Goal: Task Accomplishment & Management: Use online tool/utility

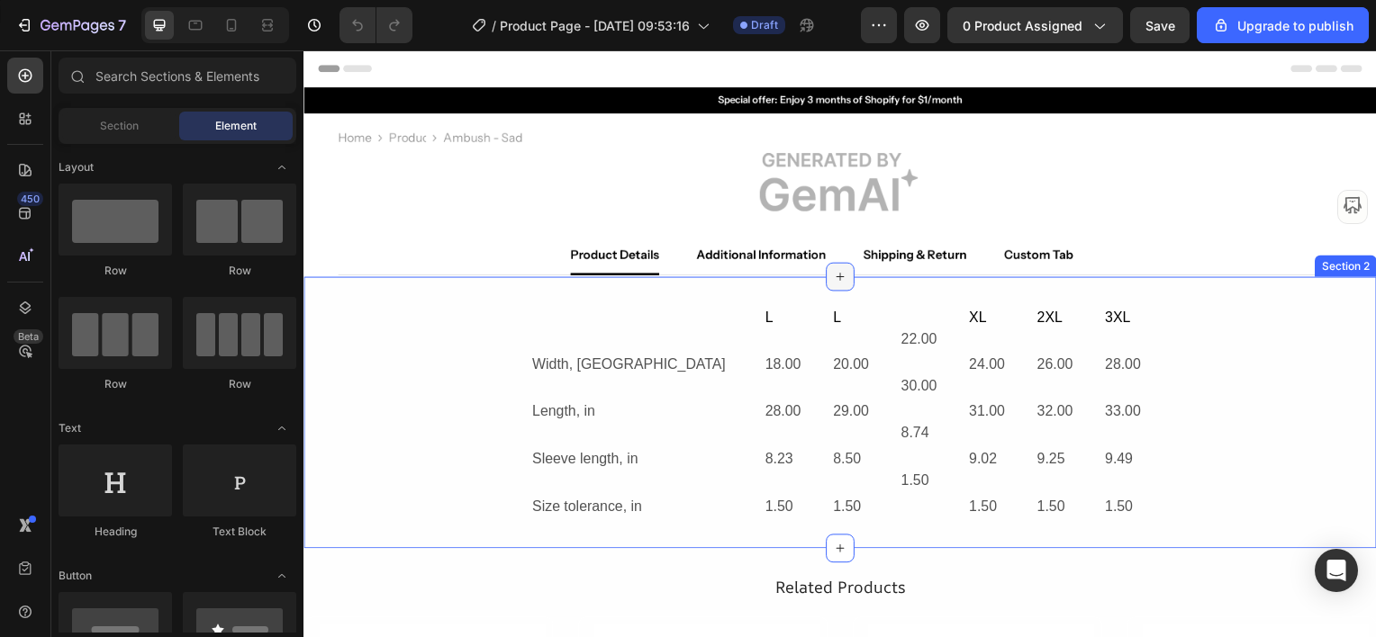
click at [836, 271] on icon at bounding box center [843, 278] width 14 height 14
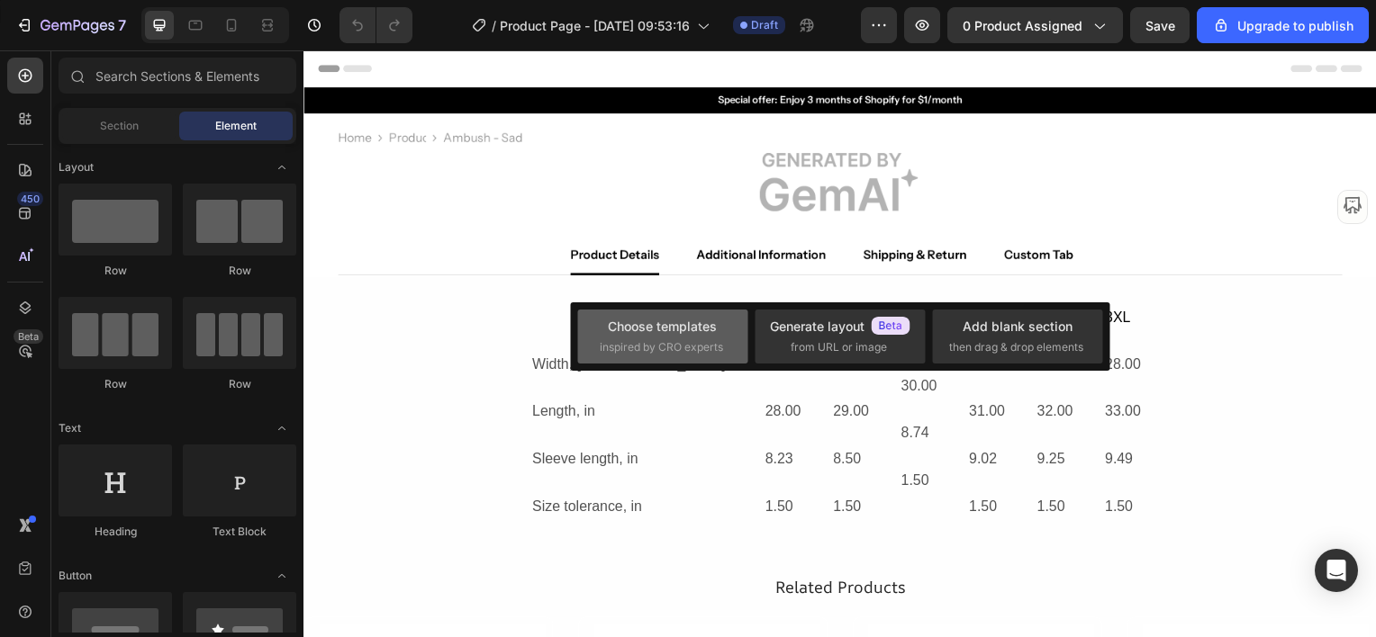
click at [653, 331] on div "Choose templates" at bounding box center [662, 326] width 109 height 19
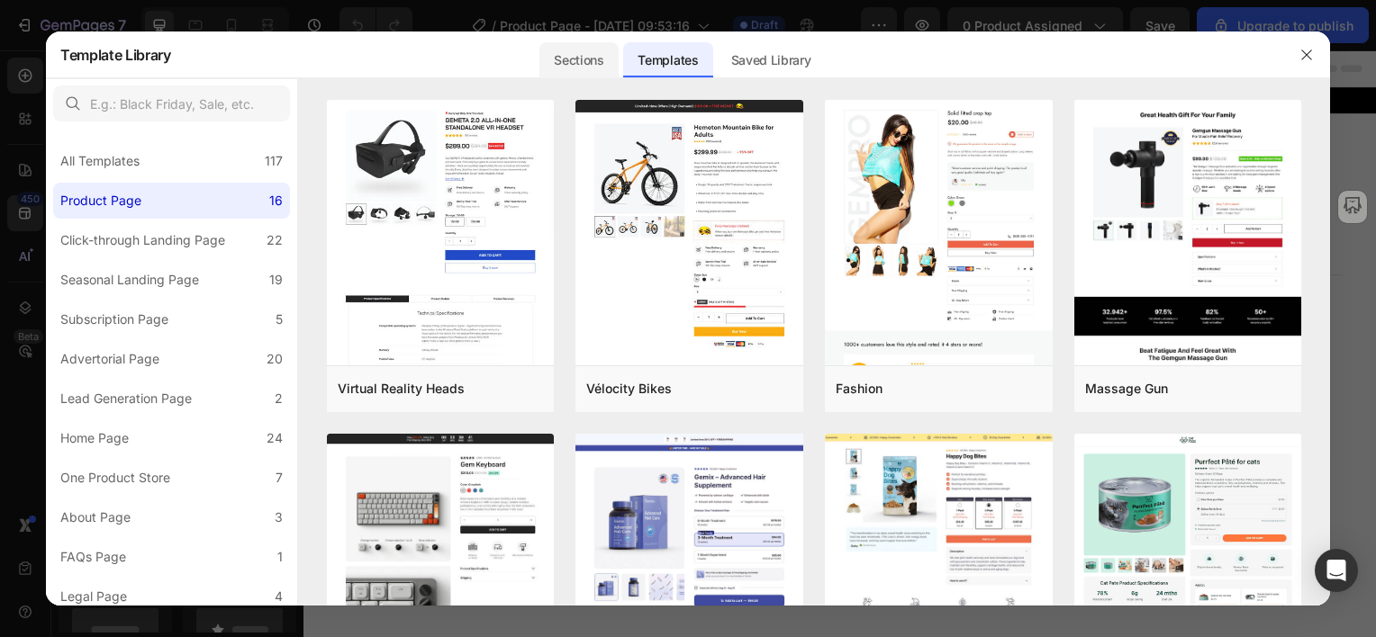
click at [577, 61] on div "Sections" at bounding box center [578, 60] width 78 height 36
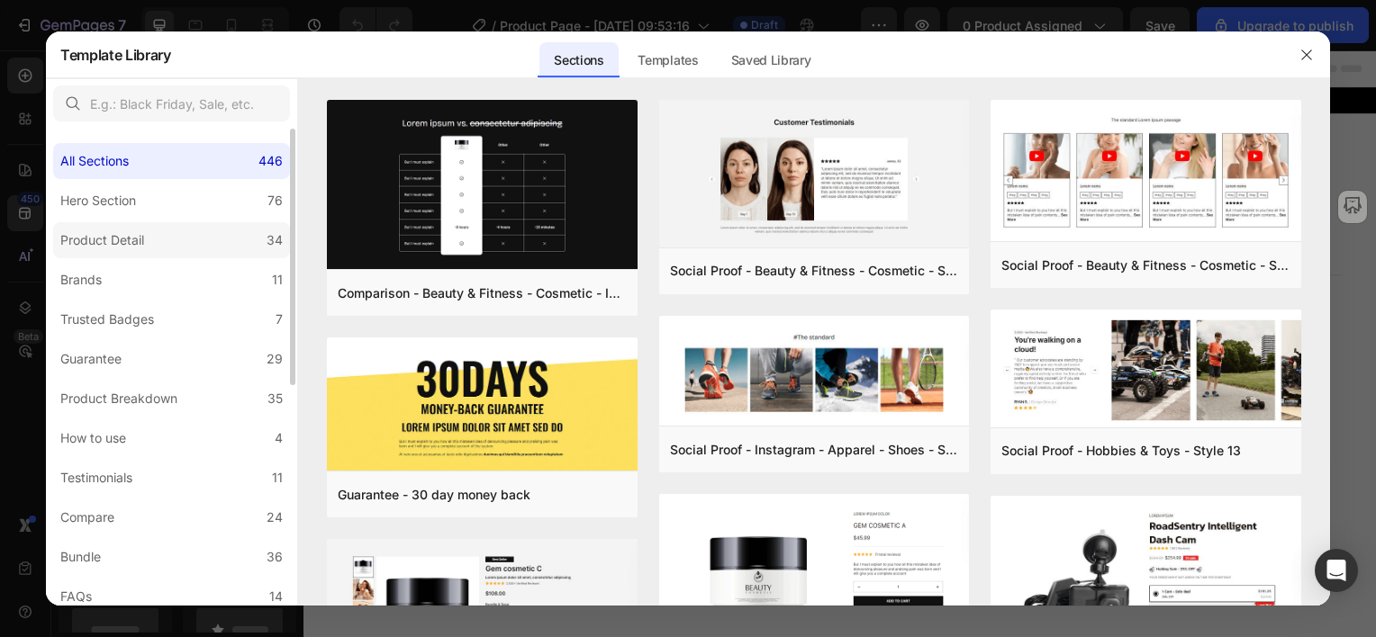
click at [140, 238] on div "Product Detail" at bounding box center [105, 241] width 91 height 22
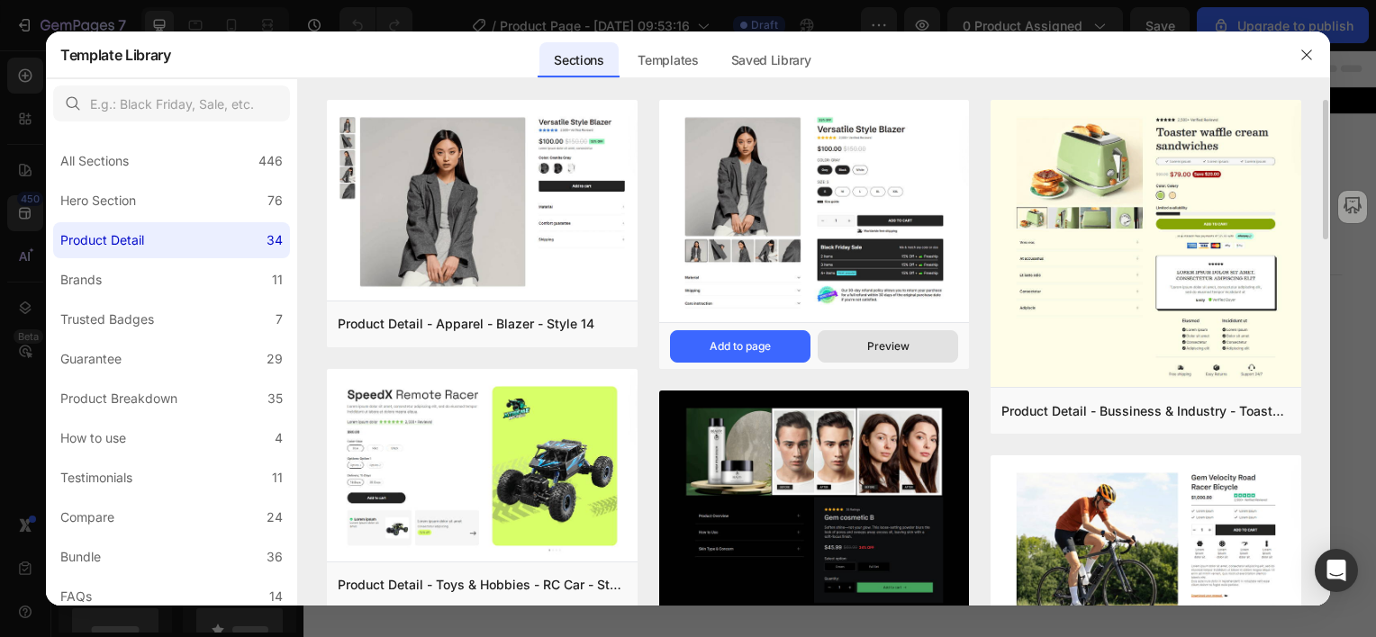
click at [879, 346] on div "Preview" at bounding box center [888, 347] width 42 height 16
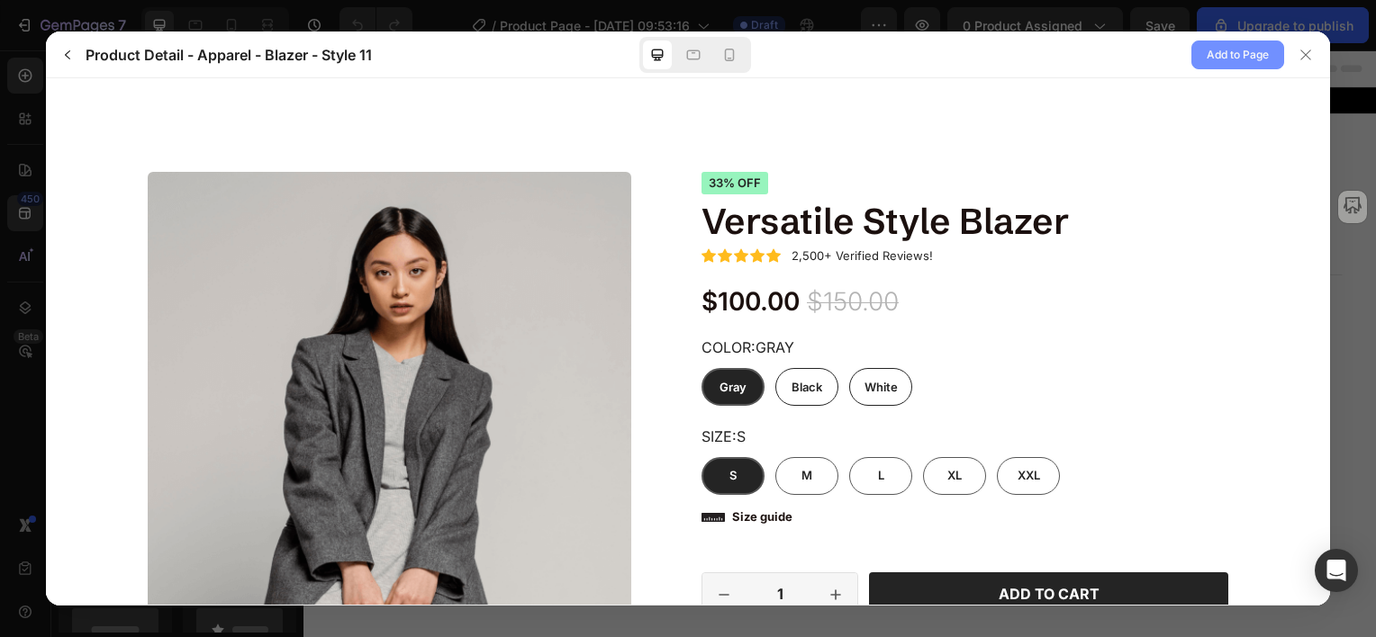
click at [1234, 53] on span "Add to Page" at bounding box center [1238, 55] width 62 height 22
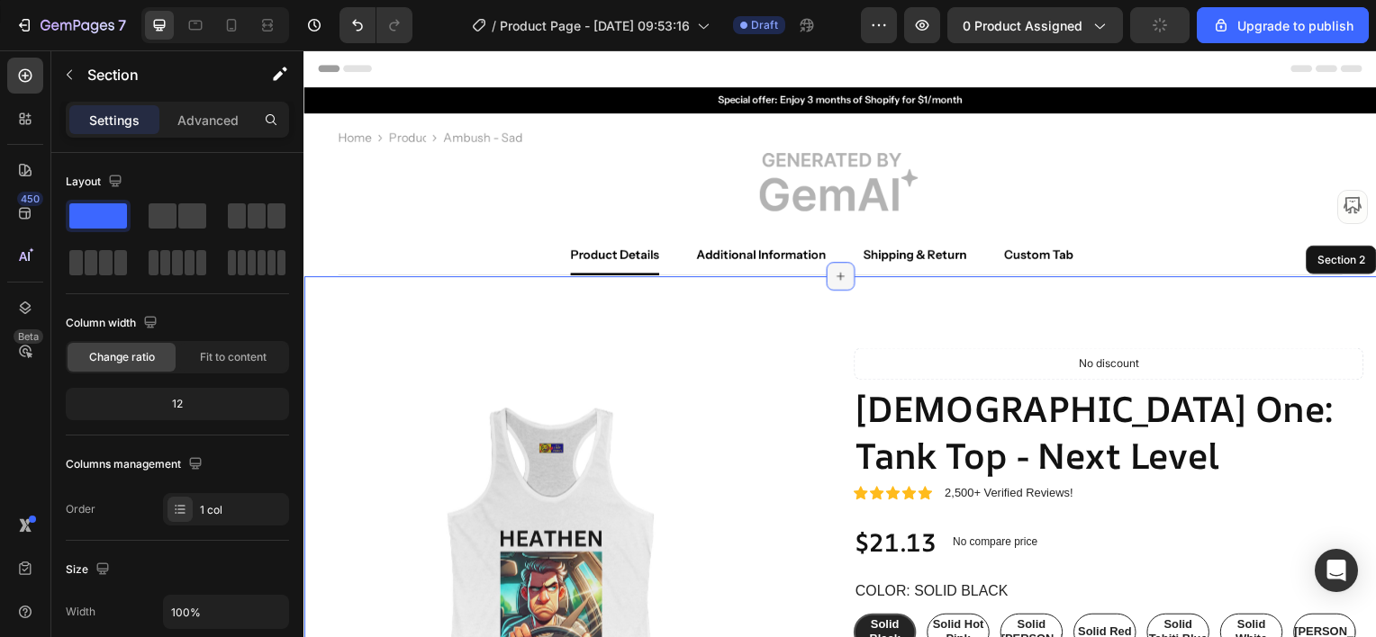
click at [840, 274] on icon at bounding box center [844, 278] width 8 height 8
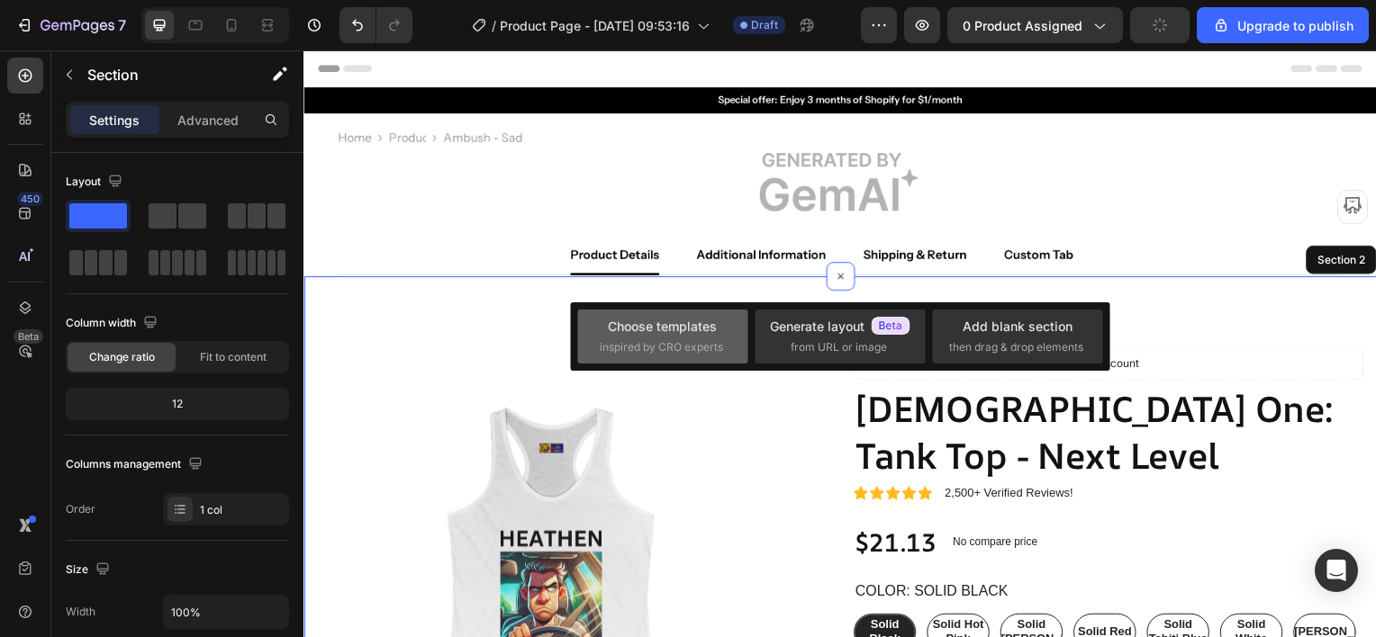
click at [616, 324] on div "Choose templates" at bounding box center [662, 326] width 109 height 19
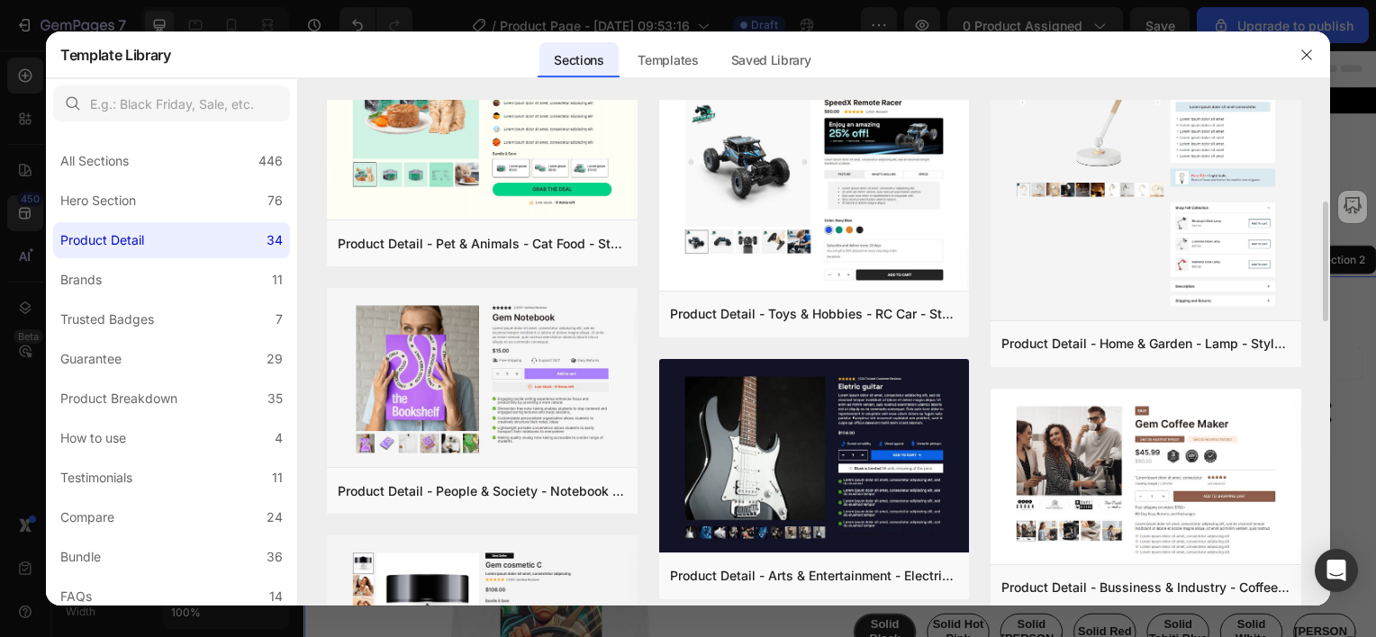
scroll to position [810, 0]
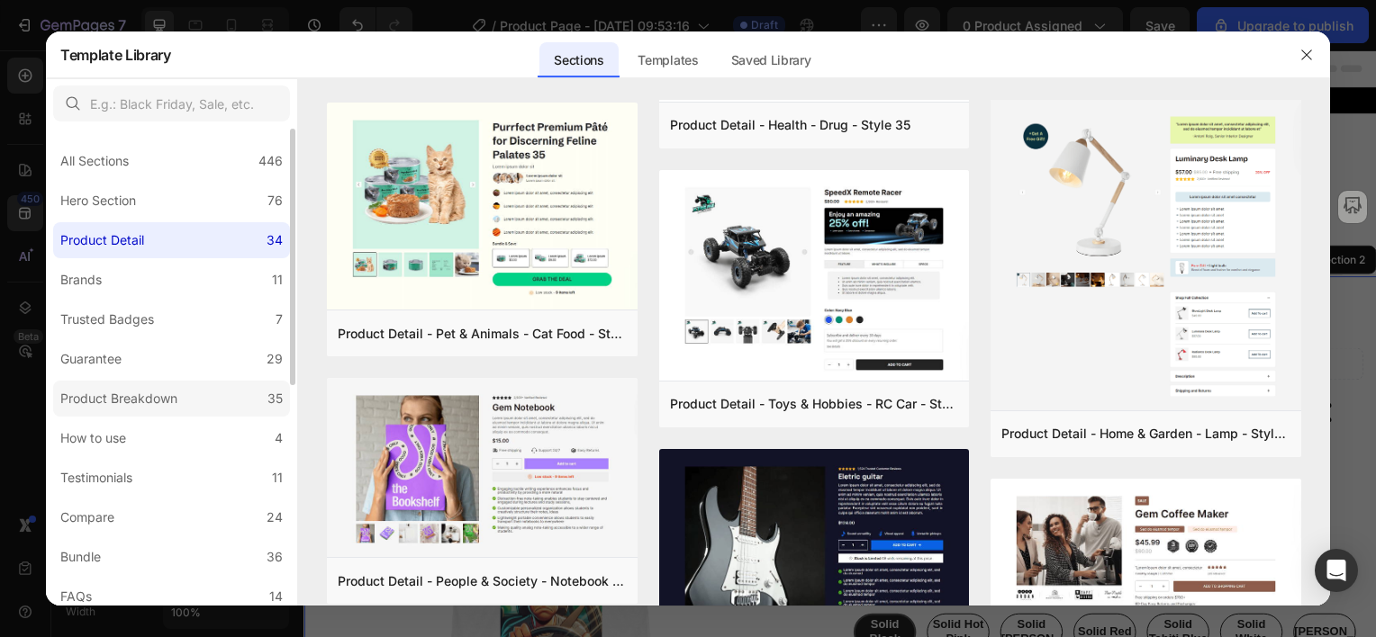
click at [113, 400] on div "Product Breakdown" at bounding box center [118, 399] width 117 height 22
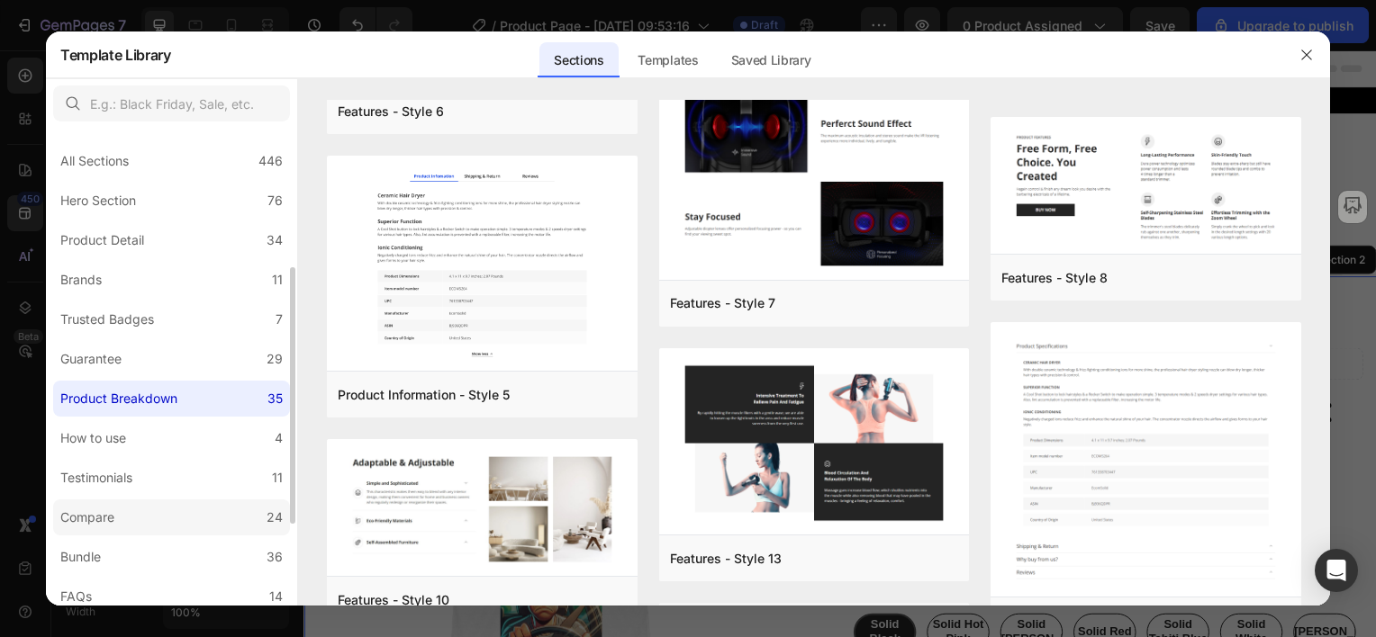
scroll to position [90, 0]
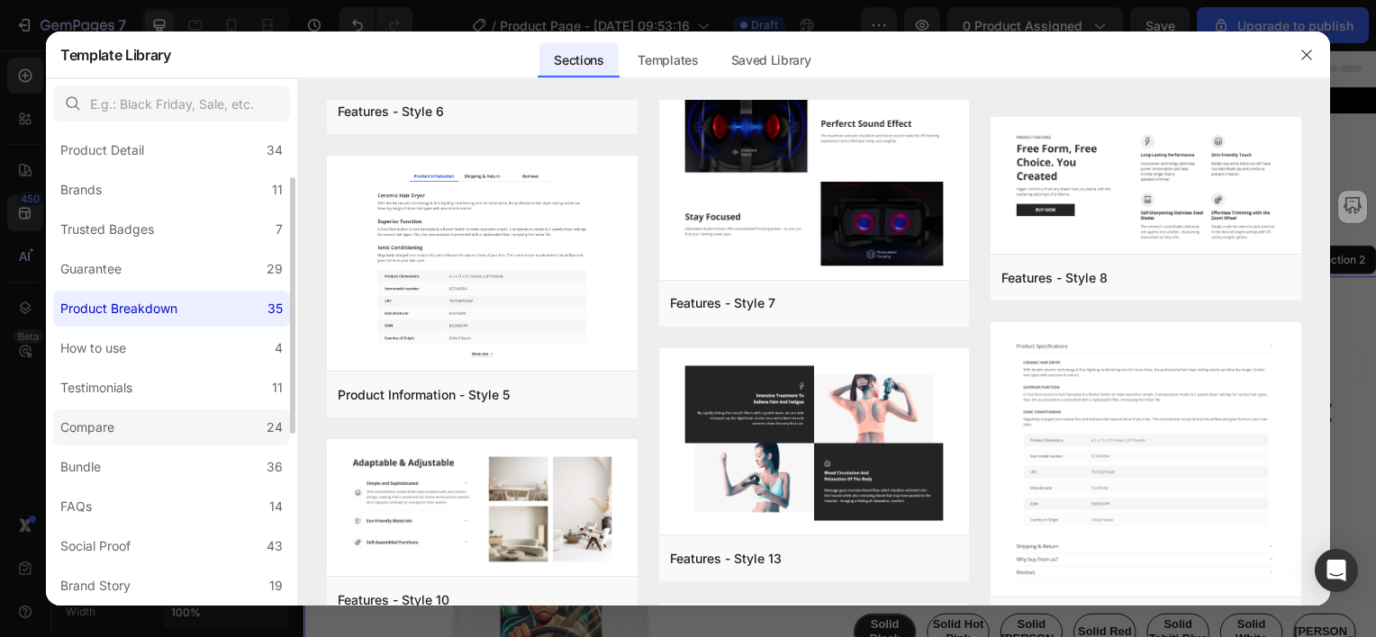
click at [83, 429] on div "Compare" at bounding box center [87, 428] width 54 height 22
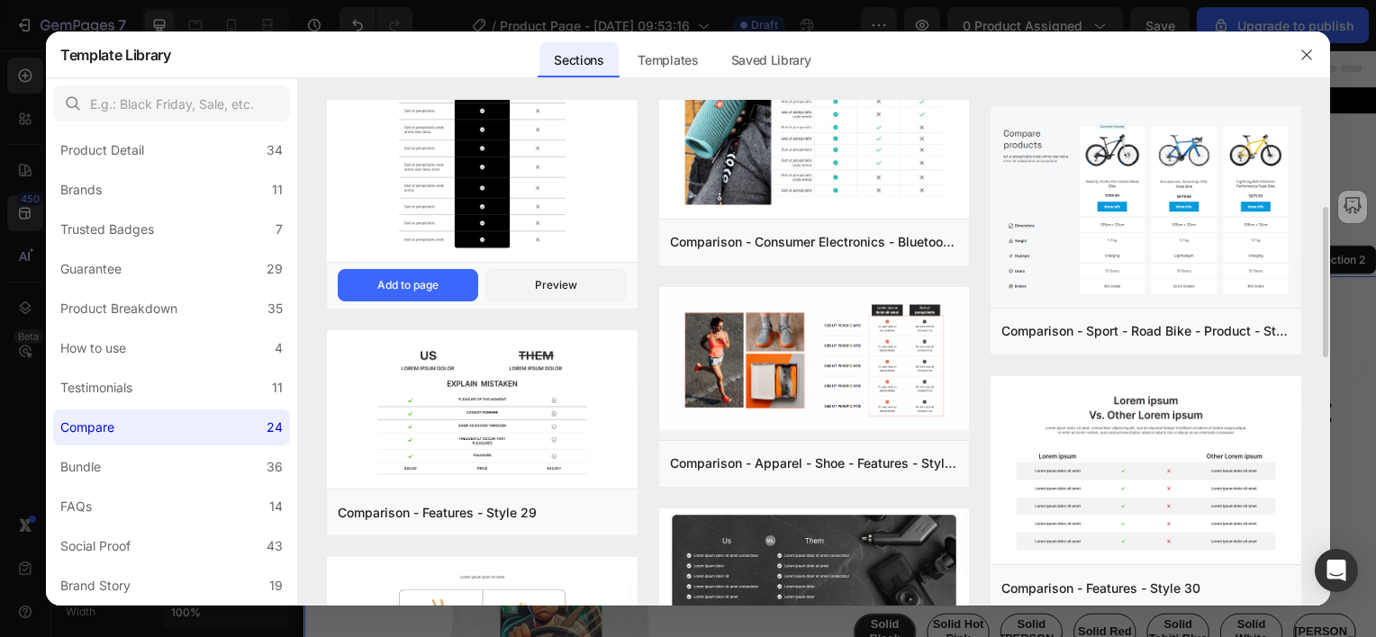
scroll to position [270, 0]
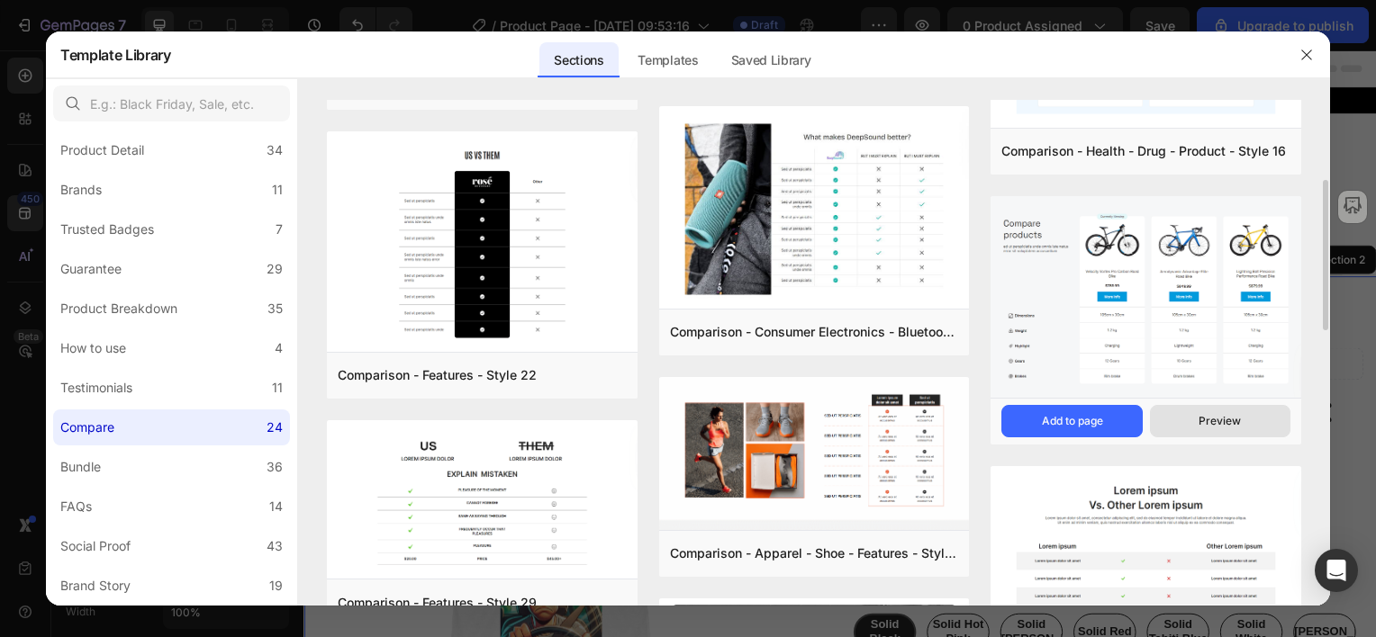
click at [1227, 422] on div "Preview" at bounding box center [1219, 421] width 42 height 16
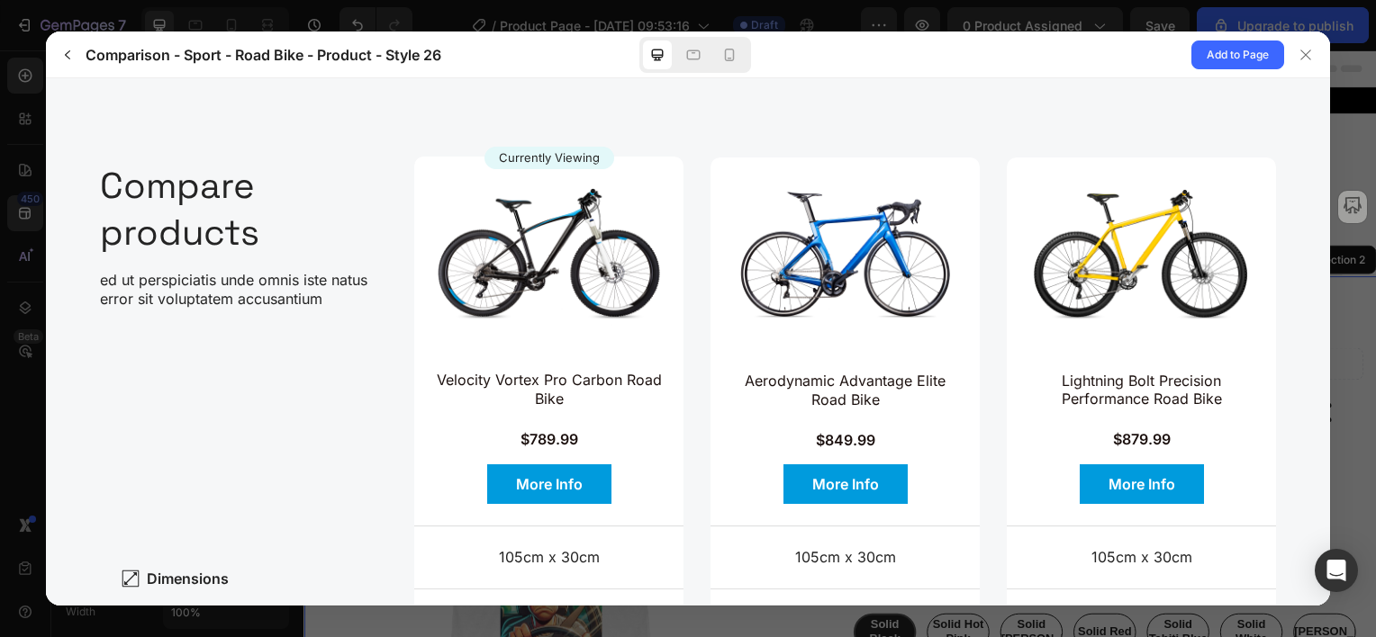
scroll to position [0, 0]
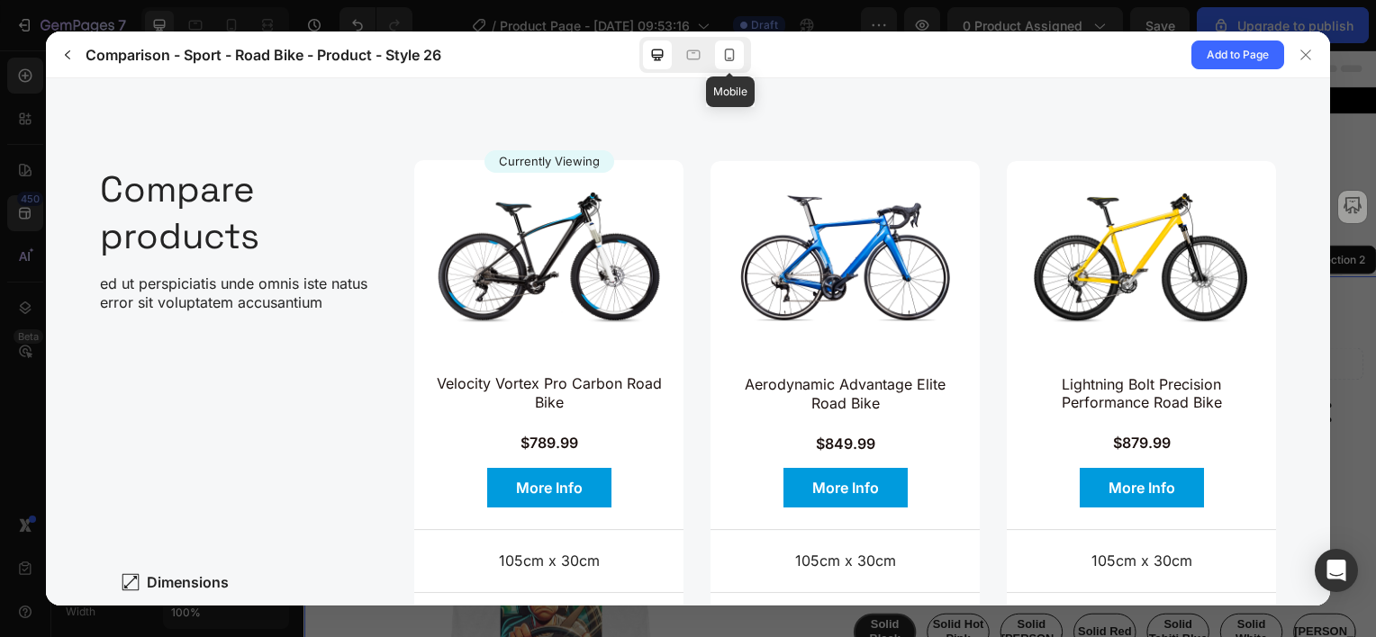
click at [731, 50] on icon at bounding box center [729, 55] width 18 height 18
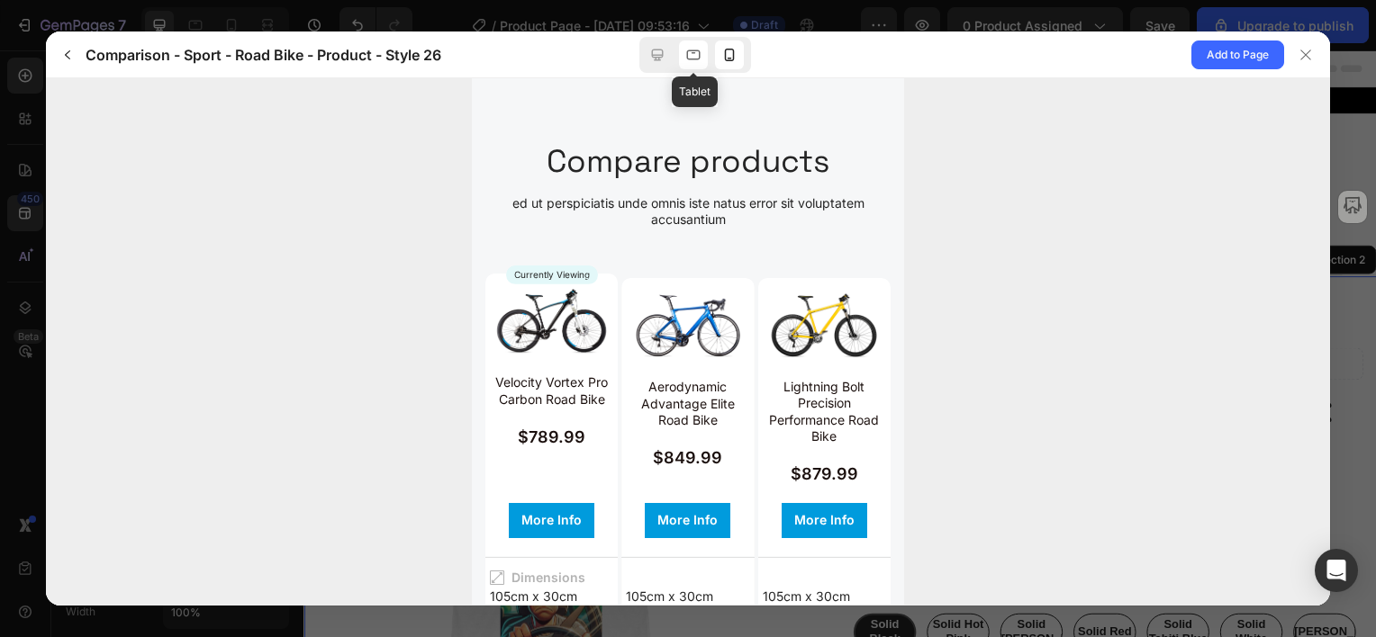
click at [692, 54] on icon at bounding box center [693, 55] width 18 height 18
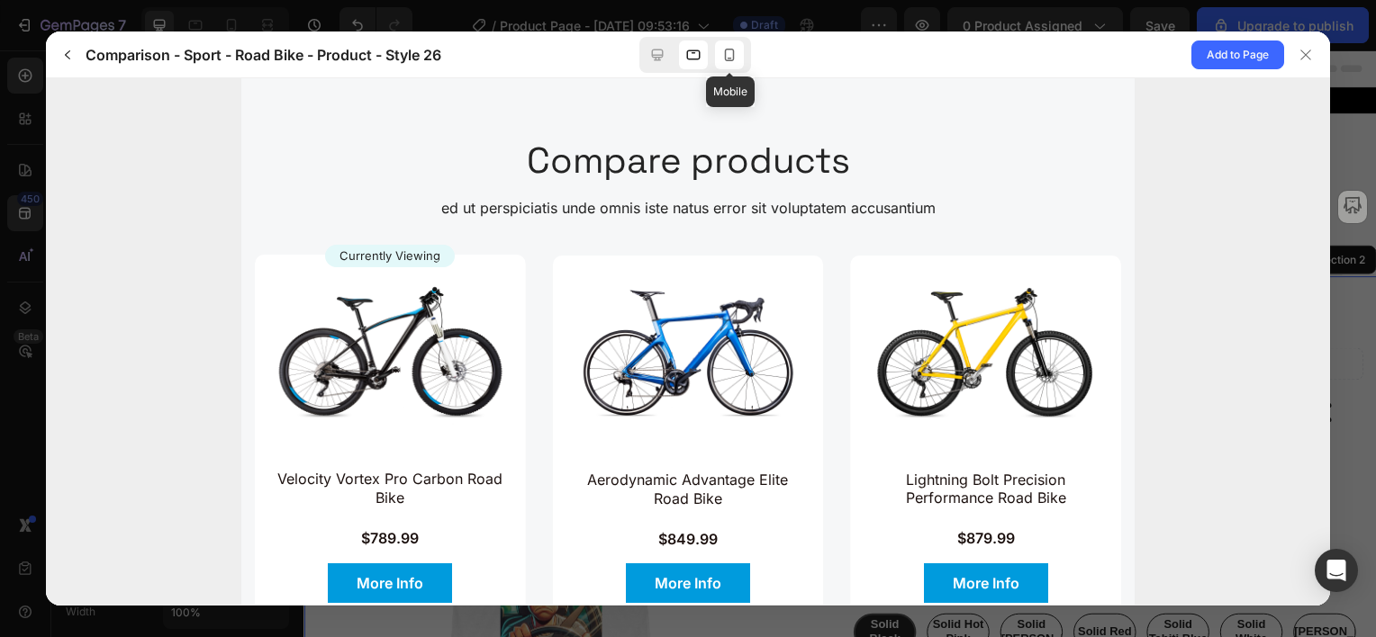
click at [724, 56] on icon at bounding box center [729, 55] width 18 height 18
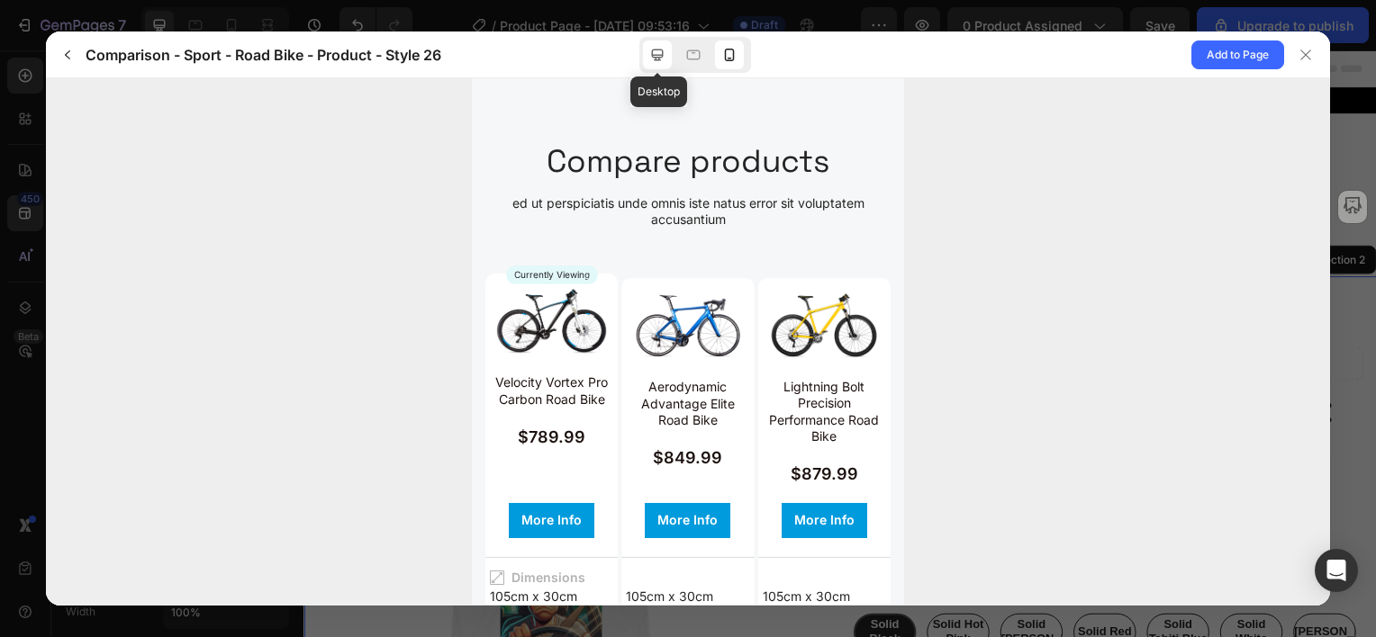
click at [659, 54] on icon at bounding box center [658, 55] width 12 height 12
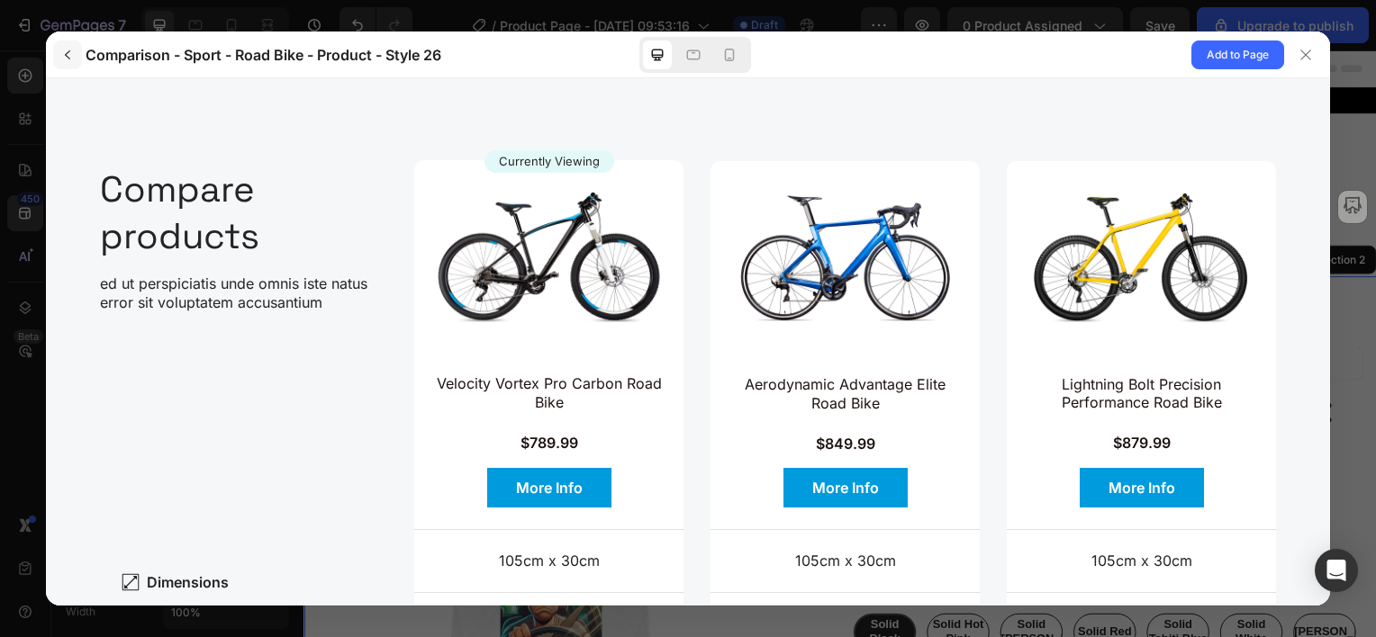
click at [75, 54] on button "button" at bounding box center [67, 55] width 29 height 29
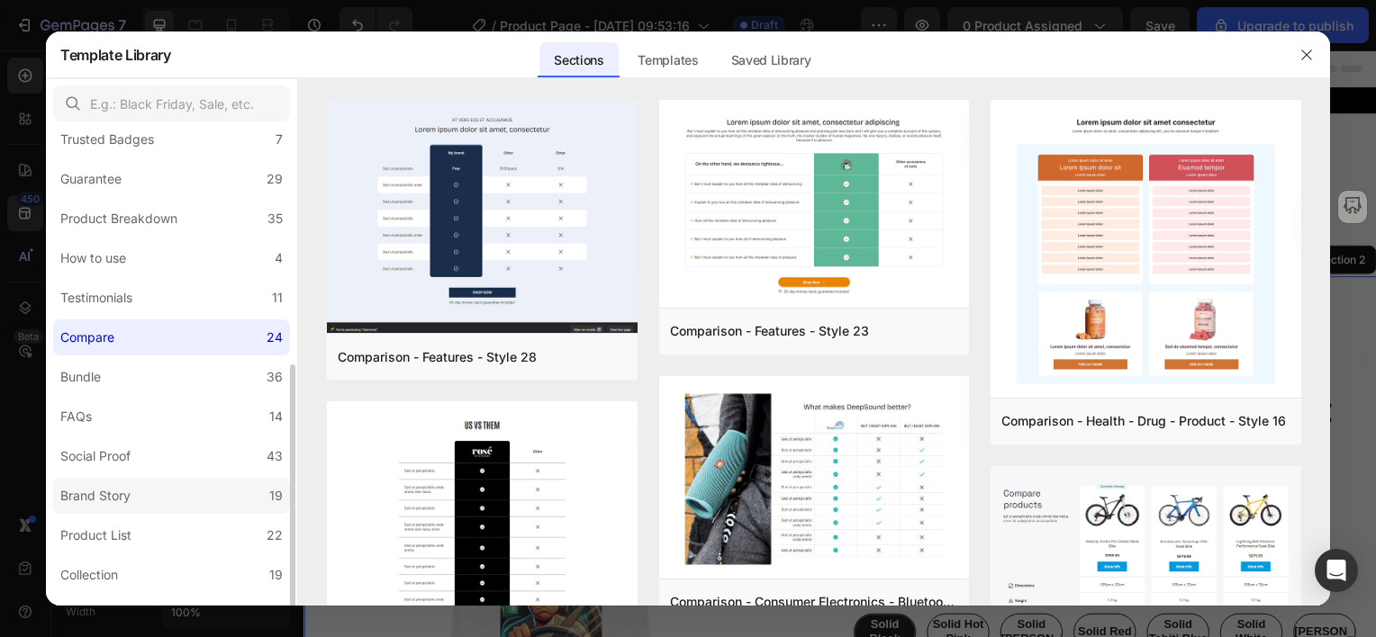
scroll to position [270, 0]
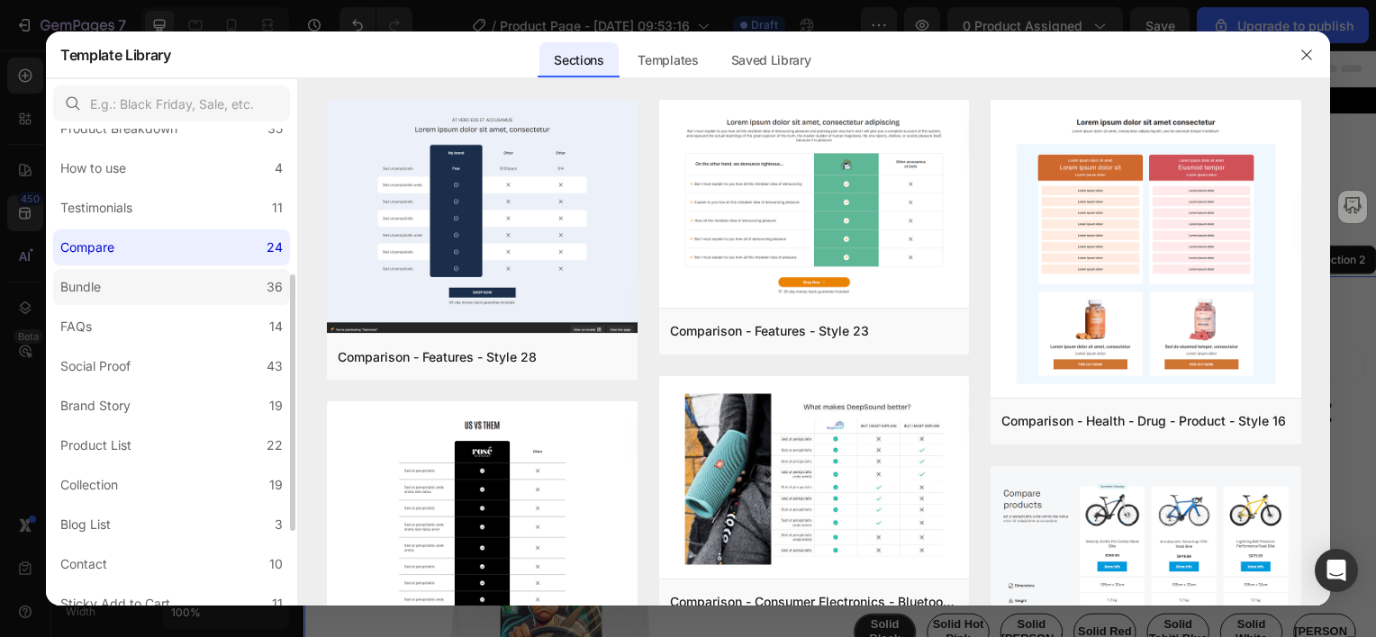
click at [108, 285] on label "Bundle 36" at bounding box center [171, 287] width 237 height 36
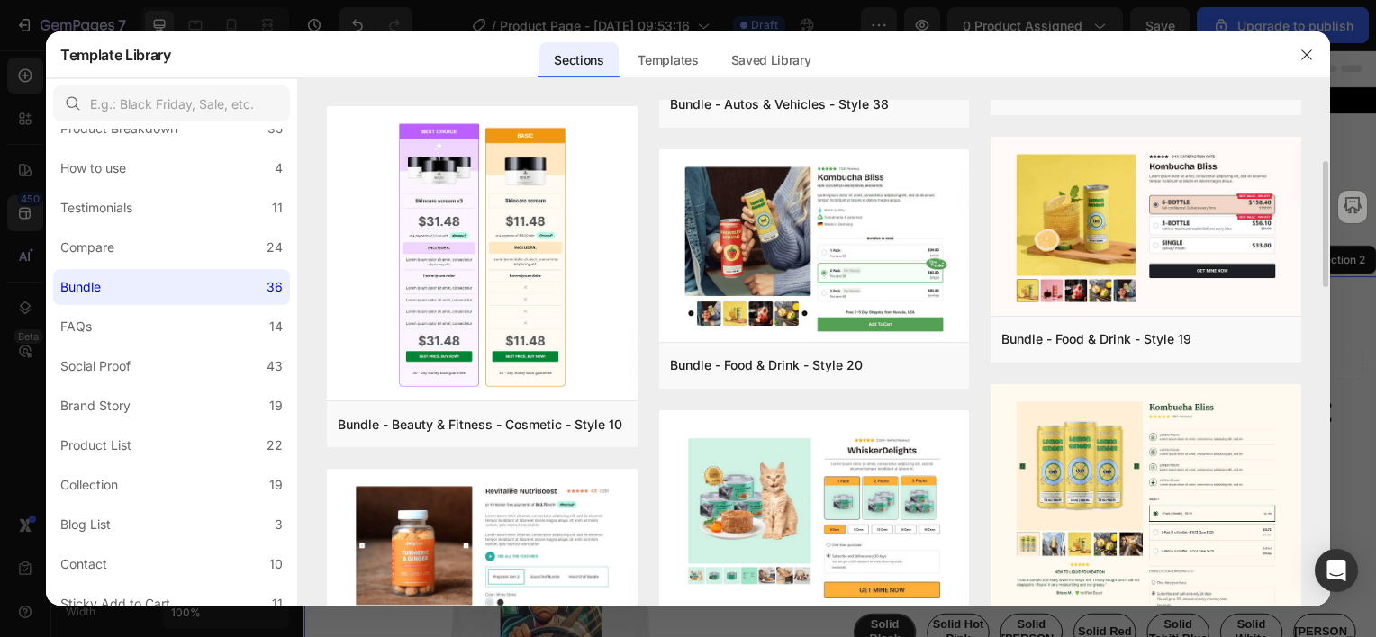
scroll to position [0, 0]
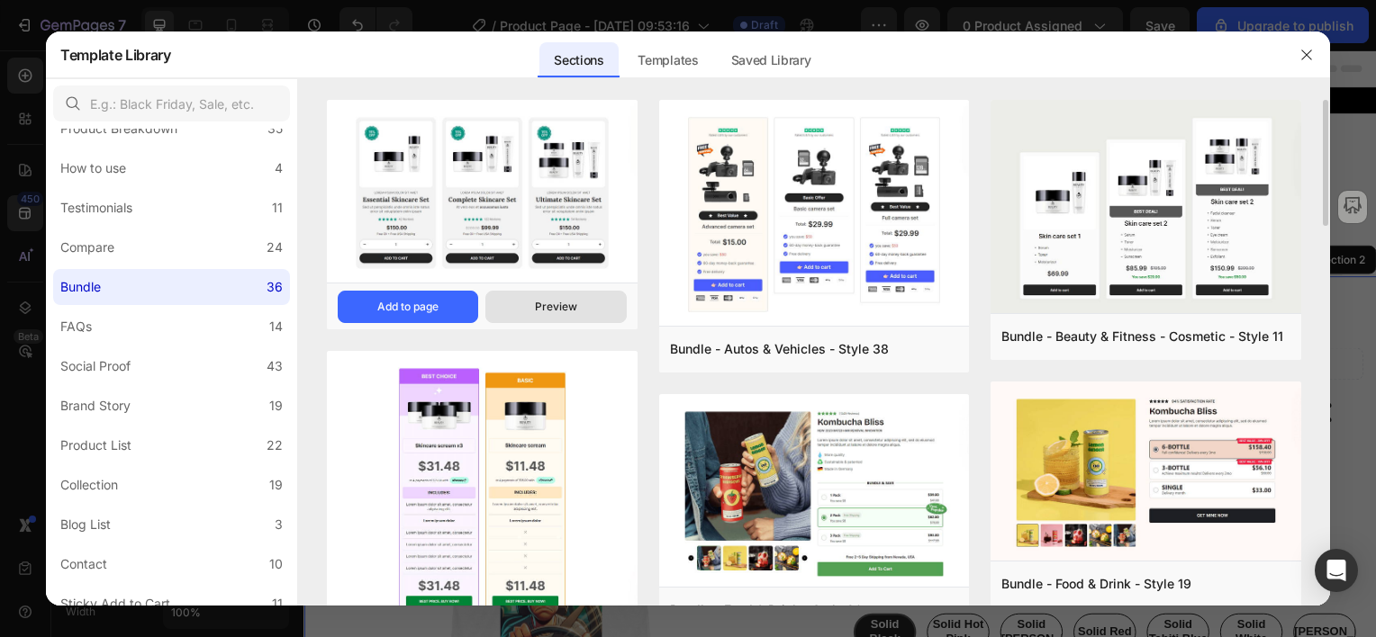
click at [583, 310] on button "Preview" at bounding box center [555, 307] width 140 height 32
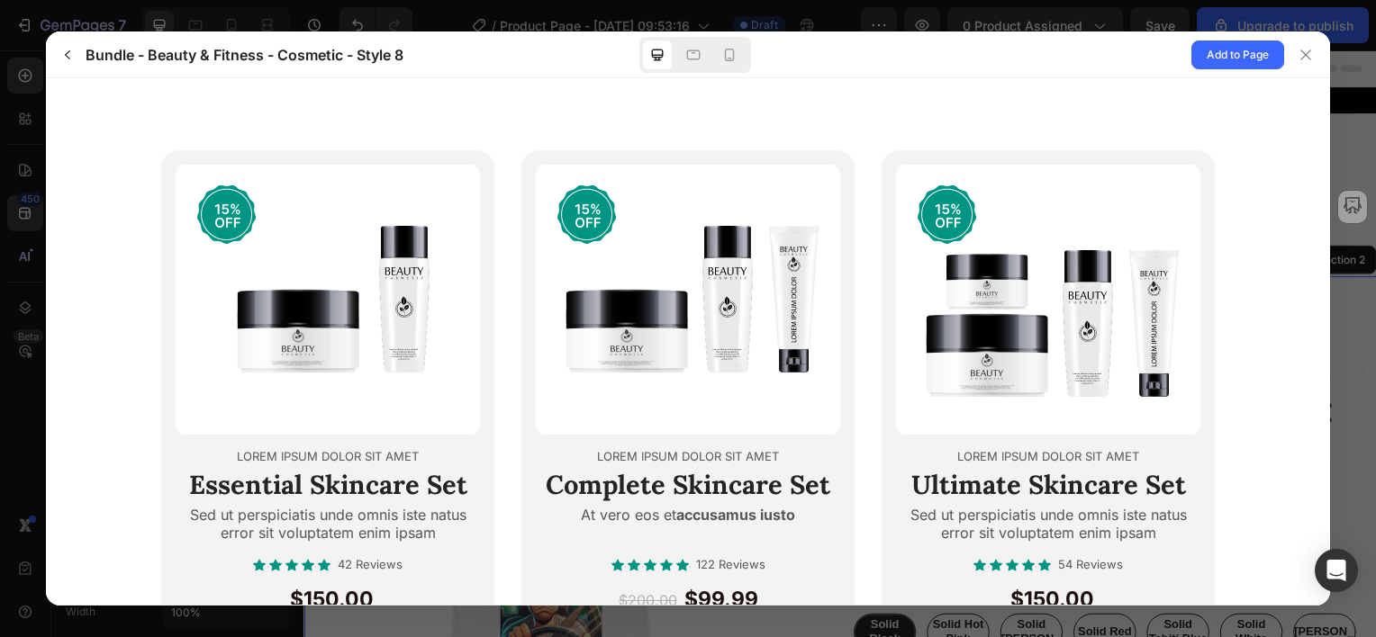
scroll to position [90, 0]
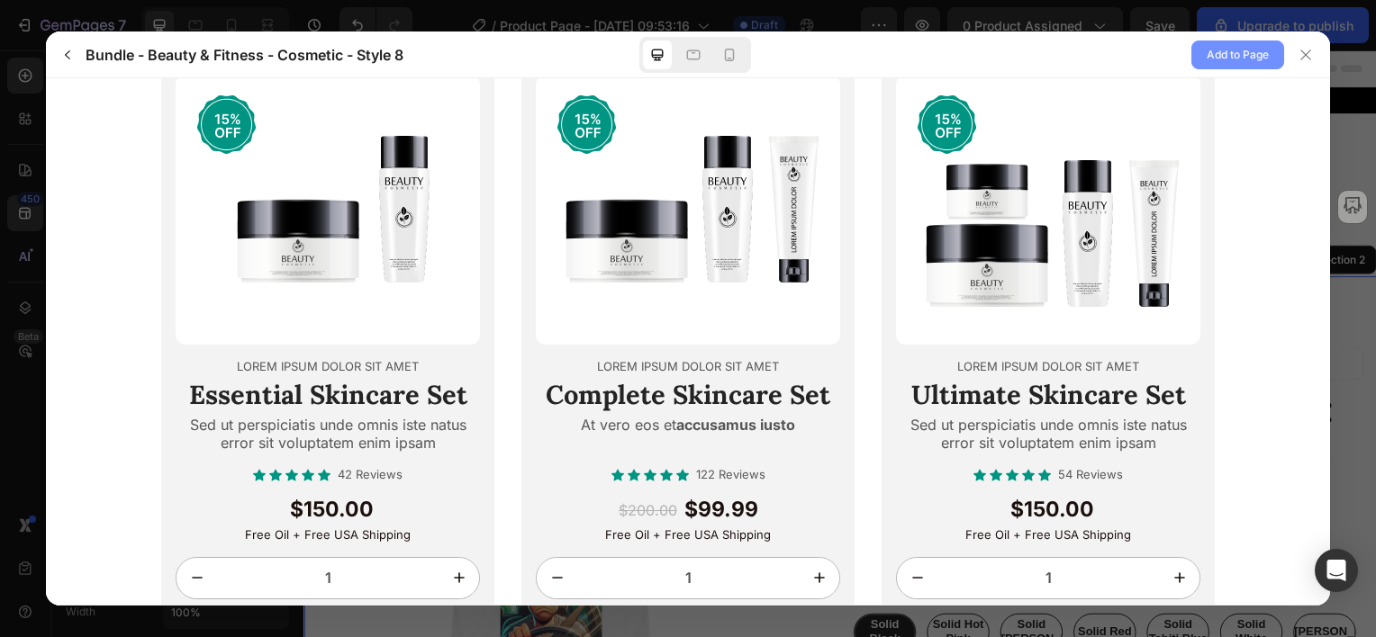
click at [1245, 51] on span "Add to Page" at bounding box center [1238, 55] width 62 height 22
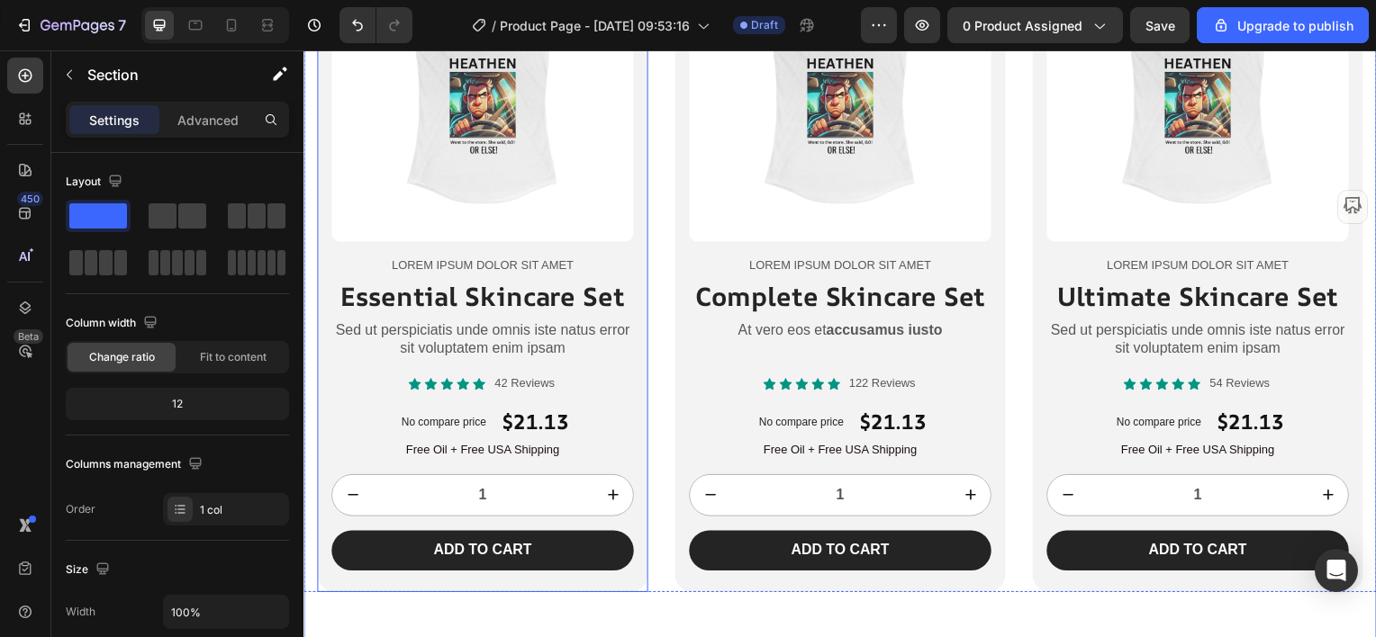
scroll to position [314, 0]
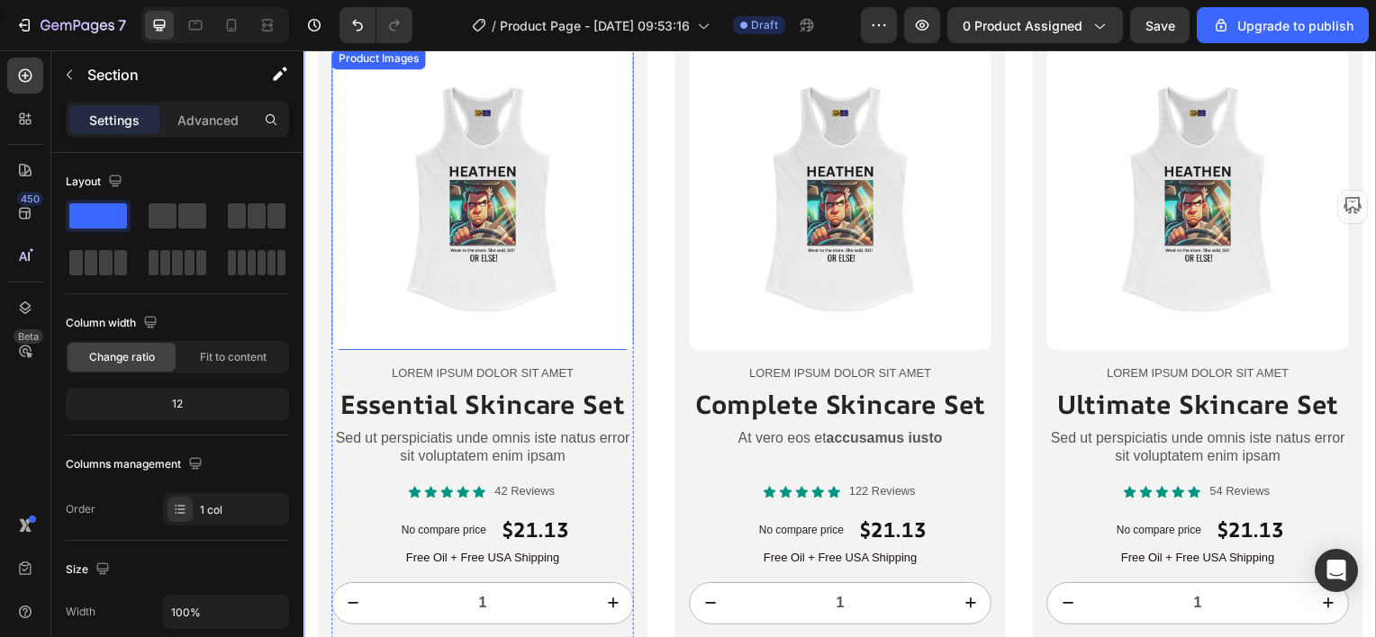
click at [477, 247] on img at bounding box center [483, 200] width 304 height 304
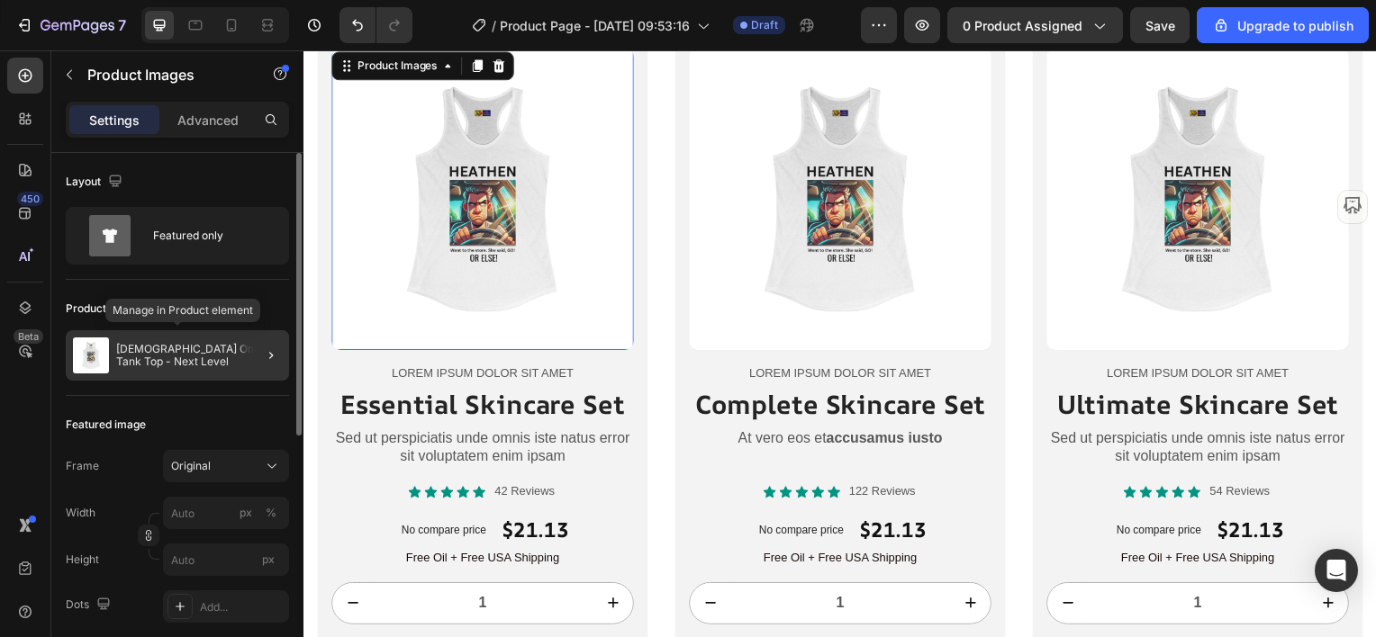
click at [173, 354] on p "[DEMOGRAPHIC_DATA] One: Tank Top - Next Level" at bounding box center [199, 355] width 166 height 25
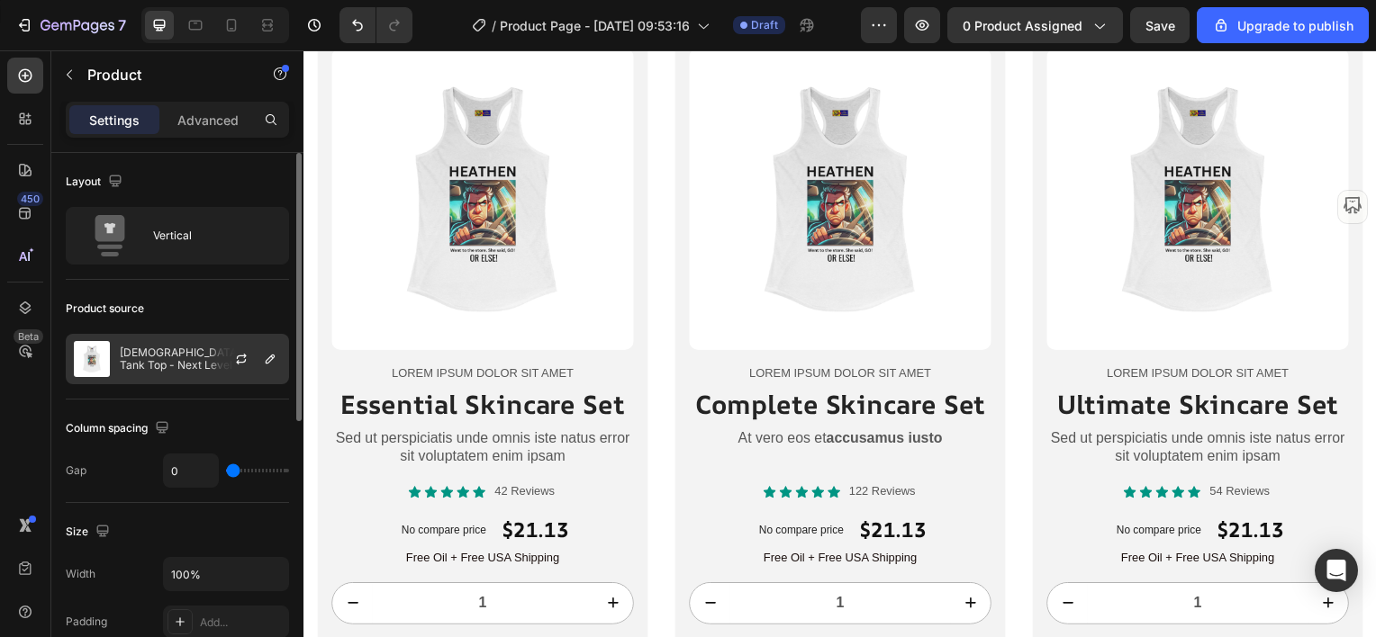
click at [162, 358] on p "[DEMOGRAPHIC_DATA] One: Tank Top - Next Level" at bounding box center [200, 359] width 161 height 25
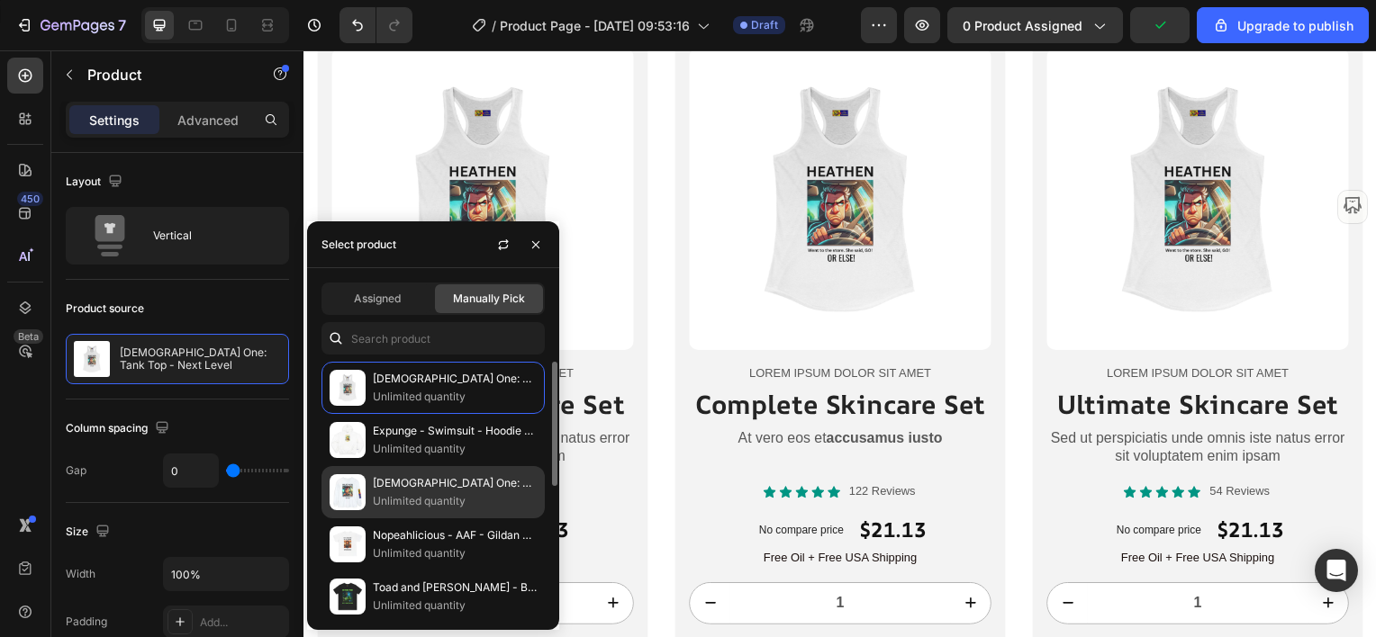
click at [418, 497] on p "Unlimited quantity" at bounding box center [455, 502] width 164 height 18
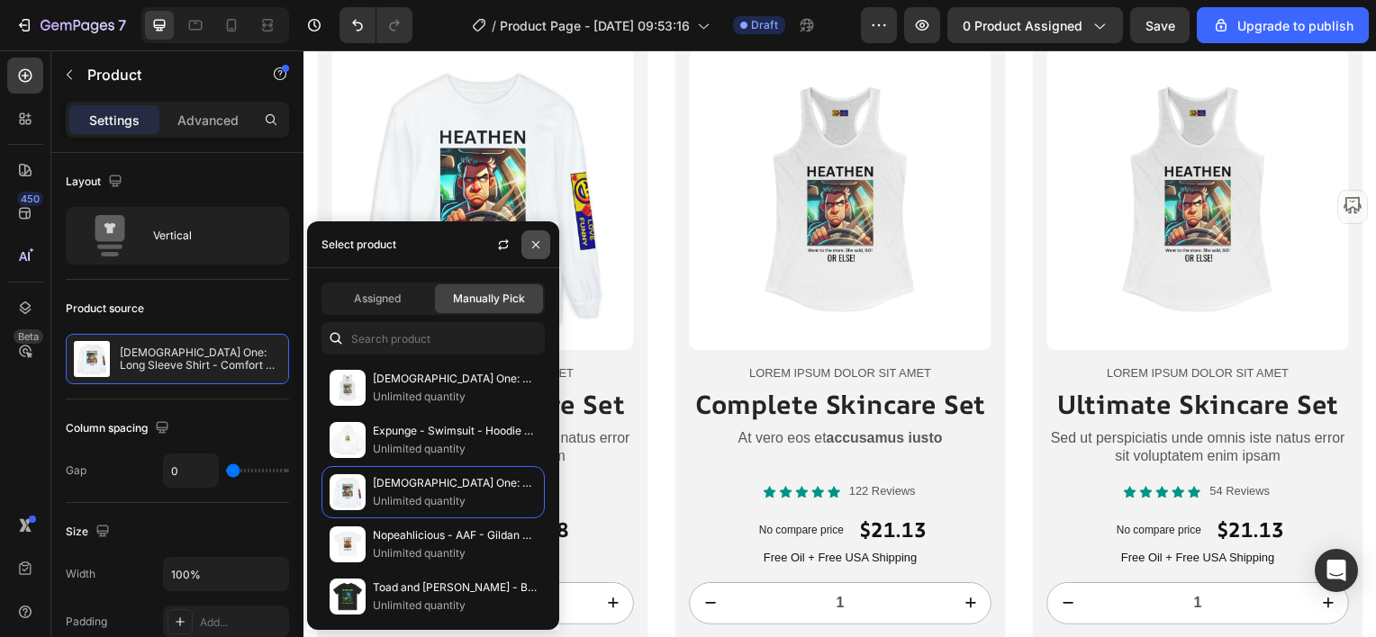
click at [544, 243] on button "button" at bounding box center [535, 245] width 29 height 29
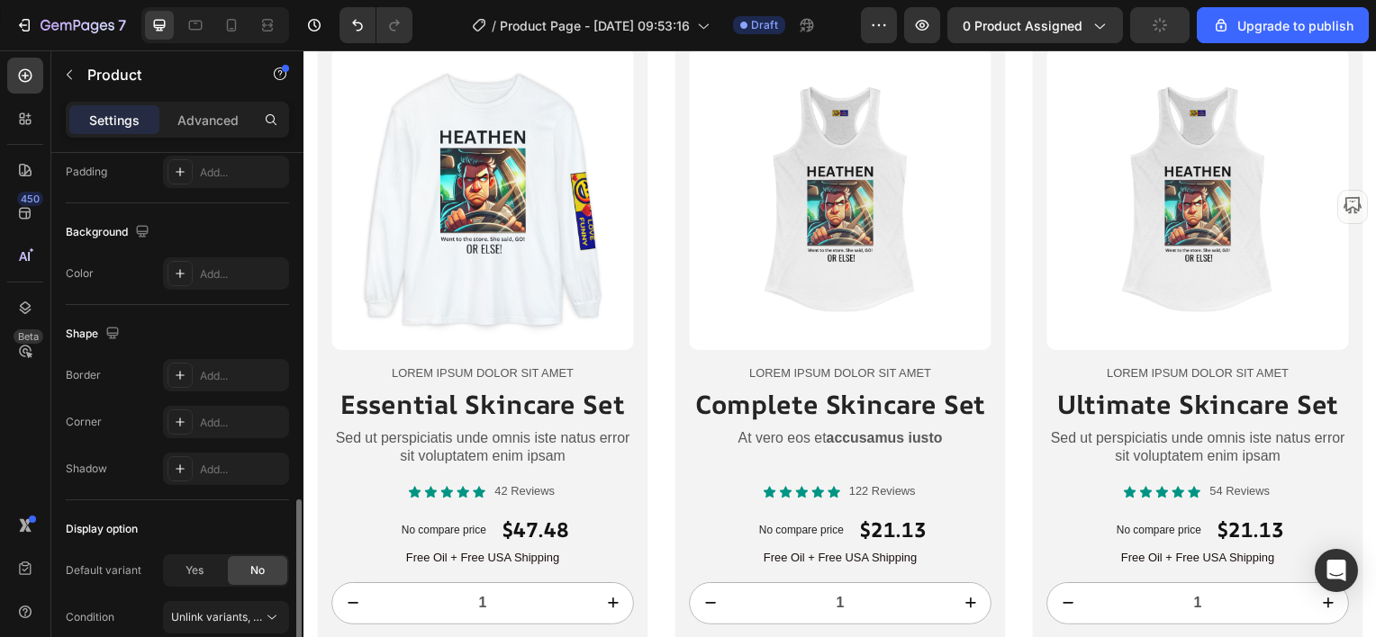
scroll to position [530, 0]
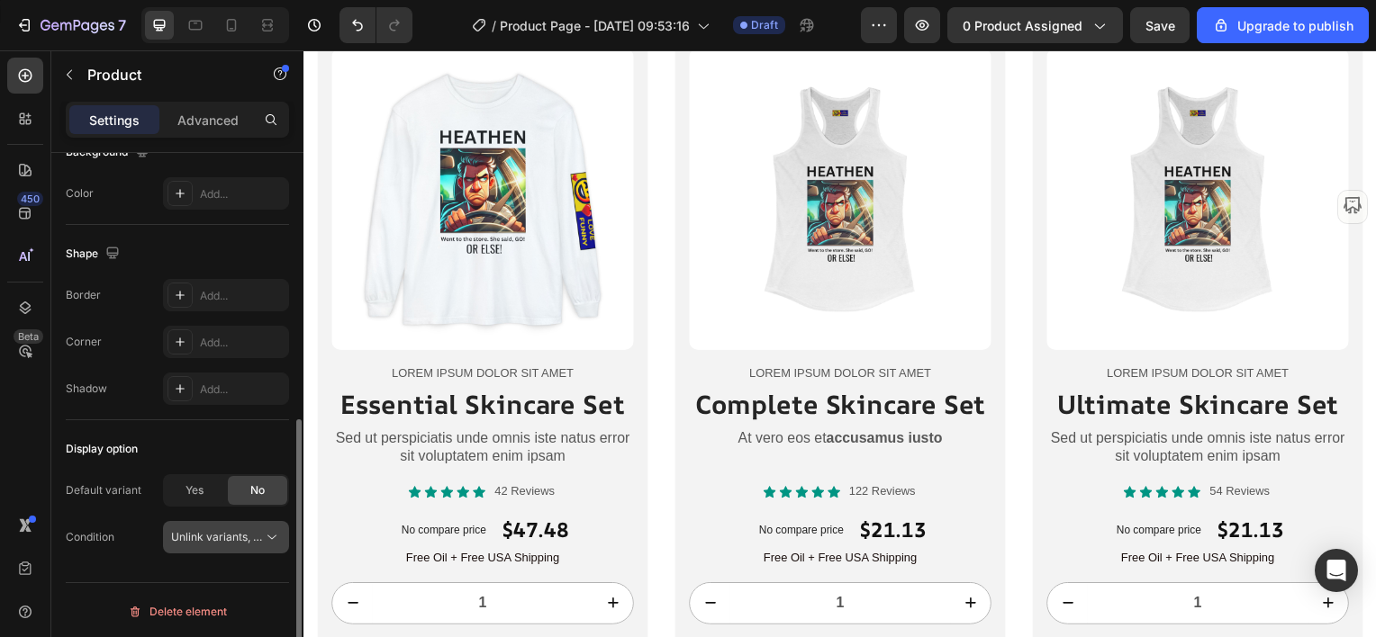
click at [202, 537] on span "Unlink variants, quantity <br> between same products" at bounding box center [309, 537] width 276 height 14
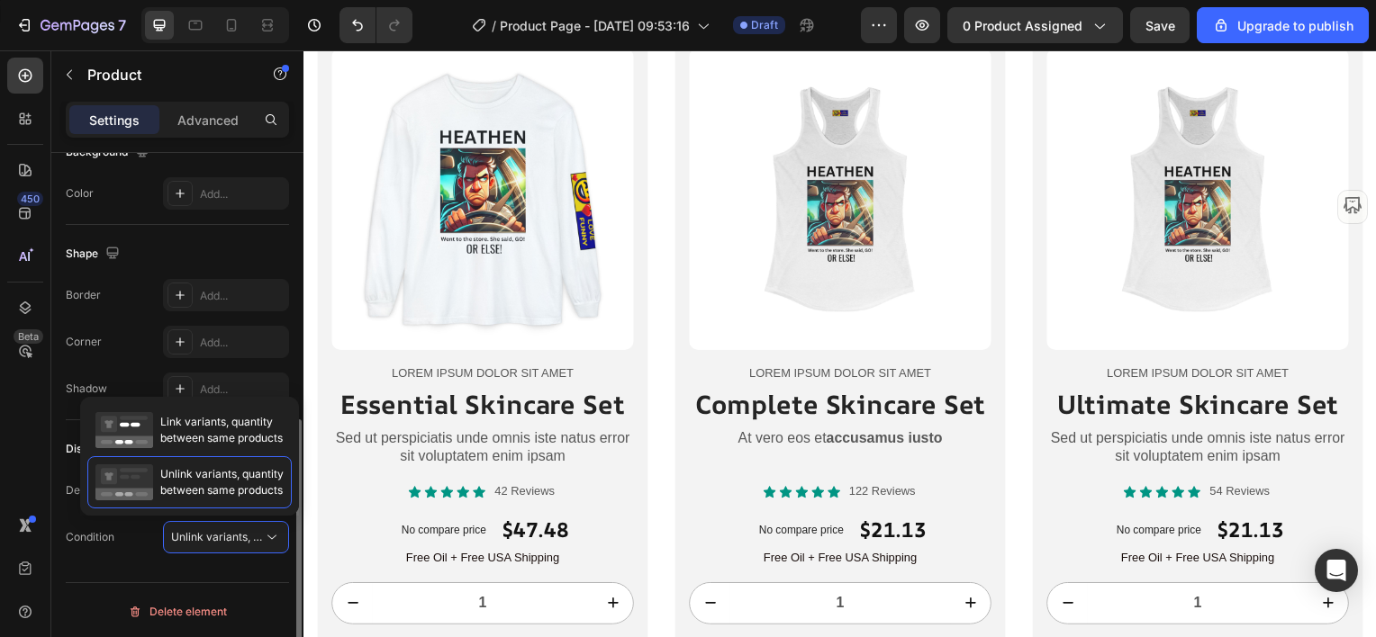
click at [143, 545] on div "Condition Unlink variants, quantity <br> between same products" at bounding box center [177, 537] width 223 height 32
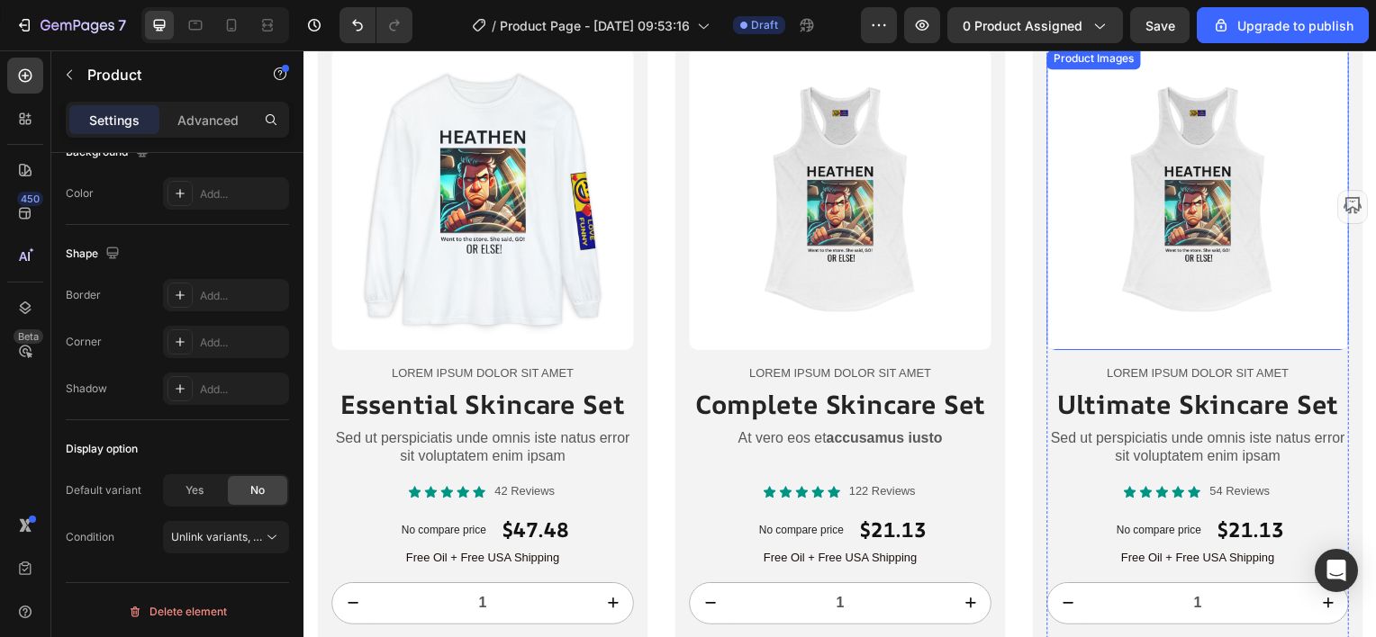
drag, startPoint x: 1216, startPoint y: 227, endPoint x: 1128, endPoint y: 242, distance: 88.7
click at [1216, 227] on img at bounding box center [1204, 200] width 304 height 304
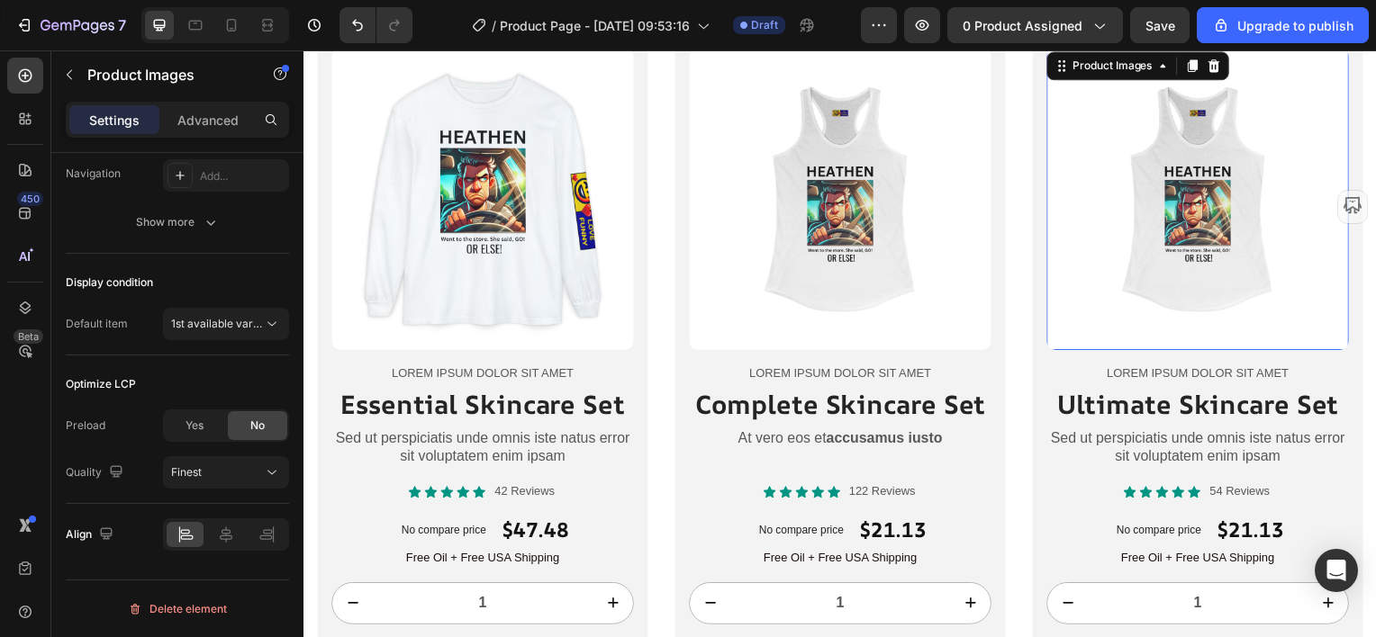
scroll to position [0, 0]
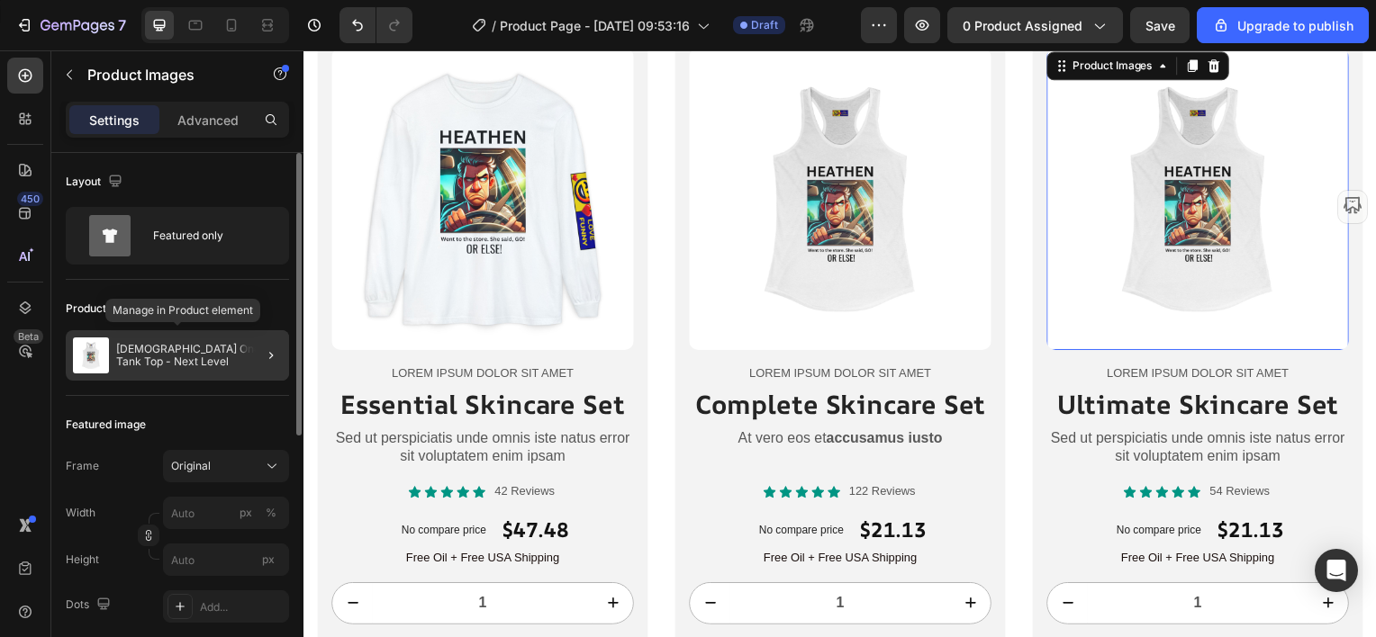
click at [129, 365] on p "[DEMOGRAPHIC_DATA] One: Tank Top - Next Level" at bounding box center [199, 355] width 166 height 25
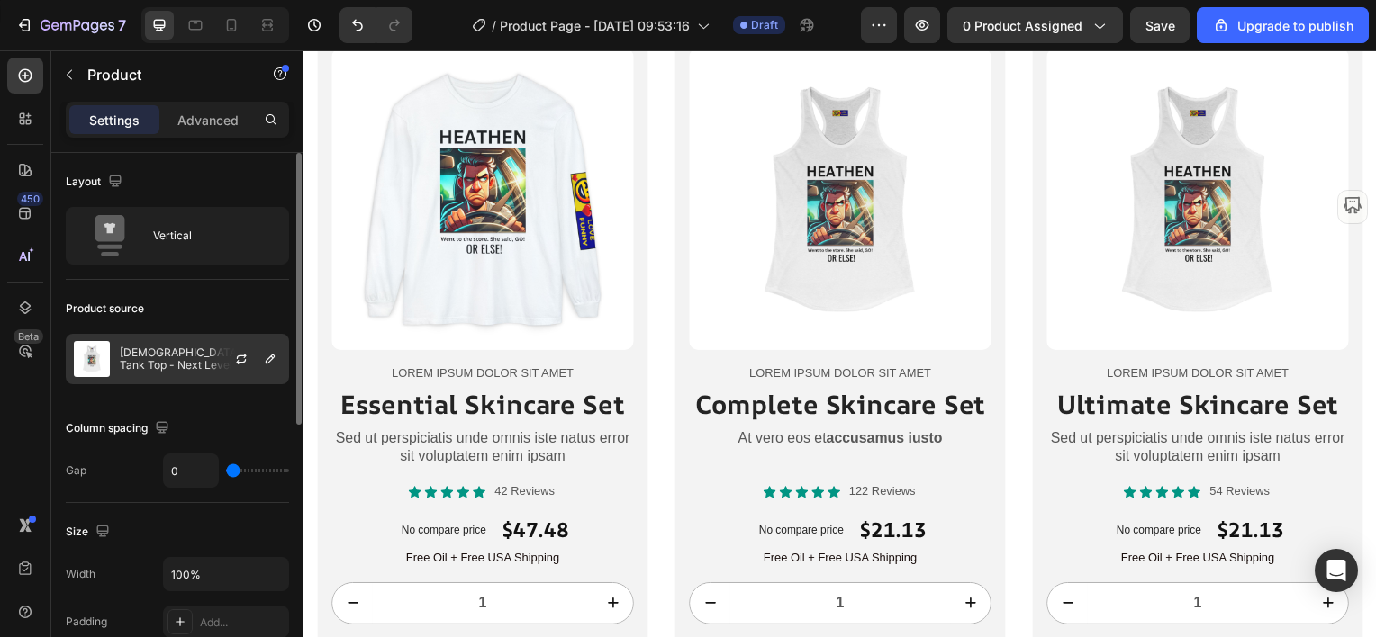
click at [130, 354] on p "[DEMOGRAPHIC_DATA] One: Tank Top - Next Level" at bounding box center [200, 359] width 161 height 25
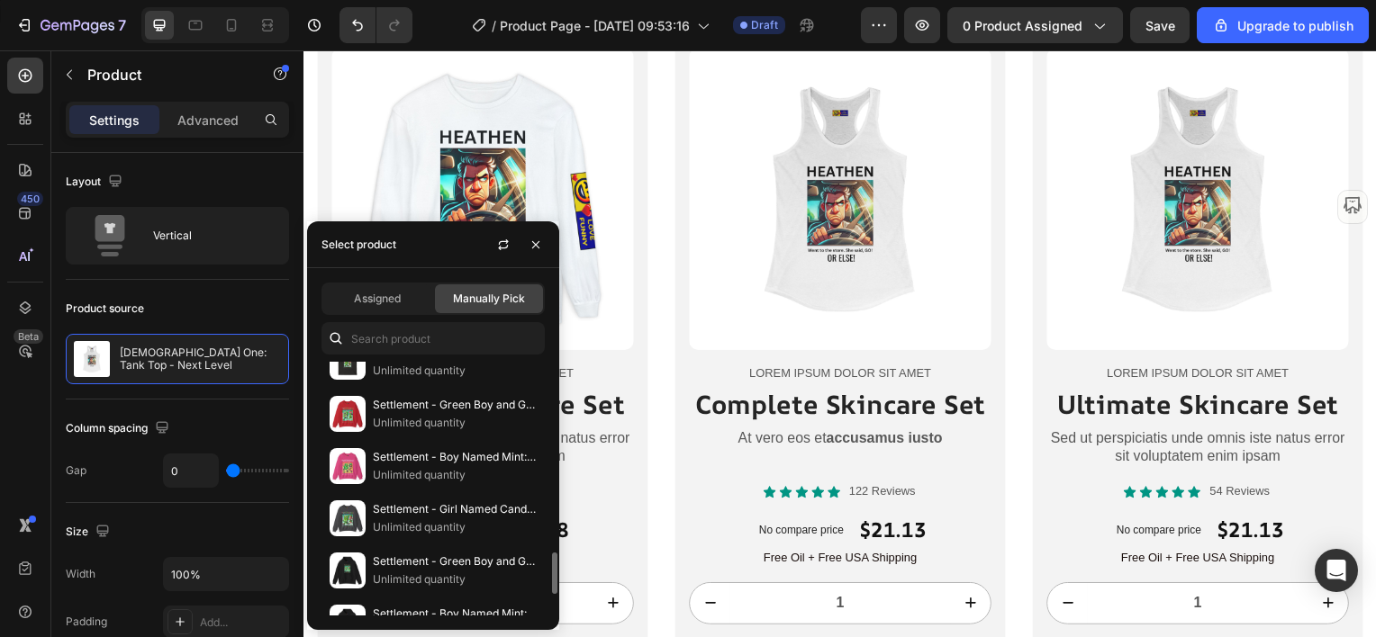
scroll to position [1334, 0]
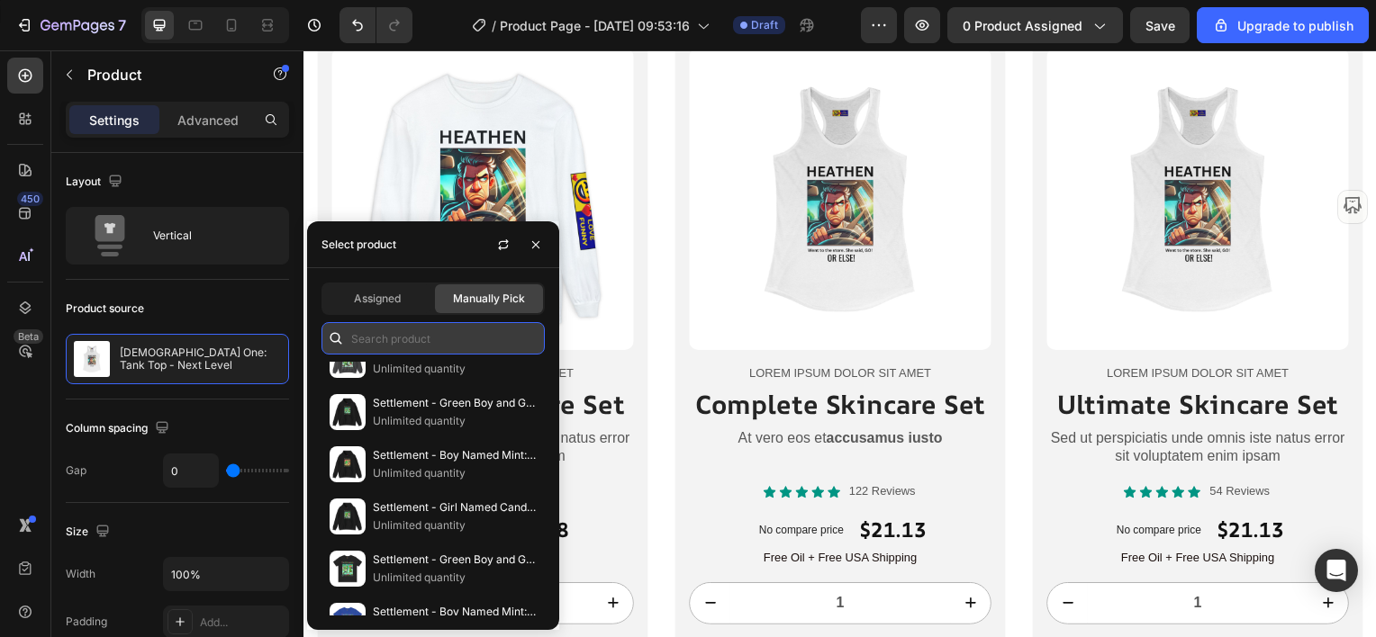
click at [382, 342] on input "text" at bounding box center [432, 338] width 223 height 32
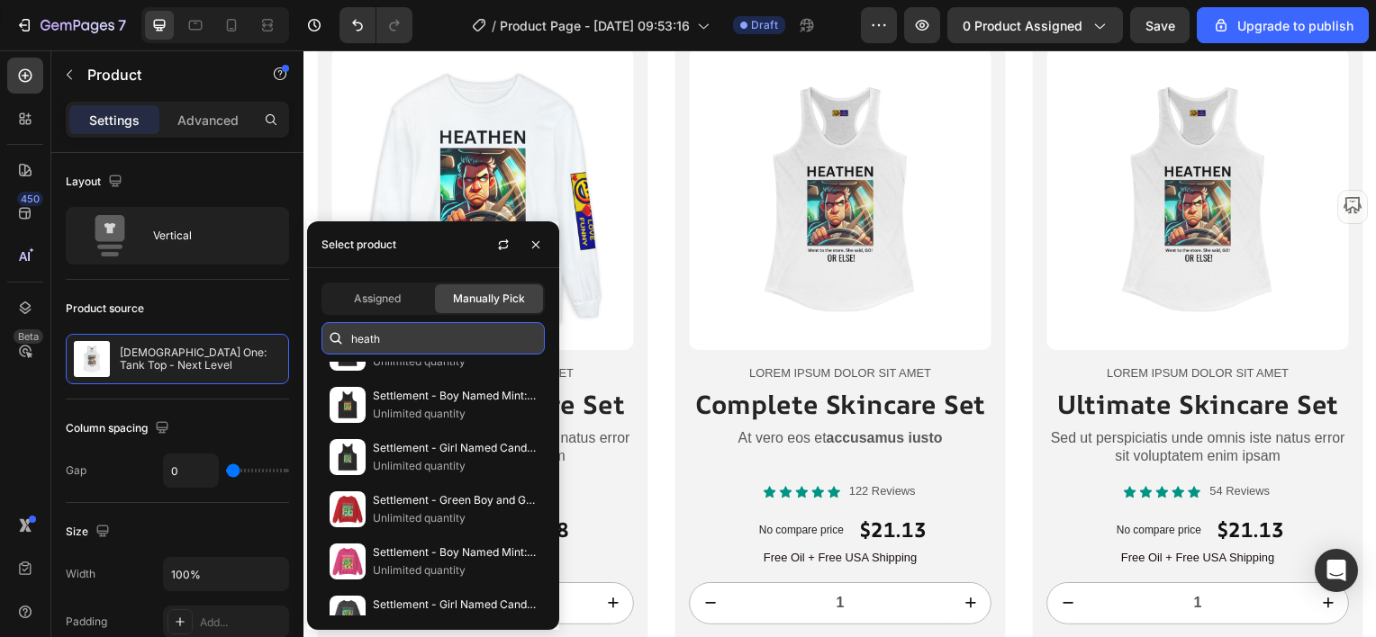
scroll to position [264, 0]
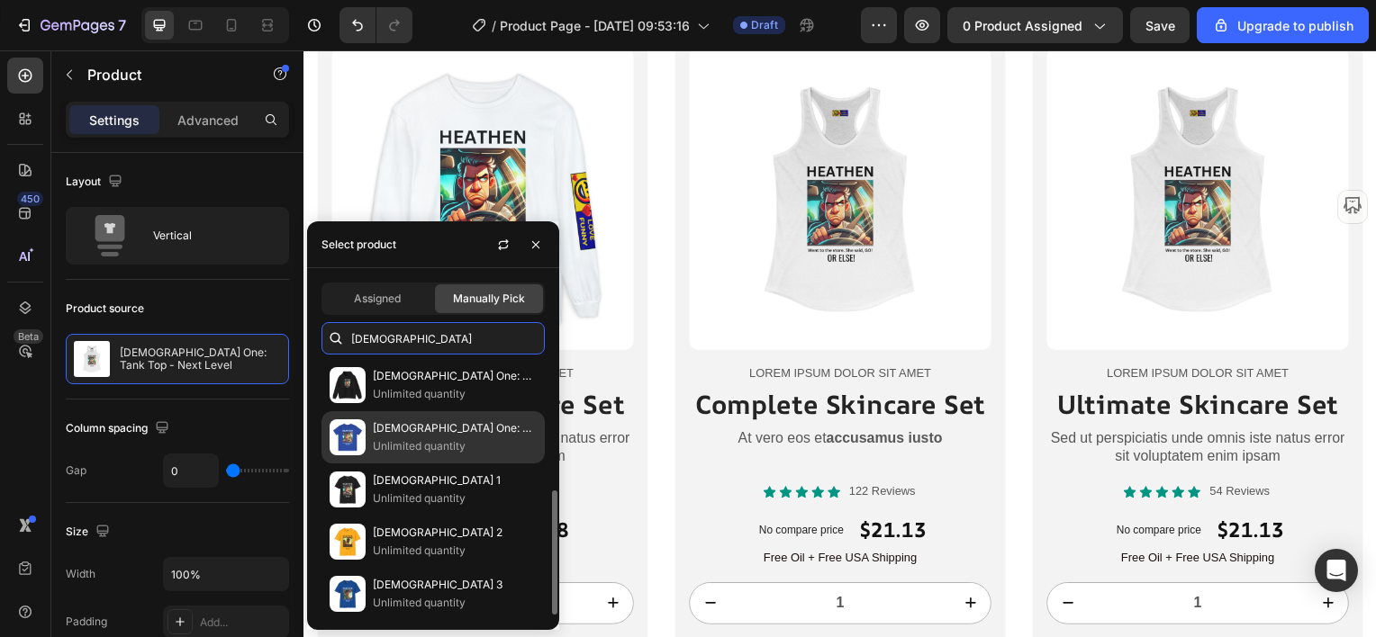
type input "[DEMOGRAPHIC_DATA]"
click at [411, 431] on p "[DEMOGRAPHIC_DATA] One: T-Shirt" at bounding box center [455, 429] width 164 height 18
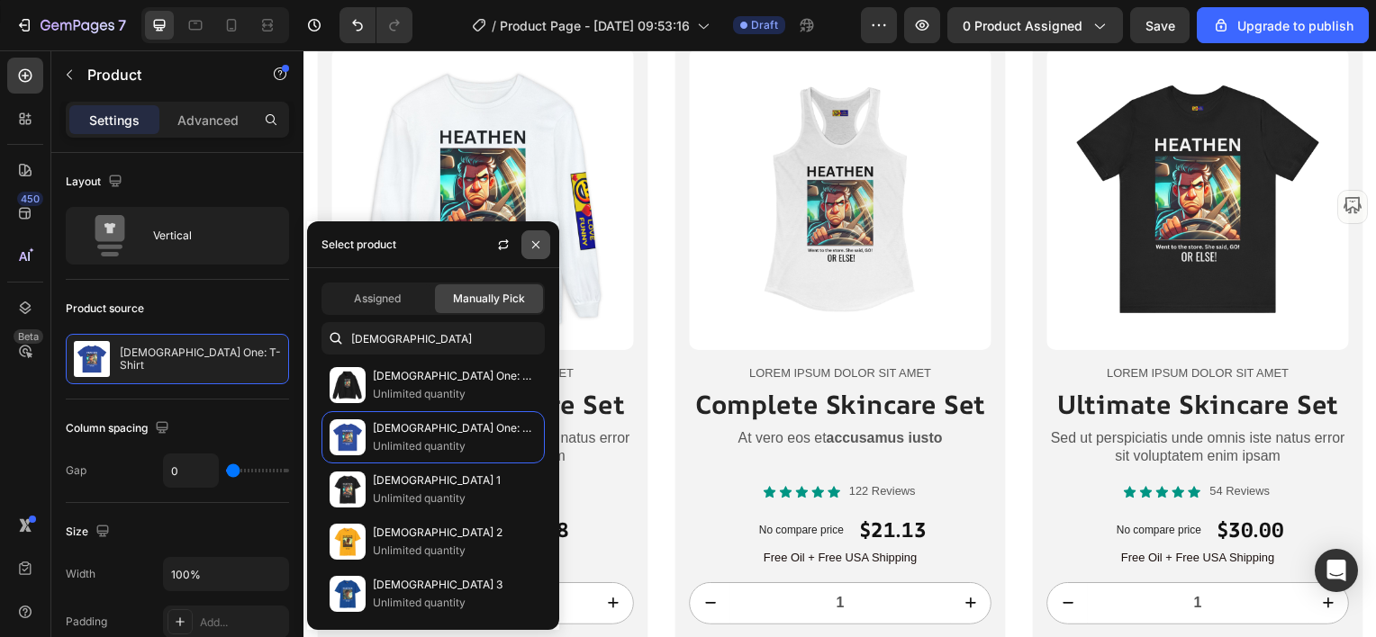
drag, startPoint x: 534, startPoint y: 245, endPoint x: 207, endPoint y: 254, distance: 327.0
click at [534, 245] on icon "button" at bounding box center [535, 243] width 7 height 7
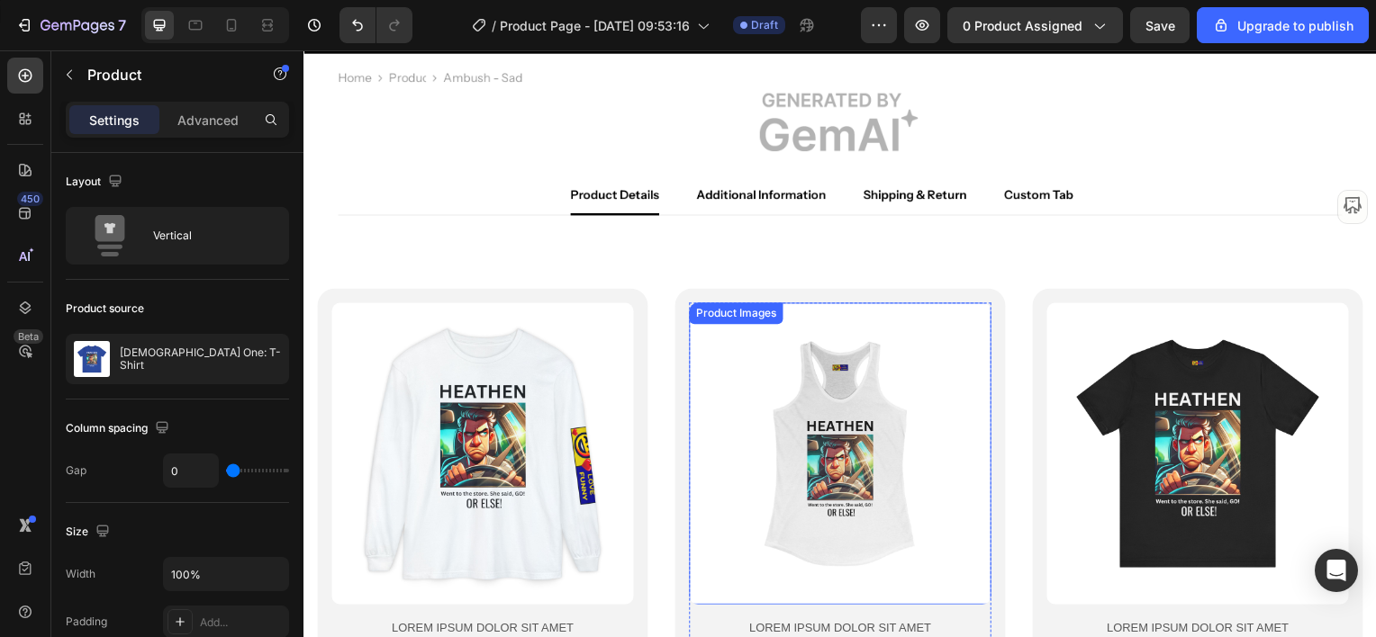
scroll to position [0, 0]
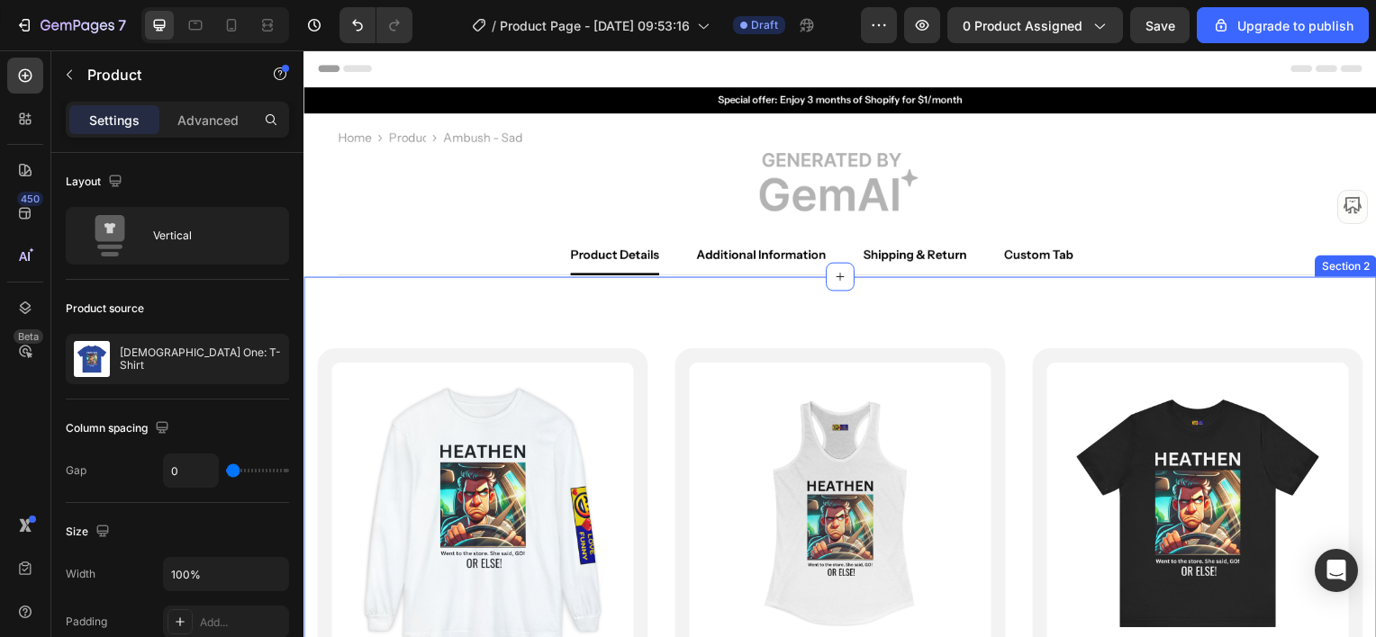
click at [1343, 266] on div "Section 2" at bounding box center [1352, 267] width 55 height 16
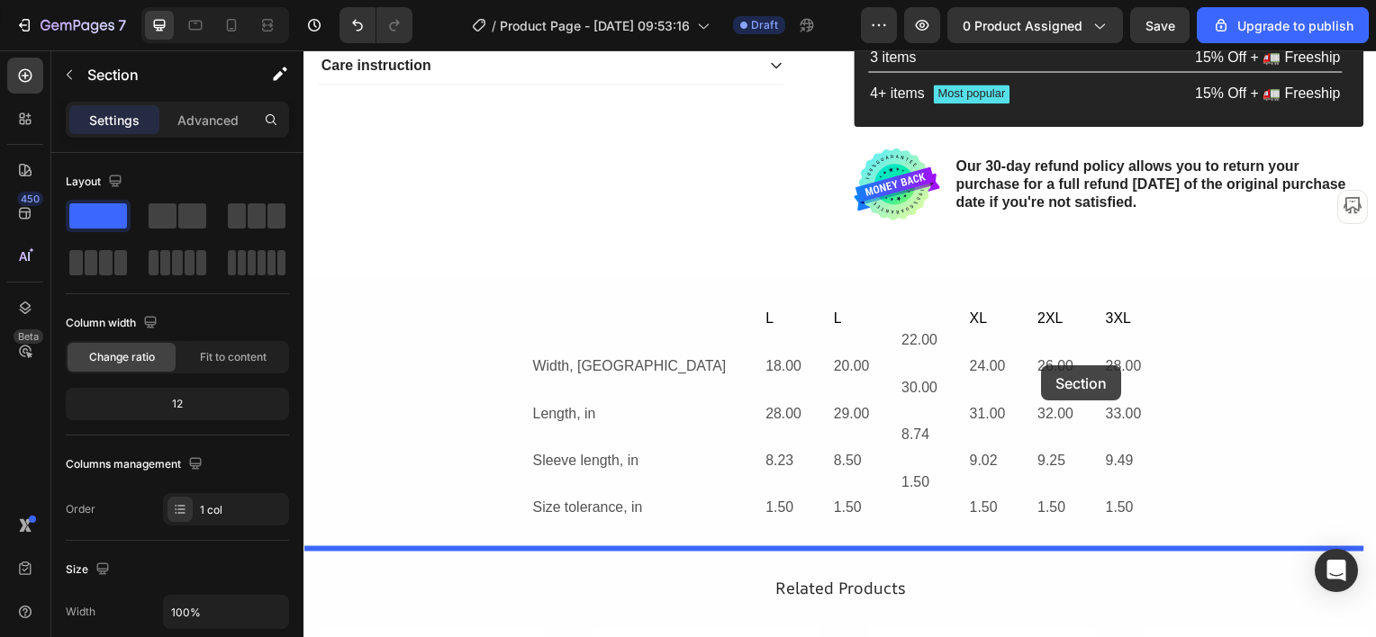
scroll to position [1858, 0]
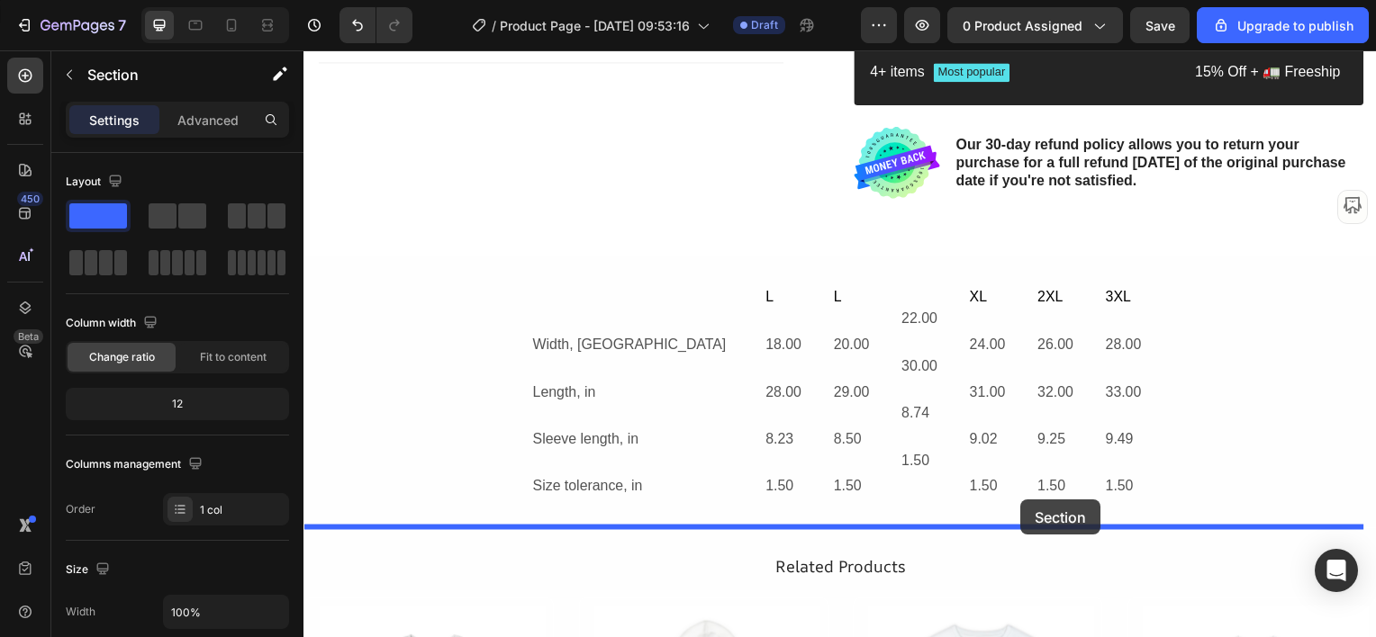
drag, startPoint x: 1021, startPoint y: 263, endPoint x: 1026, endPoint y: 503, distance: 240.5
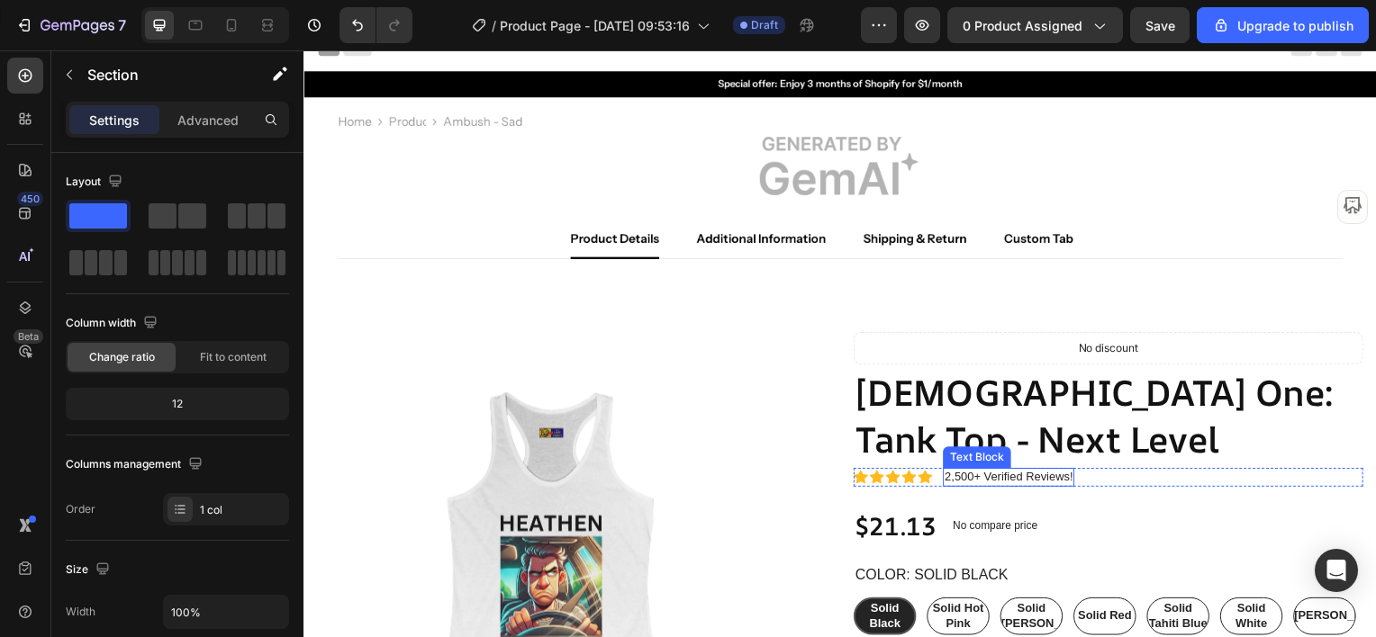
scroll to position [0, 0]
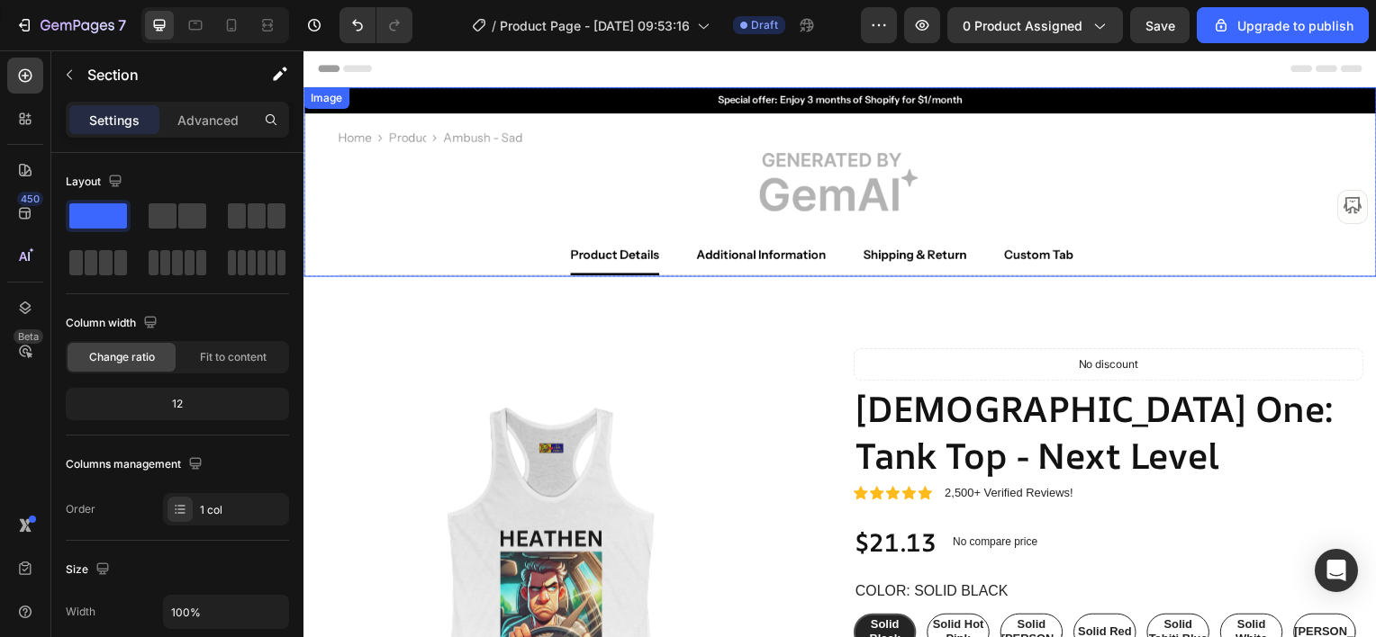
click at [598, 253] on img at bounding box center [843, 182] width 1081 height 191
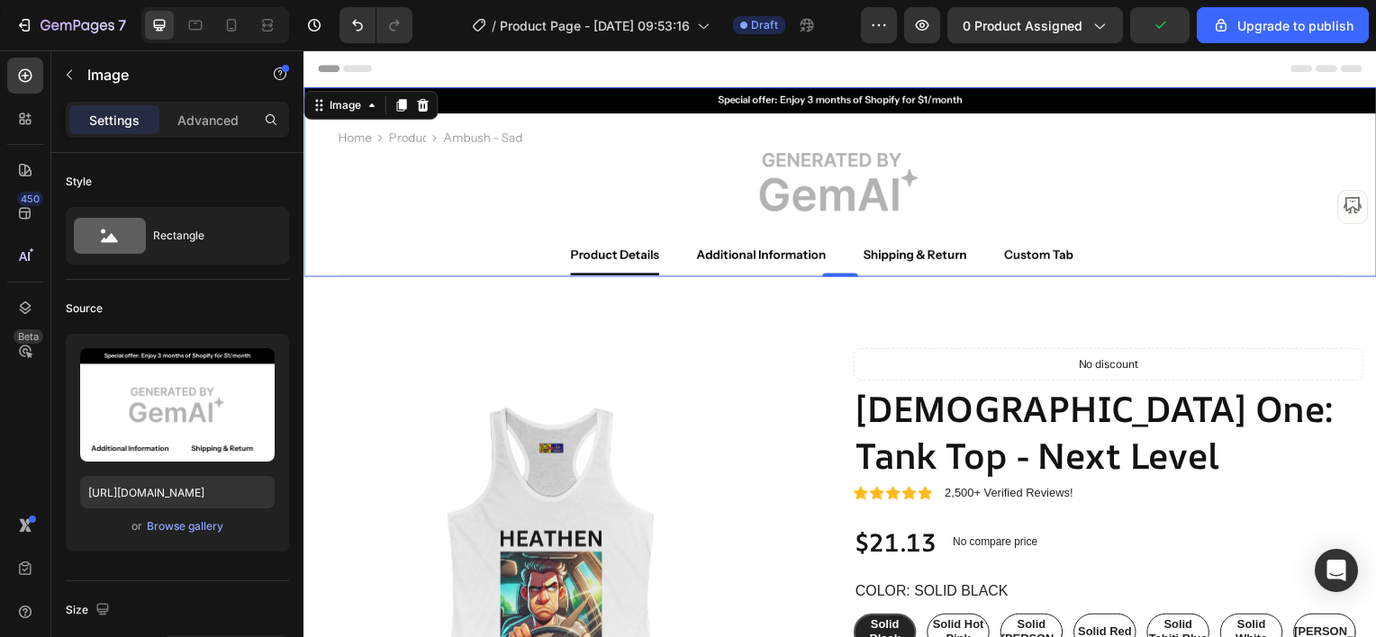
click at [732, 254] on img at bounding box center [843, 182] width 1081 height 191
click at [595, 254] on img at bounding box center [843, 182] width 1081 height 191
click at [755, 257] on img at bounding box center [843, 182] width 1081 height 191
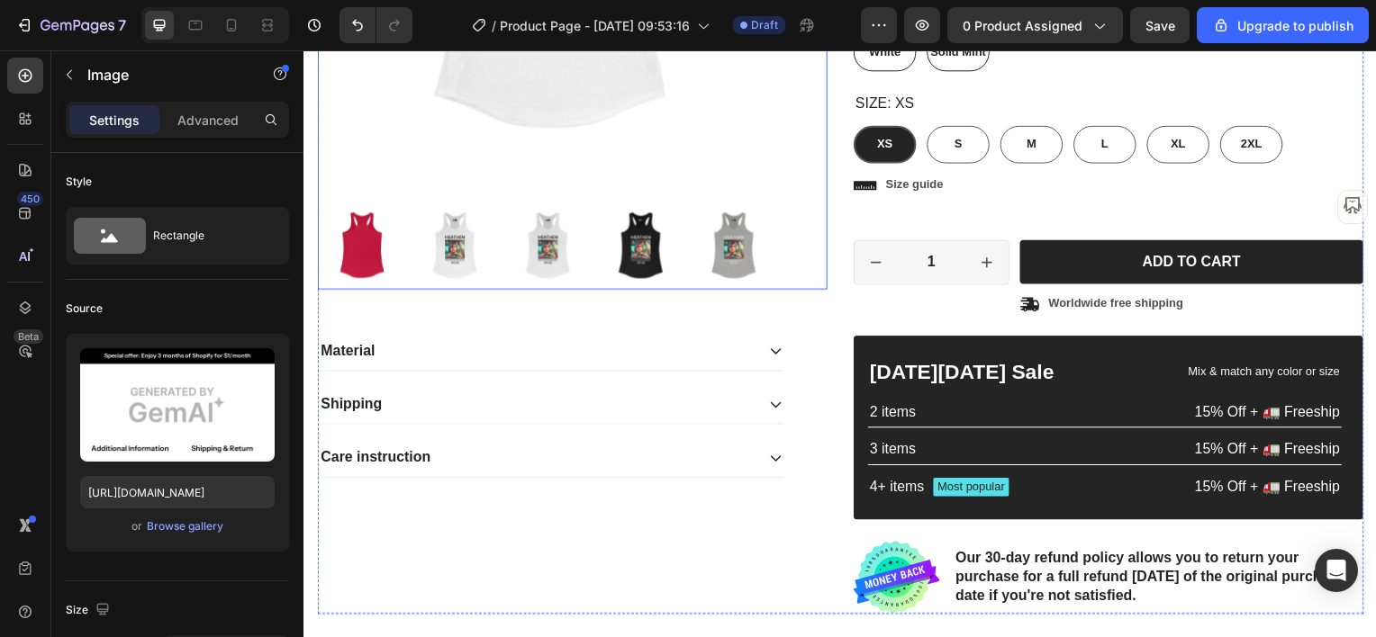
scroll to position [720, 0]
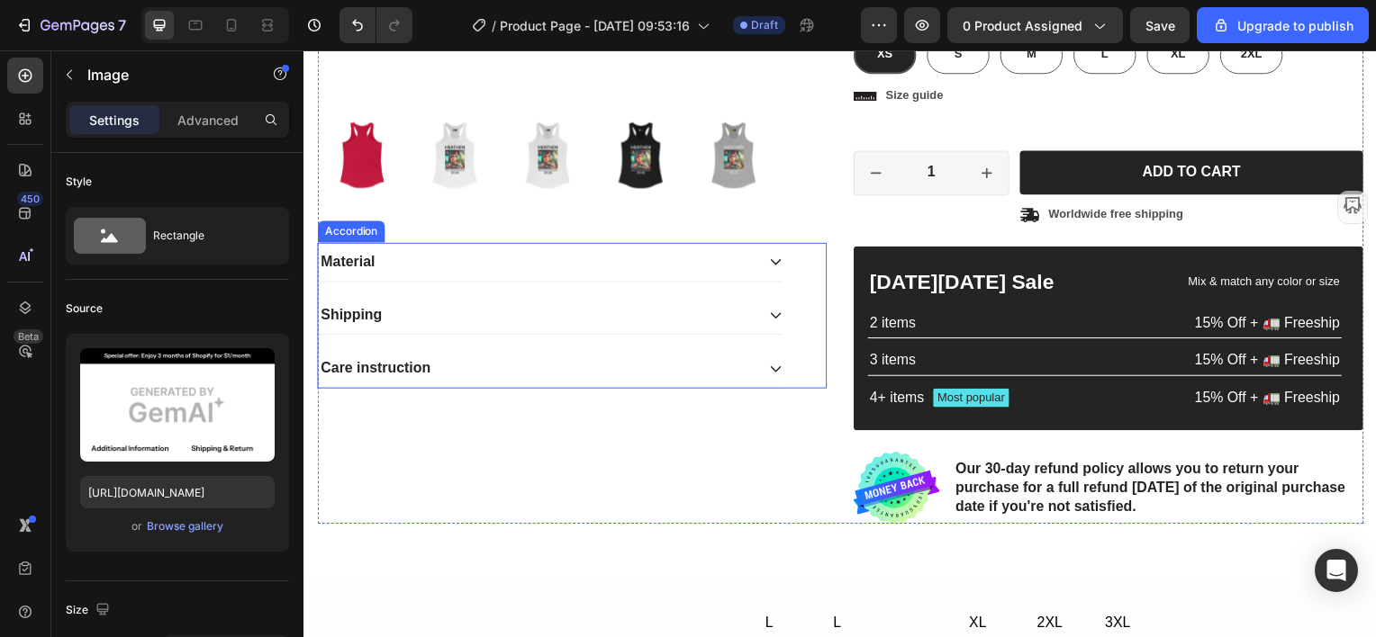
click at [454, 259] on div "Material" at bounding box center [537, 263] width 439 height 24
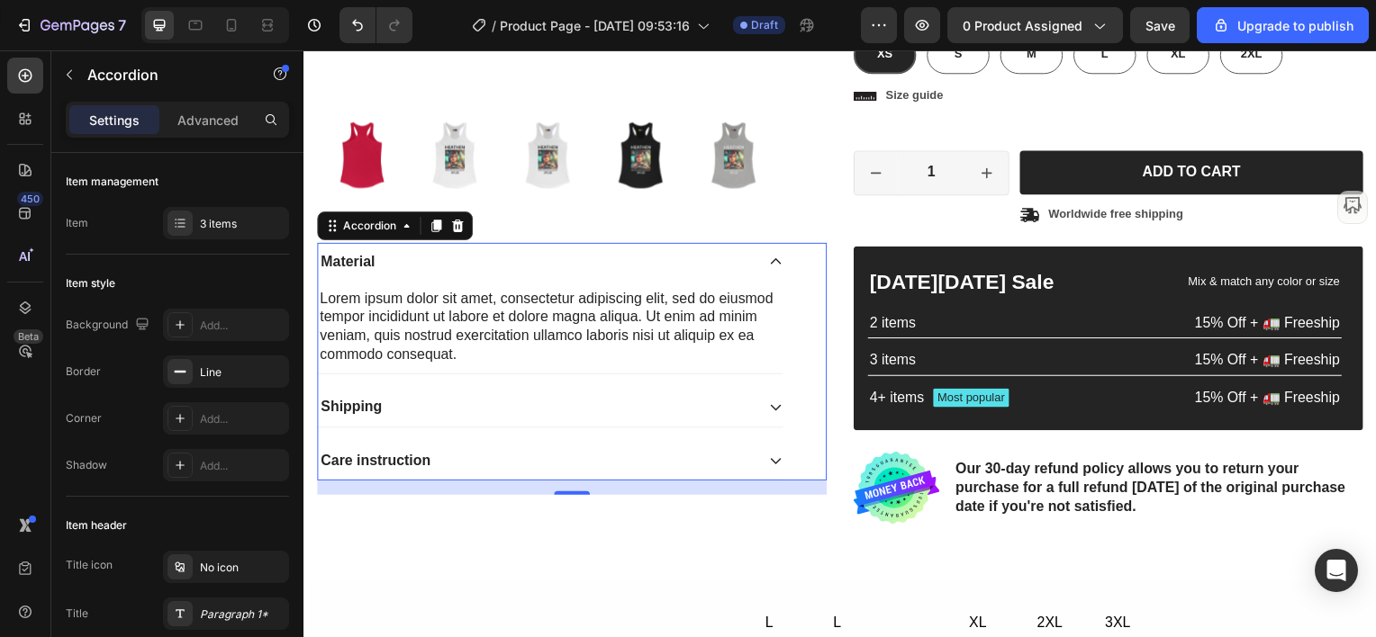
click at [772, 261] on icon at bounding box center [779, 263] width 14 height 14
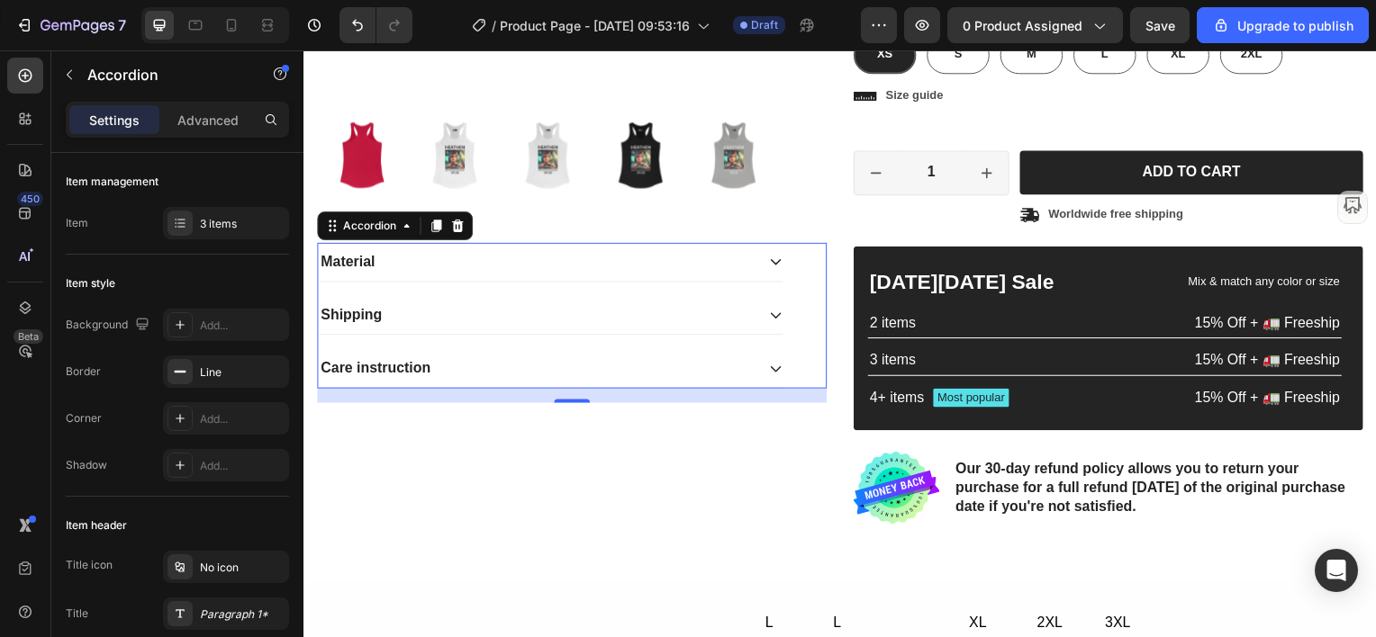
click at [344, 257] on p "Material" at bounding box center [348, 263] width 54 height 19
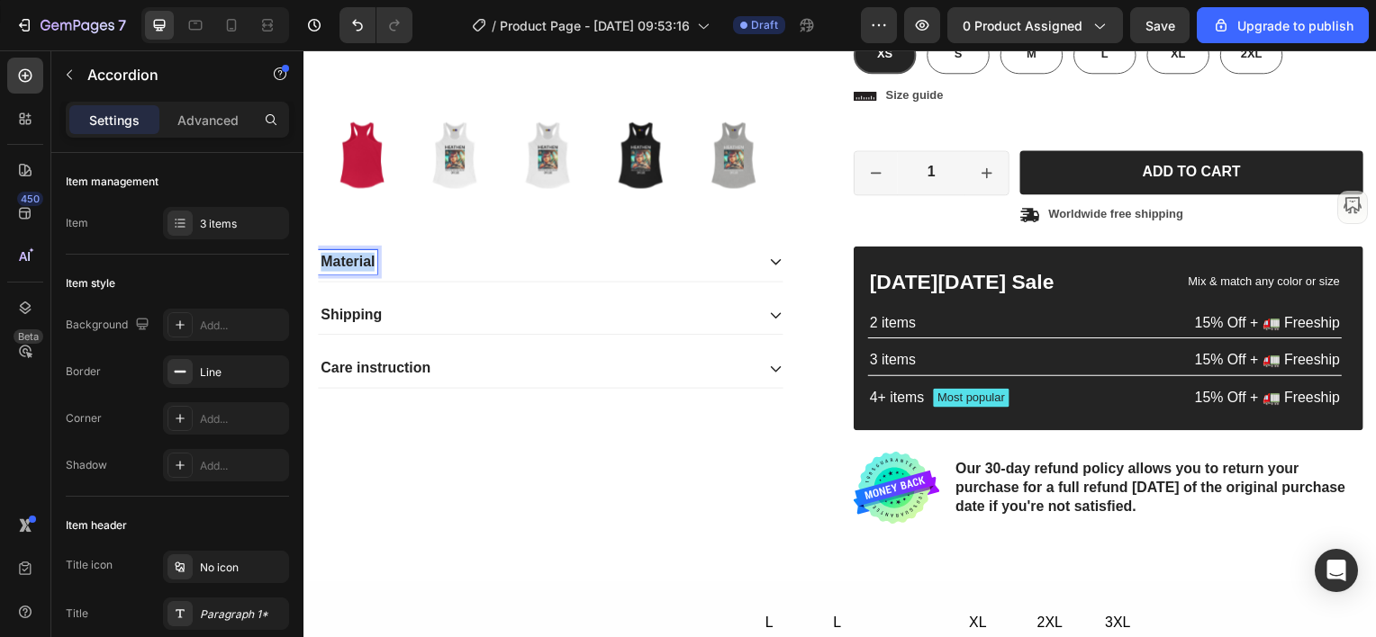
click at [344, 257] on p "Material" at bounding box center [348, 263] width 54 height 19
click at [332, 314] on p "Shipping" at bounding box center [351, 317] width 61 height 19
click at [333, 313] on p "Shipping" at bounding box center [351, 317] width 61 height 19
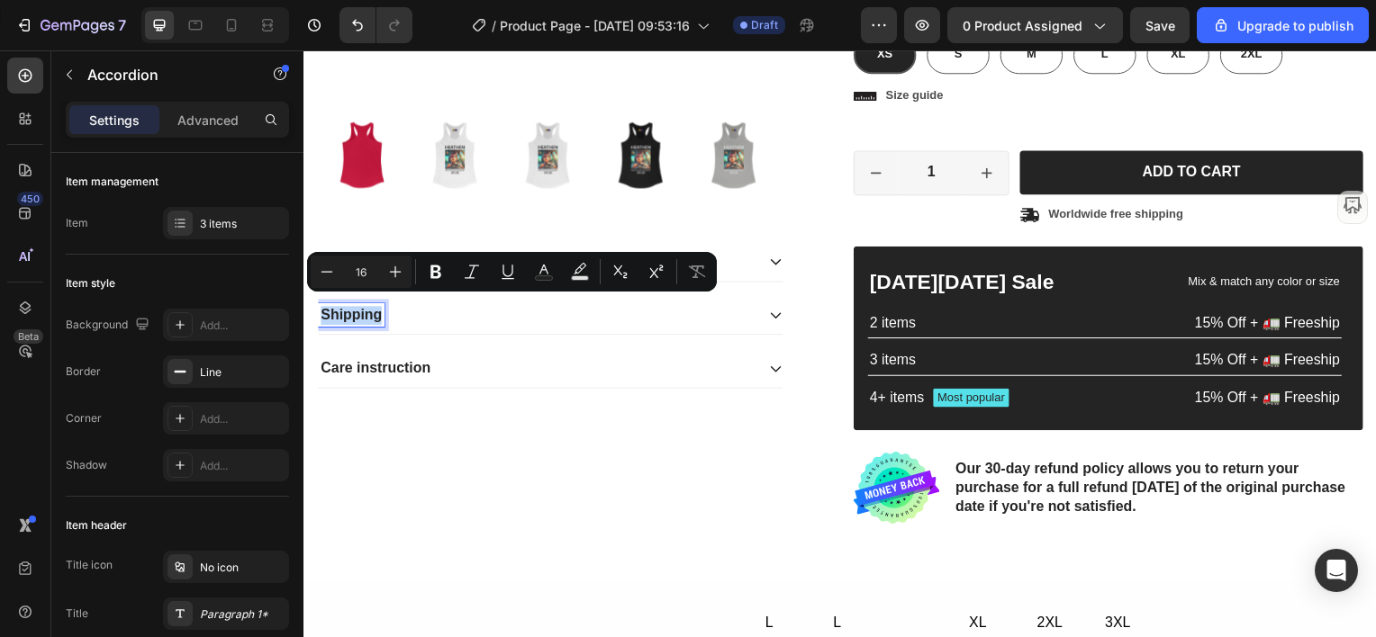
click at [773, 260] on icon at bounding box center [779, 263] width 14 height 14
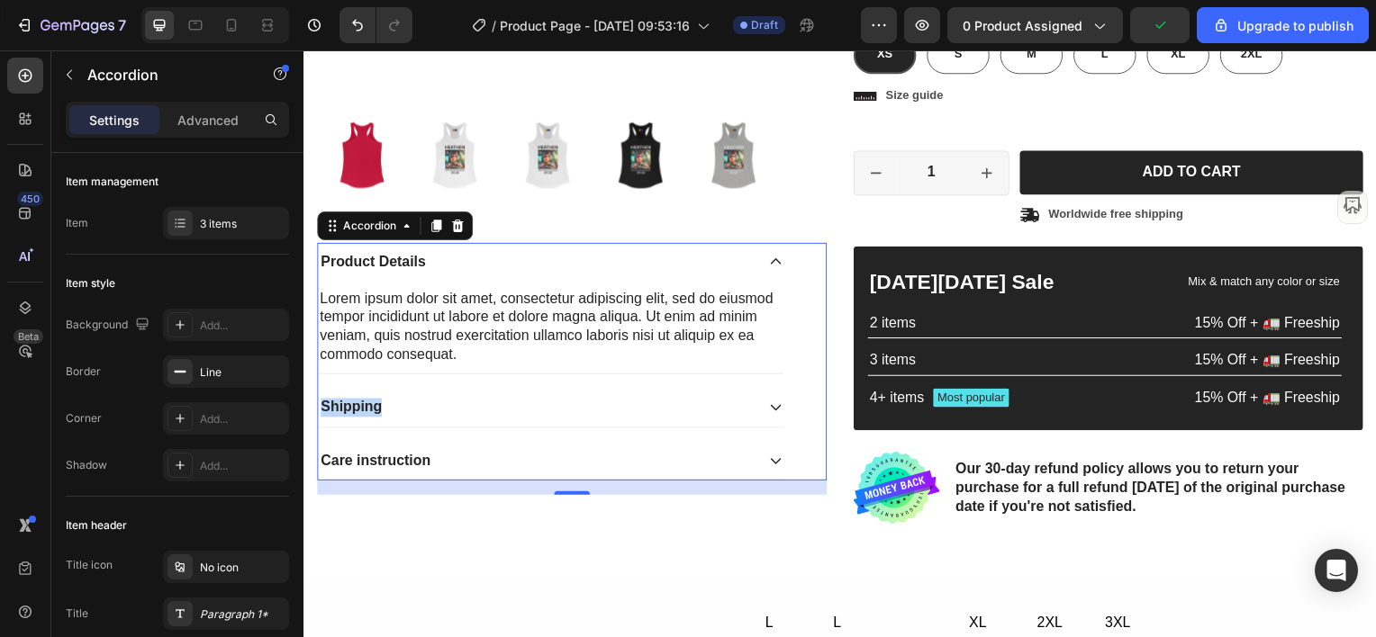
click at [773, 260] on icon at bounding box center [779, 263] width 14 height 14
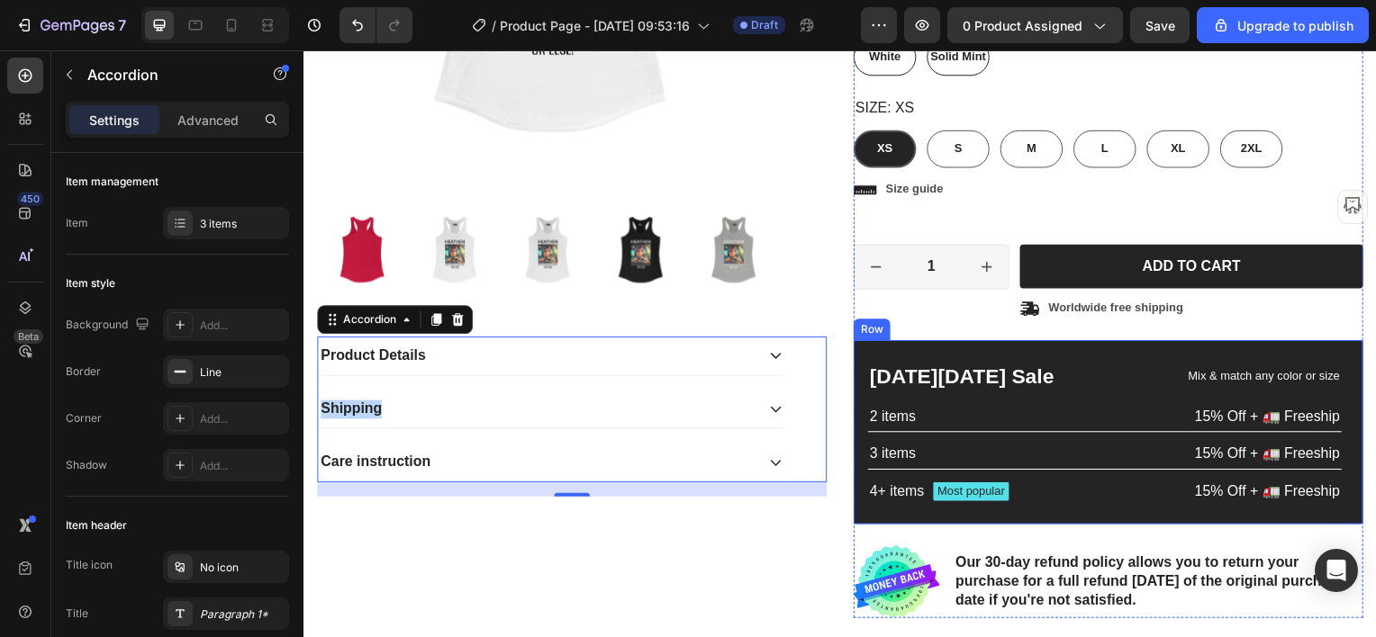
scroll to position [630, 0]
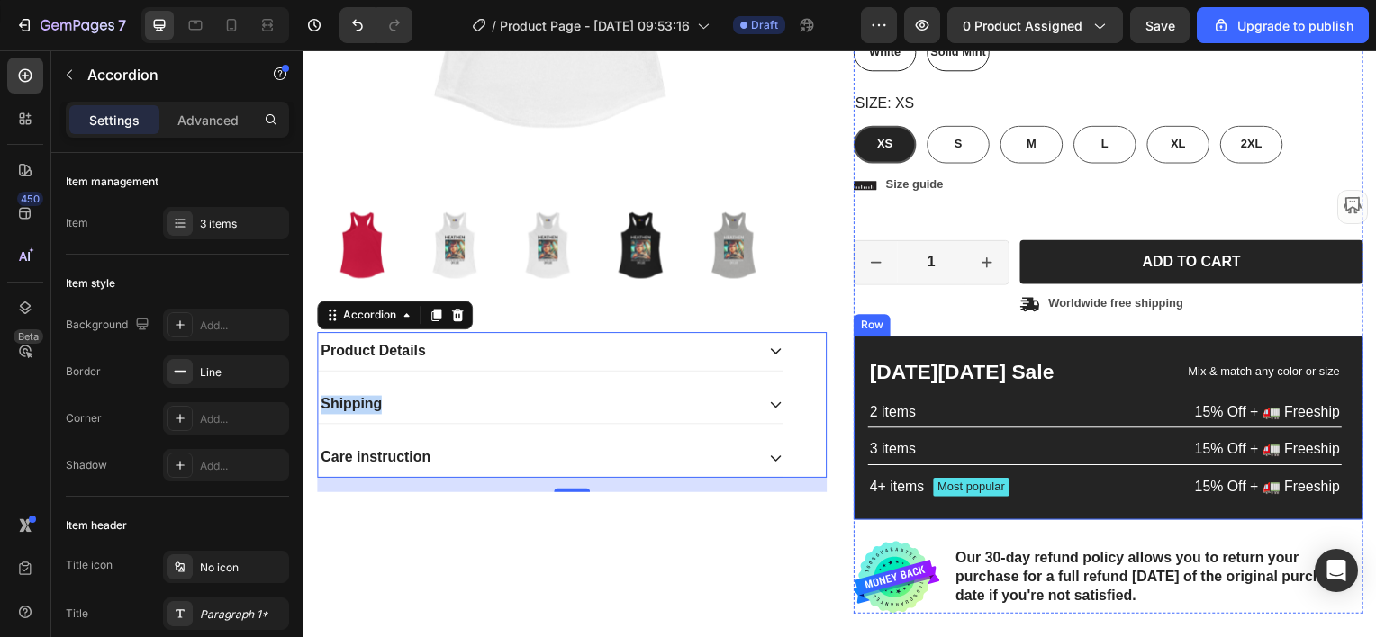
click at [1103, 355] on div "[DATE][DATE] Sale Text Block Mix & match any color or size Text Block Row 2 ite…" at bounding box center [1113, 430] width 513 height 185
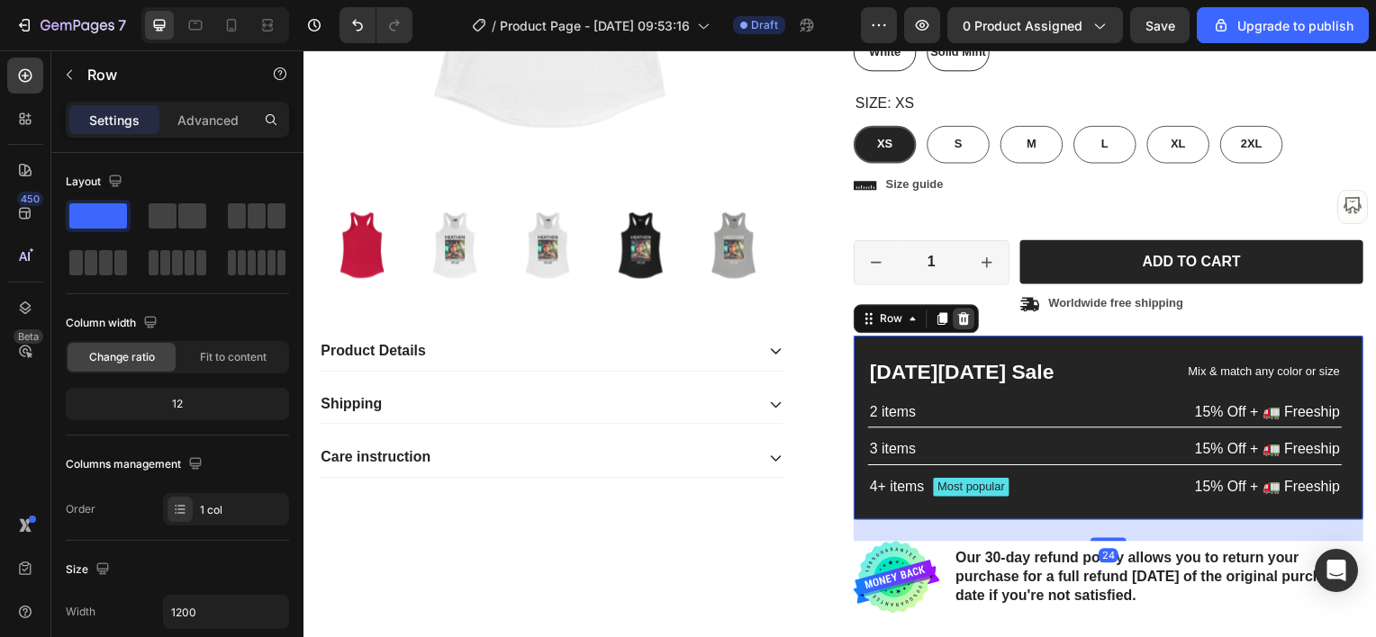
click at [967, 323] on icon at bounding box center [968, 320] width 14 height 14
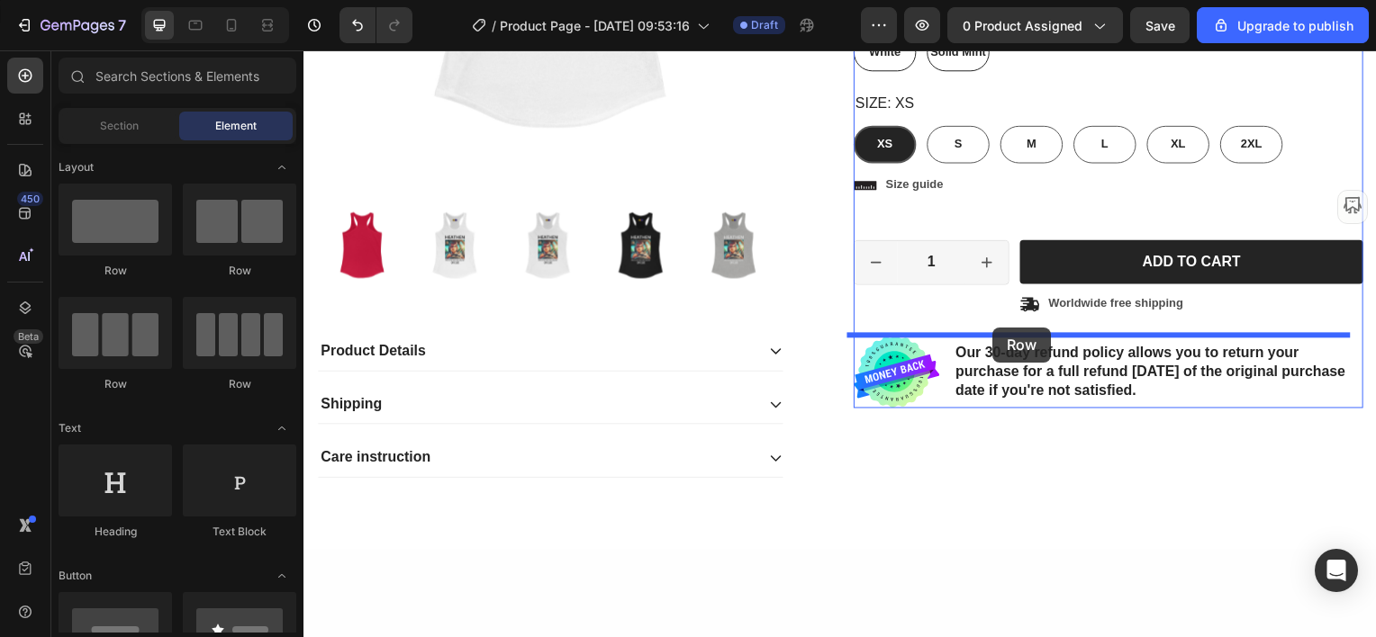
drag, startPoint x: 390, startPoint y: 290, endPoint x: 998, endPoint y: 329, distance: 609.0
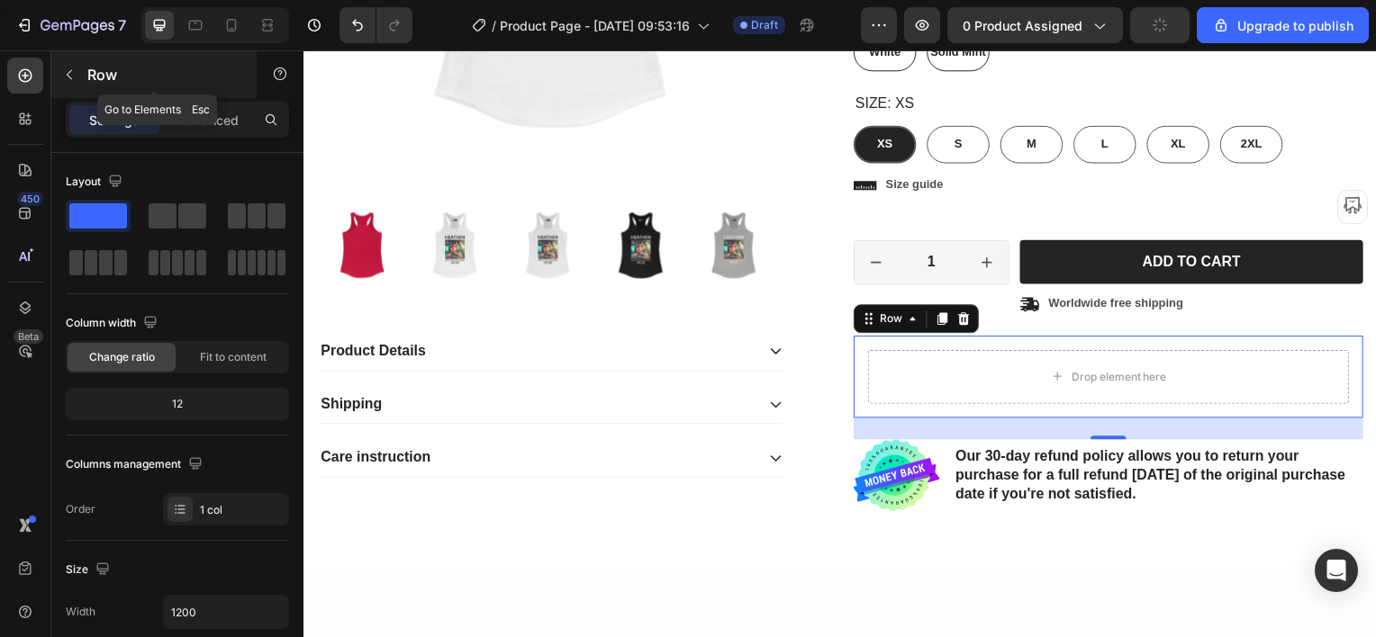
click at [68, 77] on icon "button" at bounding box center [69, 75] width 14 height 14
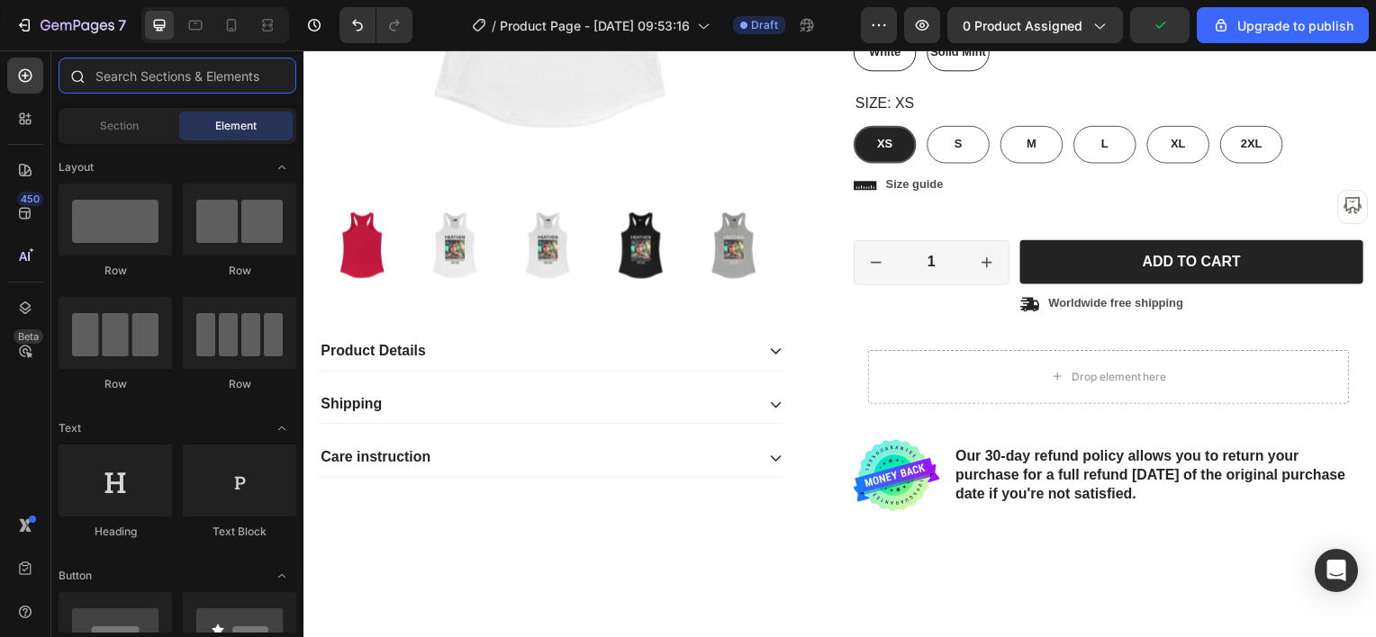
click at [108, 76] on input "text" at bounding box center [178, 76] width 238 height 36
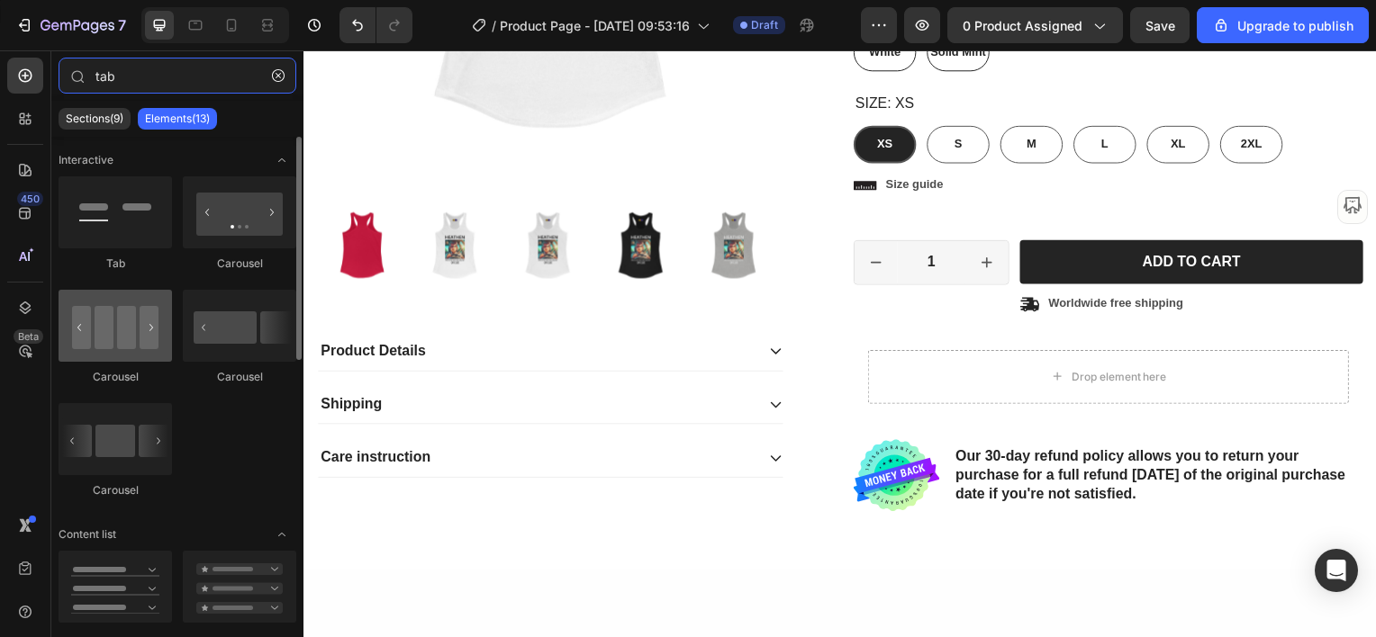
type input "tab"
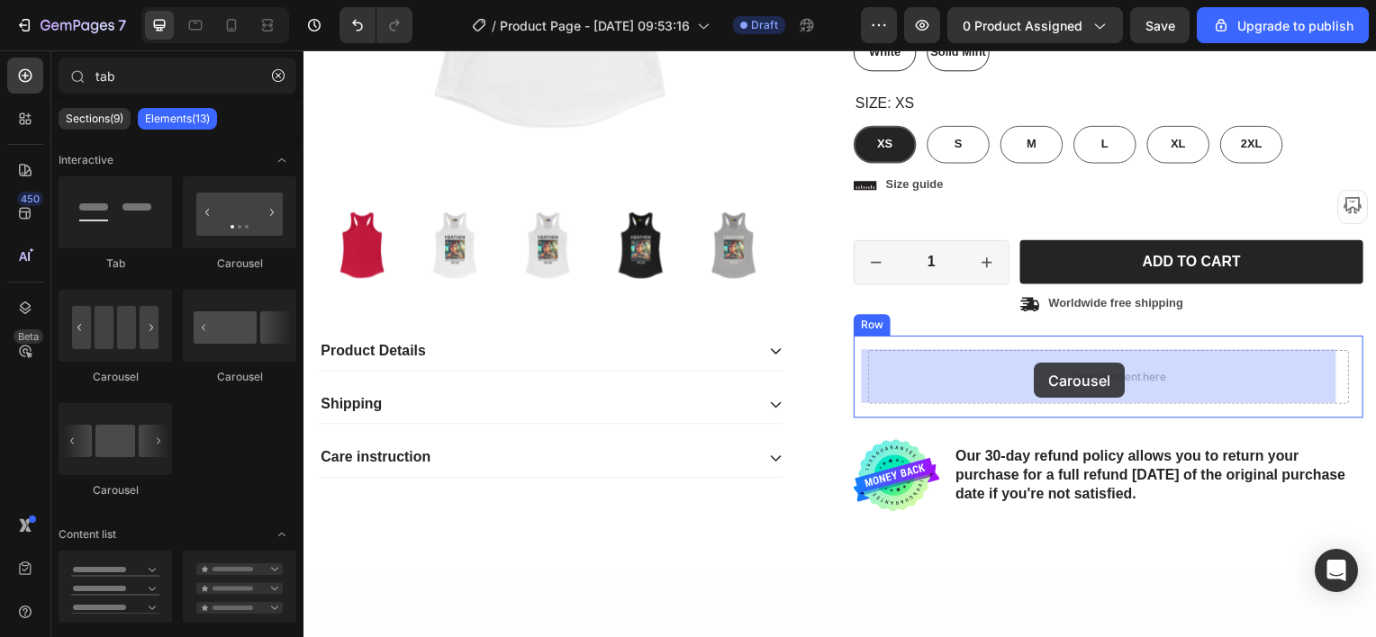
drag, startPoint x: 403, startPoint y: 389, endPoint x: 1039, endPoint y: 366, distance: 636.1
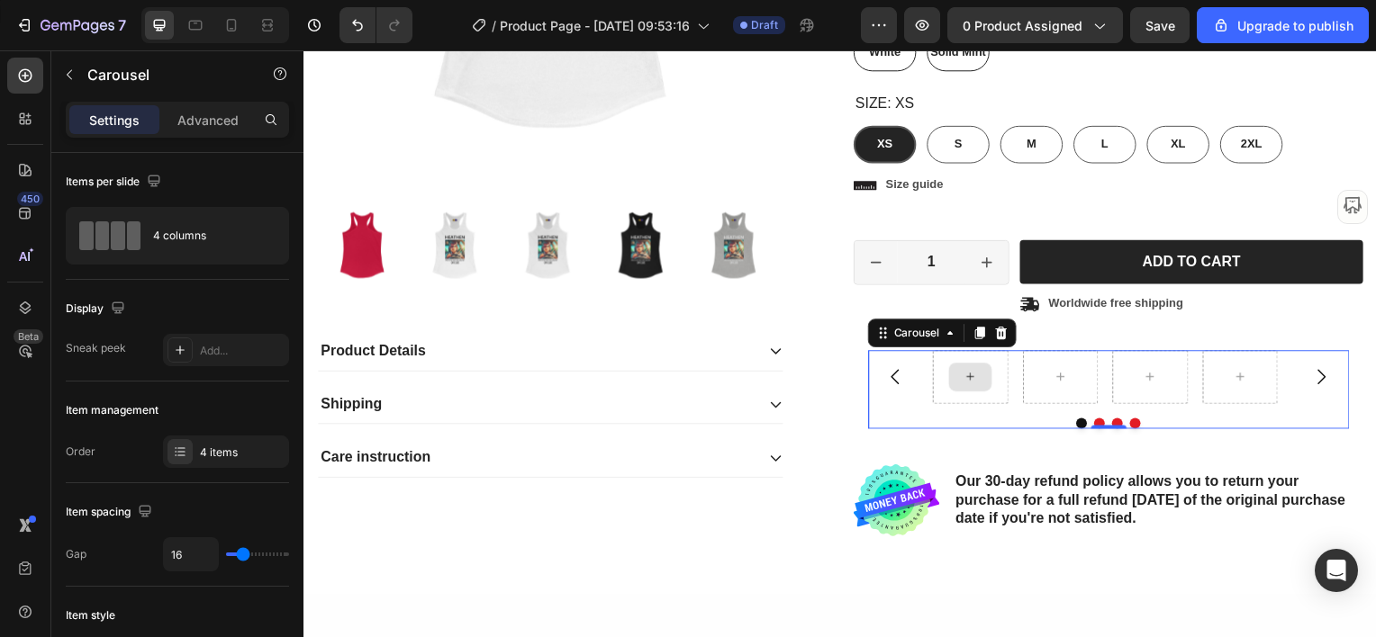
click at [967, 379] on icon at bounding box center [974, 378] width 14 height 15
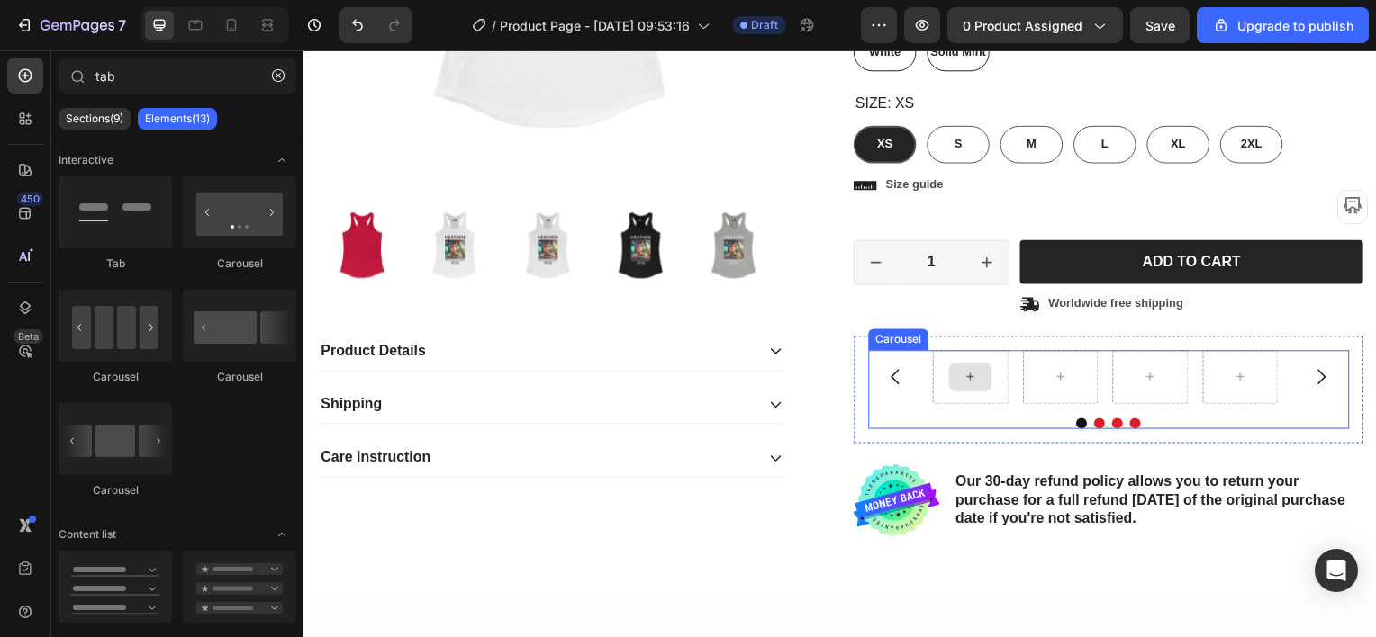
click at [972, 402] on div at bounding box center [974, 379] width 77 height 54
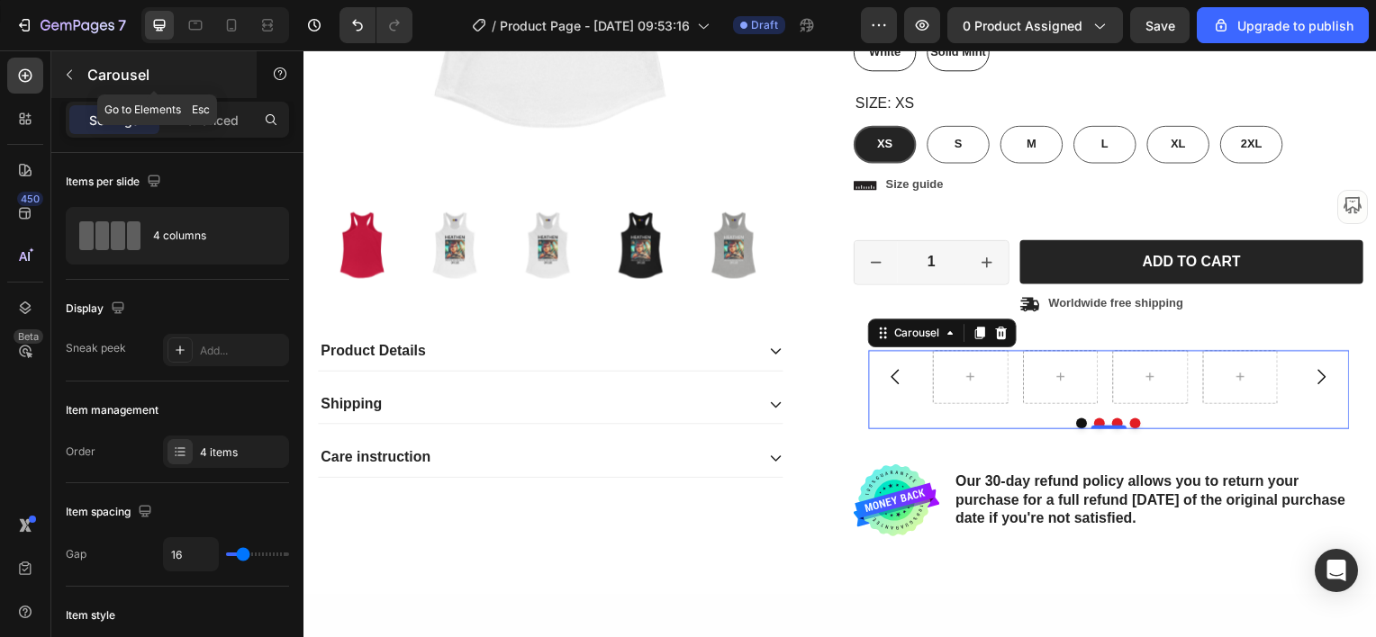
click at [73, 72] on icon "button" at bounding box center [69, 75] width 14 height 14
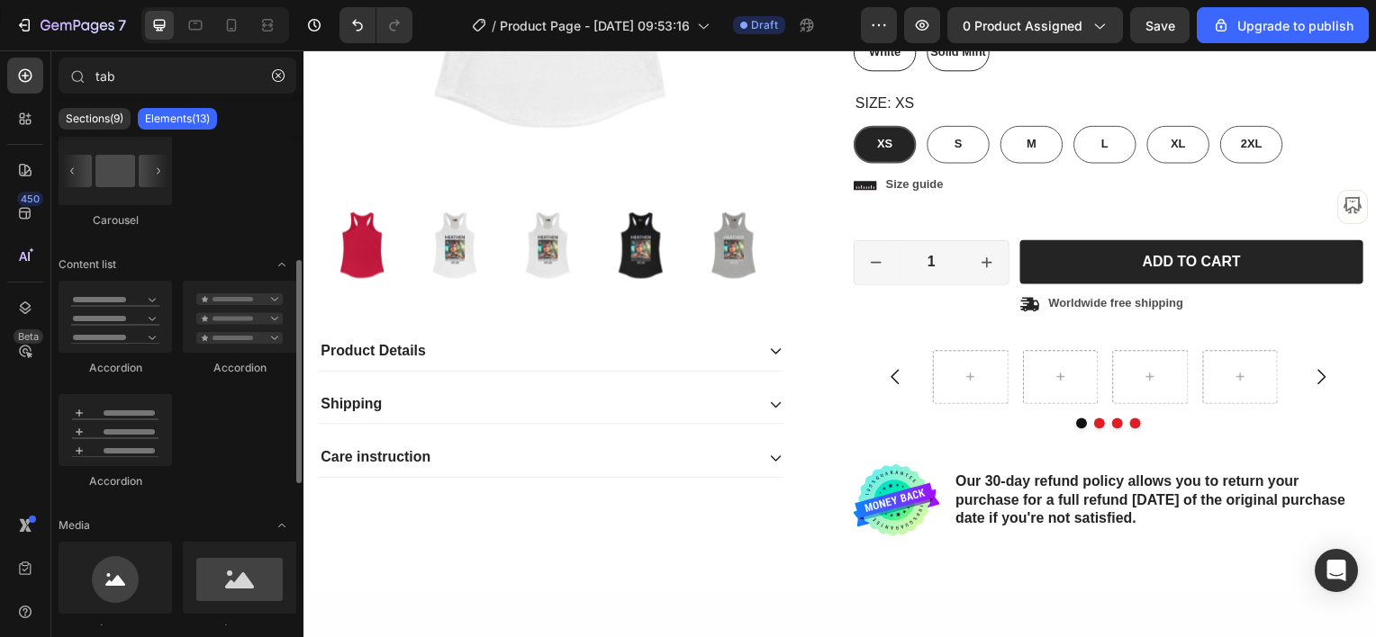
scroll to position [450, 0]
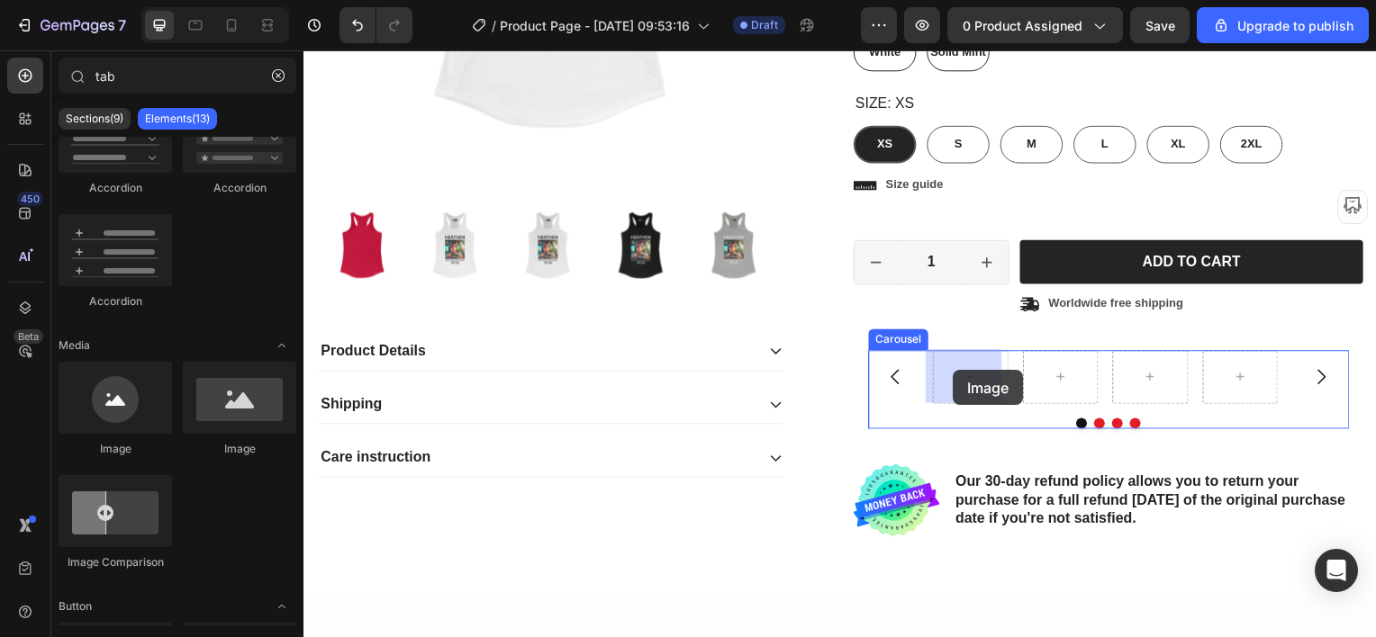
drag, startPoint x: 408, startPoint y: 447, endPoint x: 957, endPoint y: 373, distance: 554.2
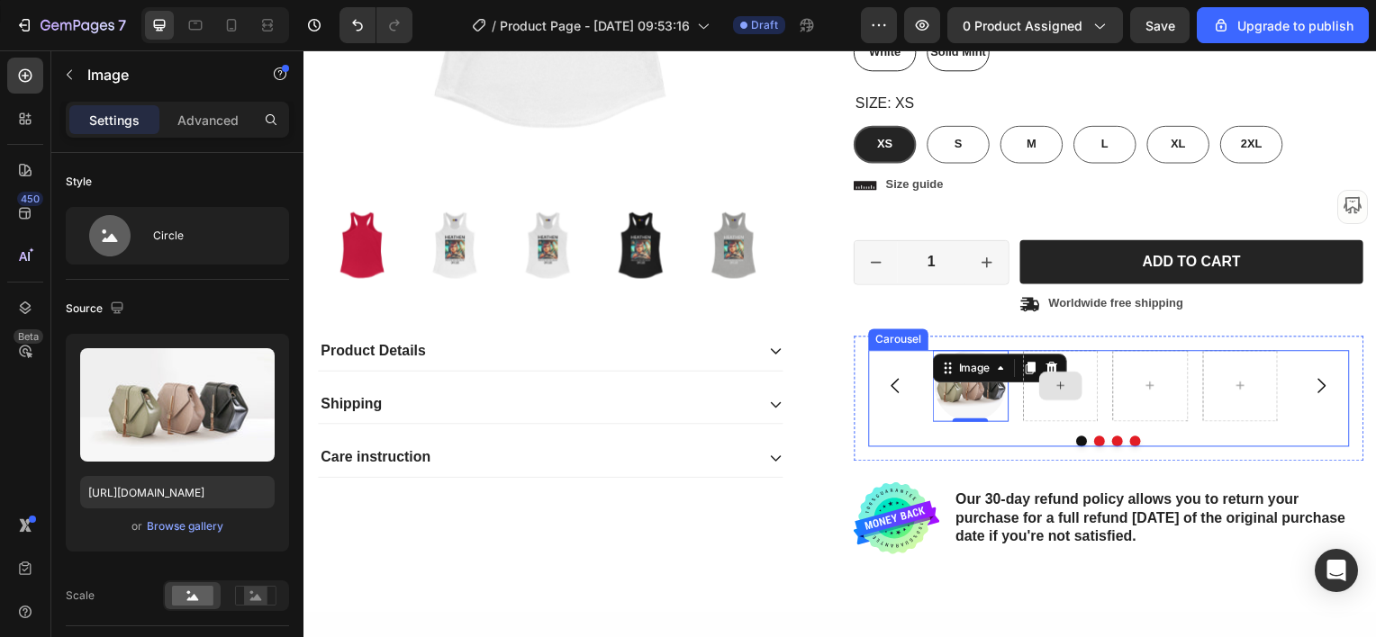
click at [1028, 366] on div at bounding box center [1065, 388] width 77 height 72
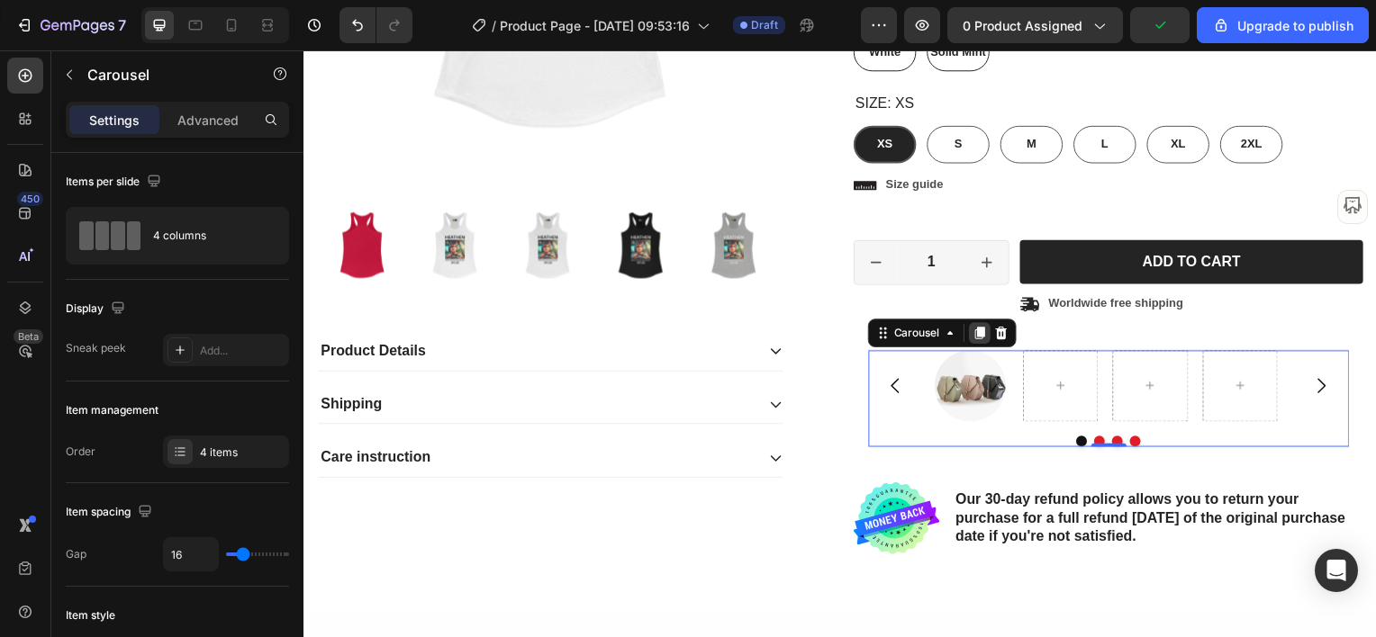
click at [980, 330] on icon at bounding box center [985, 335] width 10 height 13
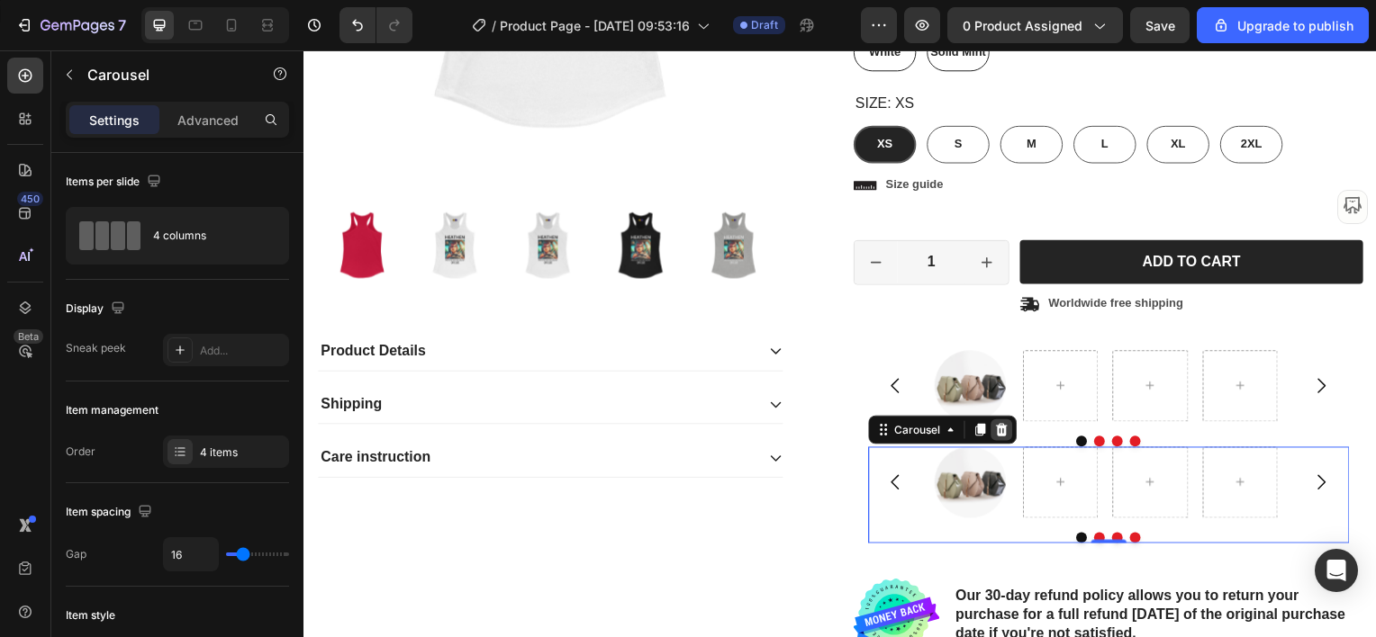
click at [1002, 431] on icon at bounding box center [1006, 432] width 14 height 14
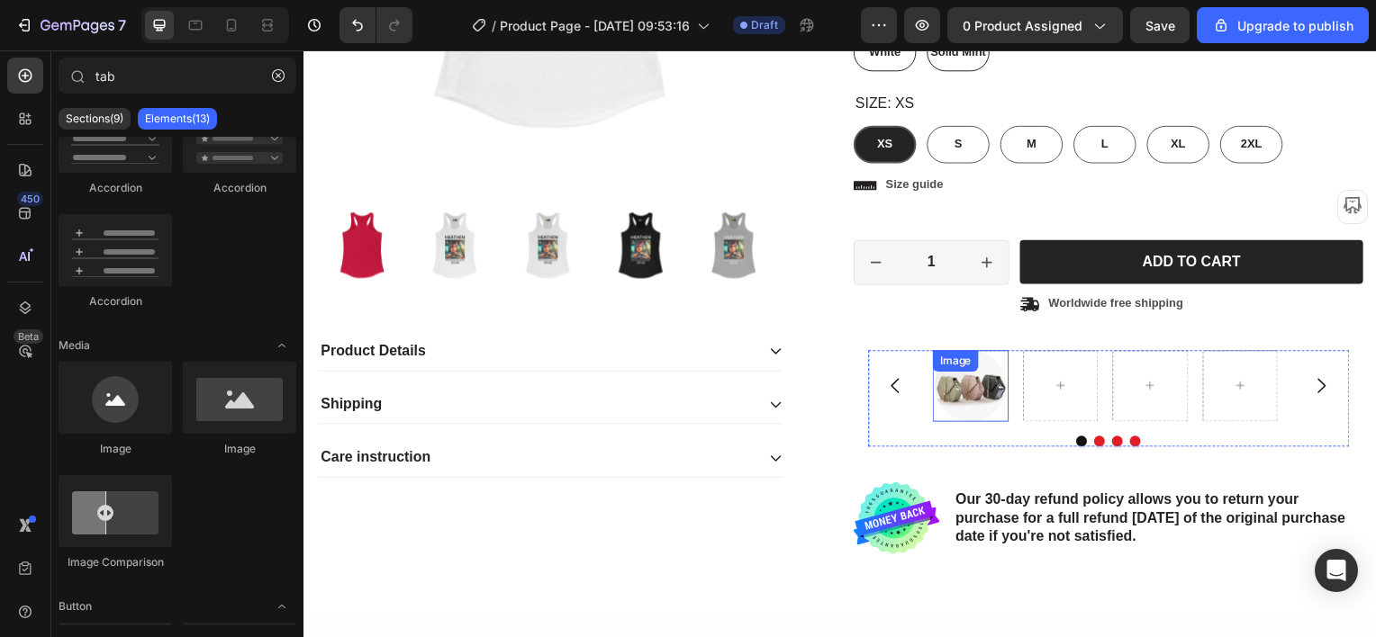
click at [964, 387] on img at bounding box center [974, 388] width 72 height 72
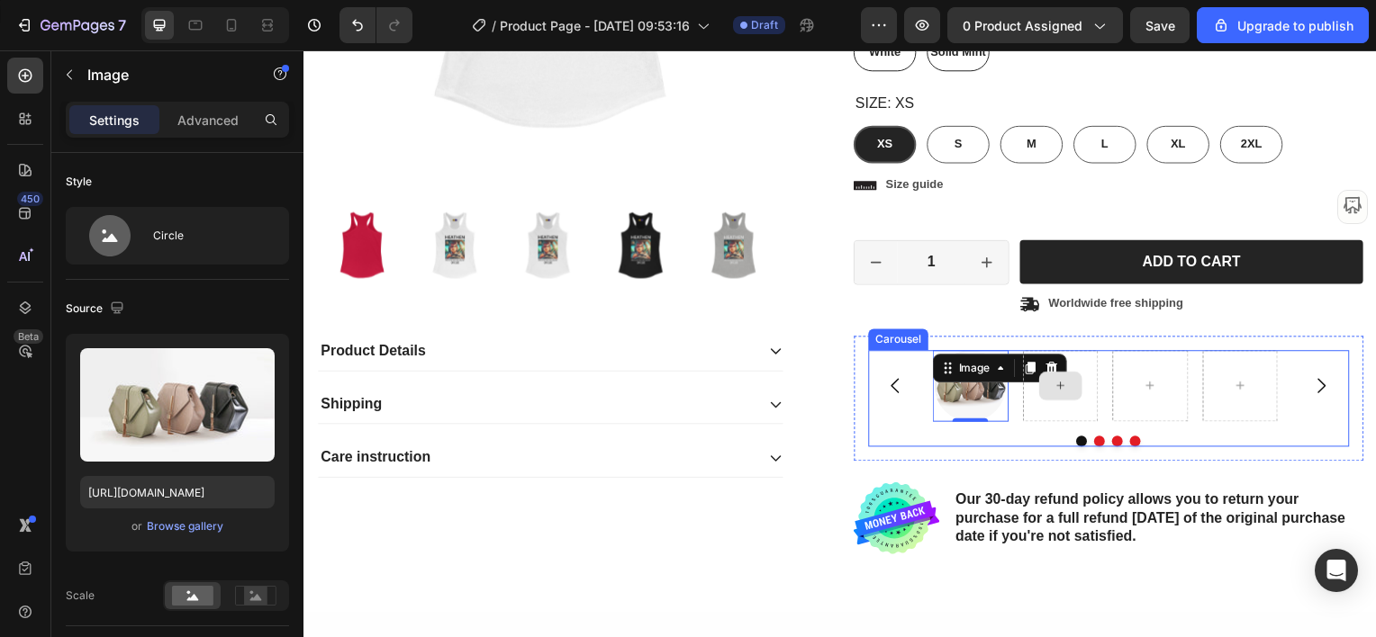
click at [1028, 368] on div at bounding box center [1065, 388] width 77 height 72
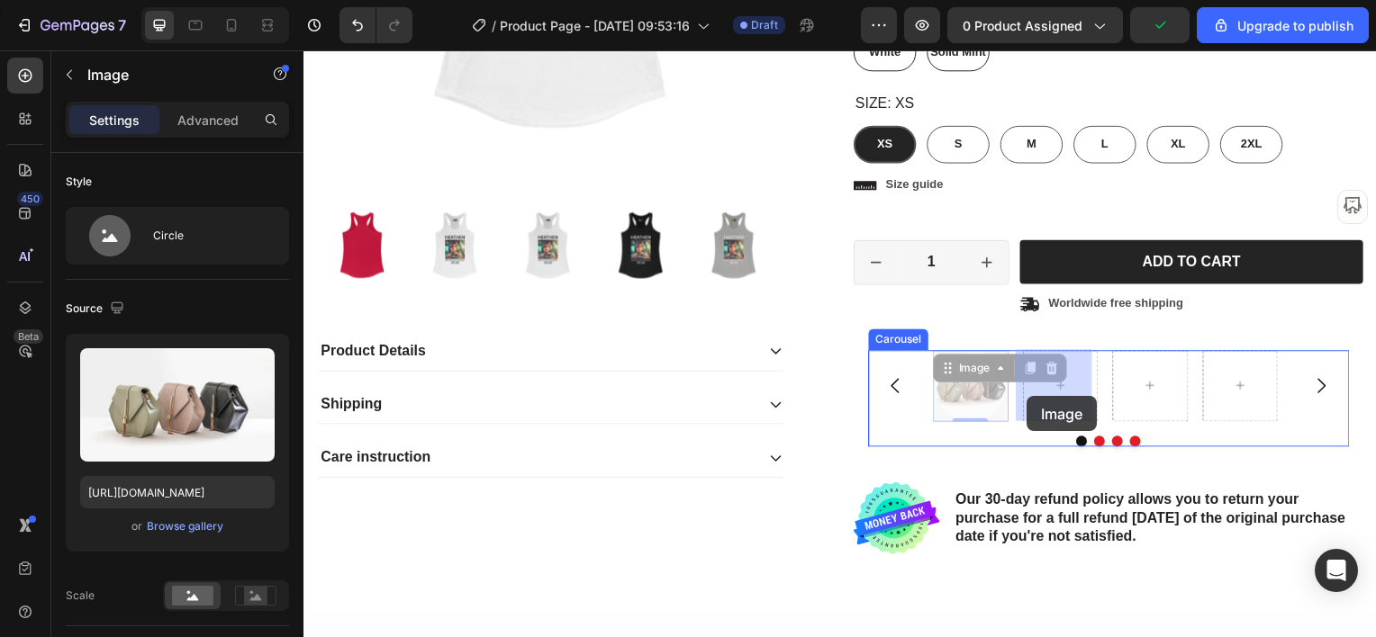
drag, startPoint x: 961, startPoint y: 381, endPoint x: 1032, endPoint y: 399, distance: 73.4
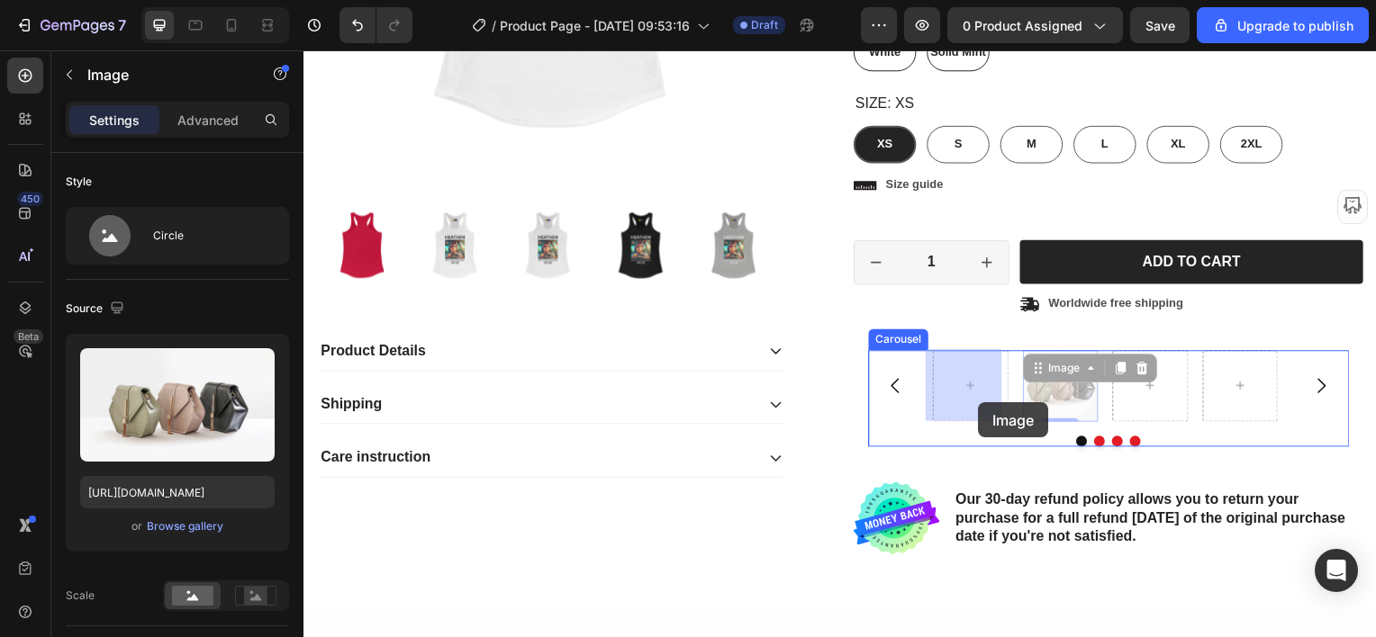
drag, startPoint x: 1050, startPoint y: 406, endPoint x: 983, endPoint y: 405, distance: 66.6
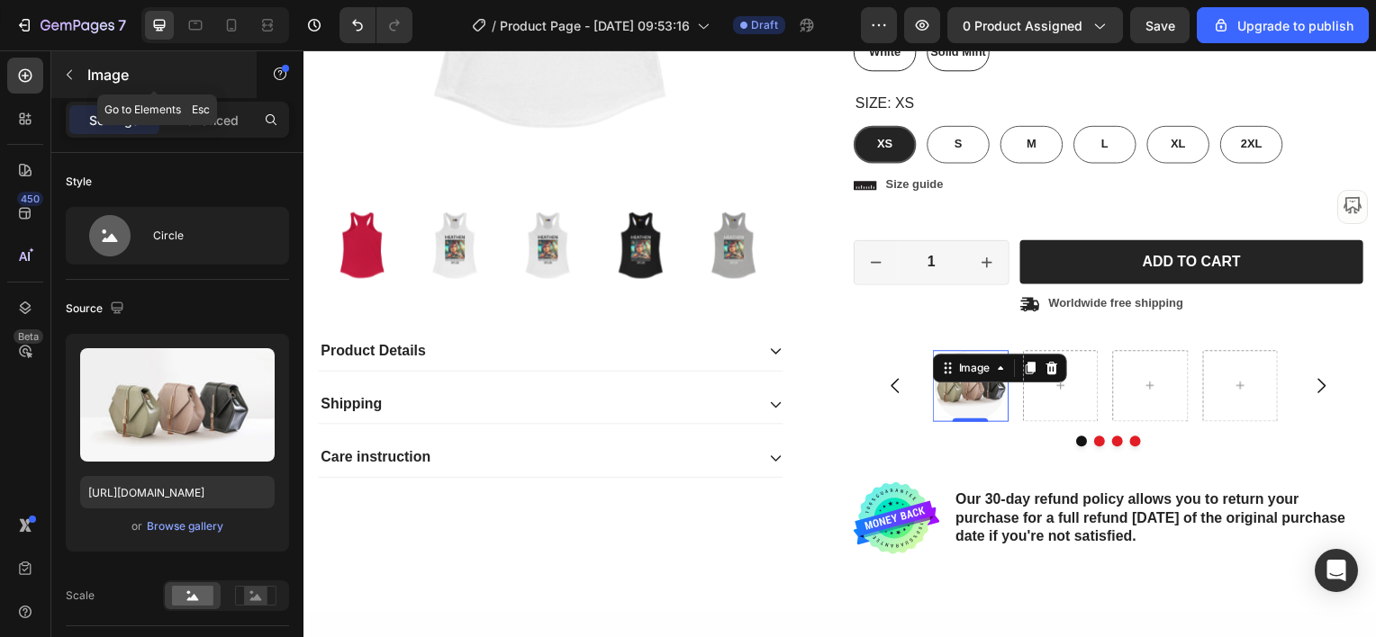
click at [72, 71] on icon "button" at bounding box center [69, 75] width 14 height 14
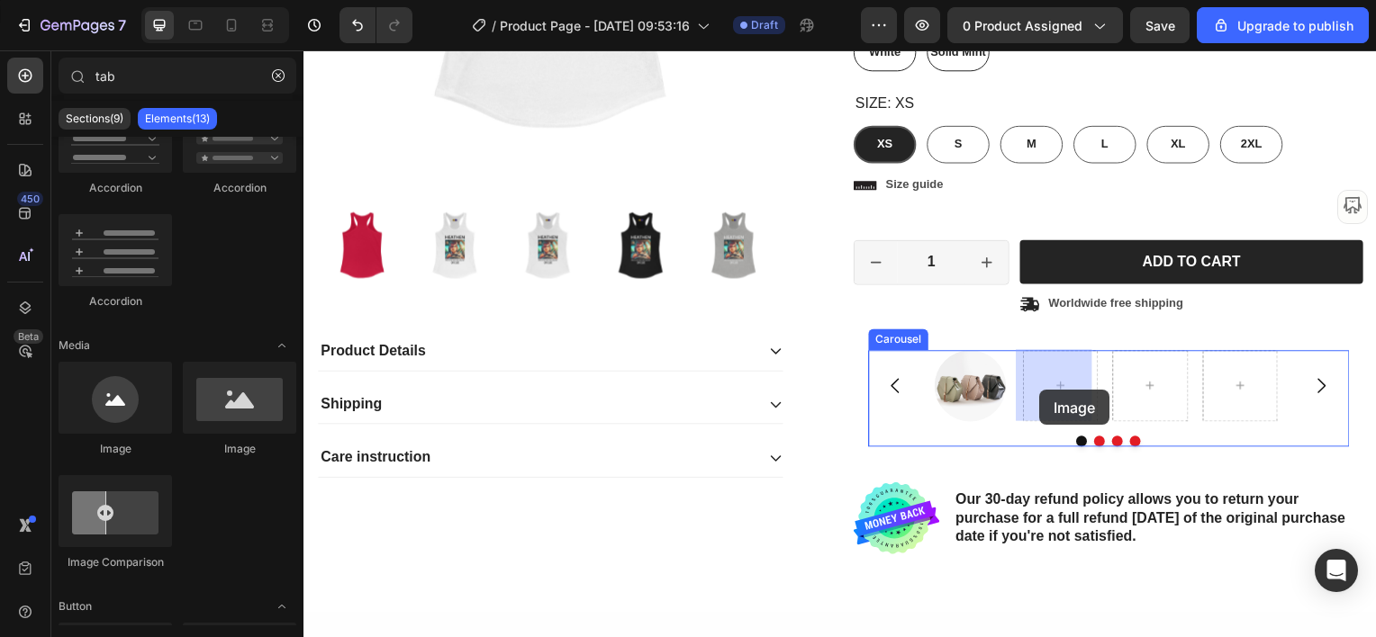
drag, startPoint x: 323, startPoint y: 422, endPoint x: 1044, endPoint y: 393, distance: 721.8
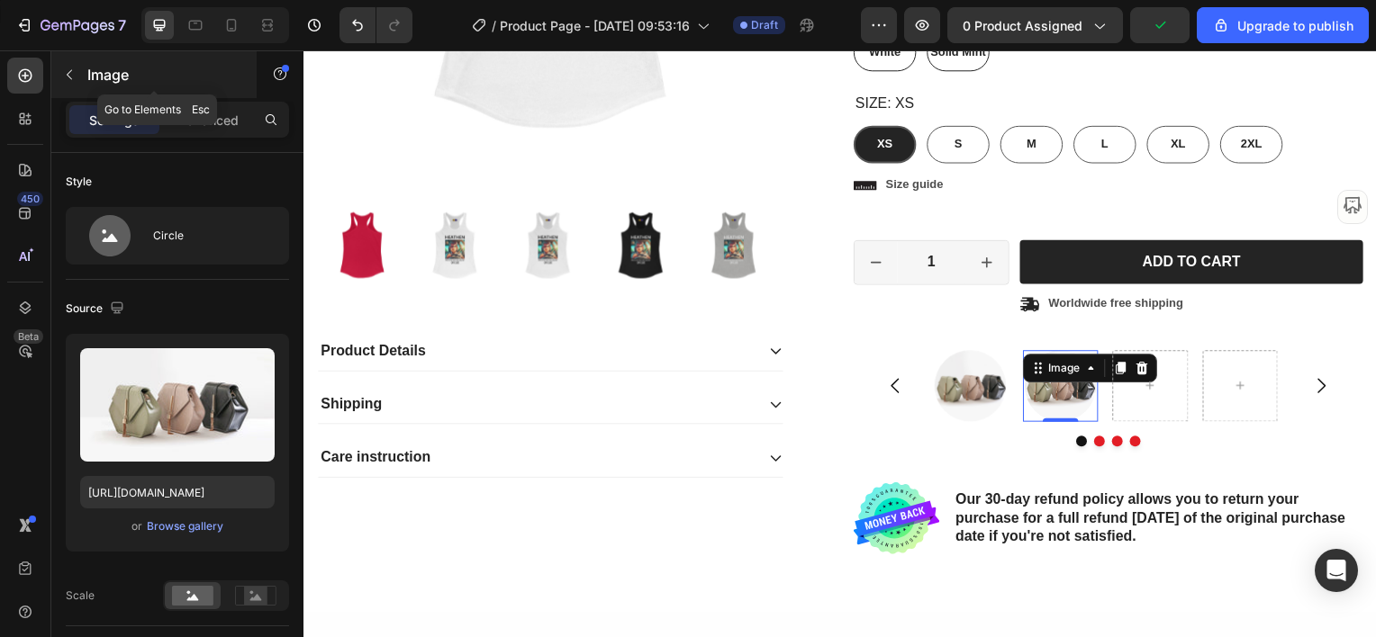
click at [72, 77] on icon "button" at bounding box center [69, 75] width 14 height 14
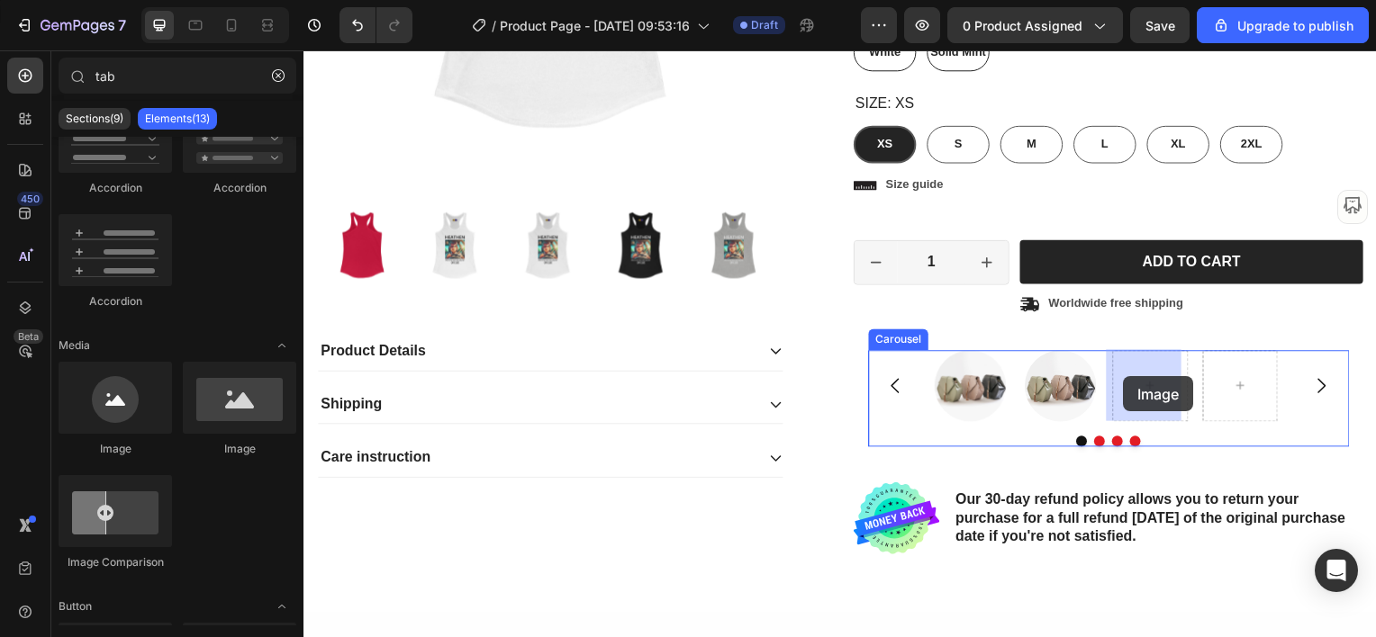
drag, startPoint x: 411, startPoint y: 451, endPoint x: 1129, endPoint y: 379, distance: 721.2
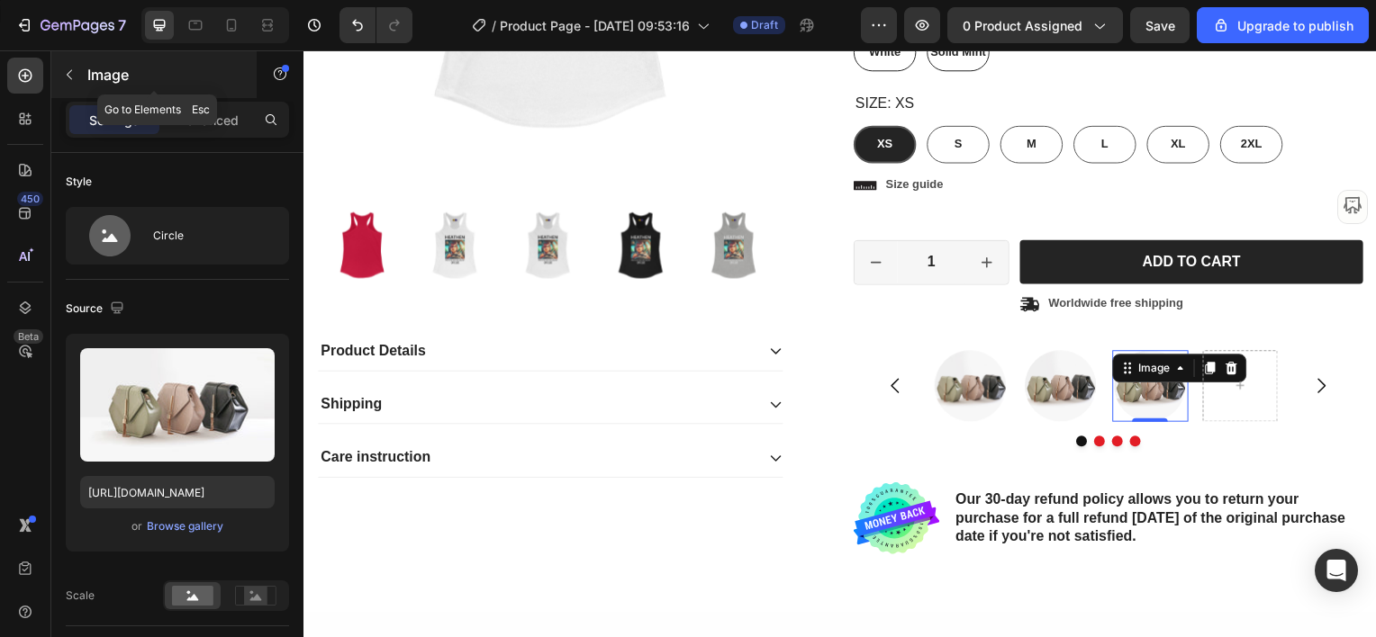
click at [68, 74] on icon "button" at bounding box center [69, 75] width 14 height 14
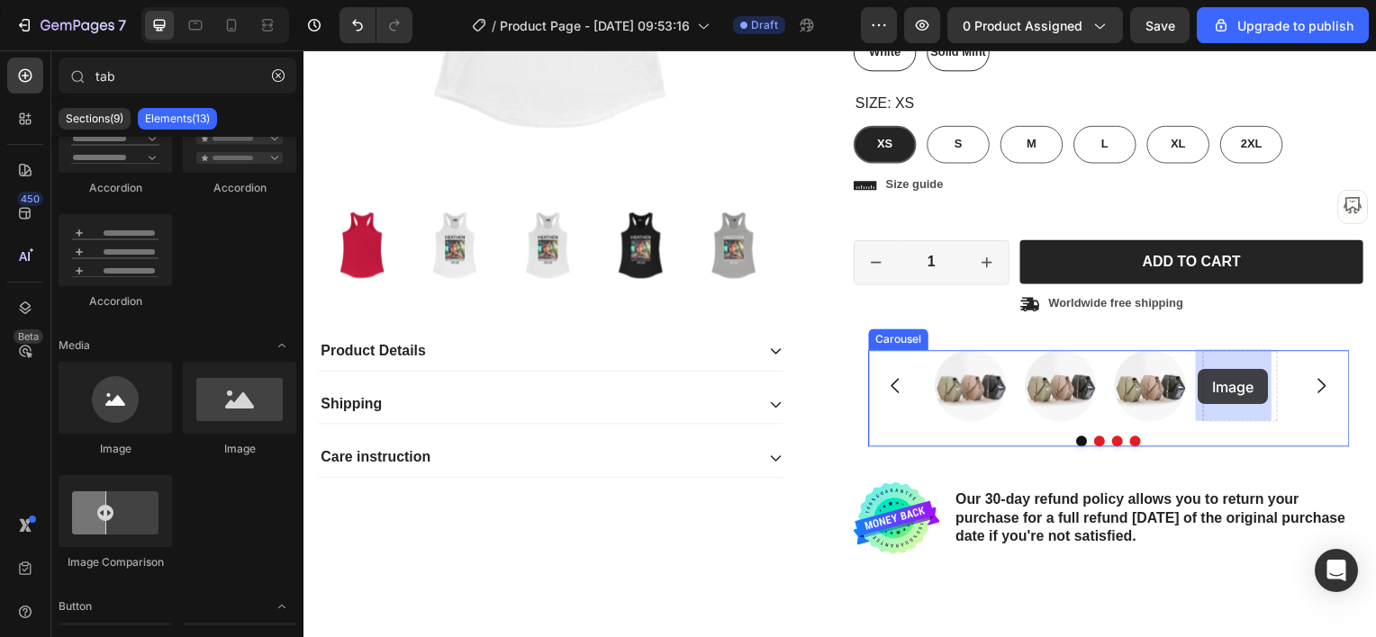
drag, startPoint x: 415, startPoint y: 472, endPoint x: 1205, endPoint y: 372, distance: 796.0
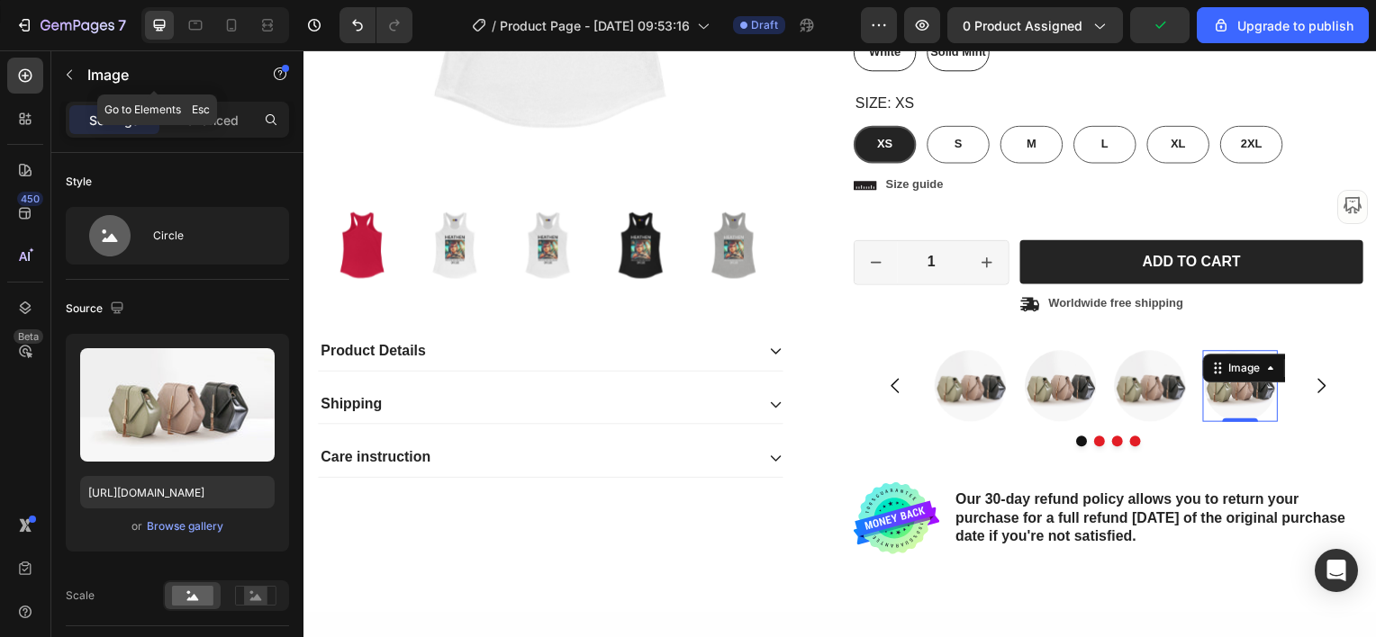
click at [67, 76] on icon "button" at bounding box center [69, 75] width 14 height 14
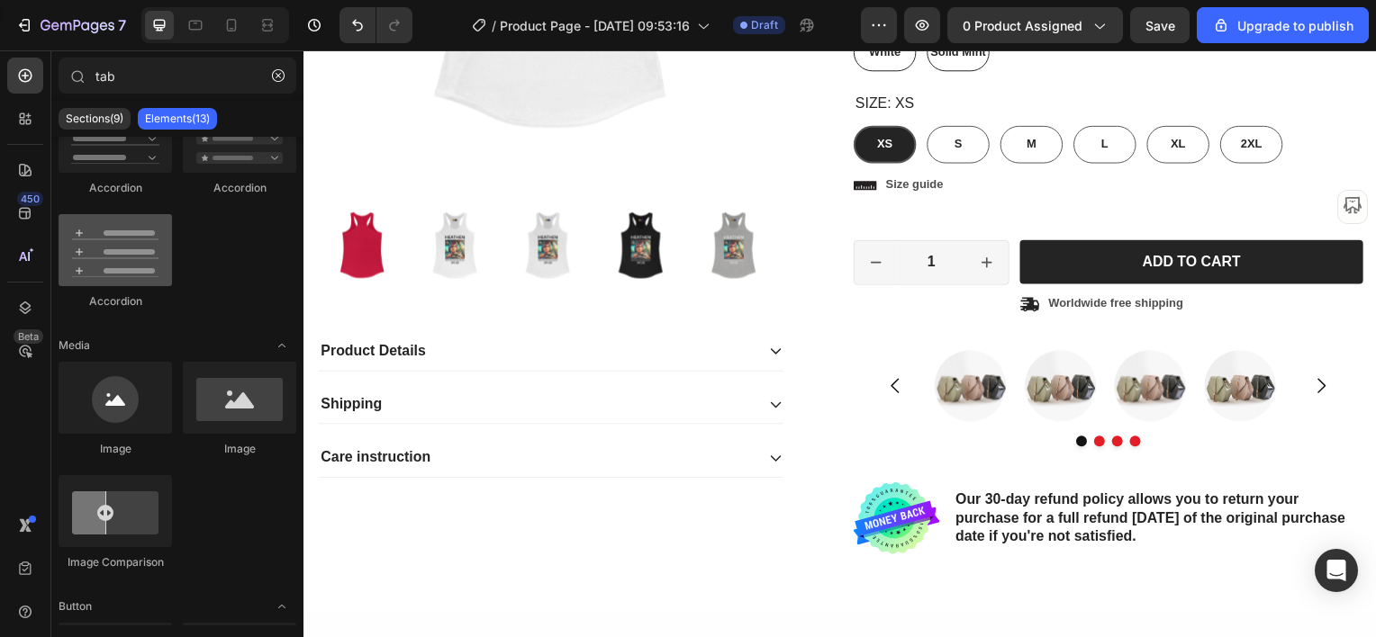
scroll to position [0, 0]
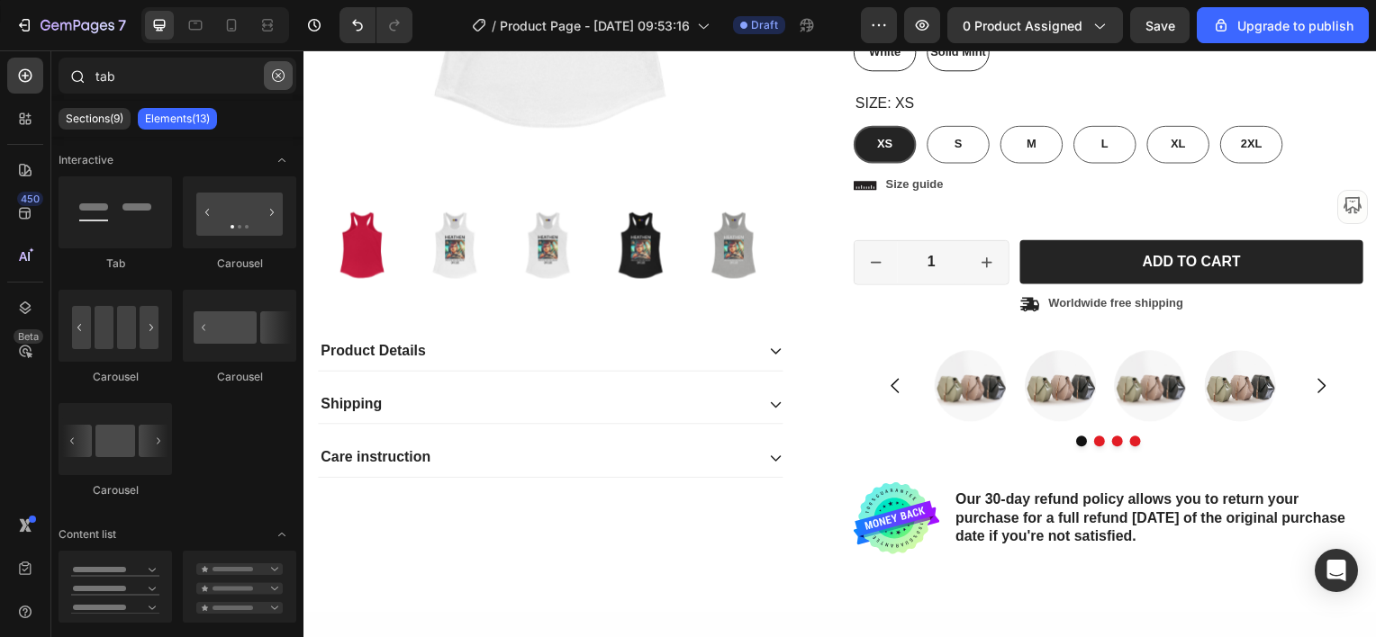
click at [281, 77] on icon "button" at bounding box center [278, 75] width 13 height 13
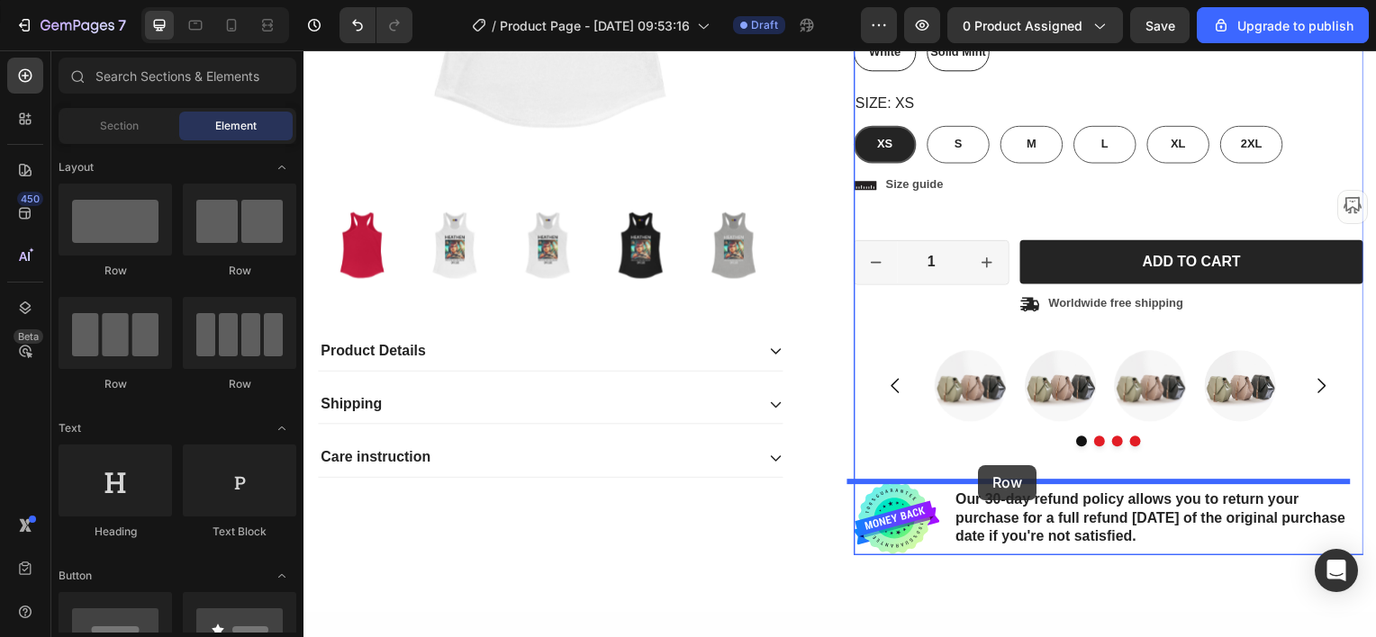
drag, startPoint x: 429, startPoint y: 272, endPoint x: 983, endPoint y: 468, distance: 588.4
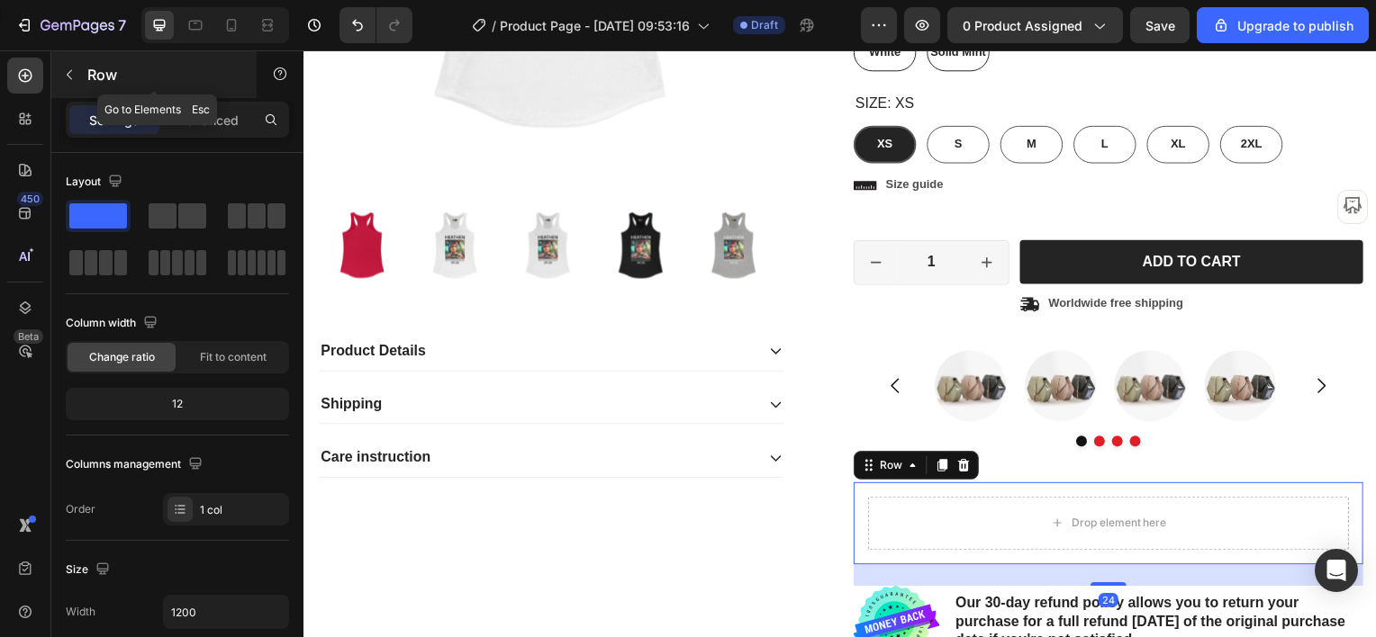
click at [69, 77] on icon "button" at bounding box center [69, 75] width 5 height 10
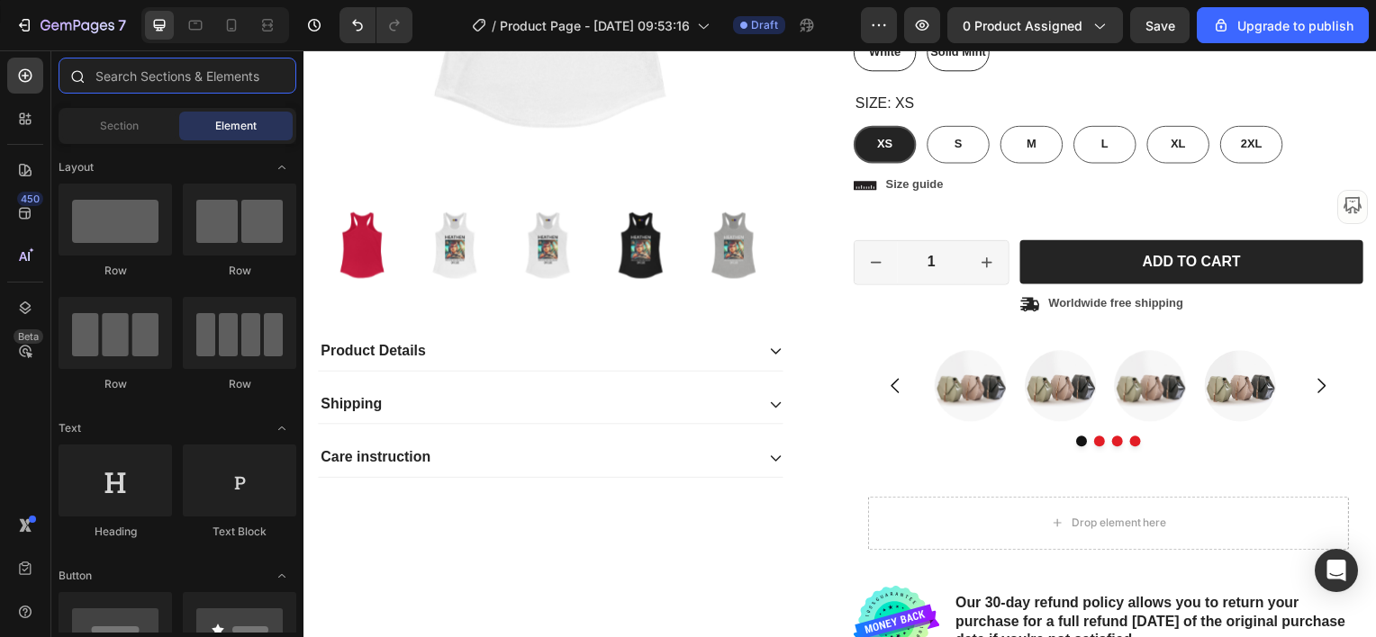
click at [157, 77] on input "text" at bounding box center [178, 76] width 238 height 36
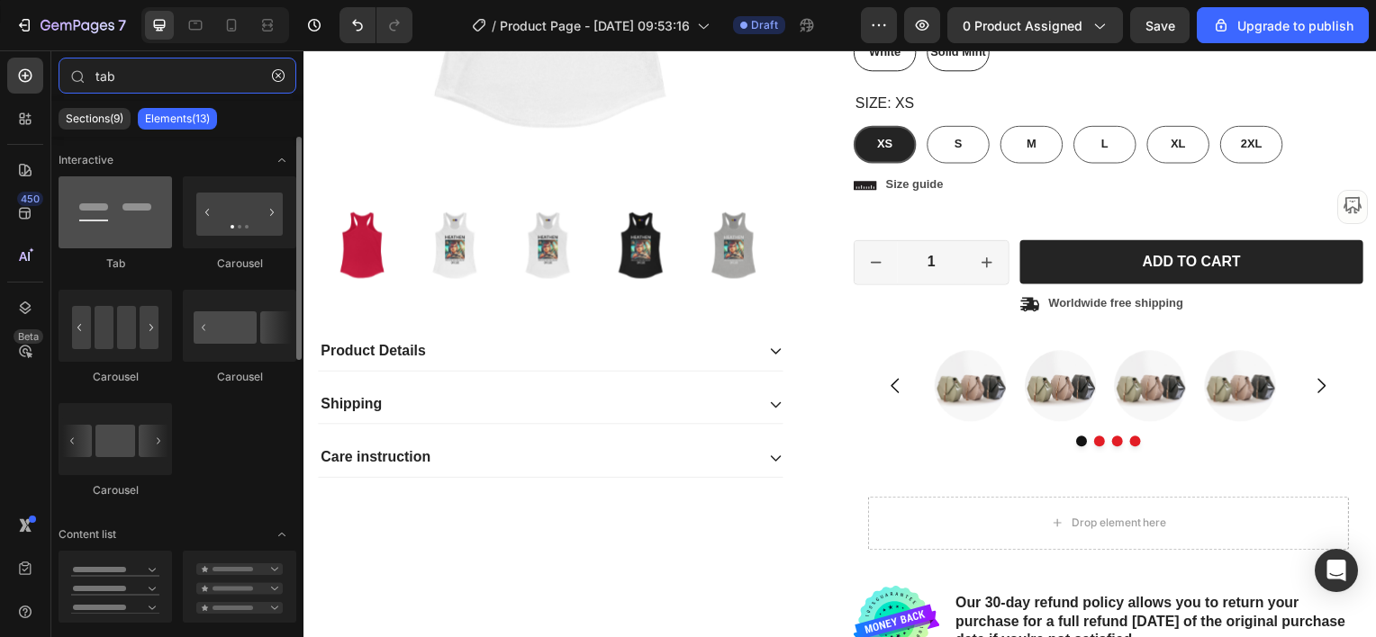
type input "tab"
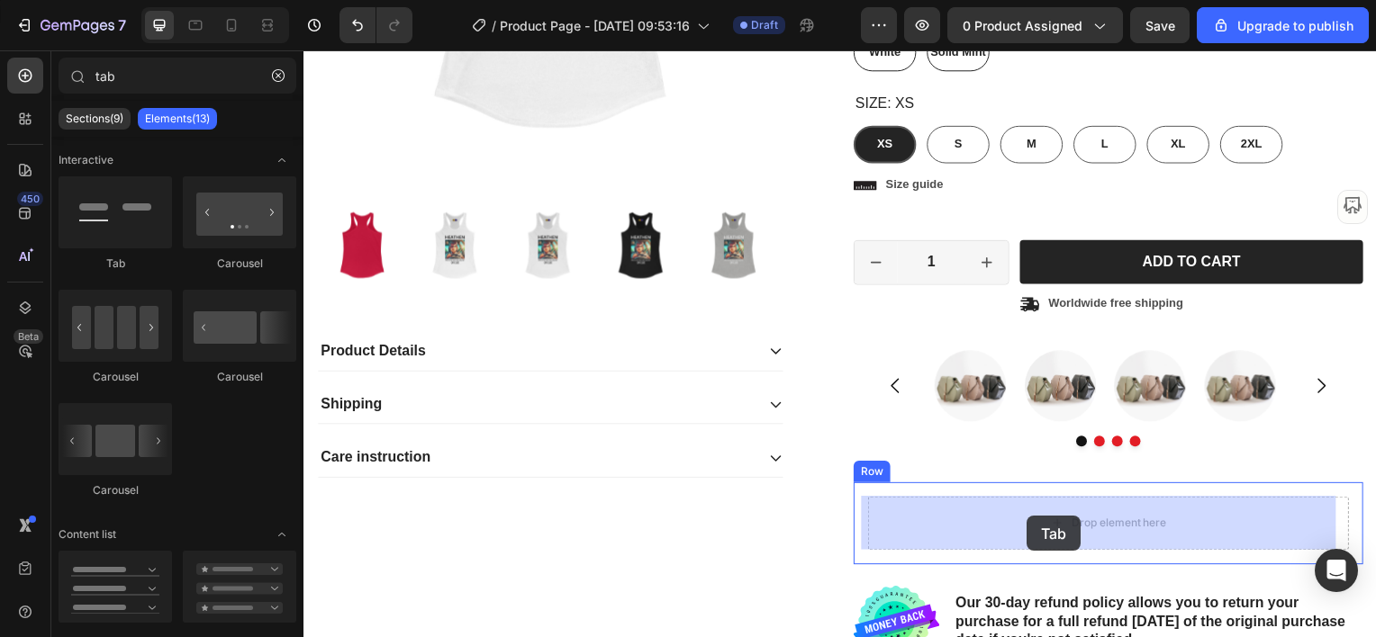
drag, startPoint x: 401, startPoint y: 267, endPoint x: 1032, endPoint y: 520, distance: 680.0
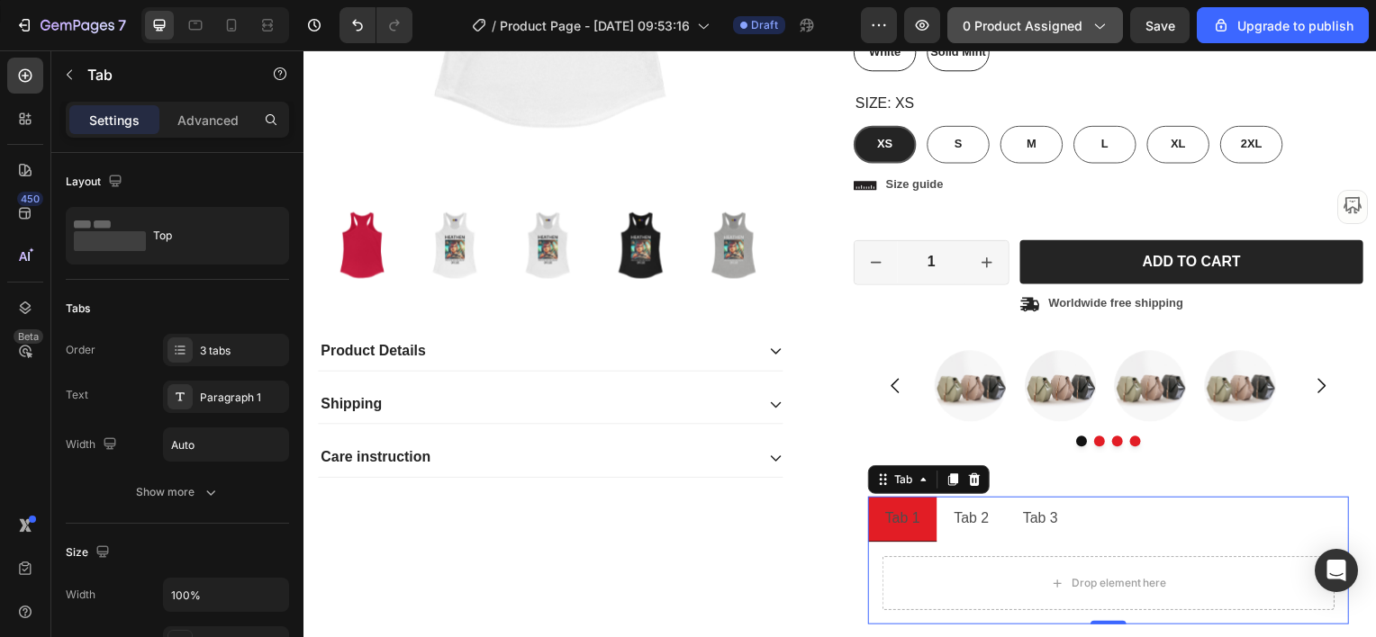
click at [1099, 32] on icon "button" at bounding box center [1099, 25] width 18 height 18
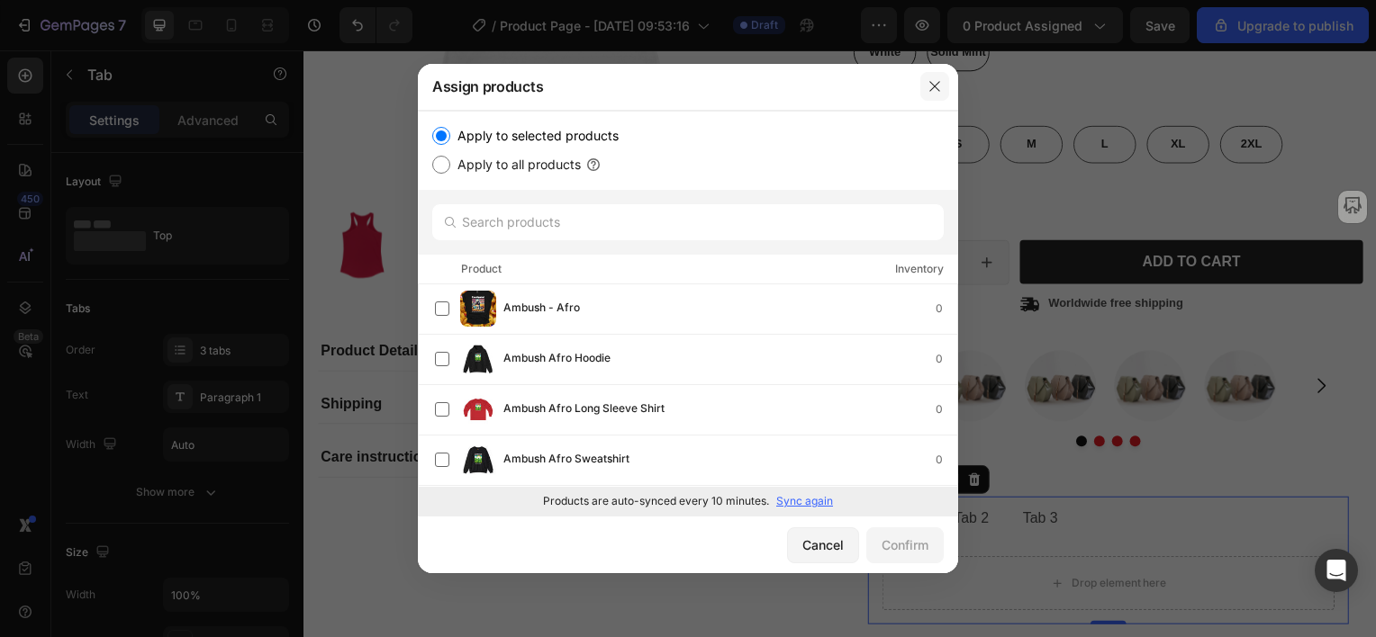
click at [932, 83] on icon "button" at bounding box center [934, 86] width 14 height 14
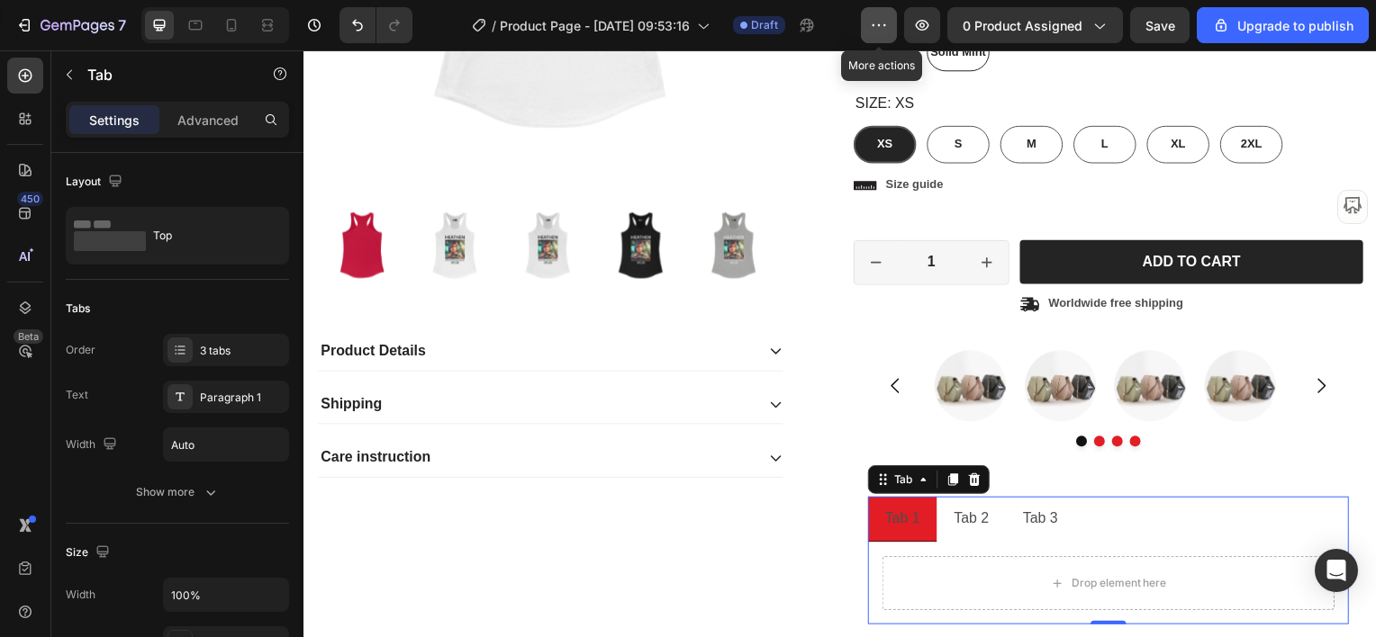
click at [888, 29] on icon "button" at bounding box center [879, 25] width 18 height 18
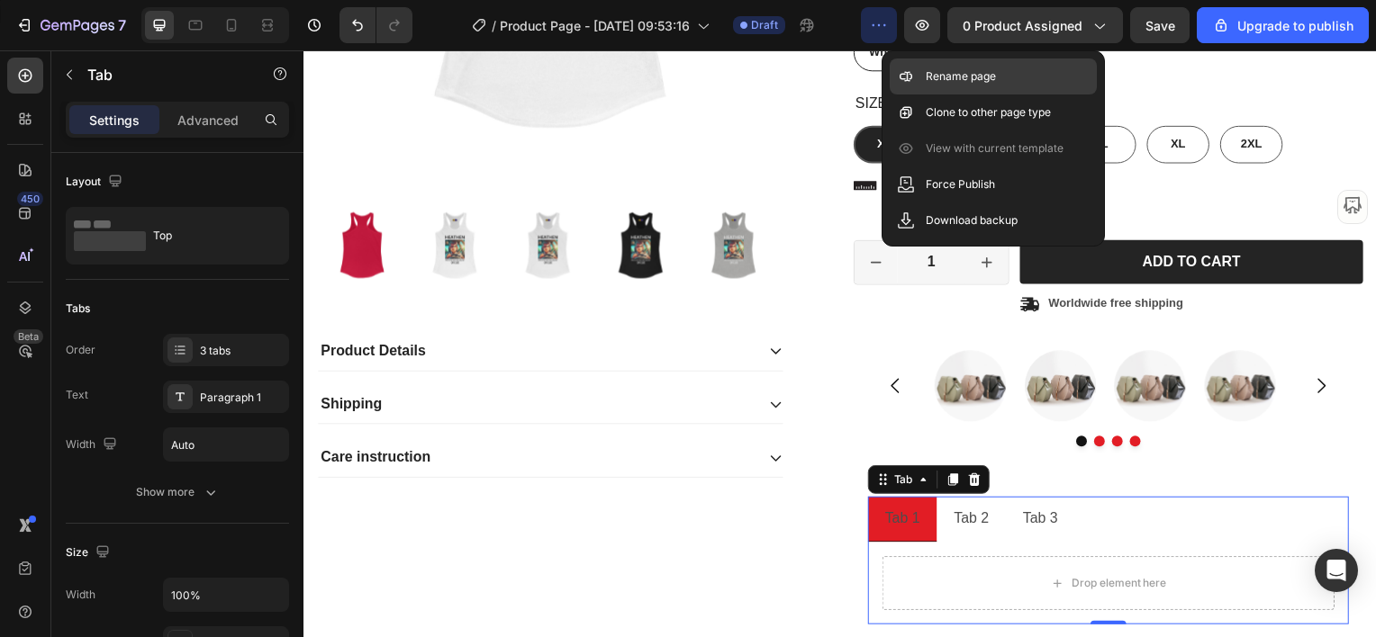
click at [955, 82] on p "Rename page" at bounding box center [961, 77] width 70 height 18
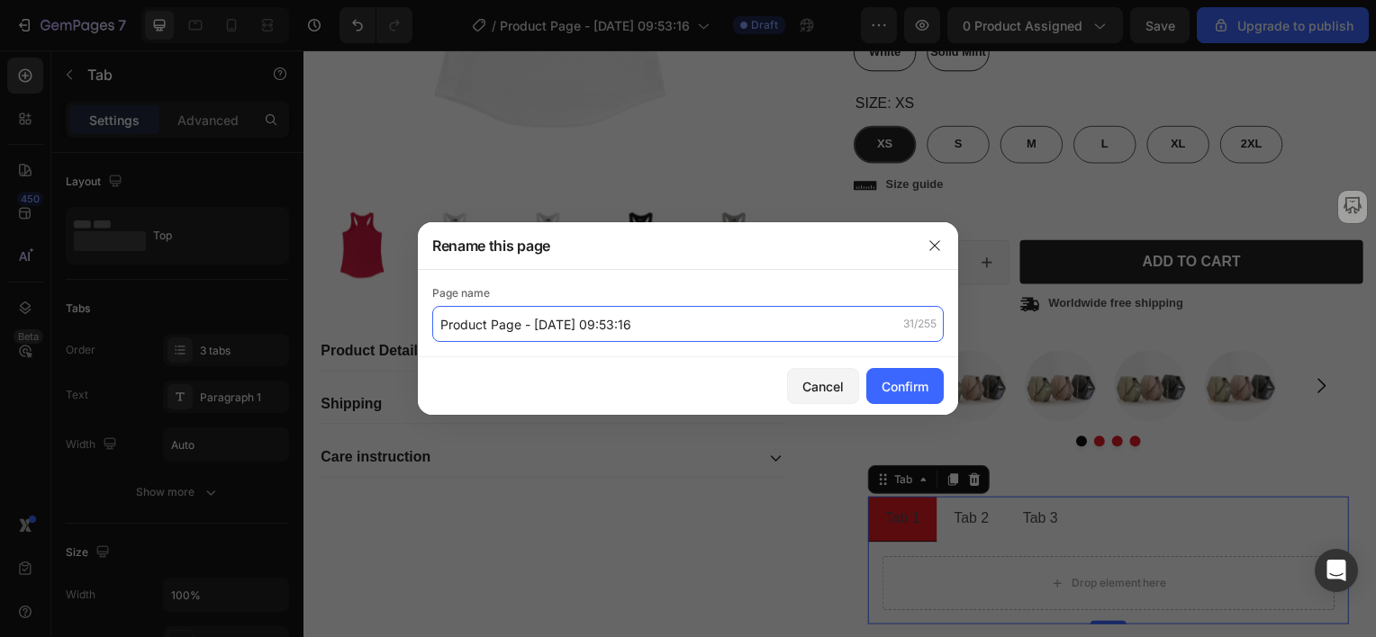
click at [654, 325] on input "Product Page - [DATE] 09:53:16" at bounding box center [687, 324] width 511 height 36
type input "Product Page - [DATE] 09:53:16 - Tabs & Carousel"
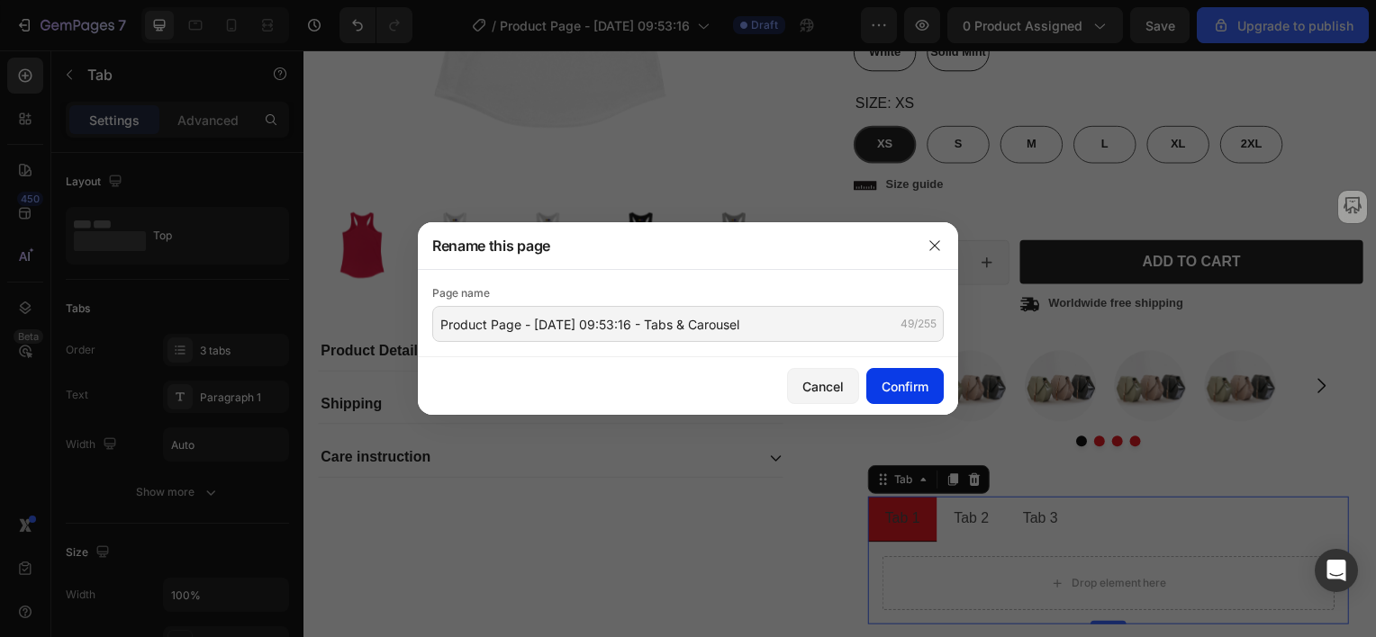
click at [886, 381] on div "Confirm" at bounding box center [905, 386] width 47 height 19
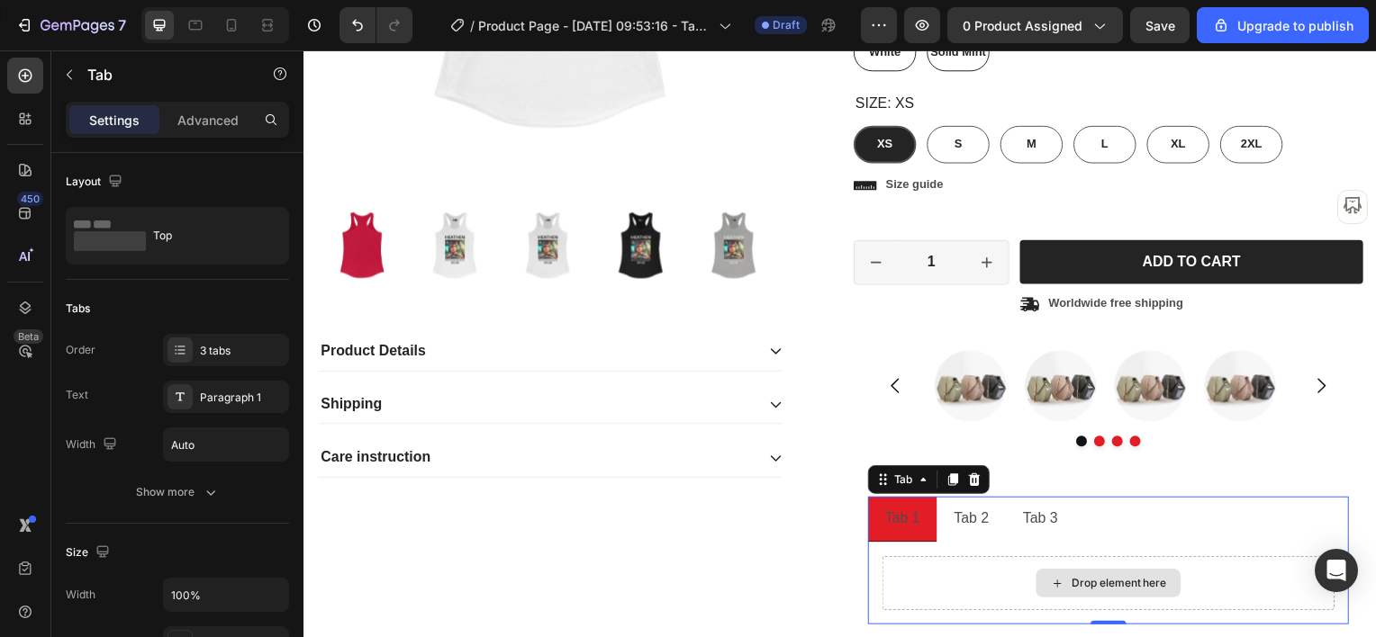
scroll to position [720, 0]
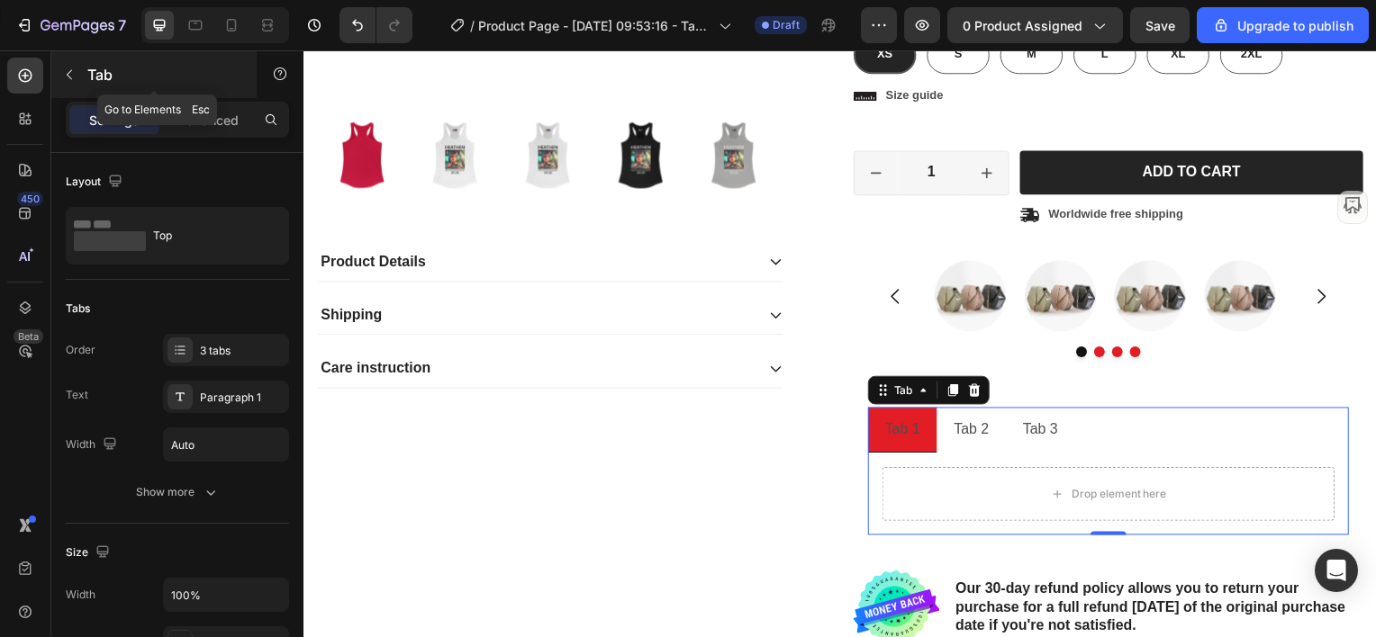
click at [75, 79] on icon "button" at bounding box center [69, 75] width 14 height 14
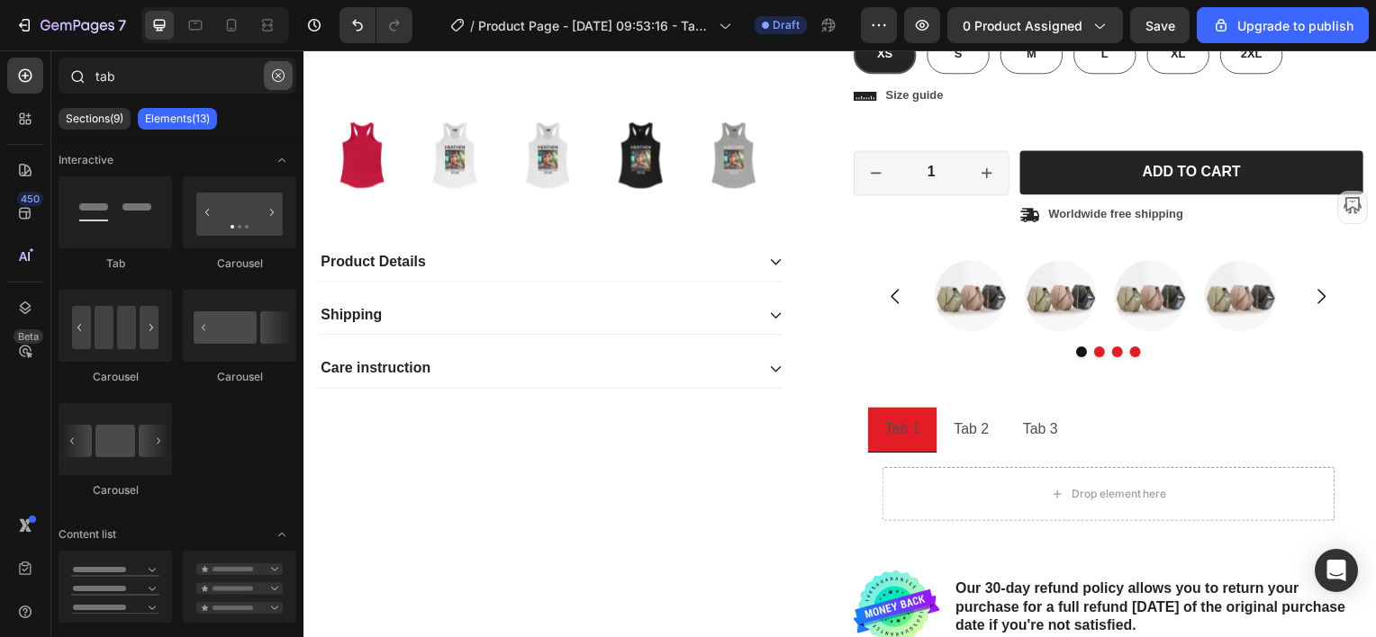
click at [285, 71] on button "button" at bounding box center [278, 75] width 29 height 29
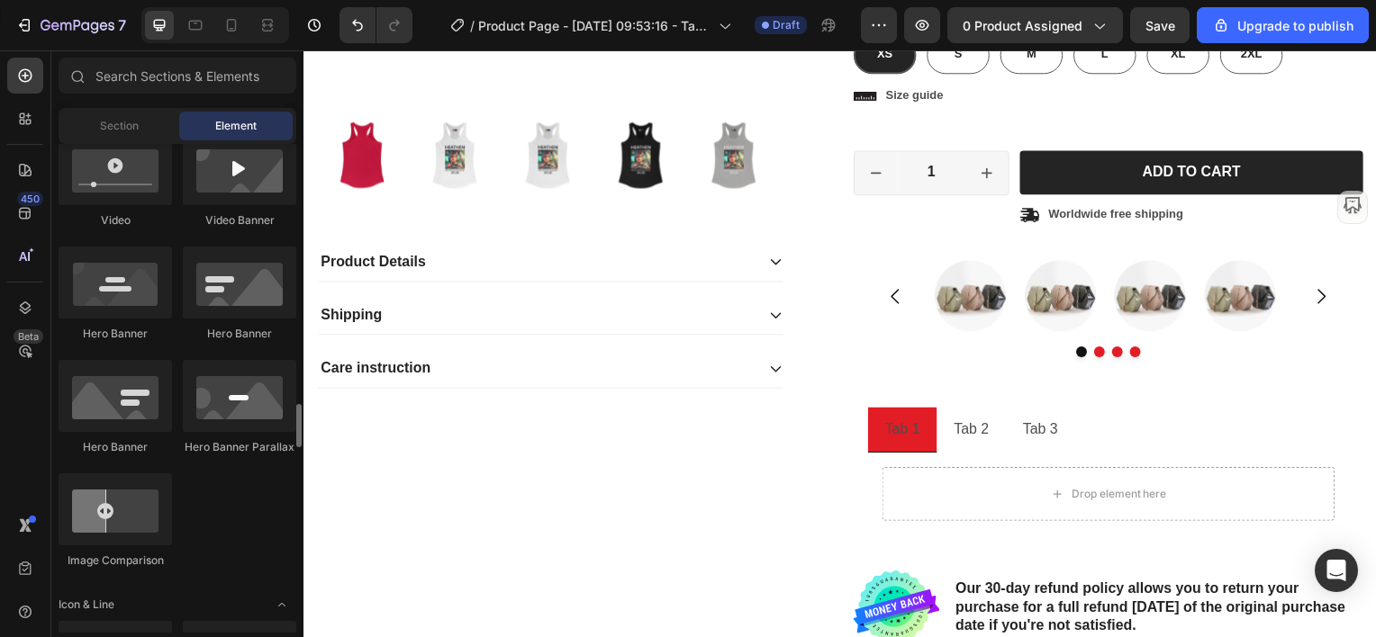
scroll to position [900, 0]
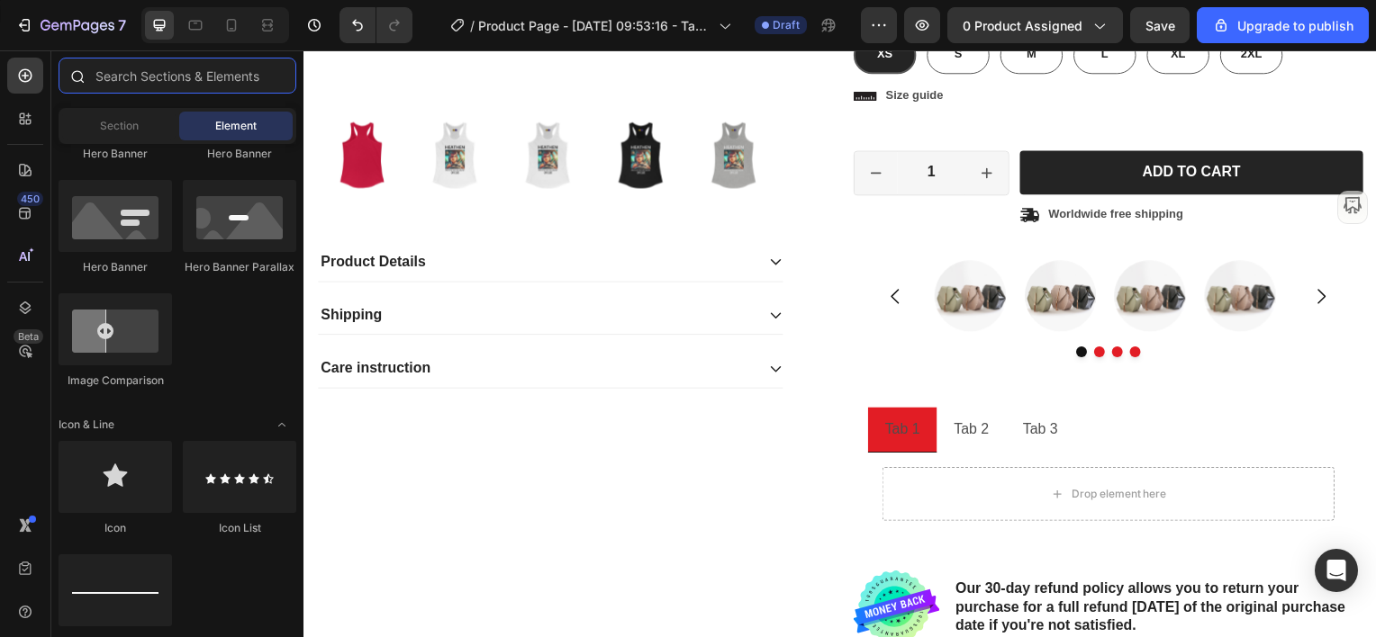
click at [166, 79] on input "text" at bounding box center [178, 76] width 238 height 36
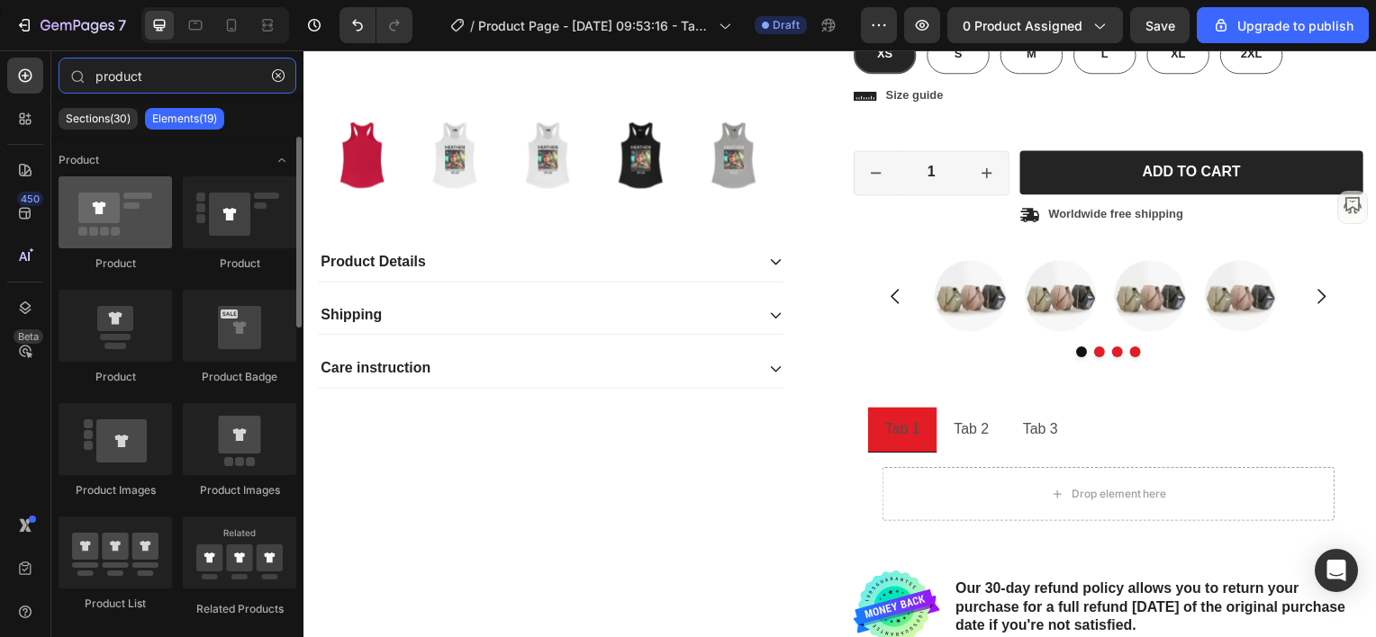
type input "product"
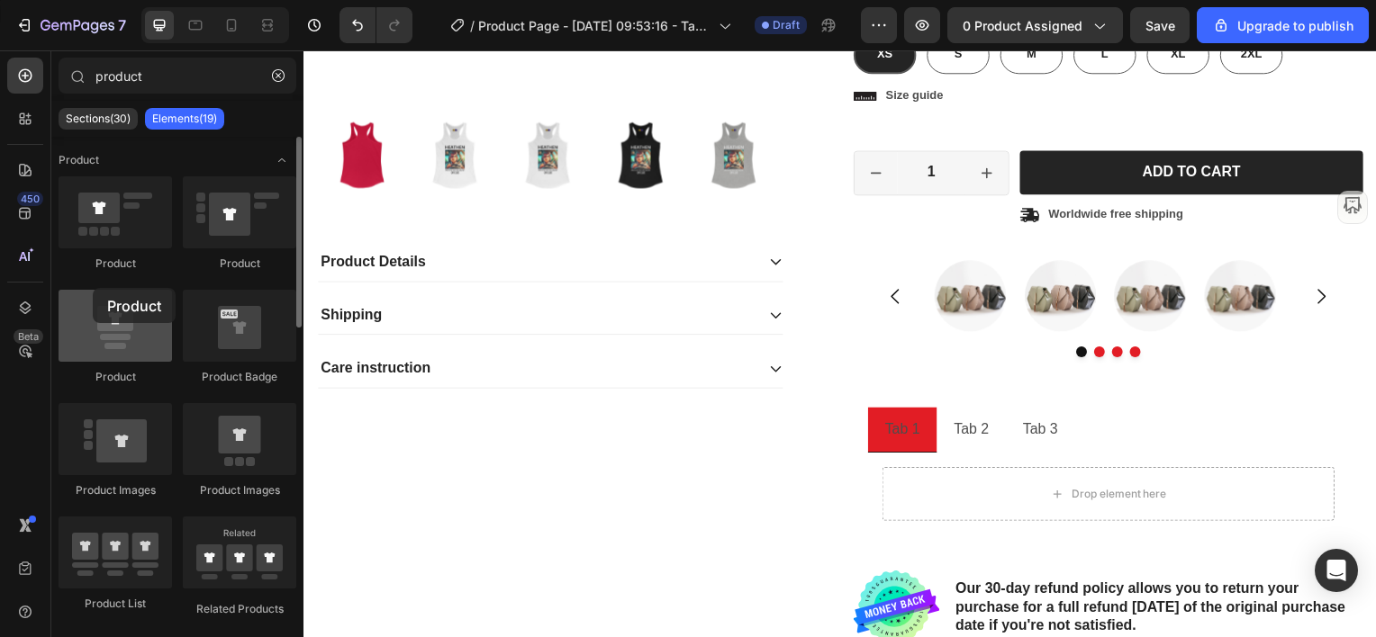
drag, startPoint x: 122, startPoint y: 221, endPoint x: 86, endPoint y: 324, distance: 109.3
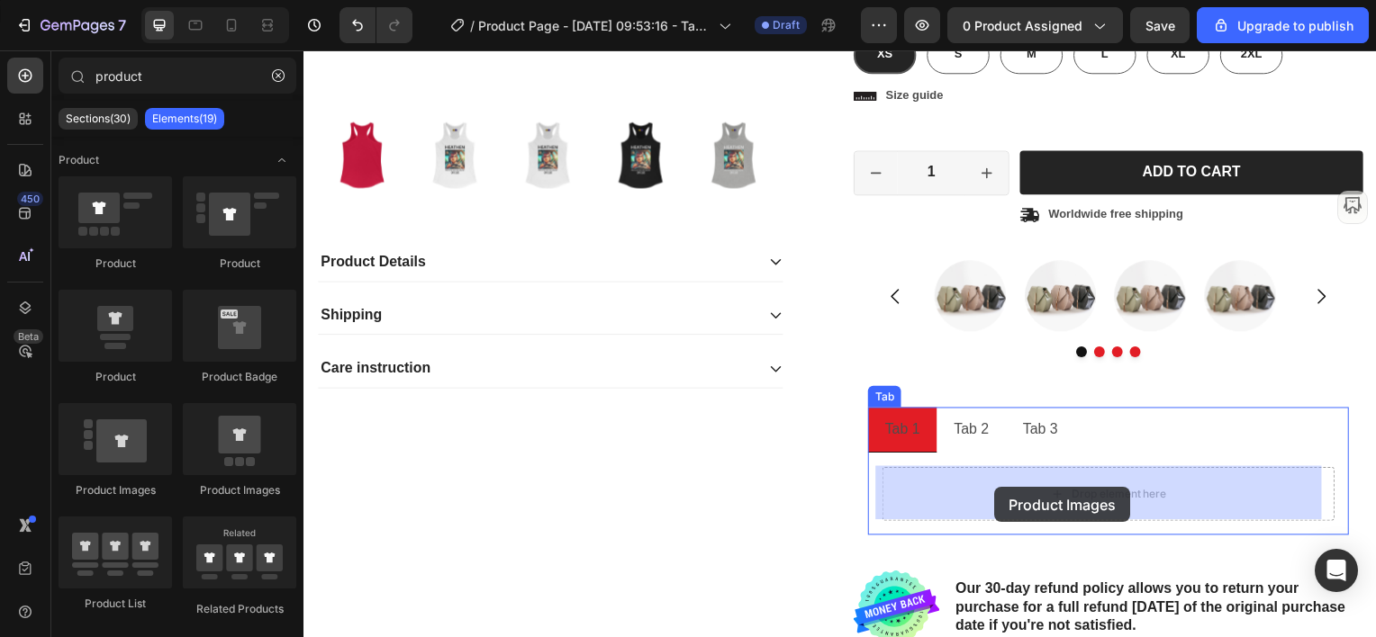
drag, startPoint x: 422, startPoint y: 509, endPoint x: 999, endPoint y: 491, distance: 577.5
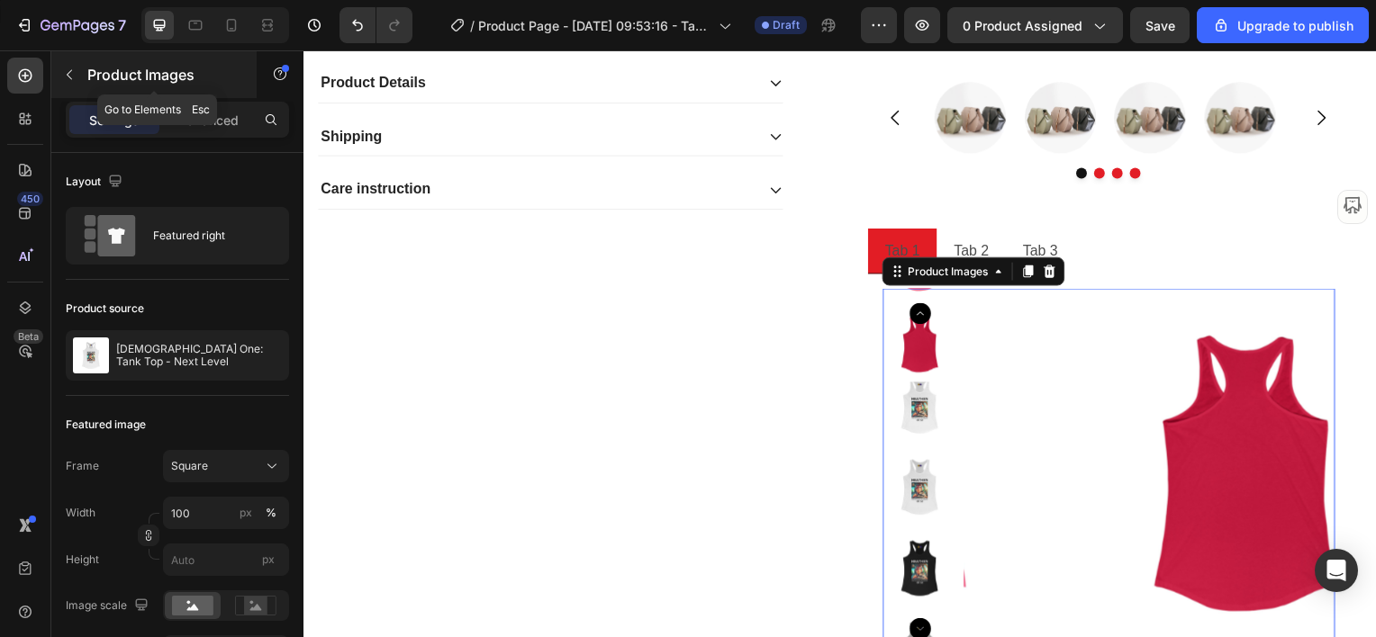
click at [70, 69] on icon "button" at bounding box center [69, 75] width 14 height 14
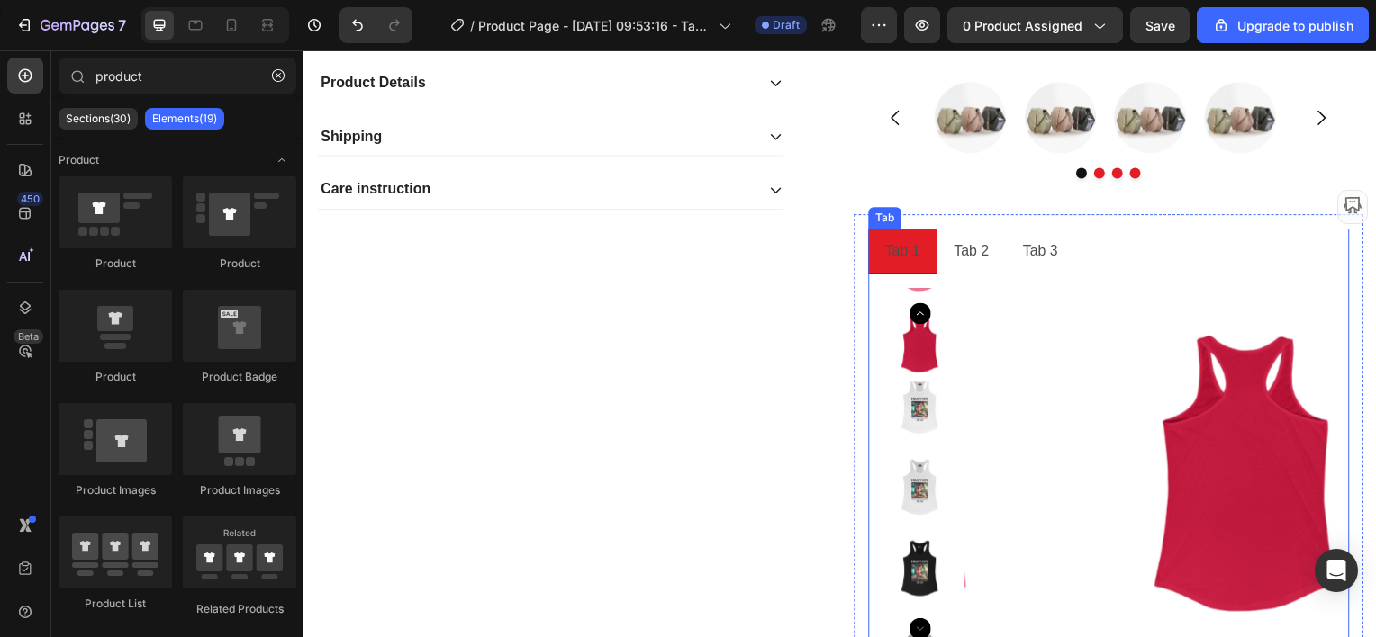
click at [971, 249] on div "Tab 2" at bounding box center [975, 253] width 41 height 32
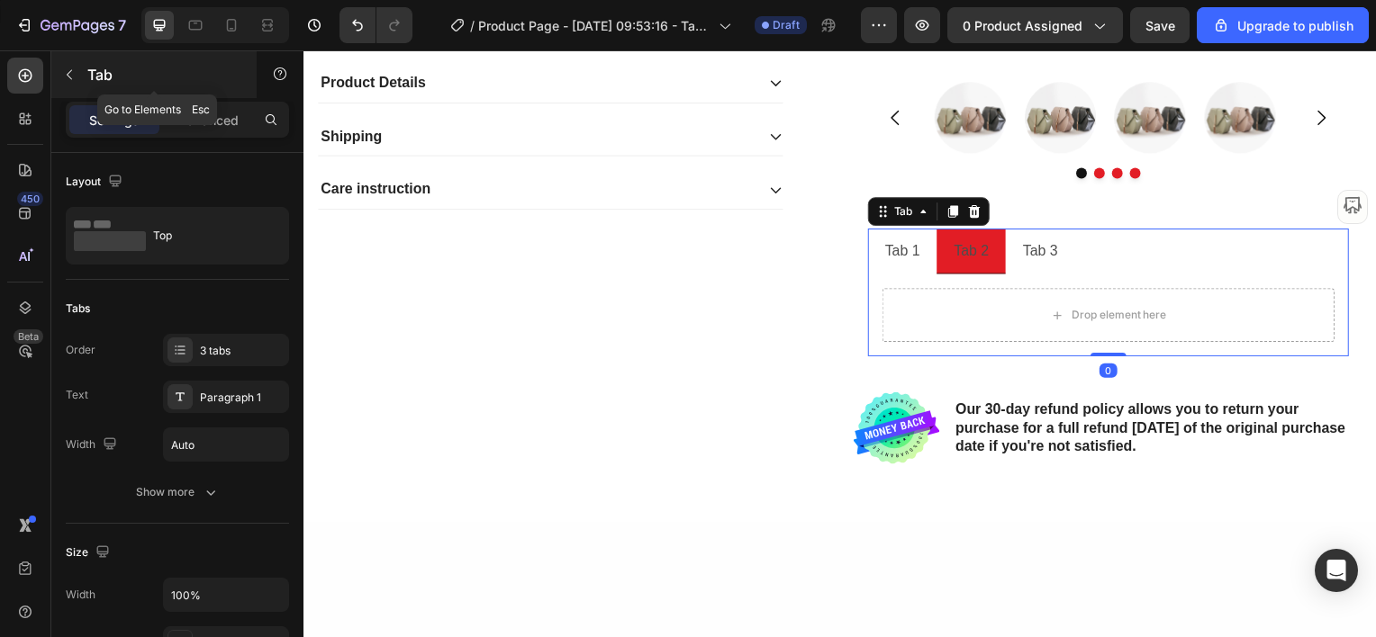
click at [69, 68] on icon "button" at bounding box center [69, 75] width 14 height 14
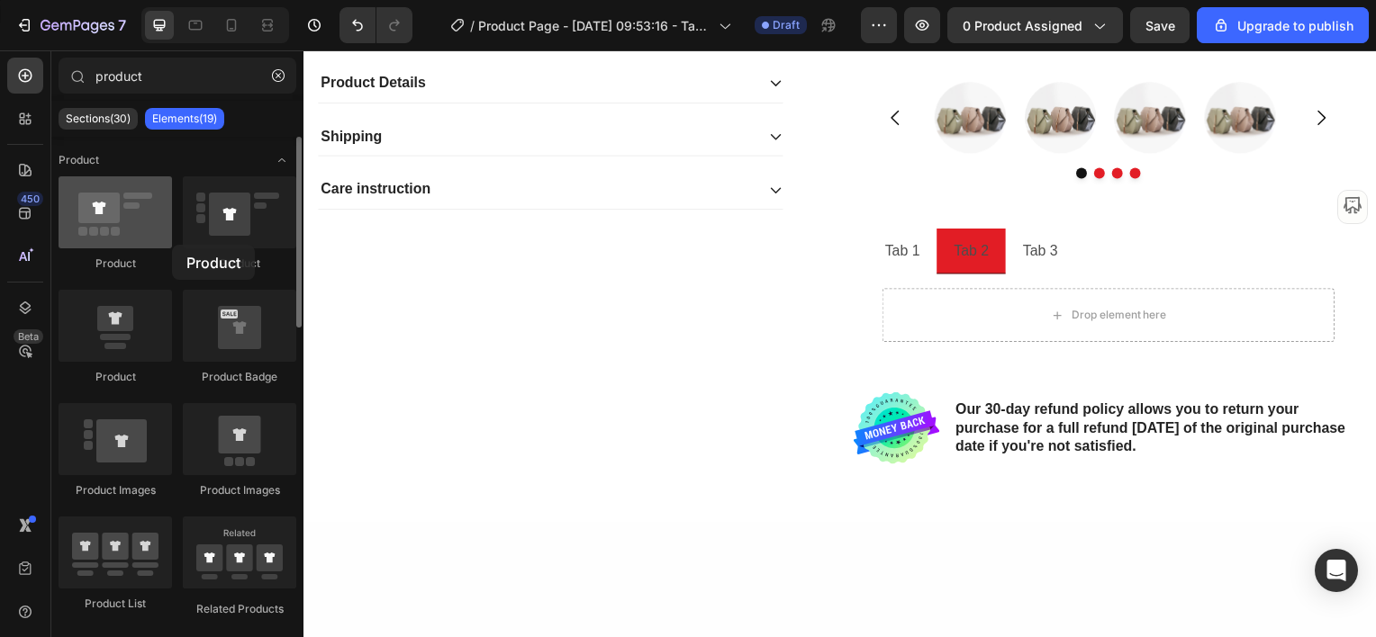
drag, startPoint x: 248, startPoint y: 237, endPoint x: 159, endPoint y: 243, distance: 88.5
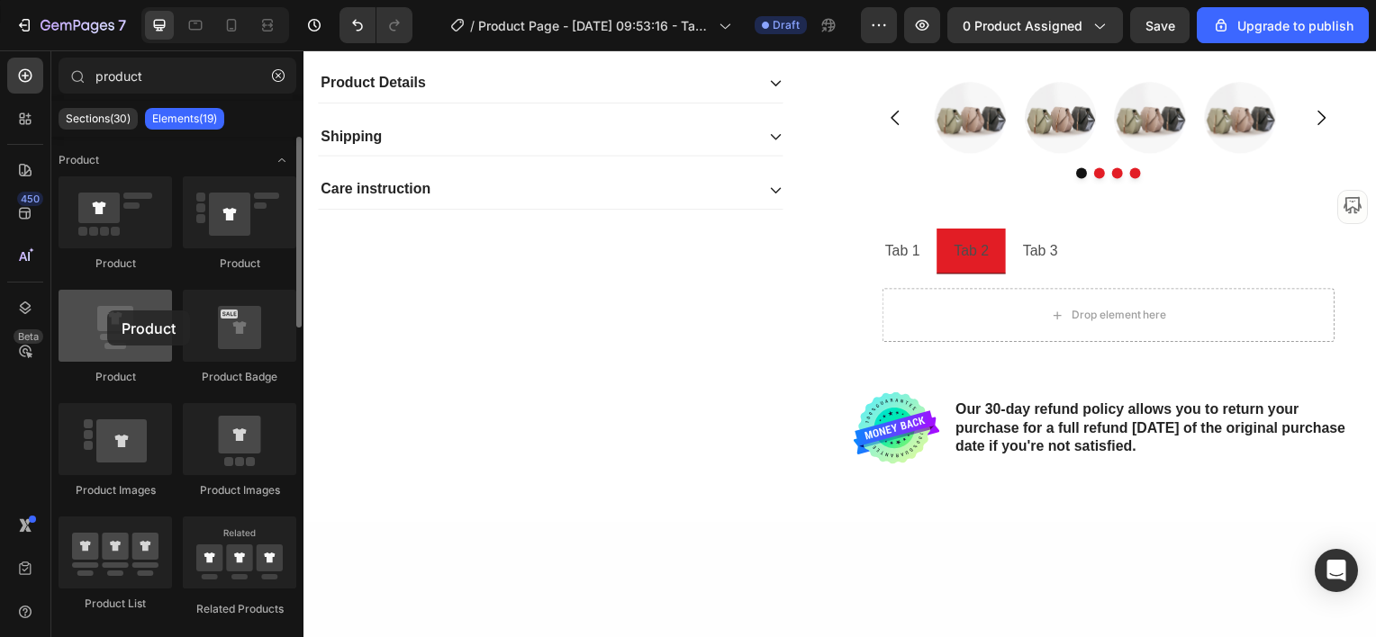
drag, startPoint x: 106, startPoint y: 330, endPoint x: 107, endPoint y: 311, distance: 19.8
click at [107, 311] on div at bounding box center [115, 326] width 113 height 72
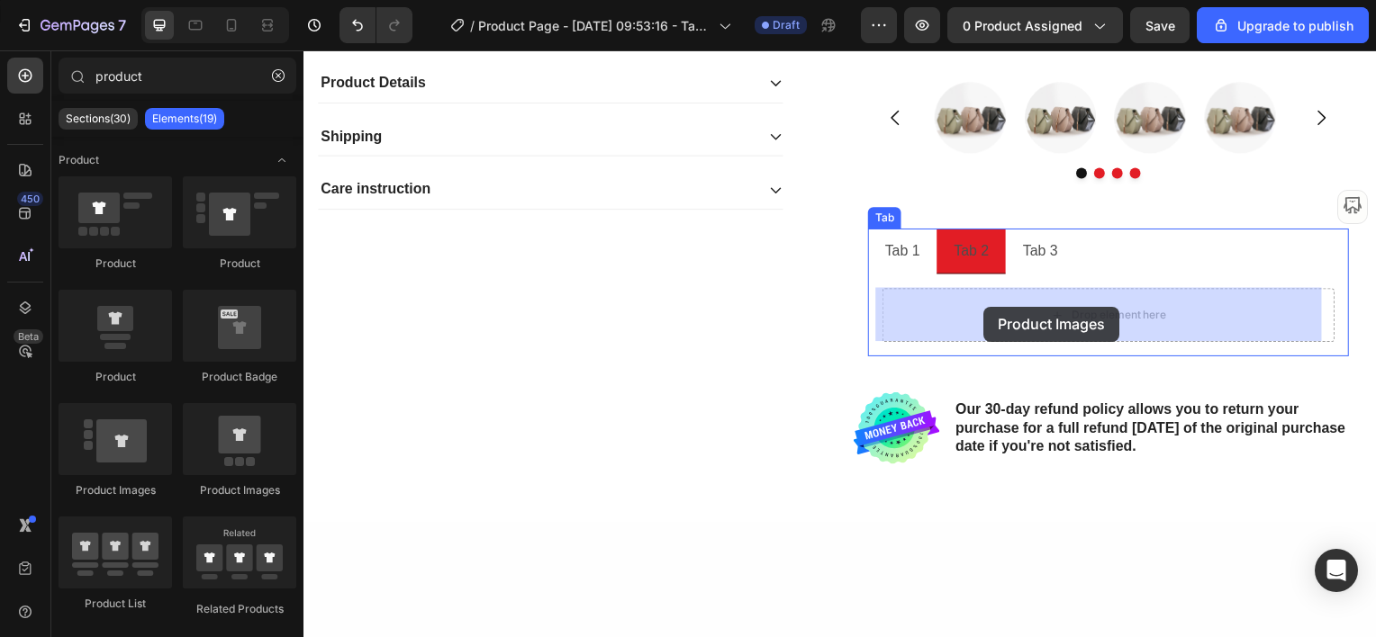
drag, startPoint x: 523, startPoint y: 502, endPoint x: 990, endPoint y: 307, distance: 506.5
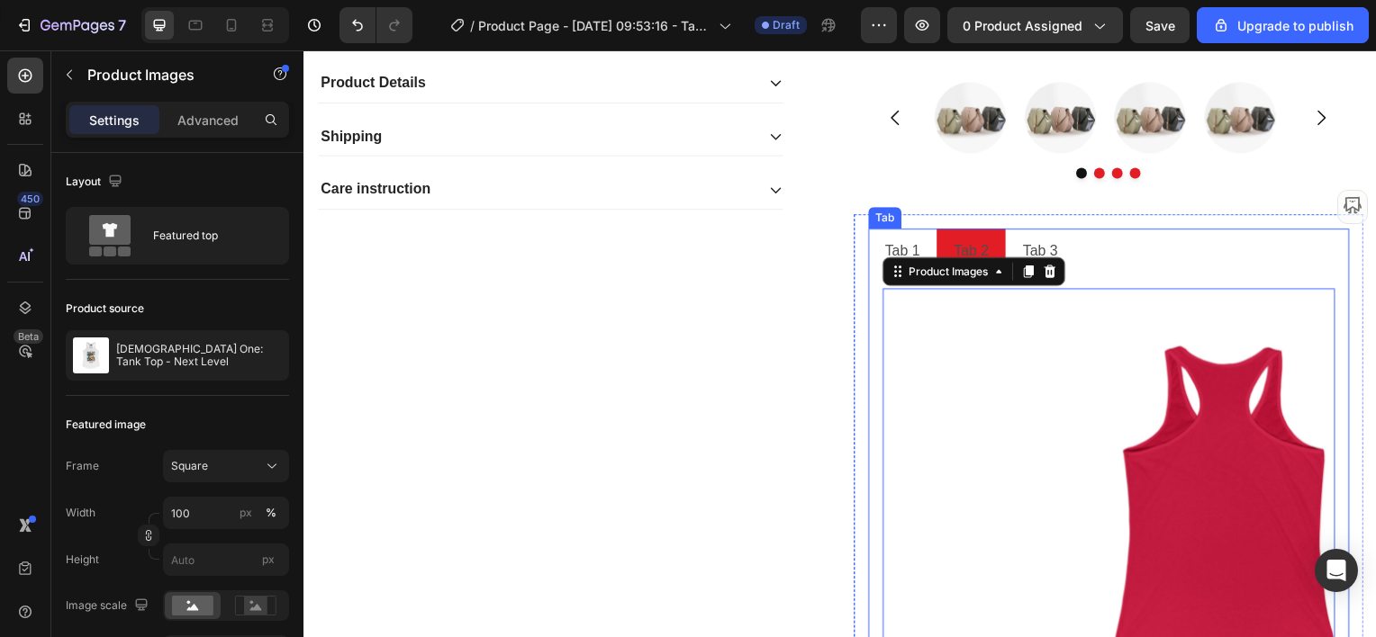
click at [891, 248] on div "Tab 1" at bounding box center [906, 253] width 41 height 32
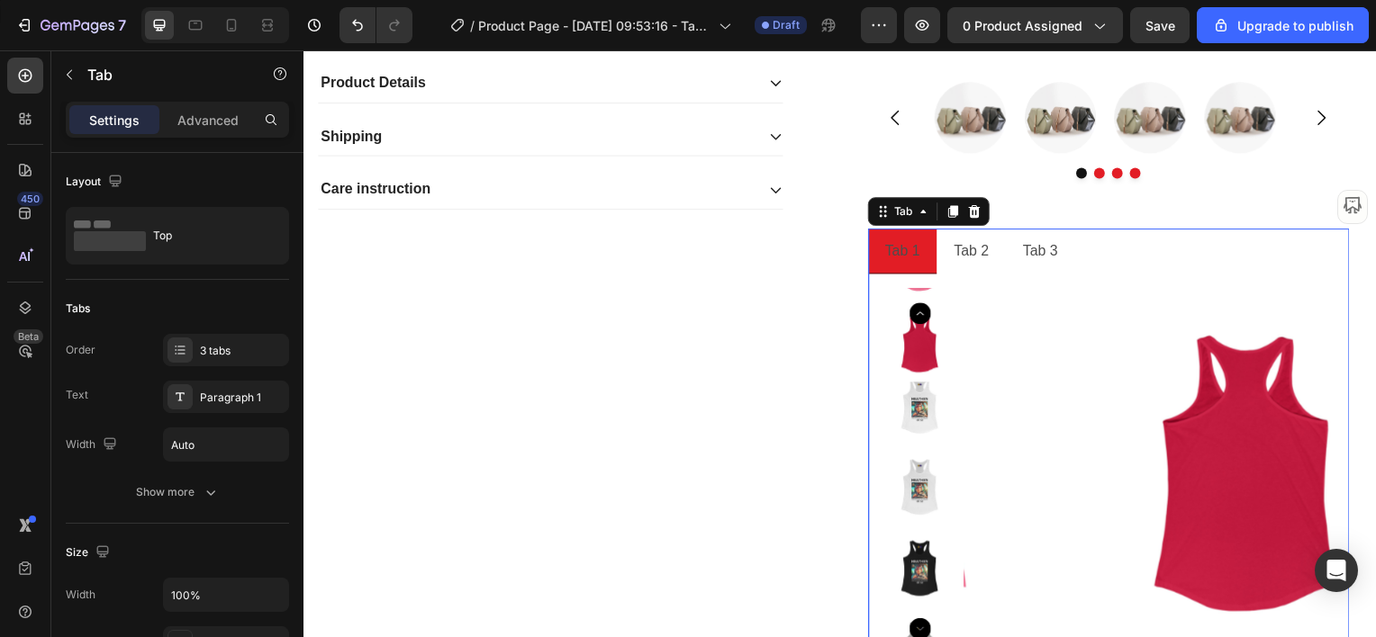
drag, startPoint x: 969, startPoint y: 267, endPoint x: 968, endPoint y: 276, distance: 9.0
click at [969, 266] on div "Tab 2" at bounding box center [975, 253] width 41 height 32
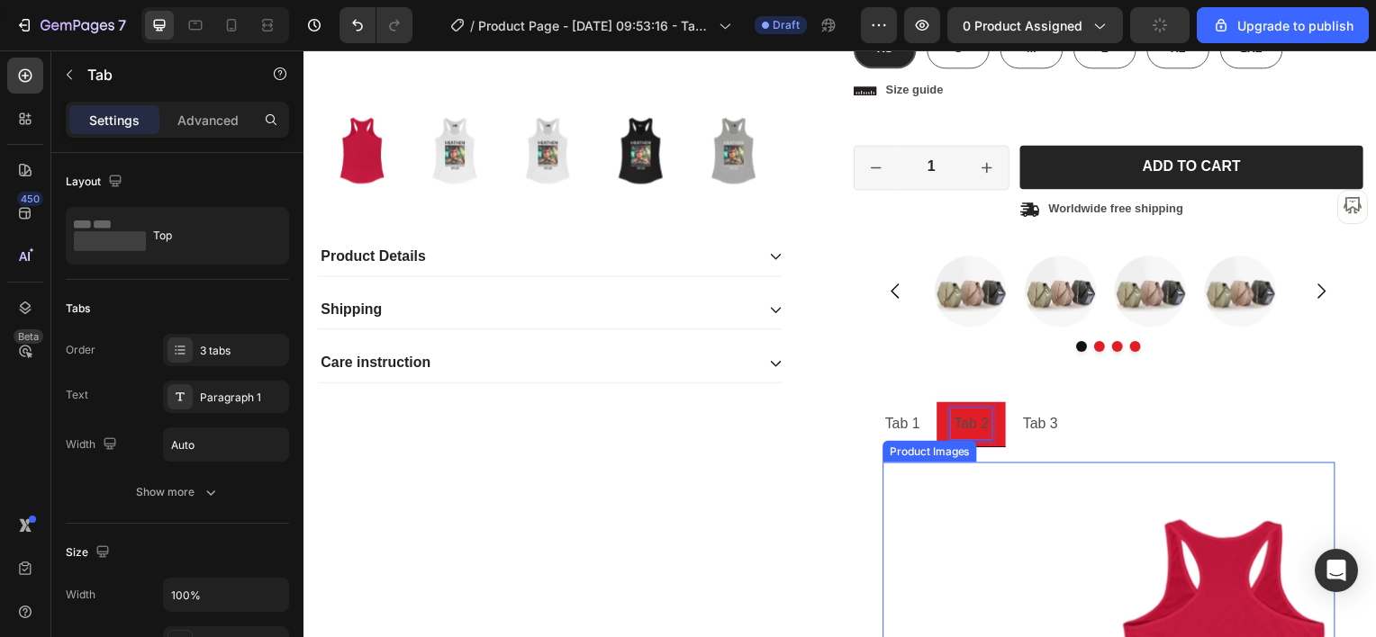
scroll to position [720, 0]
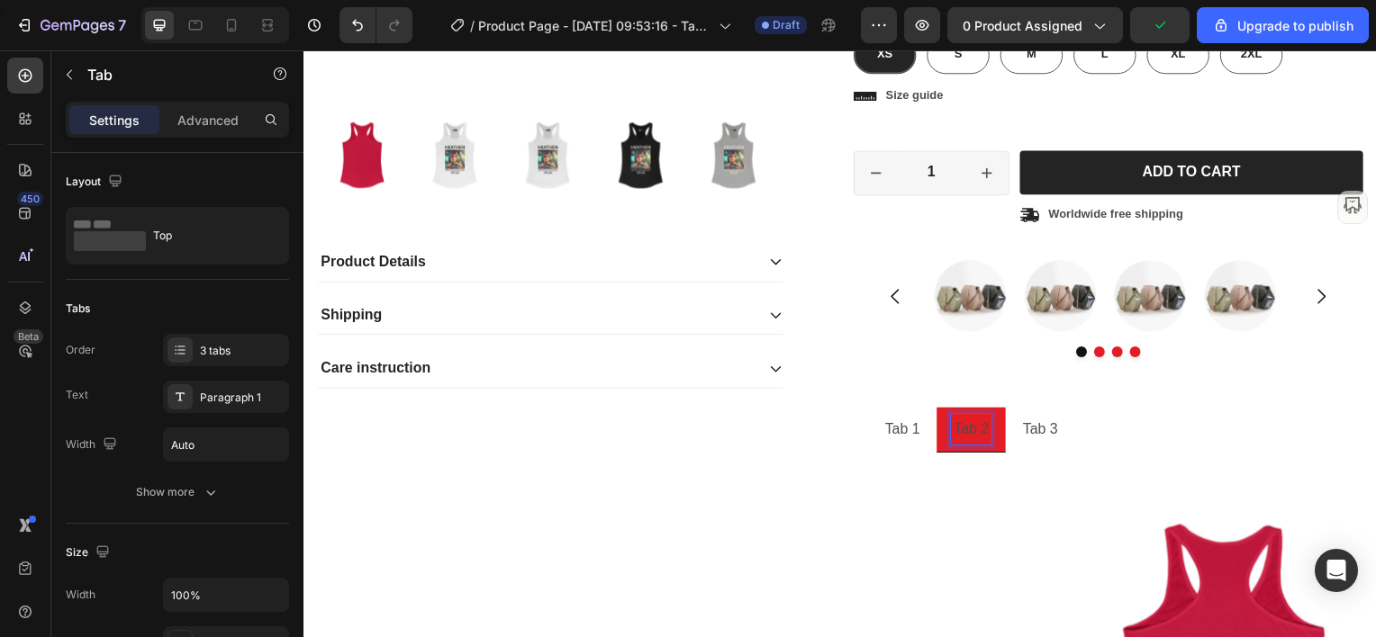
drag, startPoint x: 897, startPoint y: 429, endPoint x: 897, endPoint y: 442, distance: 13.5
click at [897, 428] on p "Tab 1" at bounding box center [906, 433] width 35 height 26
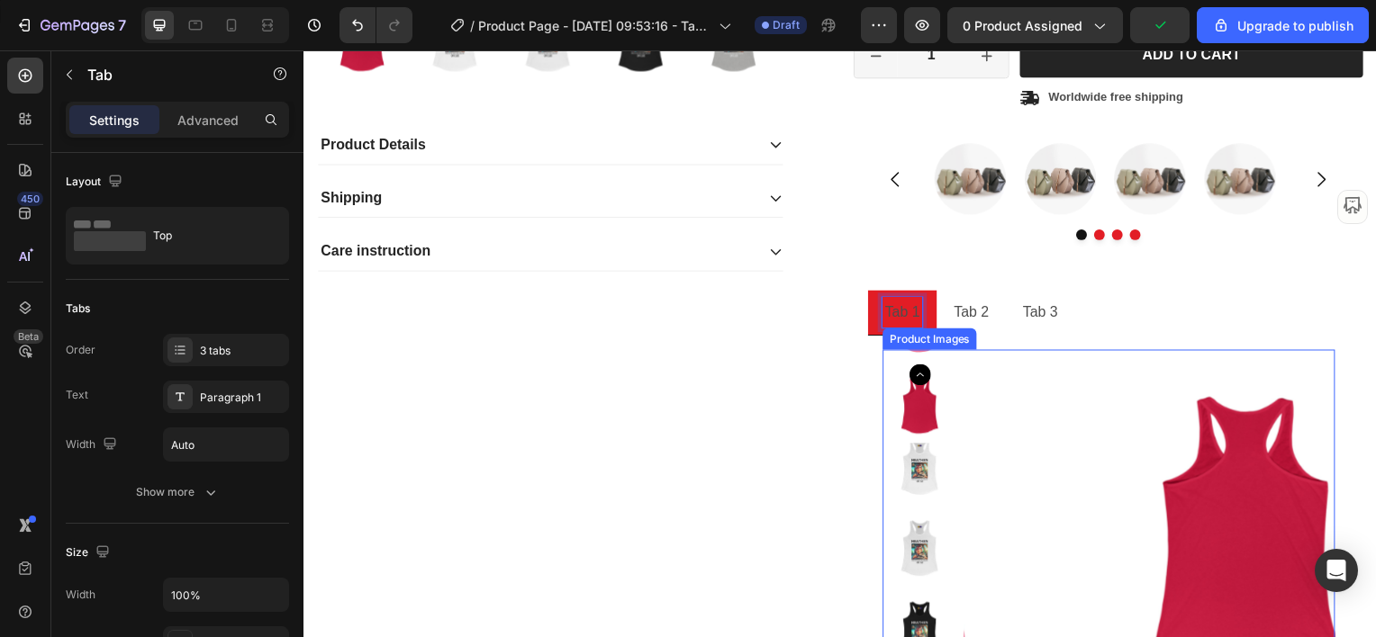
scroll to position [900, 0]
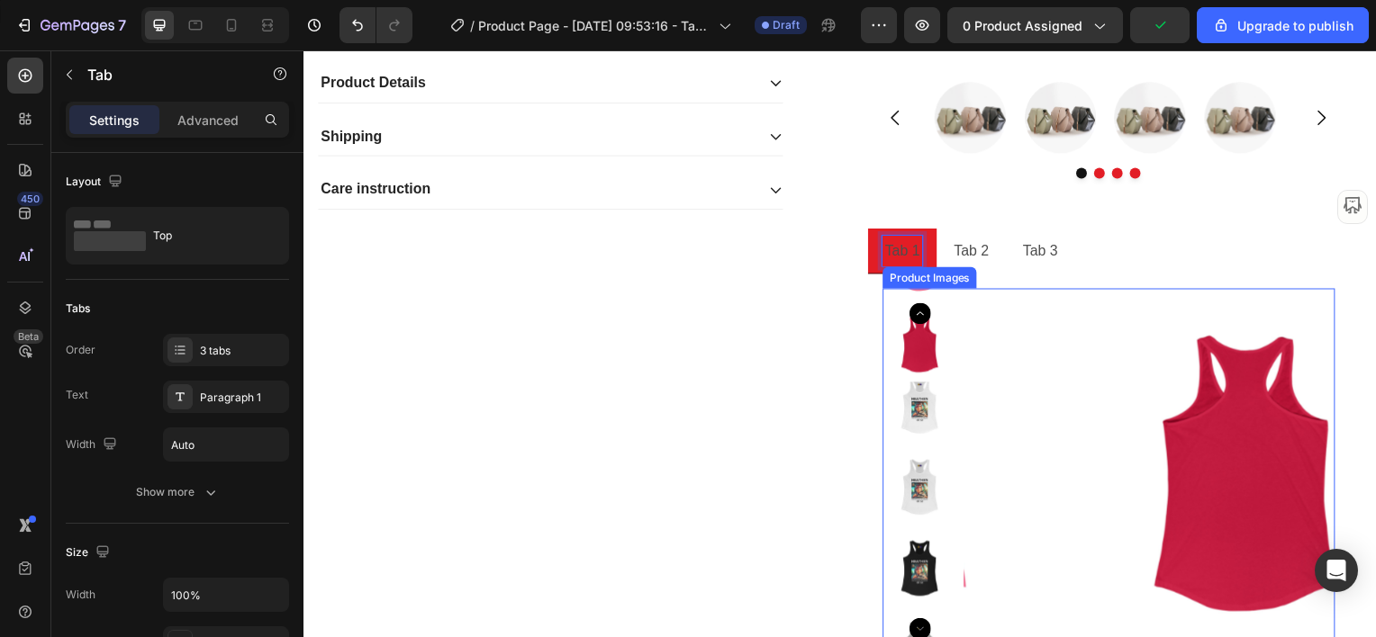
click at [1110, 476] on img at bounding box center [1252, 477] width 374 height 374
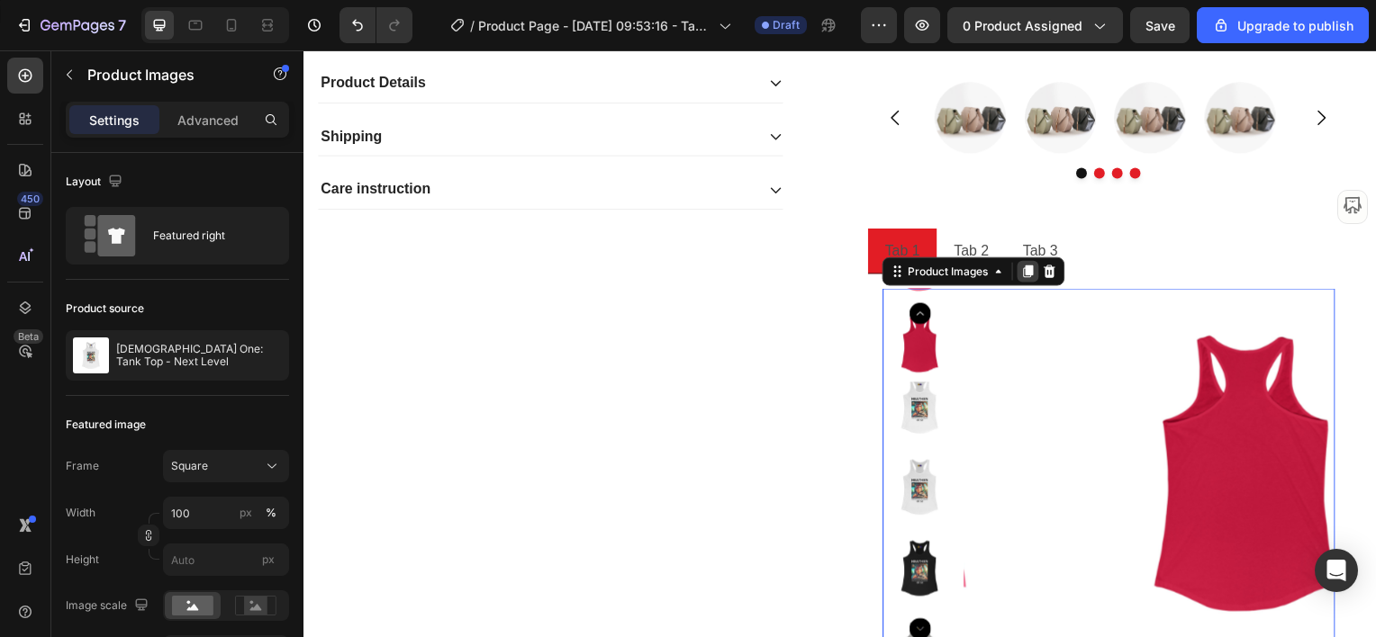
click at [1028, 273] on icon at bounding box center [1033, 273] width 10 height 13
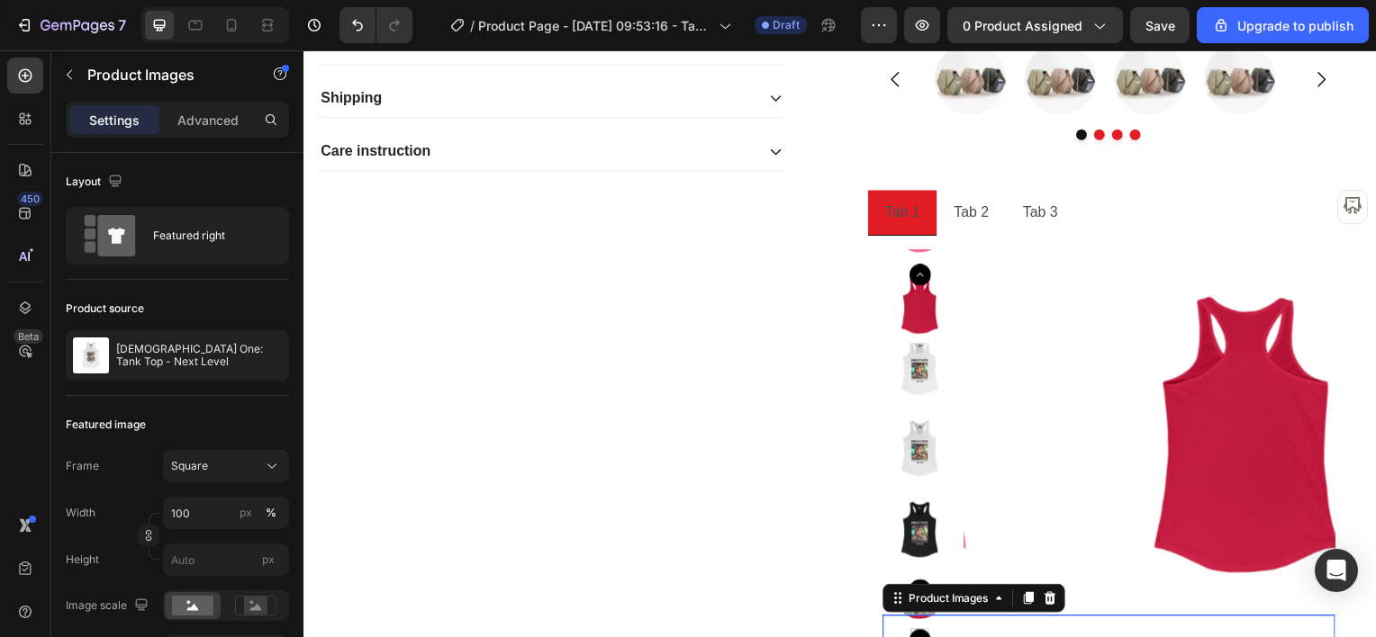
scroll to position [1444, 0]
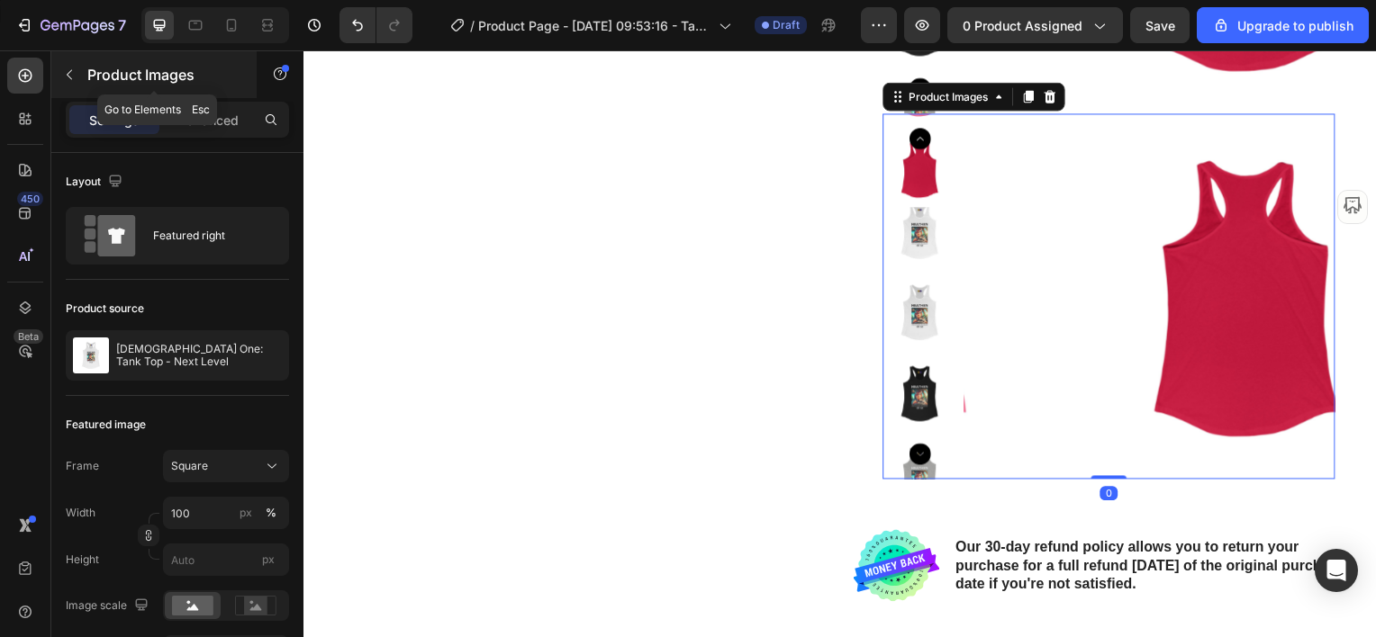
click at [77, 68] on button "button" at bounding box center [69, 74] width 29 height 29
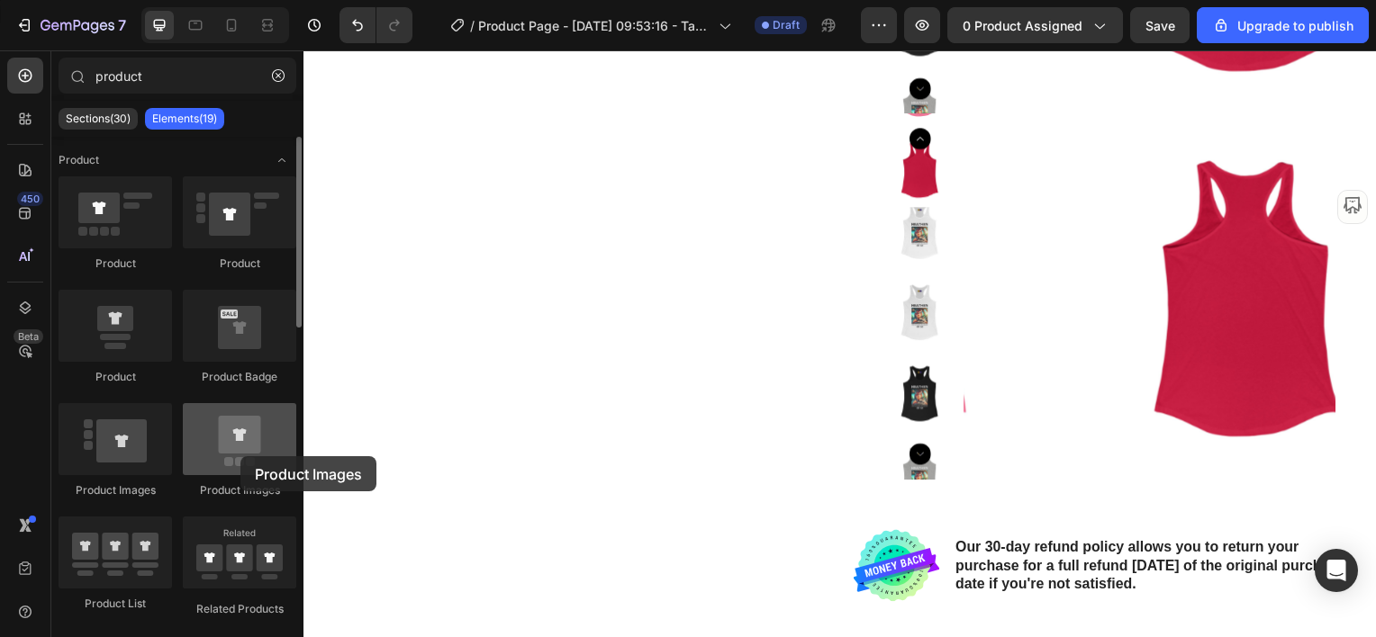
click at [240, 455] on div at bounding box center [239, 439] width 113 height 72
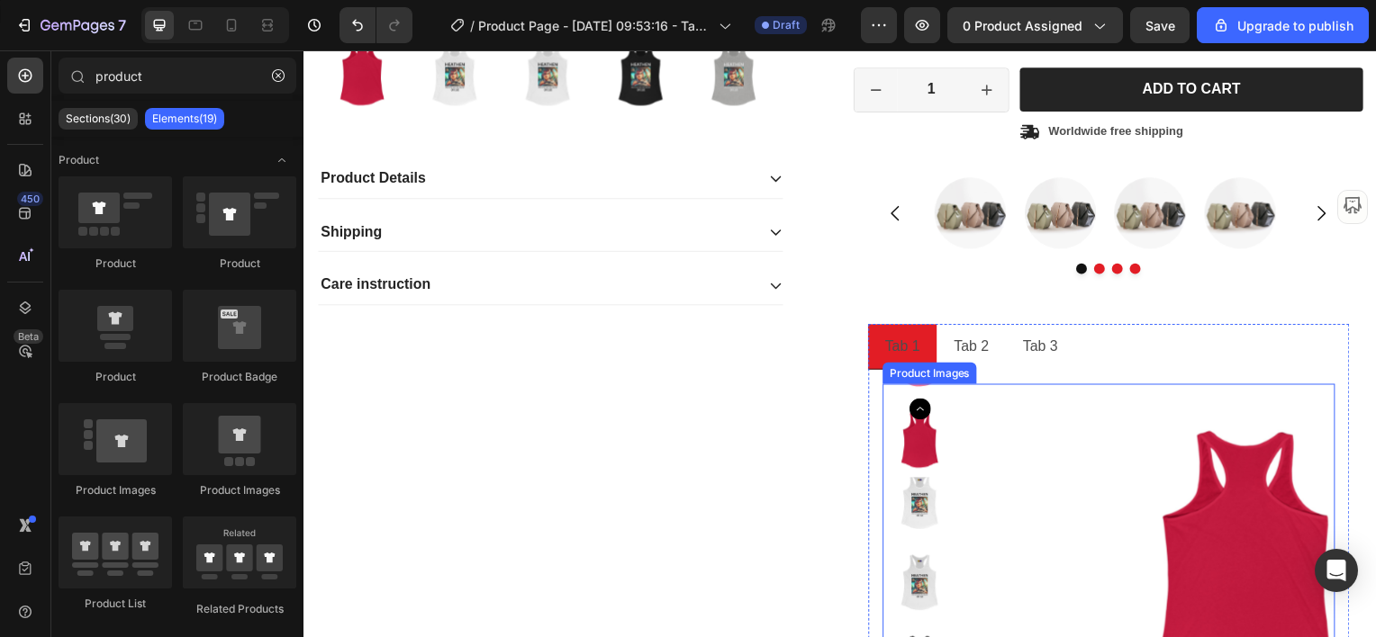
scroll to position [814, 0]
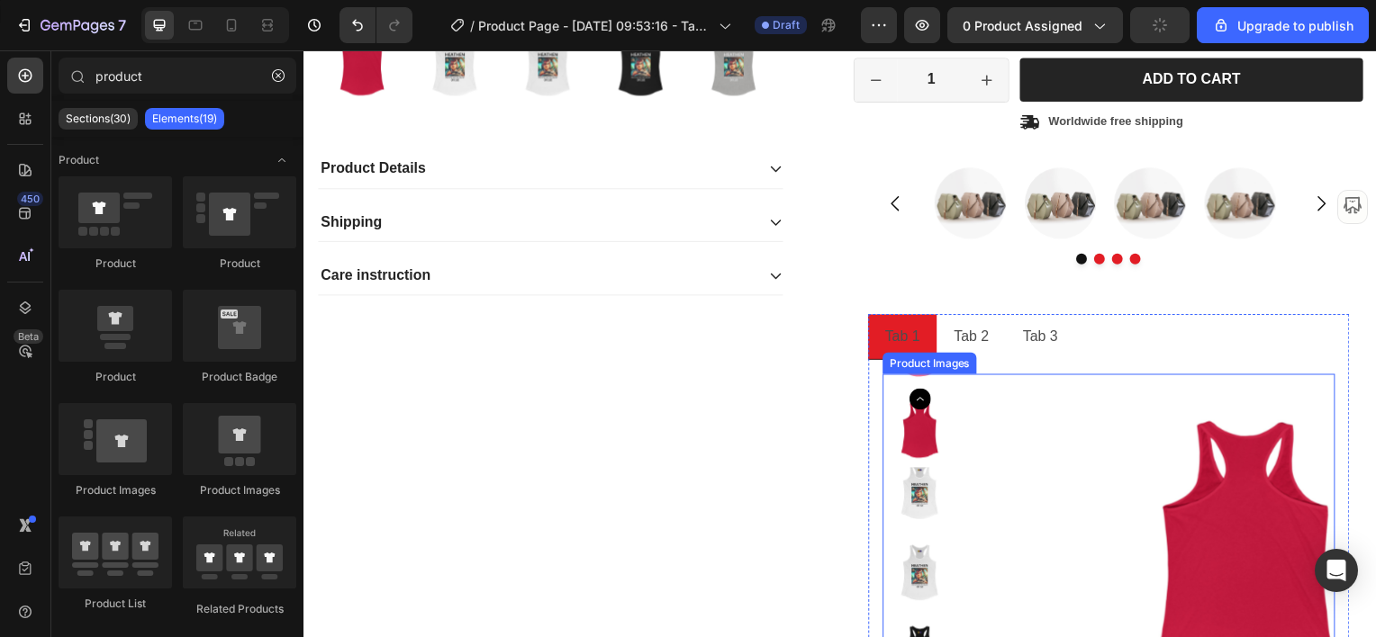
click at [1096, 490] on img at bounding box center [1252, 563] width 374 height 374
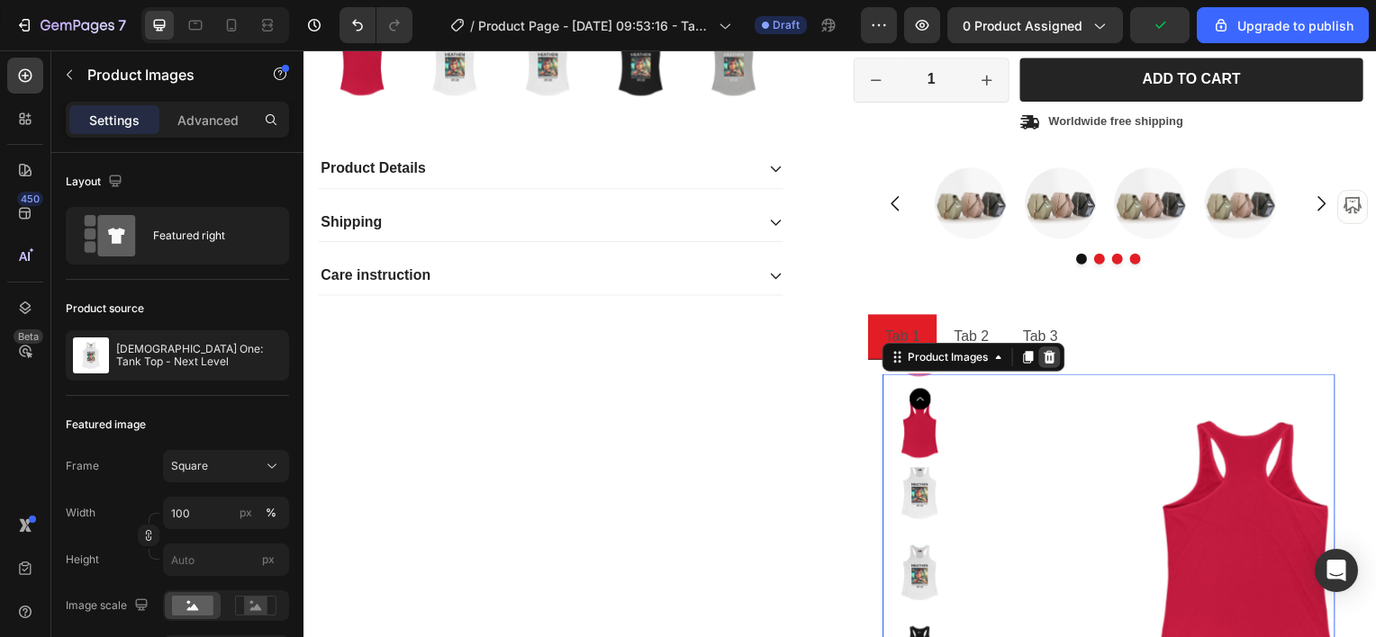
click at [1050, 357] on icon at bounding box center [1054, 359] width 14 height 14
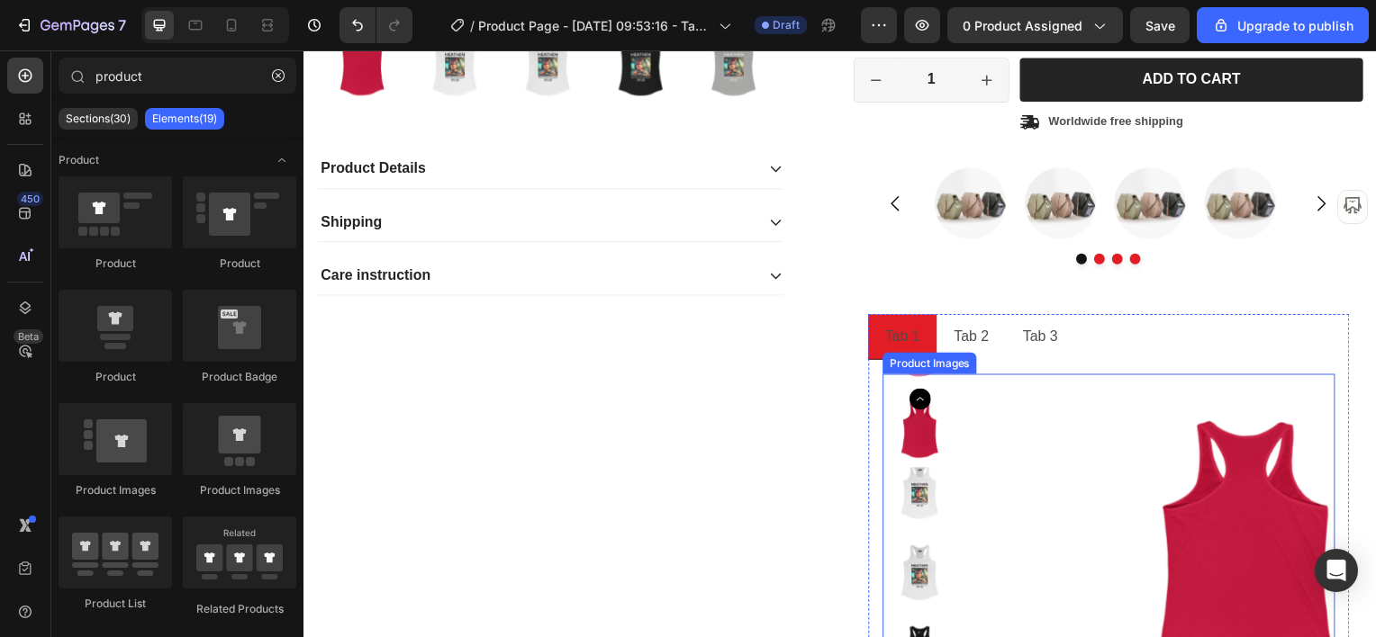
drag, startPoint x: 994, startPoint y: 447, endPoint x: 995, endPoint y: 438, distance: 9.0
click at [1065, 445] on img at bounding box center [1252, 563] width 374 height 374
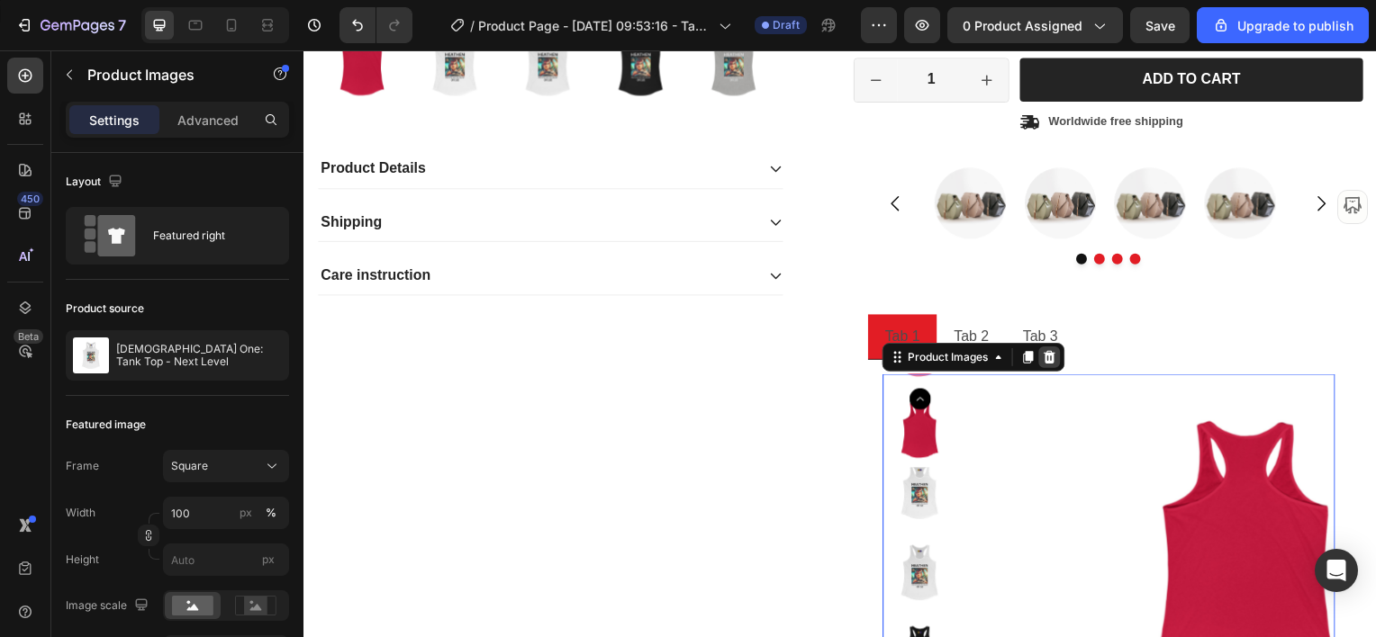
click at [1049, 358] on icon at bounding box center [1055, 359] width 12 height 13
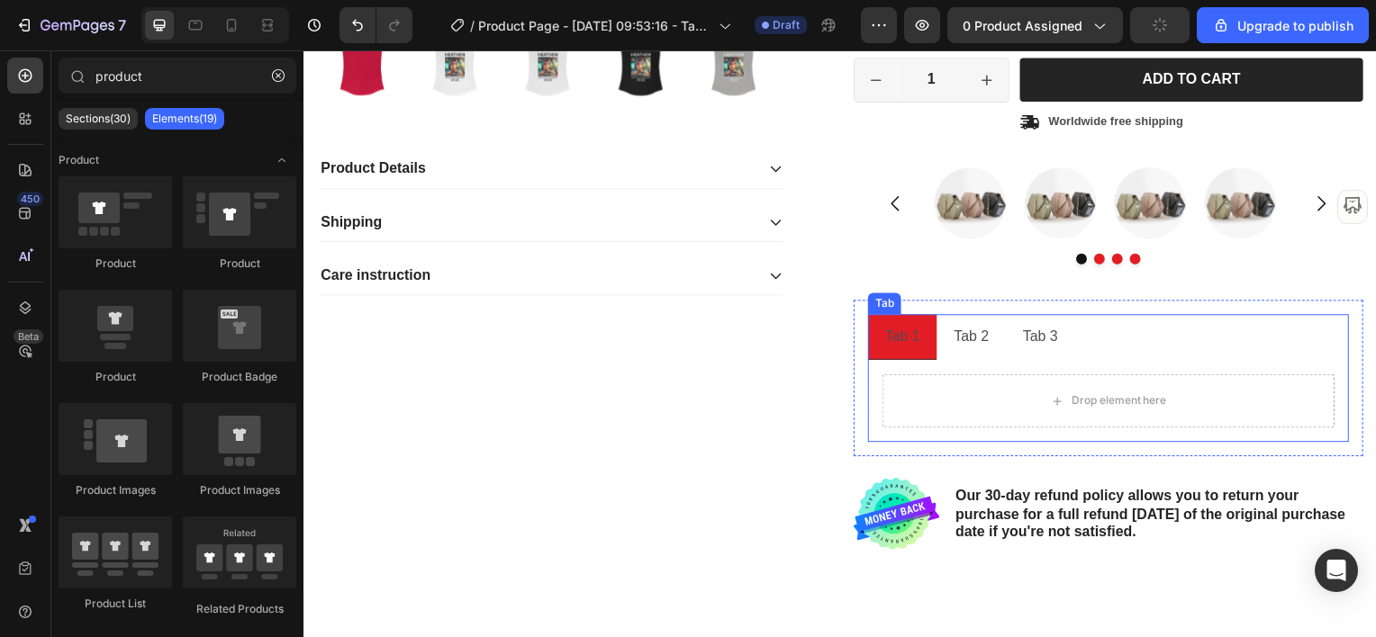
click at [976, 341] on p "Tab 2" at bounding box center [975, 339] width 35 height 26
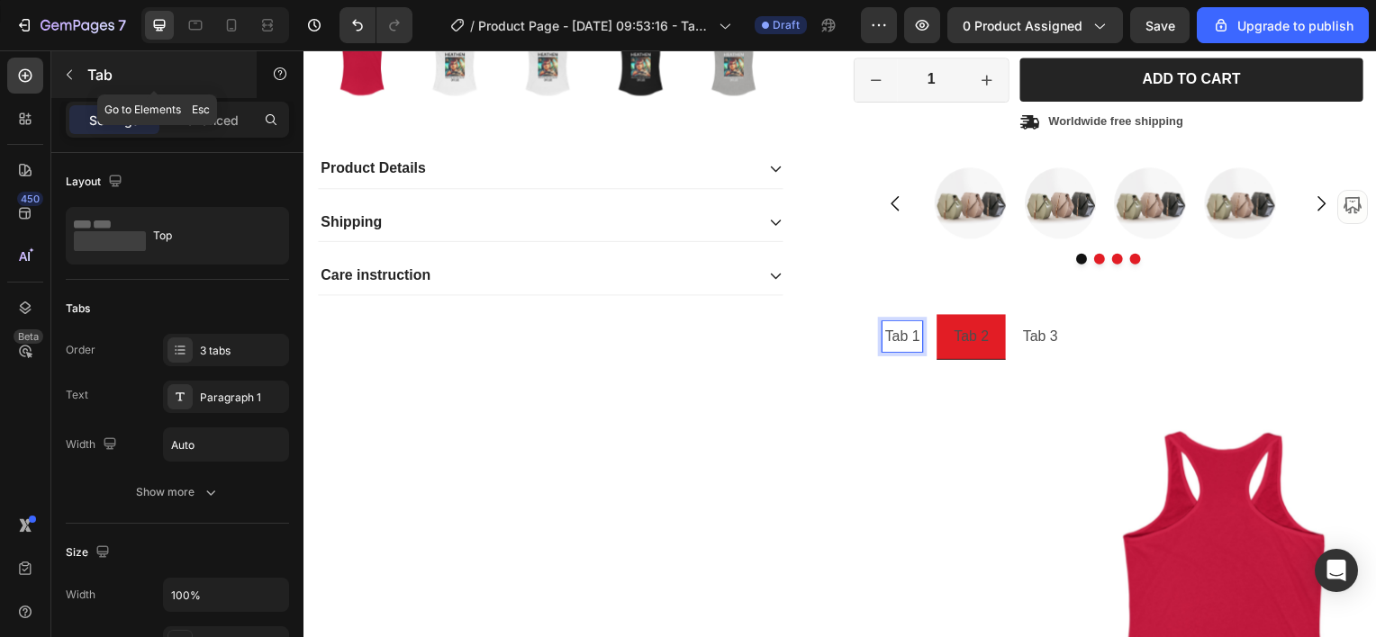
click at [62, 79] on icon "button" at bounding box center [69, 75] width 14 height 14
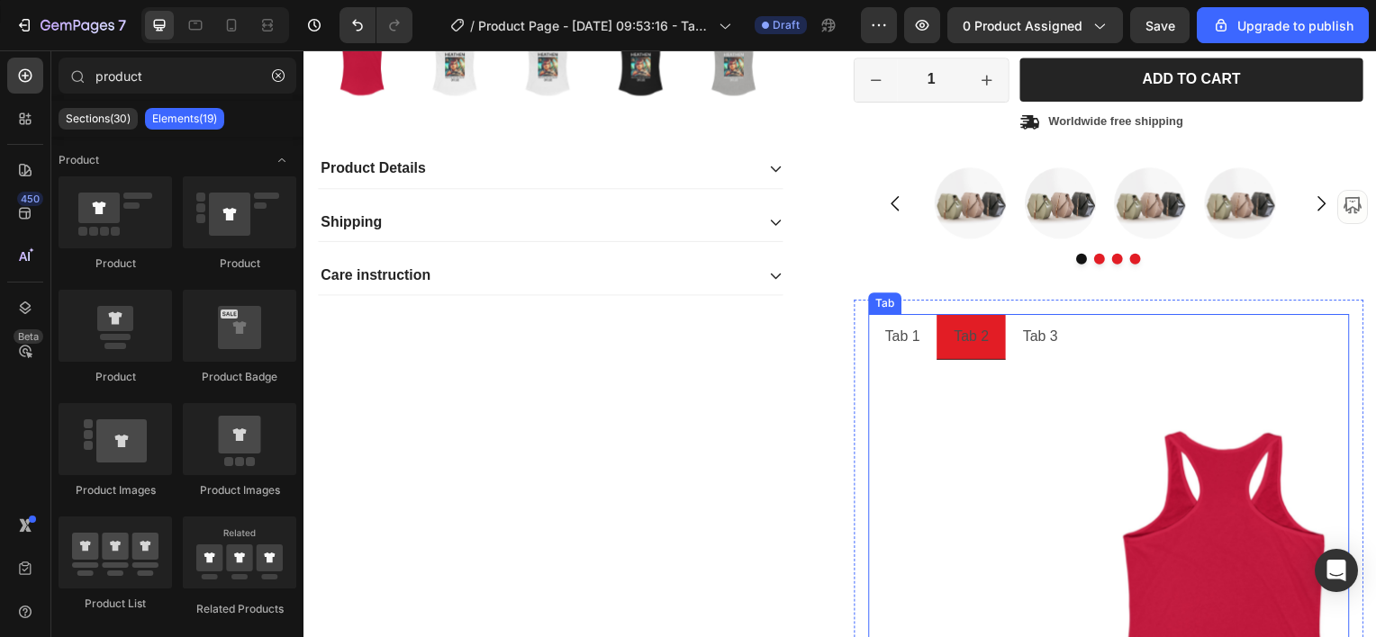
click at [910, 340] on p "Tab 1" at bounding box center [906, 339] width 35 height 26
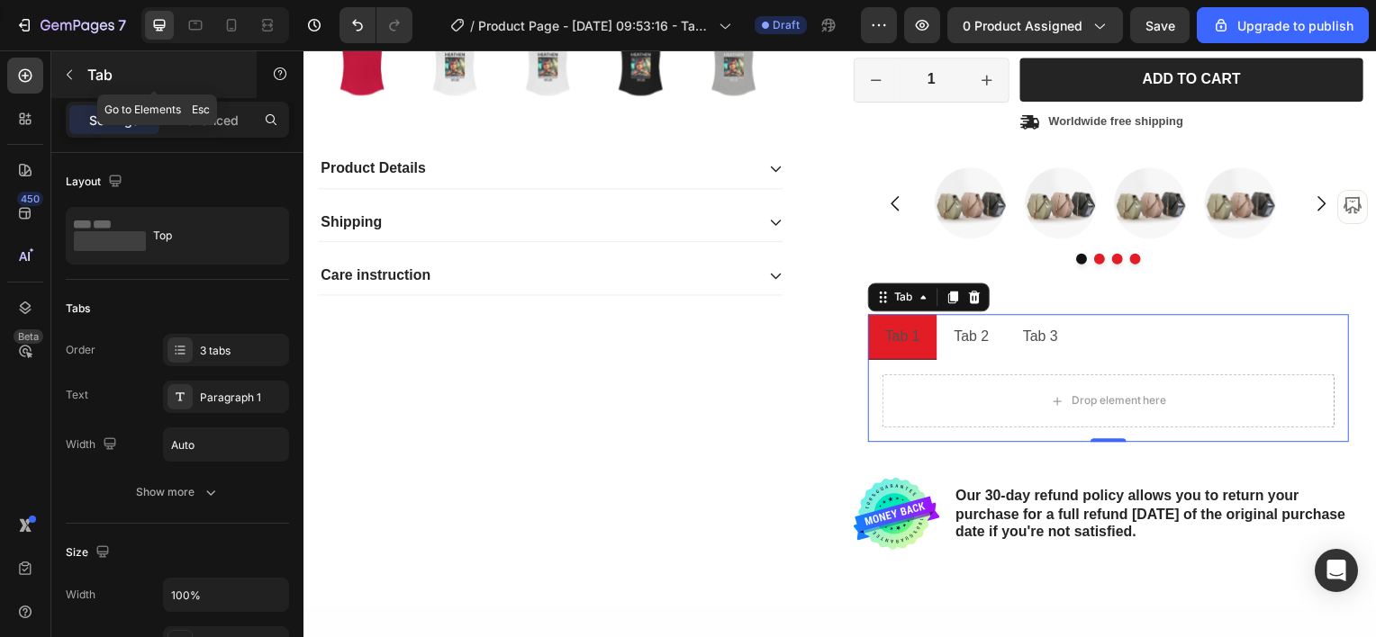
click at [68, 80] on icon "button" at bounding box center [69, 75] width 14 height 14
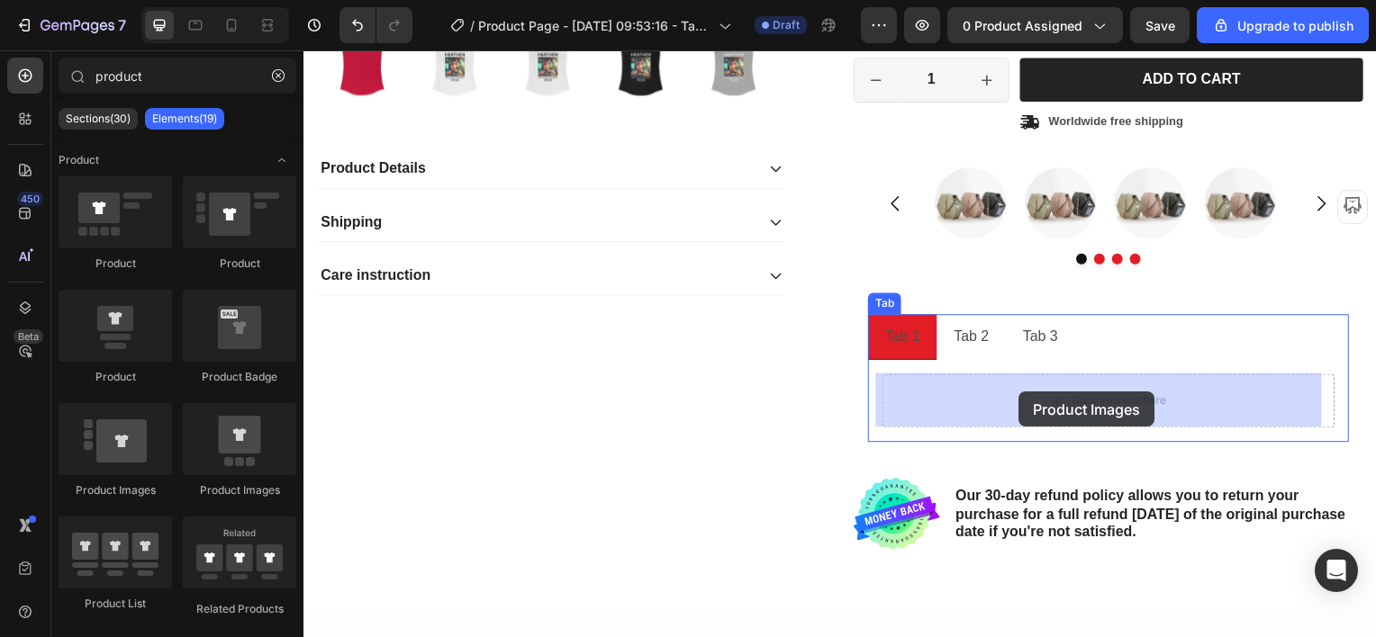
drag, startPoint x: 545, startPoint y: 493, endPoint x: 1024, endPoint y: 394, distance: 489.0
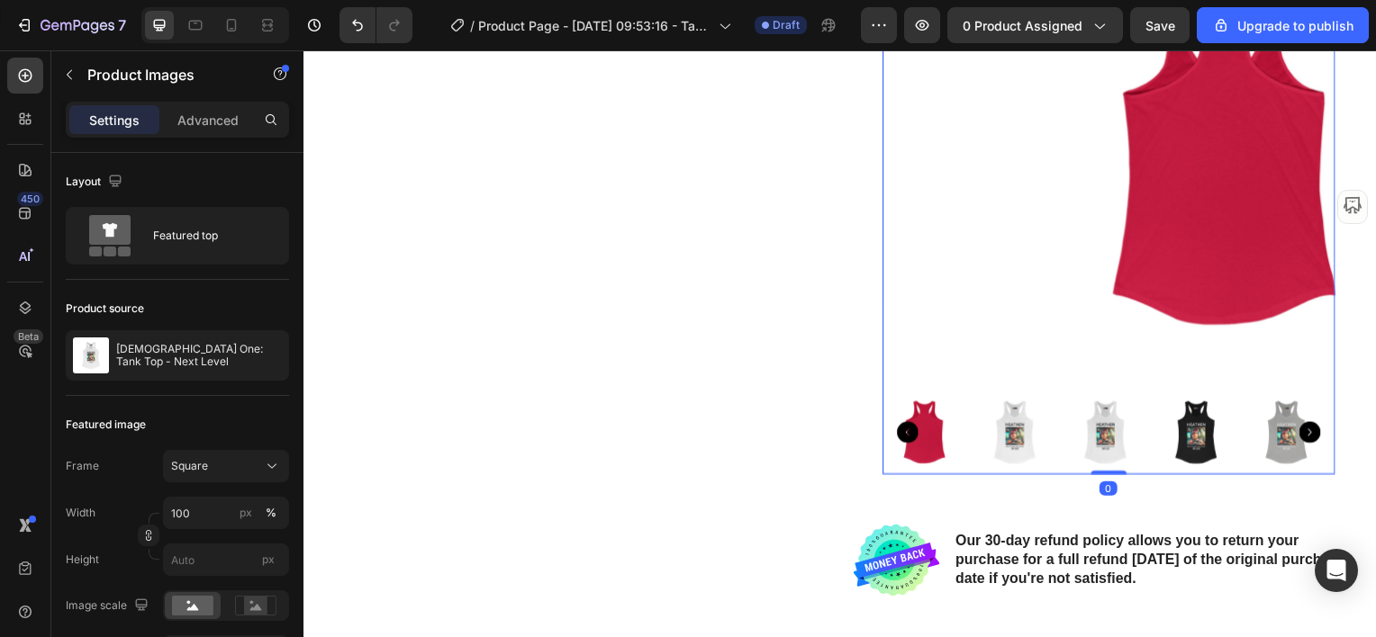
scroll to position [1264, 0]
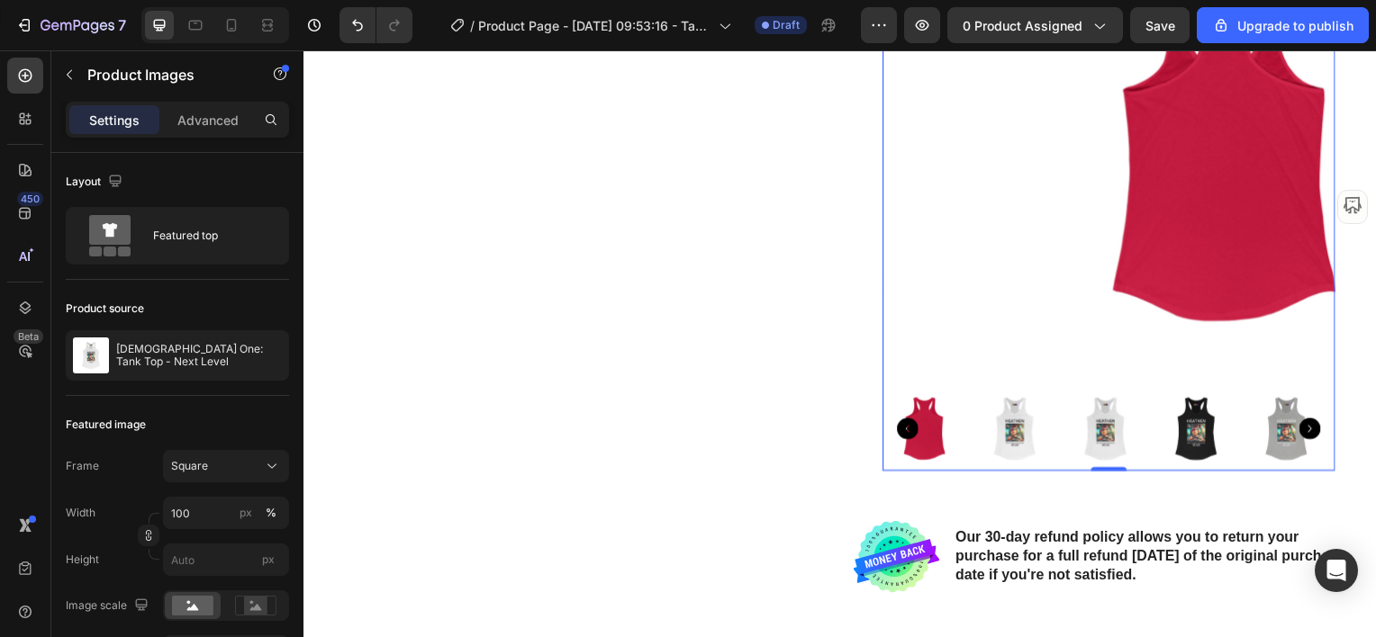
click at [1015, 428] on img at bounding box center [1019, 431] width 84 height 84
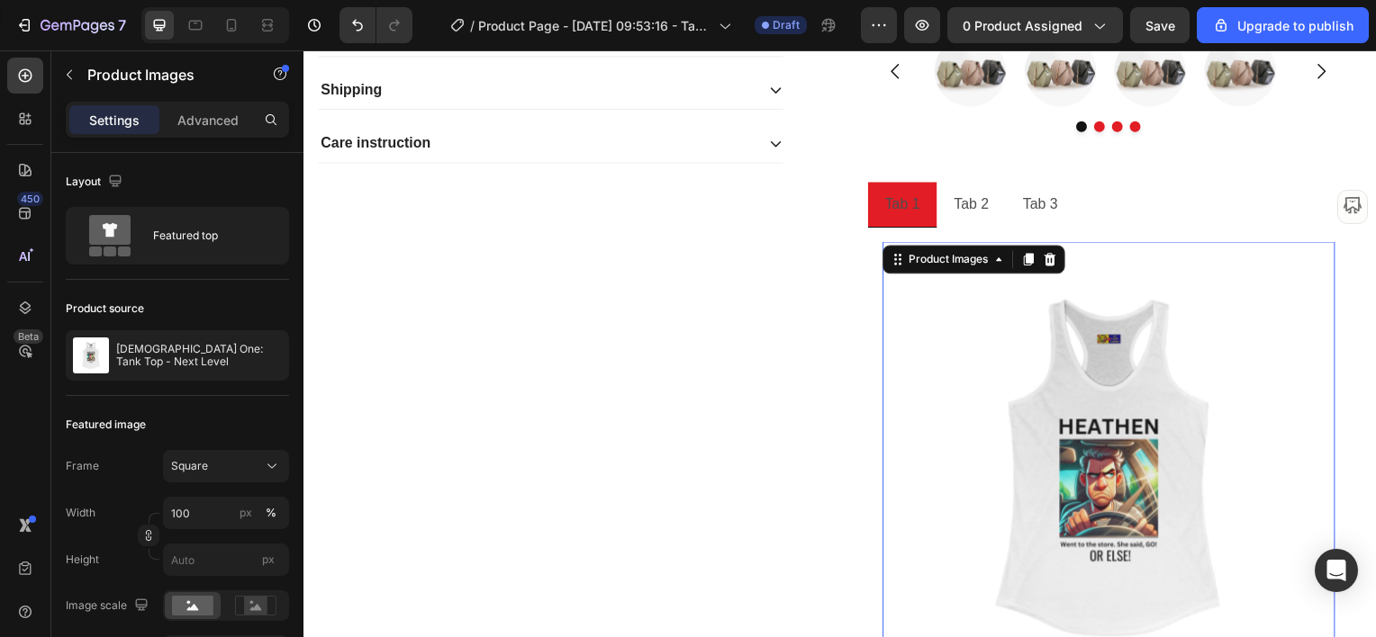
scroll to position [814, 0]
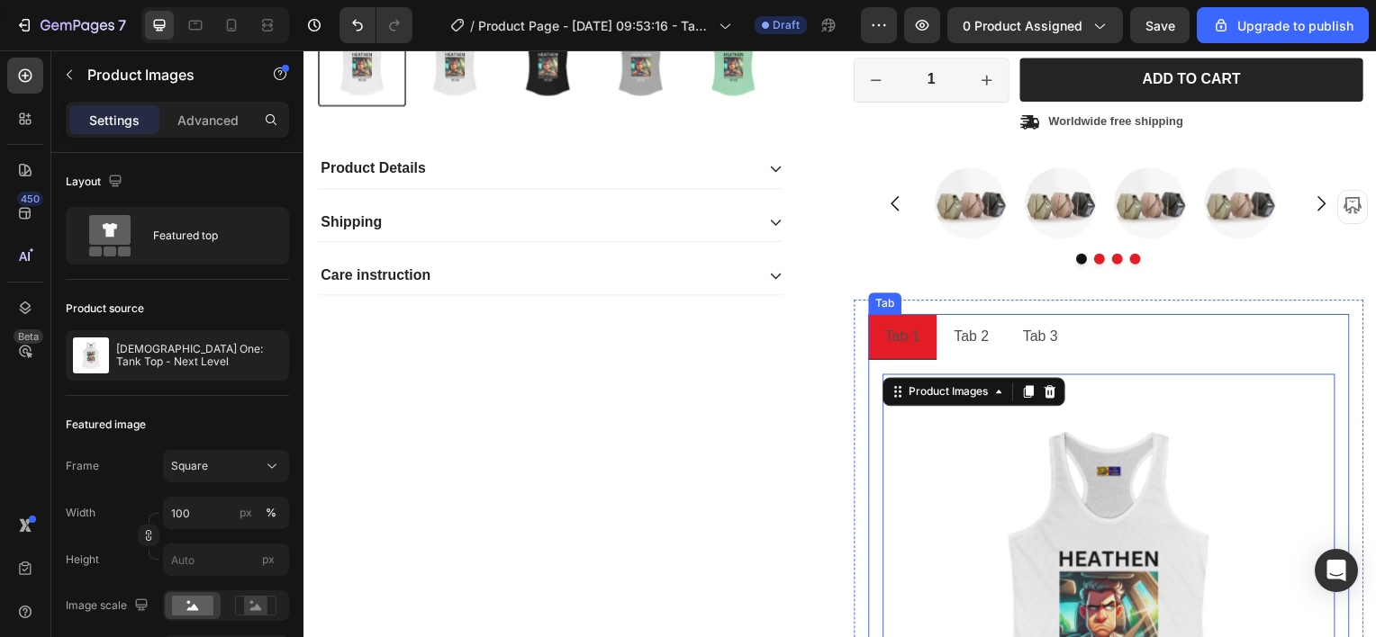
click at [969, 341] on p "Tab 2" at bounding box center [975, 339] width 35 height 26
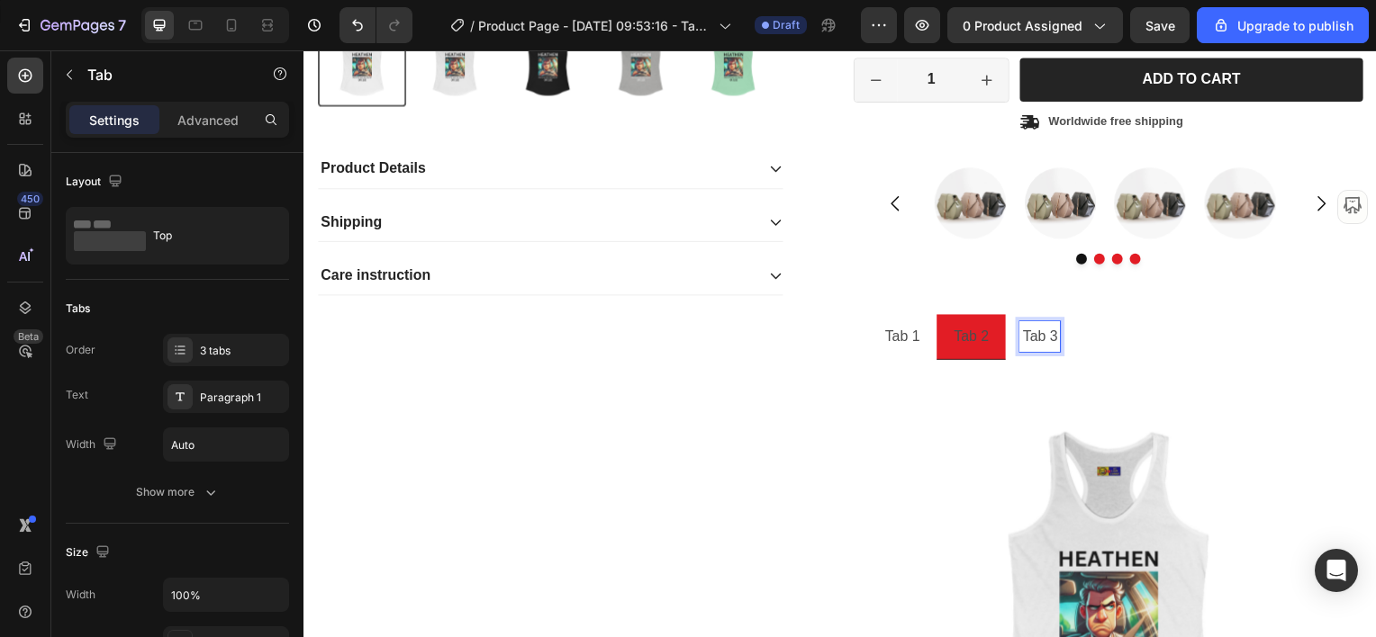
click at [1041, 338] on p "Tab 3" at bounding box center [1044, 339] width 35 height 26
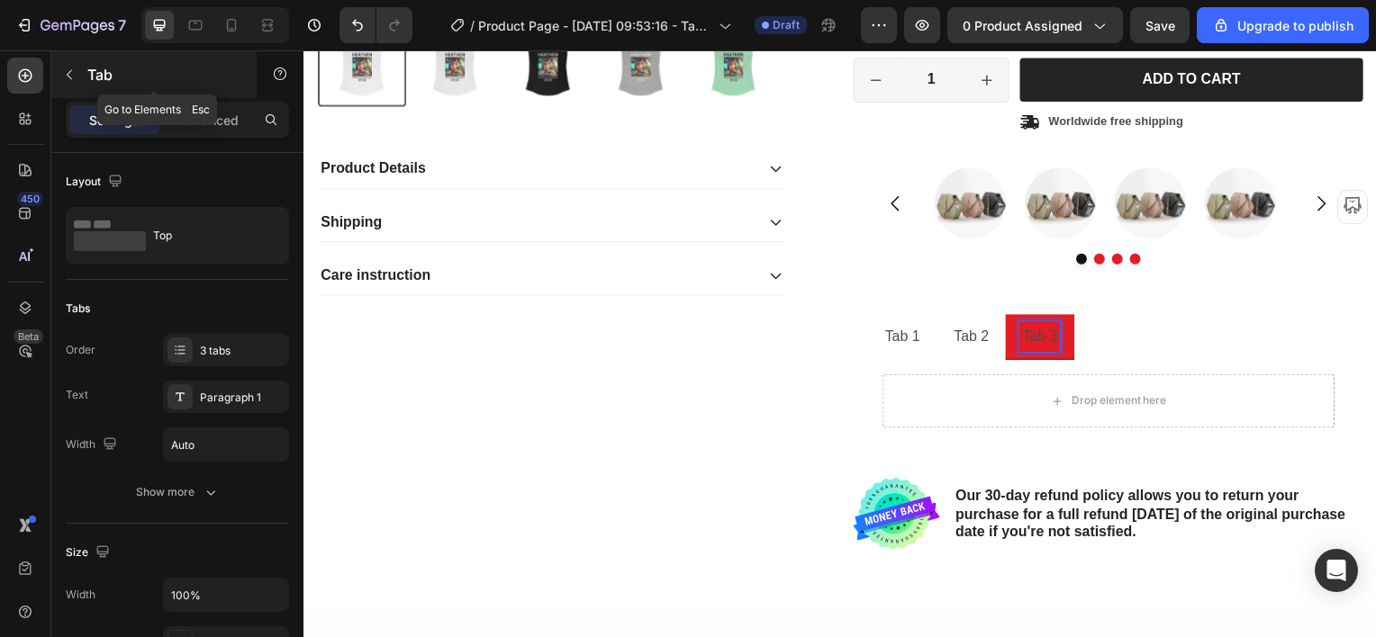
click at [67, 74] on icon "button" at bounding box center [69, 75] width 5 height 10
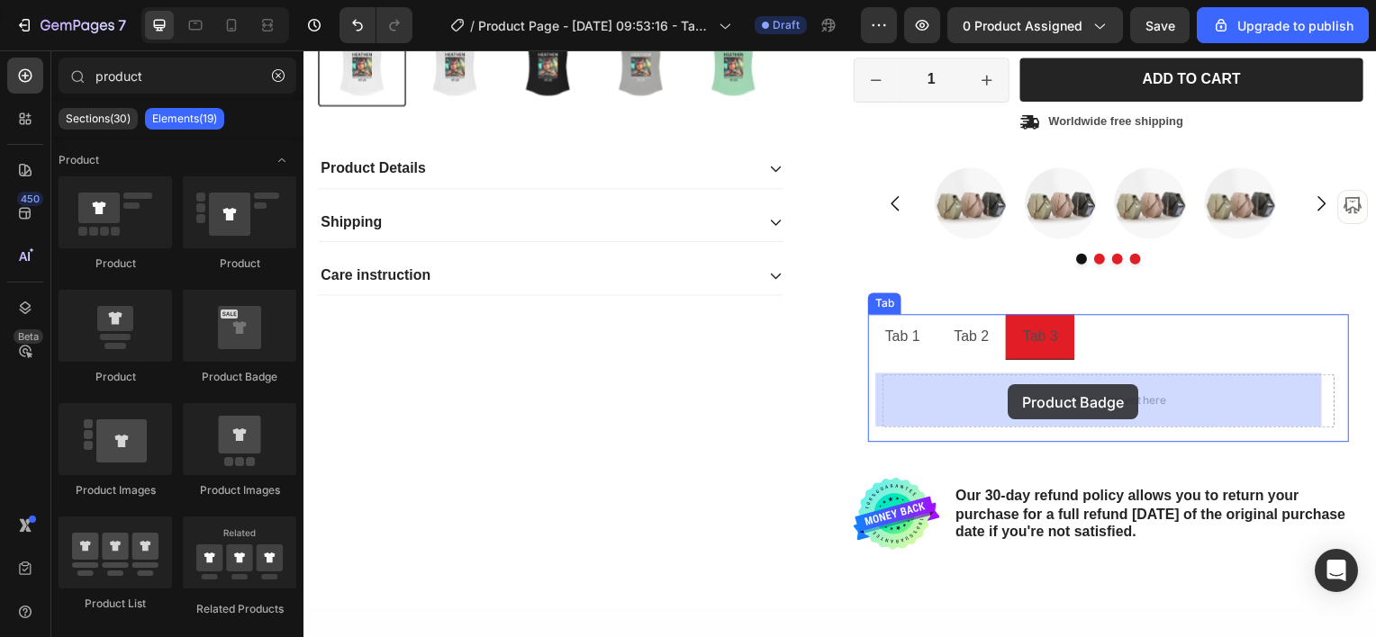
drag, startPoint x: 533, startPoint y: 387, endPoint x: 1013, endPoint y: 386, distance: 479.9
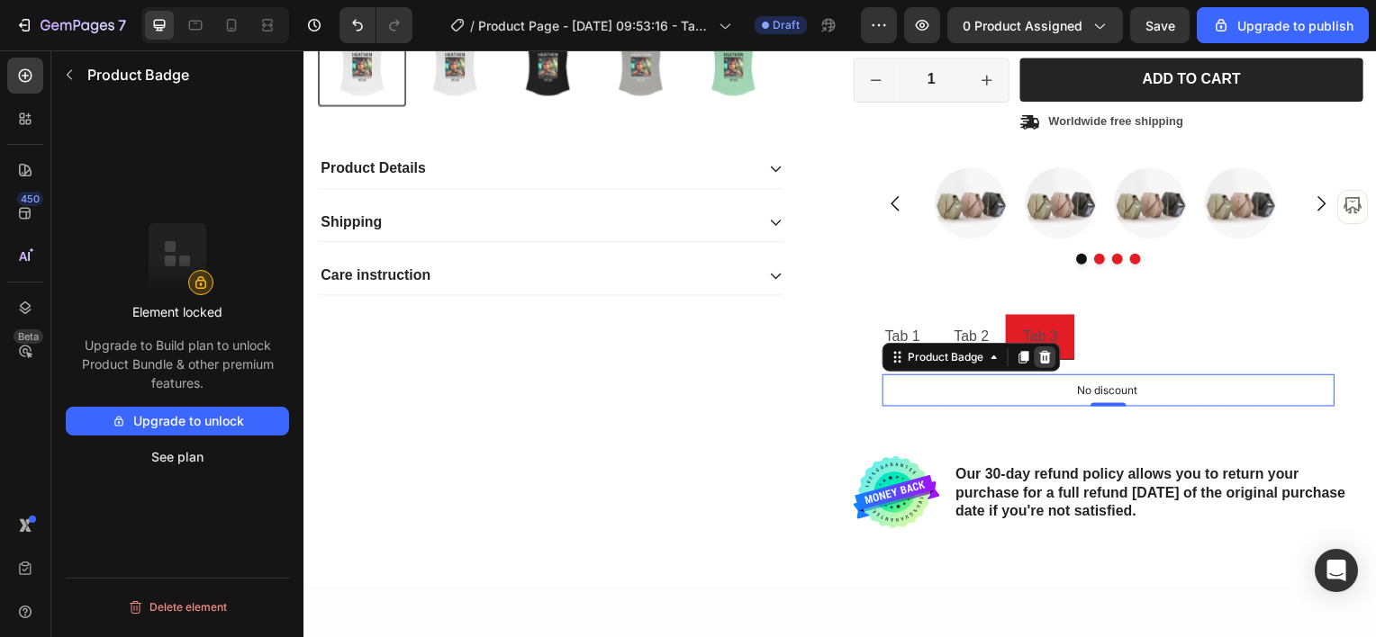
click at [1046, 357] on icon at bounding box center [1050, 359] width 12 height 13
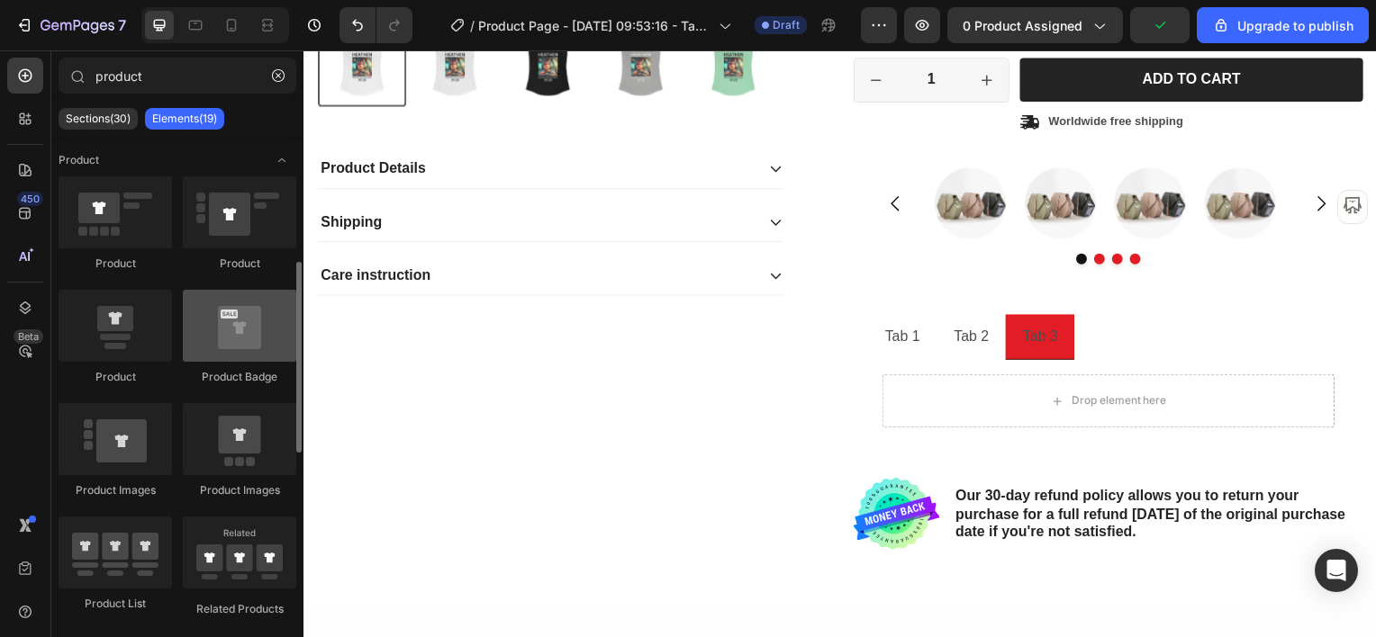
scroll to position [90, 0]
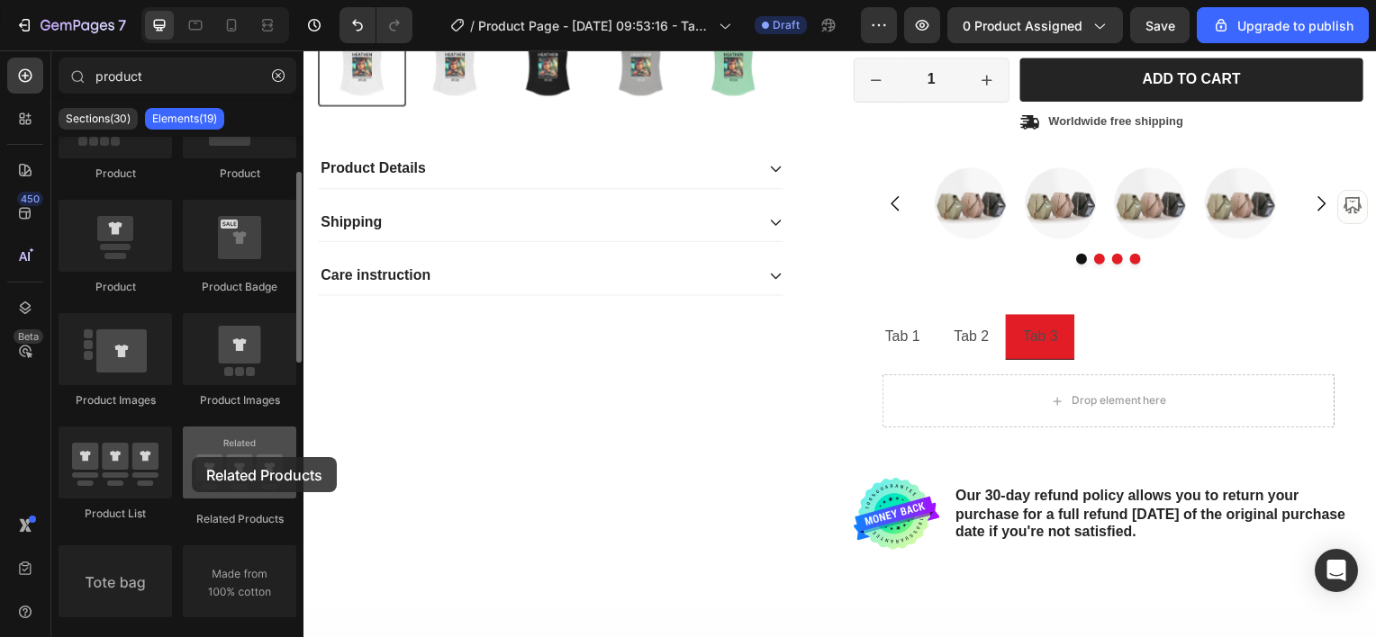
drag, startPoint x: 237, startPoint y: 467, endPoint x: 192, endPoint y: 457, distance: 46.1
click at [192, 457] on div at bounding box center [239, 463] width 113 height 72
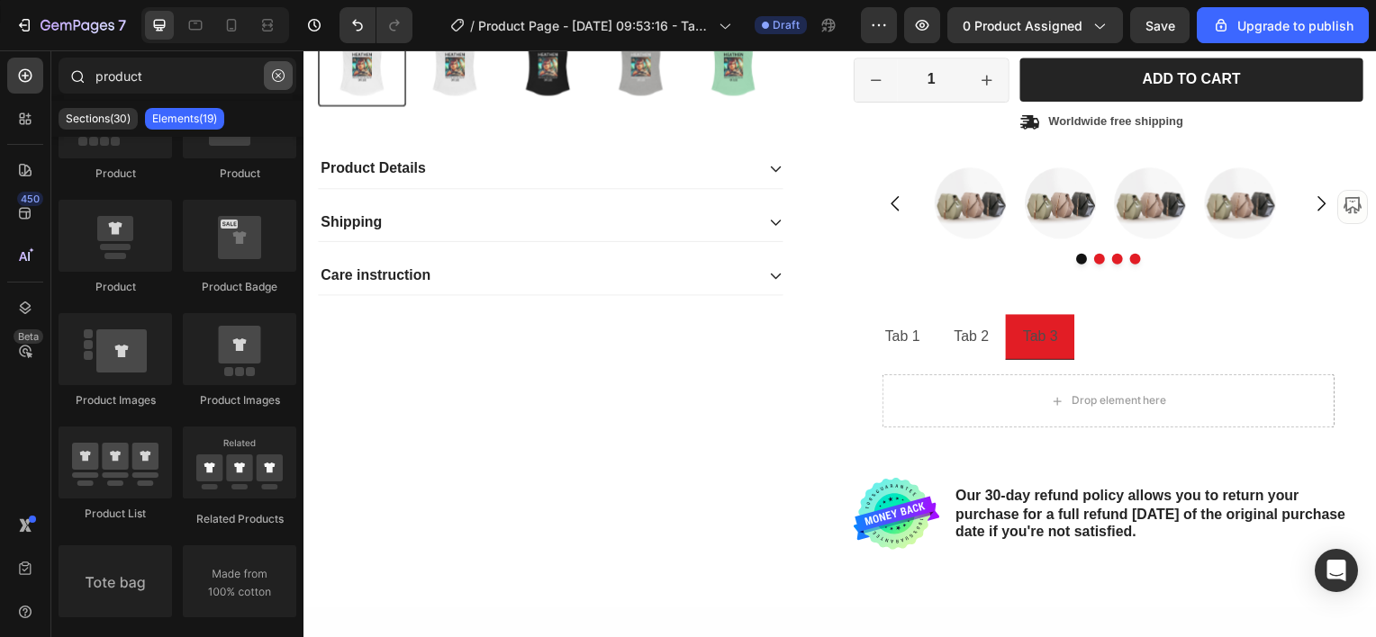
click at [277, 77] on icon "button" at bounding box center [278, 75] width 13 height 13
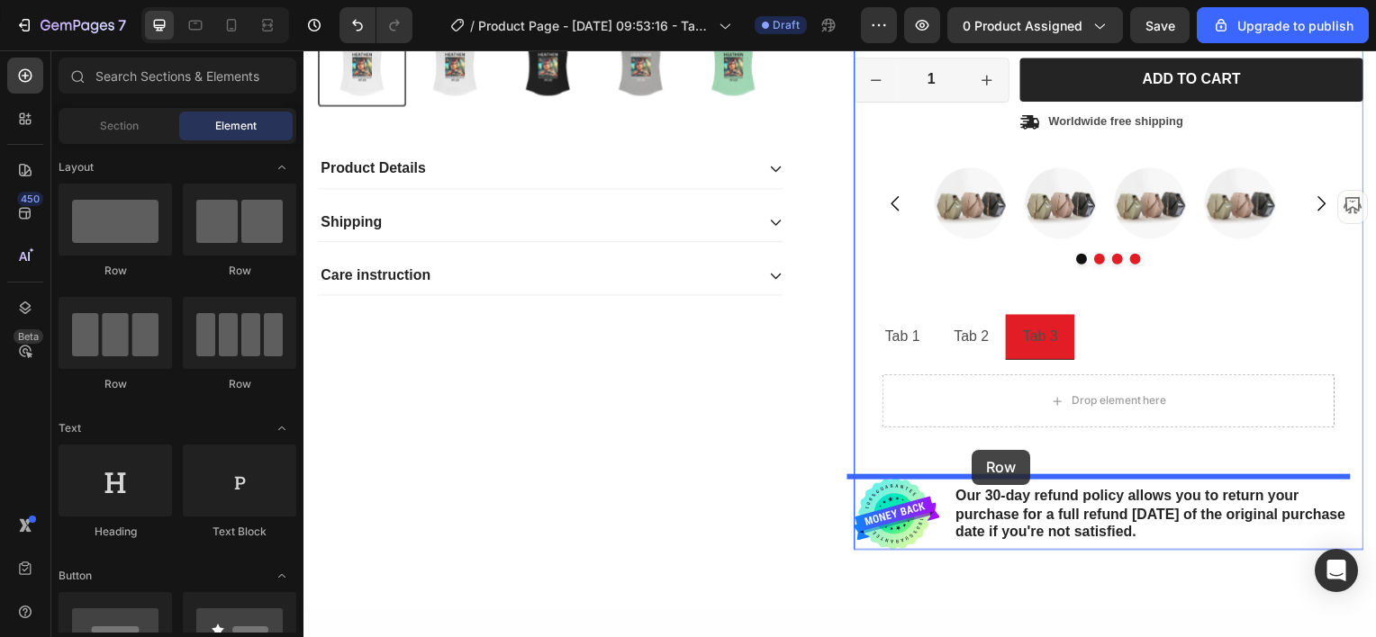
drag, startPoint x: 404, startPoint y: 270, endPoint x: 977, endPoint y: 453, distance: 601.1
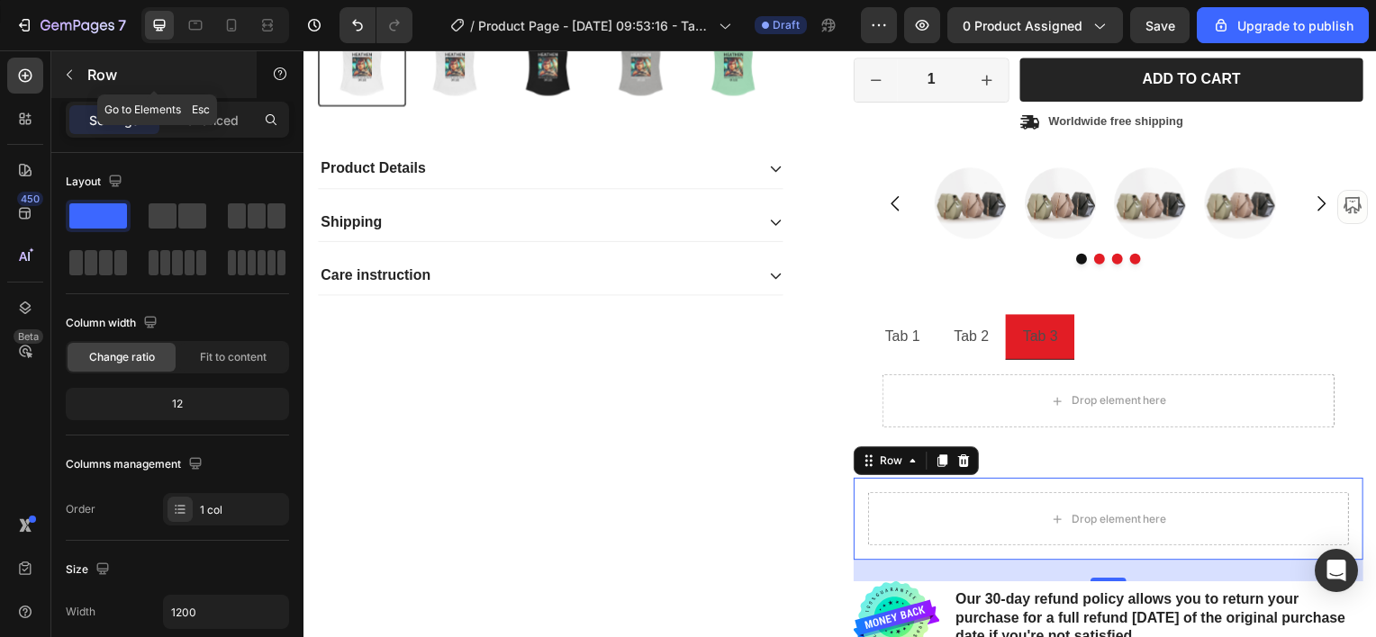
click at [69, 76] on icon "button" at bounding box center [69, 75] width 14 height 14
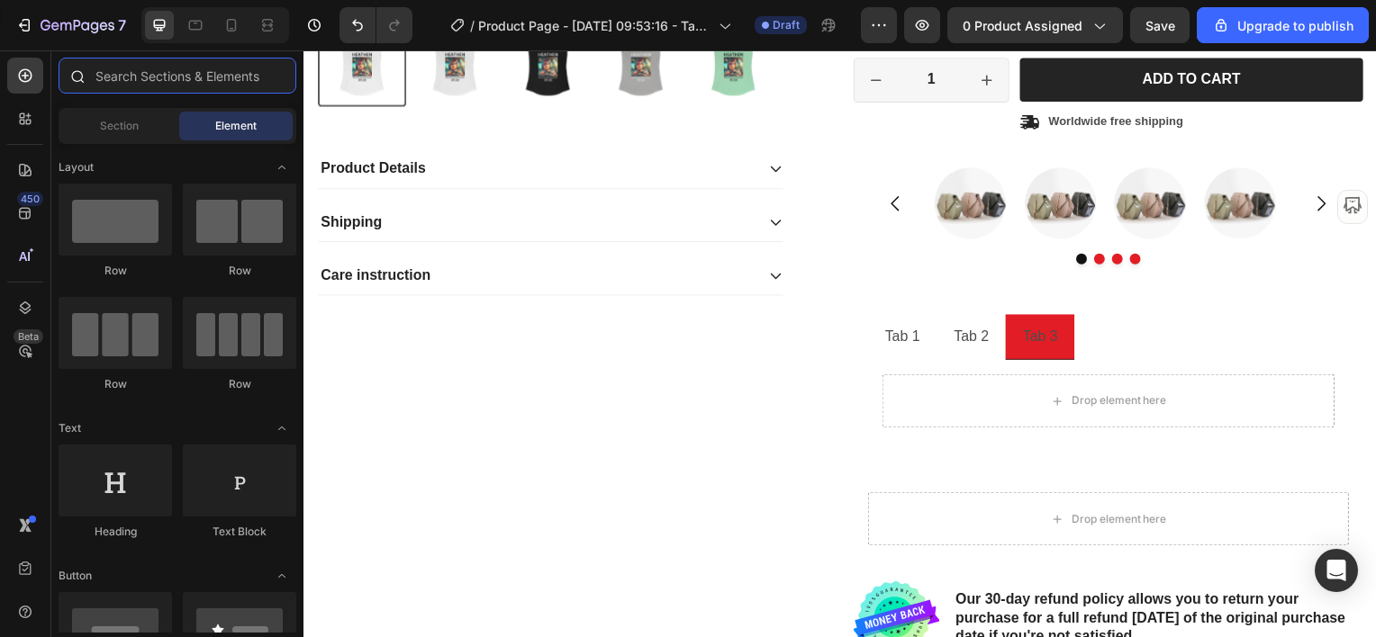
click at [151, 80] on input "text" at bounding box center [178, 76] width 238 height 36
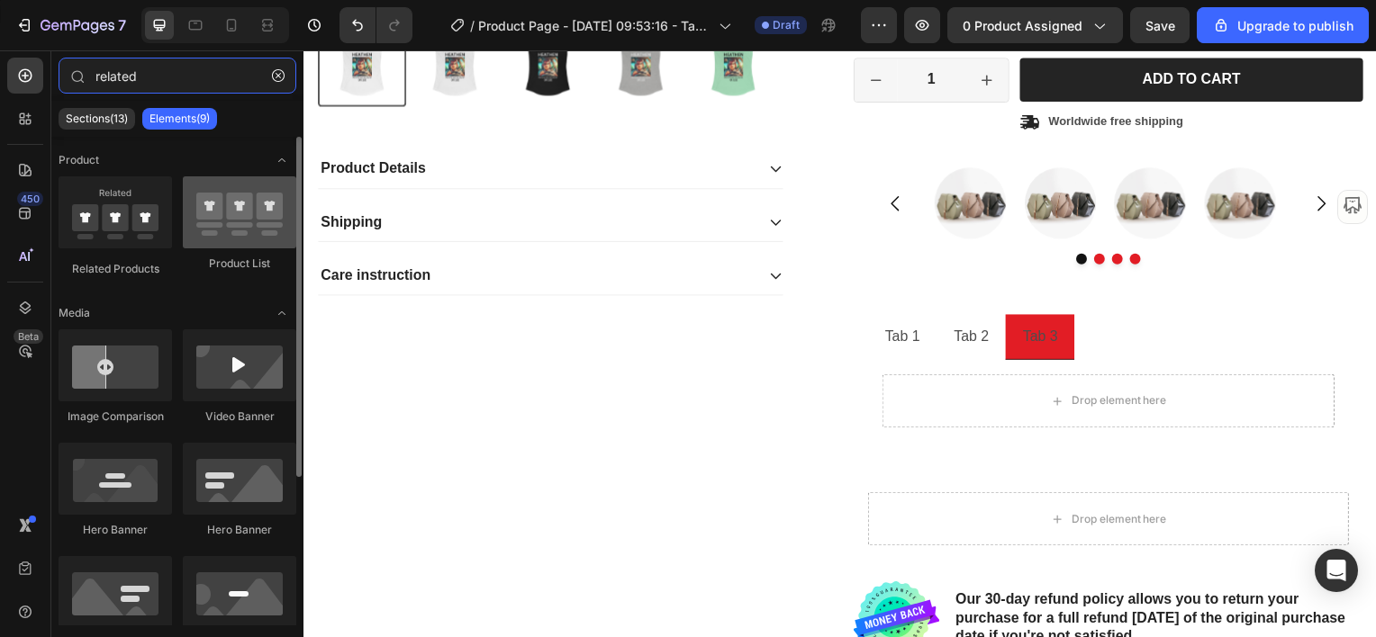
type input "related"
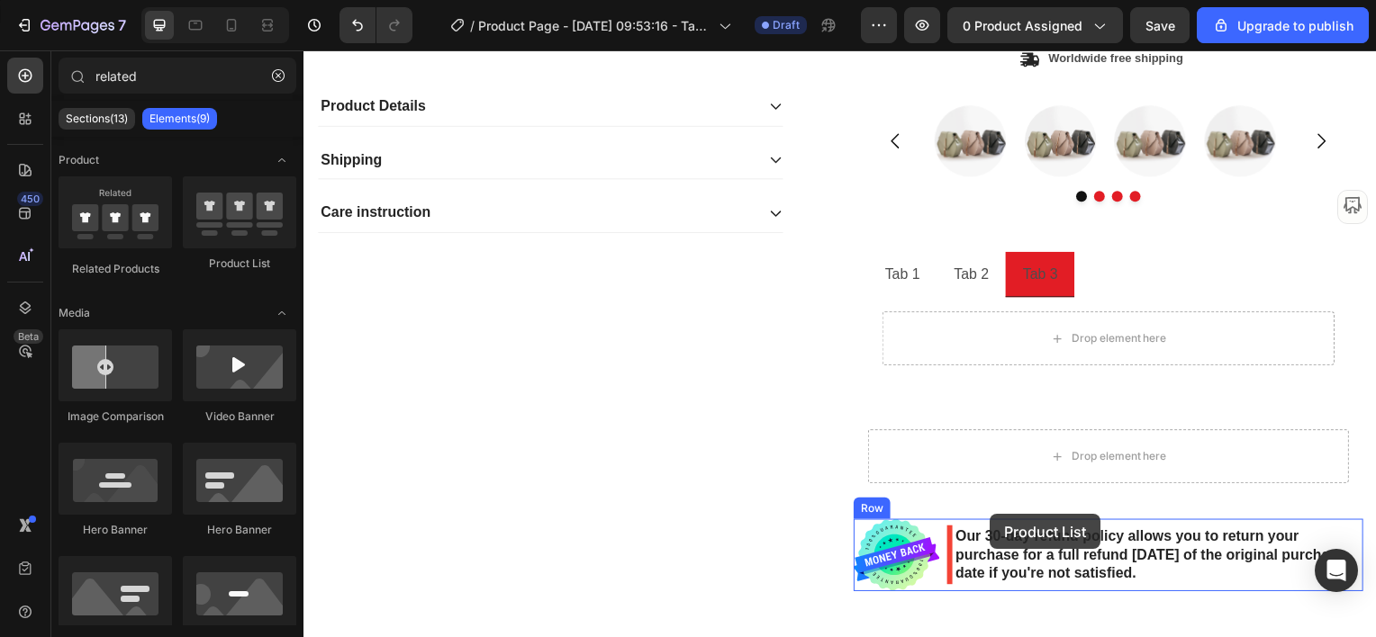
scroll to position [894, 0]
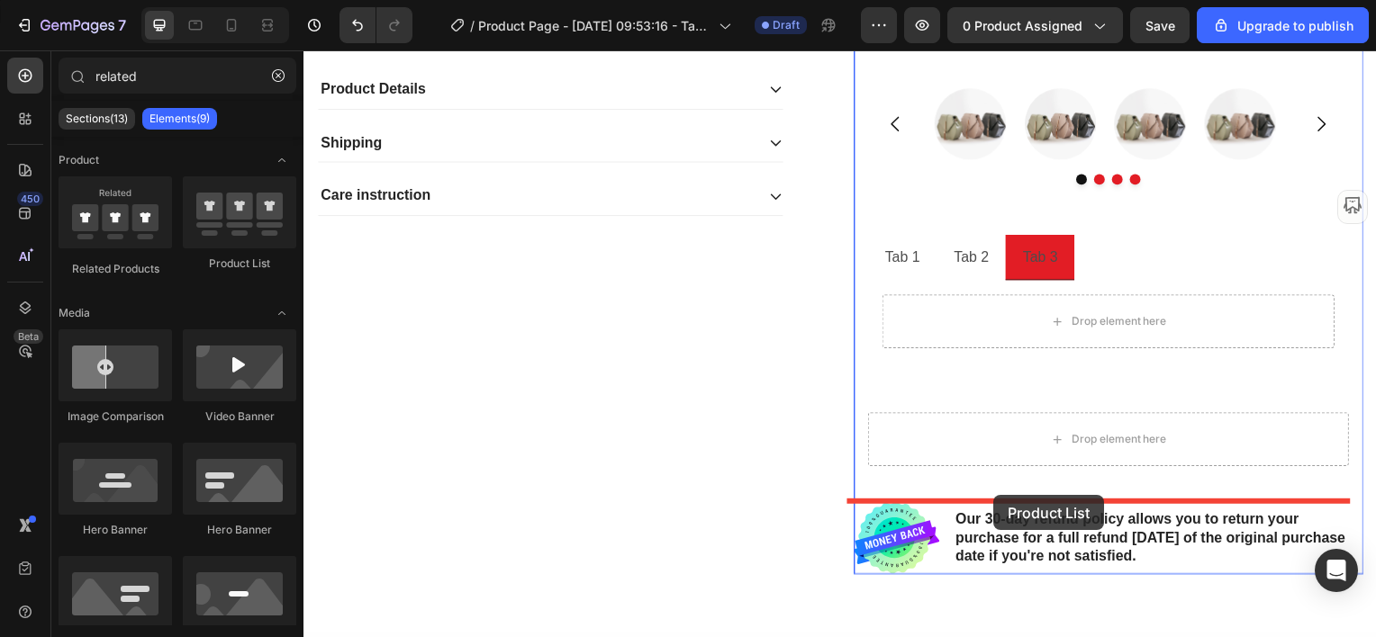
drag, startPoint x: 538, startPoint y: 269, endPoint x: 999, endPoint y: 499, distance: 515.0
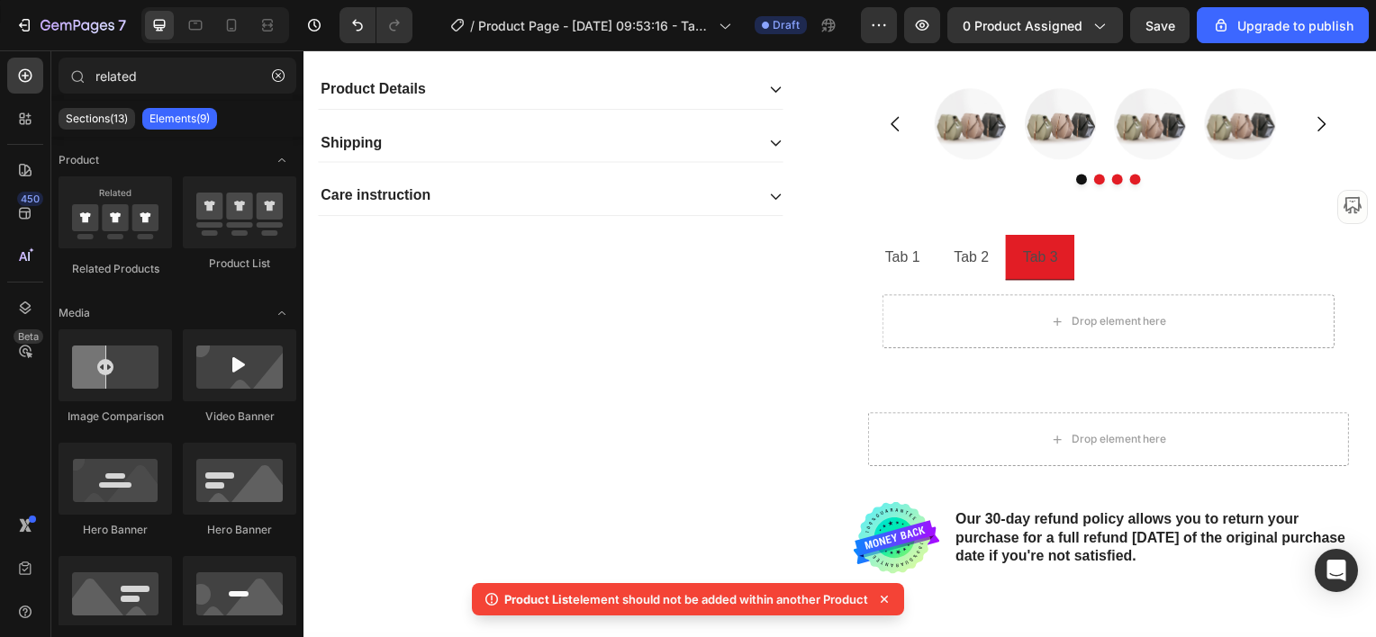
click at [882, 598] on div "Product List element should not be added within another Product" at bounding box center [688, 603] width 432 height 40
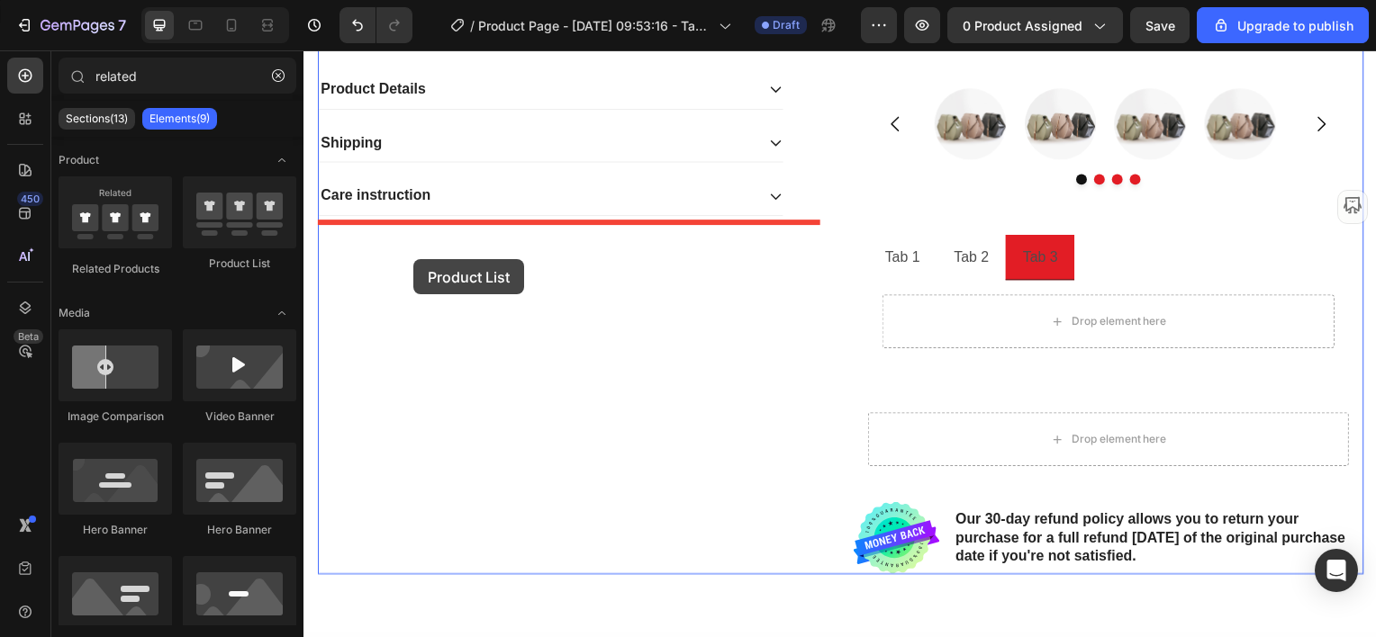
drag, startPoint x: 348, startPoint y: 250, endPoint x: 414, endPoint y: 261, distance: 66.6
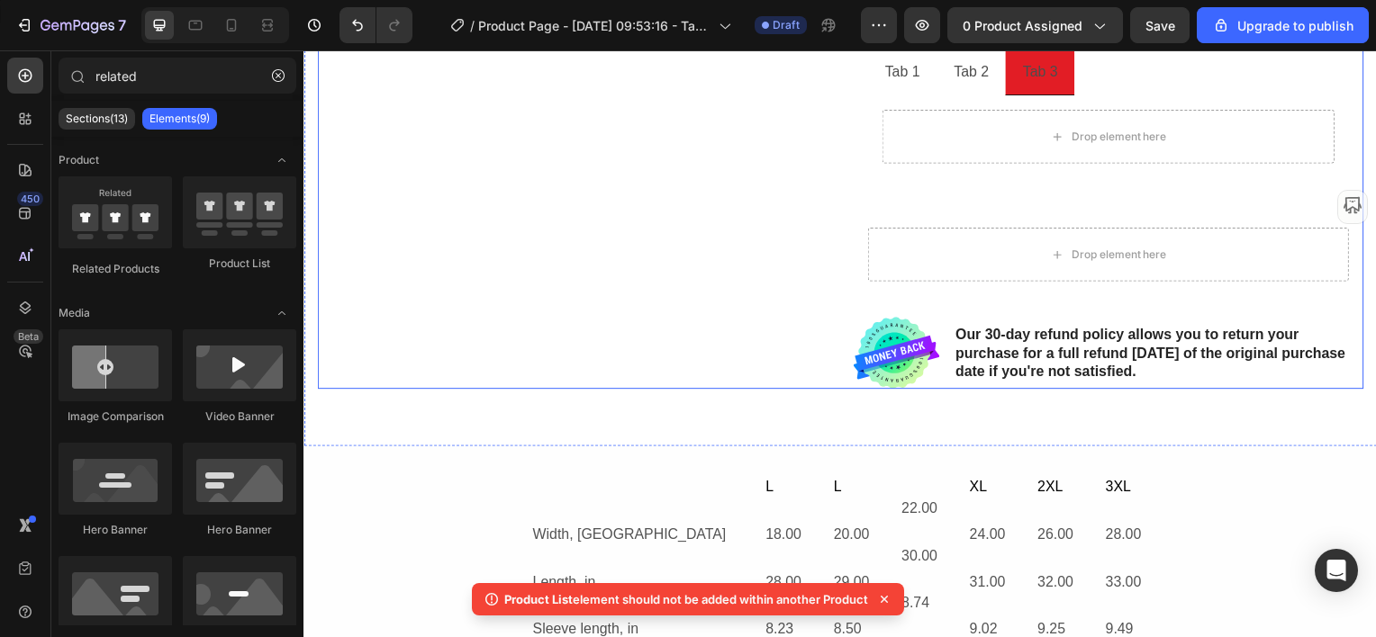
scroll to position [1164, 0]
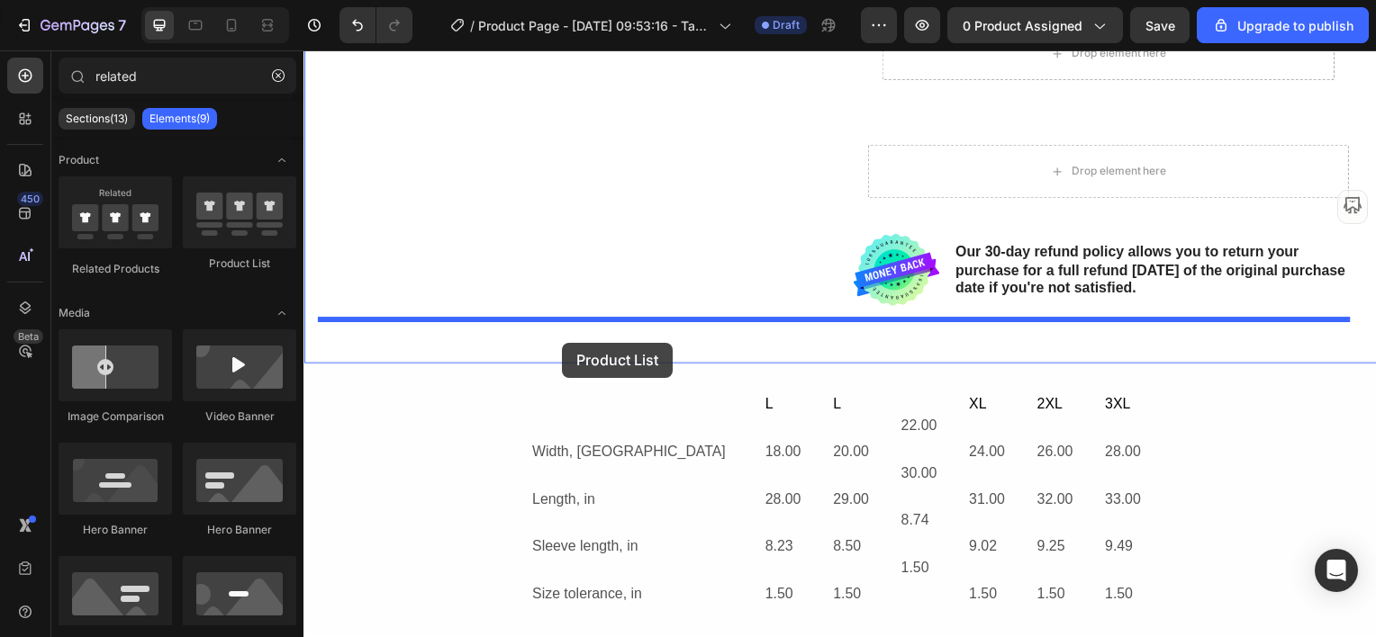
drag, startPoint x: 439, startPoint y: 336, endPoint x: 564, endPoint y: 345, distance: 124.6
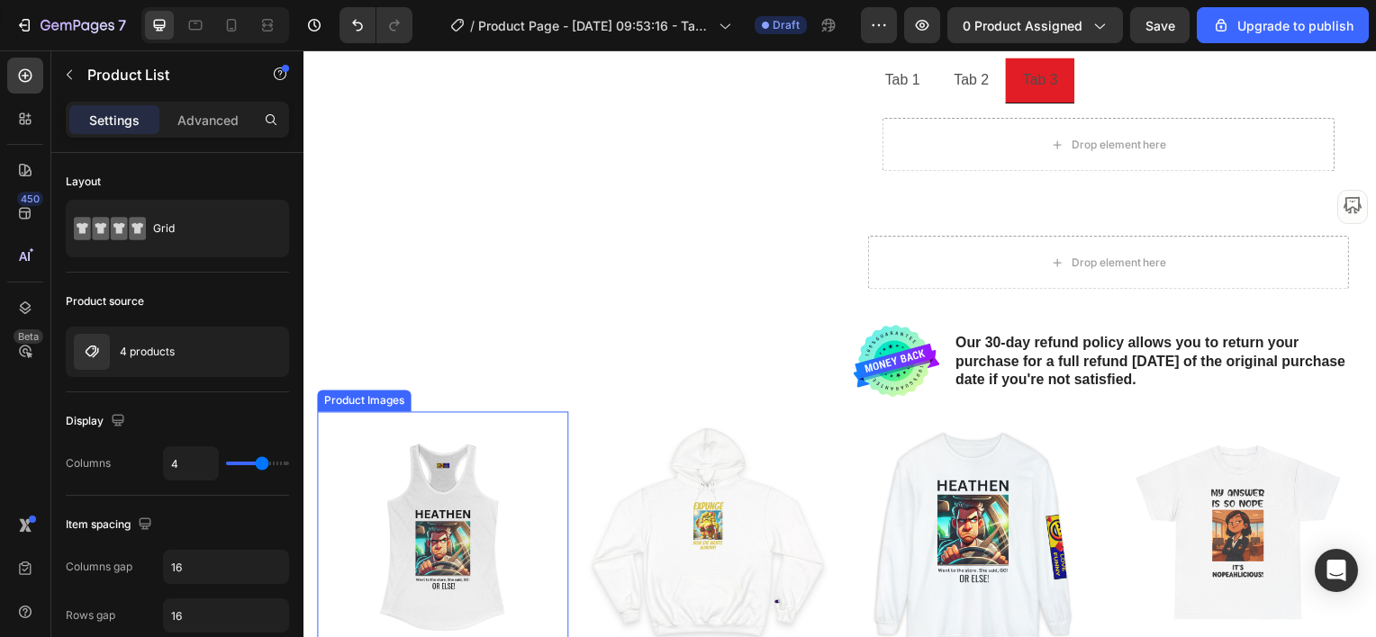
scroll to position [1074, 0]
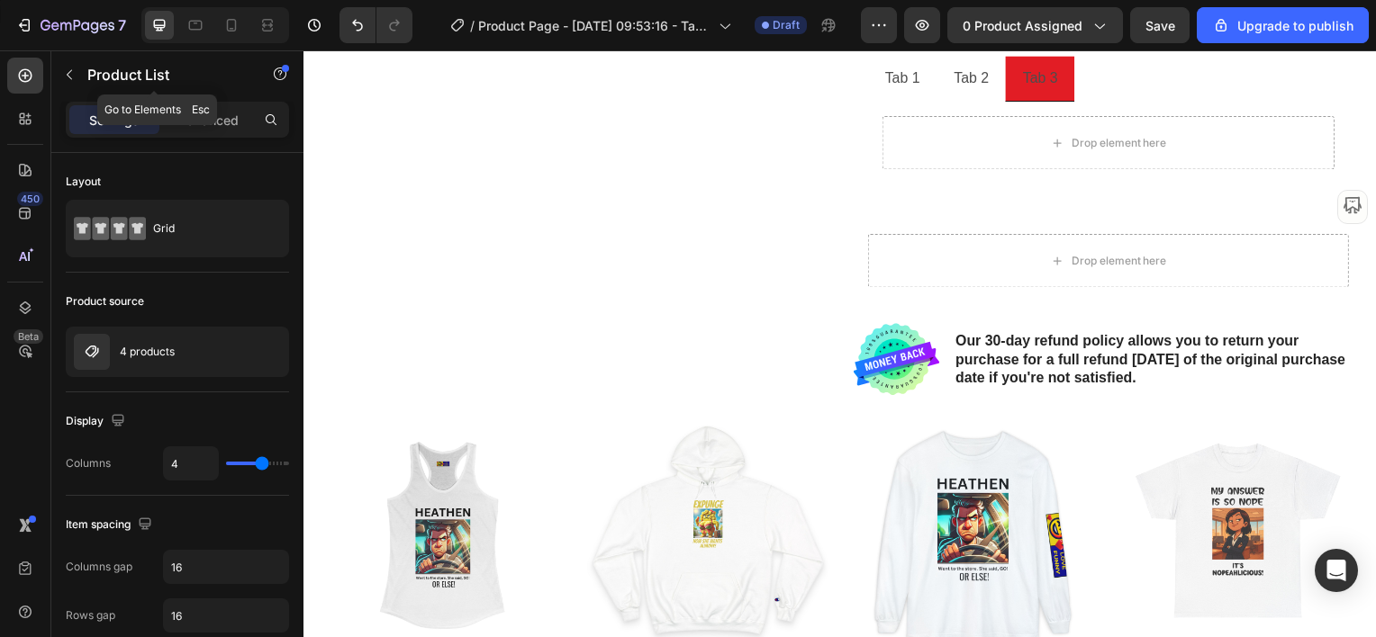
drag, startPoint x: 70, startPoint y: 72, endPoint x: 75, endPoint y: 89, distance: 17.7
click at [70, 72] on icon "button" at bounding box center [69, 75] width 14 height 14
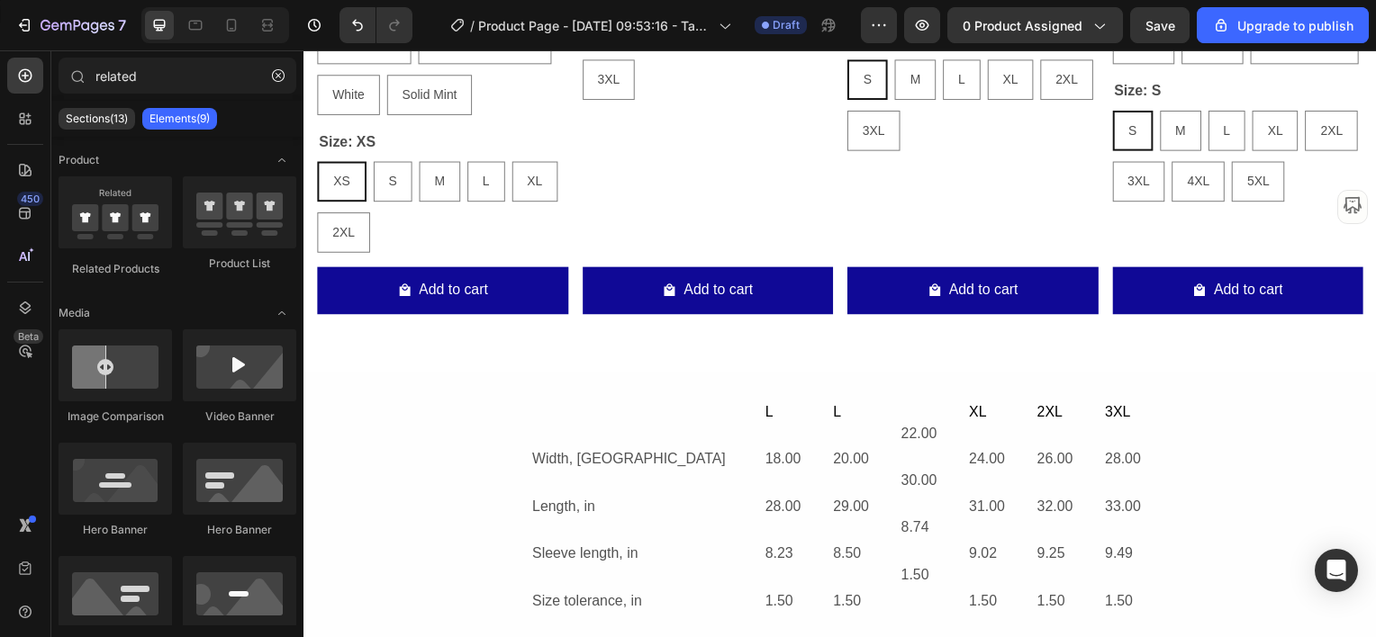
scroll to position [2065, 0]
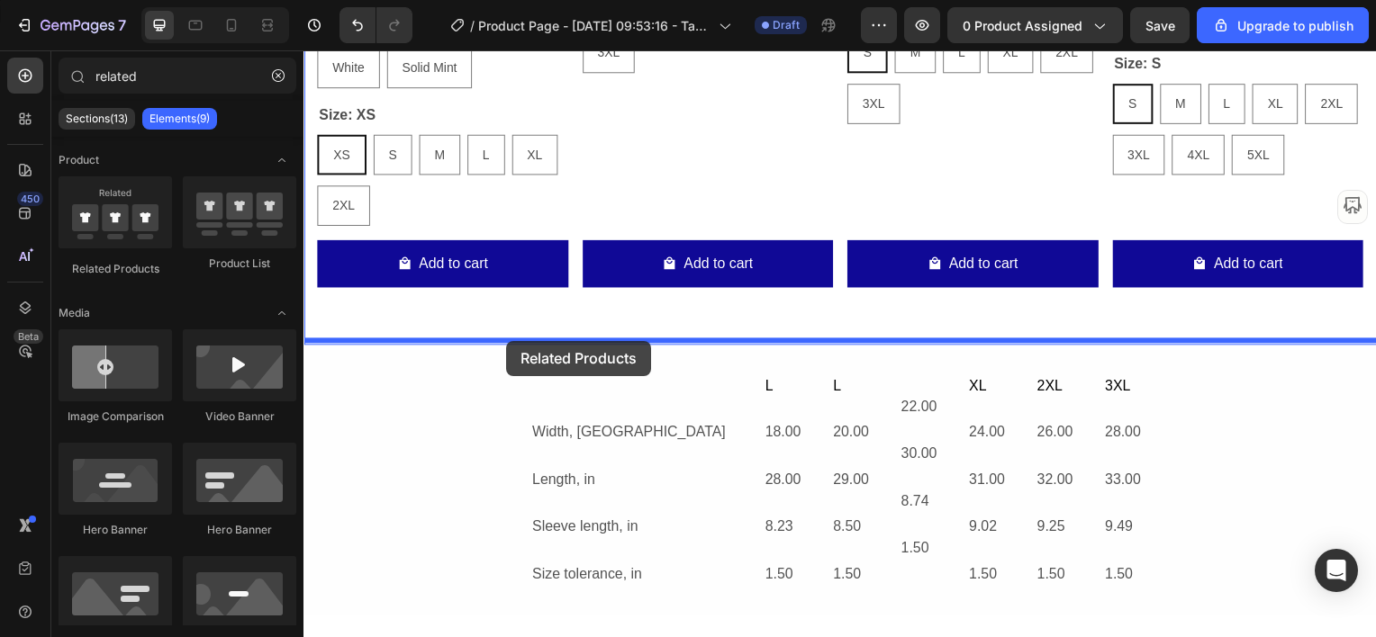
drag, startPoint x: 732, startPoint y: 396, endPoint x: 508, endPoint y: 343, distance: 230.4
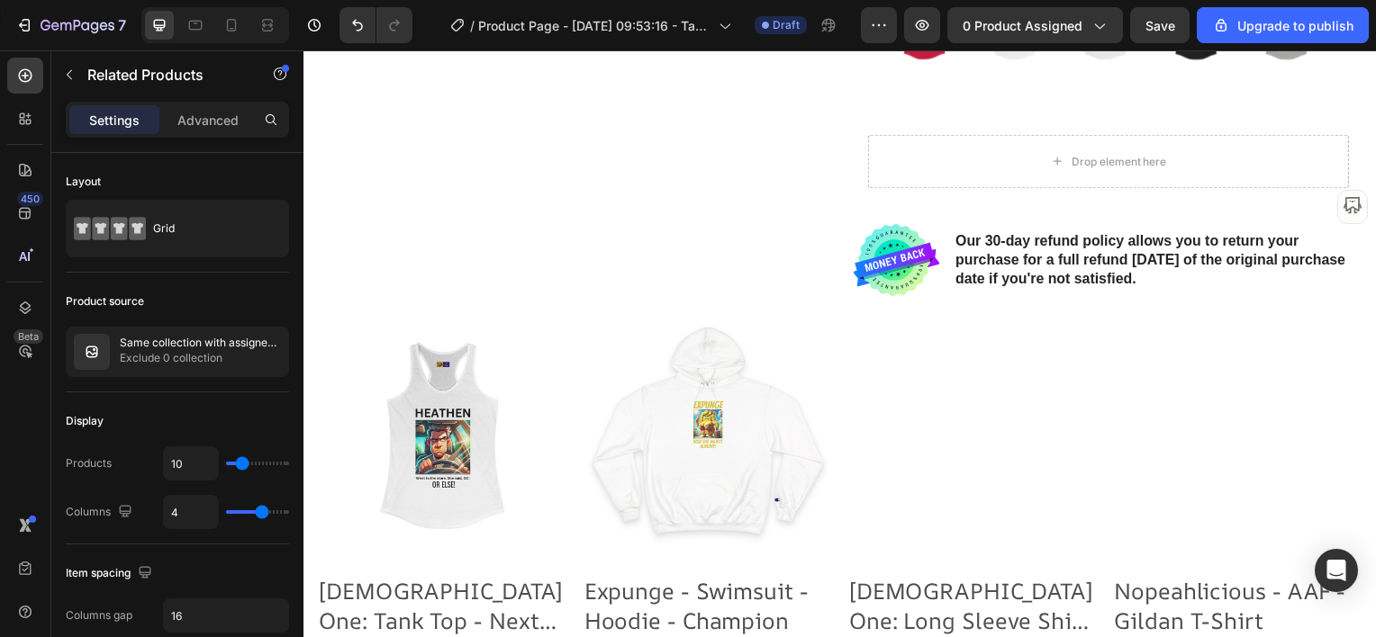
scroll to position [1524, 0]
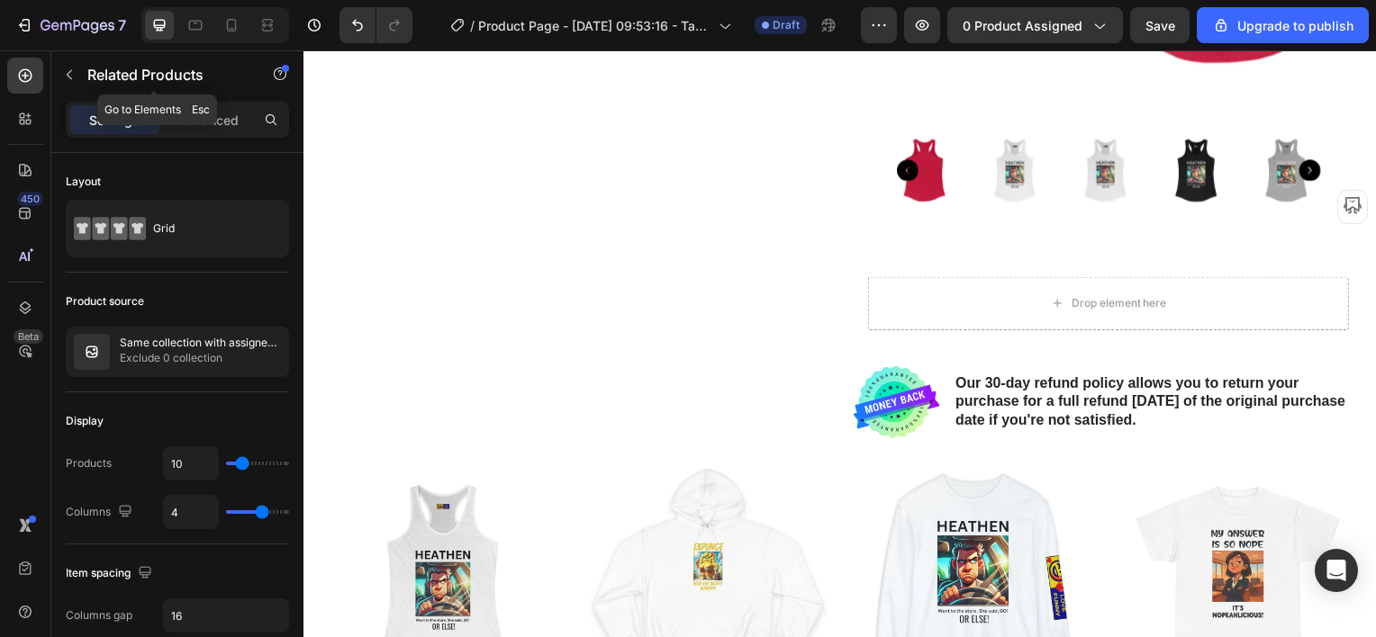
drag, startPoint x: 72, startPoint y: 70, endPoint x: 71, endPoint y: 81, distance: 10.8
click at [72, 70] on icon "button" at bounding box center [69, 75] width 14 height 14
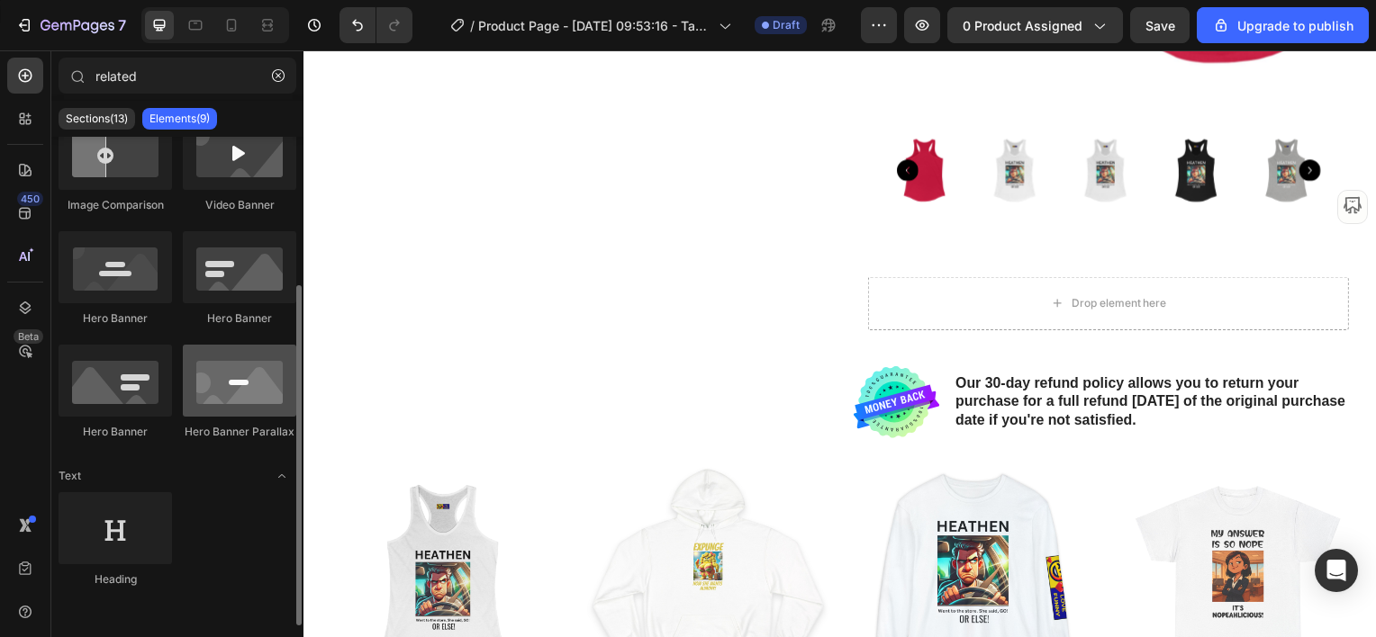
scroll to position [0, 0]
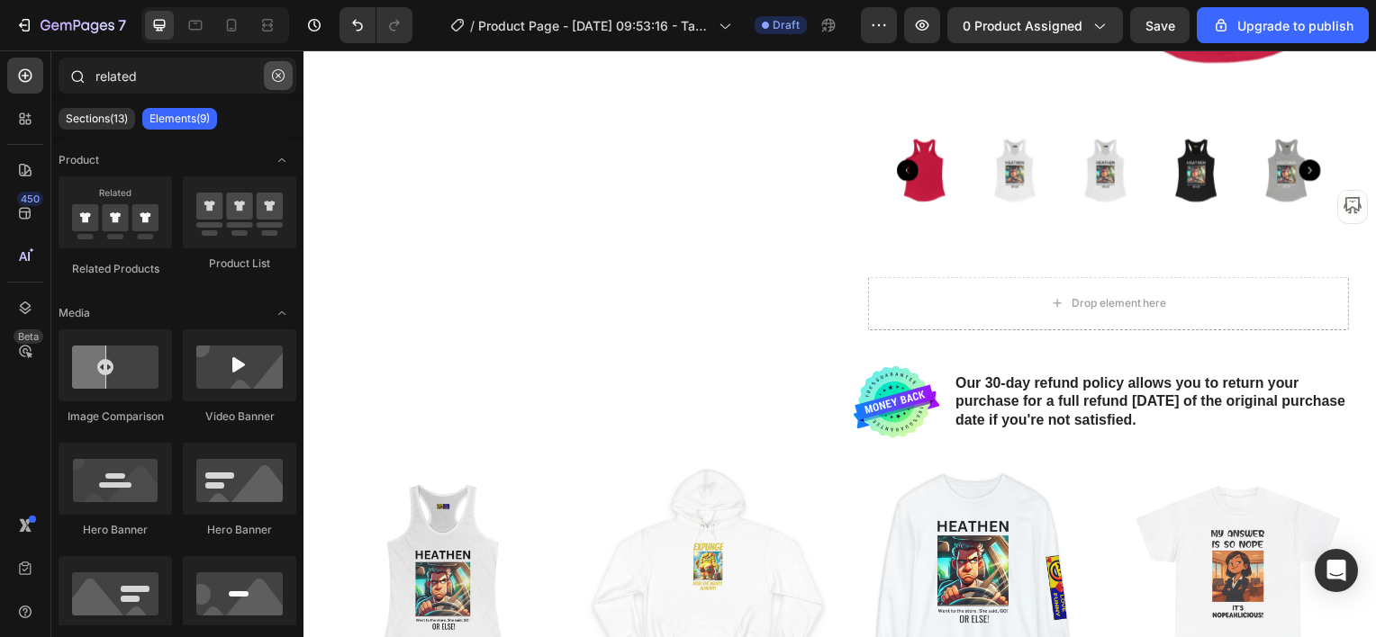
click at [276, 77] on icon "button" at bounding box center [278, 75] width 13 height 13
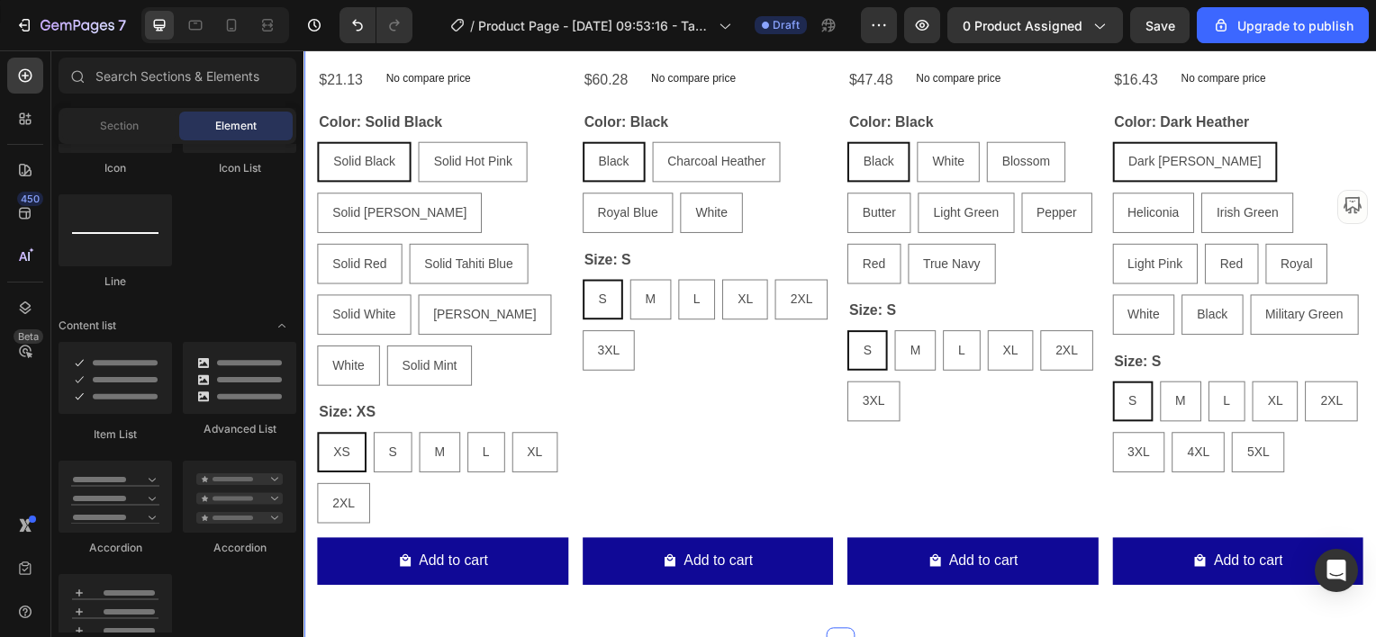
scroll to position [2695, 0]
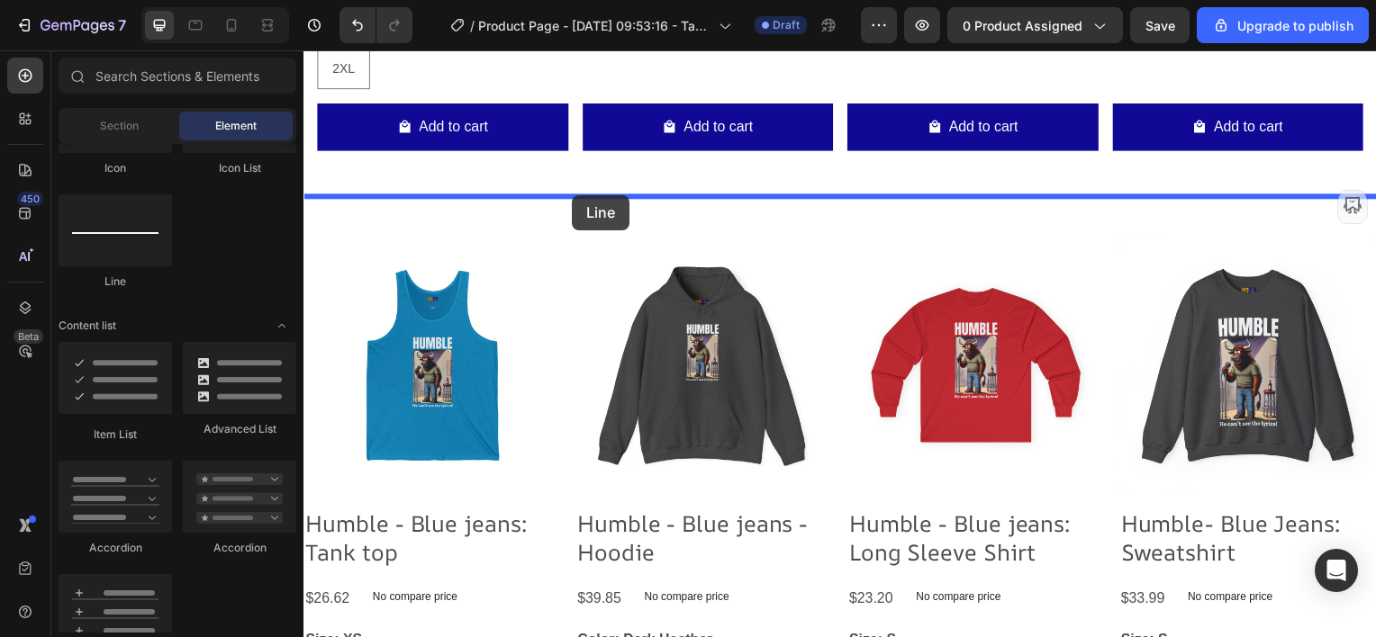
drag, startPoint x: 434, startPoint y: 285, endPoint x: 573, endPoint y: 198, distance: 163.9
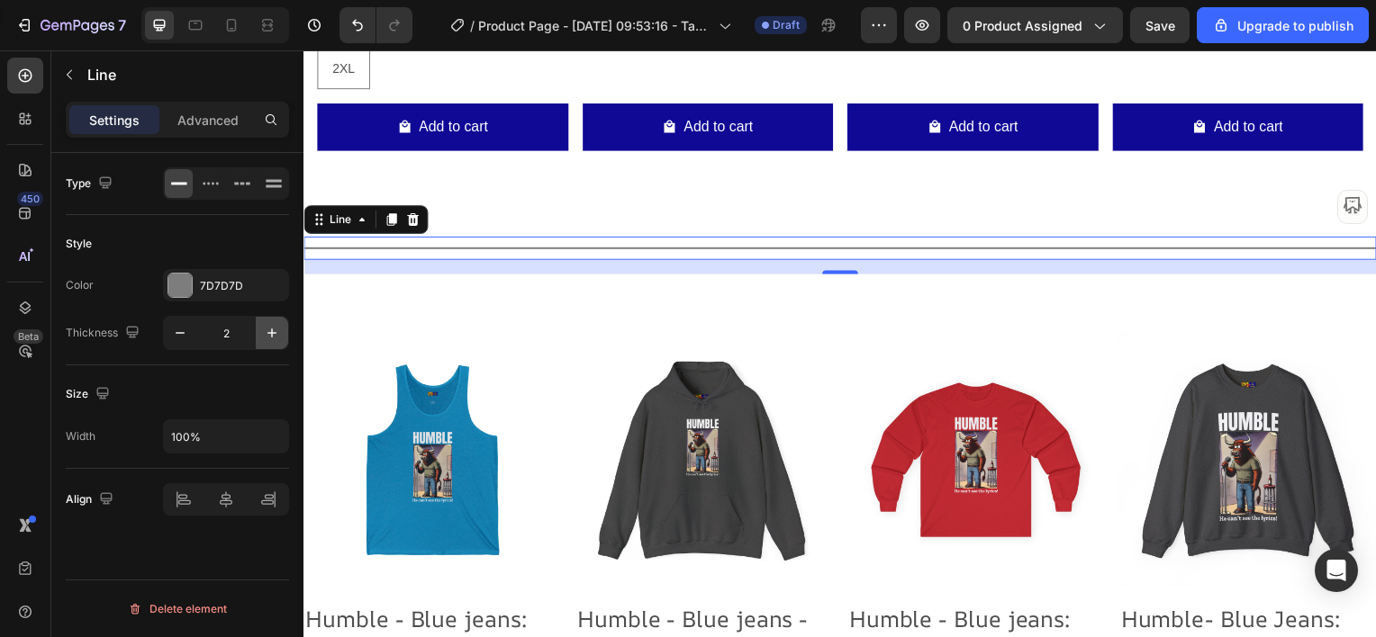
click at [268, 330] on icon "button" at bounding box center [272, 333] width 18 height 18
click at [268, 328] on icon "button" at bounding box center [272, 333] width 18 height 18
type input "4"
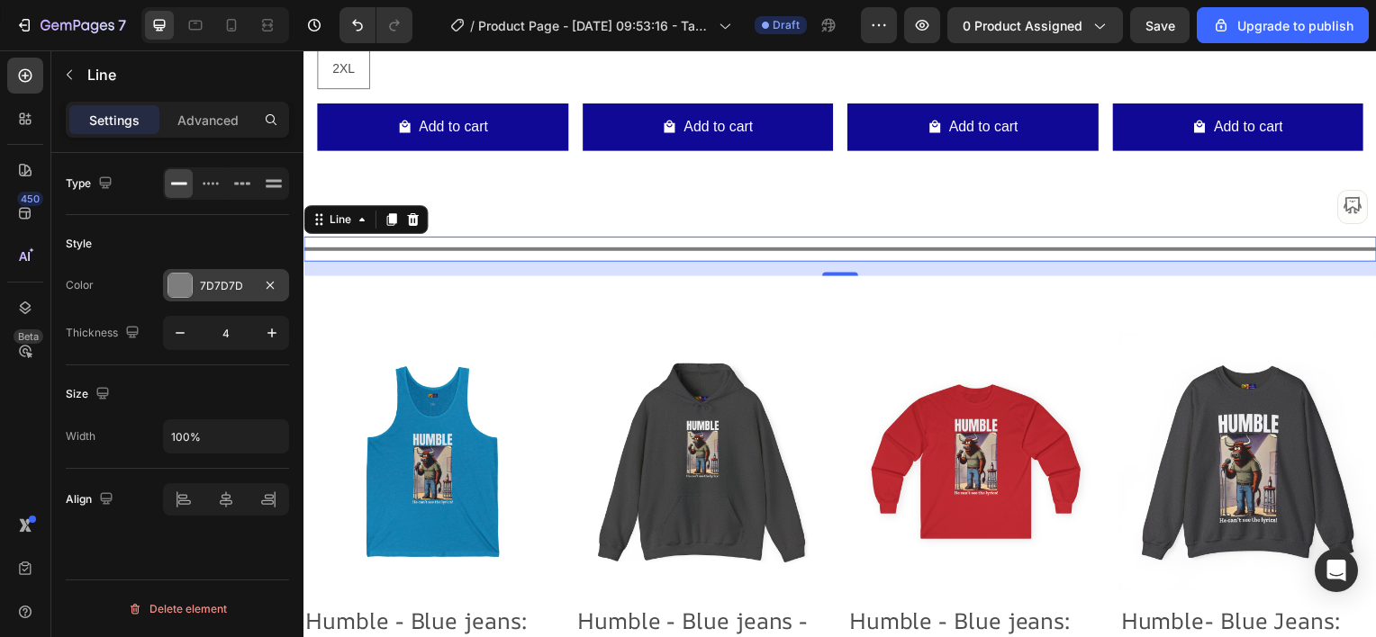
click at [179, 287] on div at bounding box center [179, 285] width 23 height 23
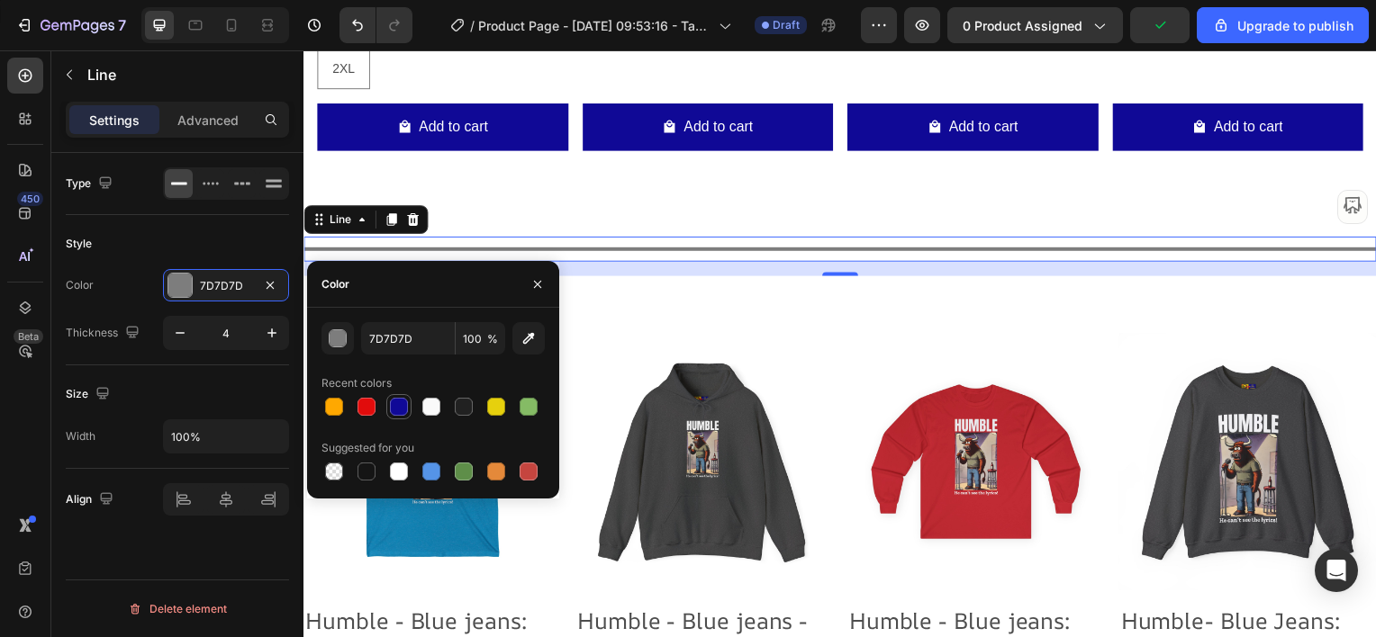
click at [402, 400] on div at bounding box center [399, 407] width 18 height 18
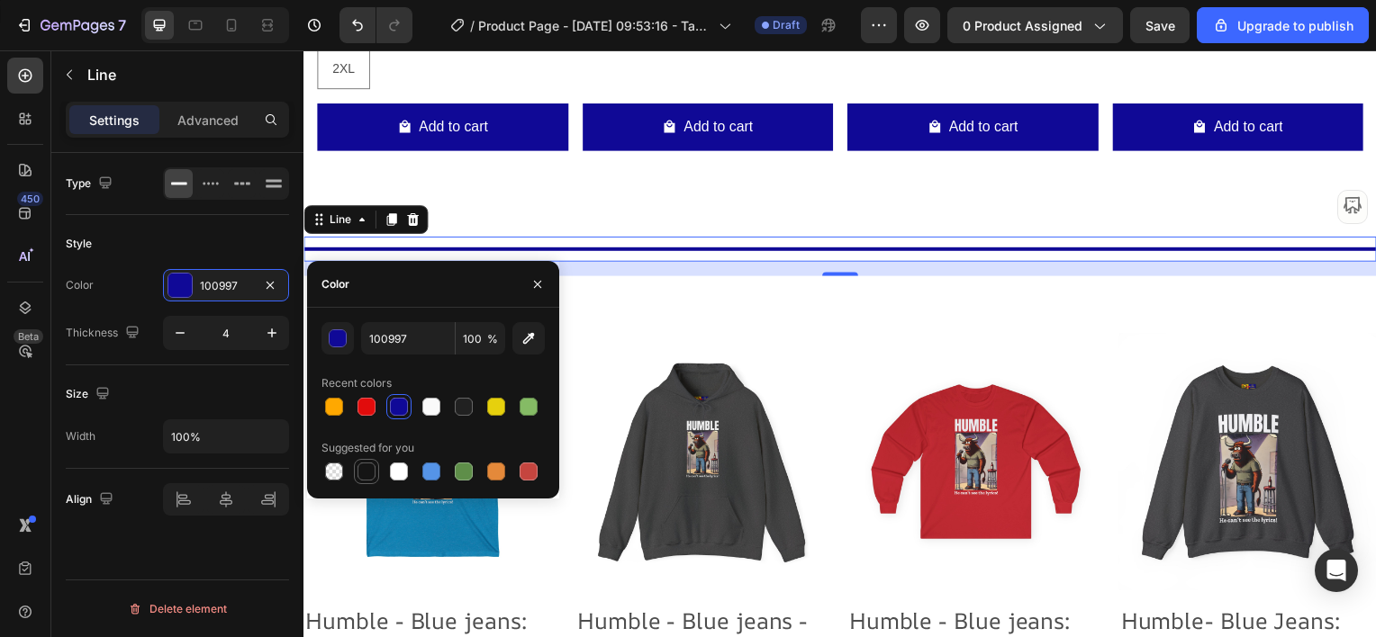
click at [366, 465] on div at bounding box center [366, 472] width 18 height 18
type input "151515"
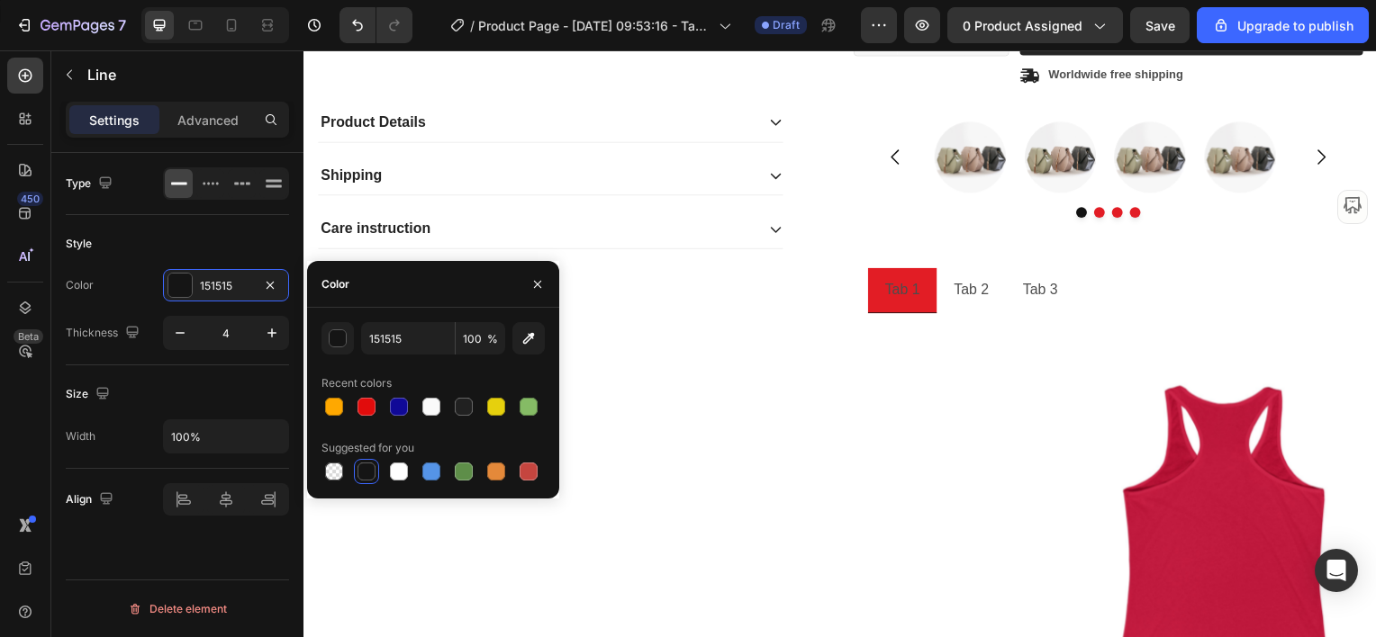
scroll to position [837, 0]
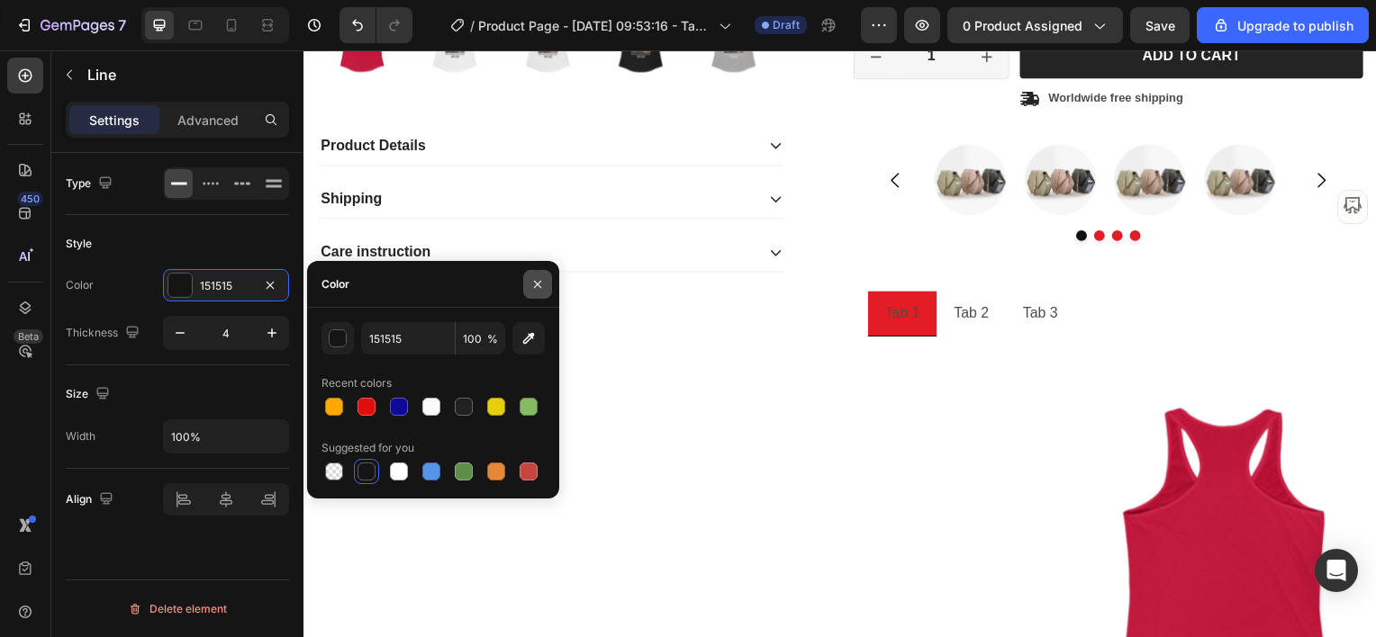
click at [539, 285] on icon "button" at bounding box center [537, 284] width 7 height 7
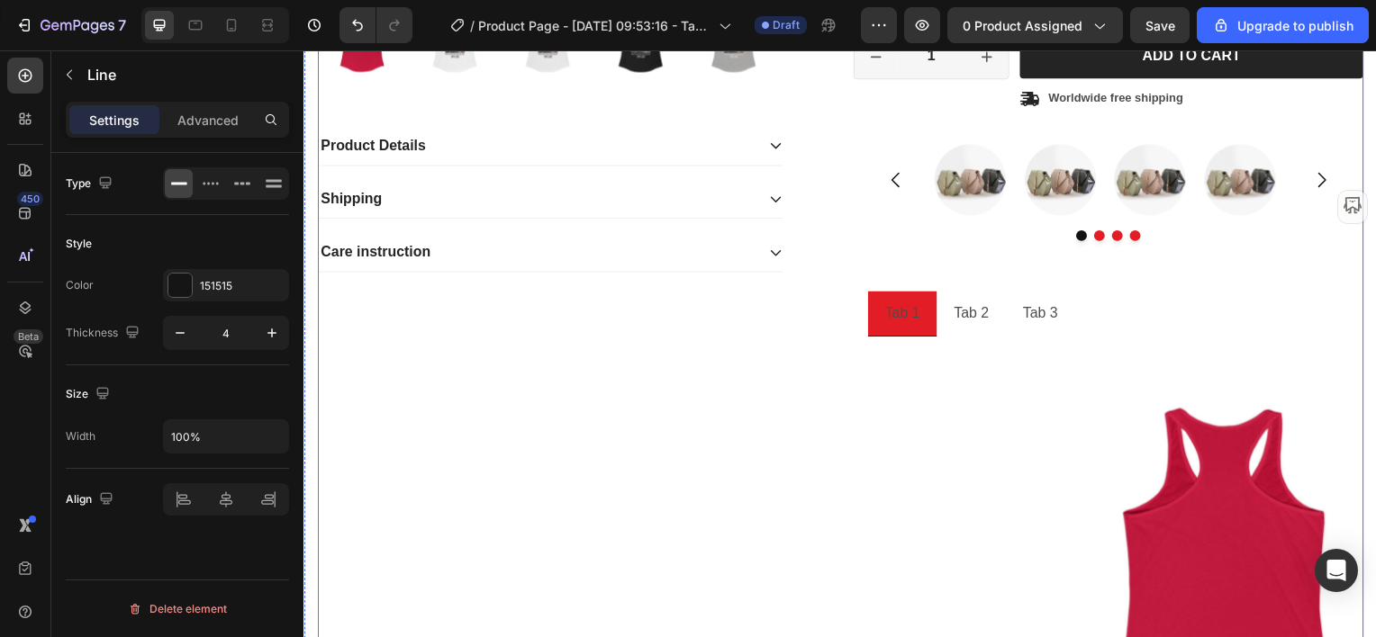
scroll to position [747, 0]
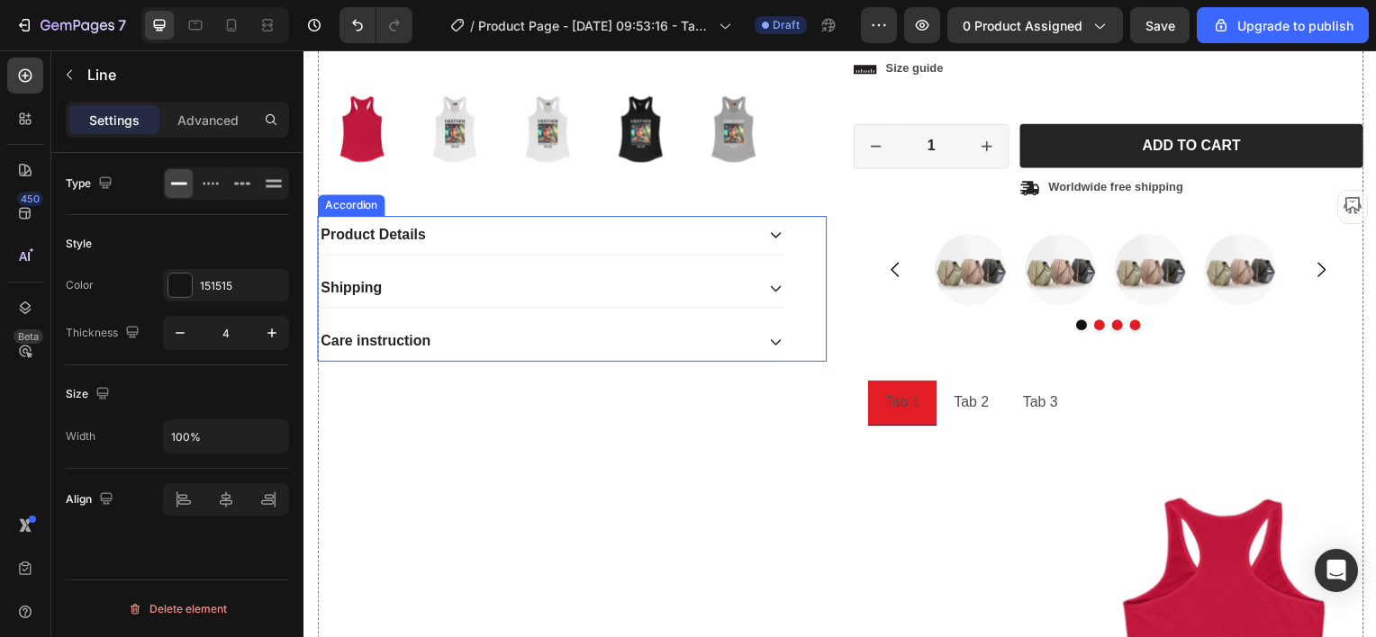
click at [564, 217] on div "Product Details" at bounding box center [552, 236] width 468 height 39
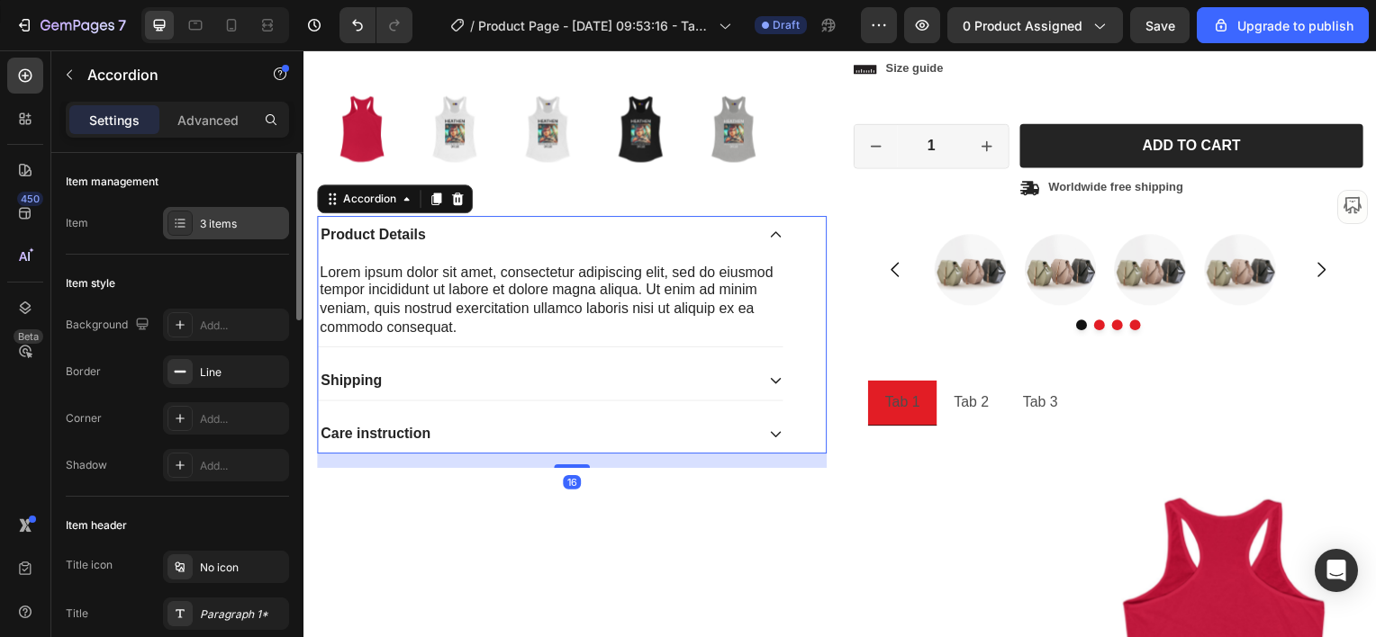
click at [227, 229] on div "3 items" at bounding box center [242, 224] width 85 height 16
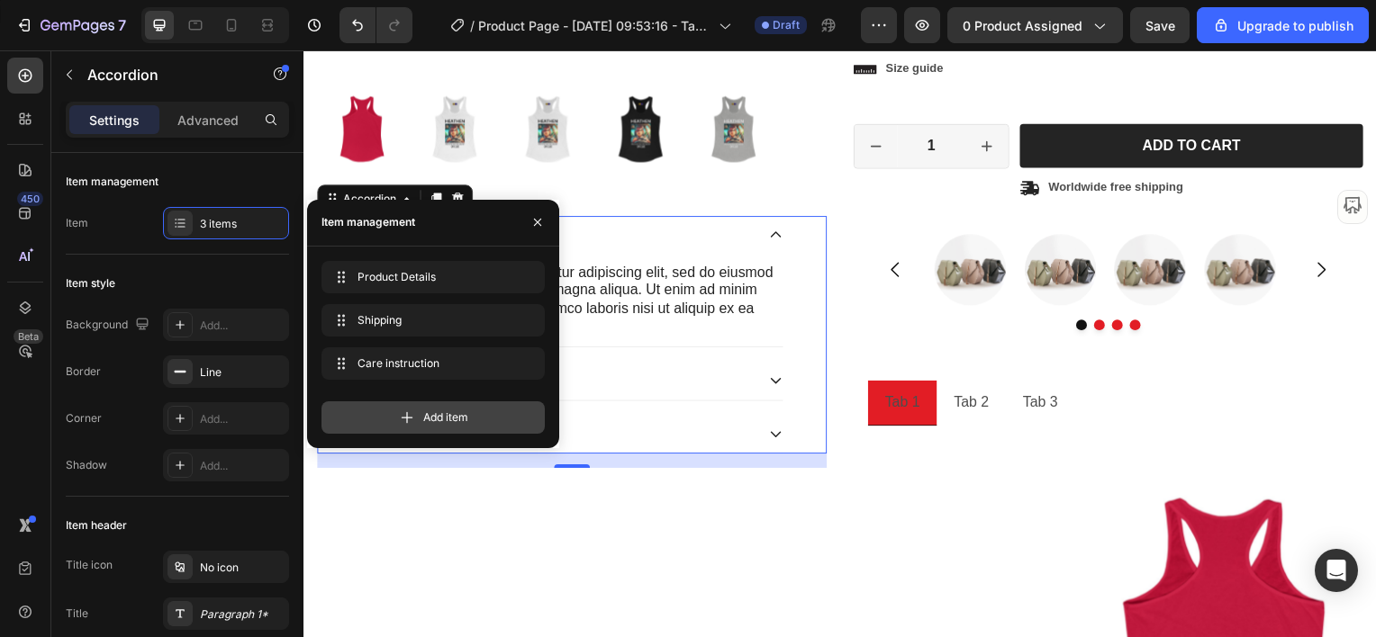
click at [415, 419] on icon at bounding box center [407, 418] width 18 height 18
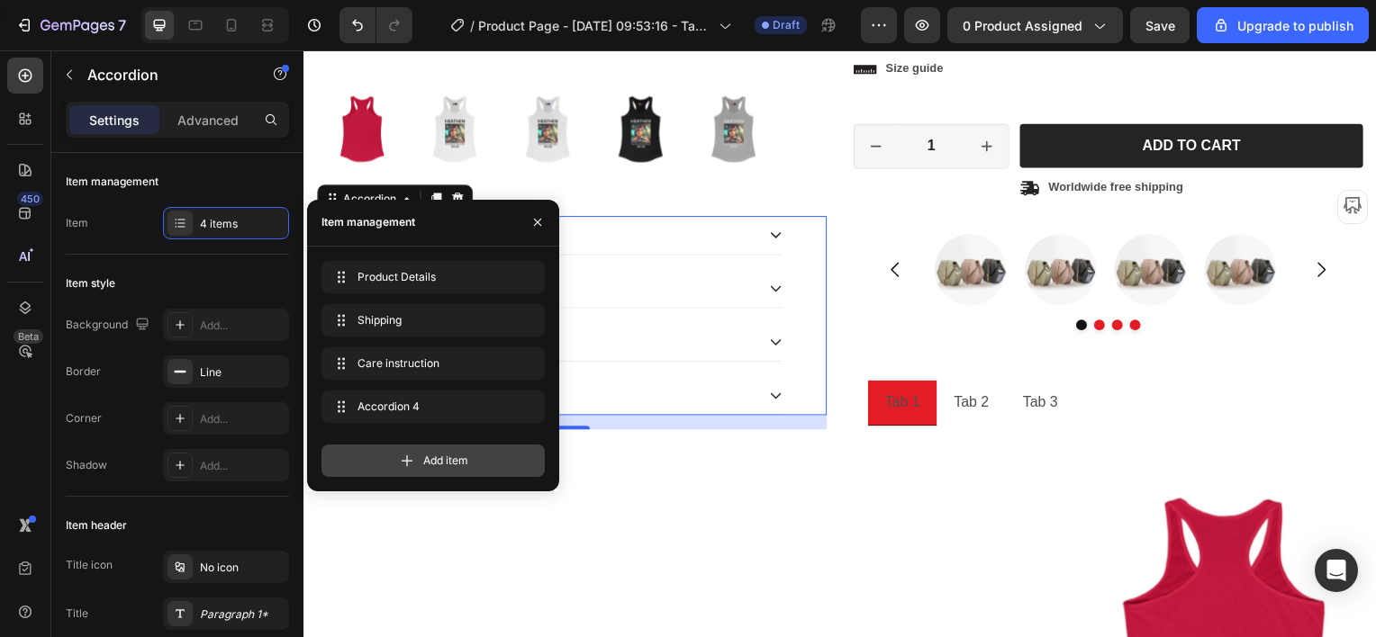
click at [396, 468] on div "Add item" at bounding box center [432, 461] width 223 height 32
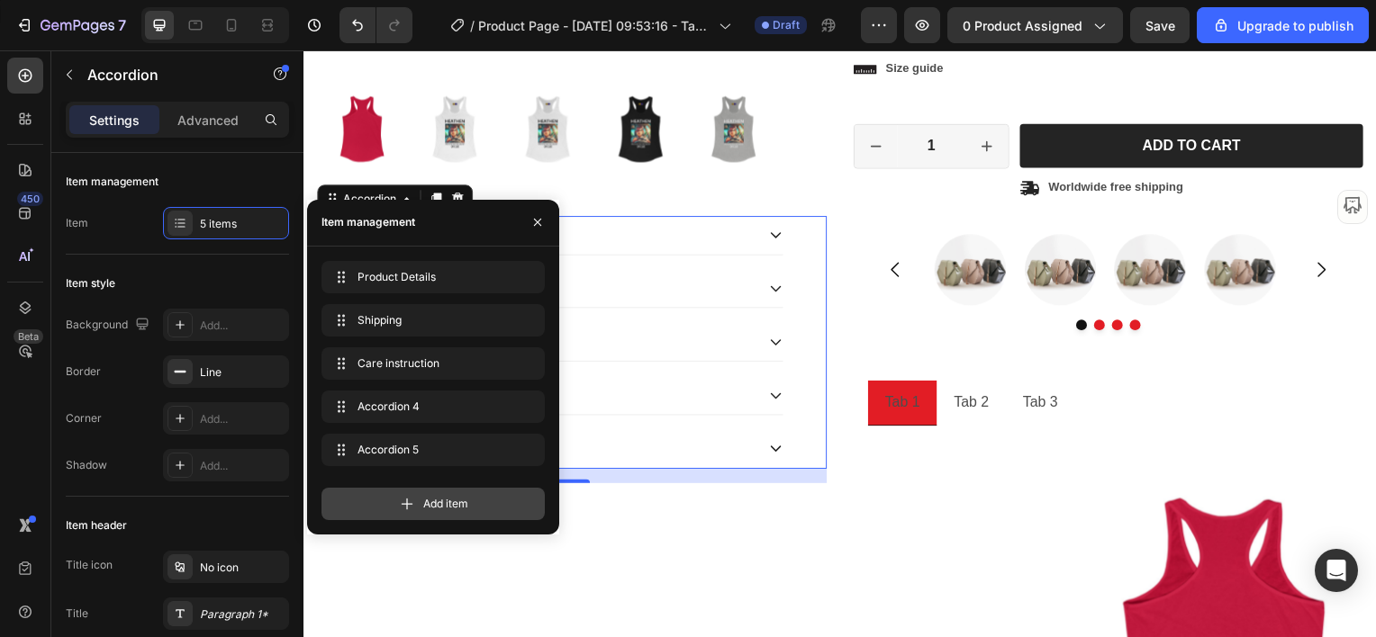
click at [397, 505] on div "Add item" at bounding box center [432, 504] width 223 height 32
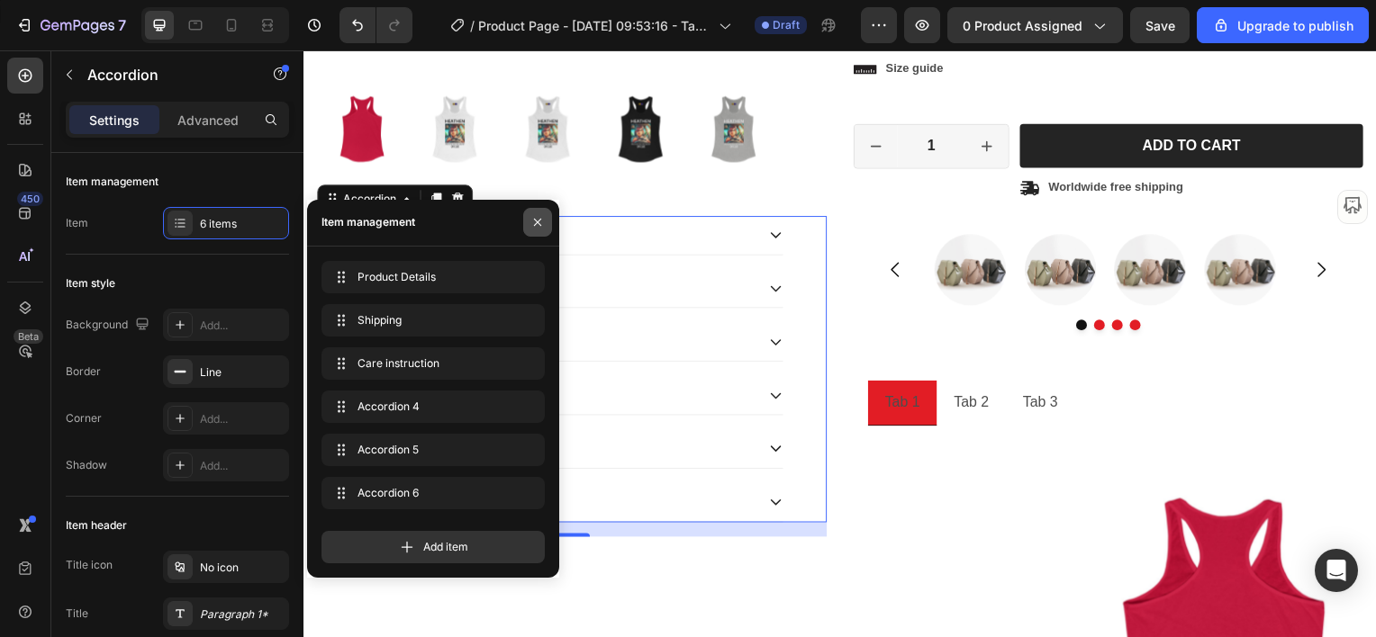
click at [535, 217] on icon "button" at bounding box center [537, 222] width 14 height 14
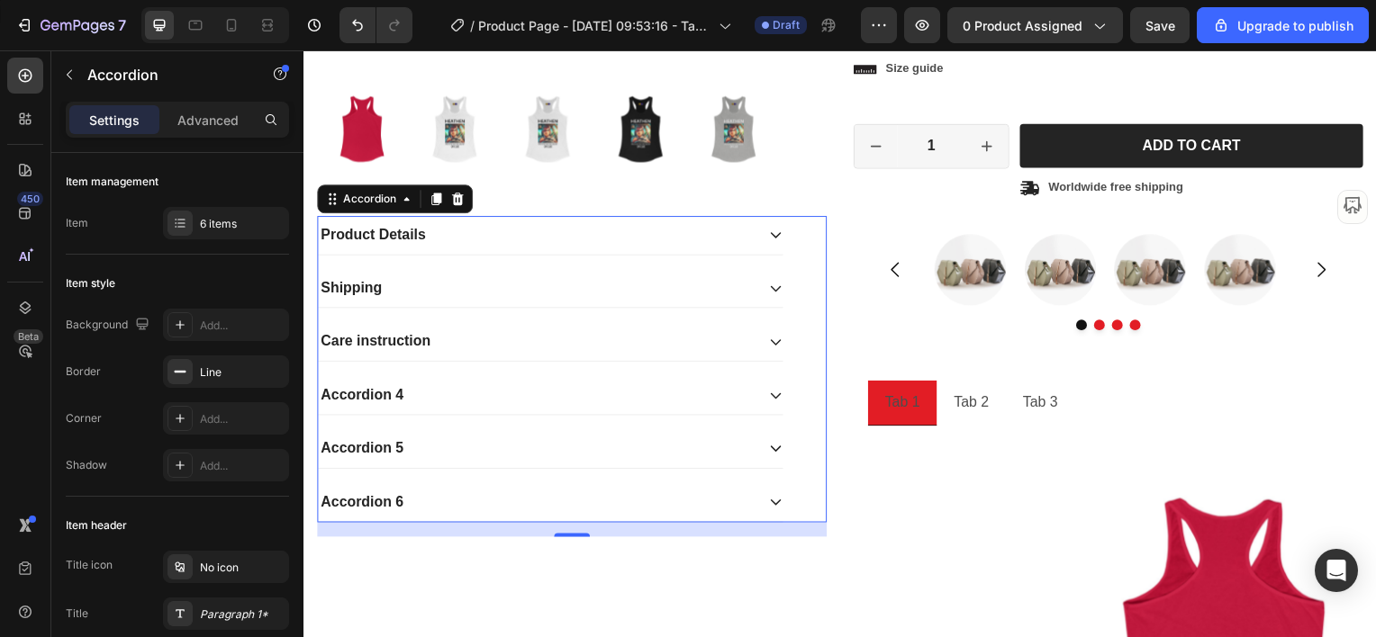
click at [485, 385] on div "Accordion 4" at bounding box center [537, 397] width 439 height 24
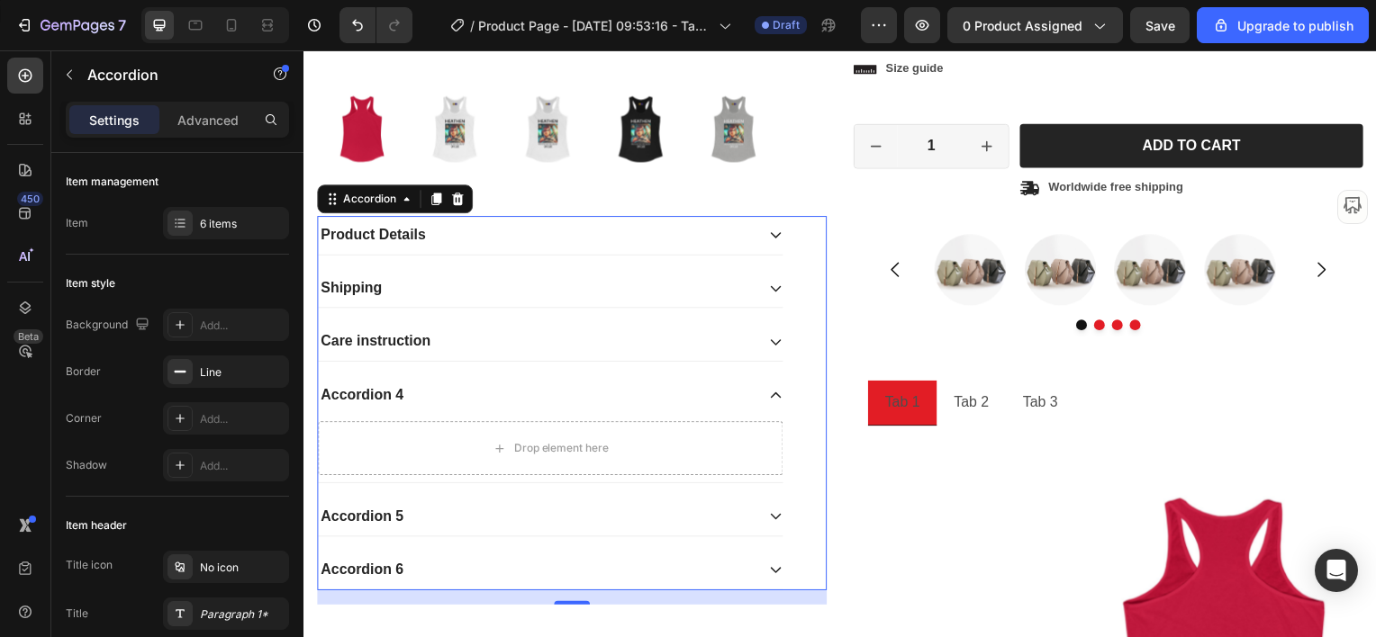
click at [486, 385] on div "Accordion 4" at bounding box center [537, 397] width 439 height 24
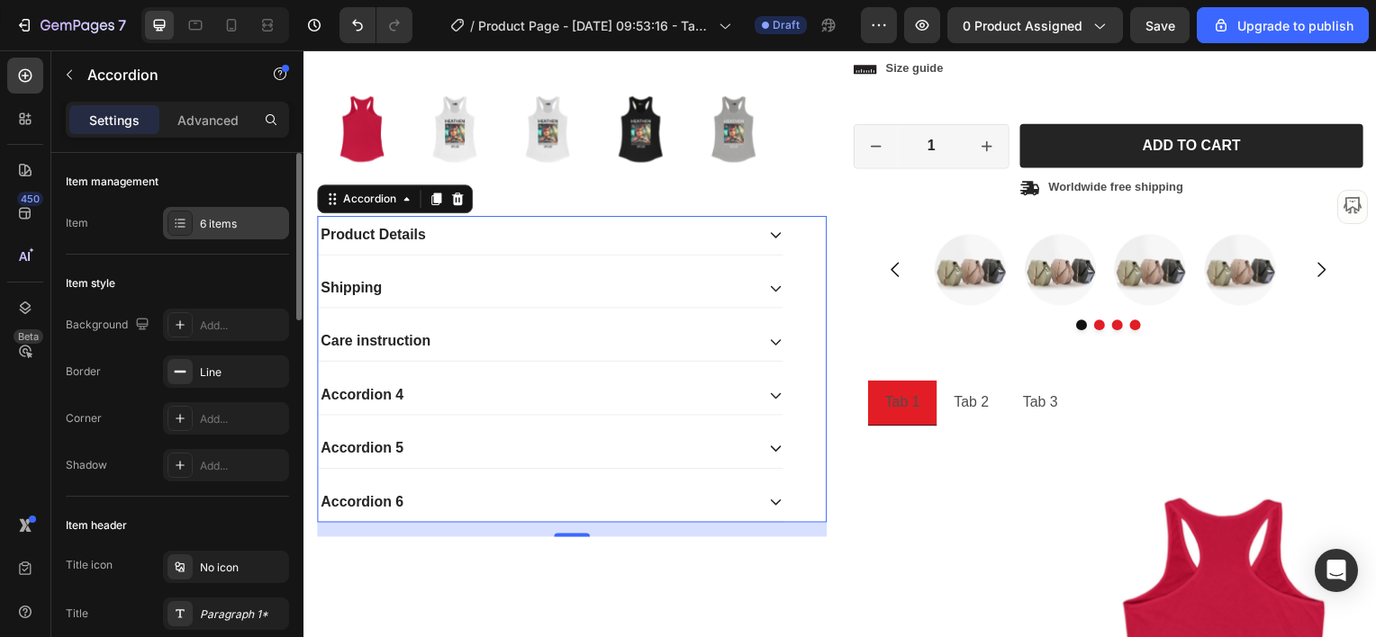
click at [235, 222] on div "6 items" at bounding box center [242, 224] width 85 height 16
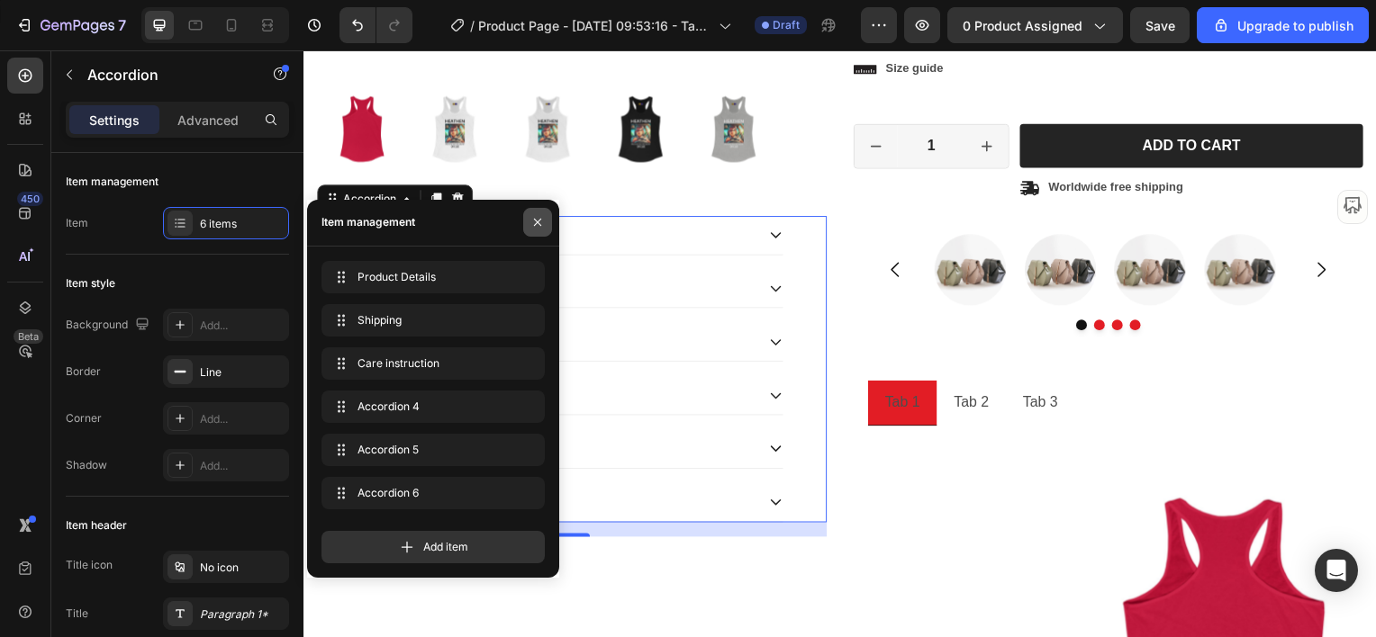
click at [541, 219] on icon "button" at bounding box center [537, 222] width 14 height 14
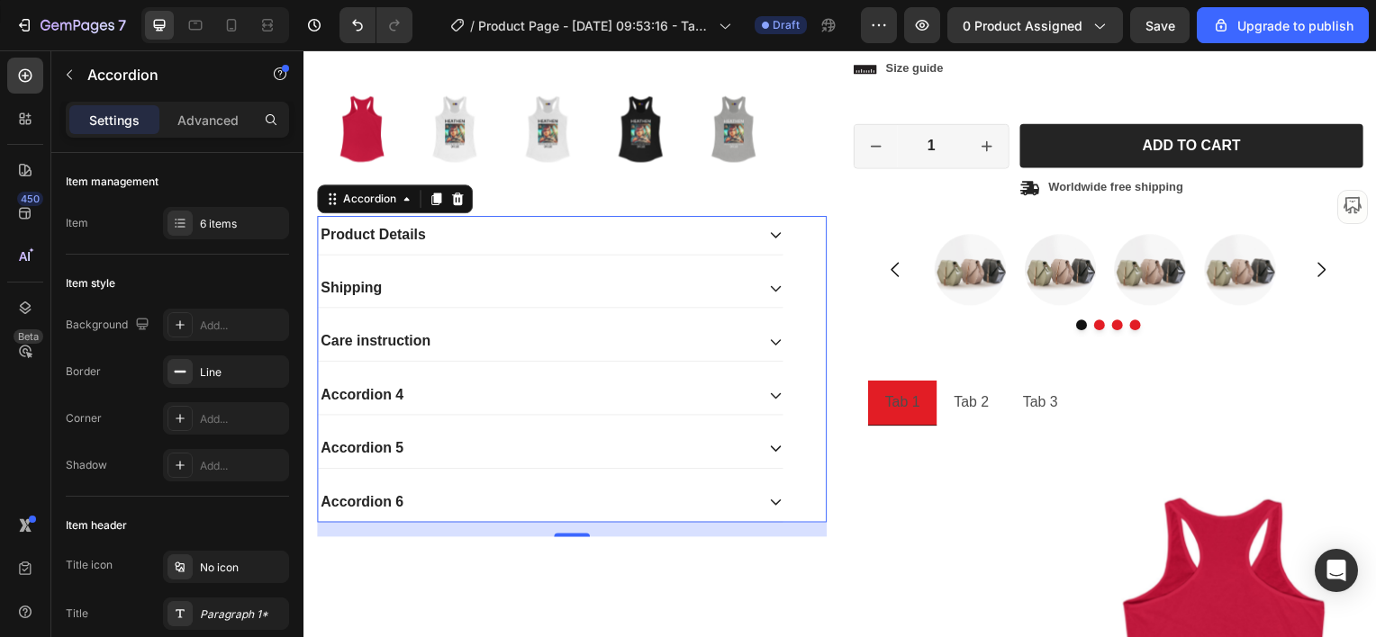
click at [361, 388] on div "Accordion 4" at bounding box center [362, 397] width 88 height 24
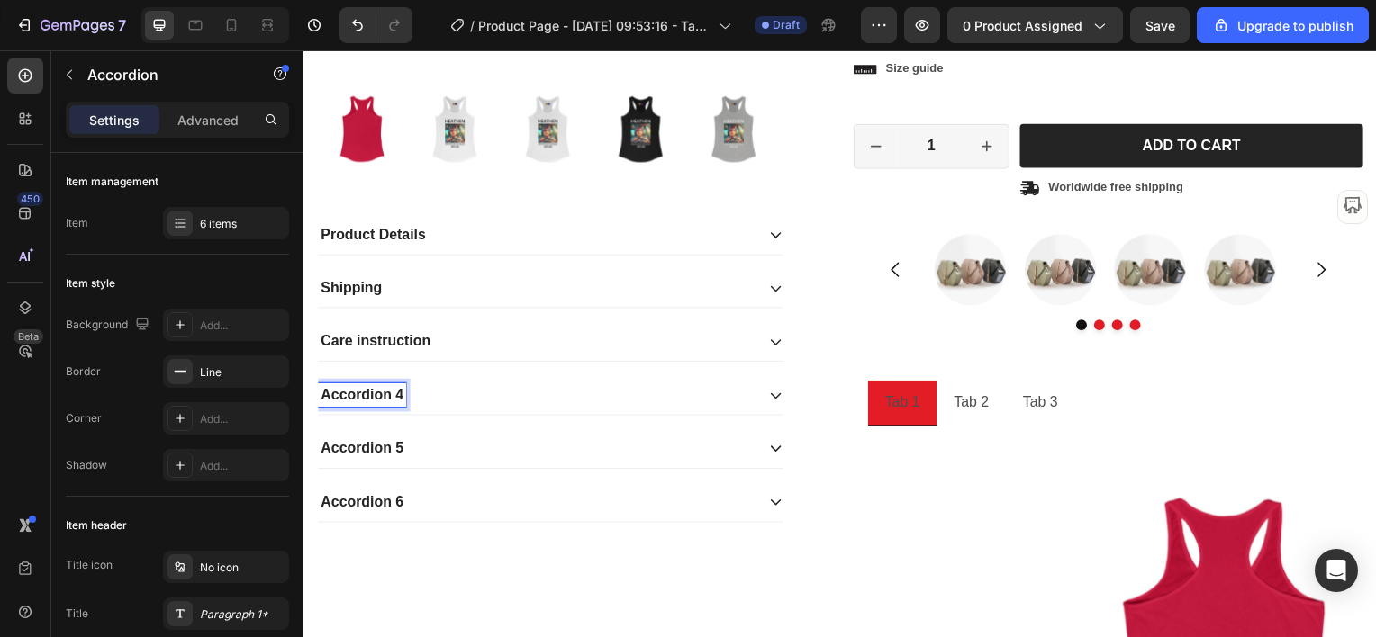
click at [360, 388] on p "Accordion 4" at bounding box center [362, 397] width 83 height 19
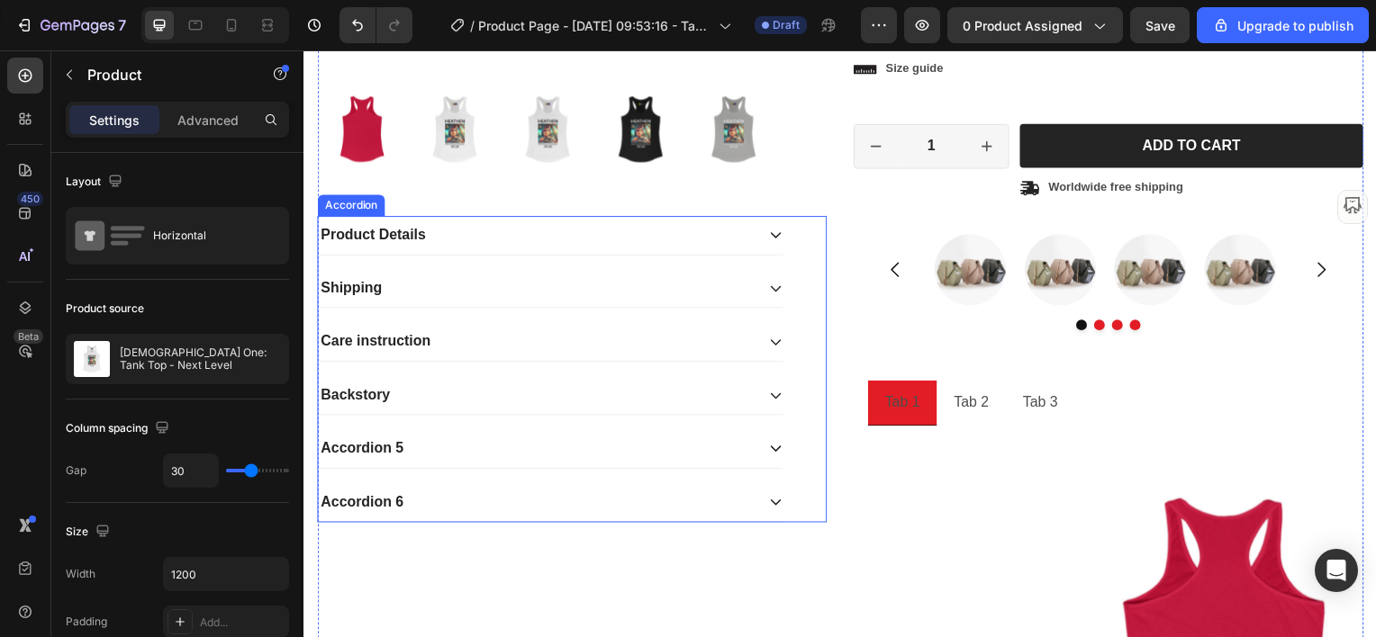
click at [514, 385] on div "Backstory" at bounding box center [537, 397] width 439 height 24
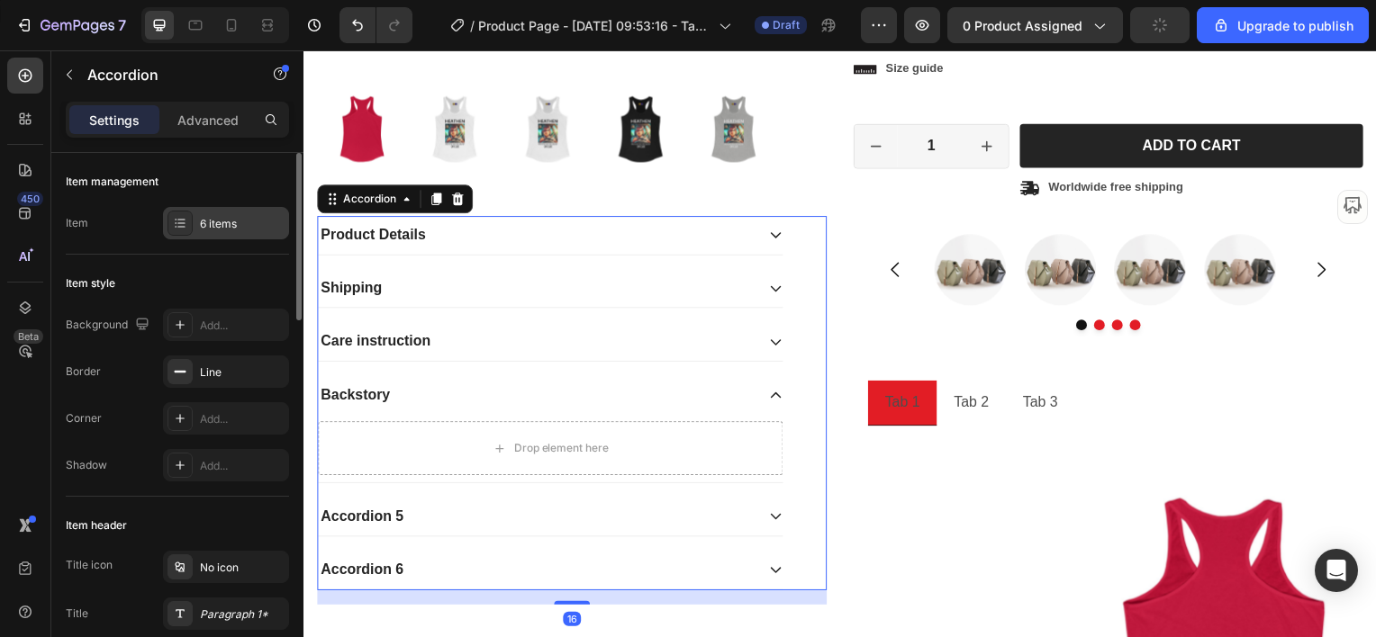
click at [228, 229] on div "6 items" at bounding box center [242, 224] width 85 height 16
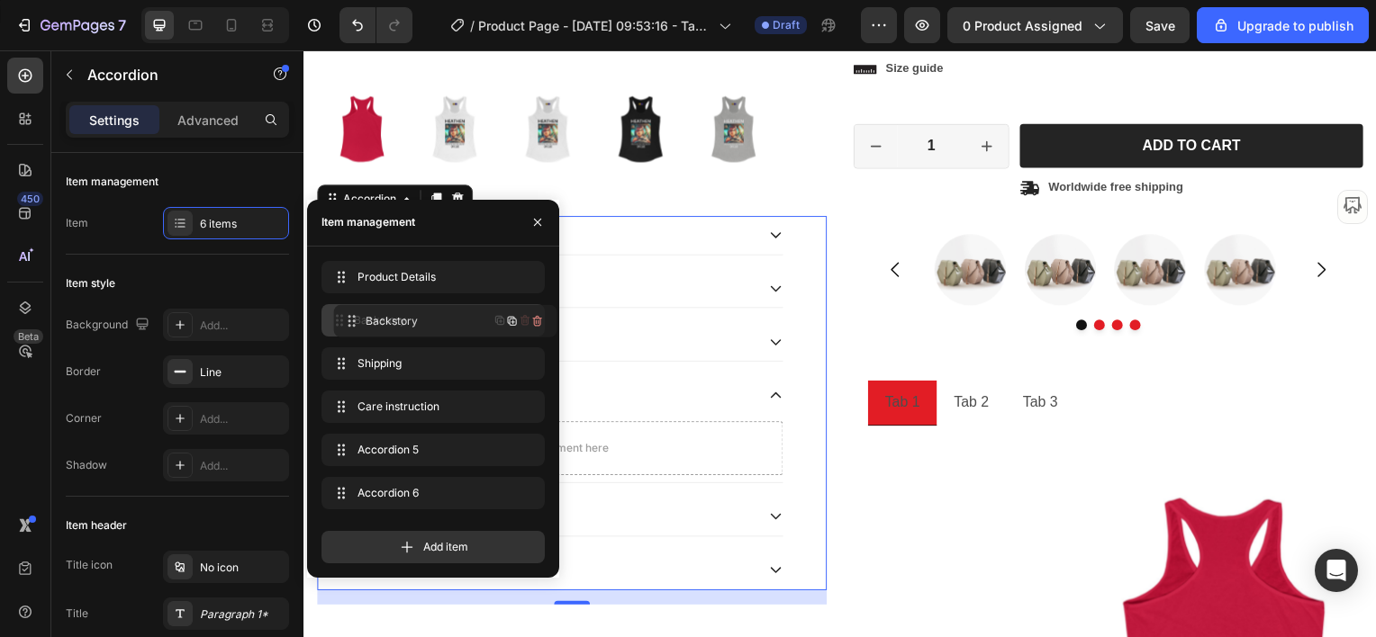
drag, startPoint x: 387, startPoint y: 405, endPoint x: 400, endPoint y: 320, distance: 86.5
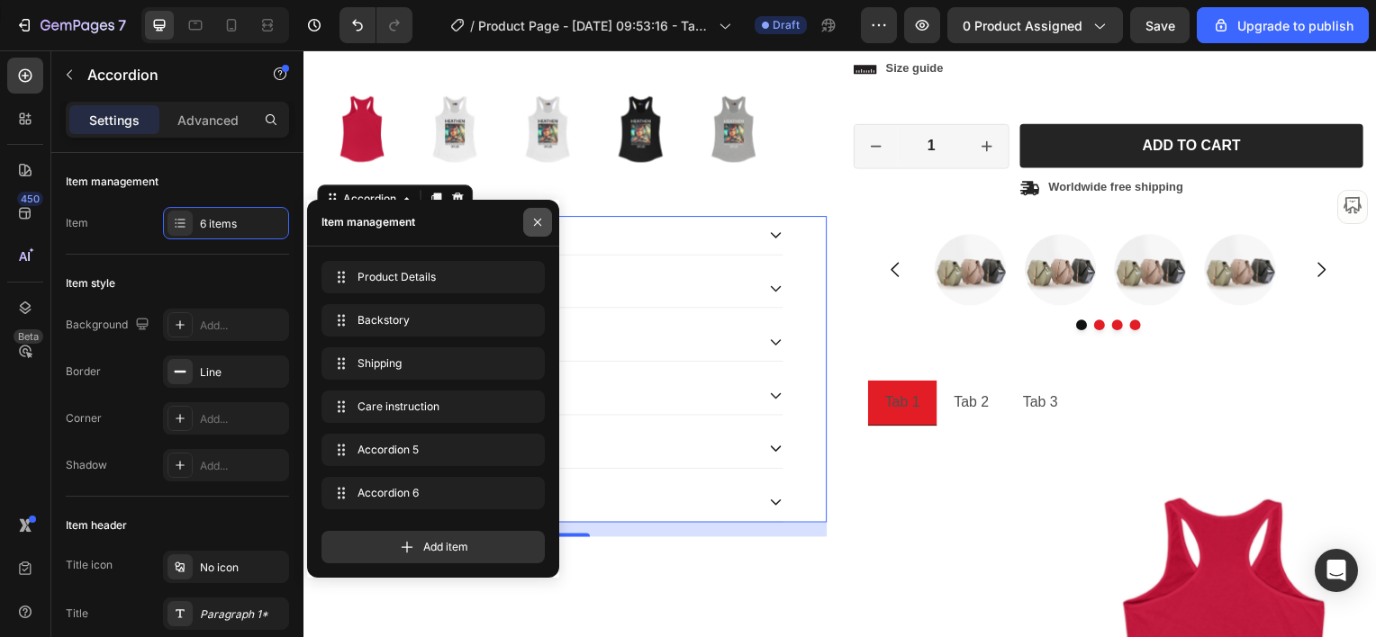
click at [535, 219] on icon "button" at bounding box center [537, 222] width 14 height 14
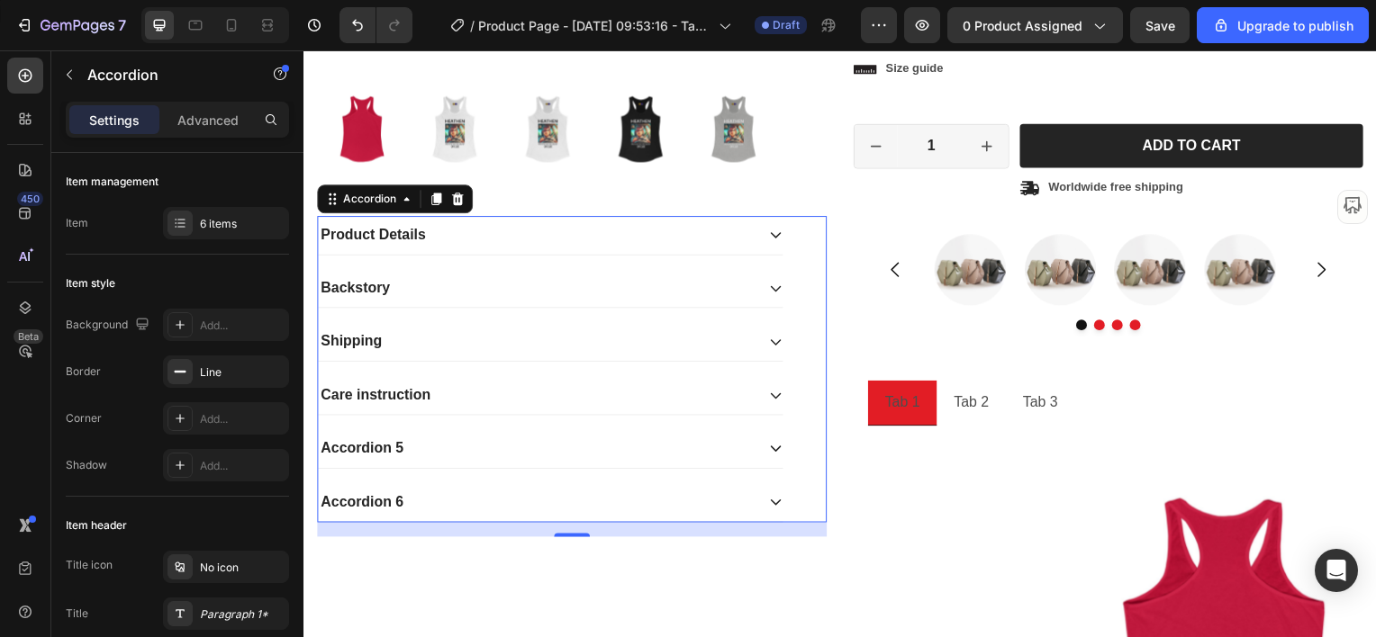
click at [353, 448] on p "Accordion 5" at bounding box center [362, 451] width 83 height 19
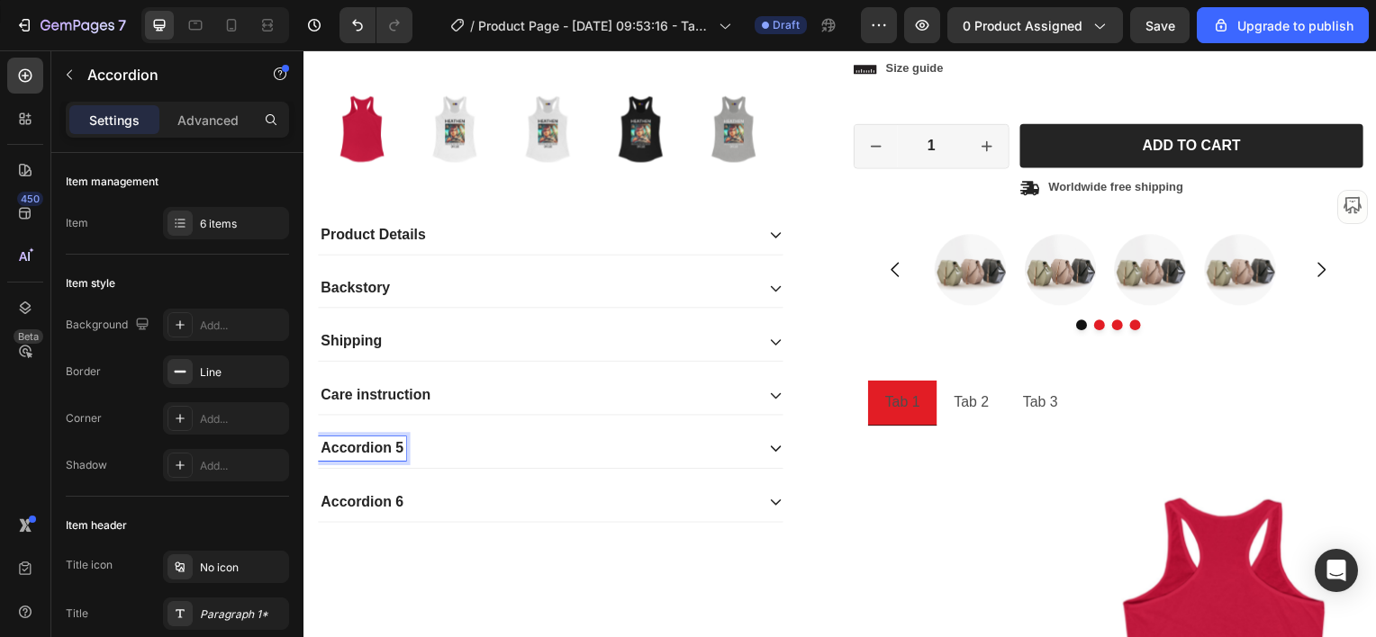
click at [357, 442] on p "Accordion 5" at bounding box center [362, 451] width 83 height 19
click at [377, 546] on div "Product Images Product Details Backstory Shipping Care instruction FAQ Accordio…" at bounding box center [573, 409] width 513 height 1618
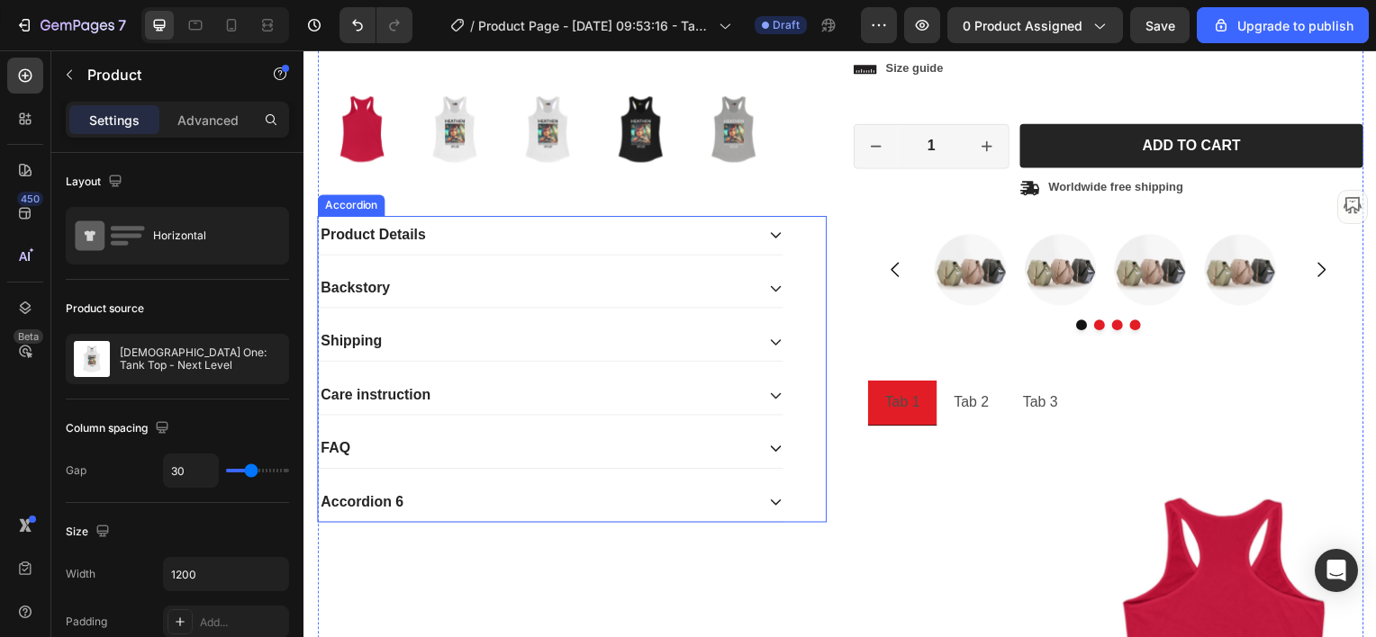
click at [773, 233] on icon at bounding box center [778, 236] width 11 height 6
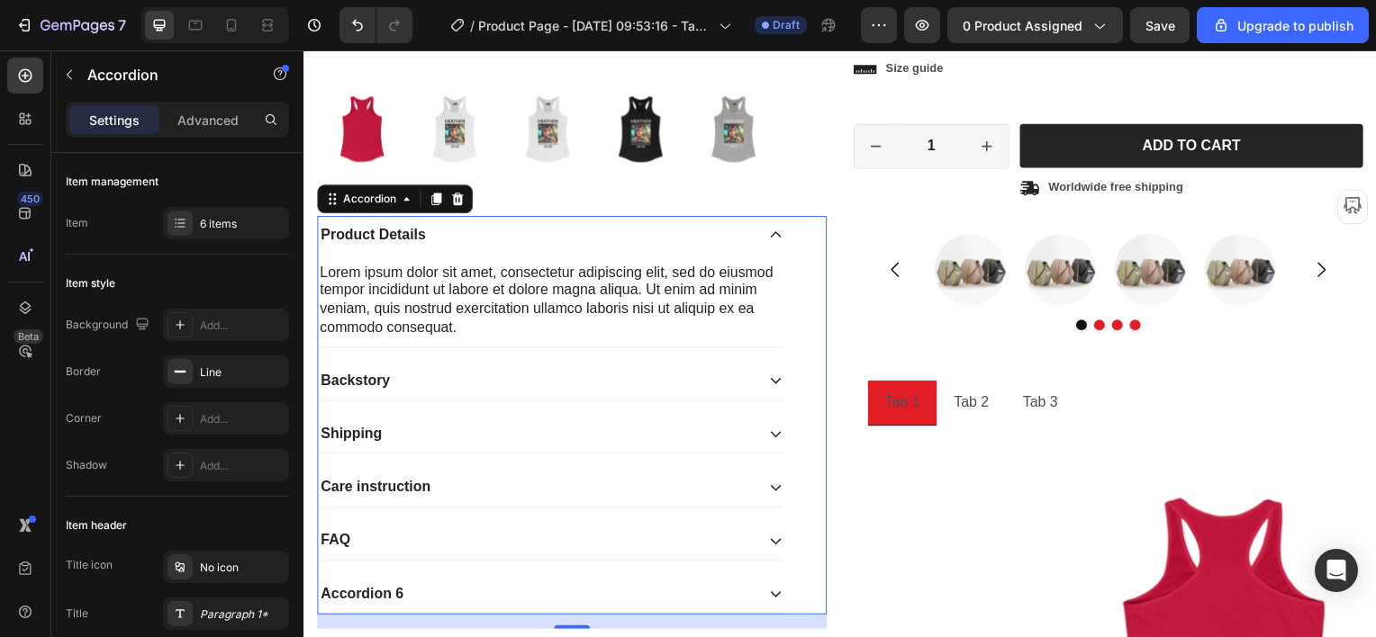
click at [776, 378] on icon at bounding box center [779, 382] width 14 height 14
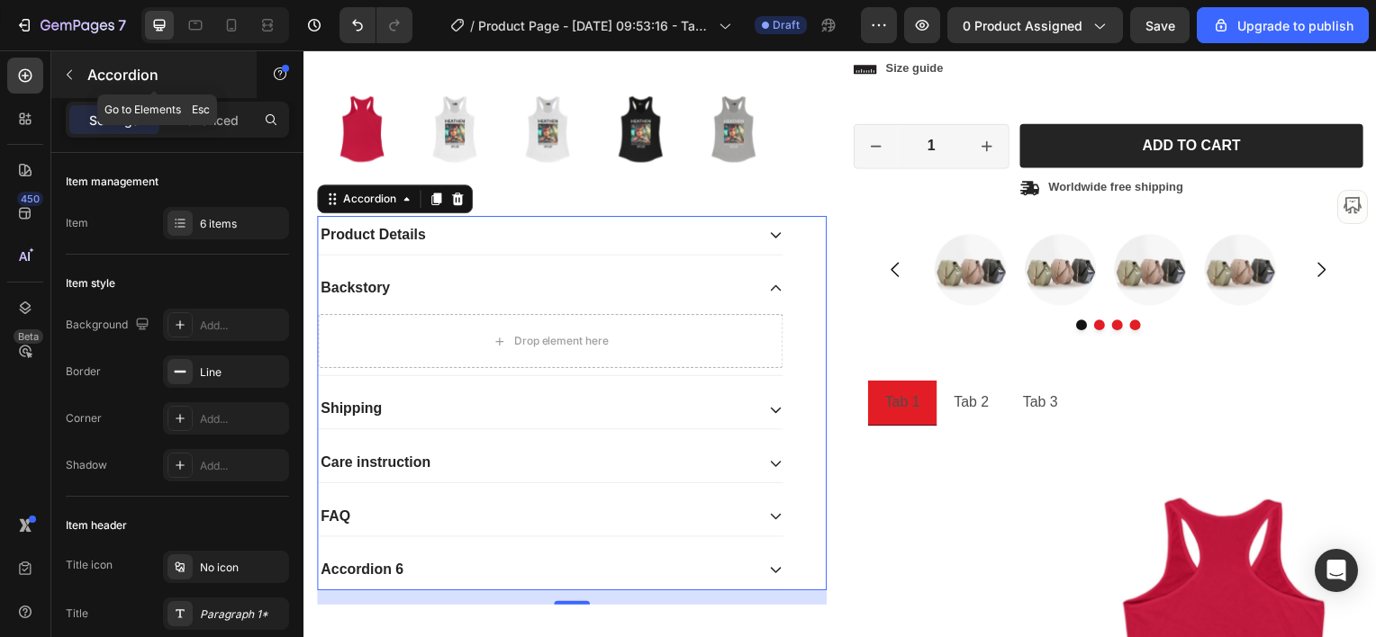
click at [65, 71] on icon "button" at bounding box center [69, 75] width 14 height 14
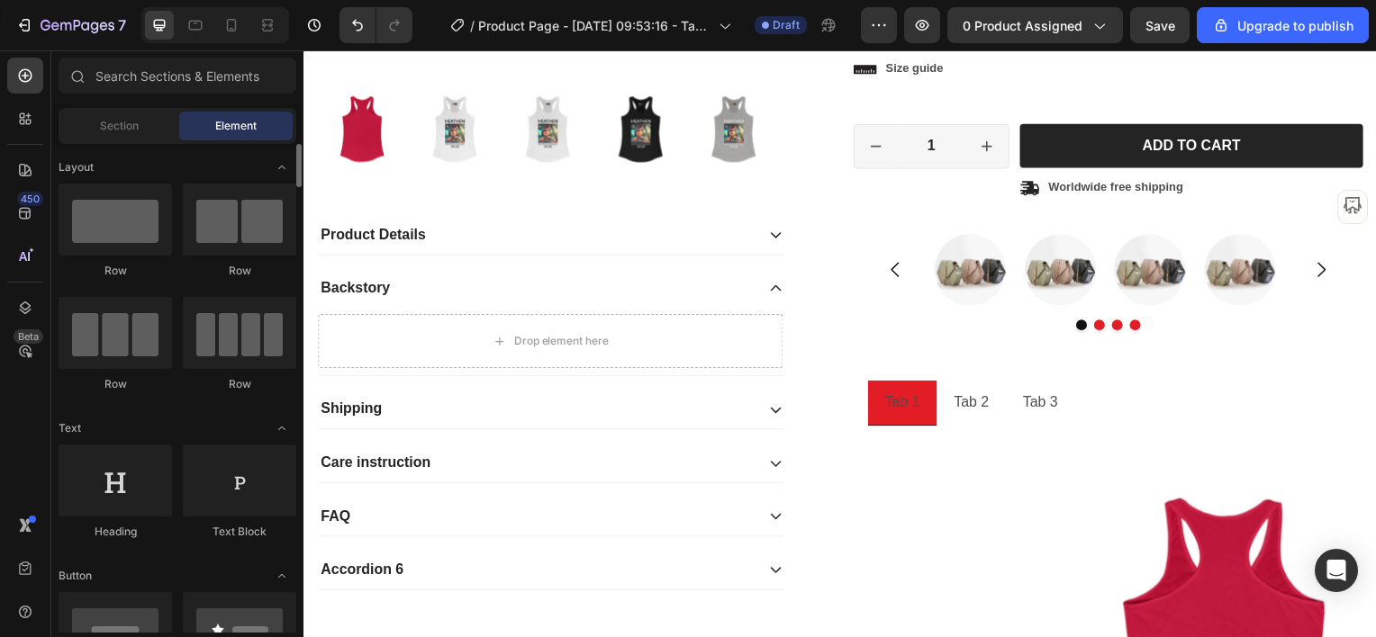
scroll to position [90, 0]
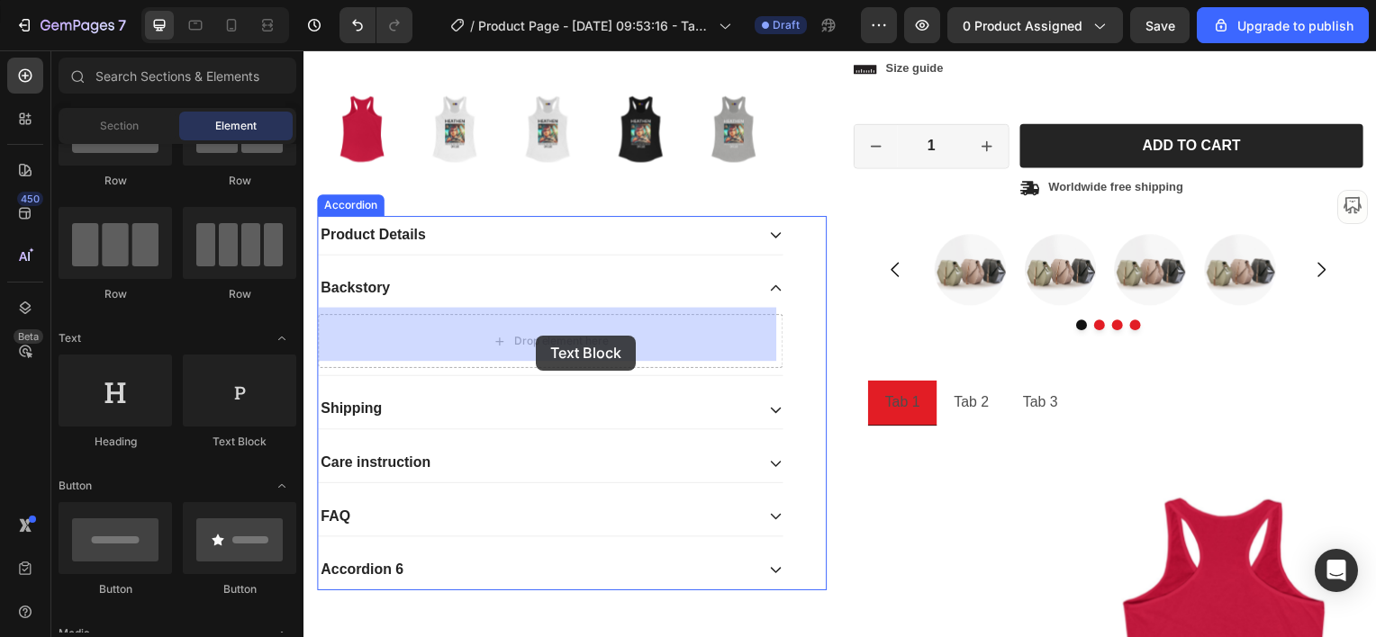
drag, startPoint x: 538, startPoint y: 461, endPoint x: 538, endPoint y: 338, distance: 123.4
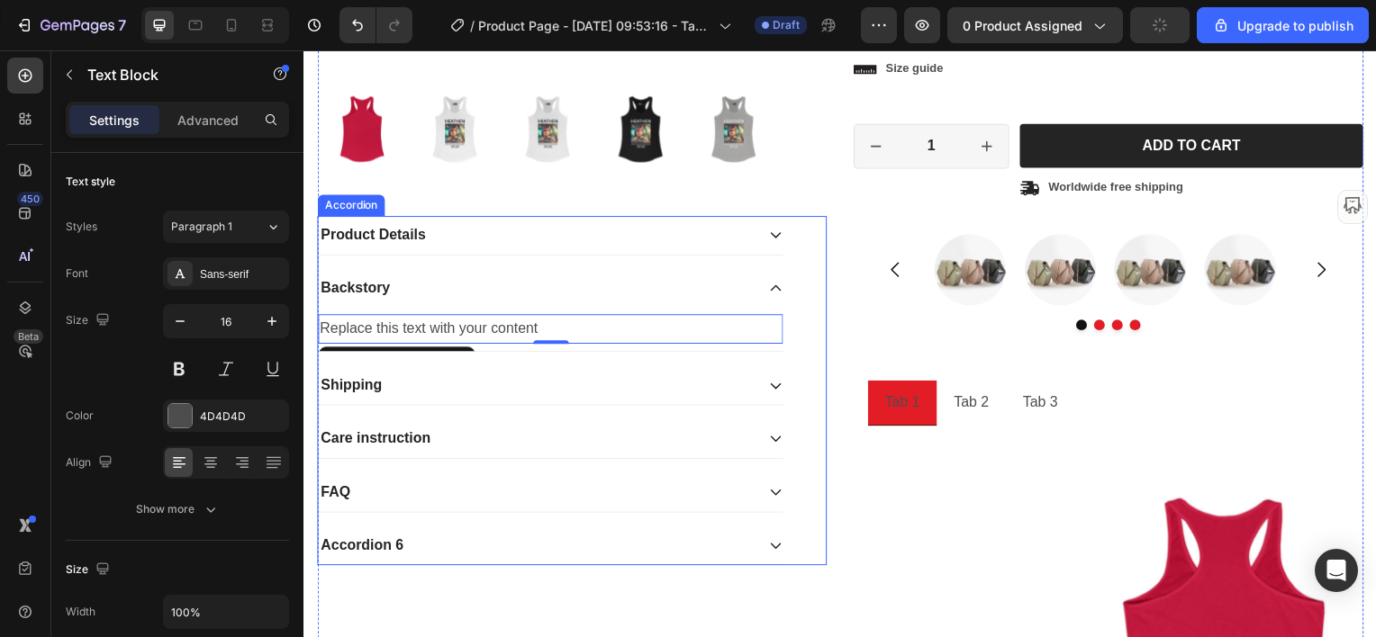
click at [773, 284] on icon at bounding box center [779, 290] width 14 height 14
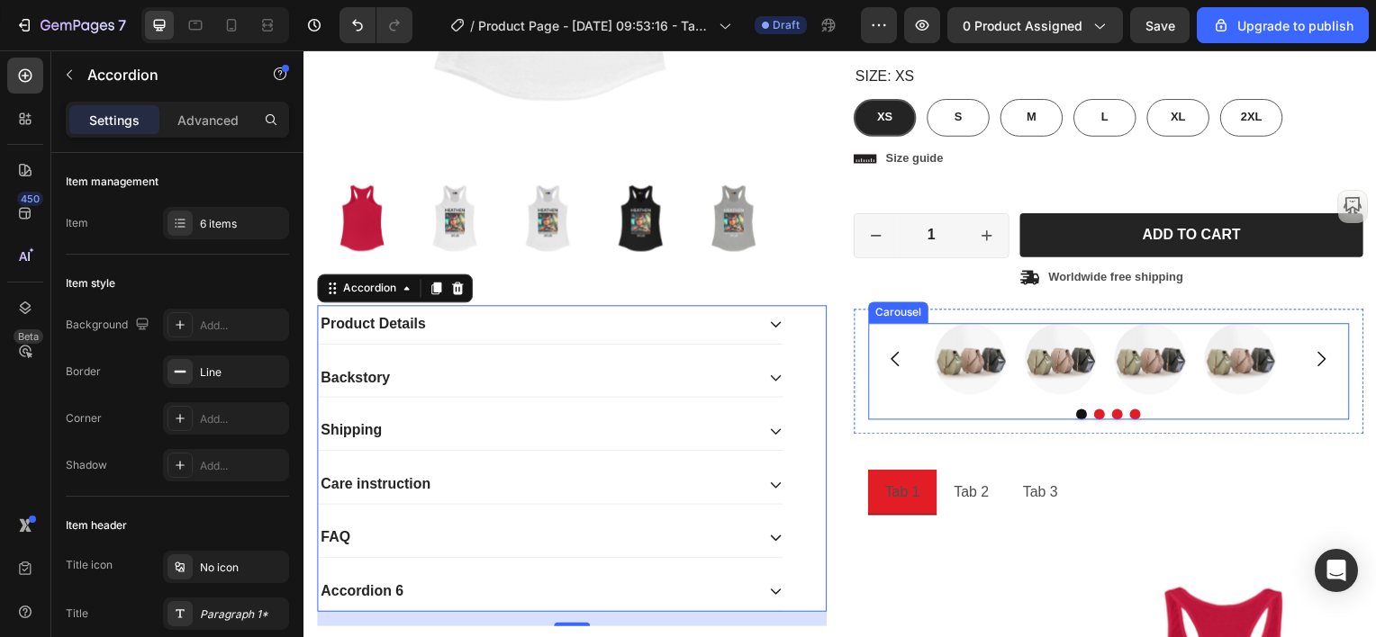
scroll to position [747, 0]
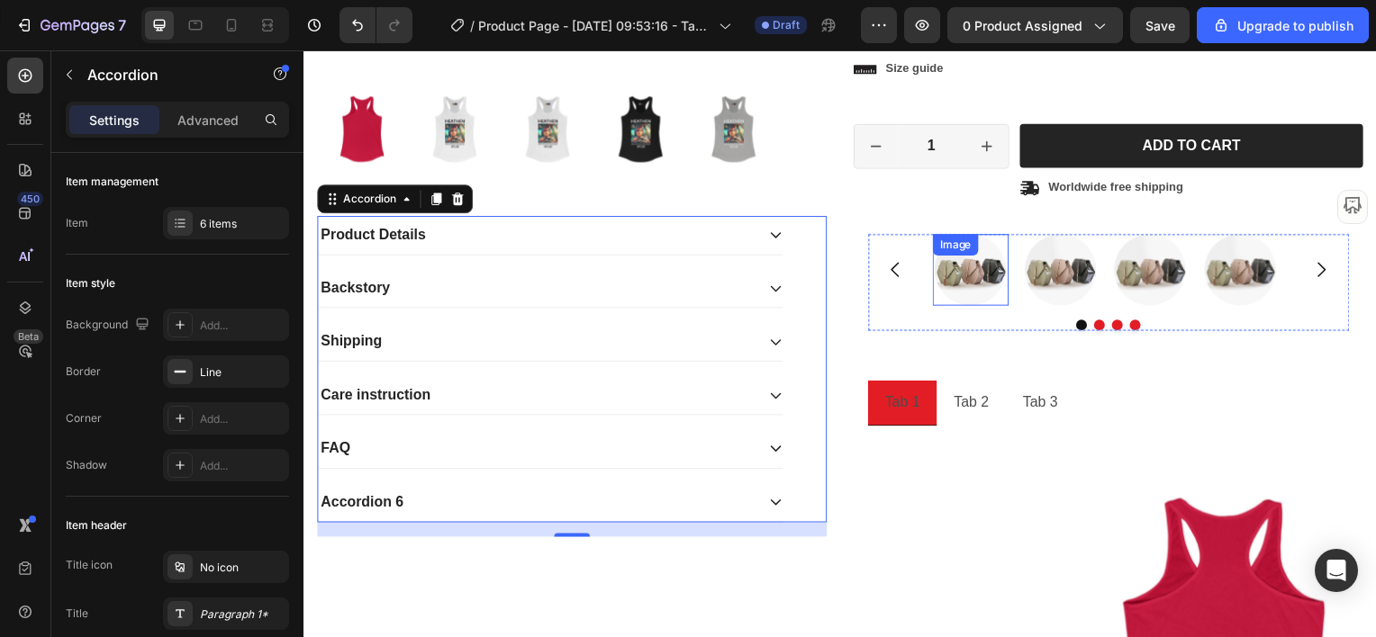
click at [964, 276] on img at bounding box center [974, 271] width 72 height 72
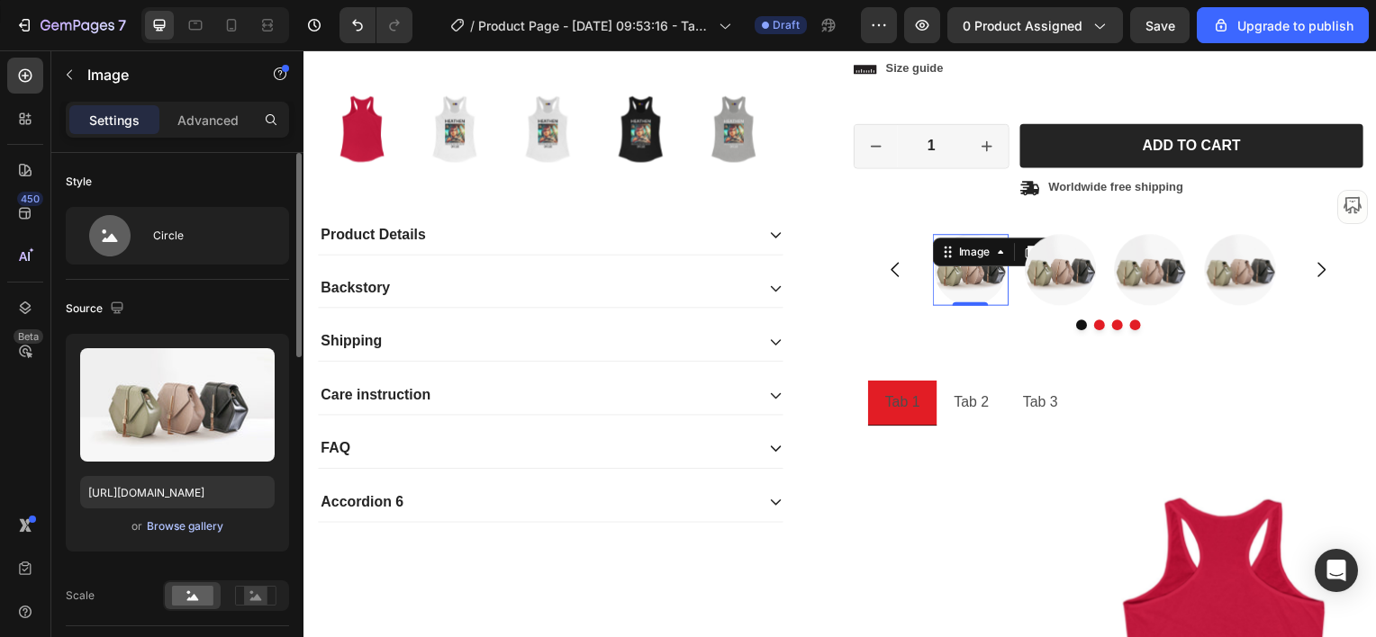
click at [172, 525] on div "Browse gallery" at bounding box center [185, 527] width 77 height 16
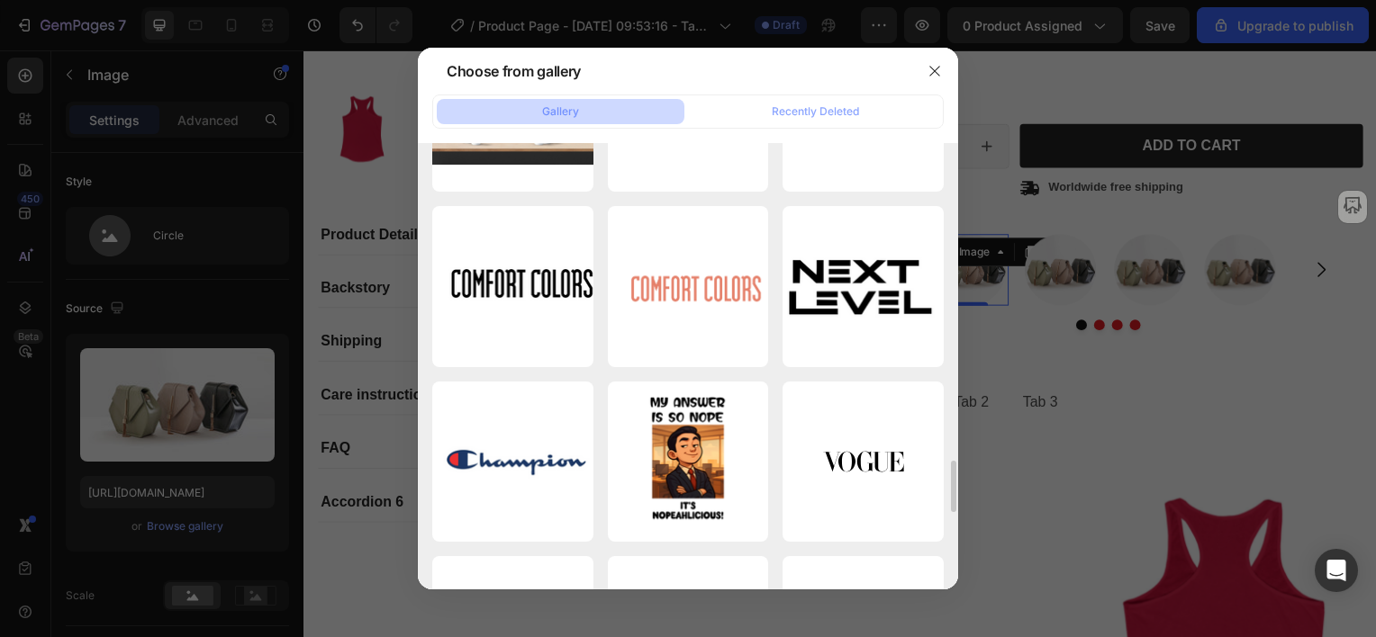
scroll to position [2846, 0]
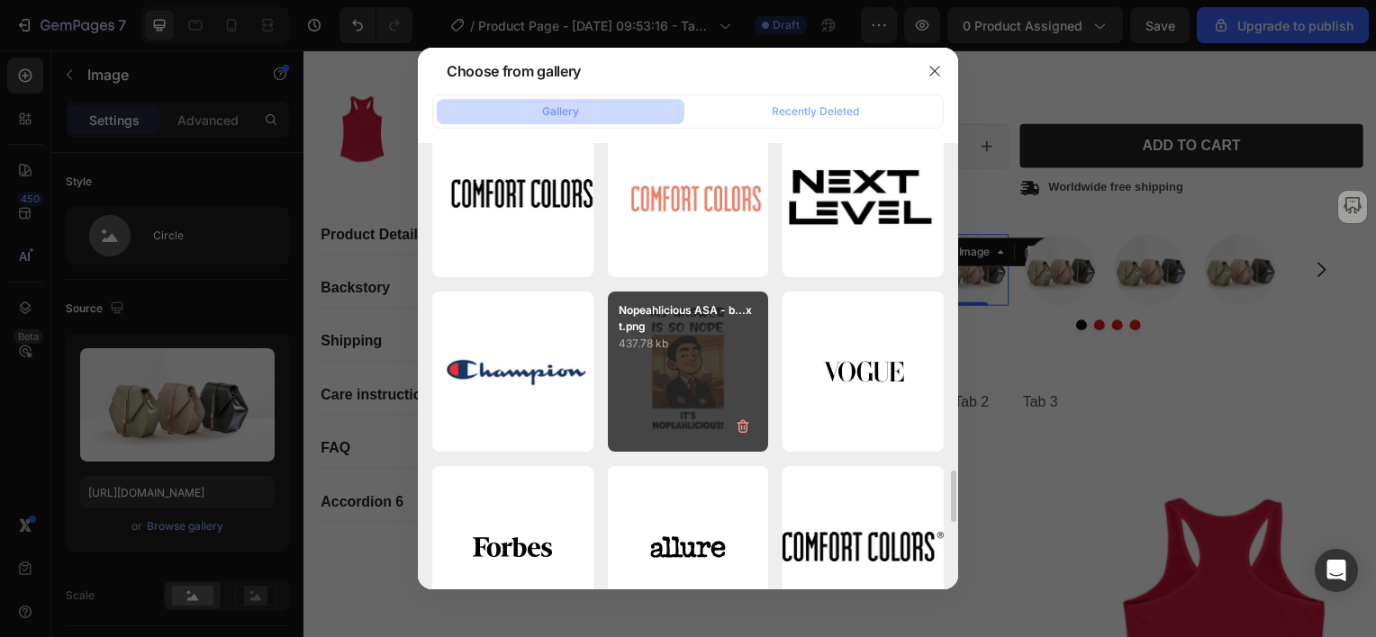
click at [695, 364] on div "Nopeahlicious ASA - b...xt.png 437.78 kb" at bounding box center [688, 372] width 161 height 161
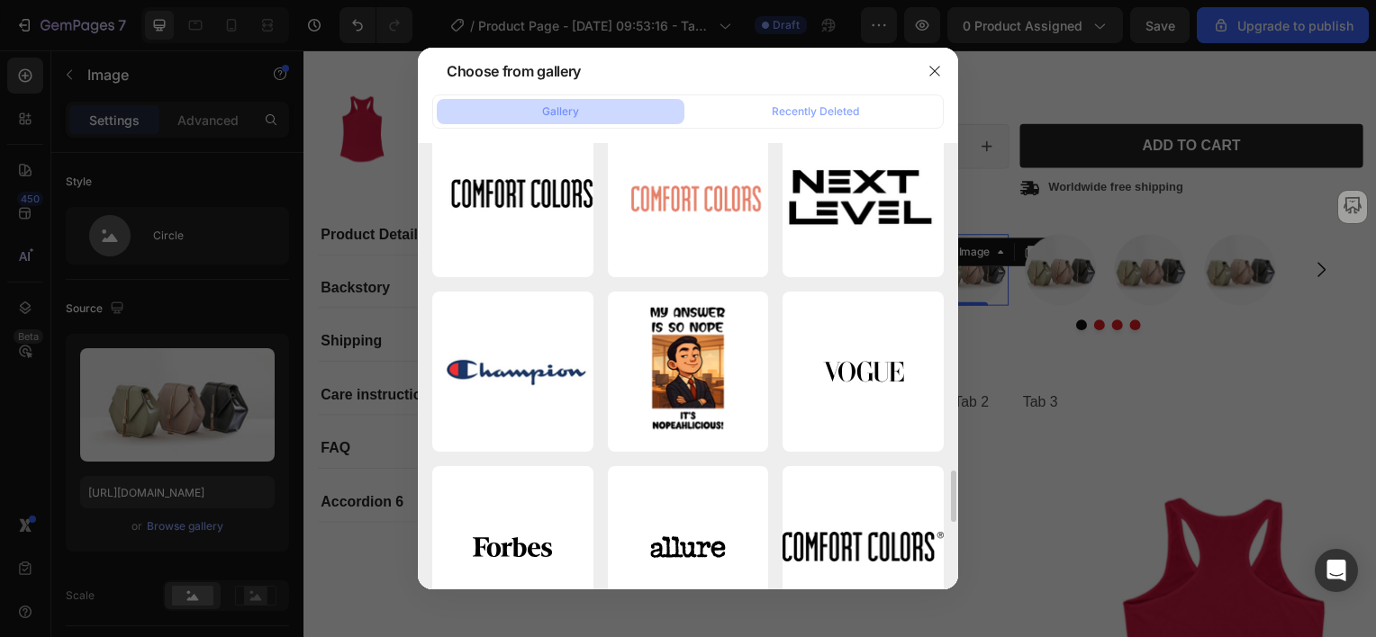
type input "https://cdn.shopify.com/s/files/1/0645/6318/3782/files/gempages_518651336225457…"
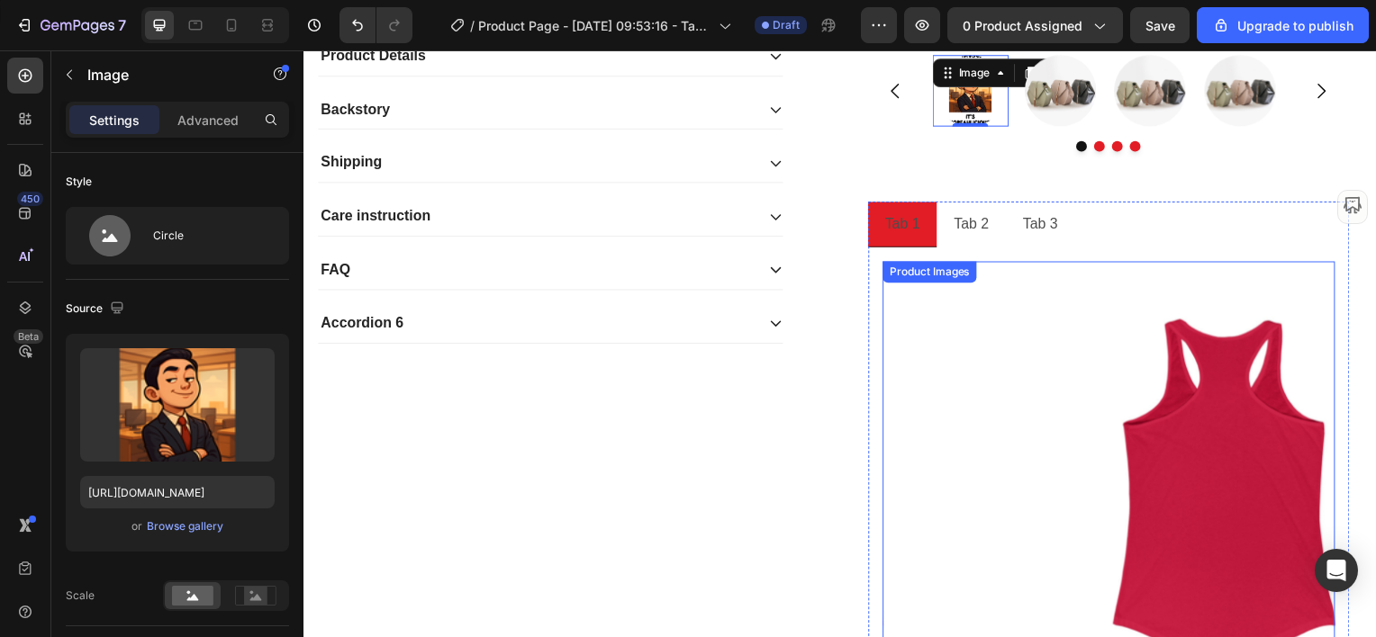
scroll to position [837, 0]
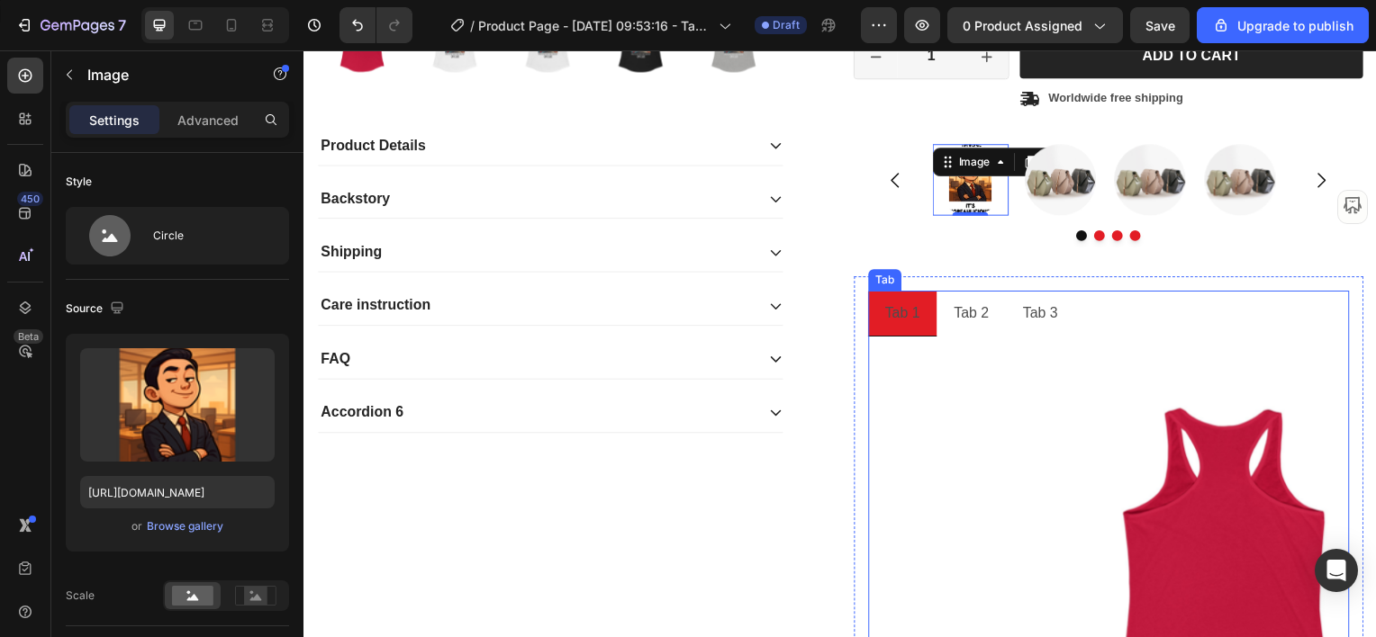
click at [895, 313] on div "Tab 1" at bounding box center [906, 316] width 41 height 32
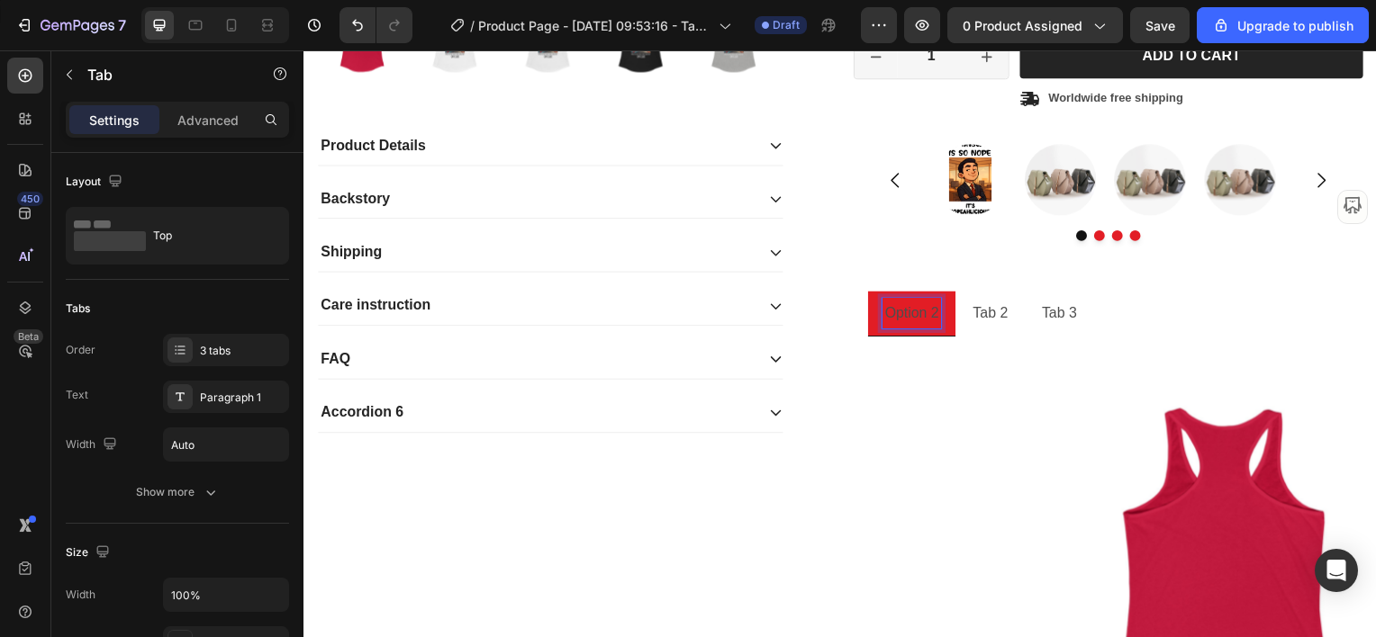
click at [983, 310] on p "Tab 2" at bounding box center [994, 316] width 35 height 26
click at [983, 312] on p "Tab 2" at bounding box center [994, 316] width 35 height 26
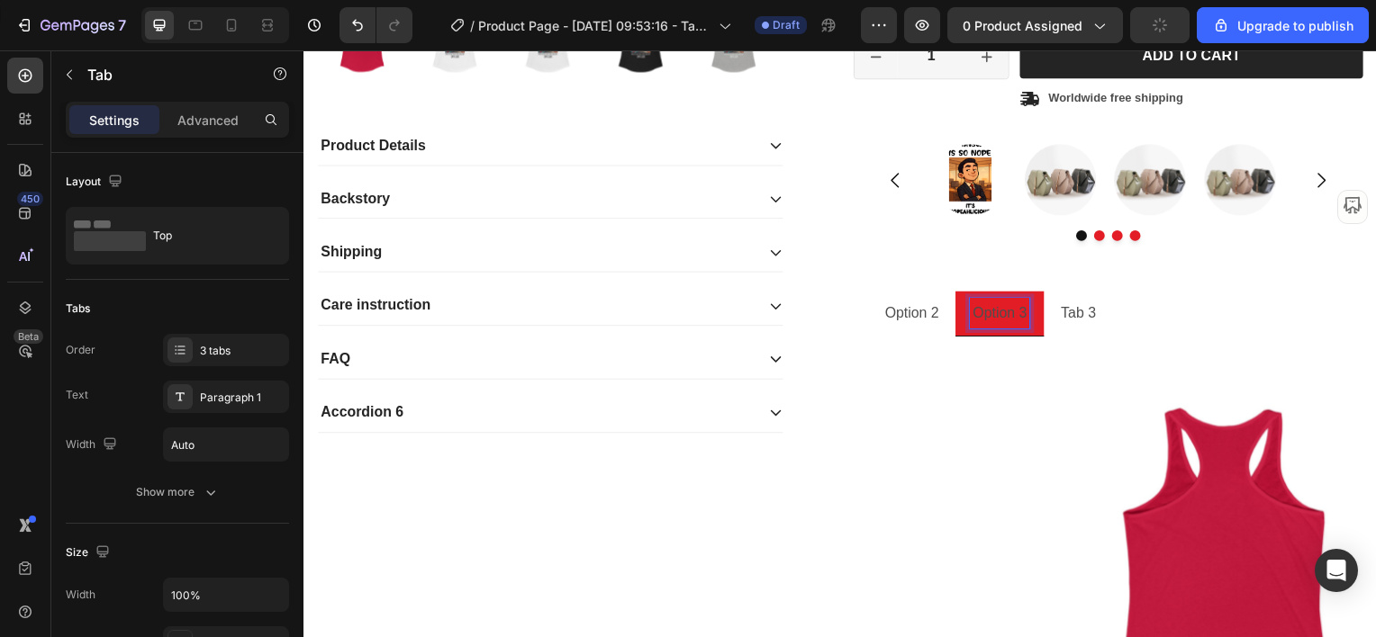
click at [1171, 316] on ul "Option 2 Option 3 Tab 3" at bounding box center [1114, 316] width 484 height 47
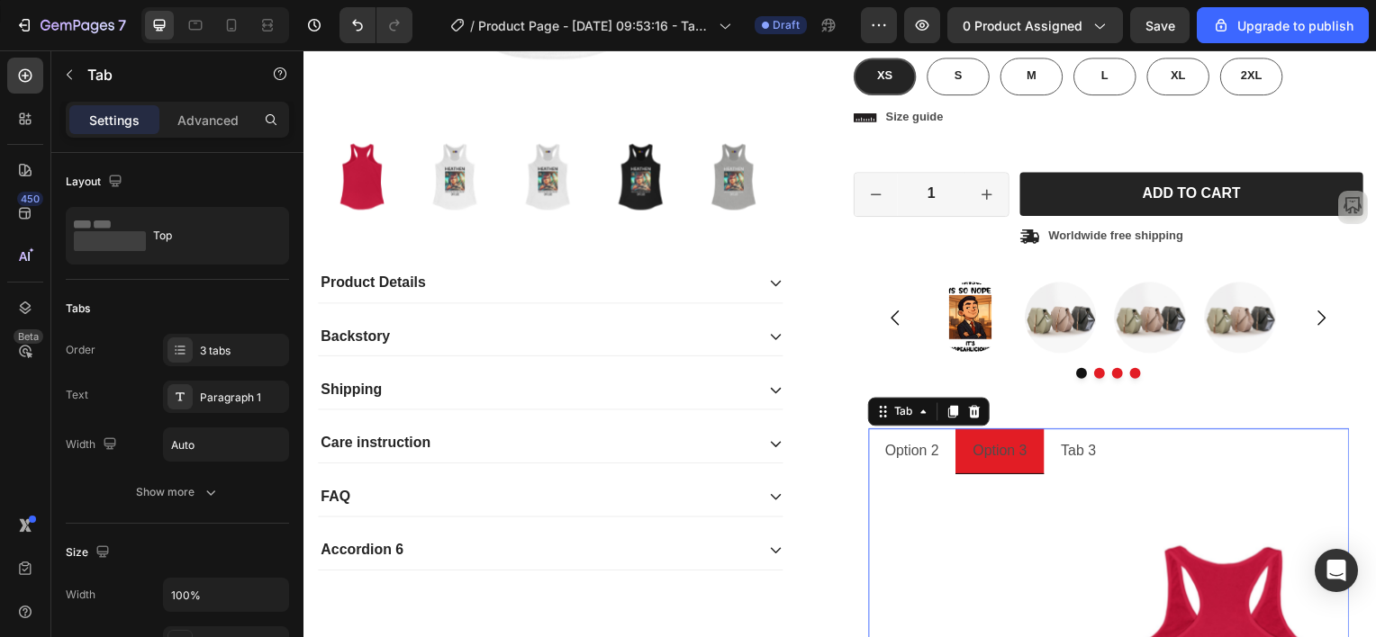
scroll to position [657, 0]
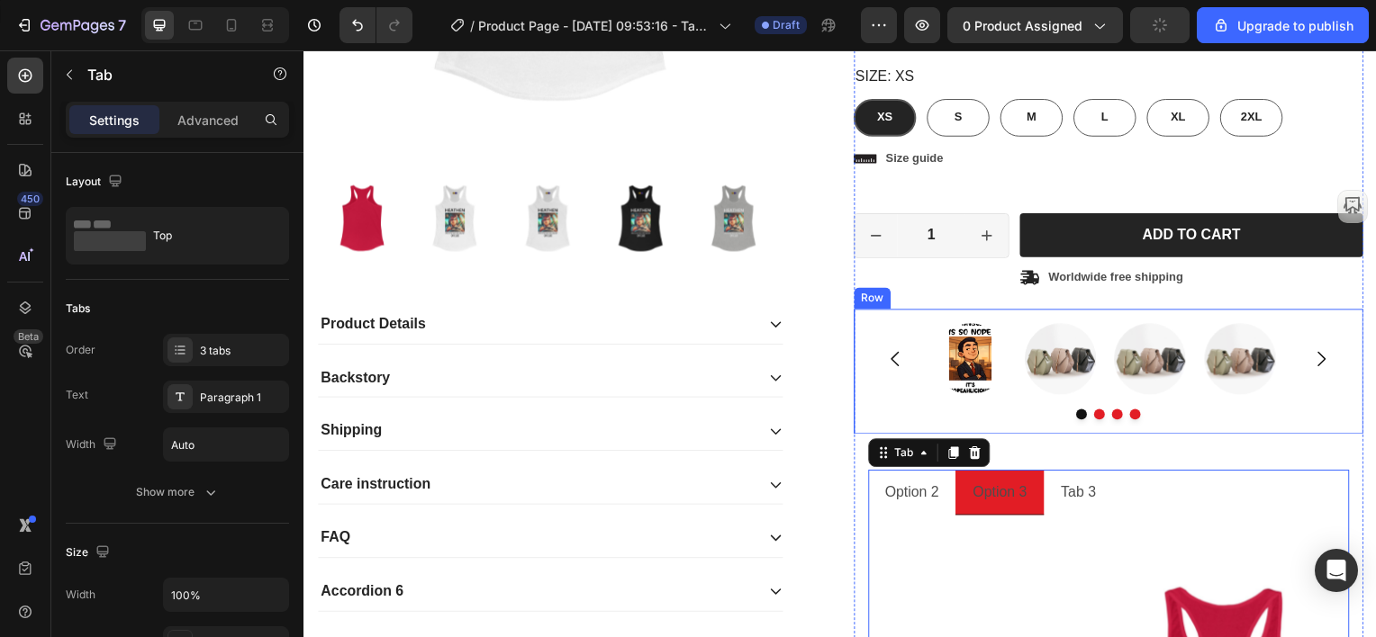
click at [1160, 313] on div "Image Image Image Image Carousel Row" at bounding box center [1113, 374] width 513 height 126
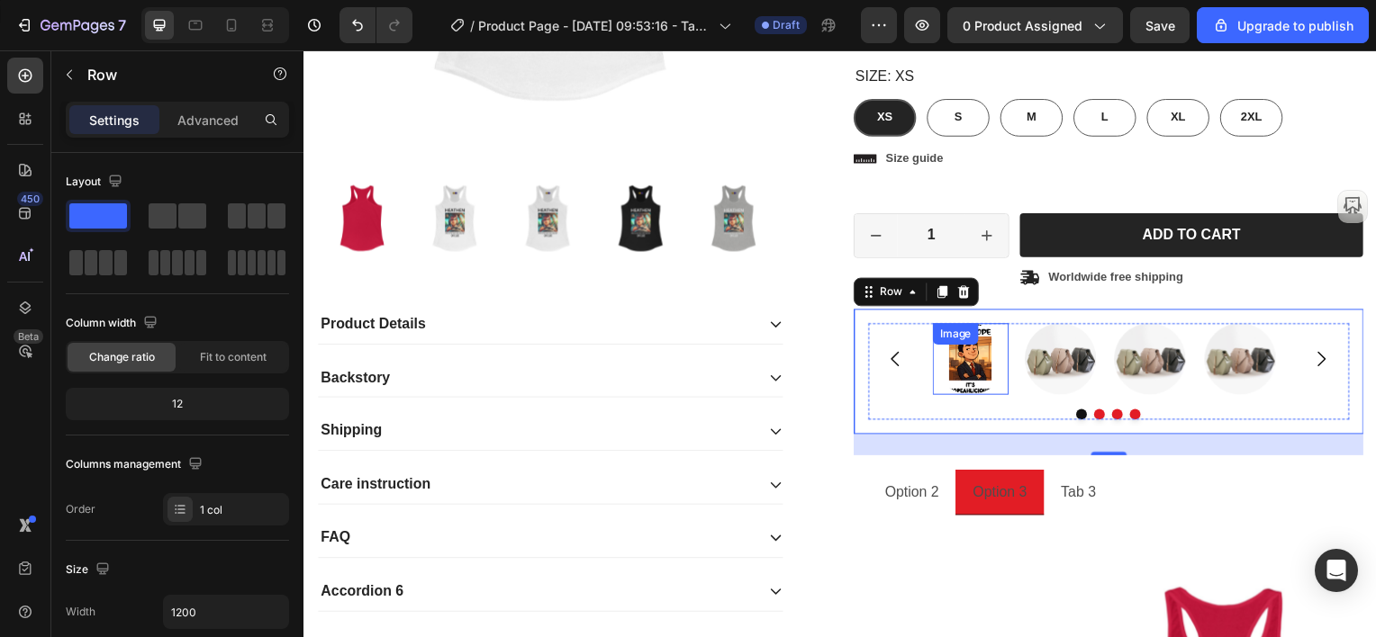
click at [963, 354] on div "Image" at bounding box center [974, 361] width 77 height 72
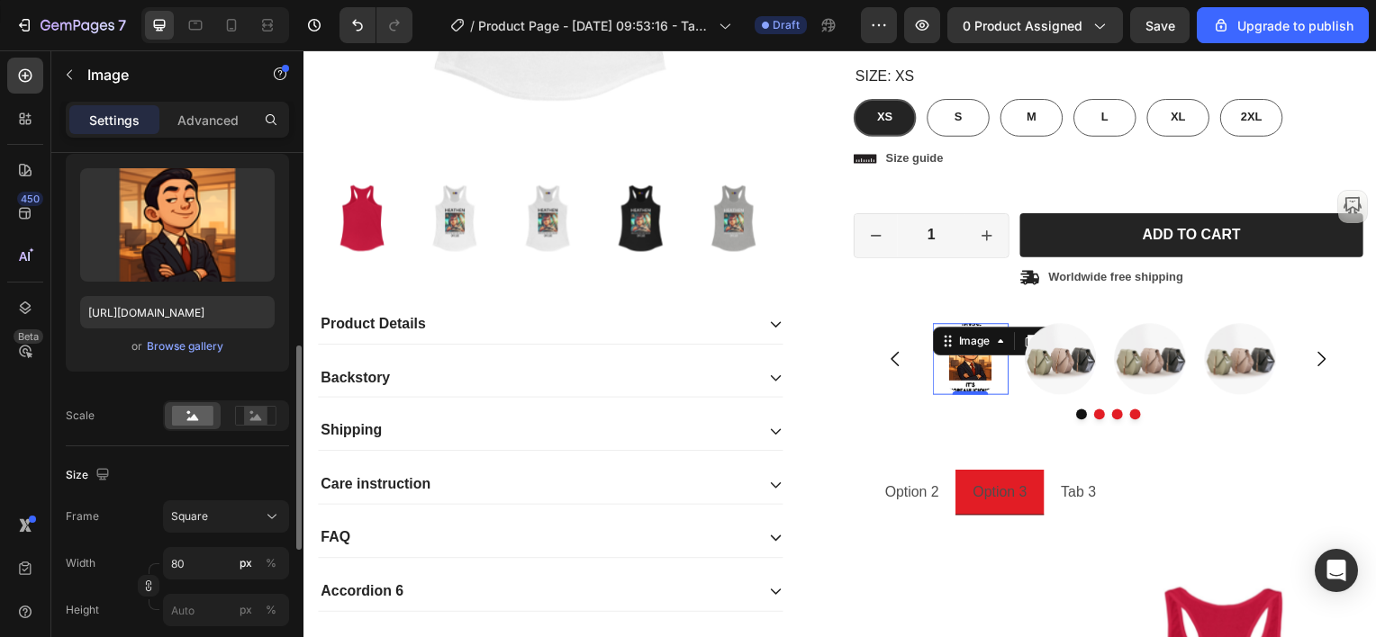
scroll to position [270, 0]
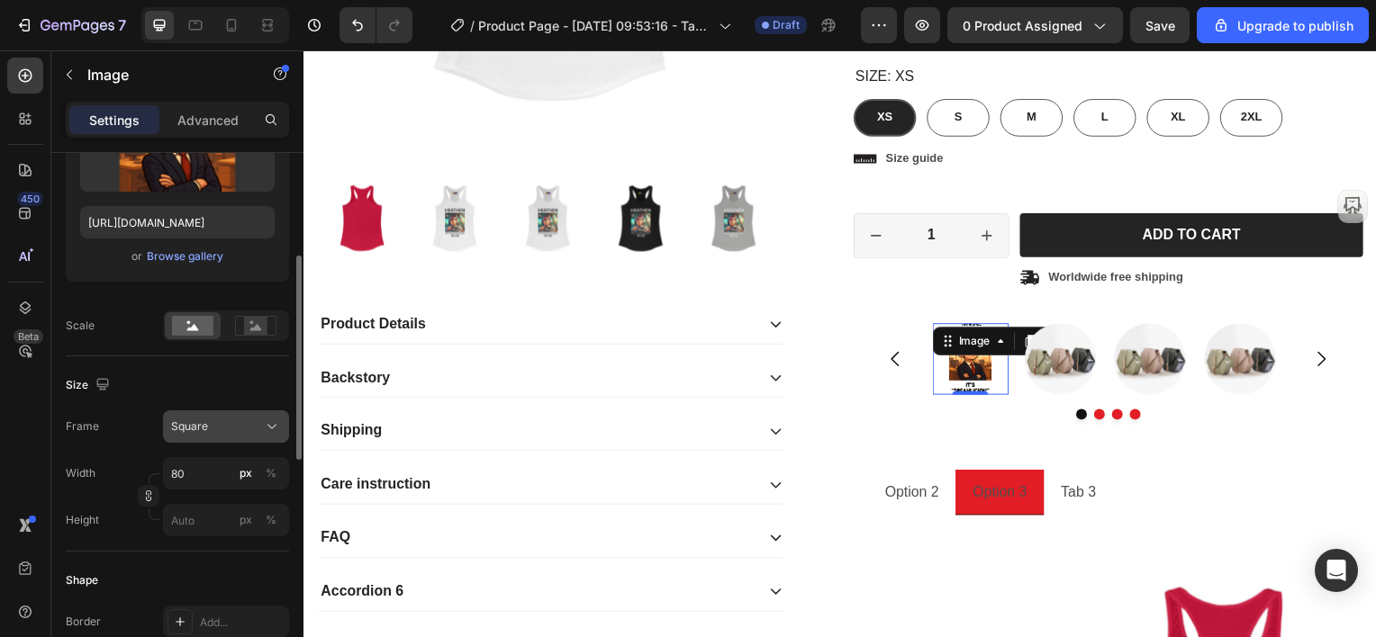
click at [260, 419] on div "Square" at bounding box center [226, 427] width 110 height 18
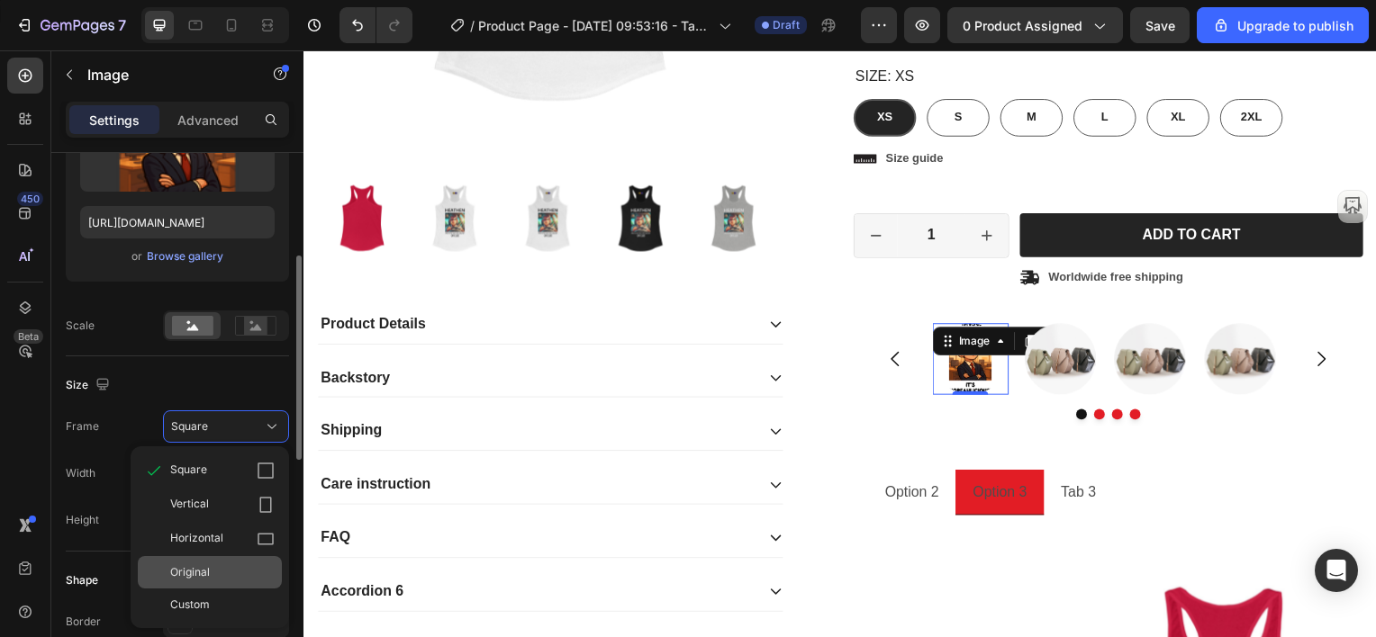
click at [223, 565] on div "Original" at bounding box center [222, 573] width 104 height 16
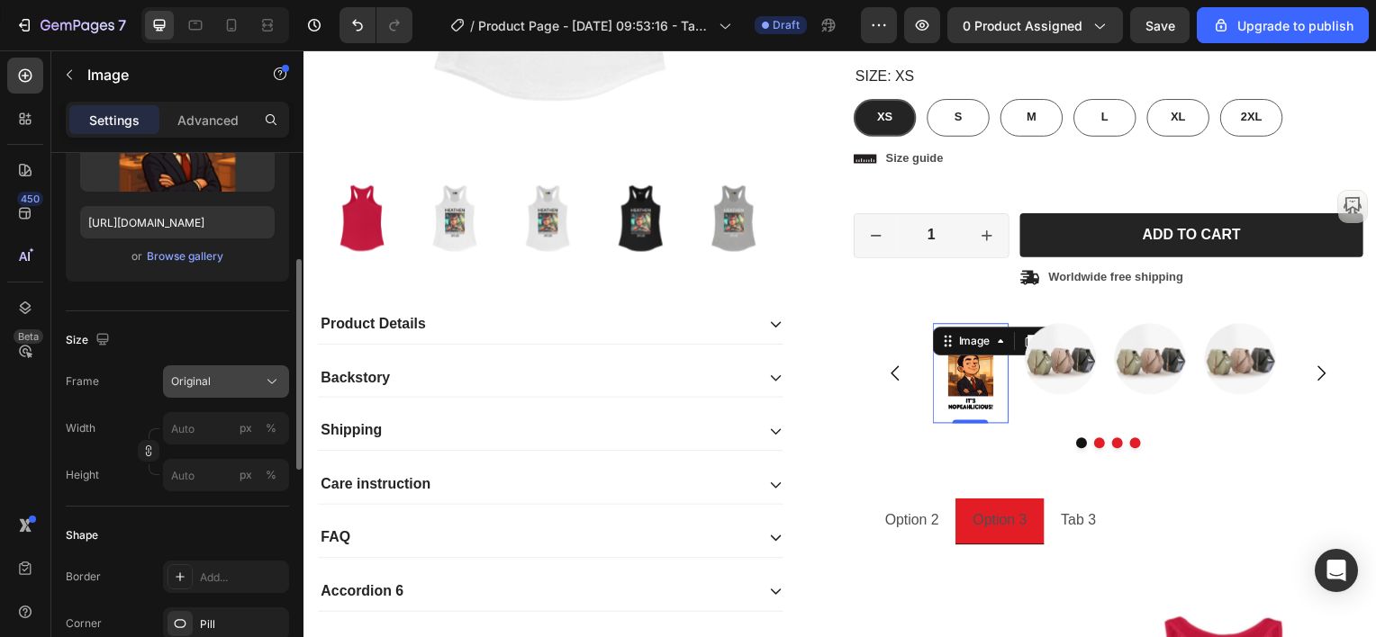
click at [271, 377] on icon at bounding box center [272, 382] width 18 height 18
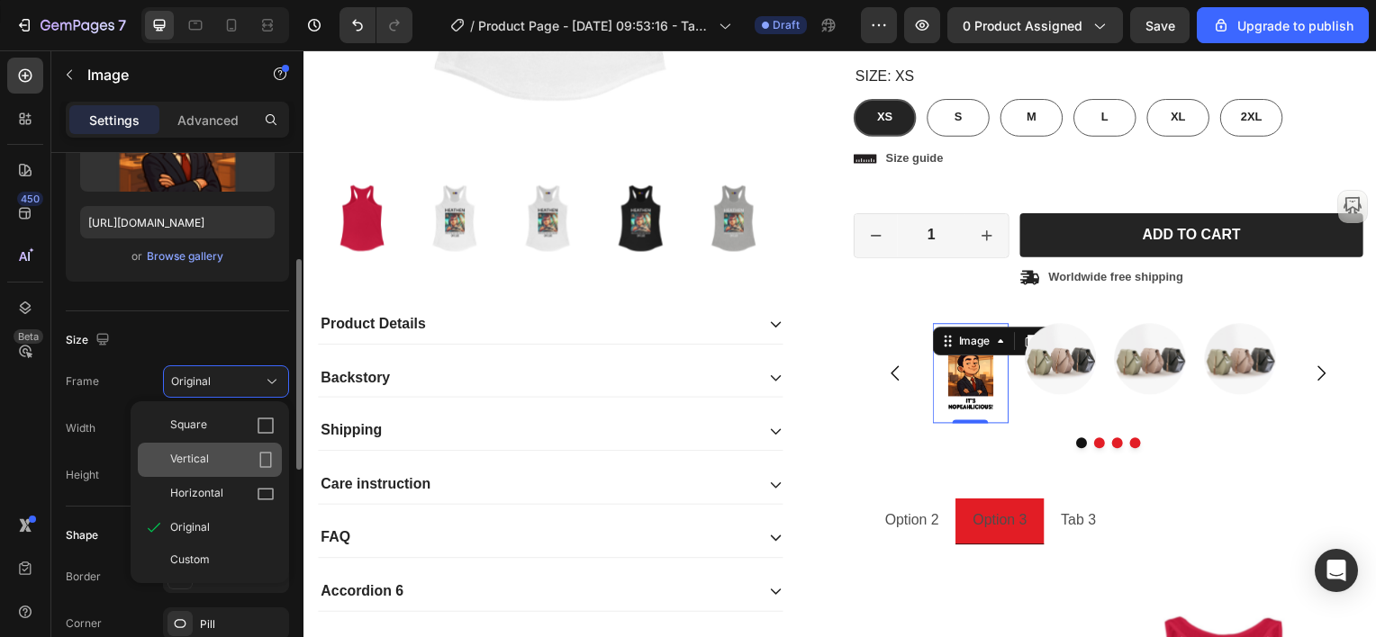
click at [267, 458] on icon at bounding box center [266, 460] width 18 height 18
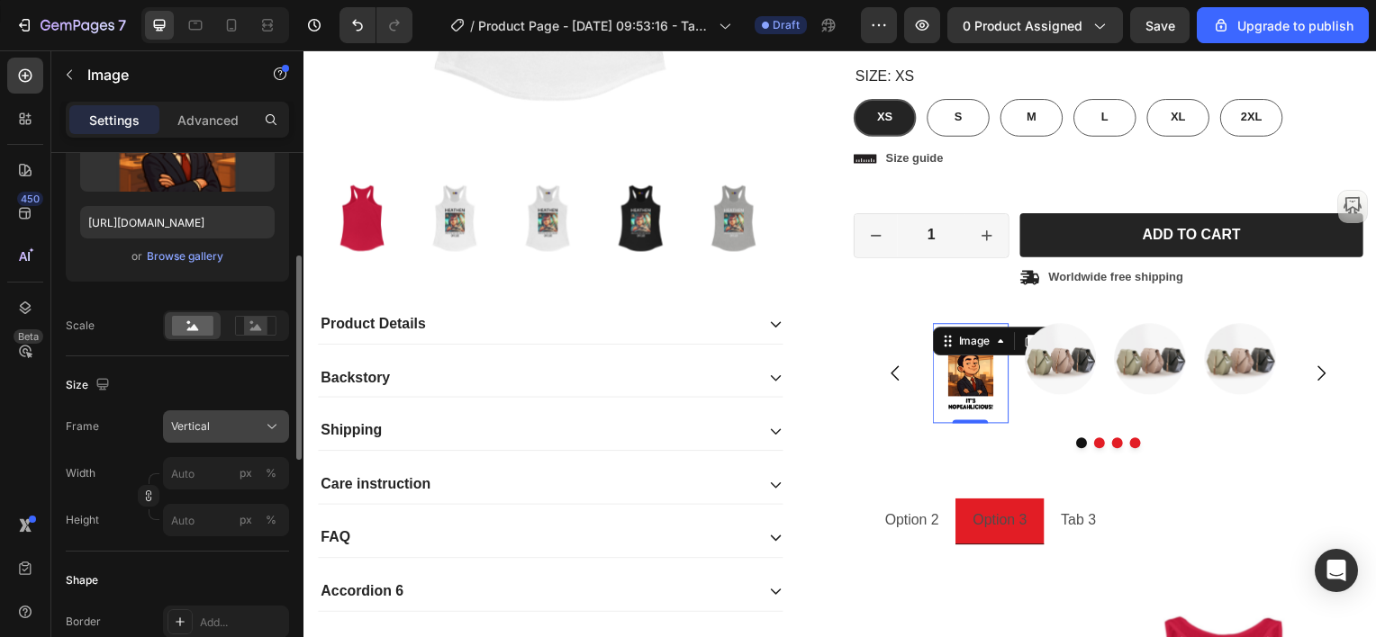
click at [267, 419] on icon at bounding box center [272, 427] width 18 height 18
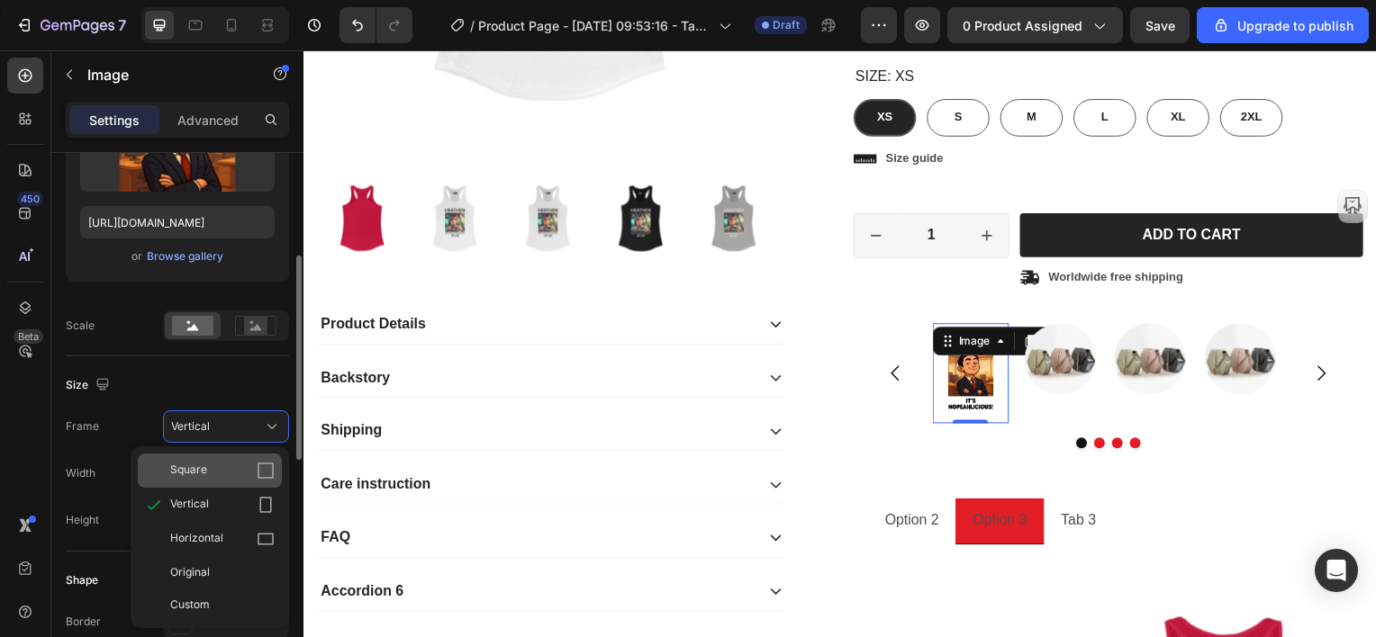
click at [267, 465] on icon at bounding box center [266, 471] width 18 height 18
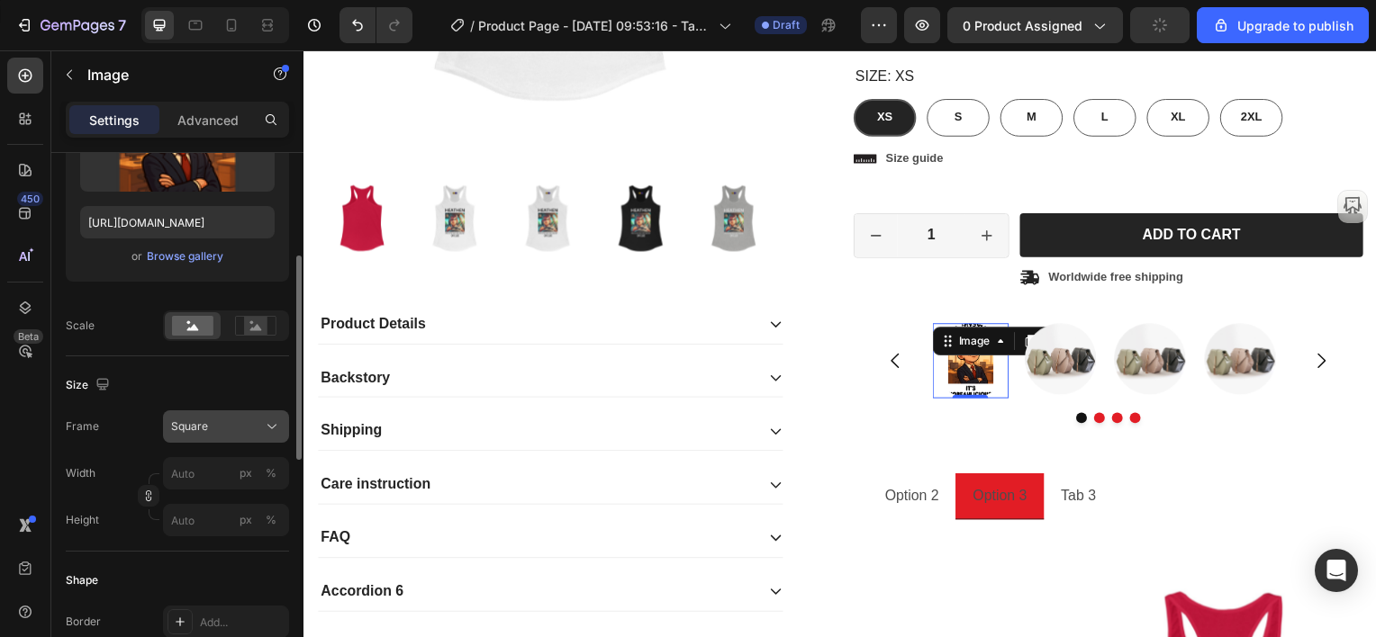
click at [272, 430] on icon at bounding box center [272, 427] width 18 height 18
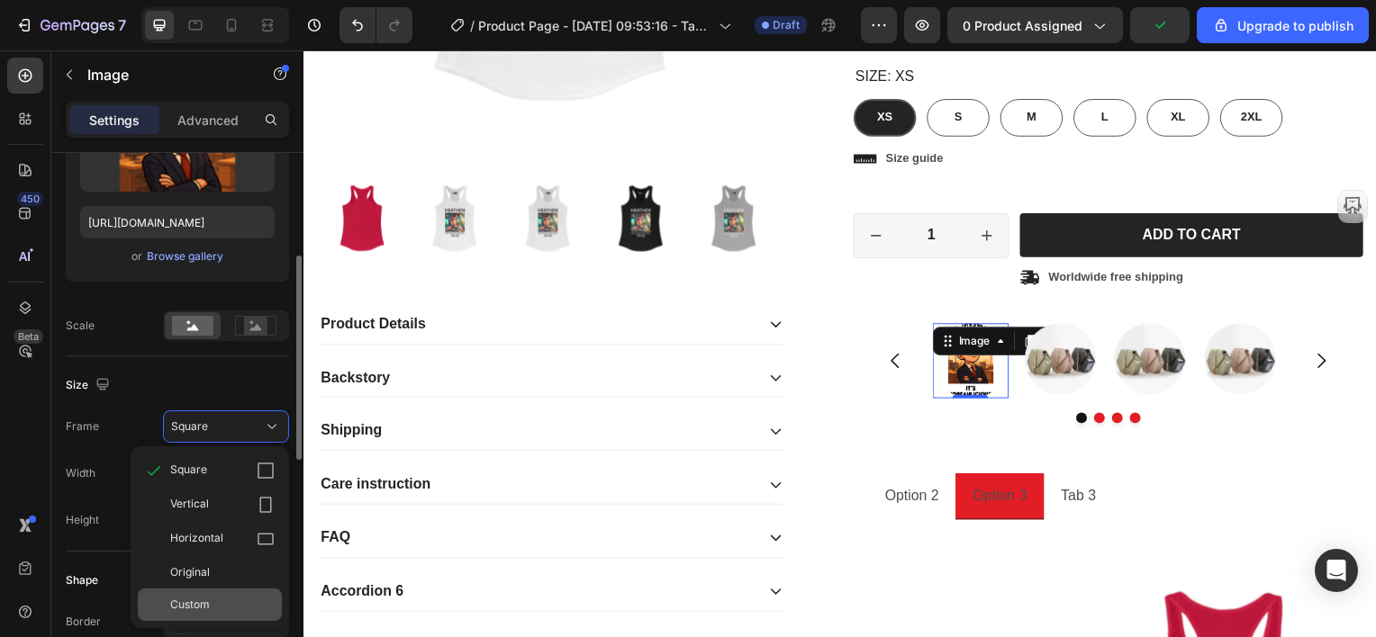
click at [202, 602] on span "Custom" at bounding box center [190, 605] width 40 height 16
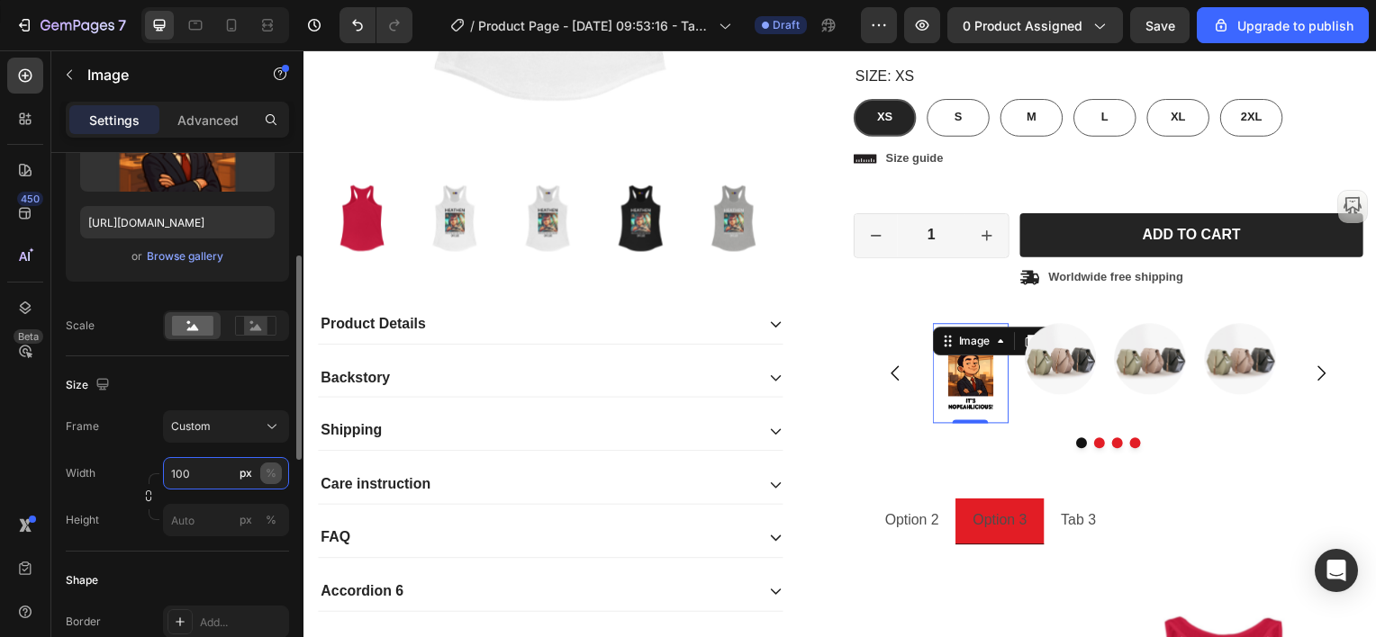
type input "100"
click at [268, 471] on div "%" at bounding box center [271, 474] width 11 height 16
click at [192, 522] on input "px %" at bounding box center [226, 520] width 126 height 32
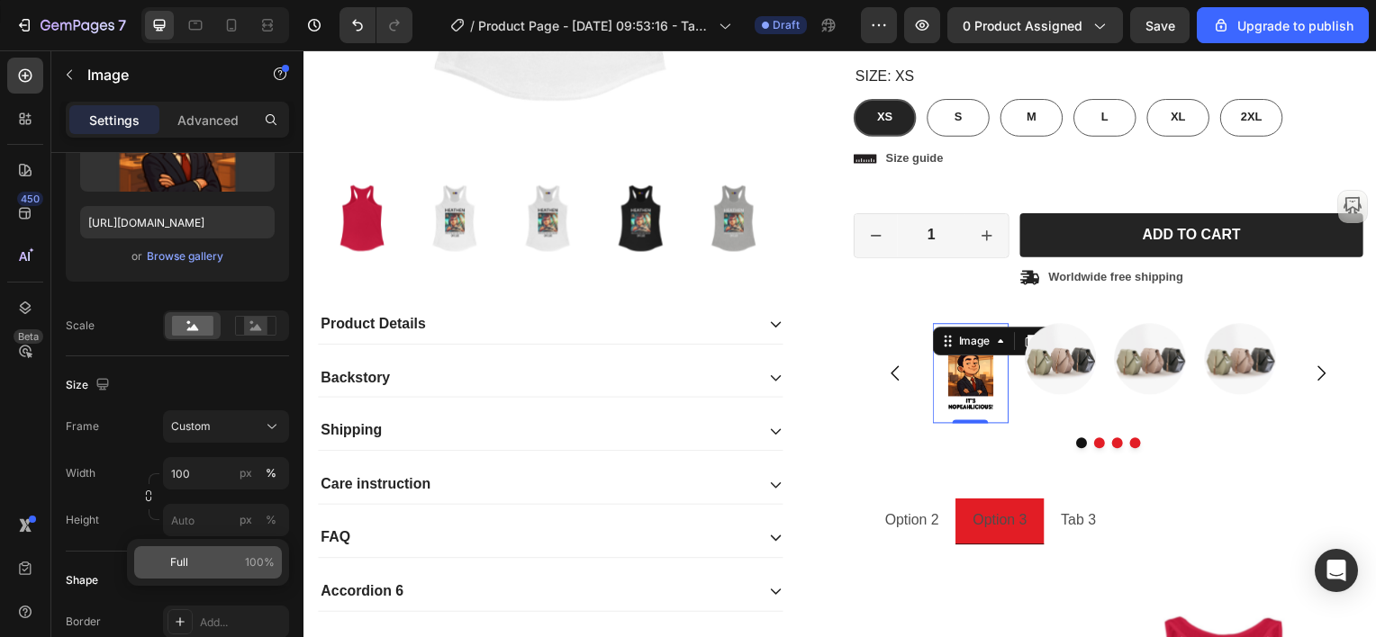
click at [194, 566] on p "Full 100%" at bounding box center [222, 563] width 104 height 16
type input "100"
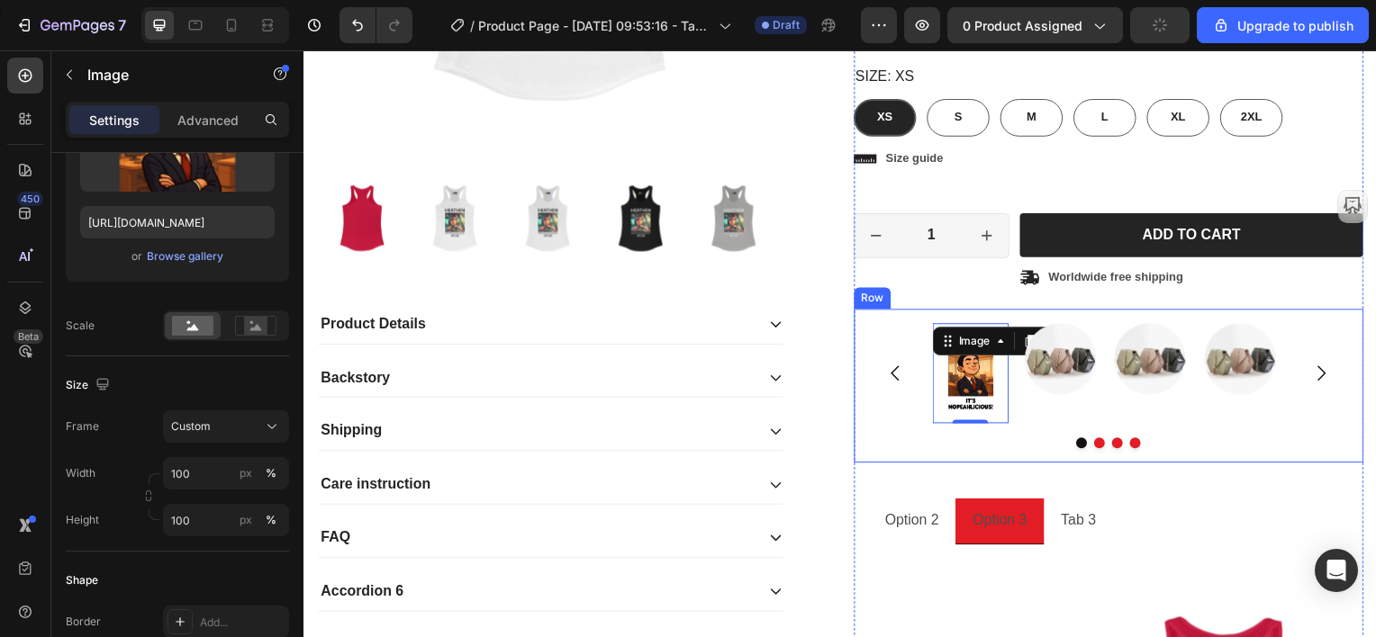
click at [1300, 319] on div "Image 0 Image Image Image Carousel Row" at bounding box center [1113, 389] width 513 height 156
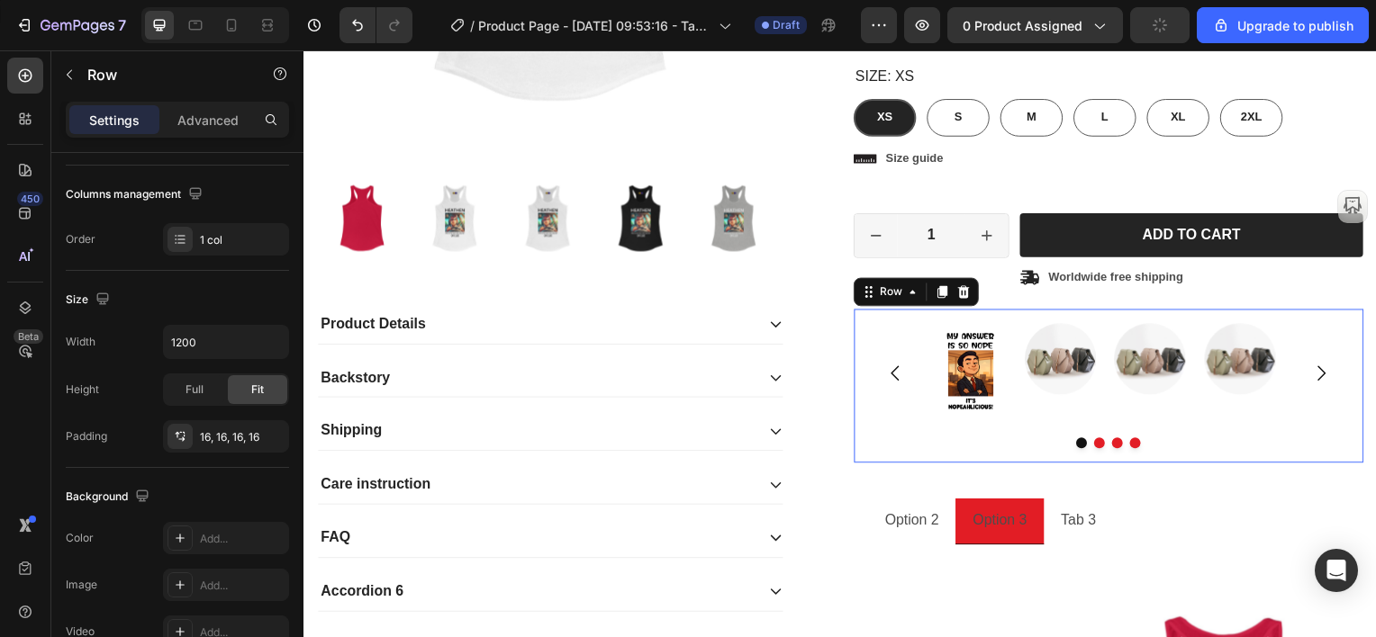
scroll to position [0, 0]
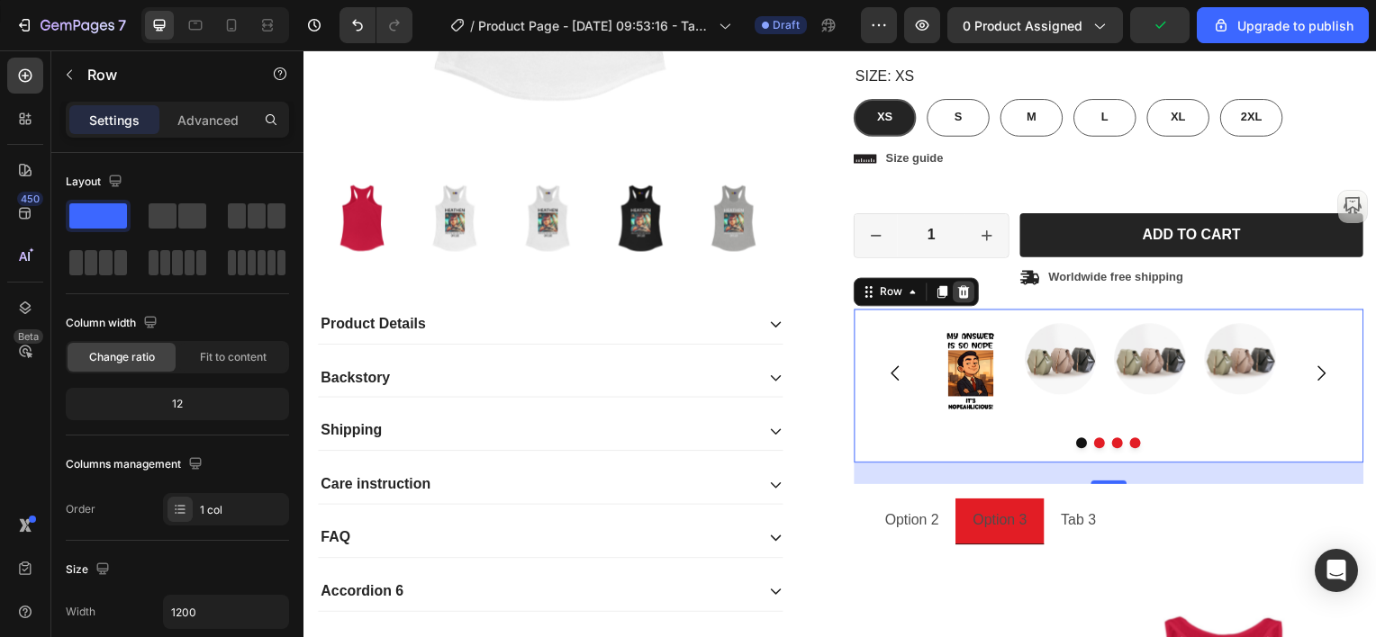
click at [964, 292] on icon at bounding box center [969, 293] width 12 height 13
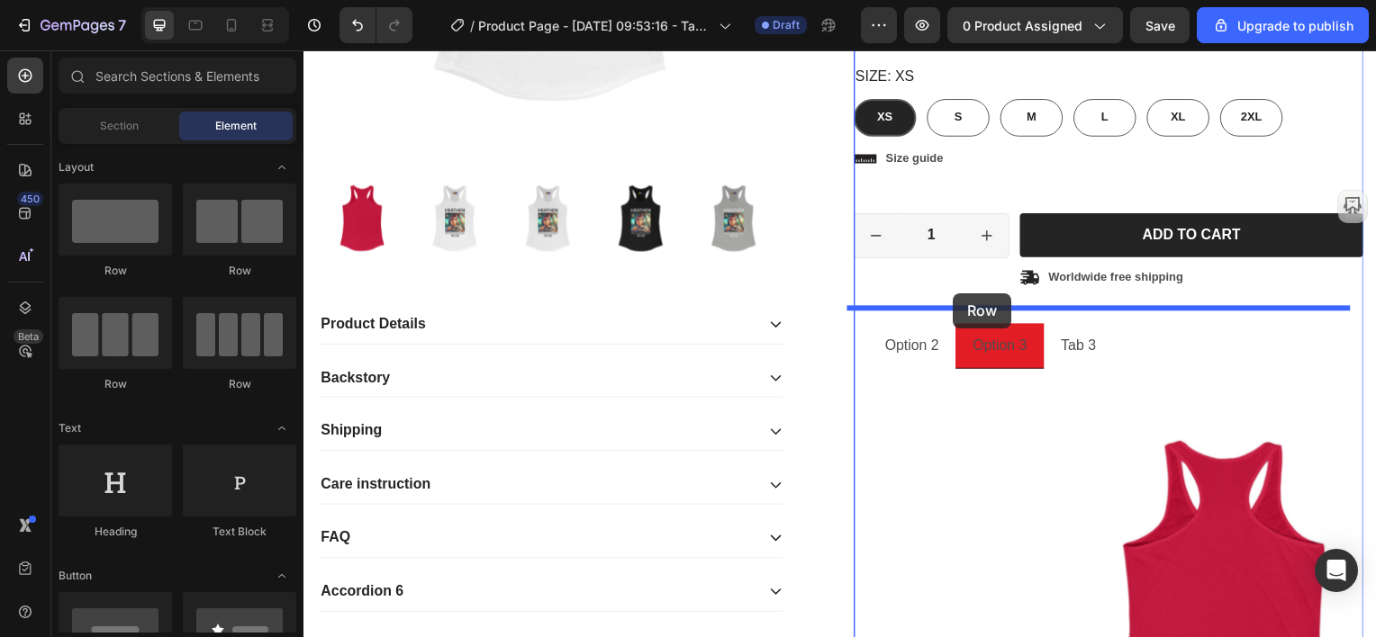
drag, startPoint x: 421, startPoint y: 288, endPoint x: 957, endPoint y: 295, distance: 535.8
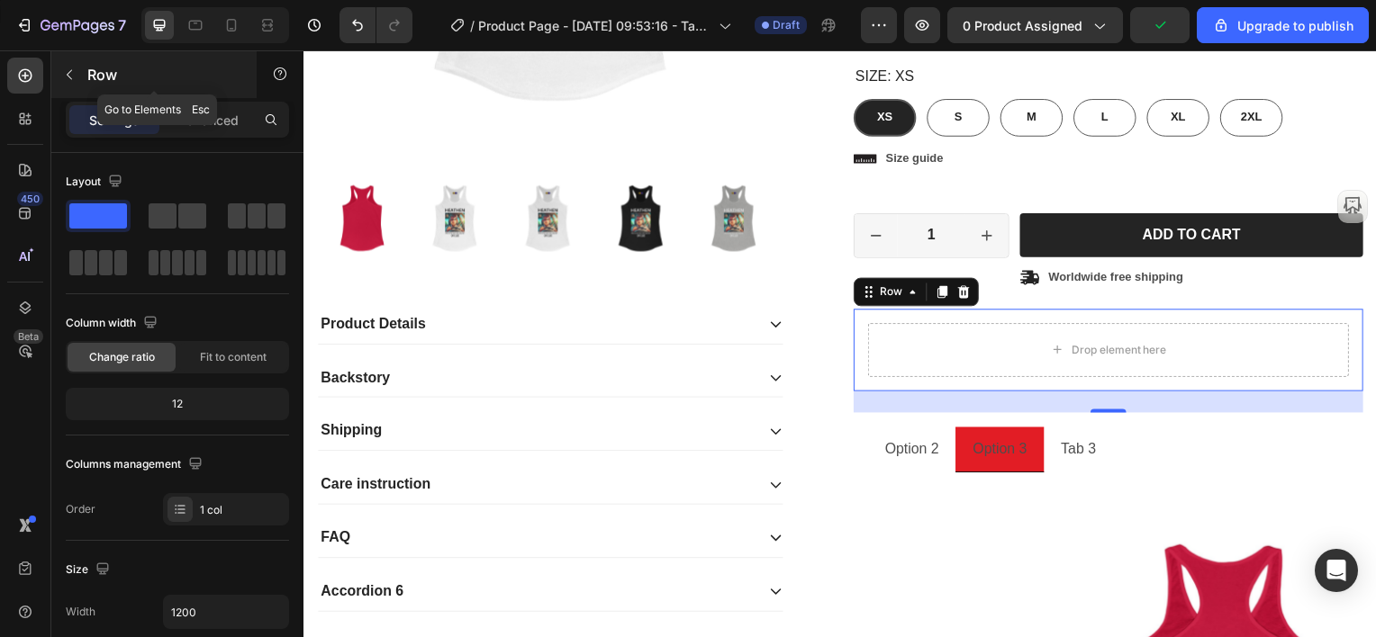
click at [66, 77] on icon "button" at bounding box center [69, 75] width 14 height 14
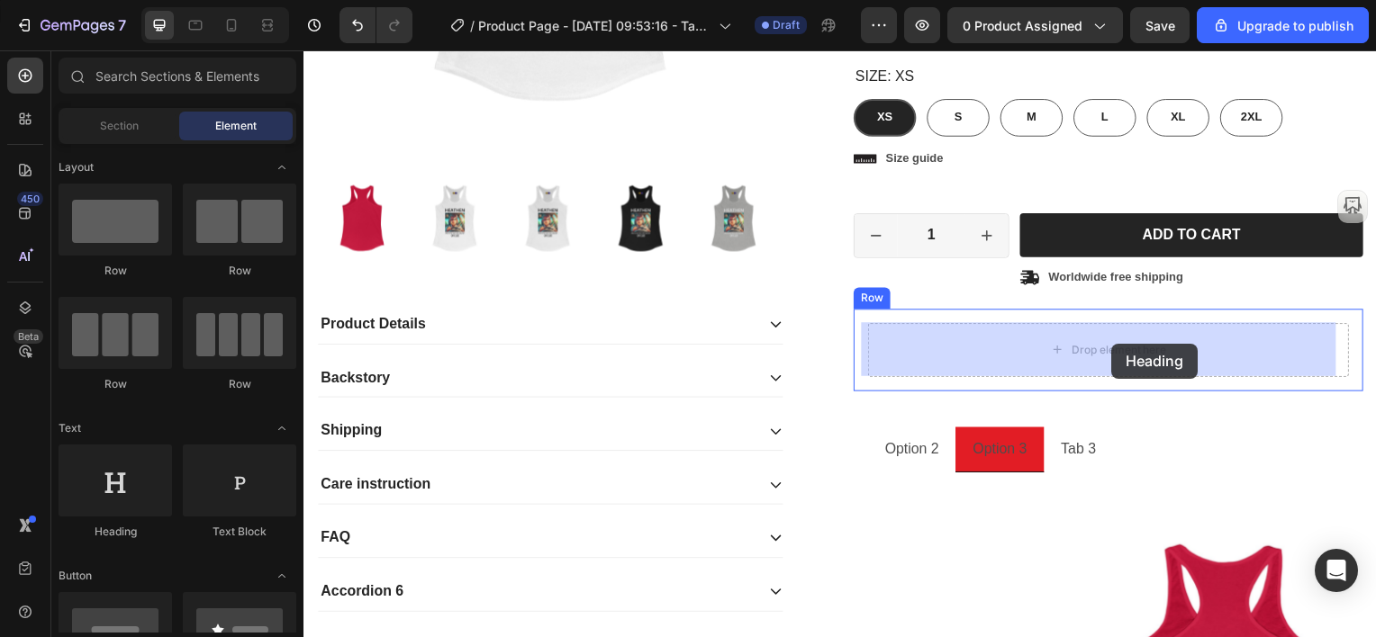
drag, startPoint x: 439, startPoint y: 537, endPoint x: 1117, endPoint y: 346, distance: 705.2
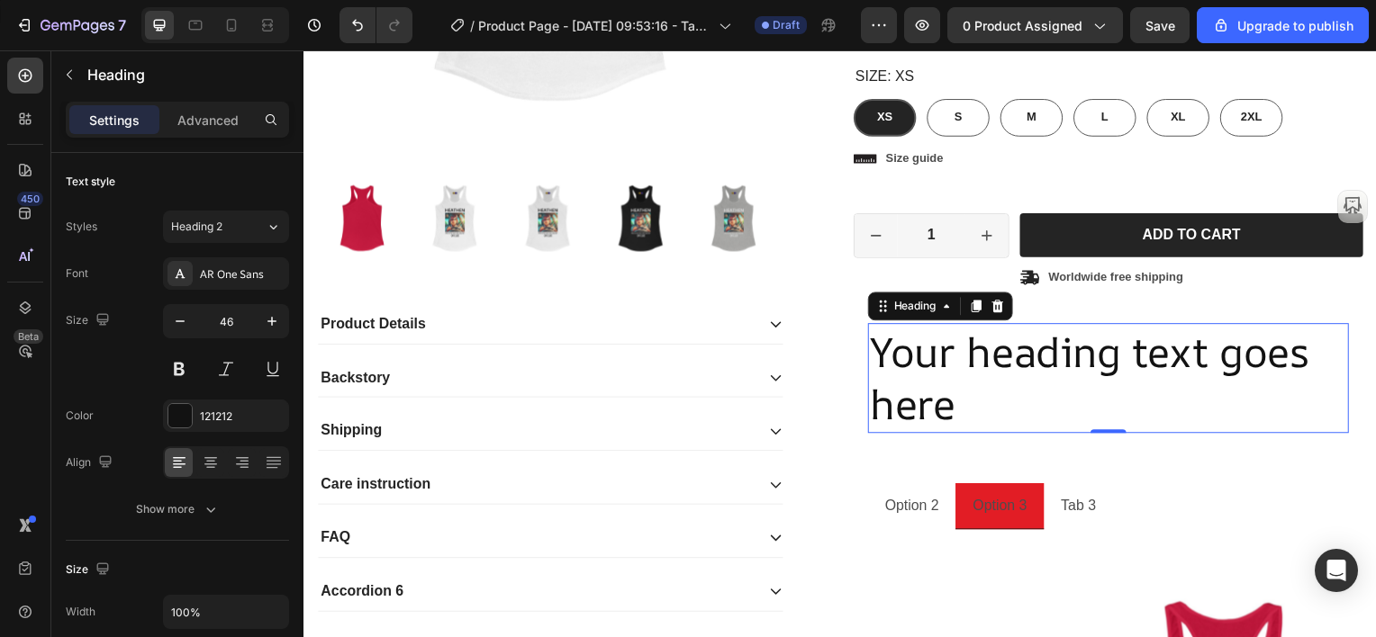
click at [907, 377] on h2 "Your heading text goes here" at bounding box center [1114, 381] width 484 height 112
click at [882, 353] on p "Your heading text goes here" at bounding box center [1113, 381] width 481 height 108
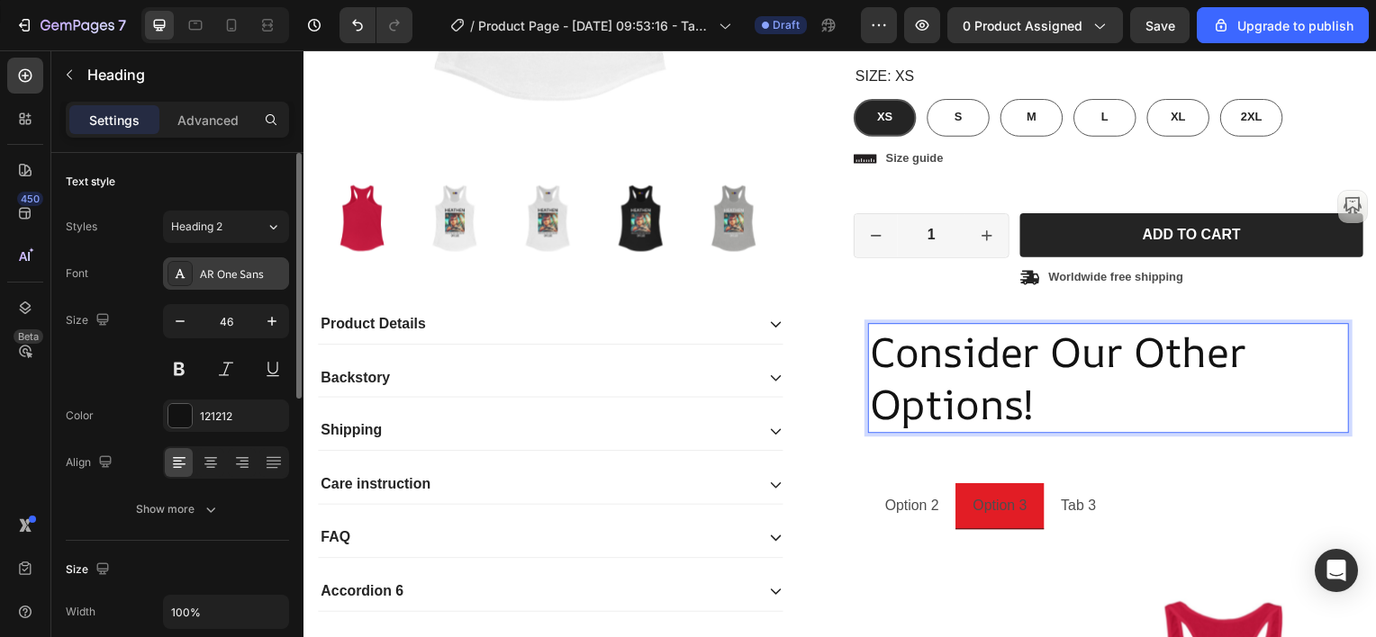
click at [227, 277] on div "AR One Sans" at bounding box center [242, 275] width 85 height 16
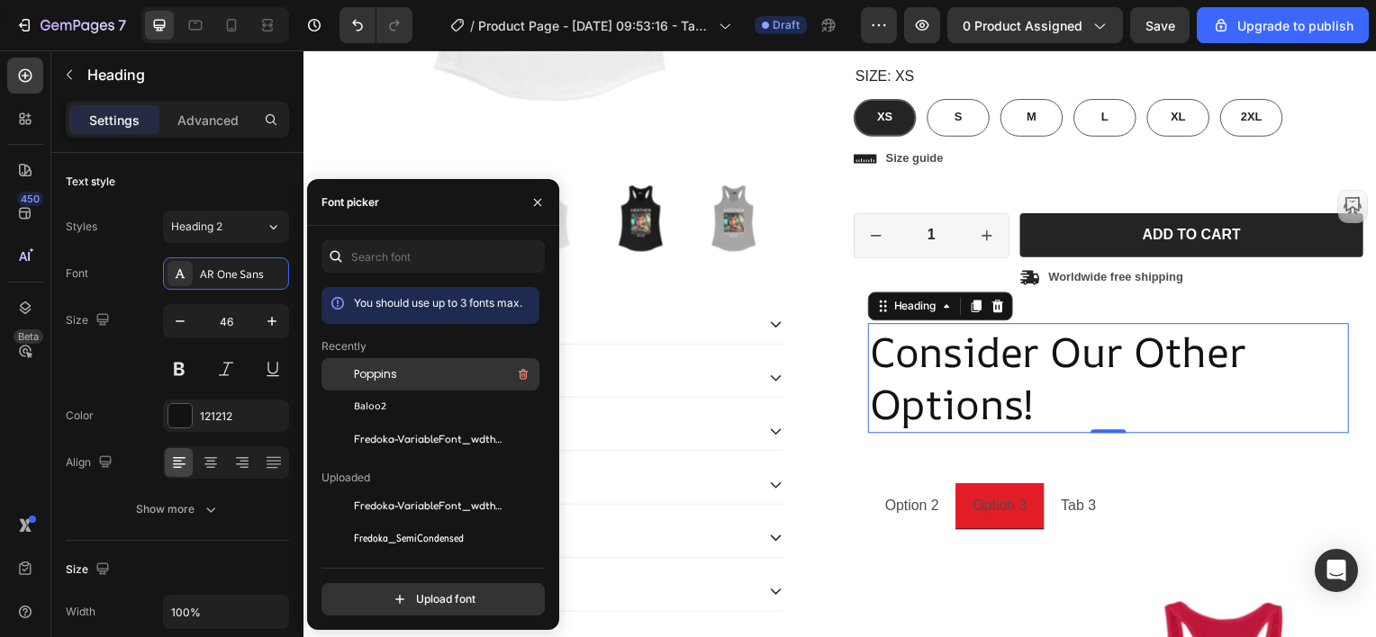
click at [369, 373] on span "Poppins" at bounding box center [375, 374] width 43 height 16
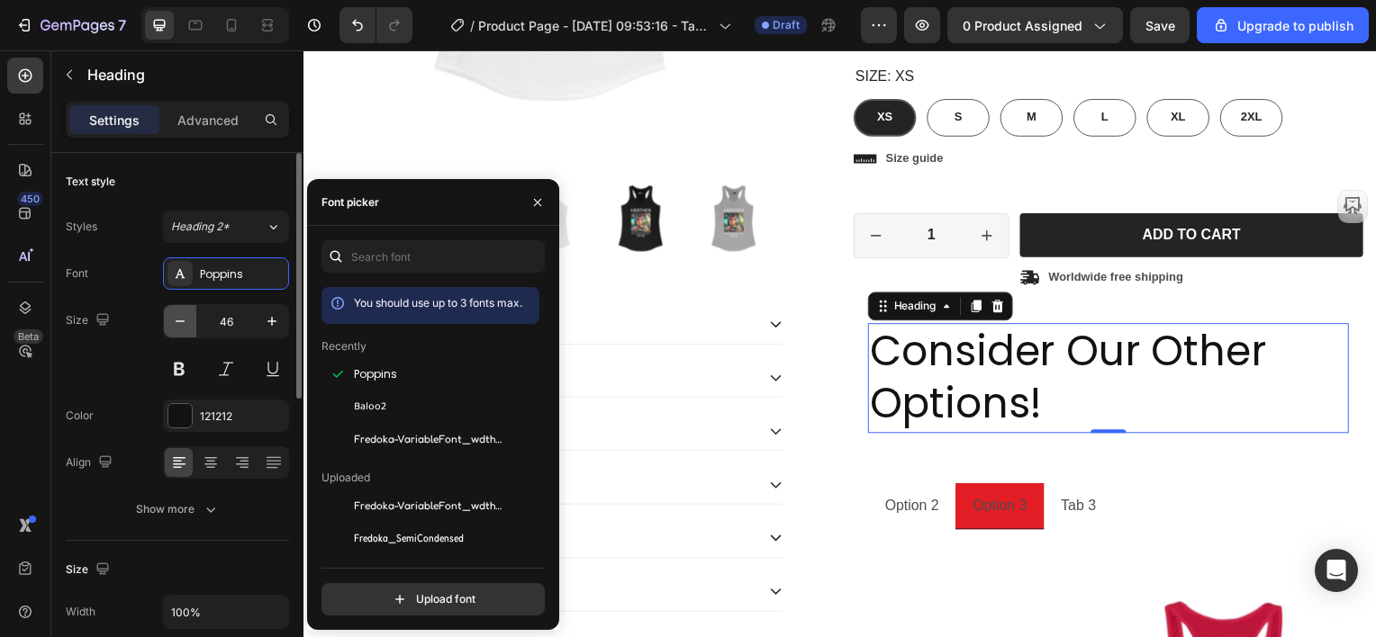
click at [176, 323] on icon "button" at bounding box center [180, 321] width 18 height 18
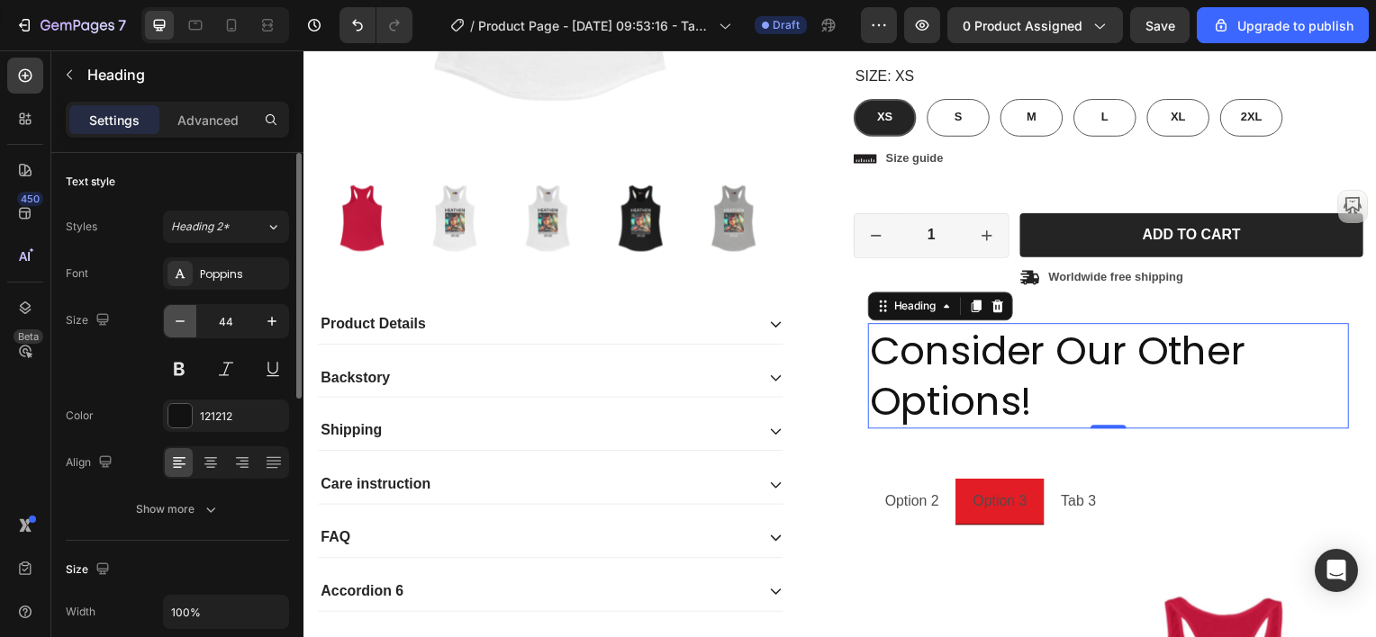
click at [176, 323] on icon "button" at bounding box center [180, 321] width 18 height 18
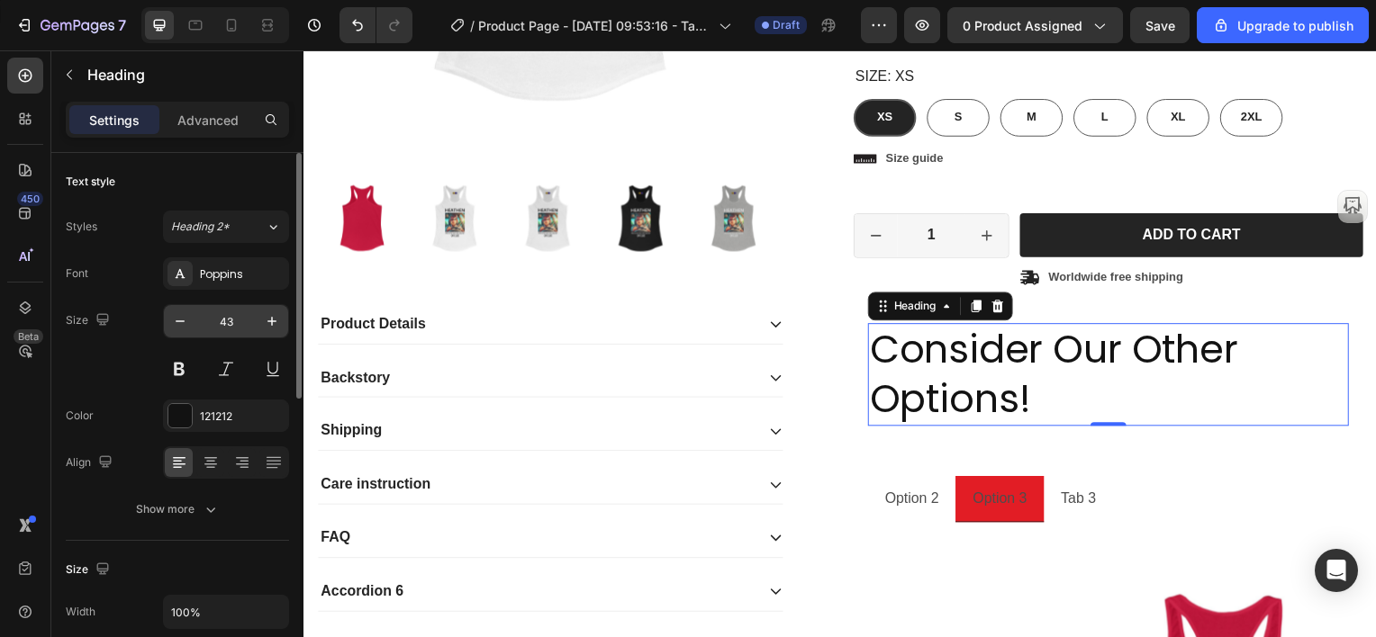
click at [229, 318] on input "43" at bounding box center [225, 321] width 59 height 32
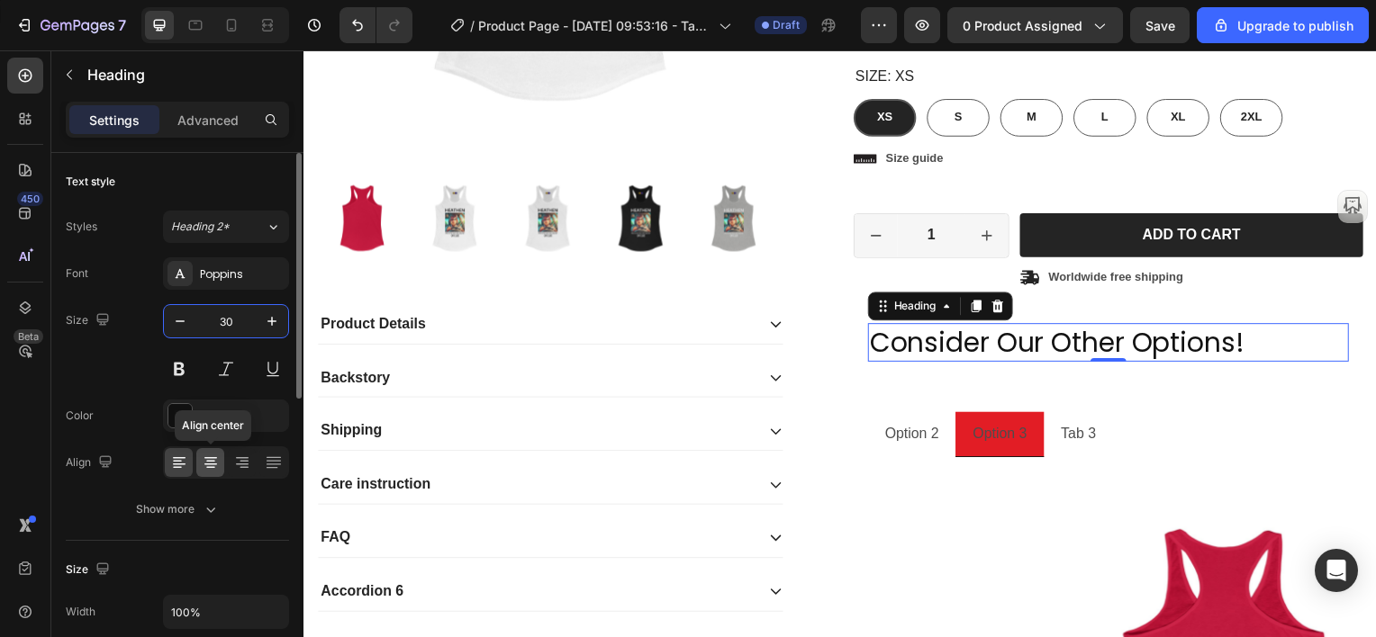
type input "30"
click at [208, 461] on icon at bounding box center [210, 462] width 9 height 2
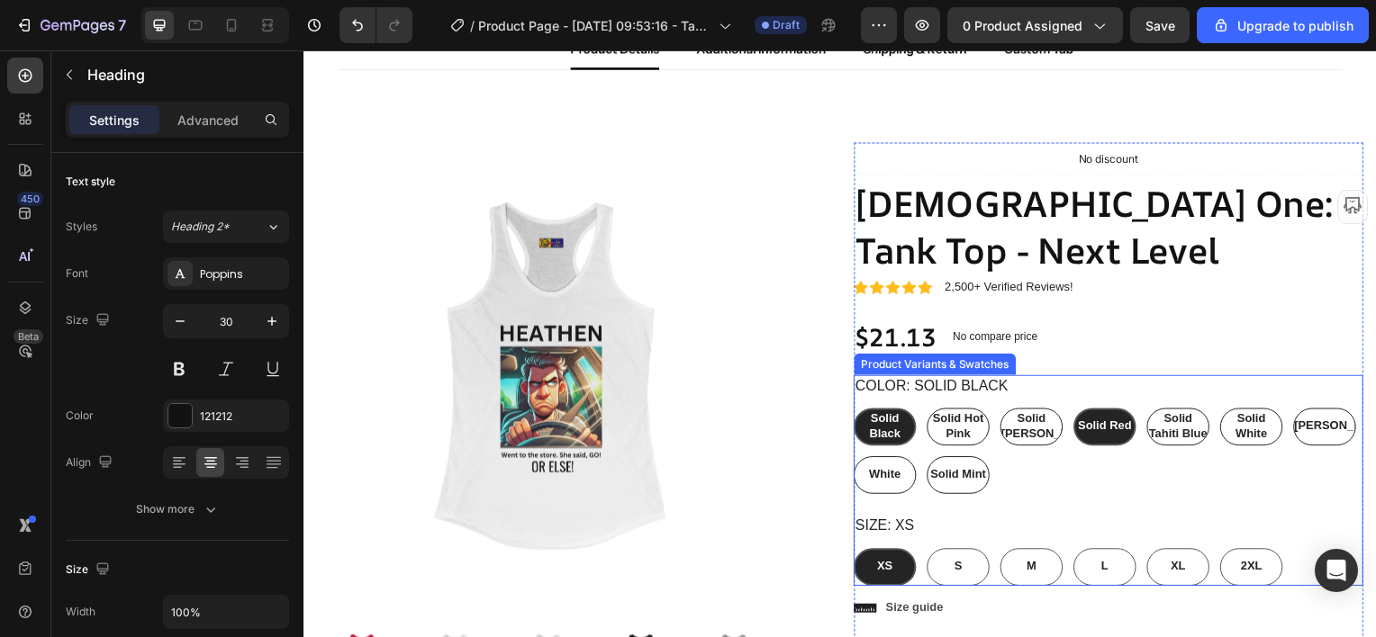
scroll to position [27, 0]
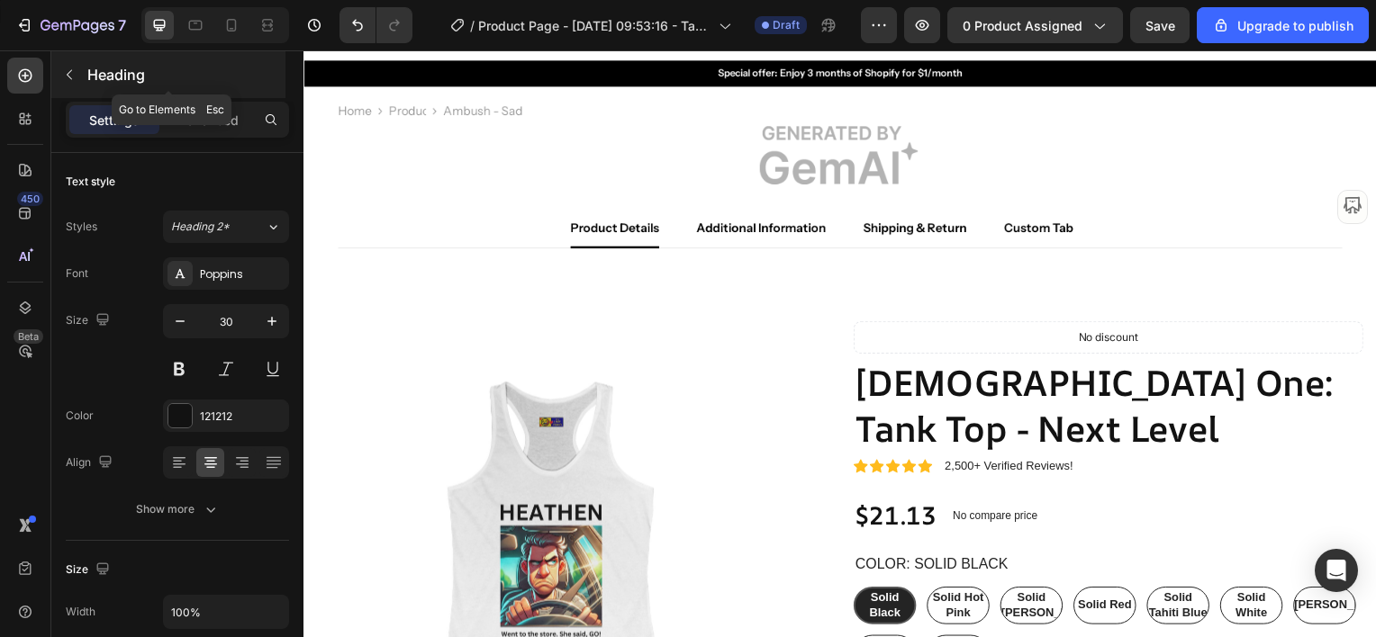
click at [70, 68] on icon "button" at bounding box center [69, 75] width 14 height 14
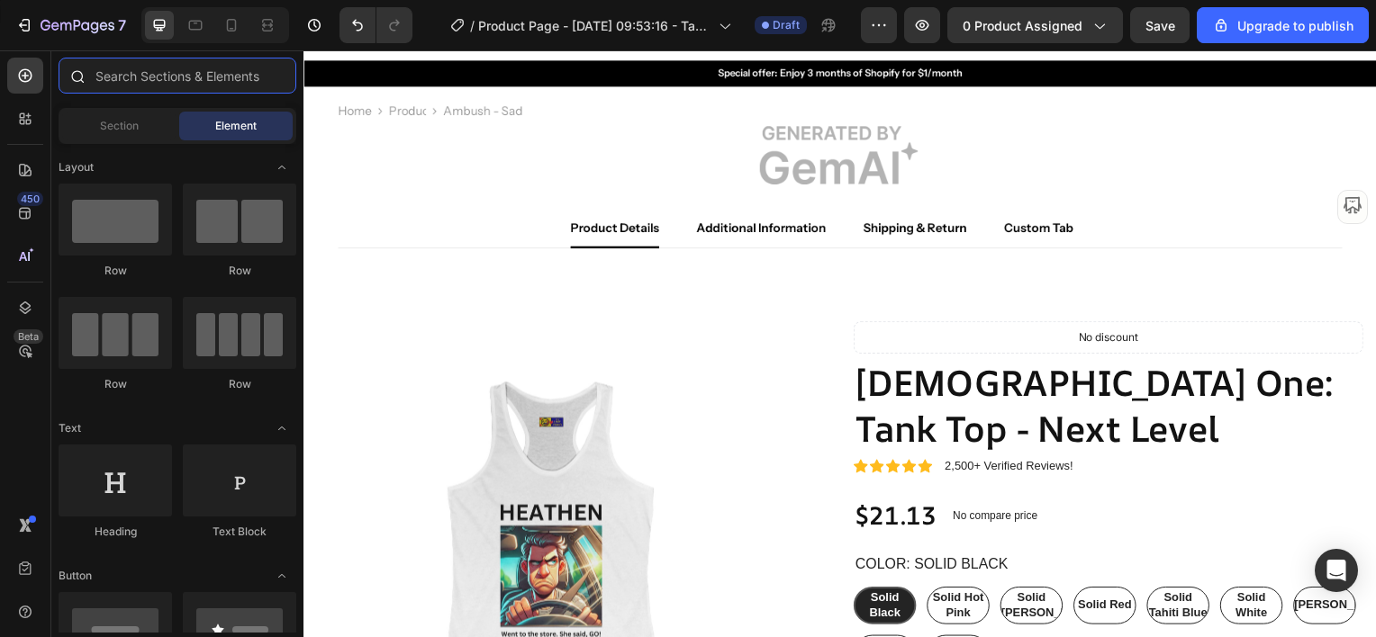
click at [133, 76] on input "text" at bounding box center [178, 76] width 238 height 36
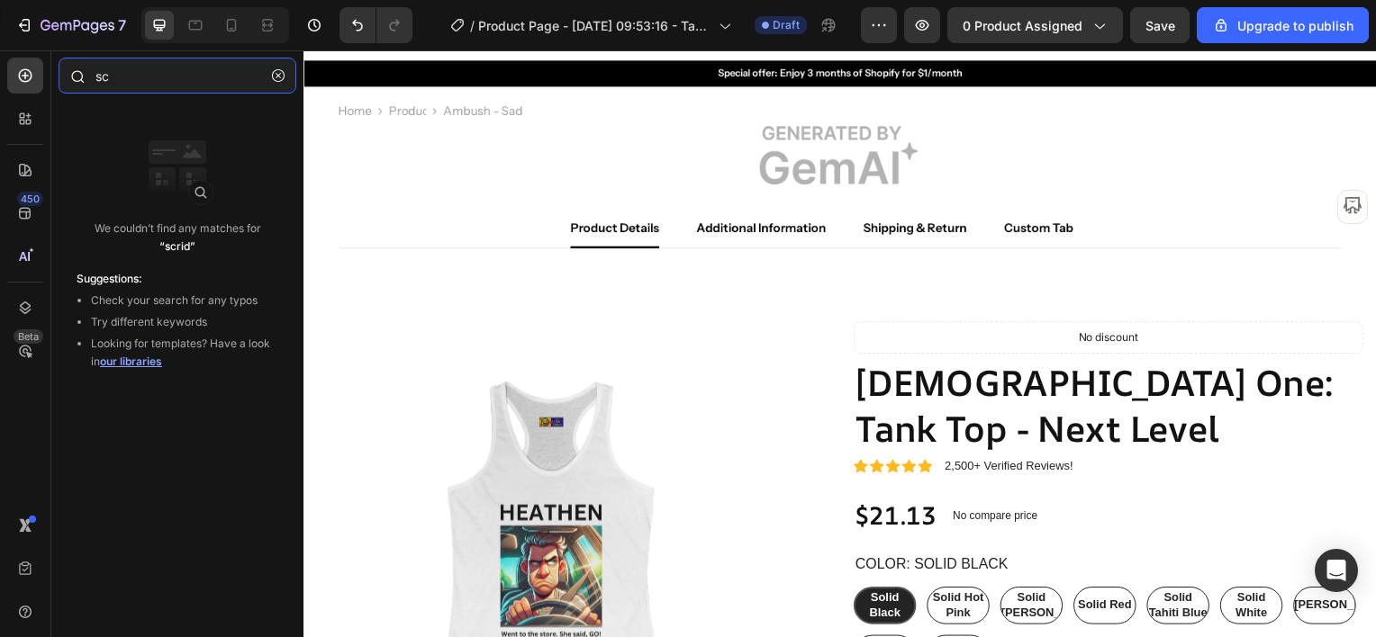
type input "s"
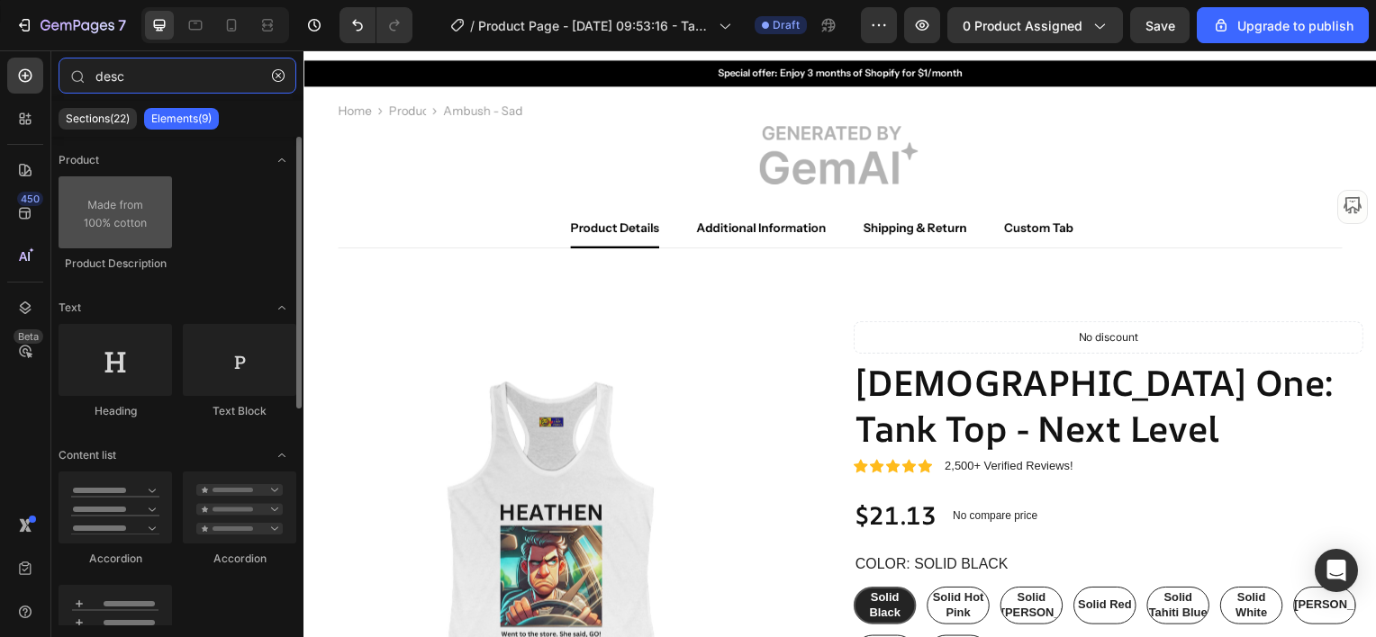
type input "desc"
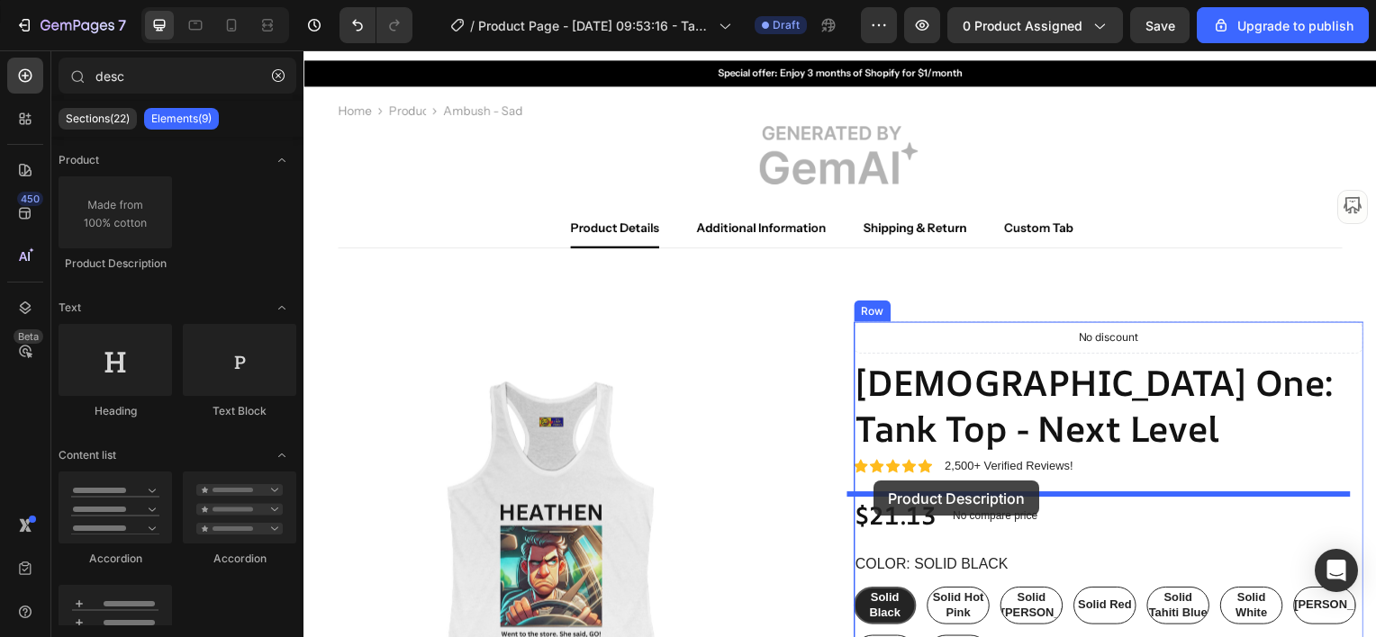
drag, startPoint x: 393, startPoint y: 275, endPoint x: 878, endPoint y: 484, distance: 528.7
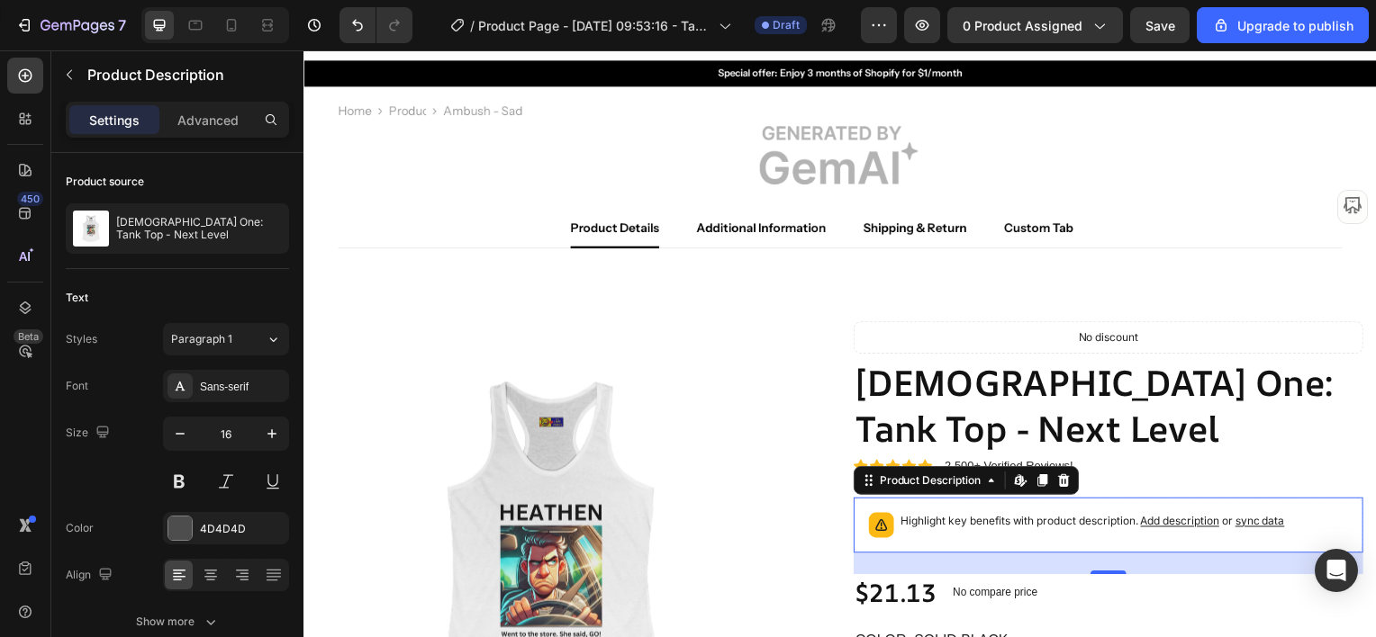
click at [1261, 521] on span "sync data" at bounding box center [1267, 525] width 50 height 14
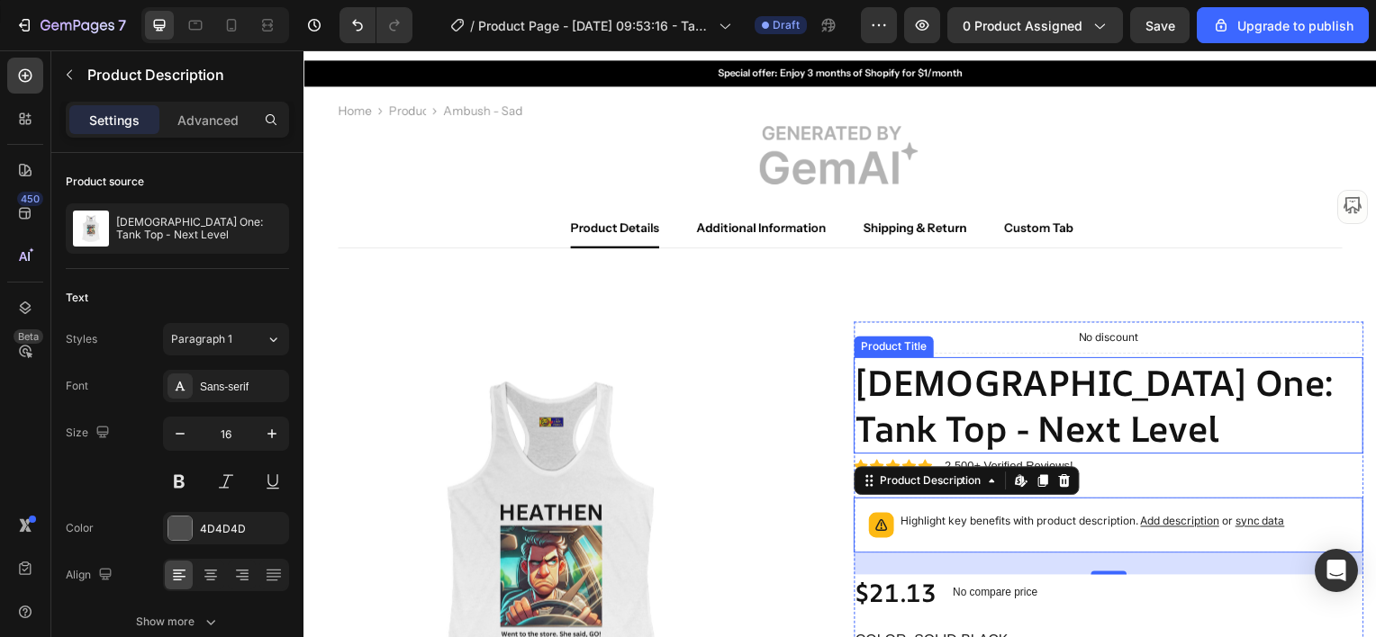
click at [1165, 439] on h1 "[DEMOGRAPHIC_DATA] One: Tank Top - Next Level" at bounding box center [1113, 407] width 513 height 97
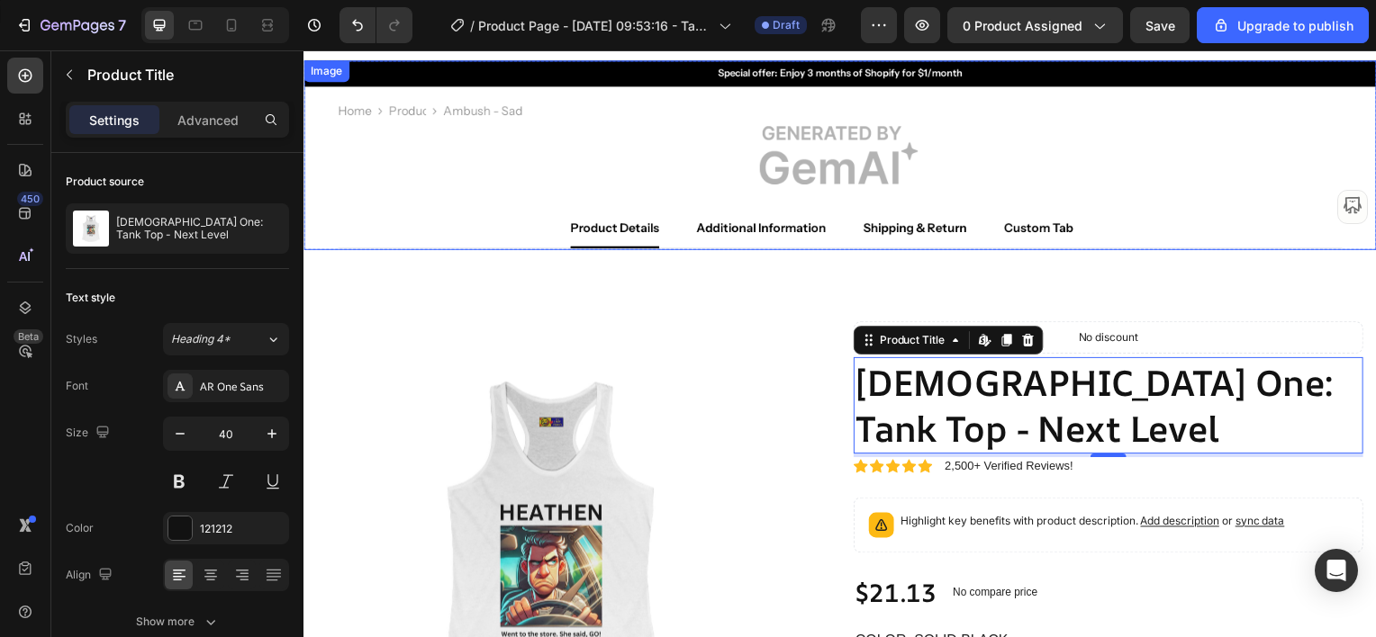
click at [1140, 200] on img at bounding box center [843, 155] width 1081 height 191
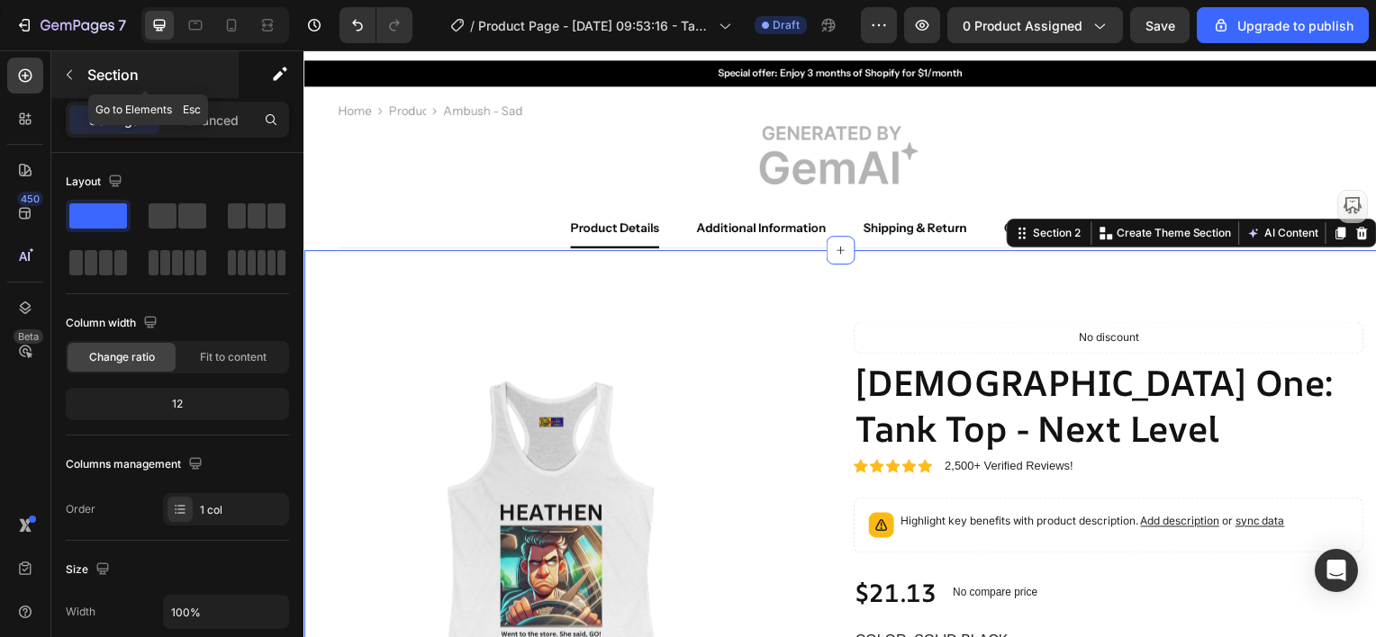
click at [72, 72] on icon "button" at bounding box center [69, 75] width 14 height 14
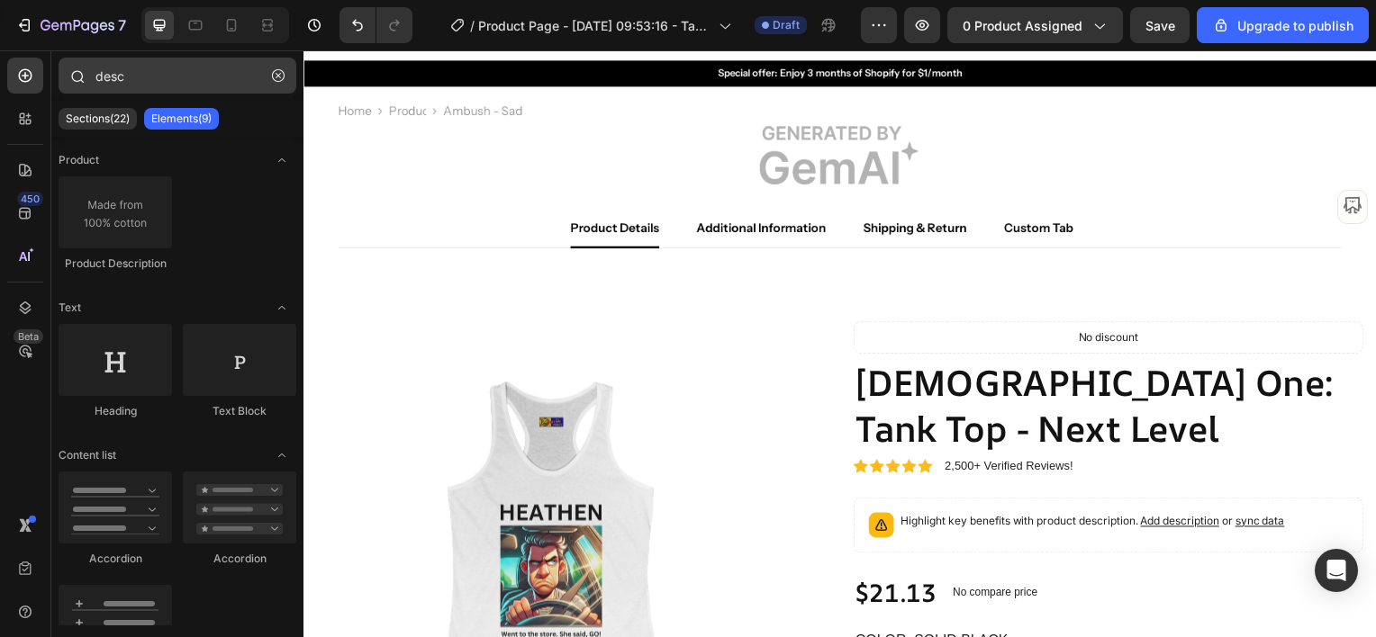
click at [281, 76] on icon "button" at bounding box center [278, 75] width 13 height 13
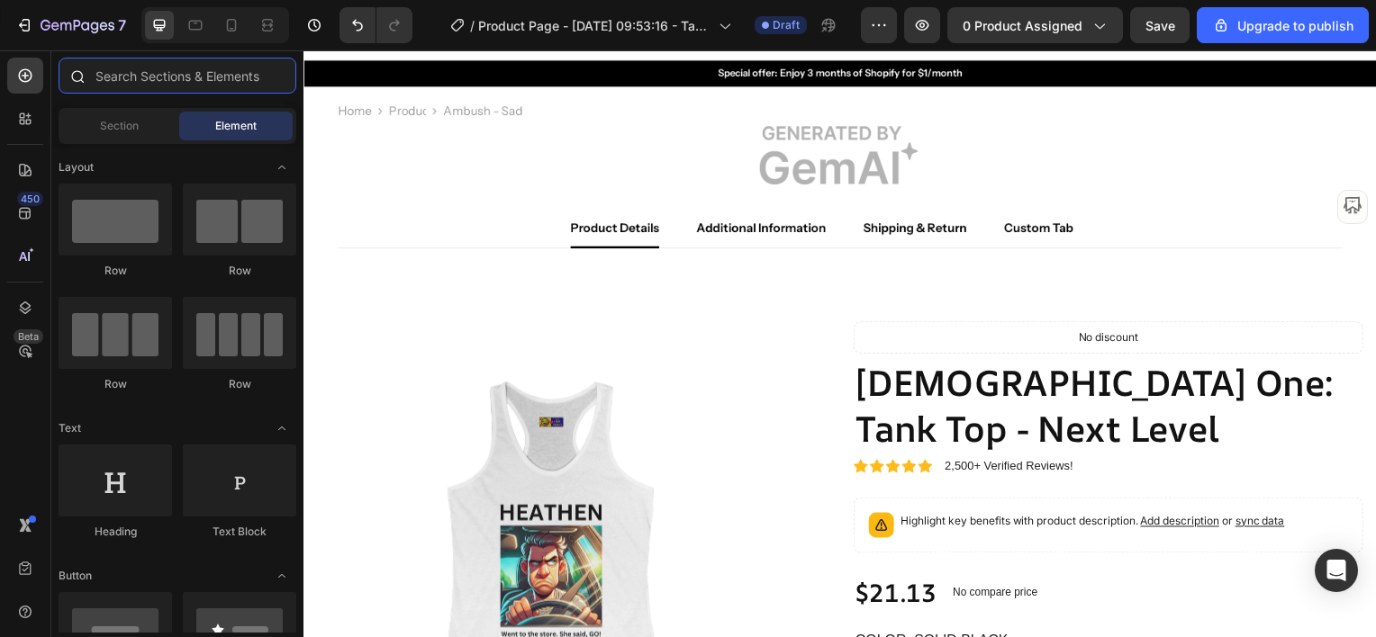
click at [162, 71] on input "text" at bounding box center [178, 76] width 238 height 36
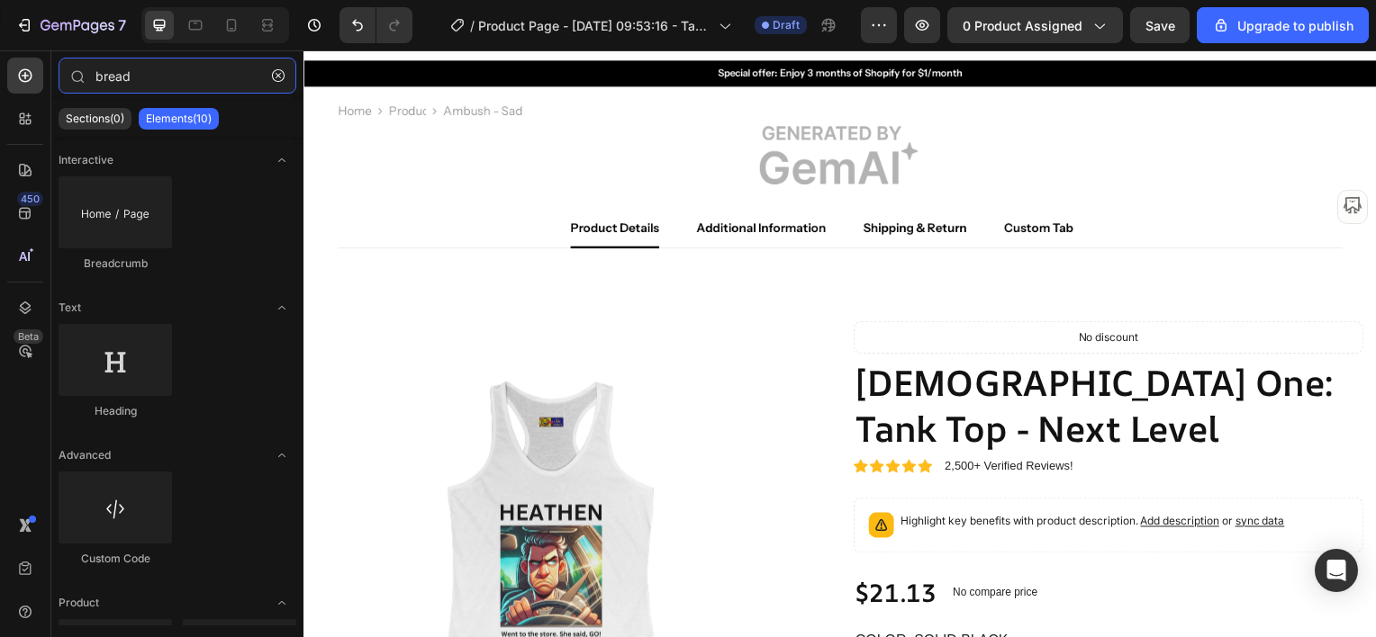
type input "bread"
click at [146, 115] on p "Elements(10)" at bounding box center [179, 119] width 66 height 14
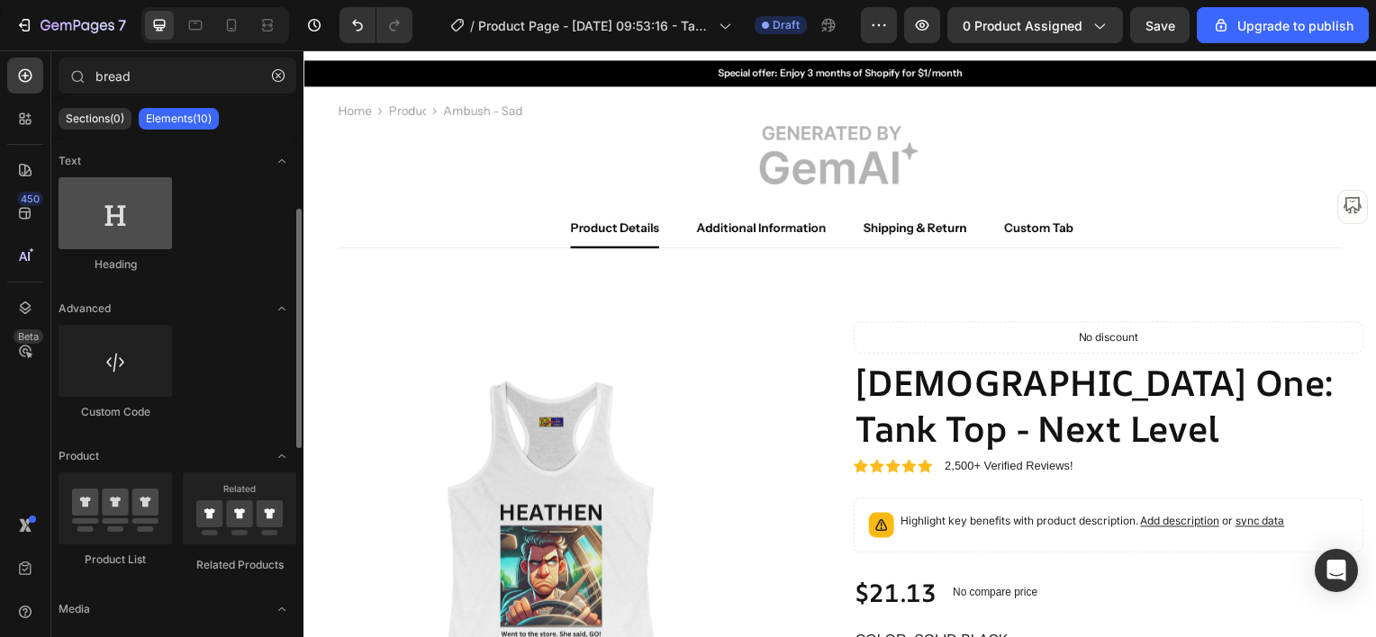
scroll to position [0, 0]
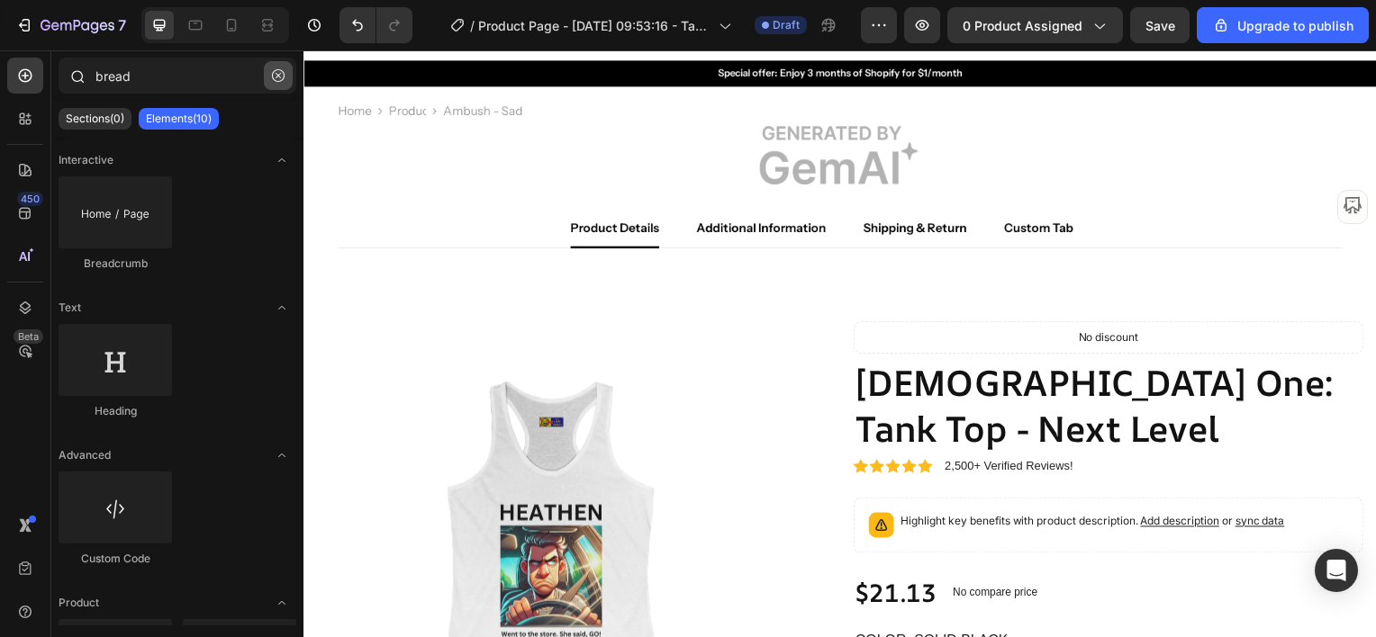
click at [279, 77] on icon "button" at bounding box center [278, 75] width 13 height 13
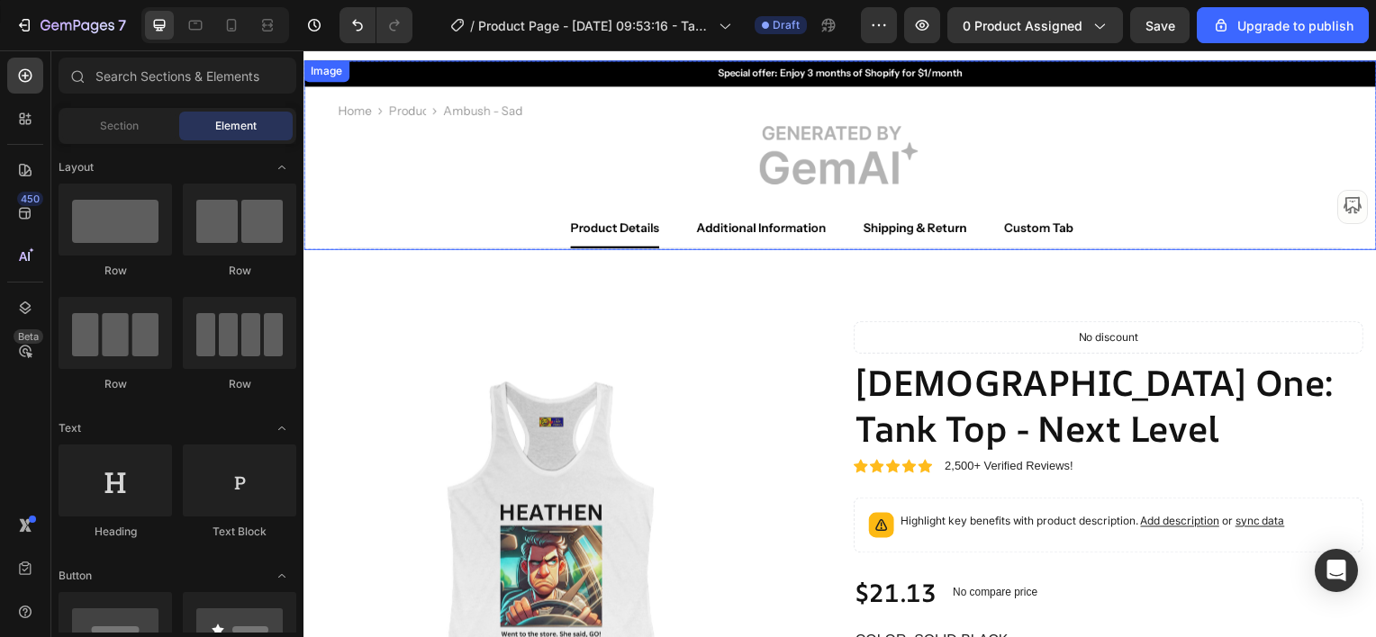
click at [745, 225] on img at bounding box center [843, 155] width 1081 height 191
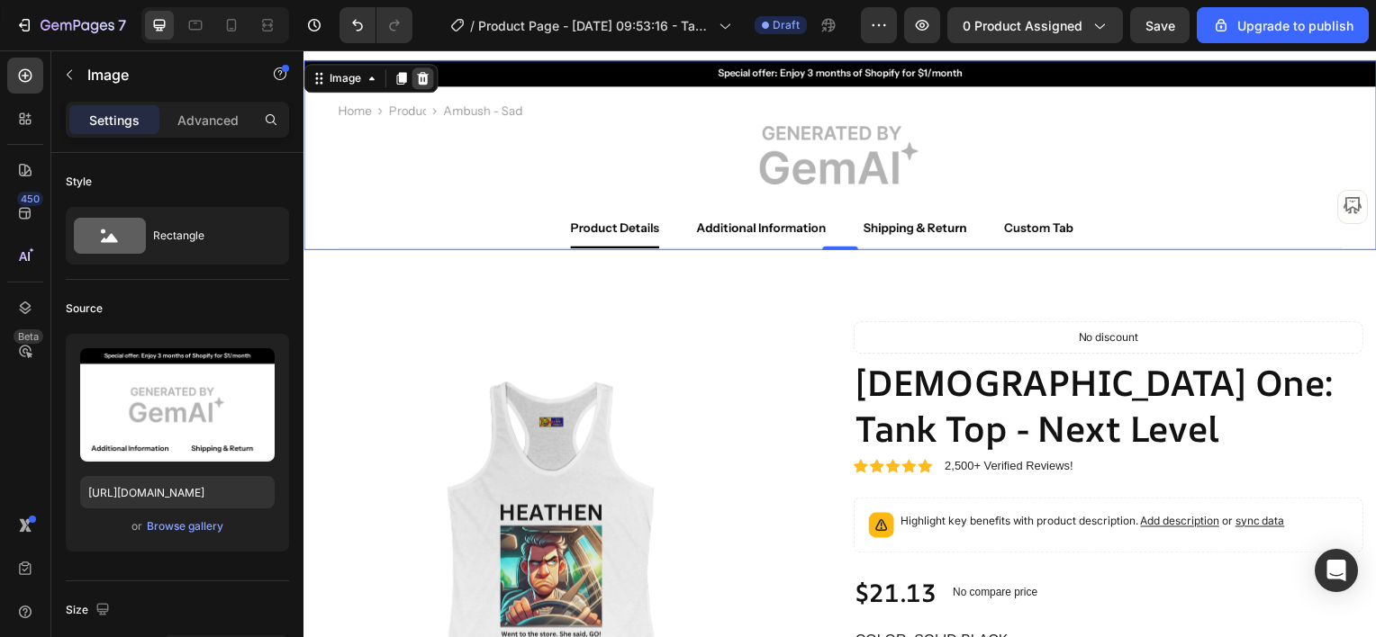
click at [421, 75] on icon at bounding box center [424, 78] width 12 height 13
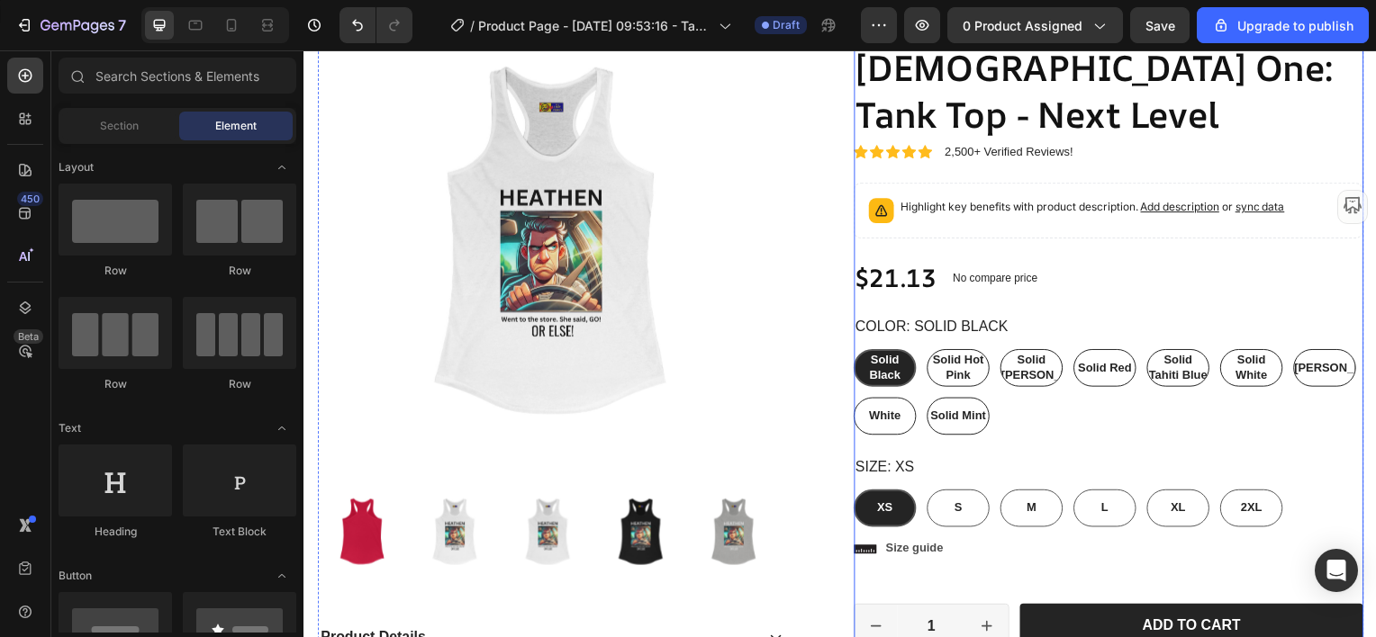
scroll to position [297, 0]
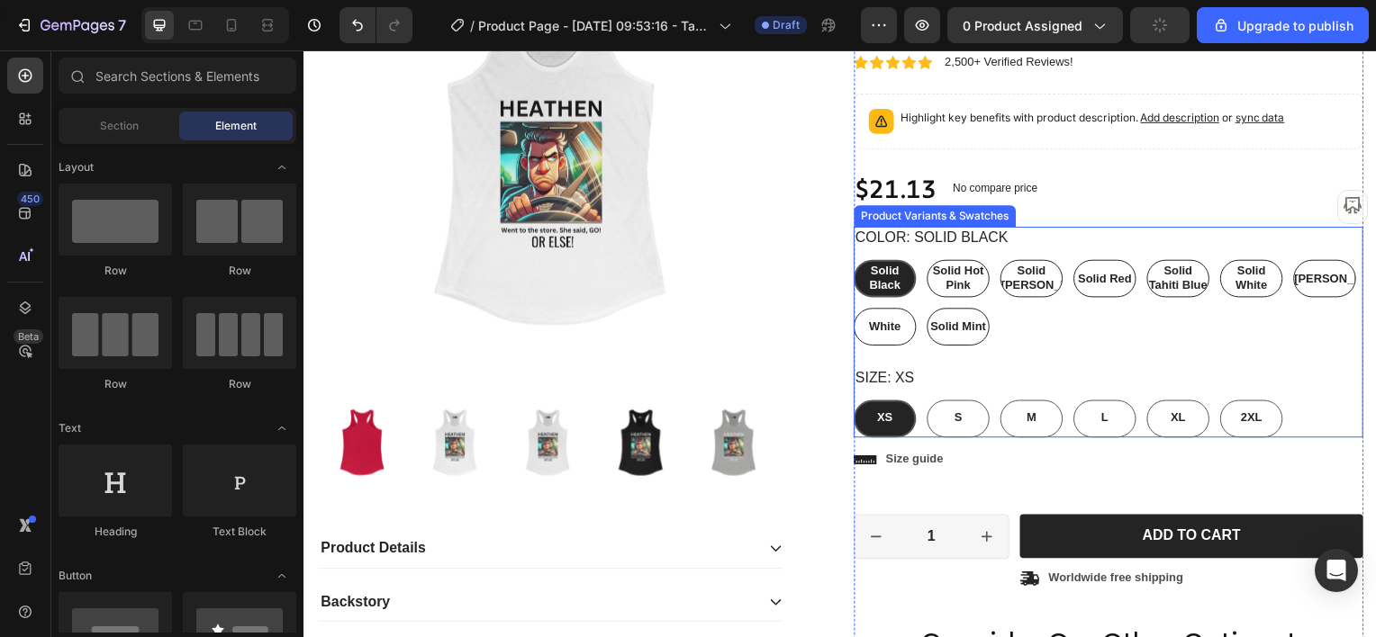
click at [1034, 330] on div "Solid Black Solid Black Solid Black Solid Hot Pink Solid Hot Pink Solid Hot Pin…" at bounding box center [1113, 304] width 513 height 86
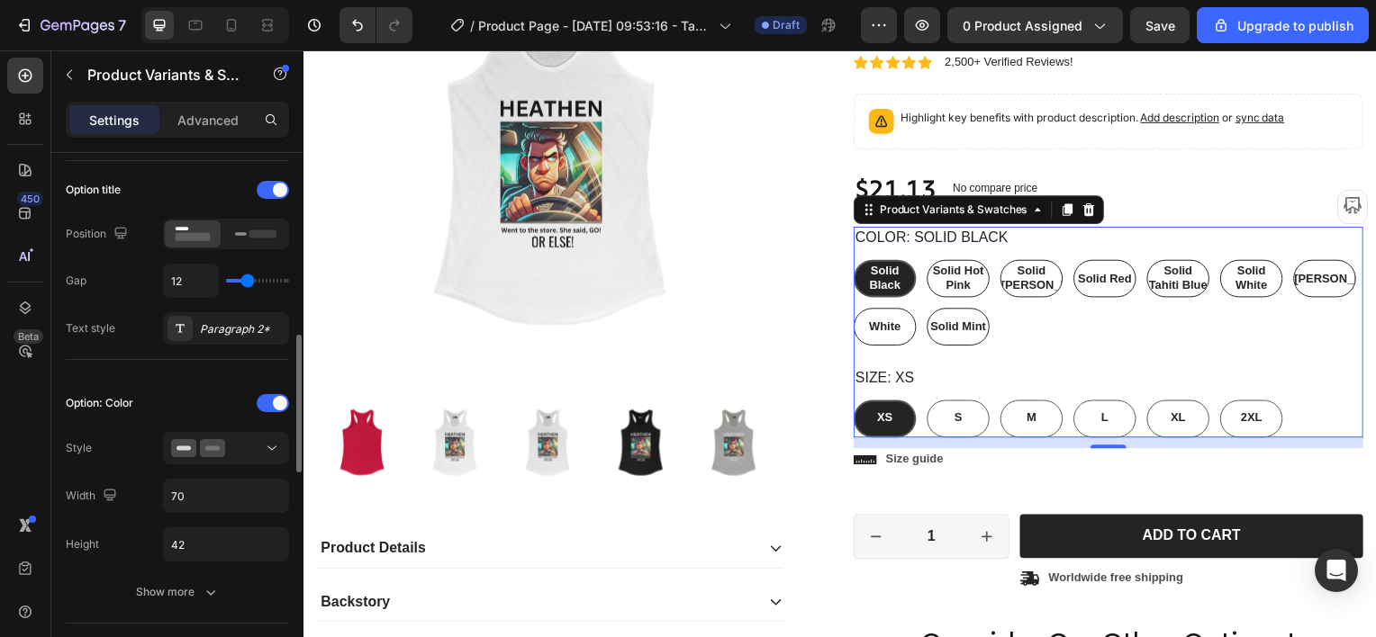
scroll to position [360, 0]
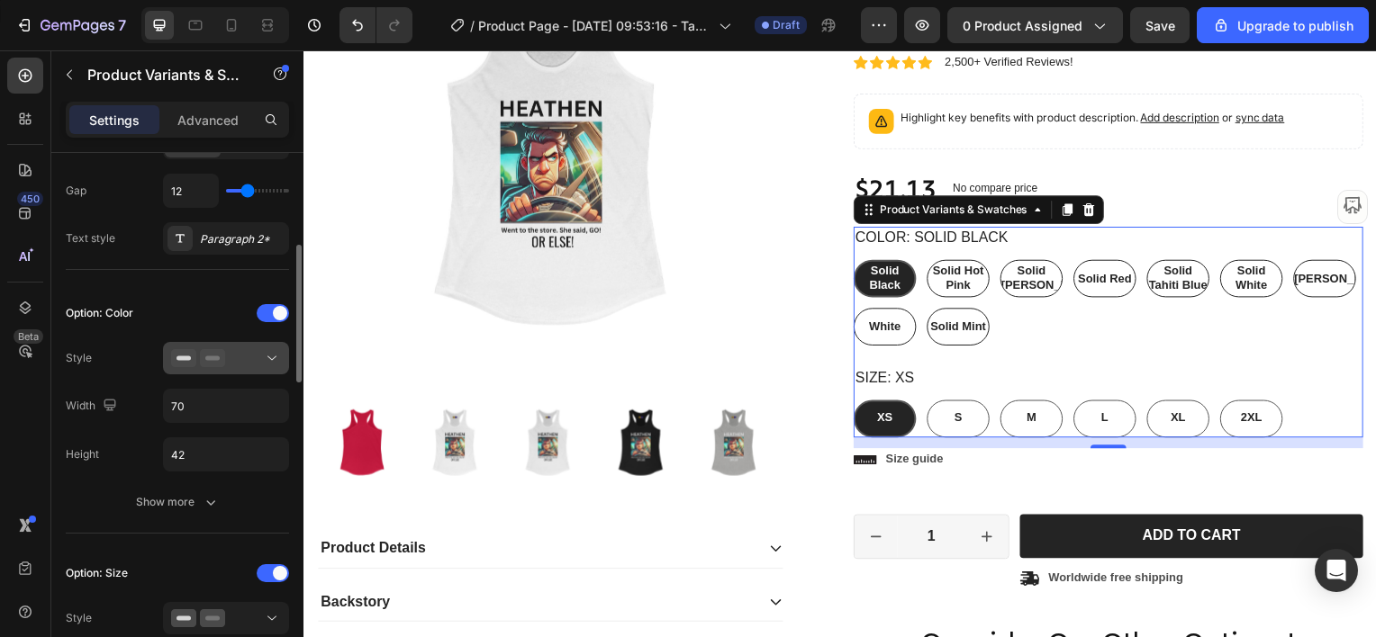
click at [273, 357] on icon at bounding box center [271, 359] width 9 height 5
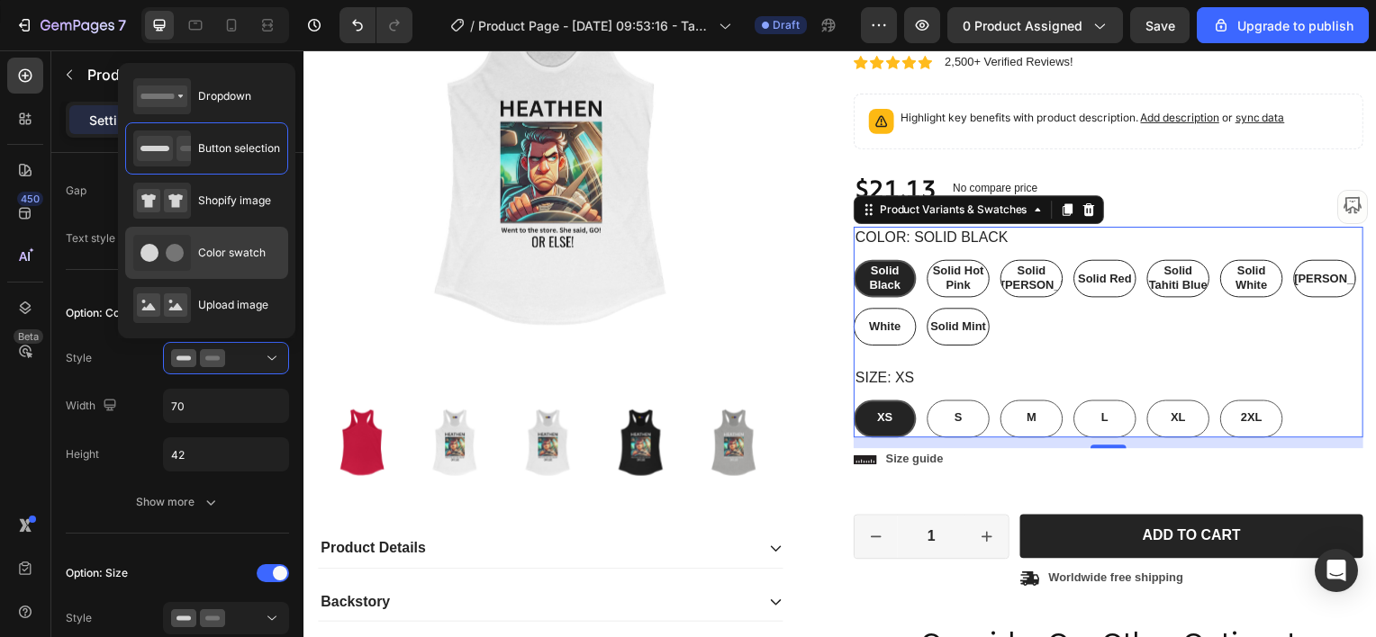
click at [237, 241] on div "Color swatch" at bounding box center [199, 253] width 132 height 36
type input "45"
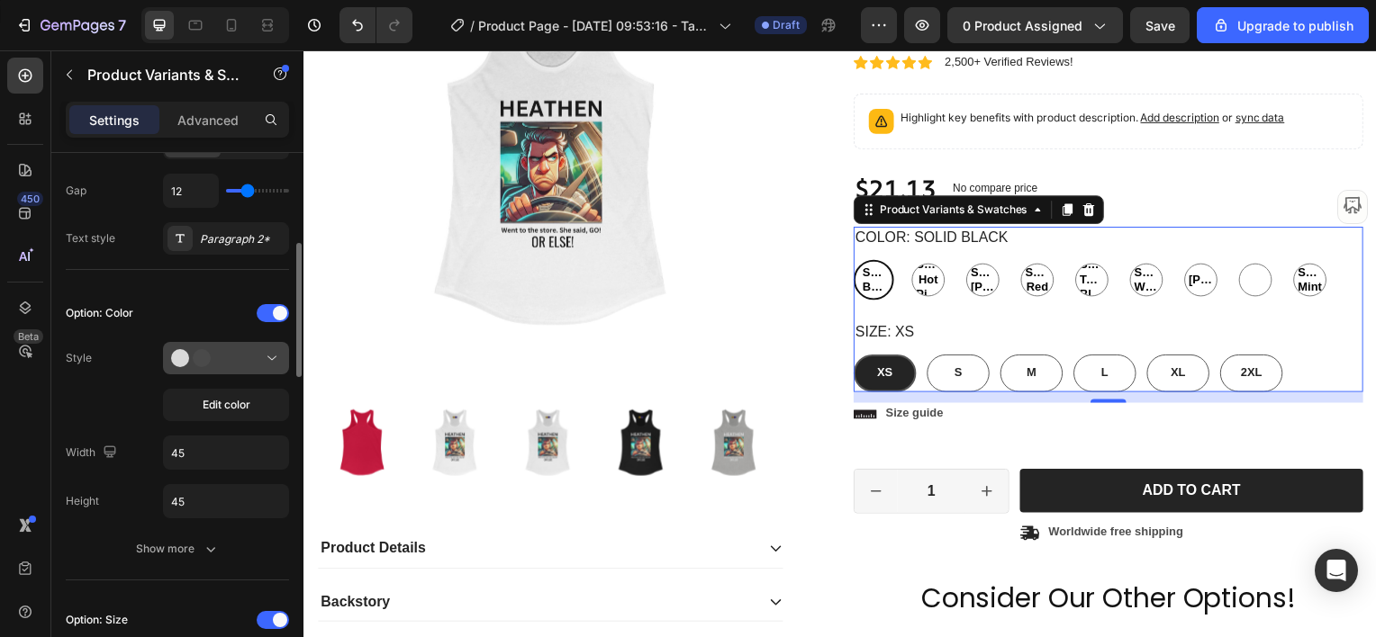
click at [220, 364] on icon at bounding box center [198, 358] width 54 height 18
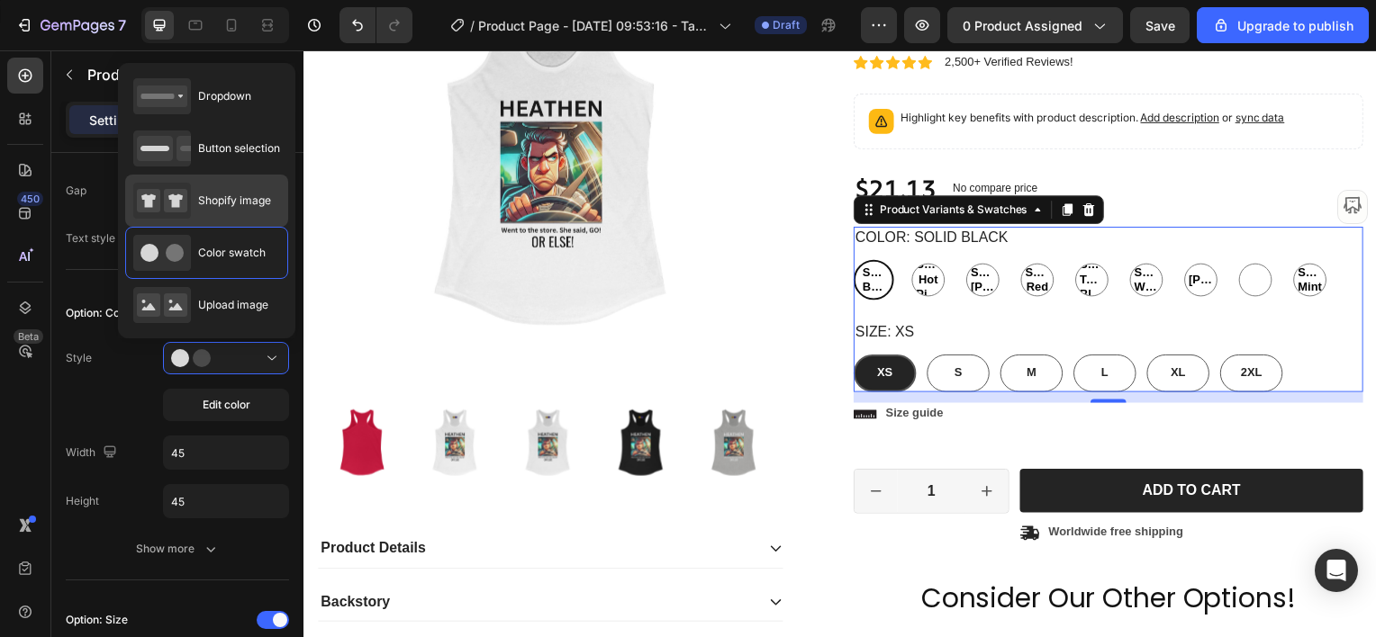
click at [220, 209] on div "Shopify image" at bounding box center [202, 201] width 138 height 36
type input "64"
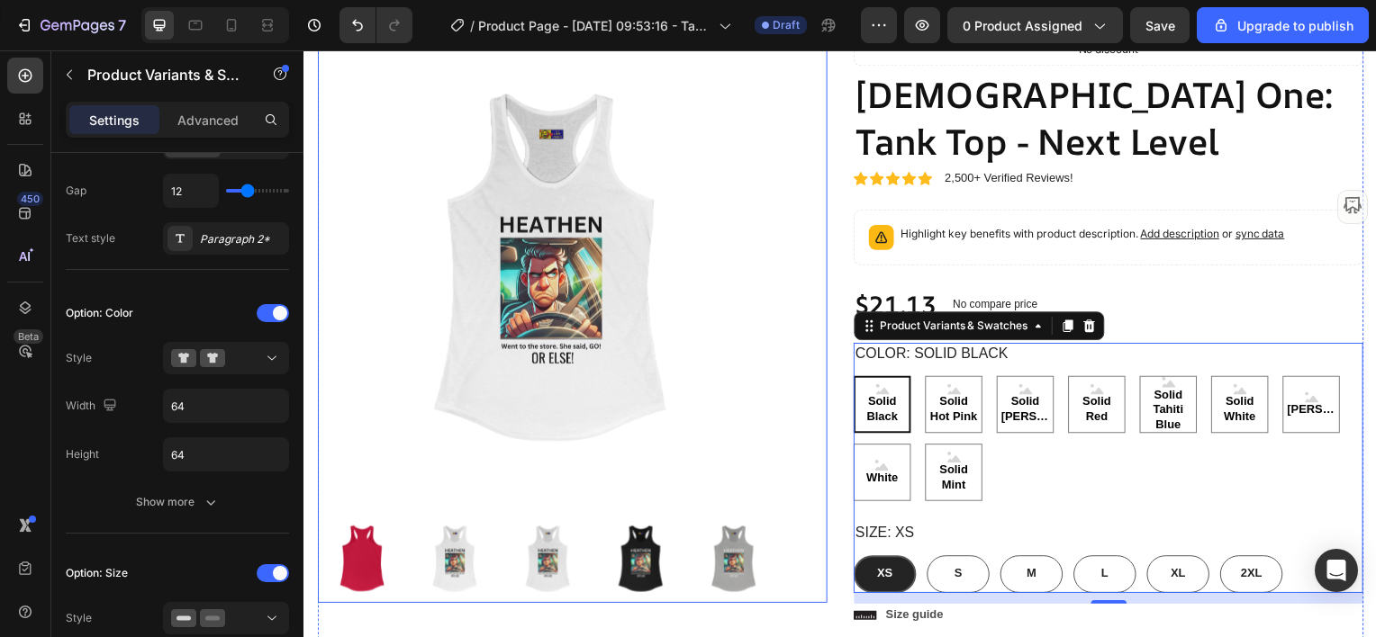
scroll to position [270, 0]
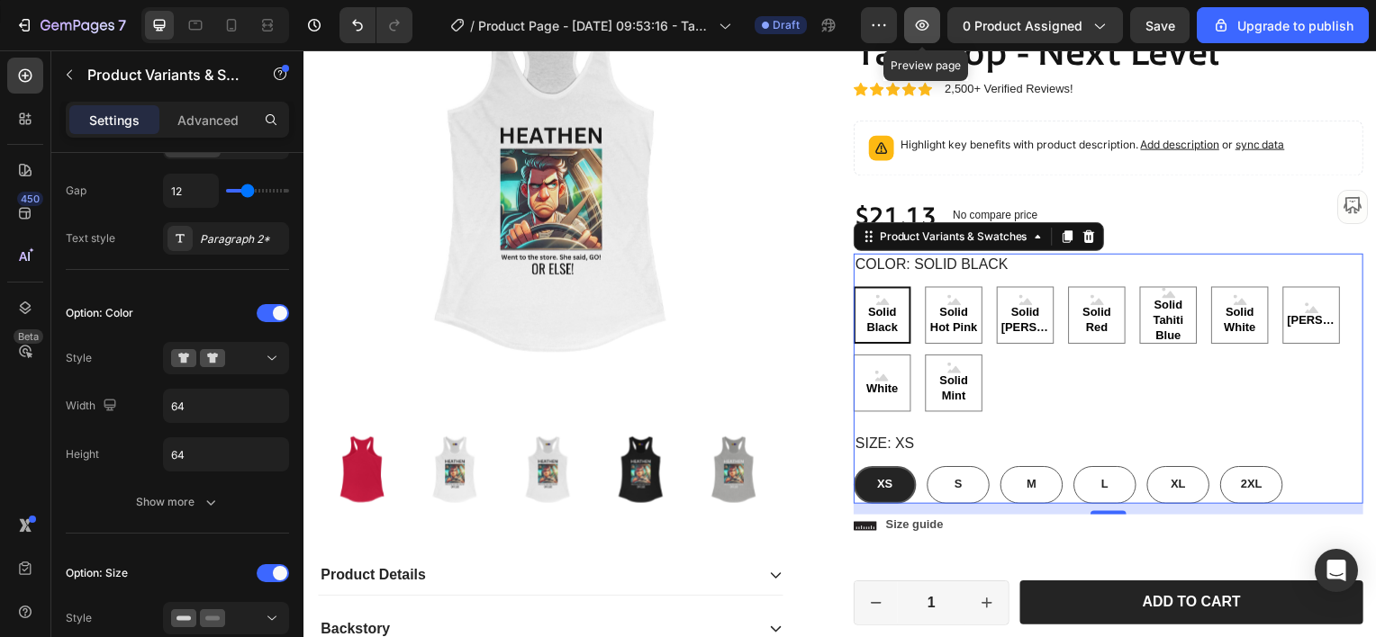
click at [931, 25] on icon "button" at bounding box center [922, 25] width 18 height 18
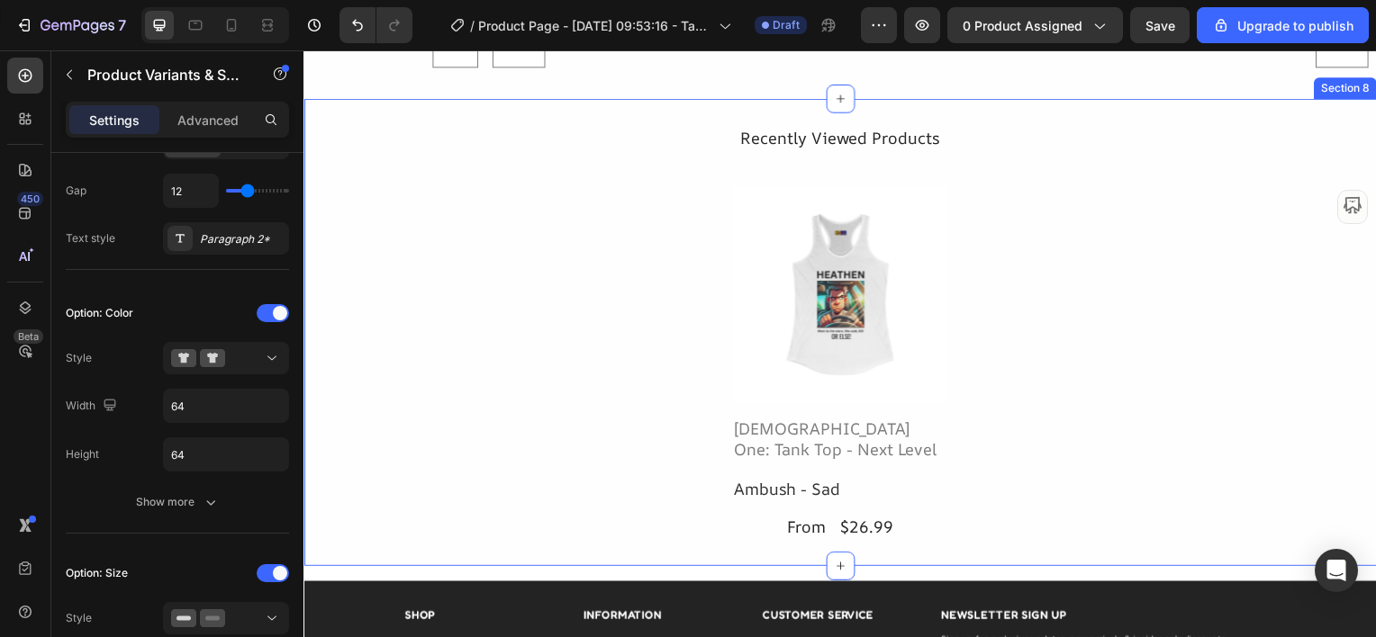
scroll to position [6515, 0]
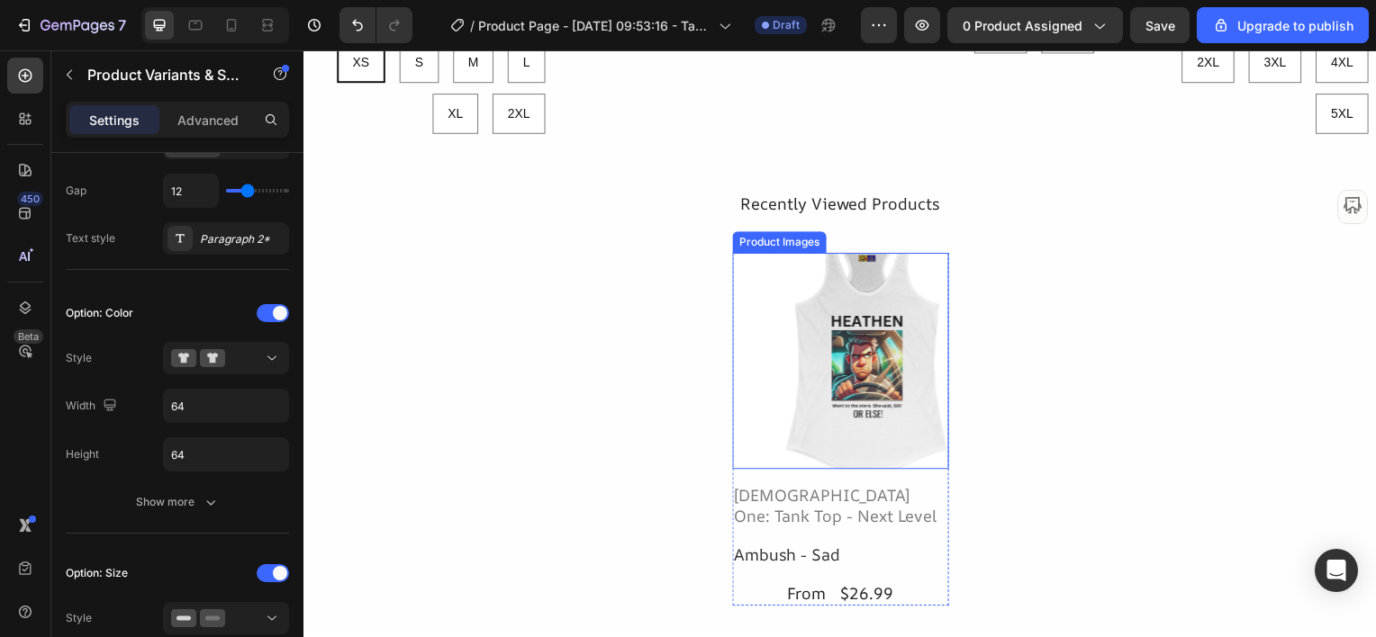
click at [784, 328] on img at bounding box center [844, 363] width 218 height 218
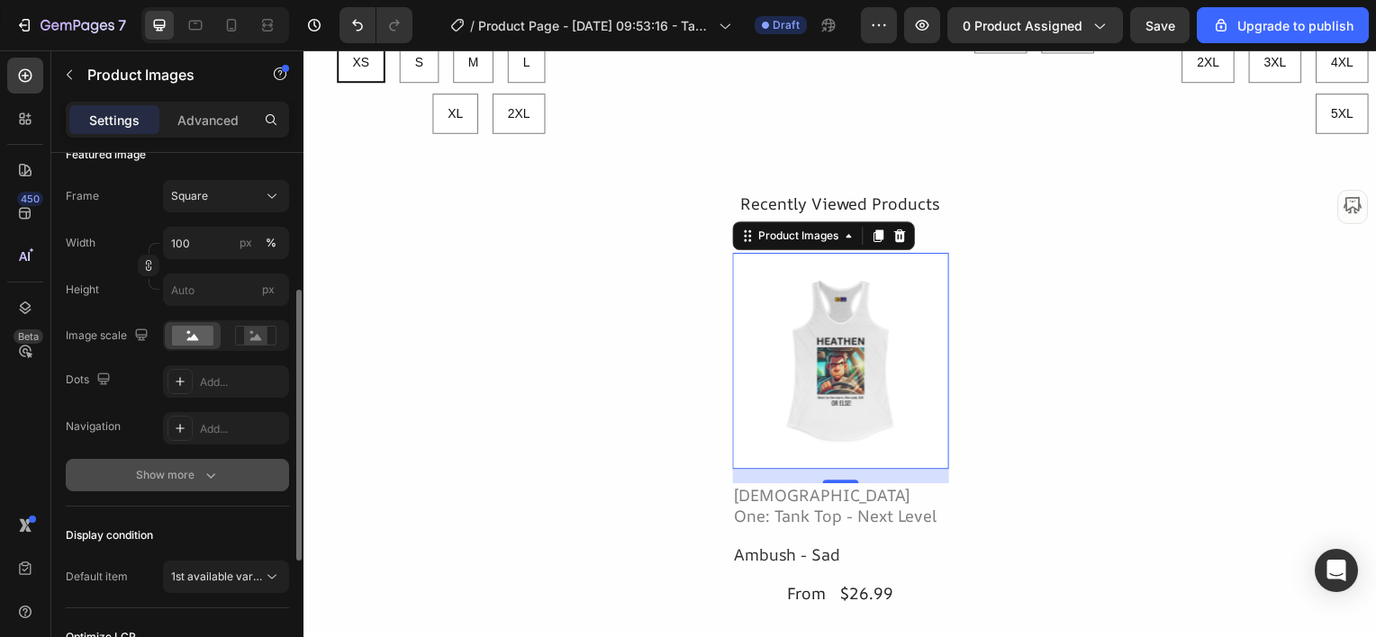
scroll to position [360, 0]
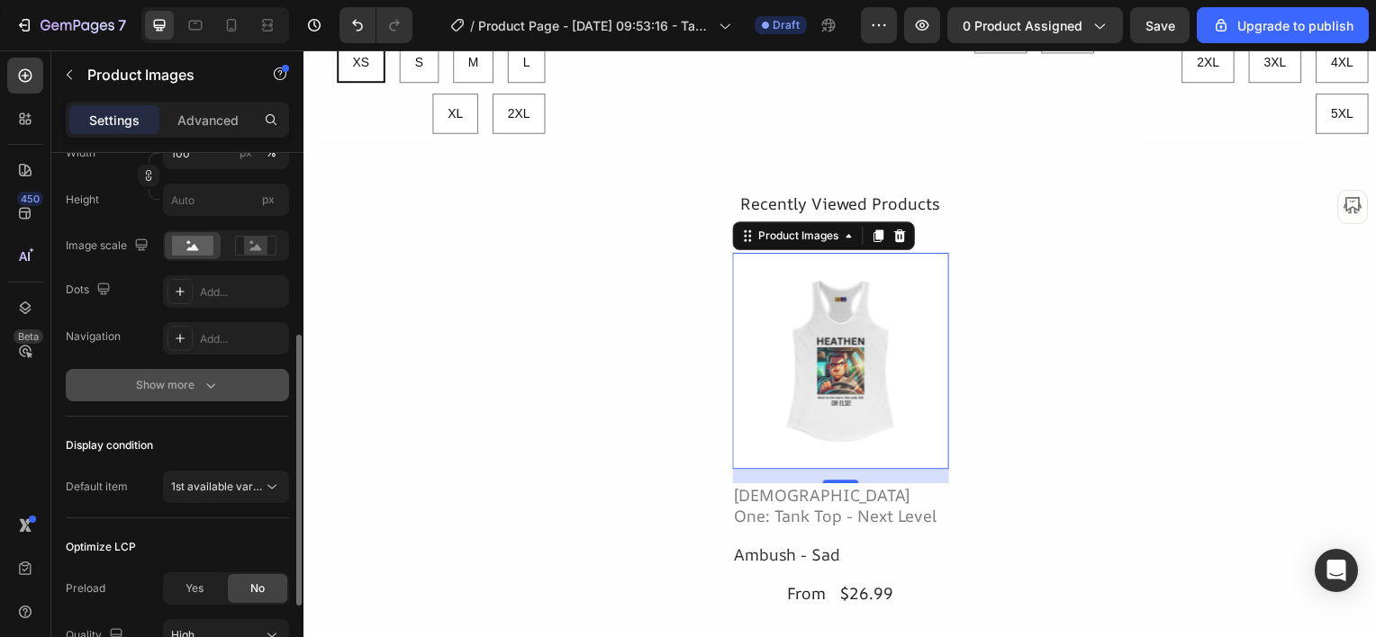
click at [177, 384] on div "Show more" at bounding box center [178, 385] width 84 height 18
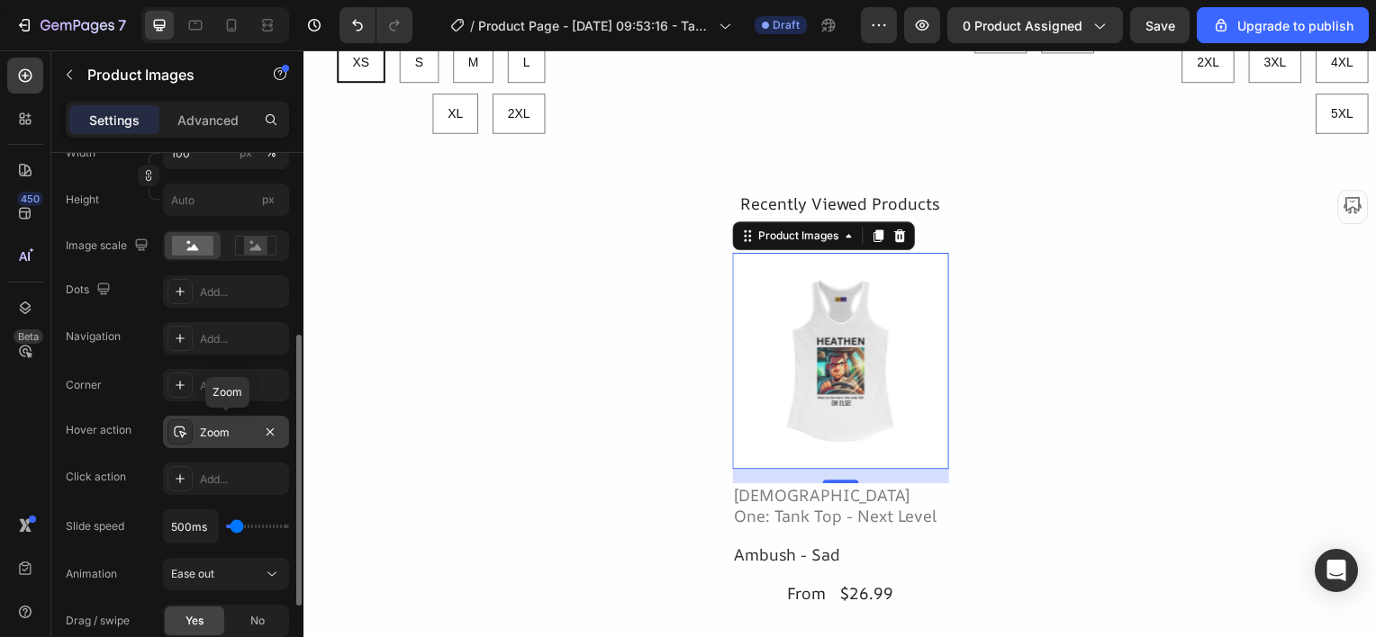
click at [203, 429] on div "Zoom" at bounding box center [226, 433] width 52 height 16
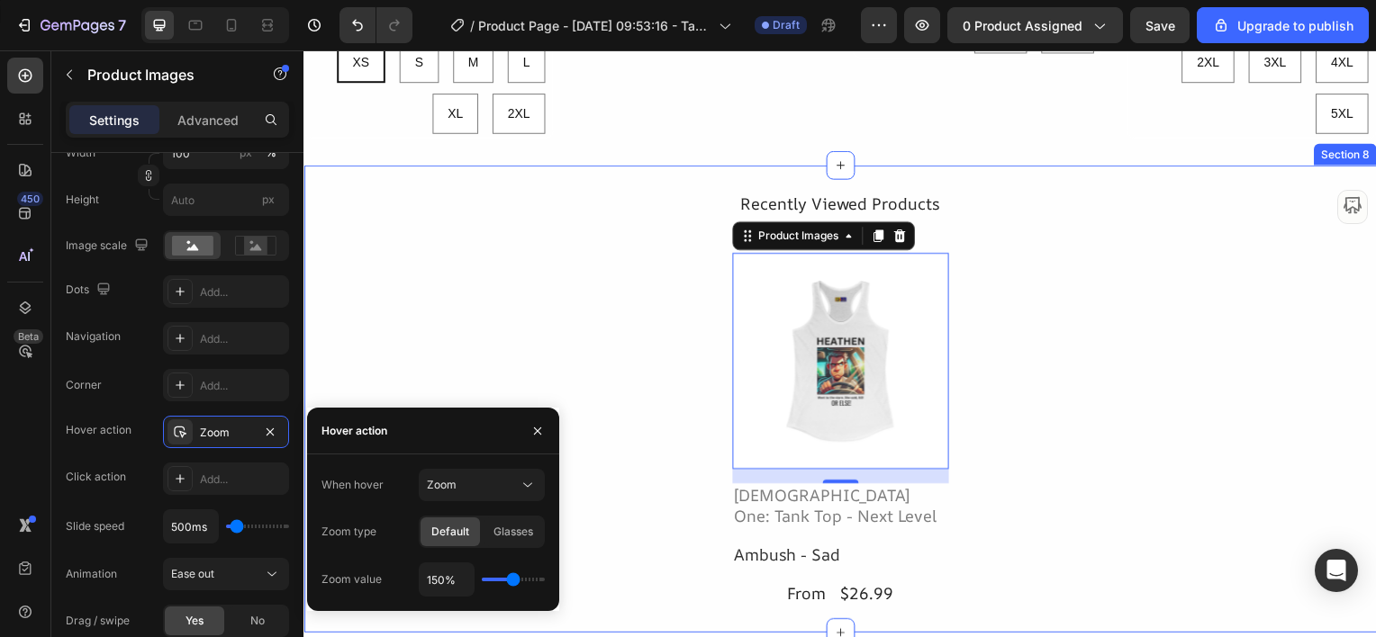
click at [393, 303] on div "Recently Viewed Products Text Block Product Images 16 Heathen One: Tank Top - N…" at bounding box center [843, 401] width 1081 height 417
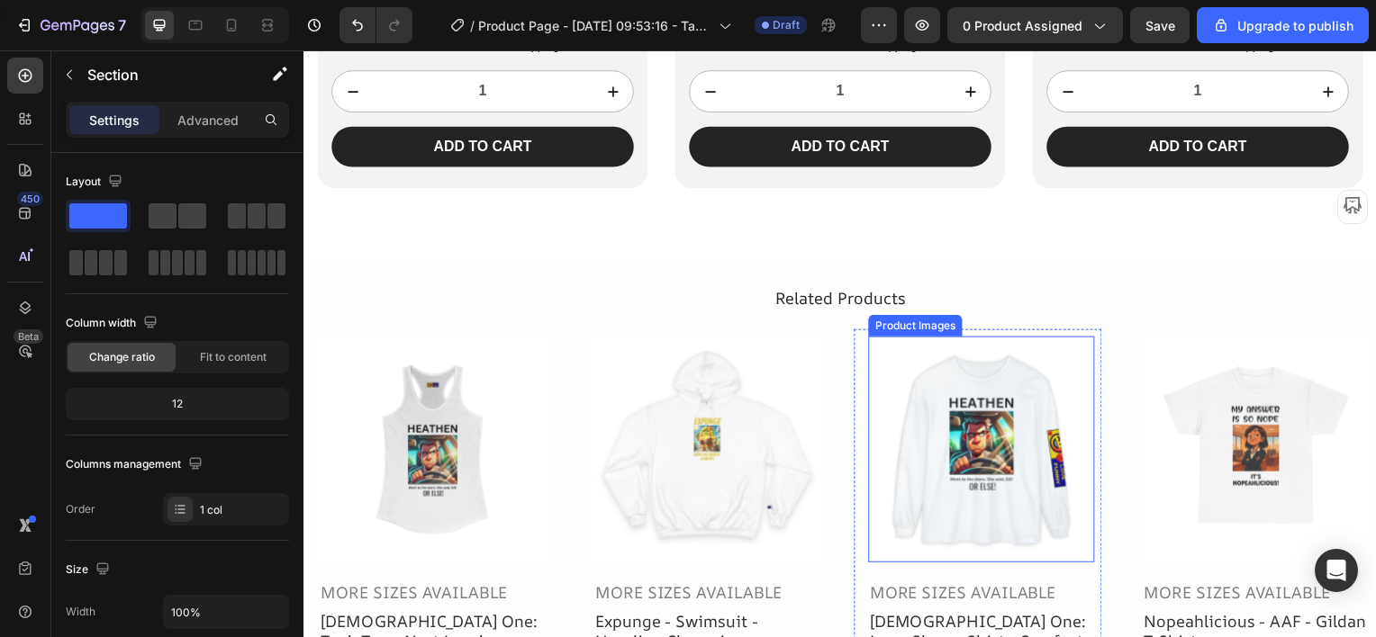
scroll to position [5525, 0]
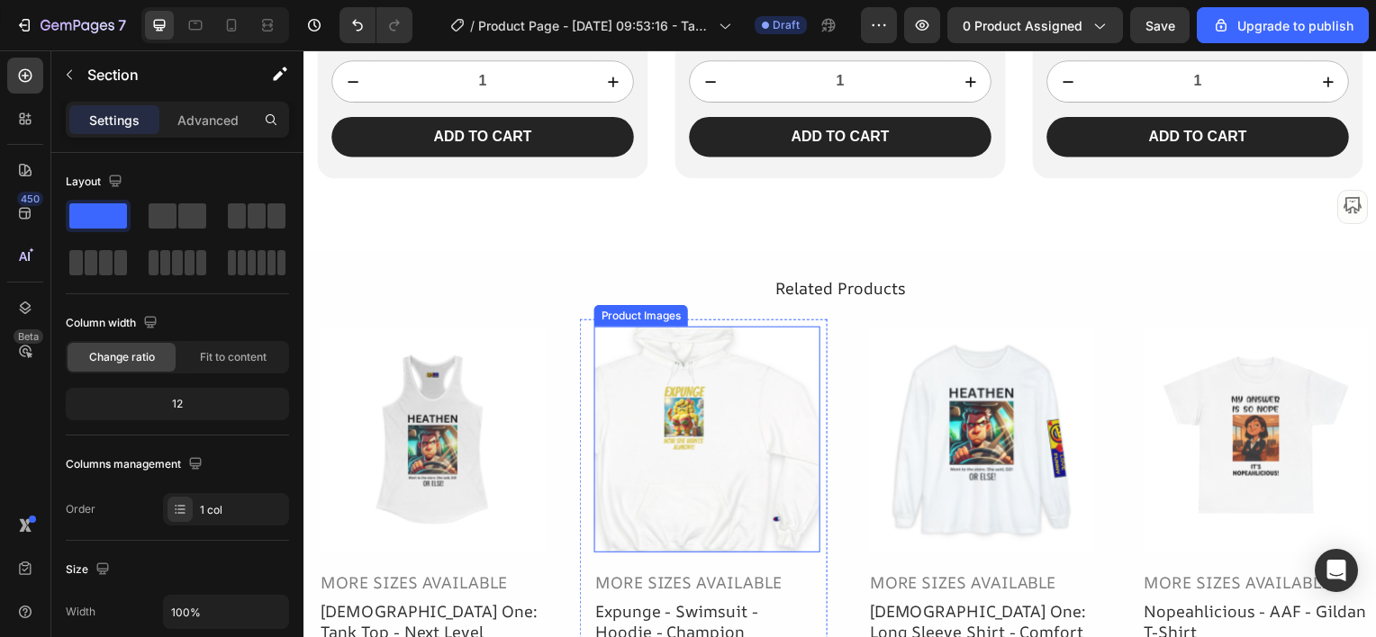
click at [547, 446] on img at bounding box center [433, 443] width 228 height 228
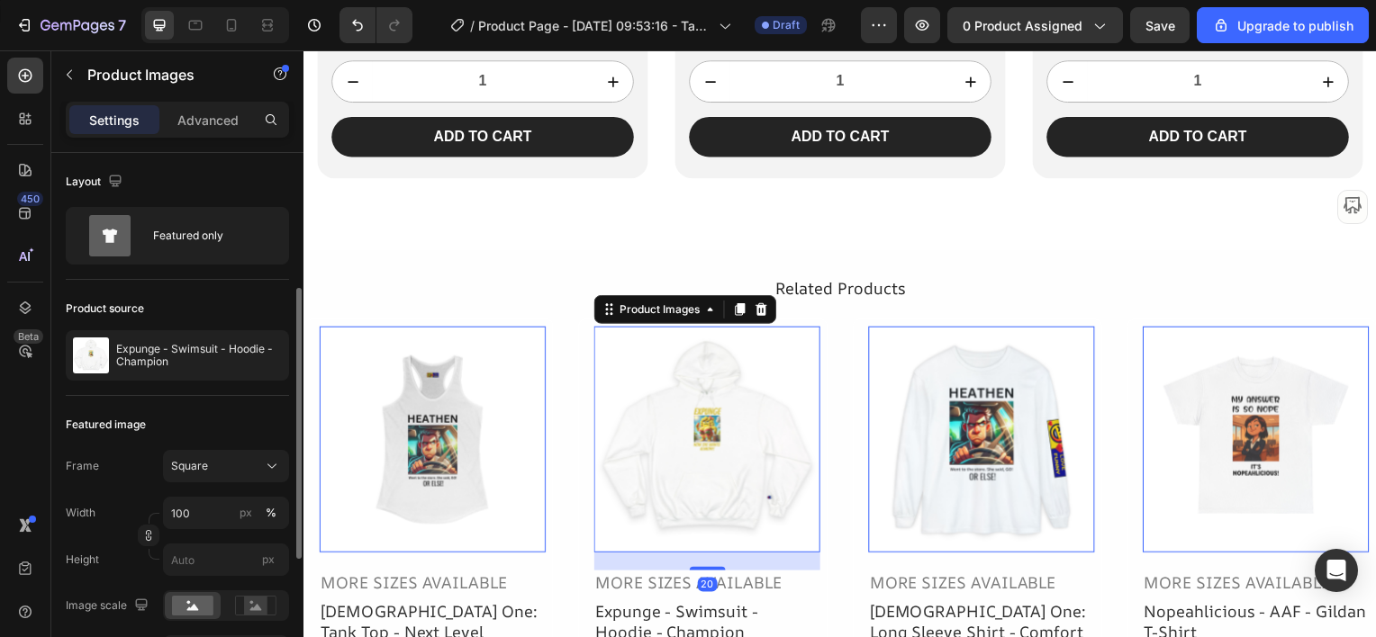
scroll to position [180, 0]
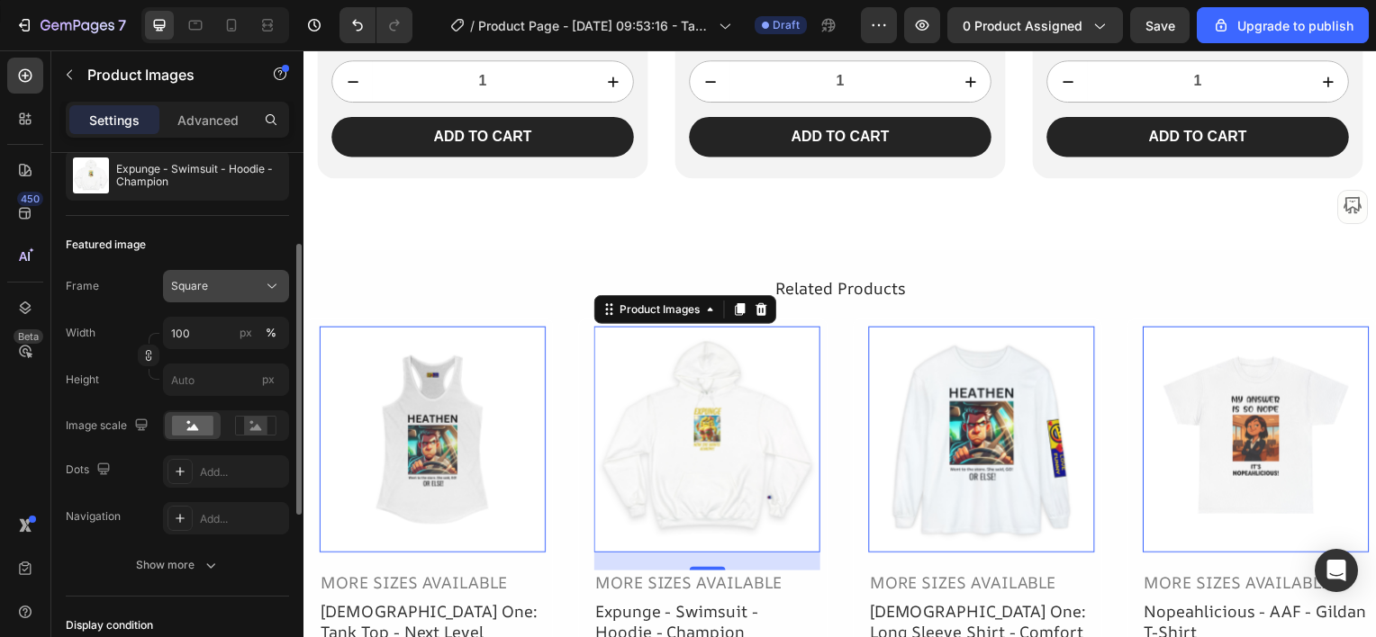
click at [212, 288] on div "Square" at bounding box center [215, 286] width 88 height 16
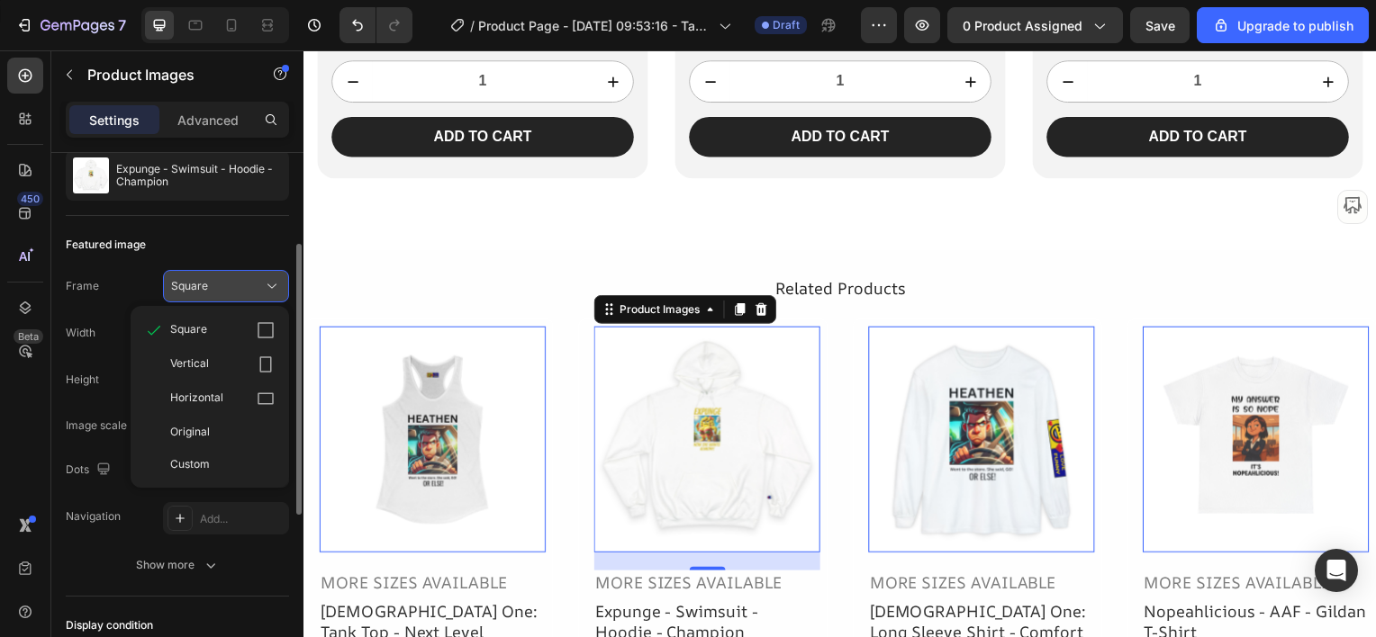
click at [212, 292] on div "Square" at bounding box center [215, 286] width 88 height 16
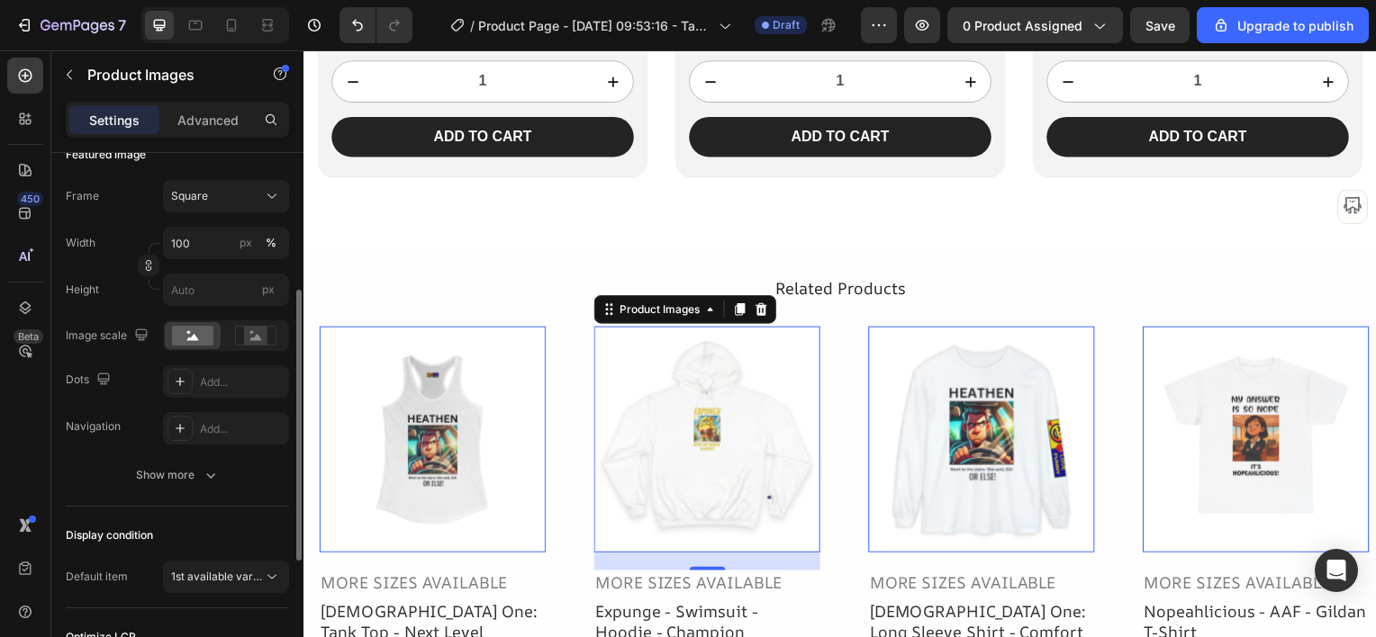
scroll to position [360, 0]
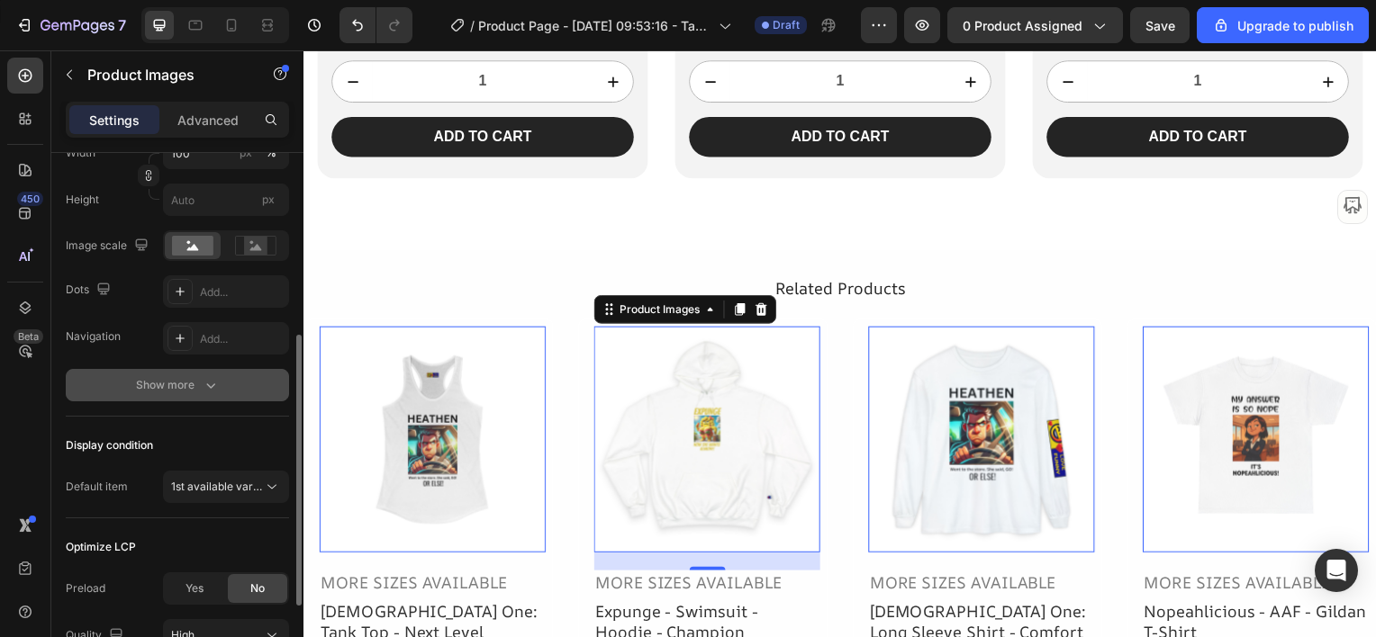
click at [180, 385] on div "Show more" at bounding box center [178, 385] width 84 height 18
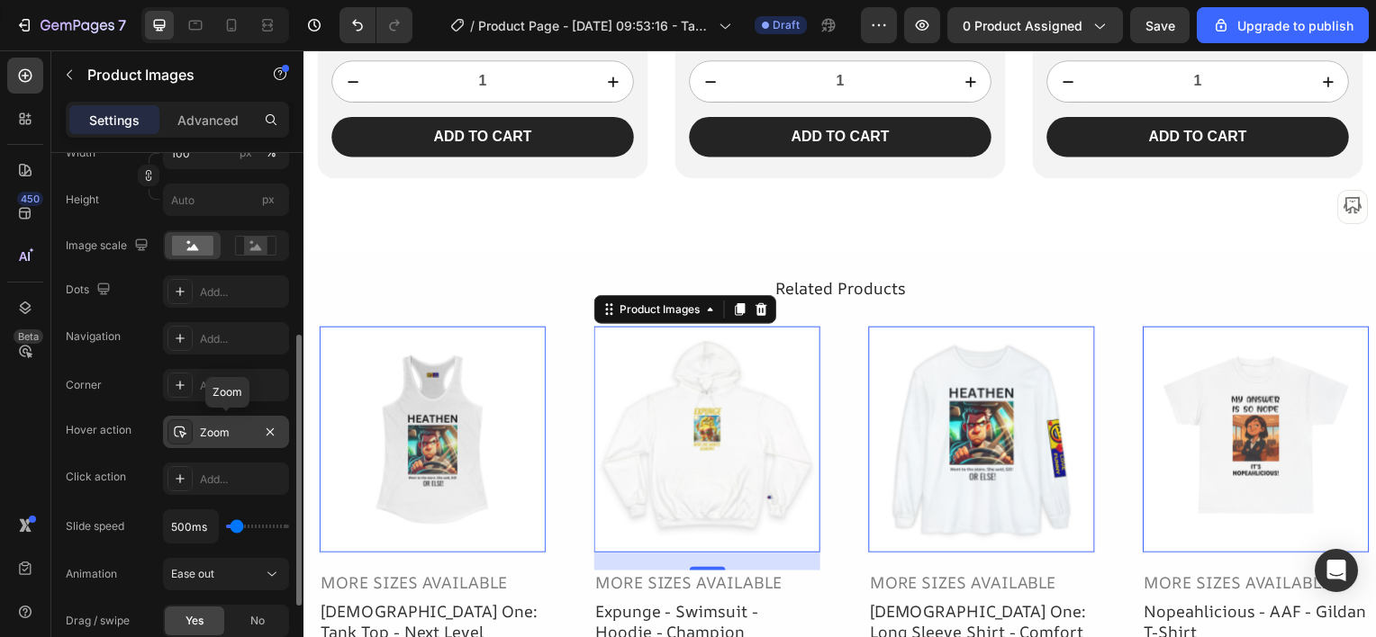
click at [209, 431] on div "Zoom" at bounding box center [226, 433] width 52 height 16
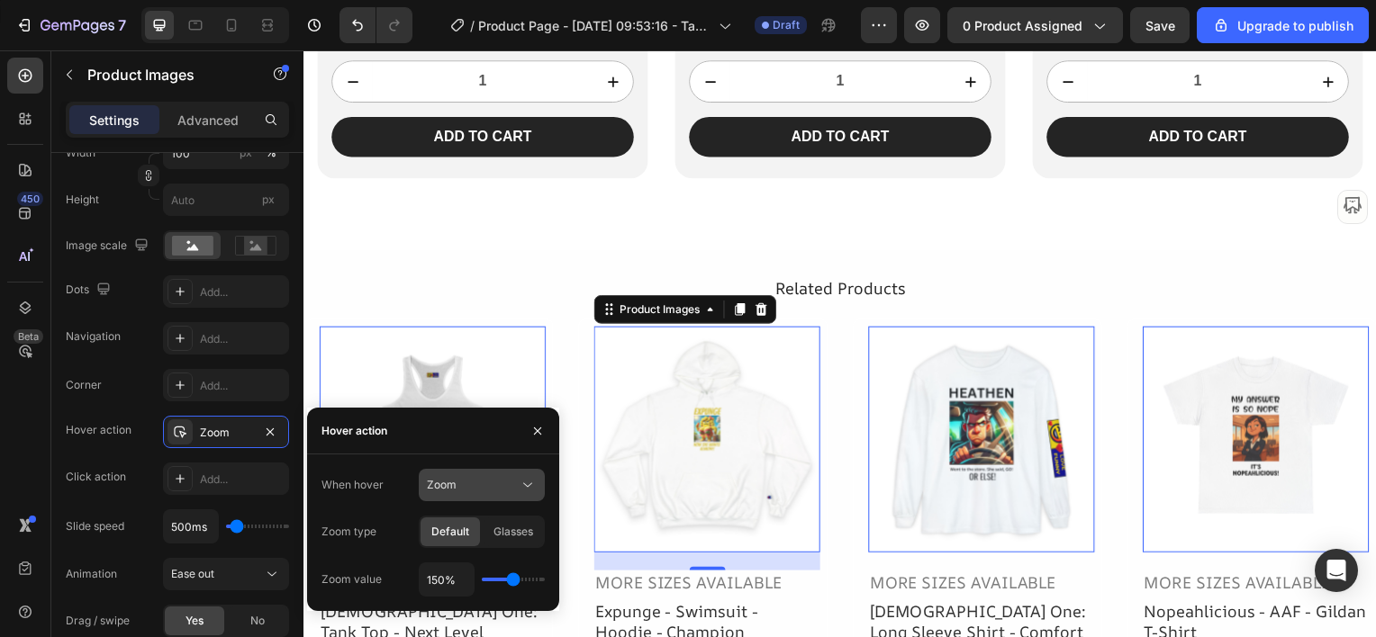
click at [520, 493] on icon at bounding box center [528, 485] width 18 height 18
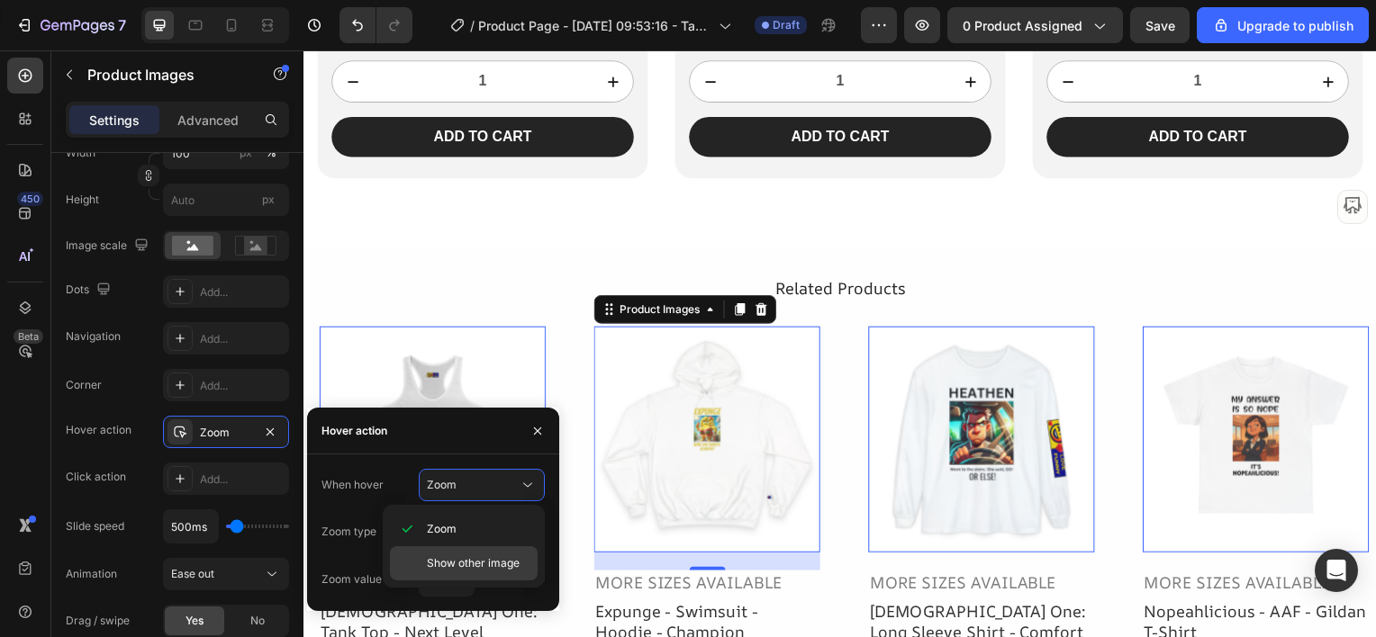
click at [488, 564] on span "Show other image" at bounding box center [473, 564] width 93 height 16
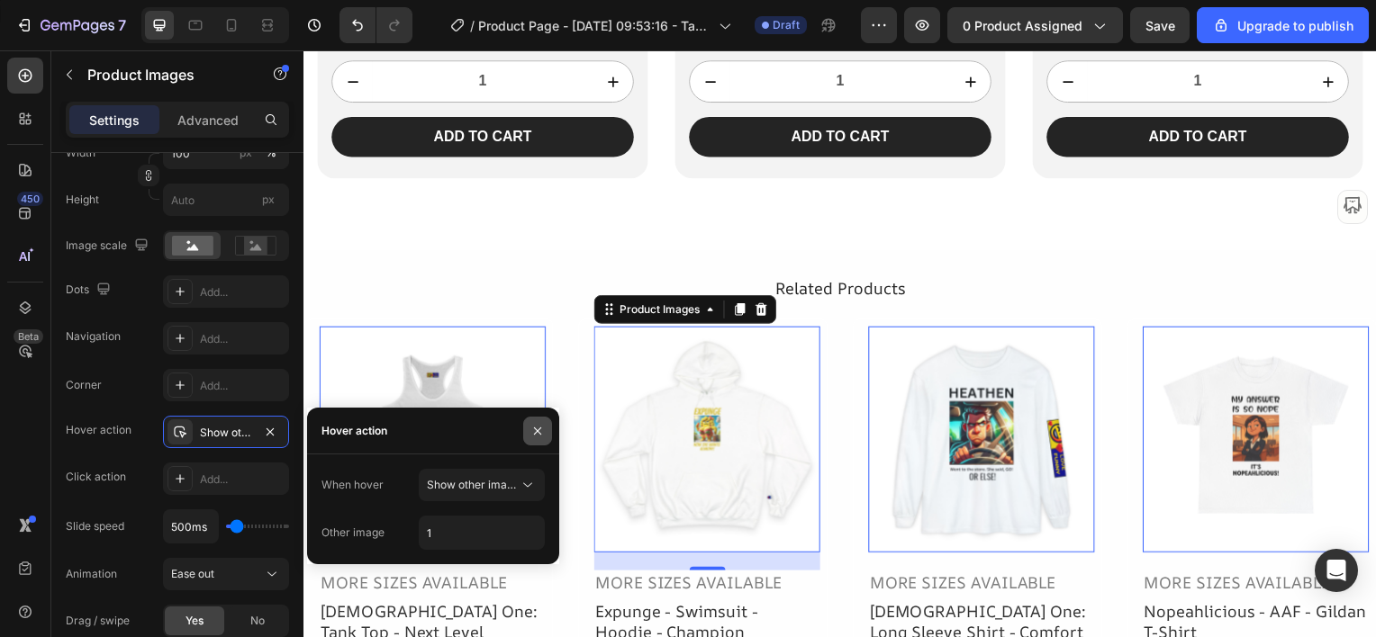
click at [532, 430] on icon "button" at bounding box center [537, 431] width 14 height 14
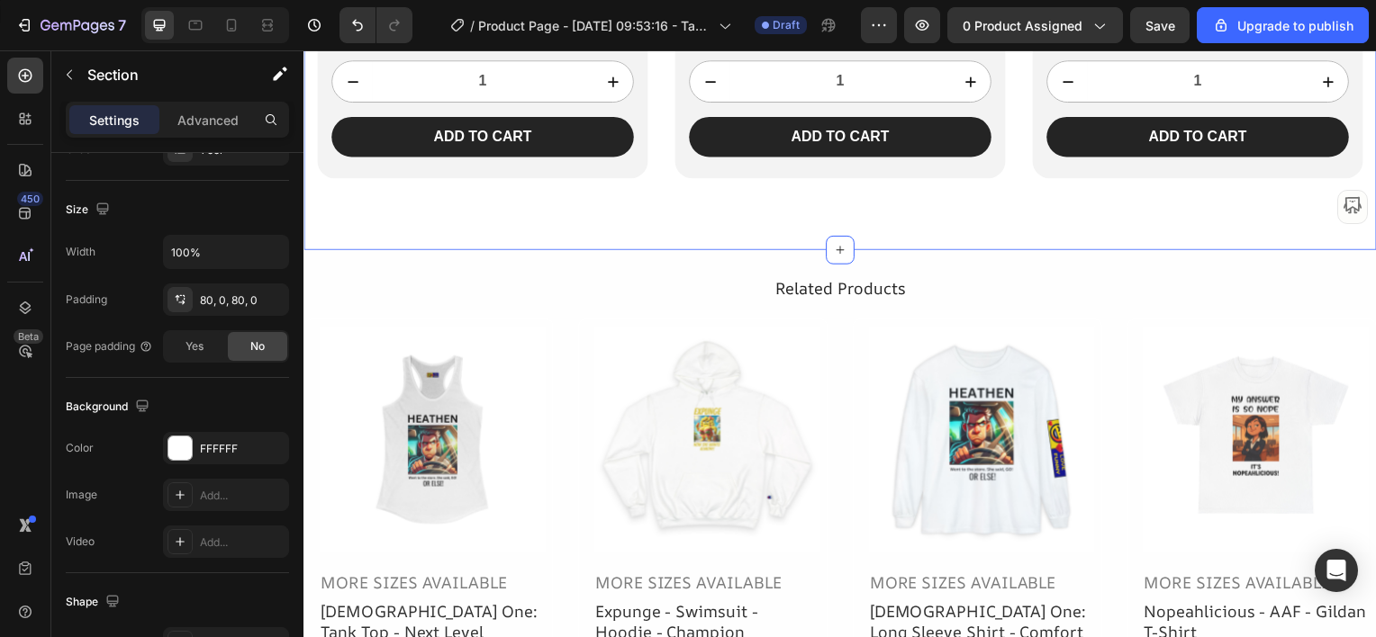
scroll to position [0, 0]
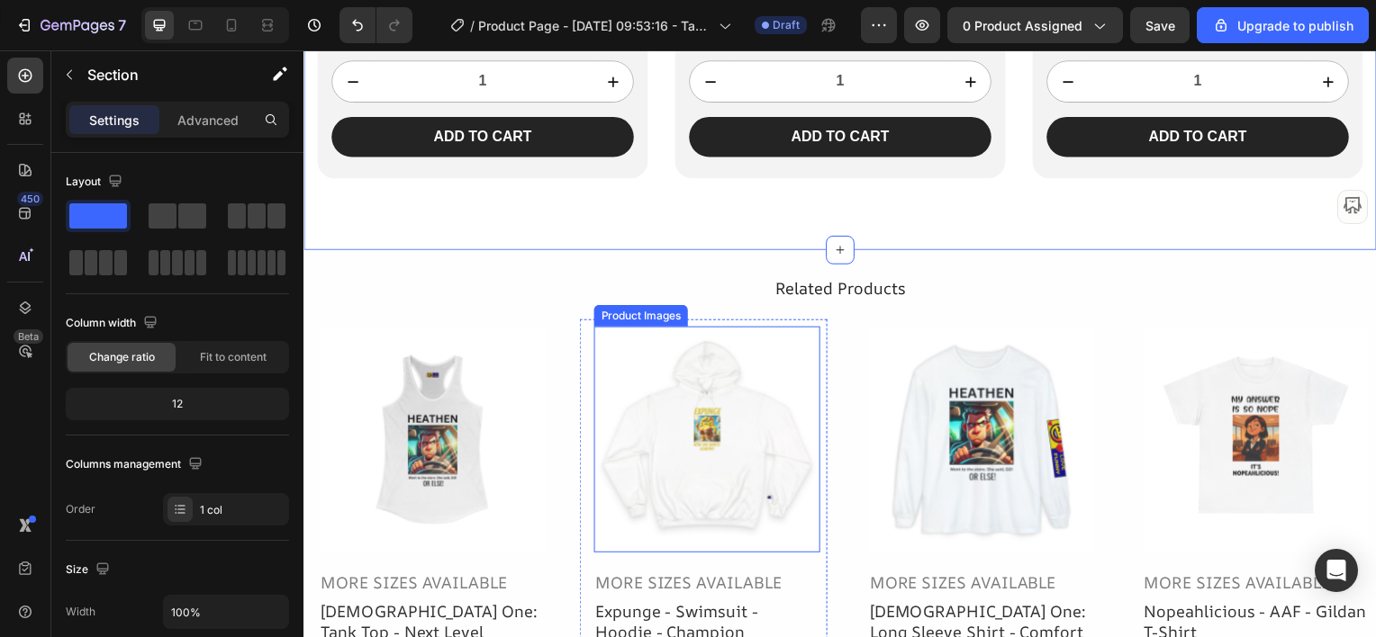
click at [547, 431] on img at bounding box center [433, 443] width 228 height 228
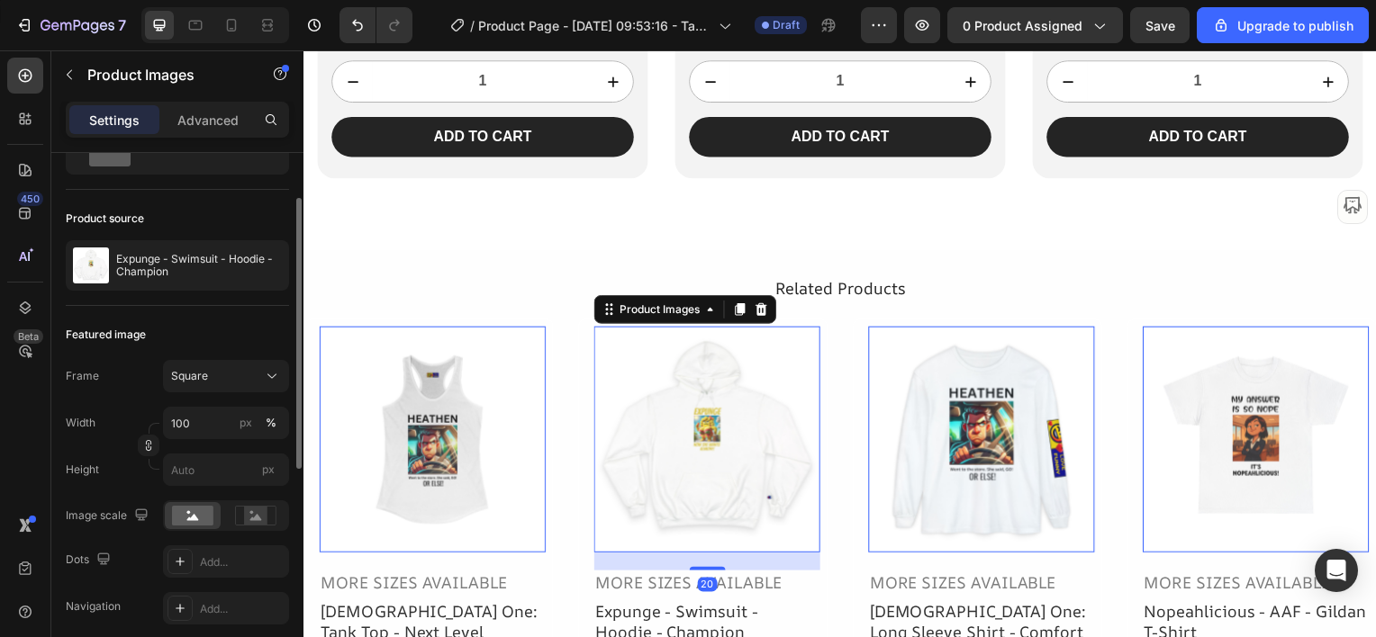
scroll to position [180, 0]
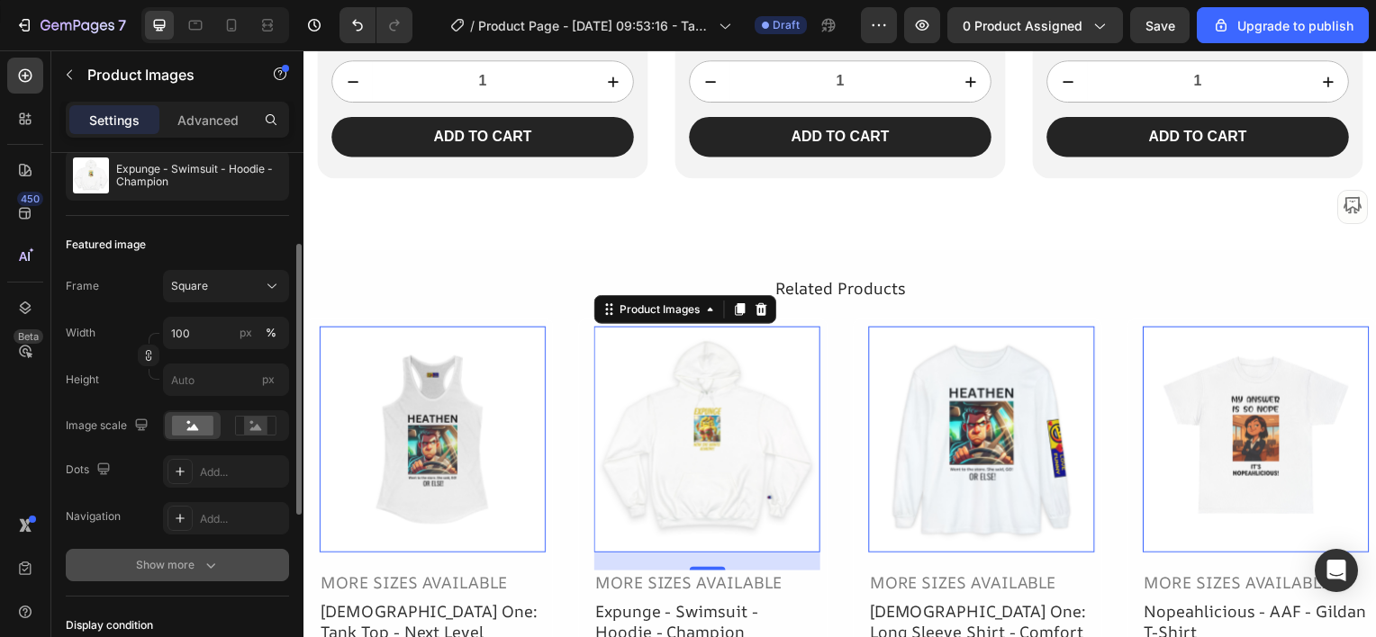
click at [122, 554] on button "Show more" at bounding box center [177, 565] width 223 height 32
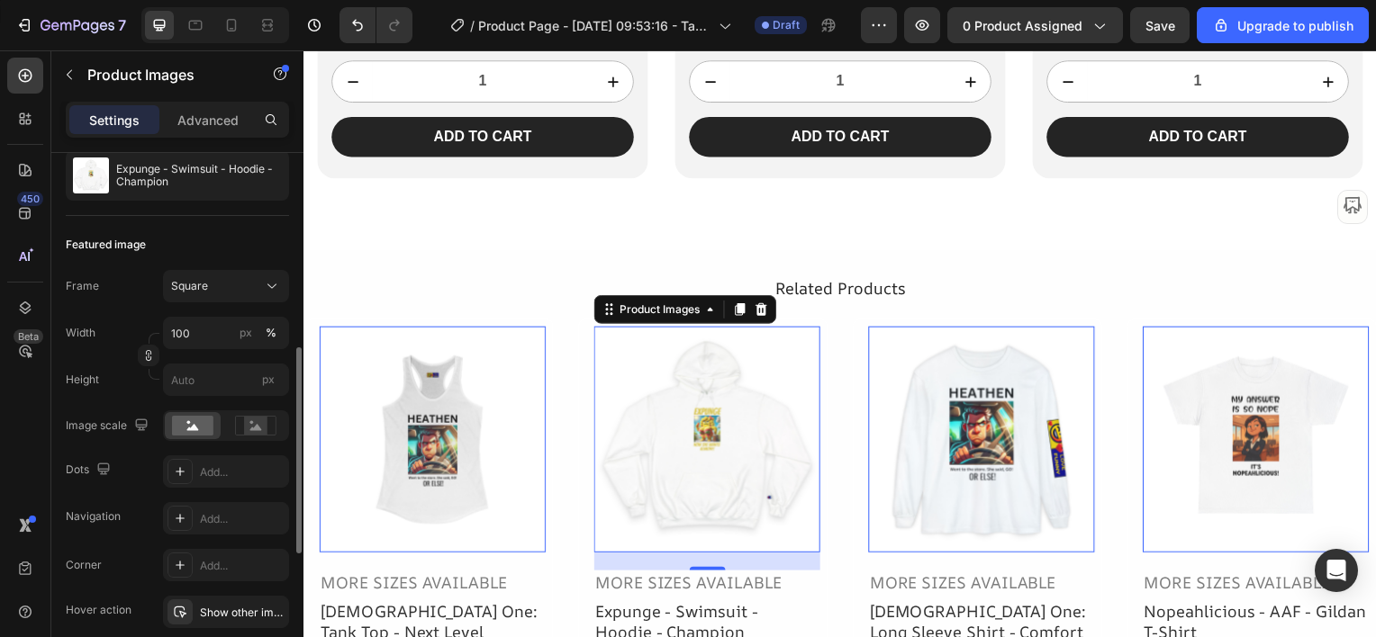
scroll to position [270, 0]
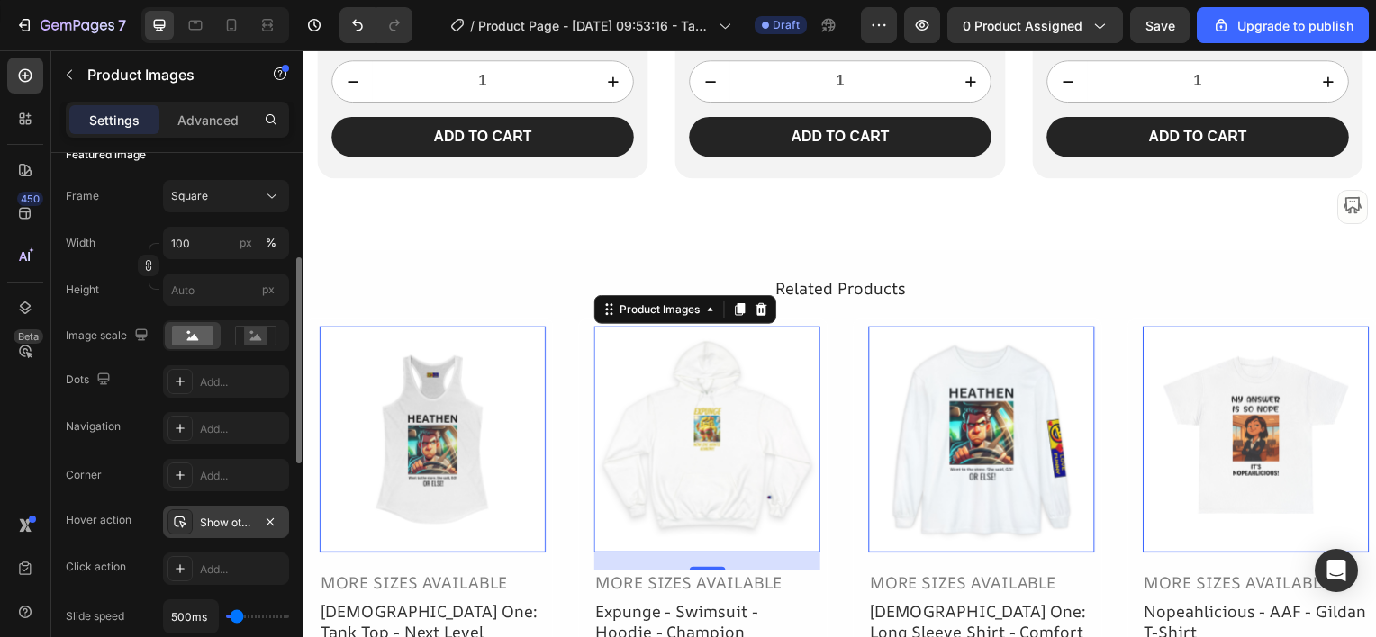
click at [194, 515] on div "Show other image" at bounding box center [226, 522] width 126 height 32
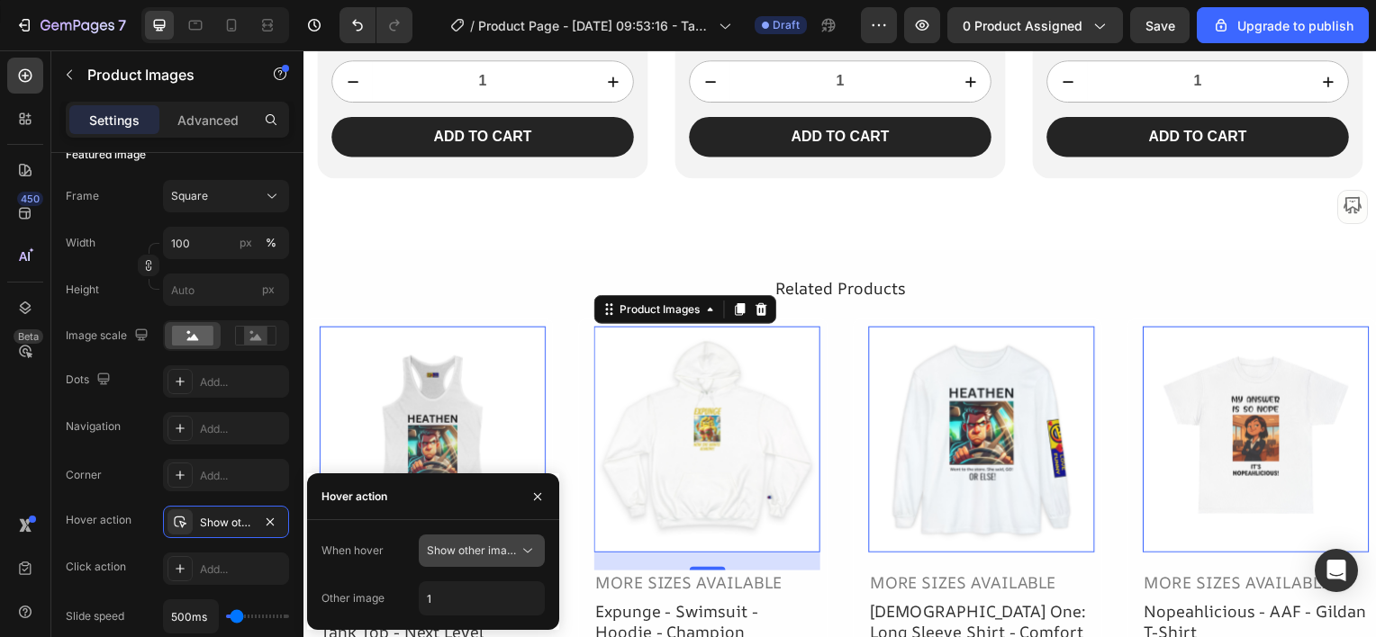
click at [525, 551] on icon at bounding box center [528, 551] width 18 height 18
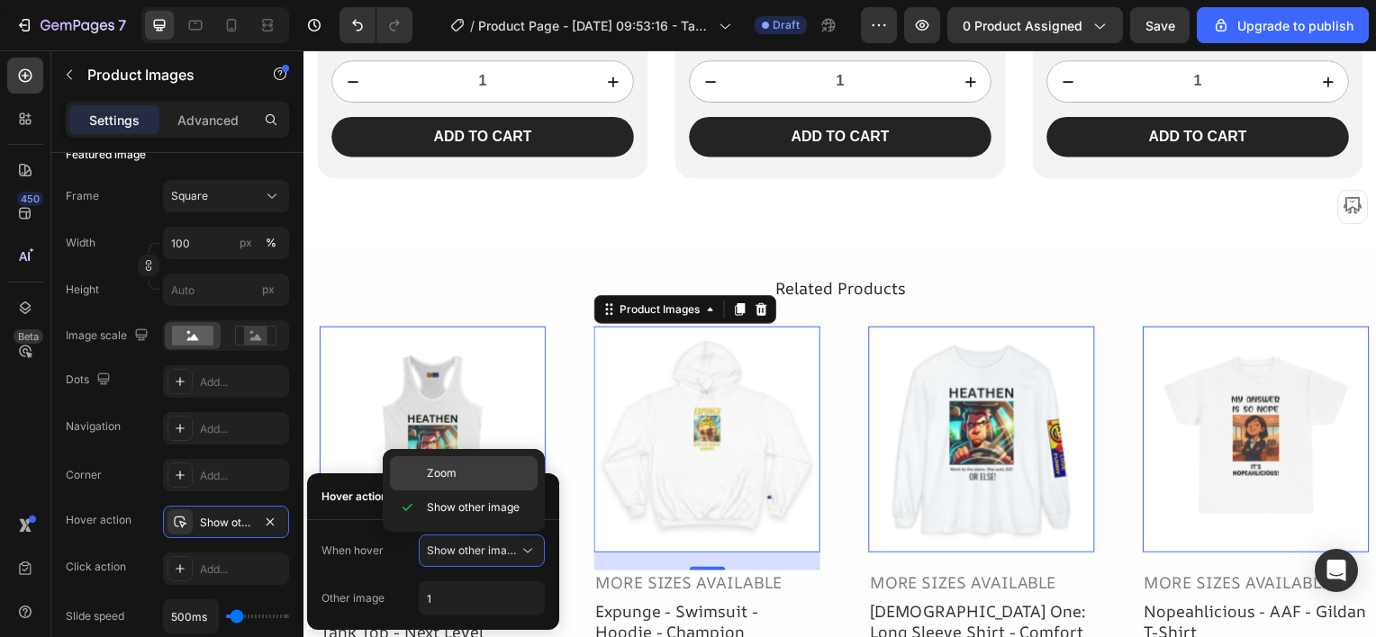
click at [493, 476] on p "Zoom" at bounding box center [478, 474] width 103 height 16
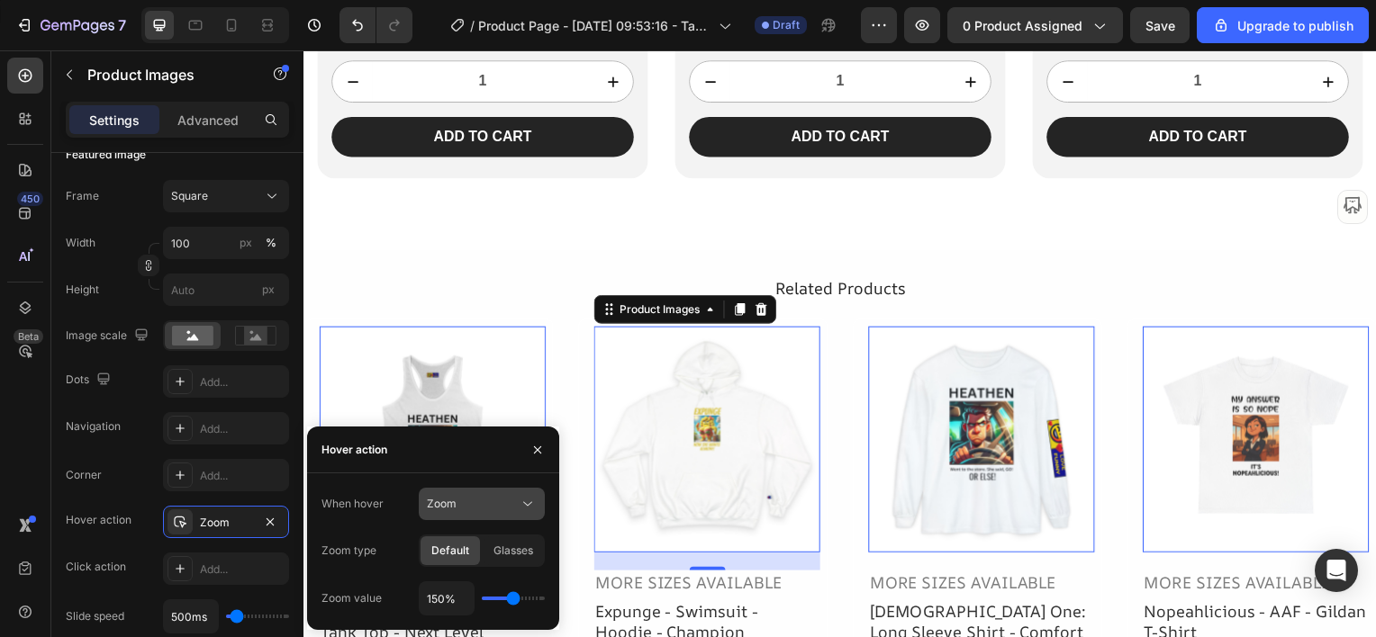
click at [529, 508] on icon at bounding box center [528, 504] width 18 height 18
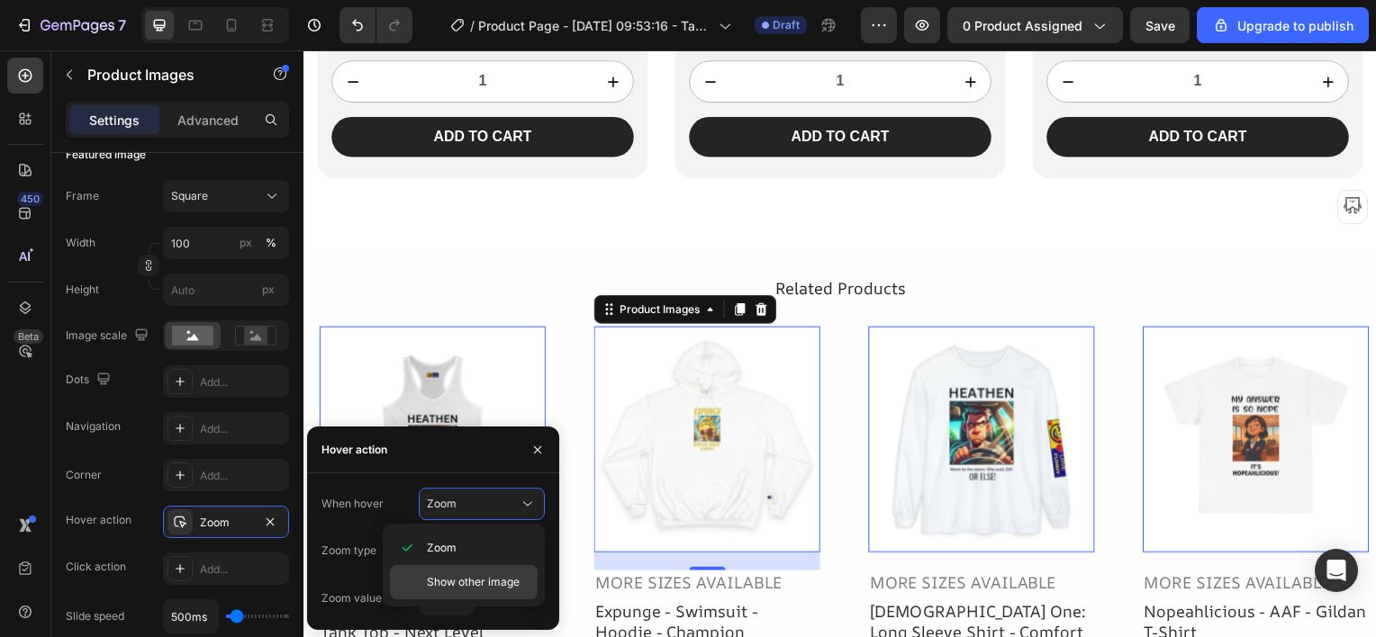
click at [475, 578] on span "Show other image" at bounding box center [473, 582] width 93 height 16
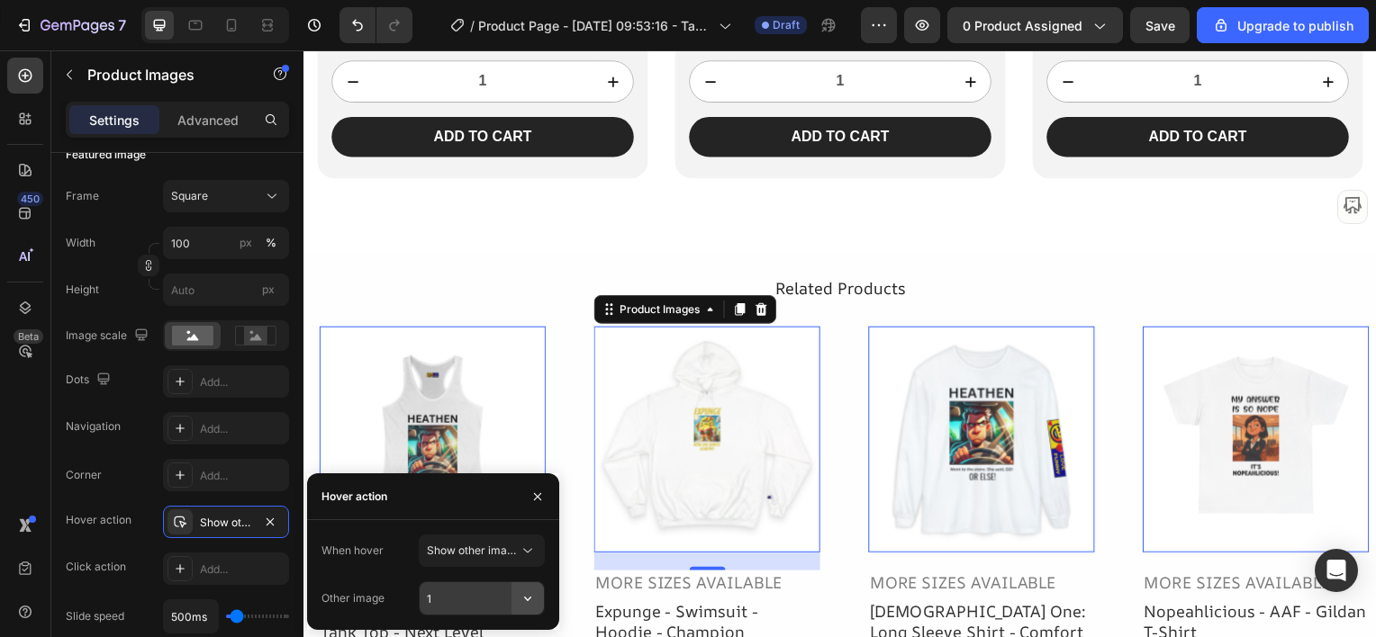
click at [536, 599] on icon "button" at bounding box center [528, 599] width 18 height 18
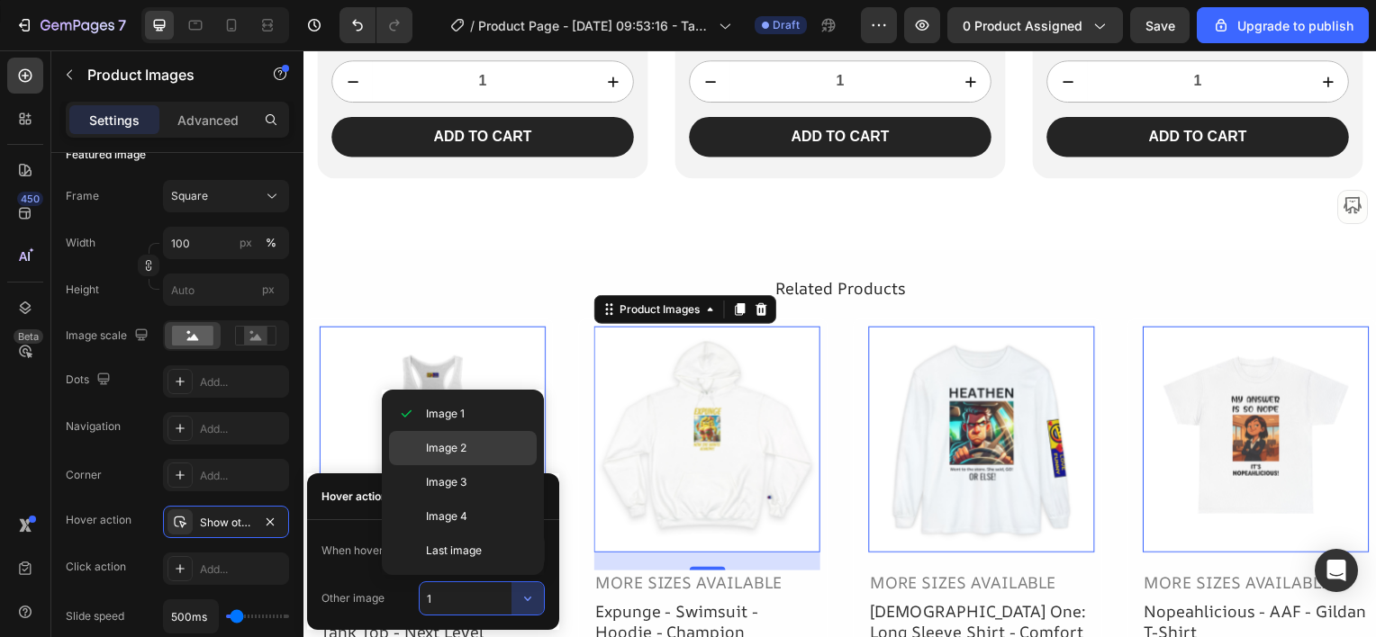
click at [502, 453] on p "Image 2" at bounding box center [477, 448] width 103 height 16
type input "2"
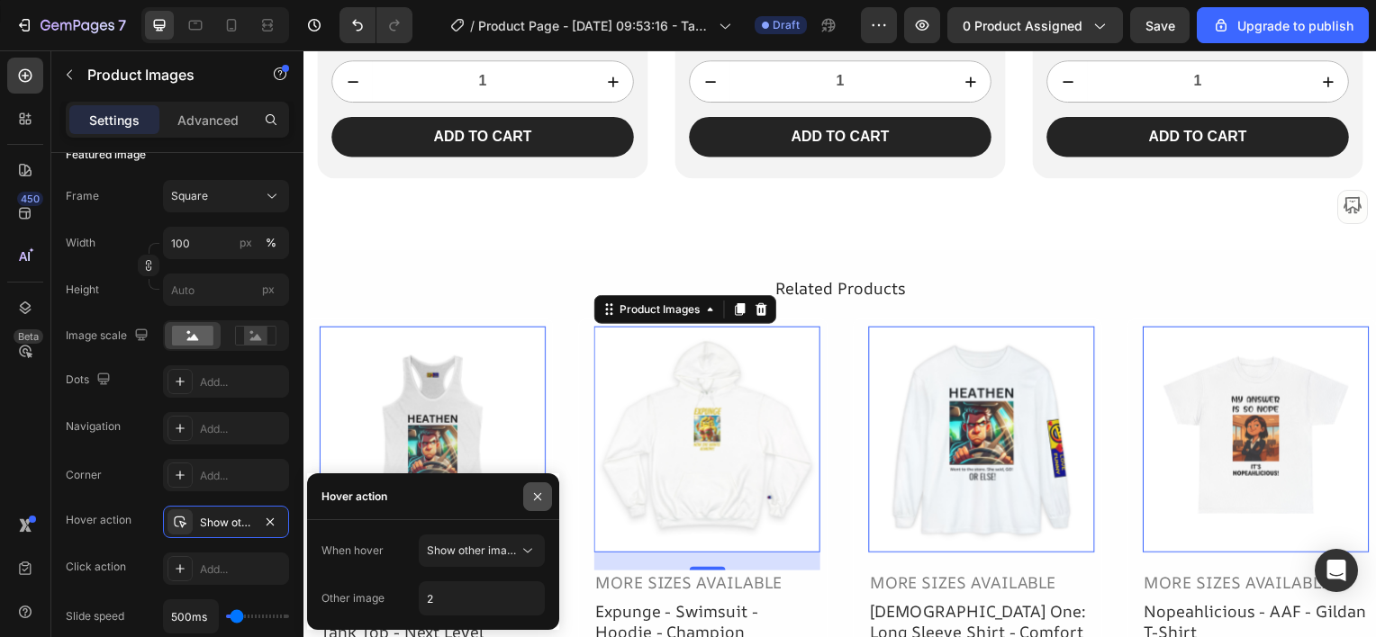
click at [537, 502] on icon "button" at bounding box center [537, 497] width 14 height 14
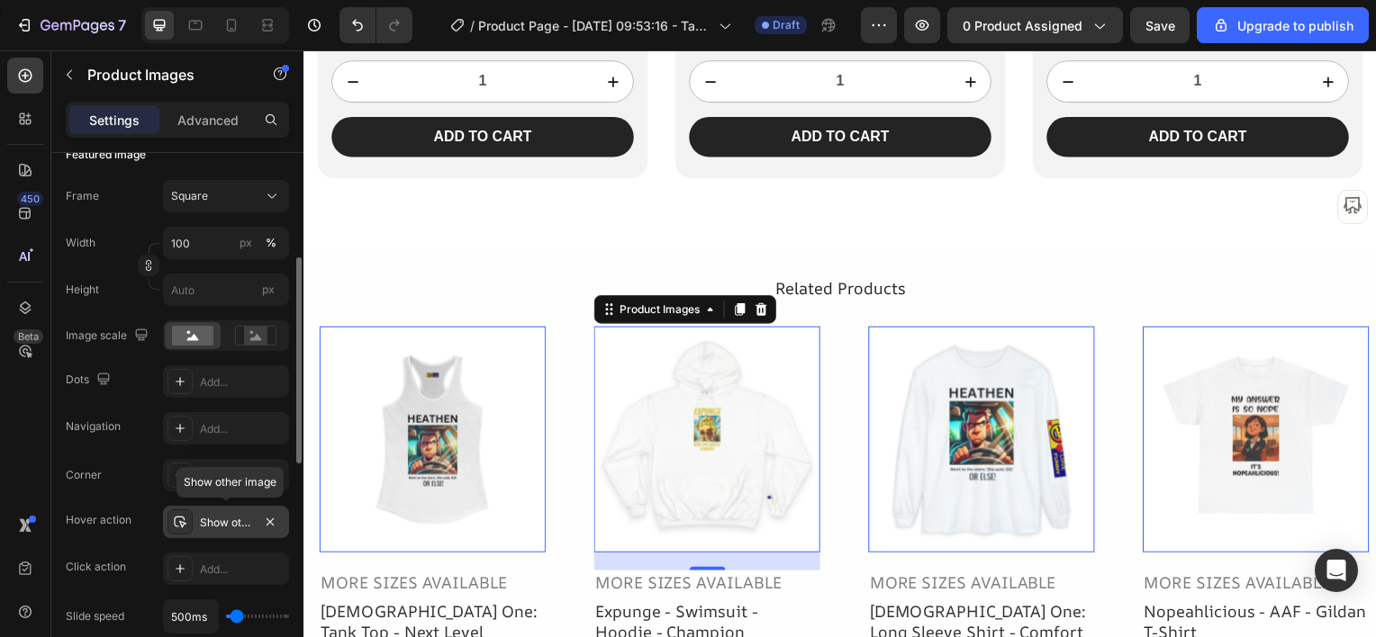
click at [228, 520] on div "Show other image" at bounding box center [226, 523] width 52 height 16
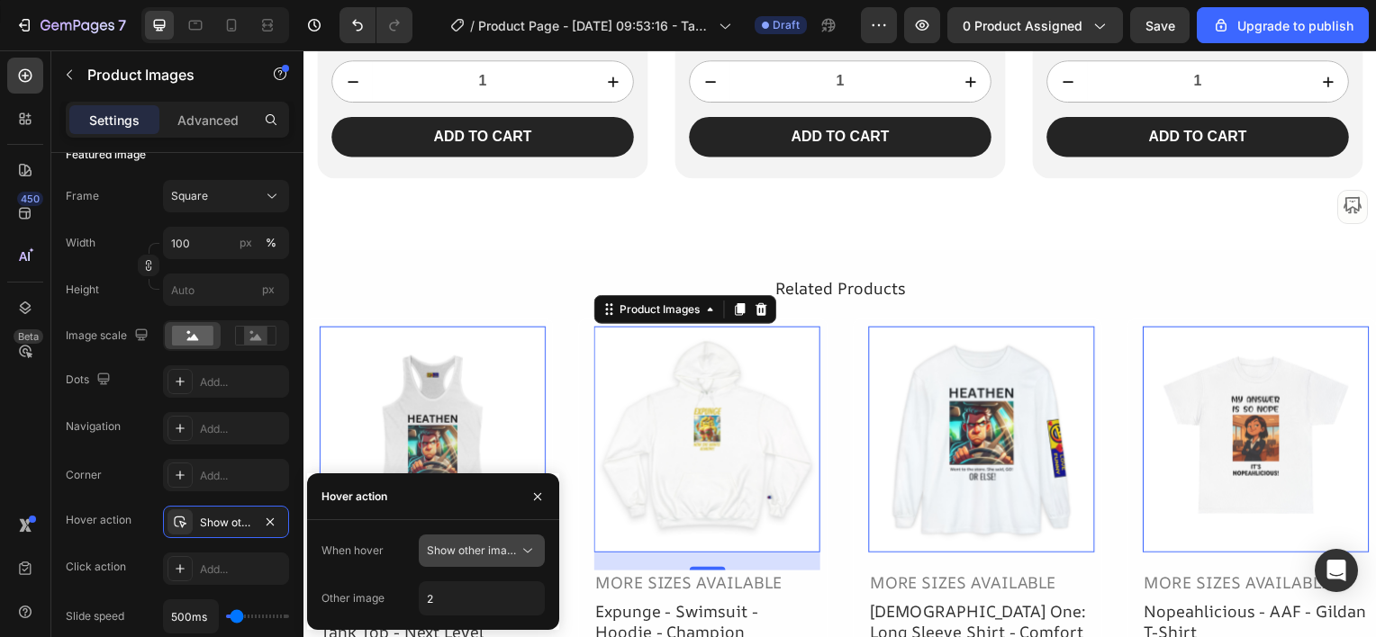
click at [524, 547] on icon at bounding box center [528, 551] width 18 height 18
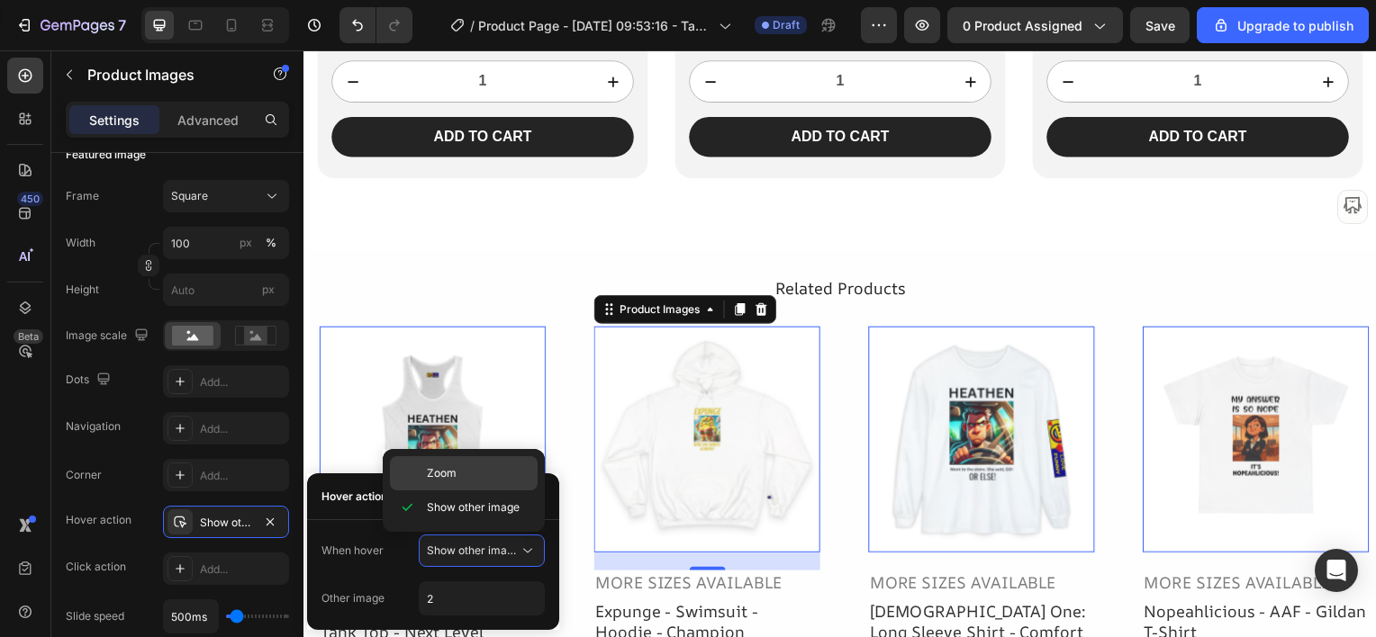
click at [504, 475] on p "Zoom" at bounding box center [478, 474] width 103 height 16
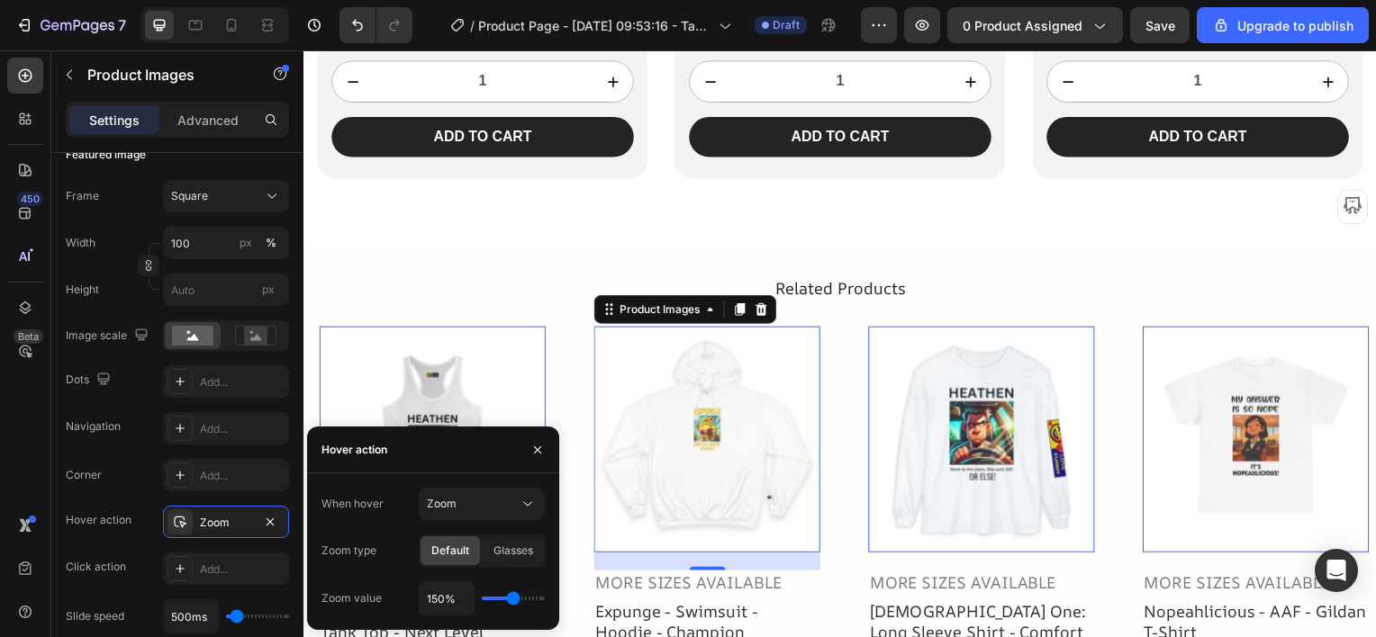
type input "170%"
type input "170"
type input "180%"
type input "180"
type input "190%"
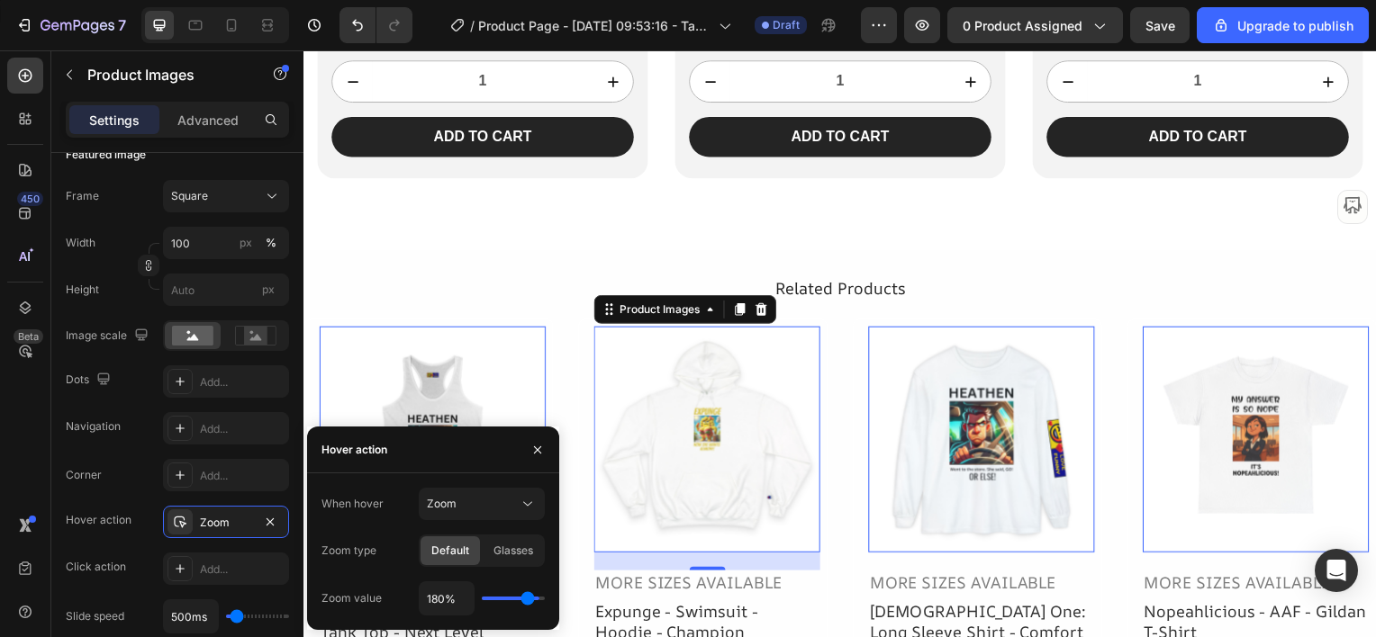
type input "190"
type input "200%"
drag, startPoint x: 511, startPoint y: 597, endPoint x: 548, endPoint y: 592, distance: 38.1
type input "200"
click at [545, 597] on input "range" at bounding box center [513, 599] width 63 height 4
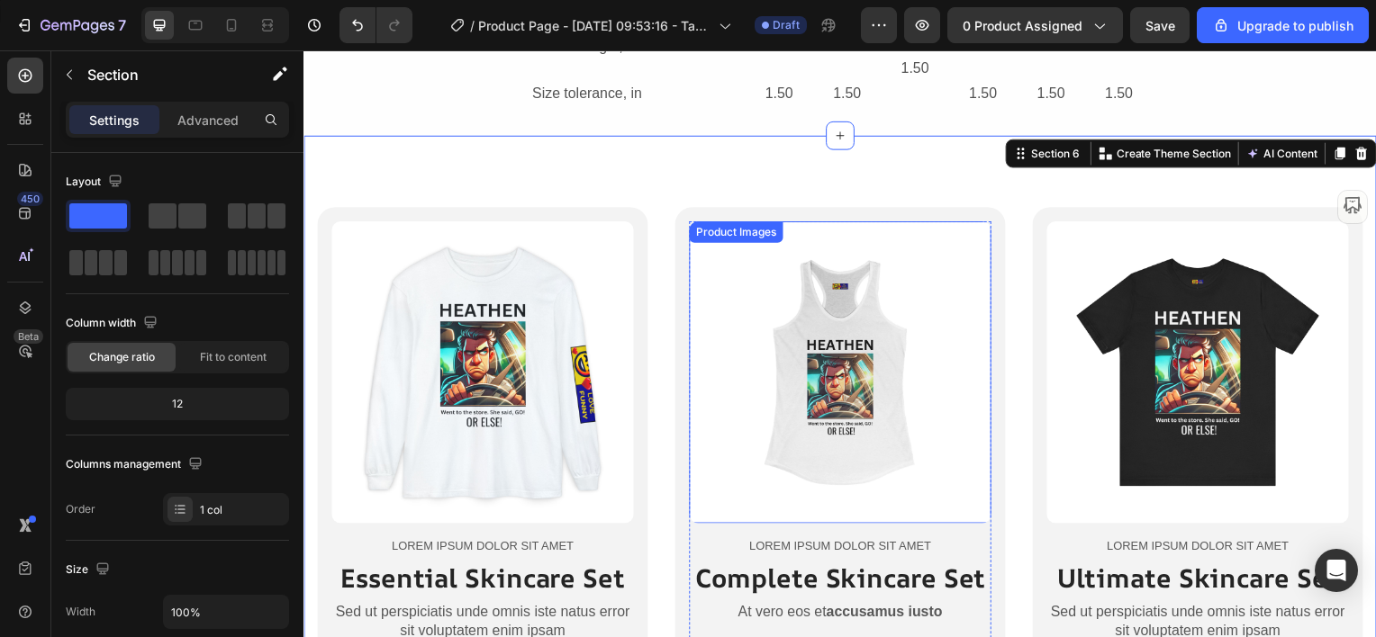
scroll to position [4805, 0]
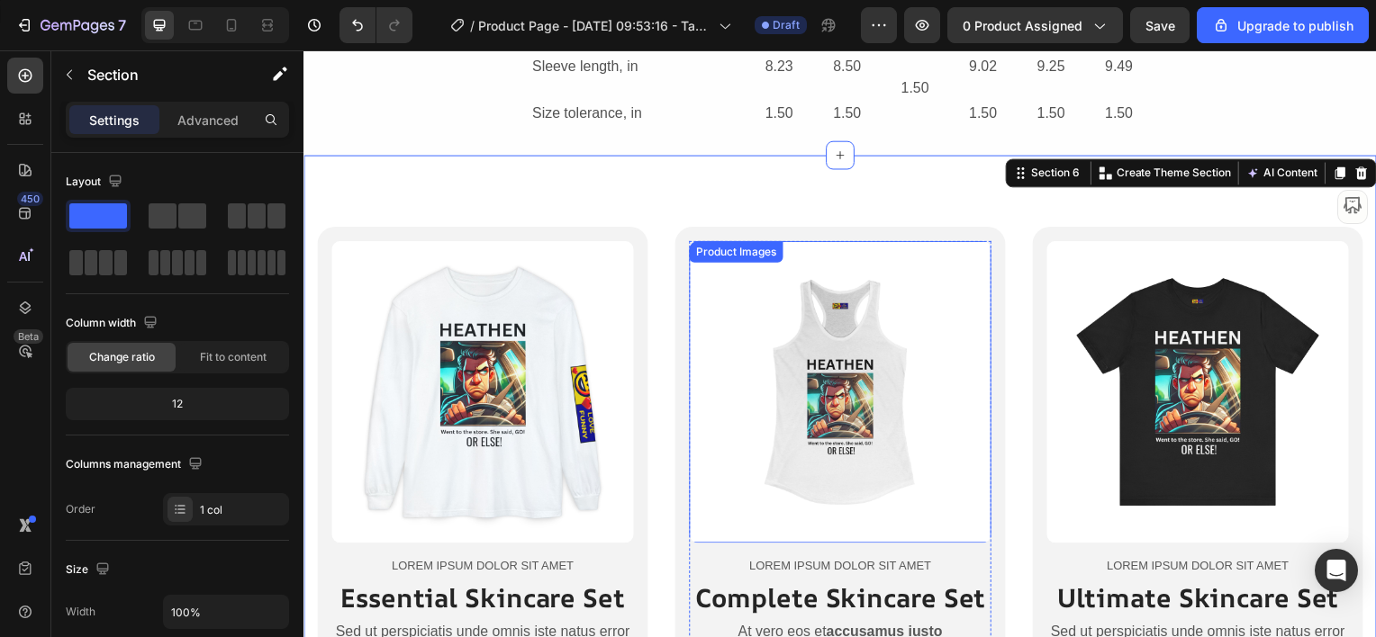
click at [820, 391] on img at bounding box center [844, 394] width 304 height 304
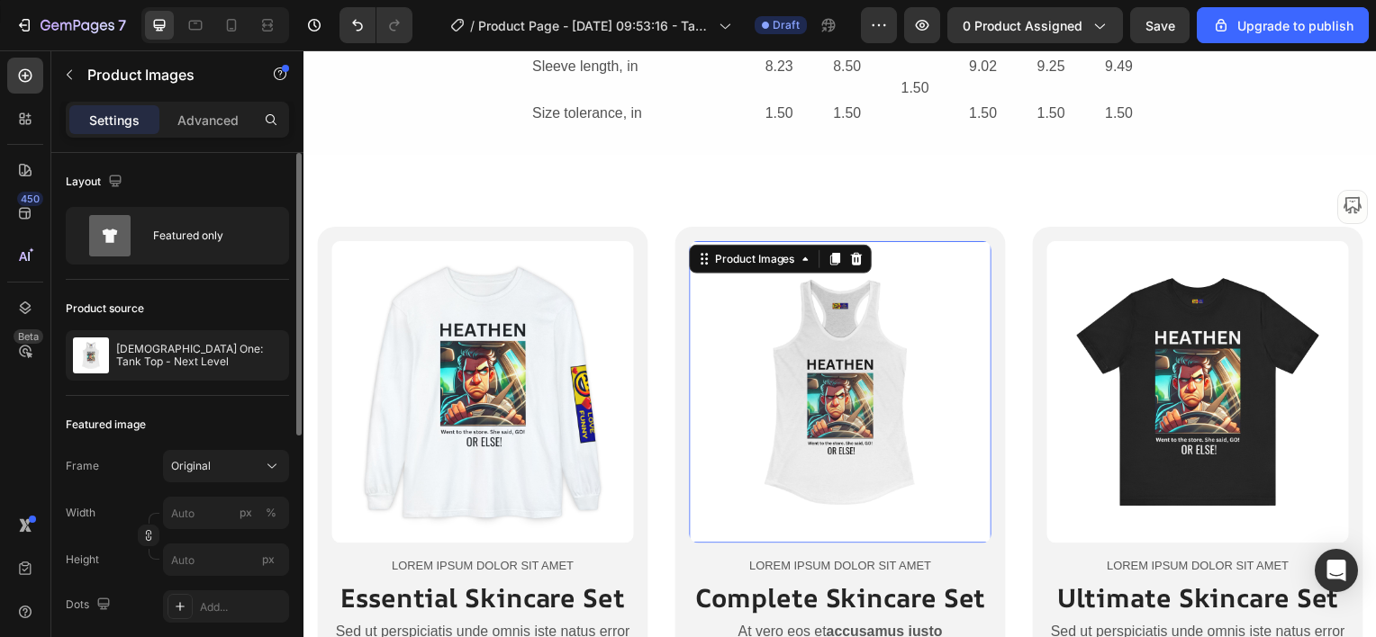
scroll to position [180, 0]
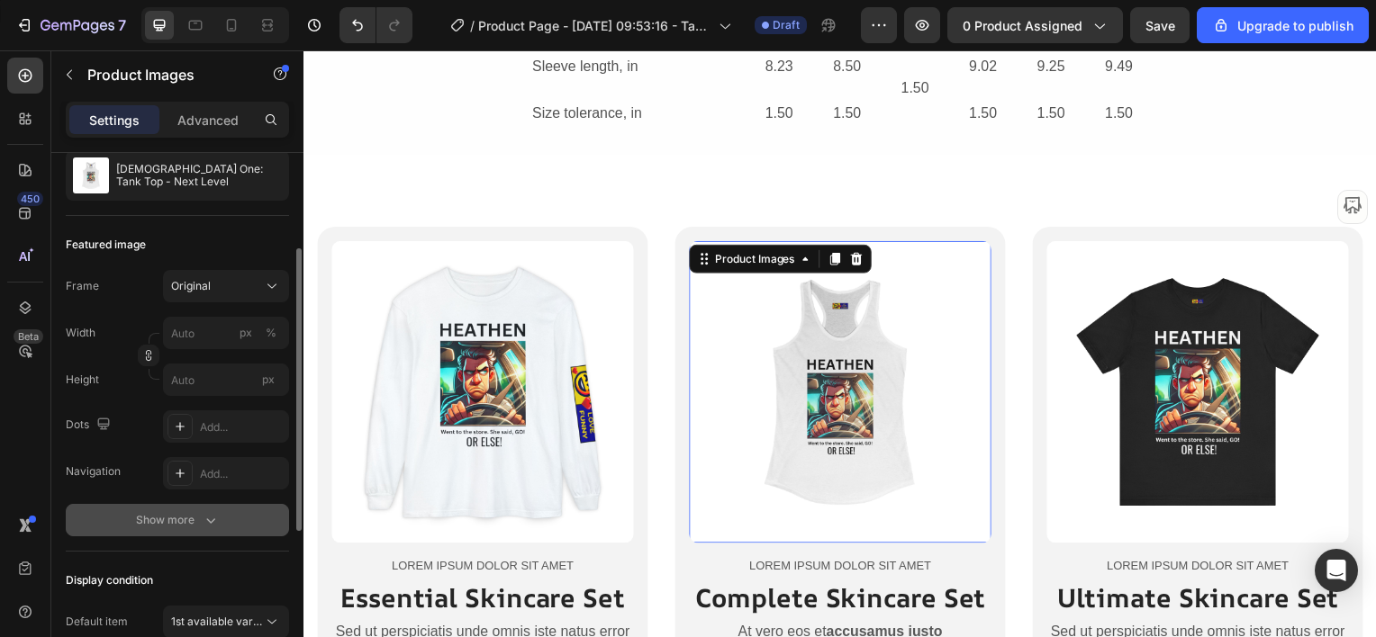
click at [133, 520] on button "Show more" at bounding box center [177, 520] width 223 height 32
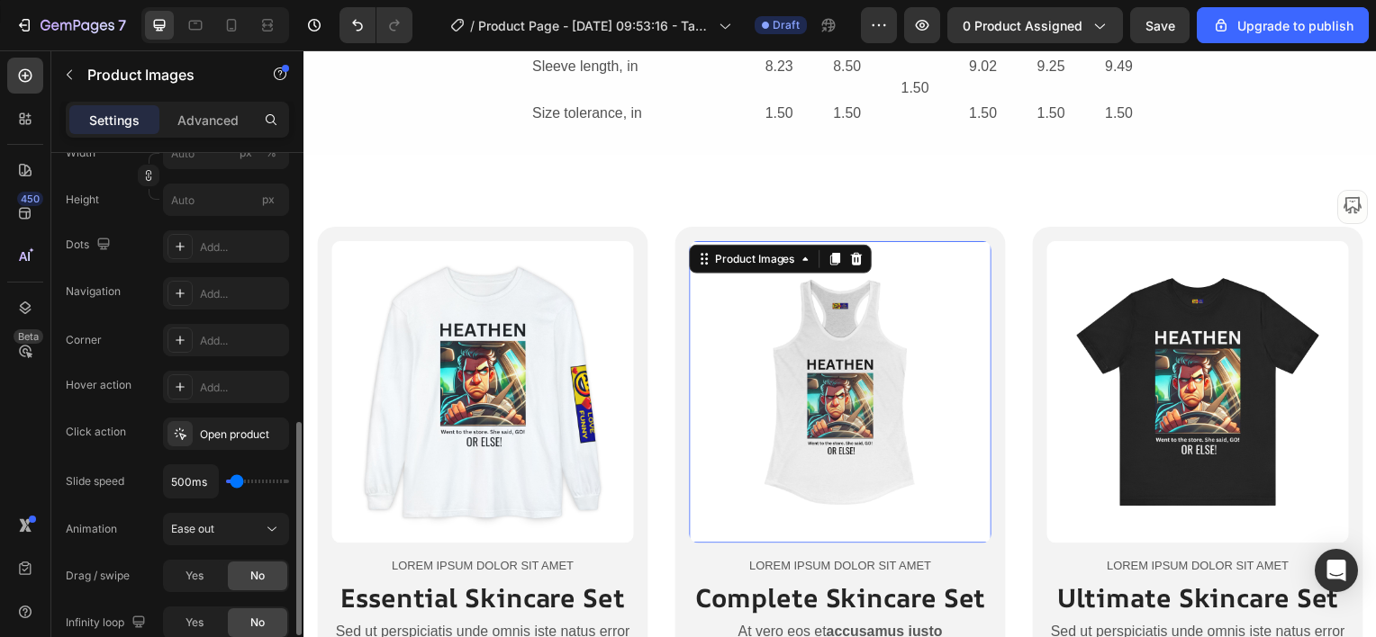
scroll to position [450, 0]
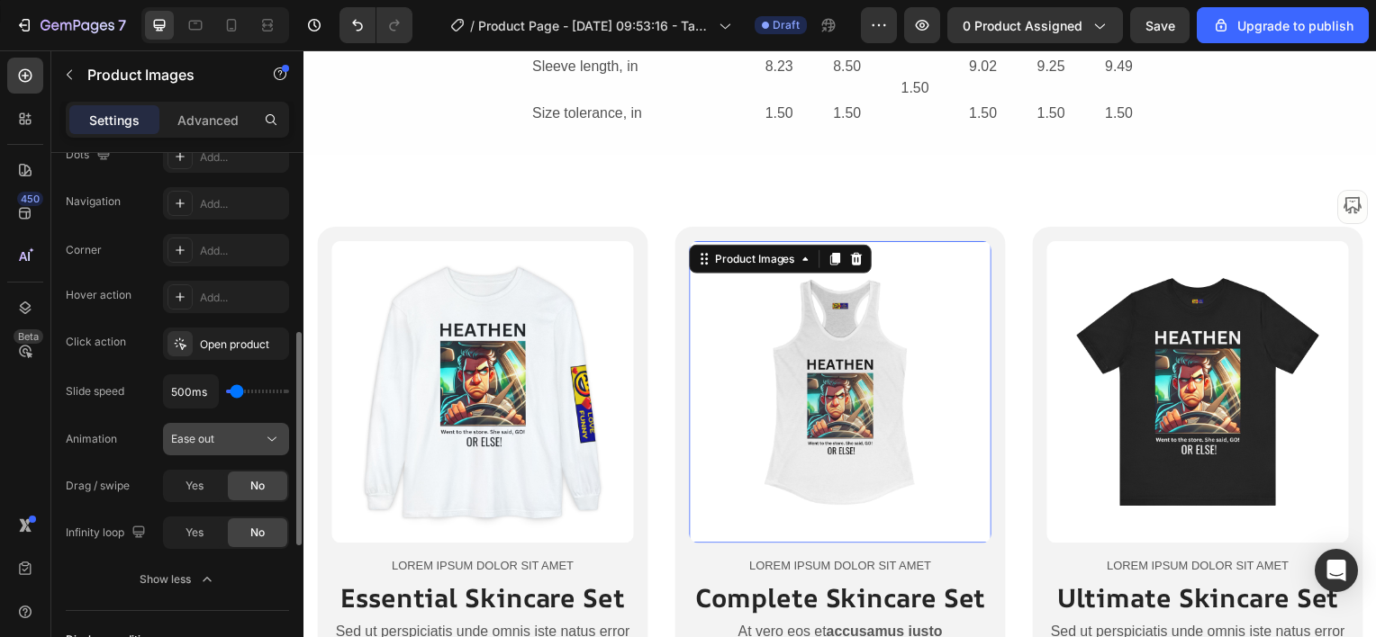
click at [270, 441] on icon at bounding box center [272, 439] width 18 height 18
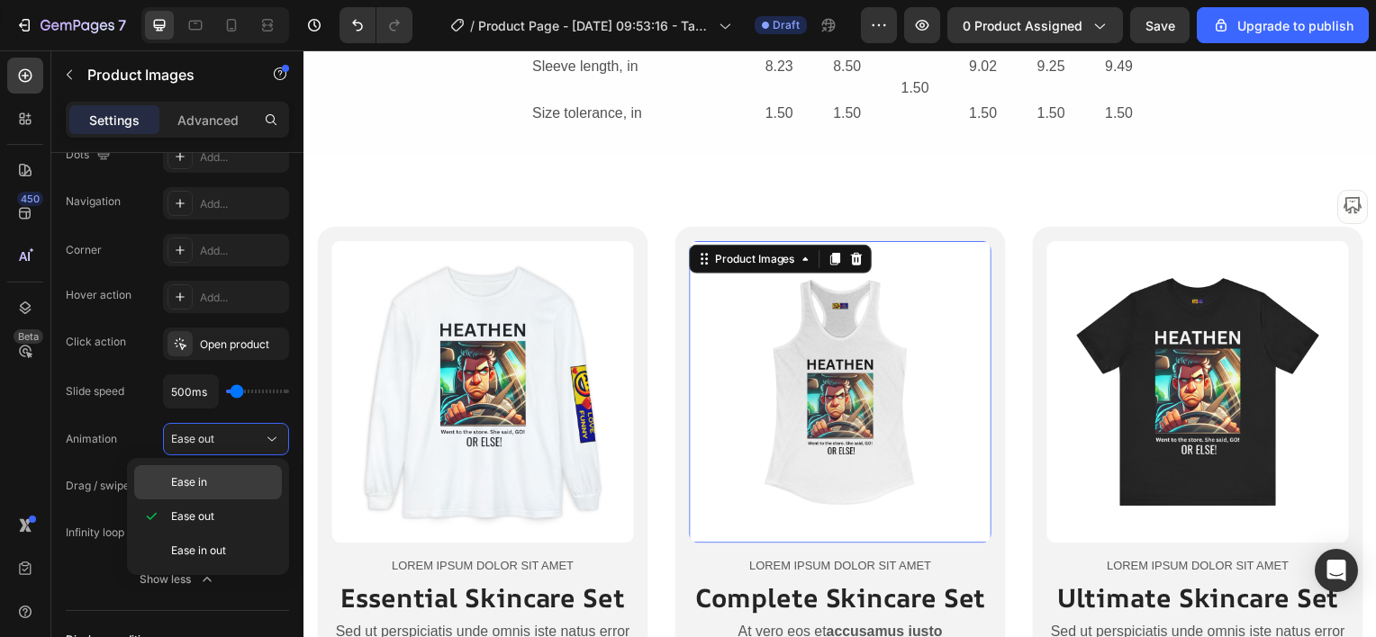
click at [246, 468] on div "Ease in" at bounding box center [208, 483] width 148 height 34
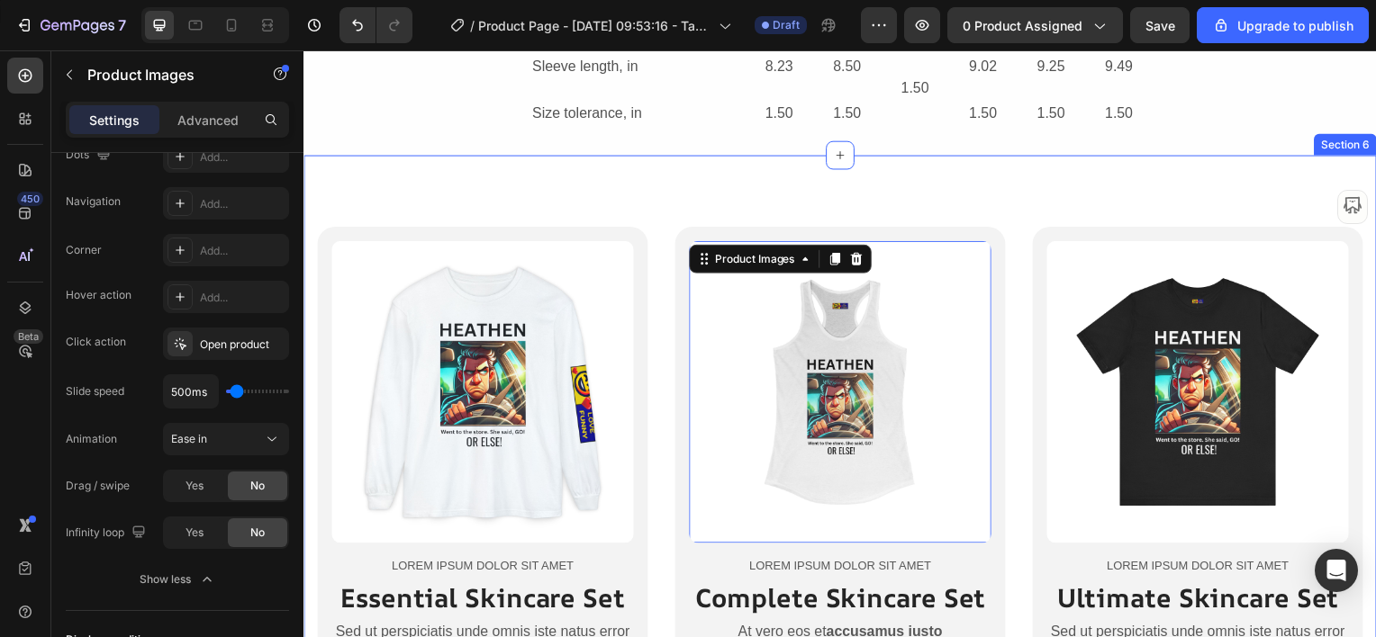
click at [553, 174] on div "Product Images Lorem ipsum dolor sit amet Text Block Essential Skincare Set Hea…" at bounding box center [843, 564] width 1081 height 816
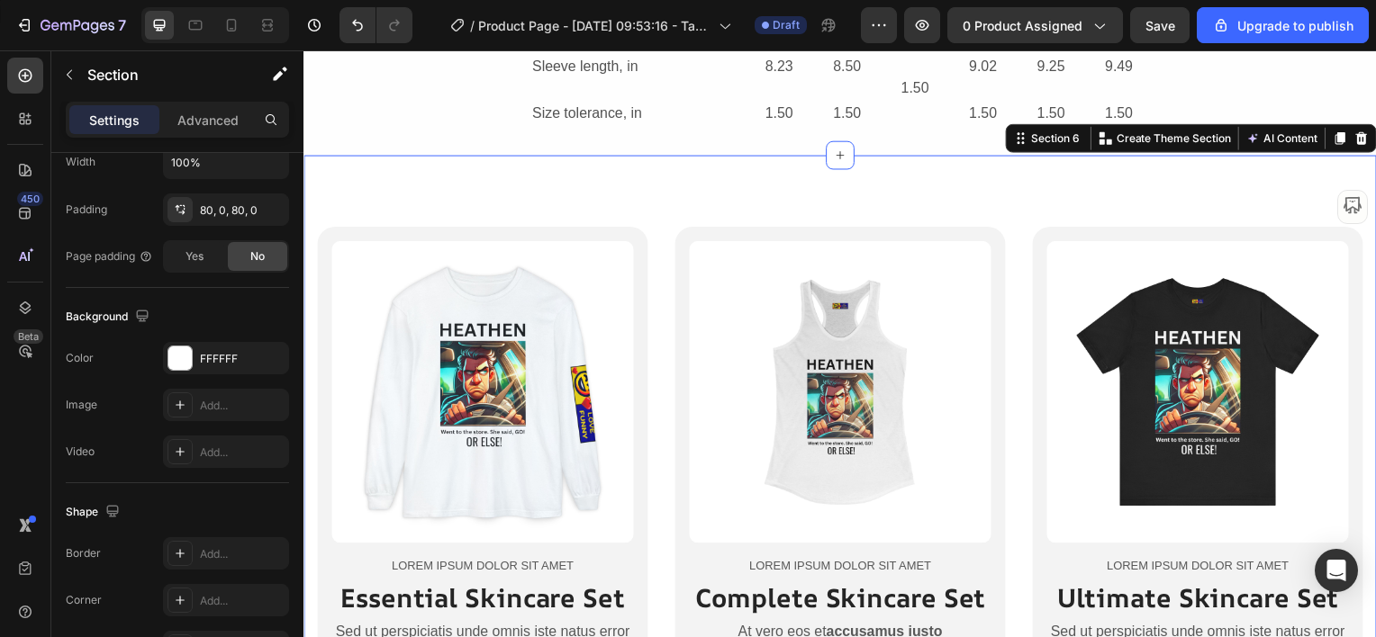
scroll to position [0, 0]
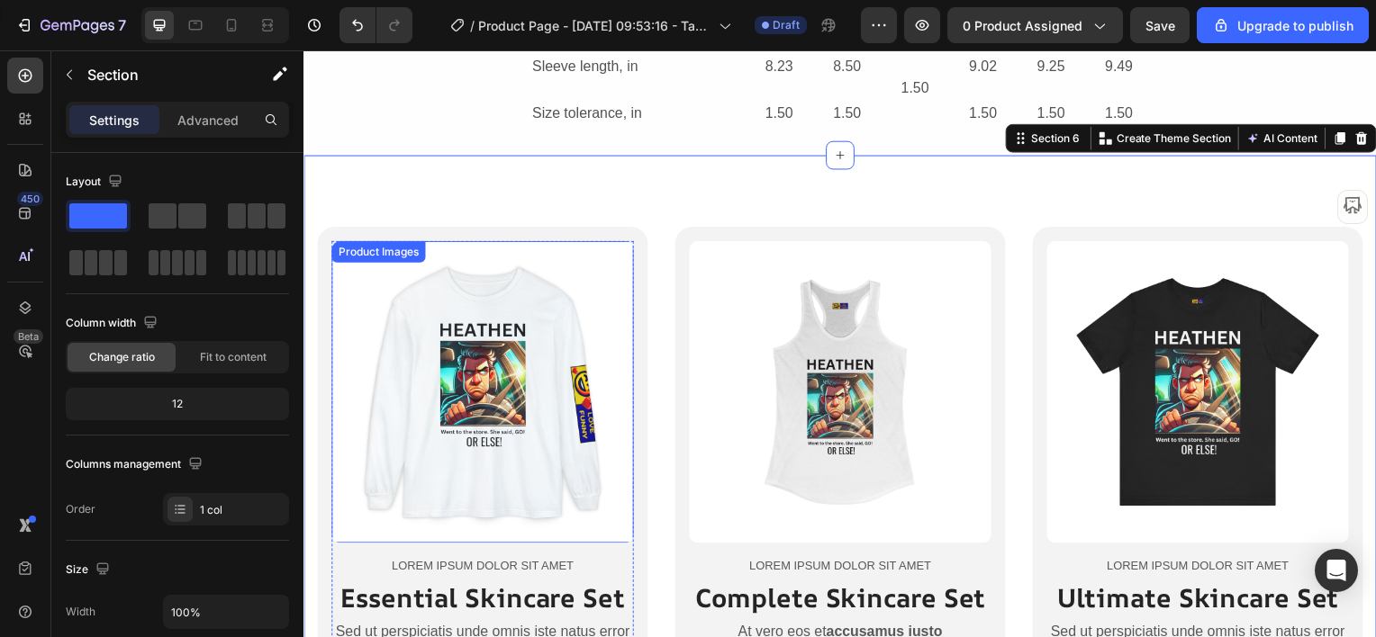
drag, startPoint x: 508, startPoint y: 423, endPoint x: 487, endPoint y: 424, distance: 20.7
click at [508, 423] on img at bounding box center [483, 394] width 304 height 304
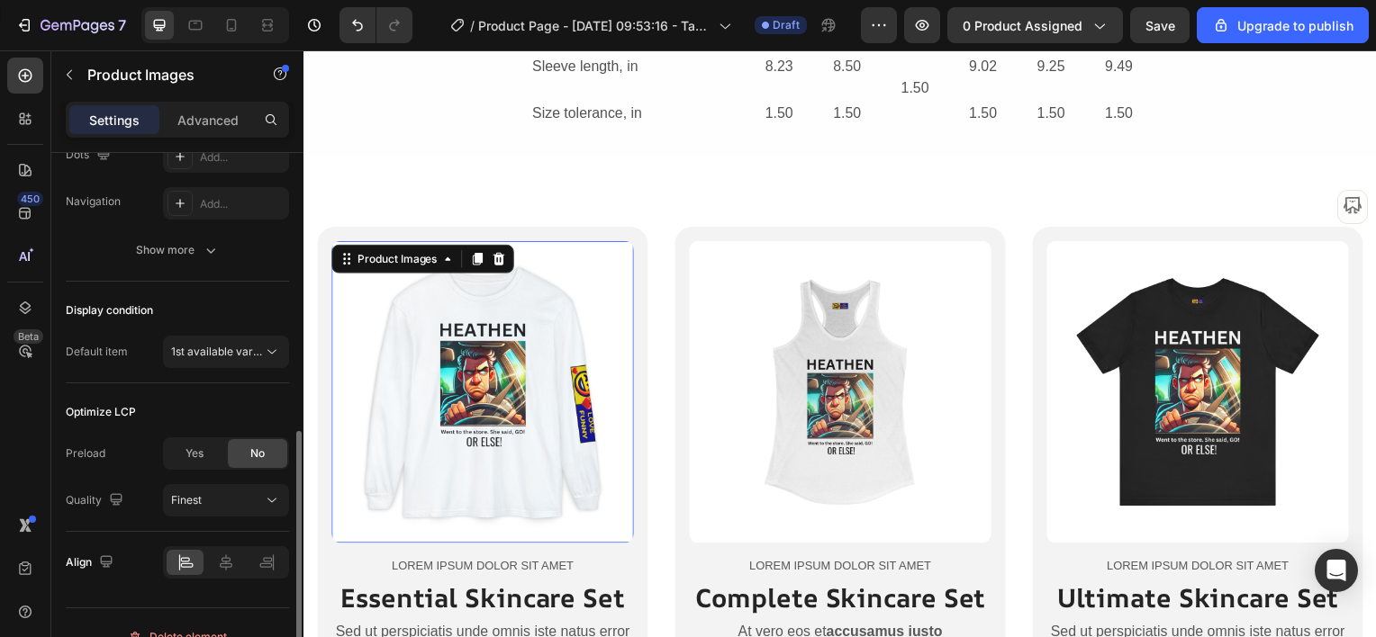
scroll to position [476, 0]
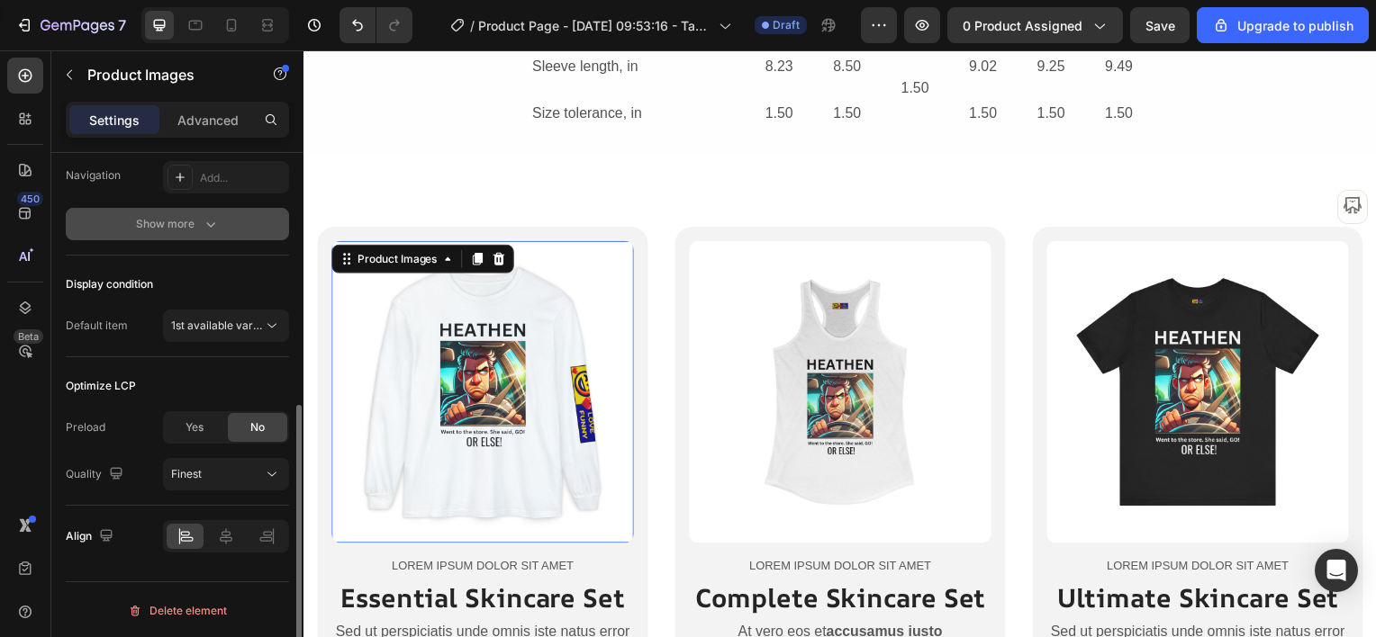
click at [183, 218] on div "Show more" at bounding box center [178, 224] width 84 height 18
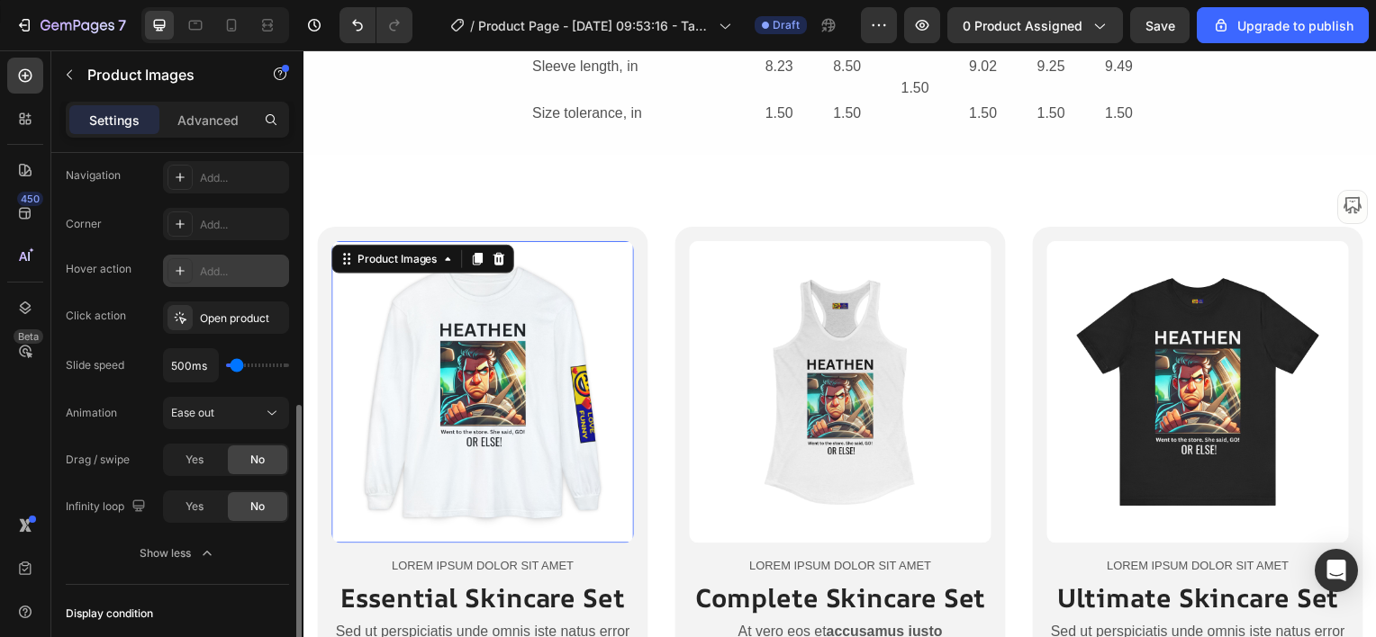
click at [217, 264] on div "Add..." at bounding box center [242, 272] width 85 height 16
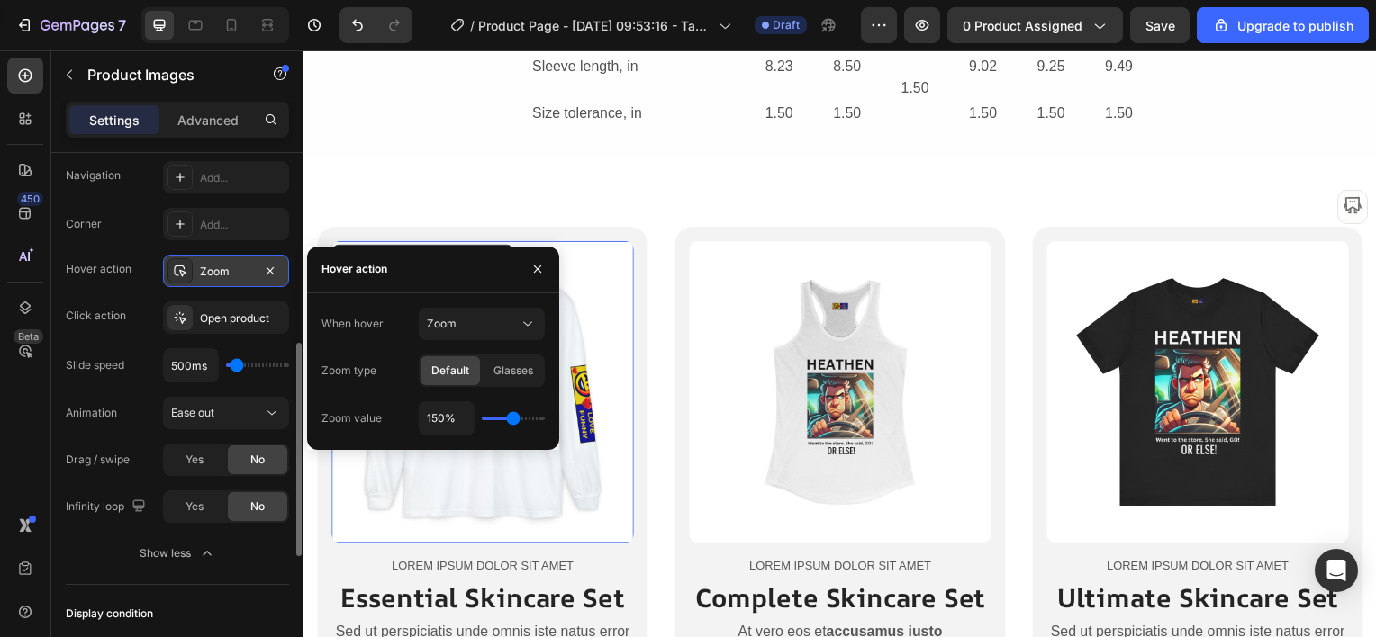
type input "160%"
type input "160"
type input "180%"
type input "180"
type input "190%"
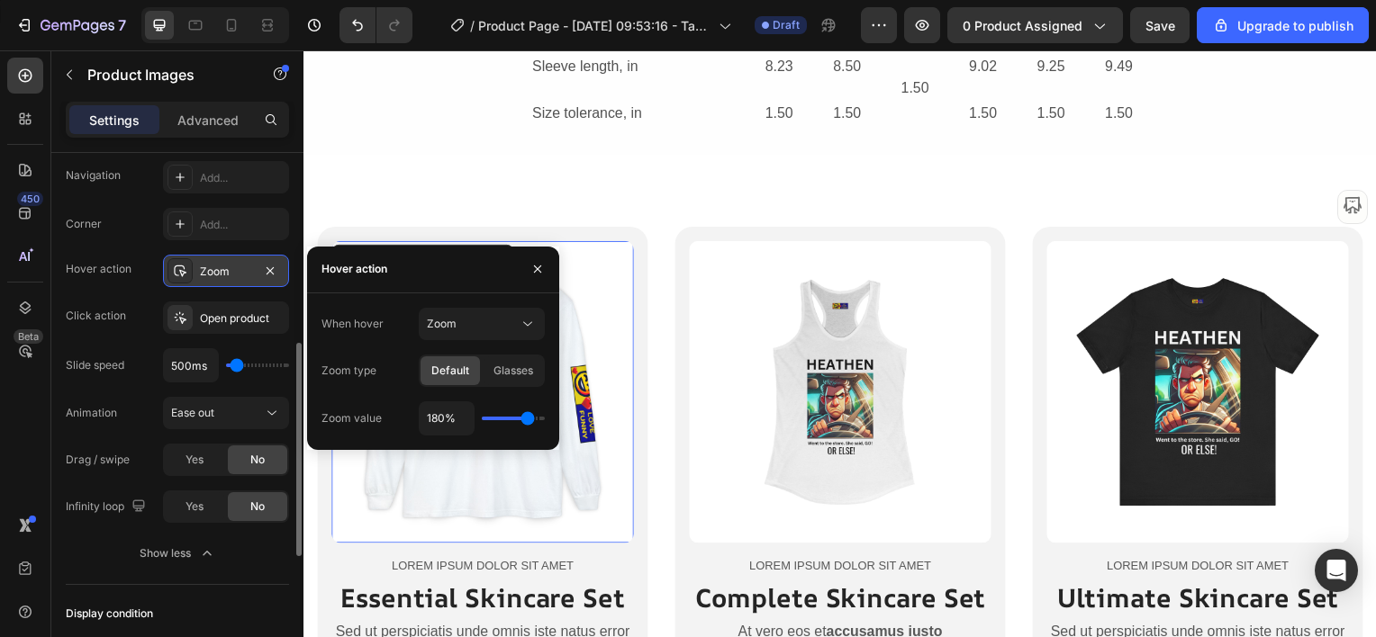
type input "190"
type input "200%"
drag, startPoint x: 511, startPoint y: 425, endPoint x: 549, endPoint y: 418, distance: 39.4
type input "200"
click at [545, 418] on input "range" at bounding box center [513, 419] width 63 height 4
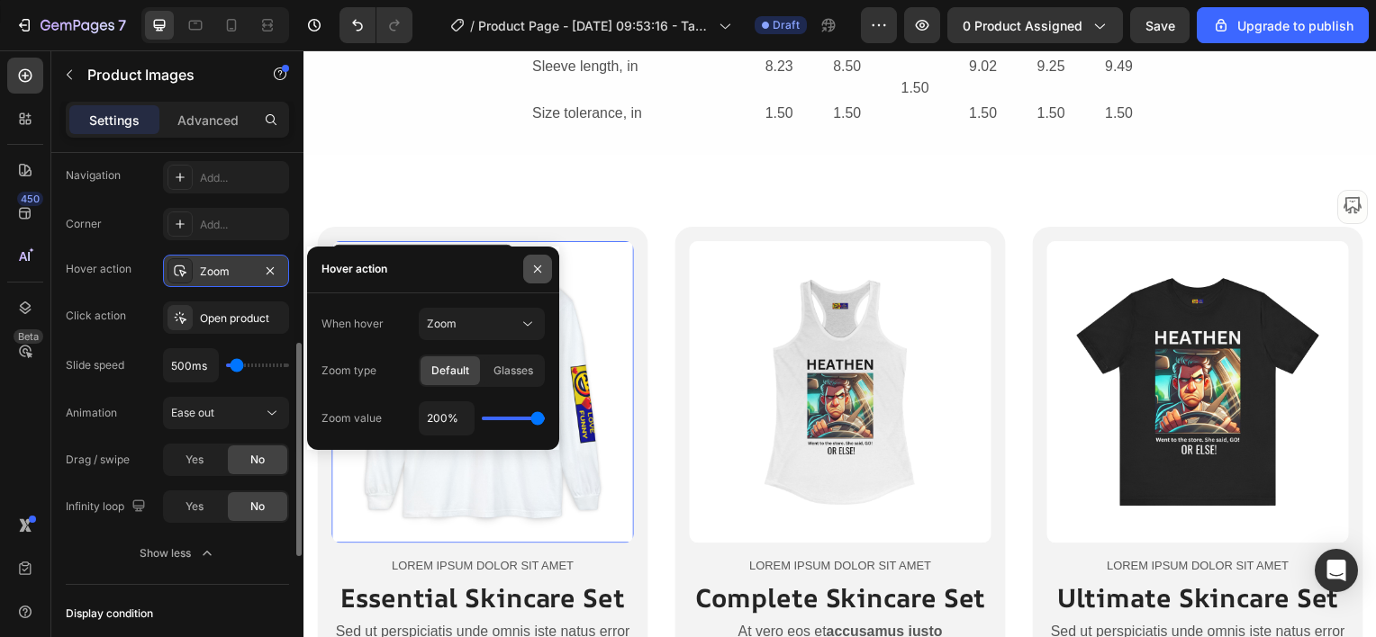
click at [545, 259] on button "button" at bounding box center [537, 269] width 29 height 29
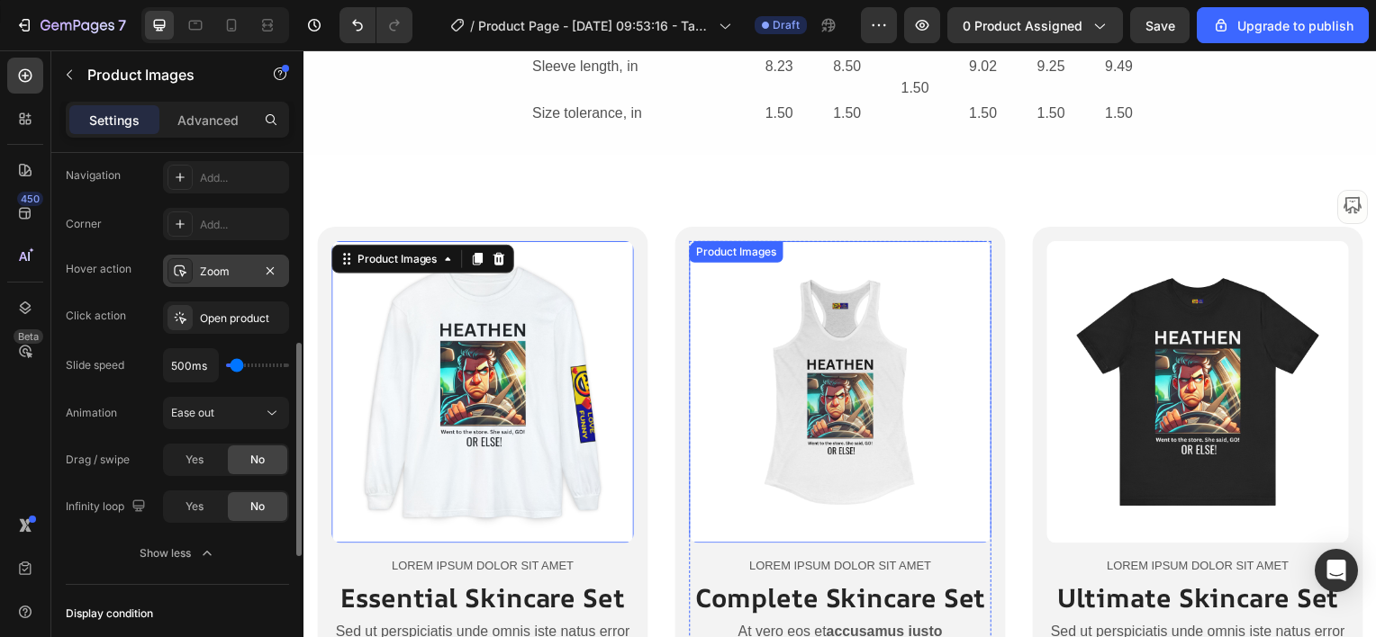
click at [755, 402] on img at bounding box center [844, 394] width 304 height 304
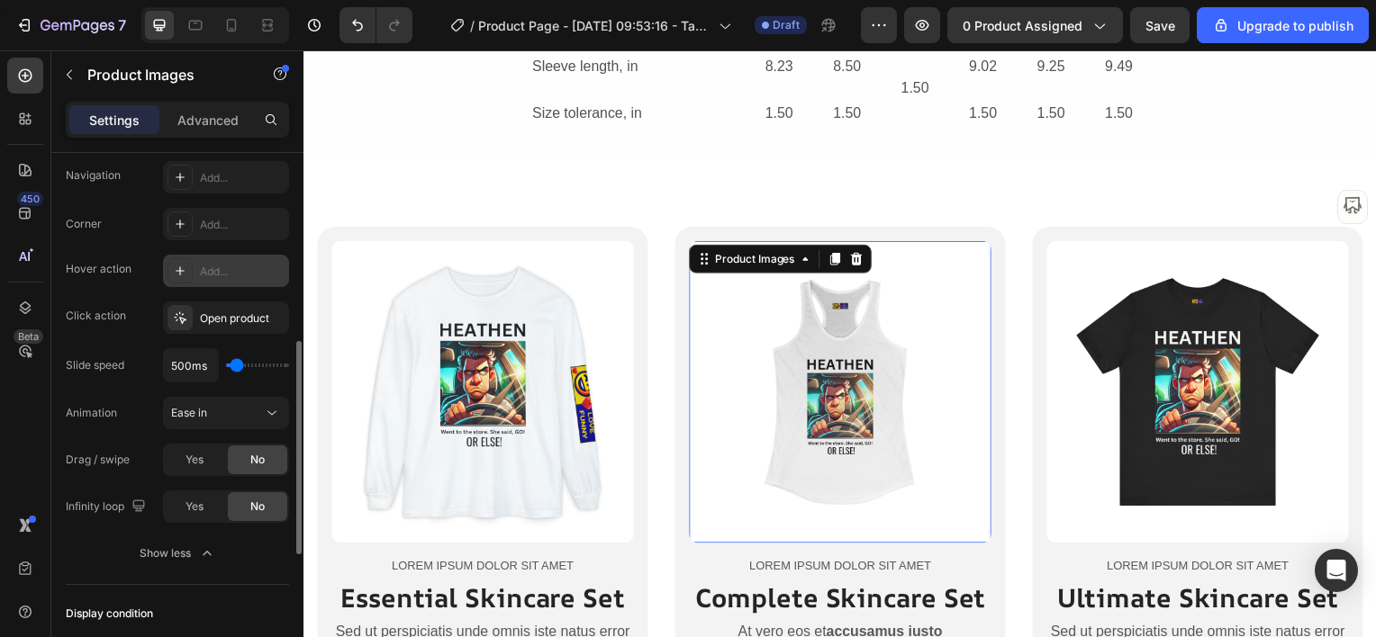
scroll to position [475, 0]
click at [202, 269] on div "Add..." at bounding box center [242, 273] width 85 height 16
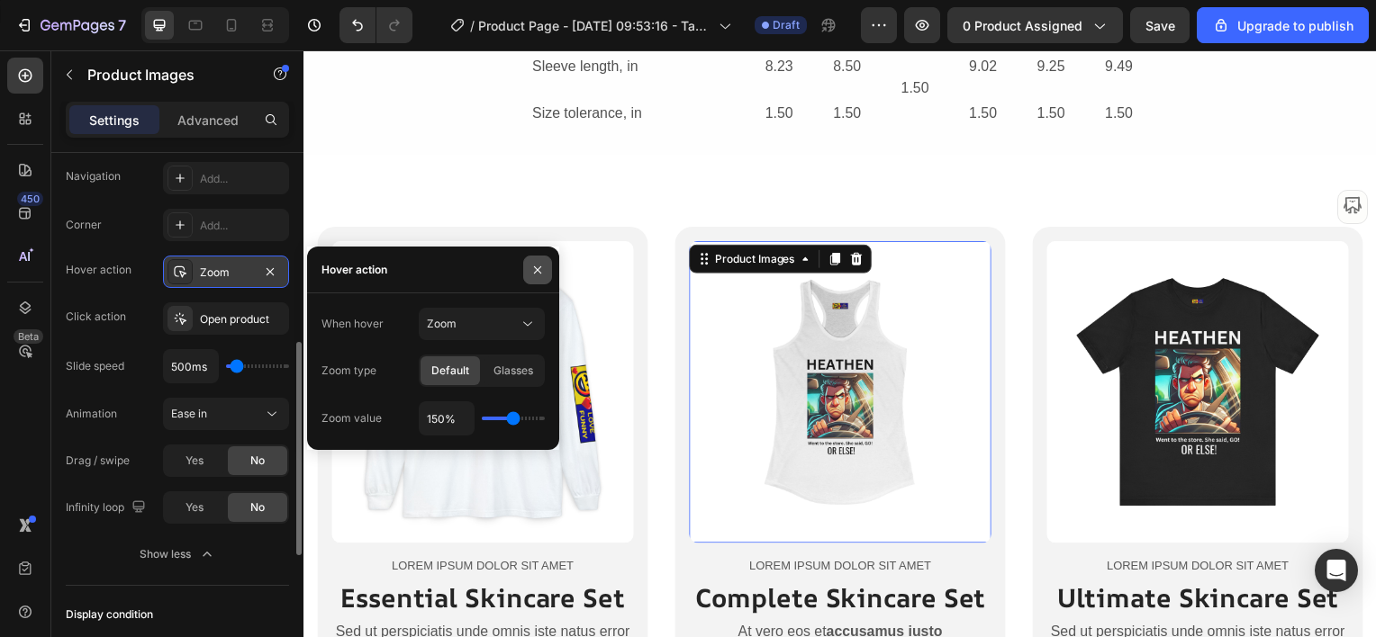
click at [537, 274] on icon "button" at bounding box center [537, 270] width 14 height 14
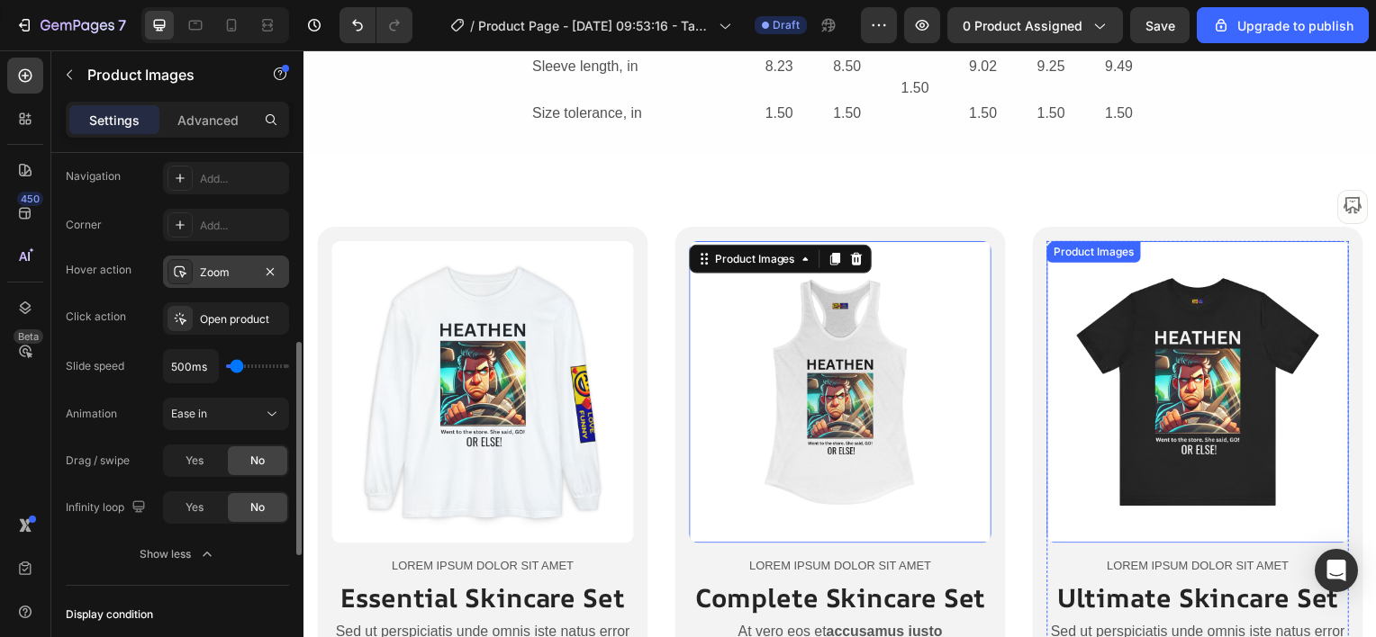
drag, startPoint x: 1181, startPoint y: 411, endPoint x: 1171, endPoint y: 411, distance: 10.8
click at [1181, 411] on img at bounding box center [1204, 394] width 304 height 304
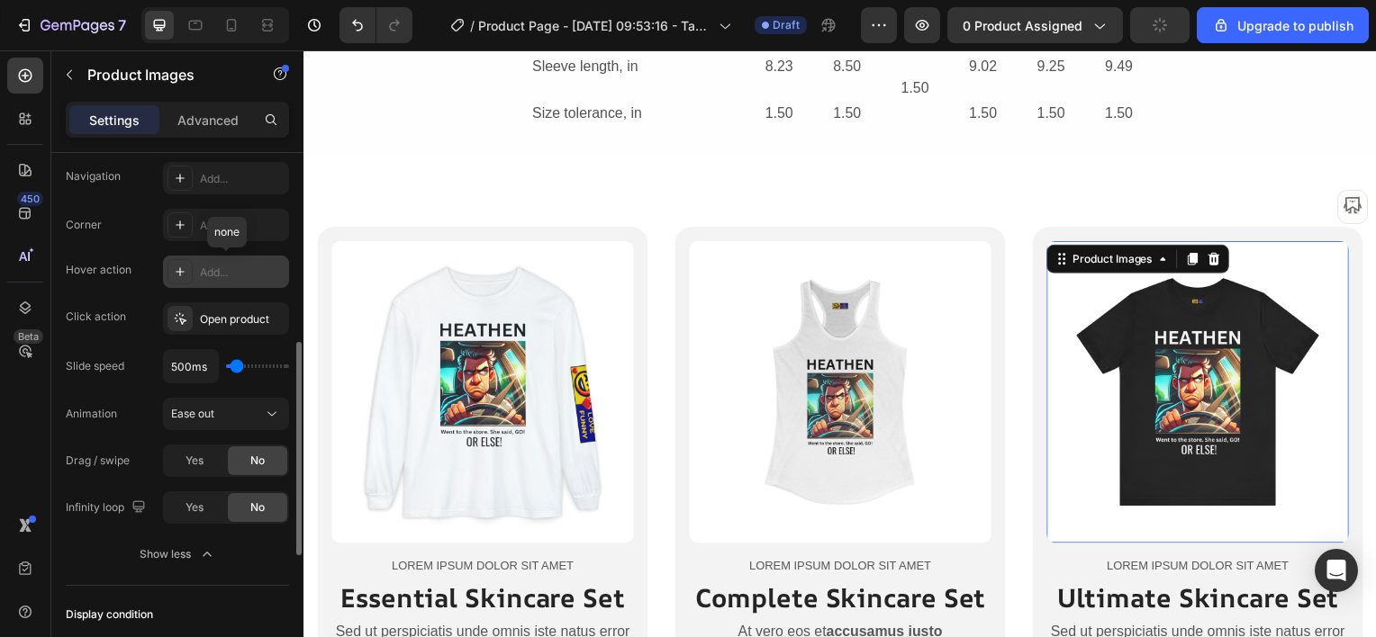
click at [210, 265] on div "Add..." at bounding box center [242, 273] width 85 height 16
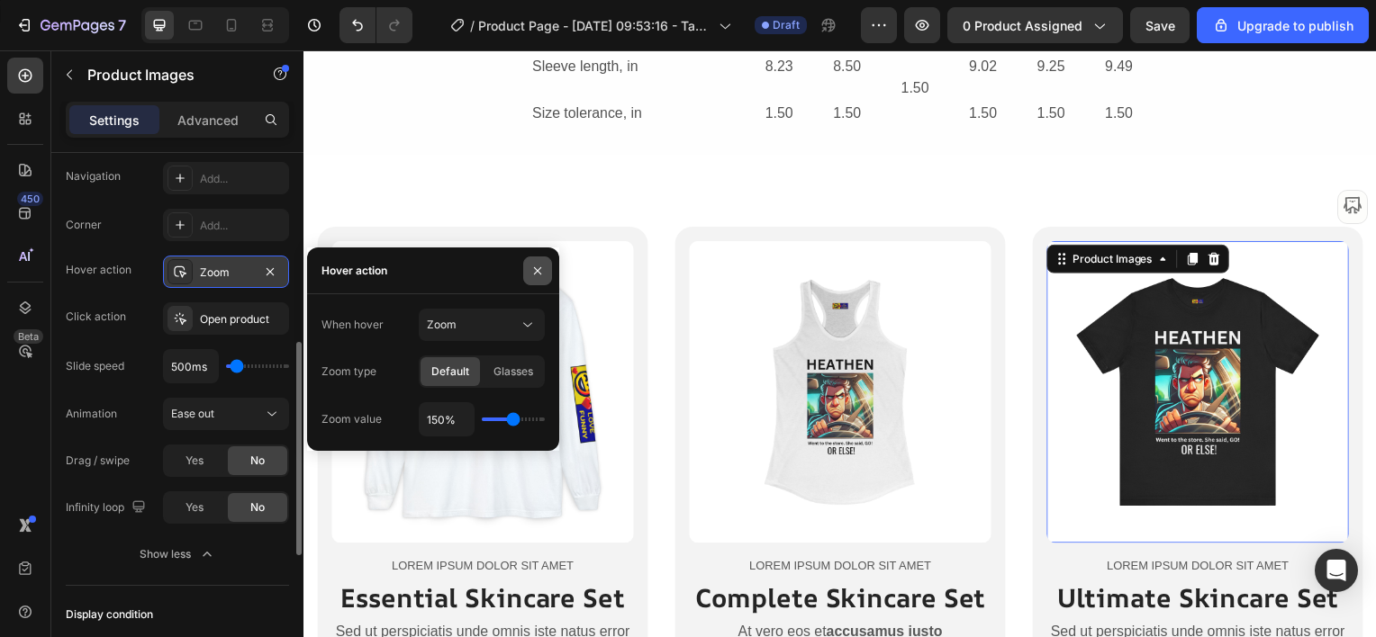
click at [547, 262] on button "button" at bounding box center [537, 271] width 29 height 29
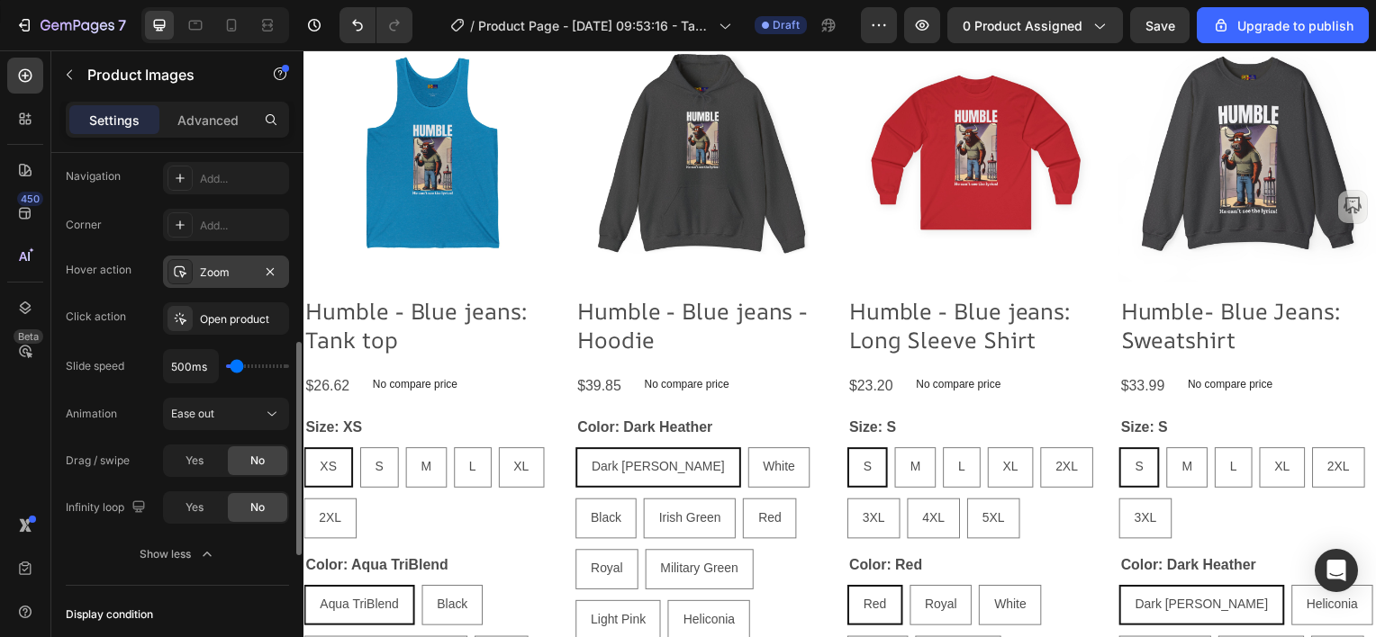
scroll to position [2039, 0]
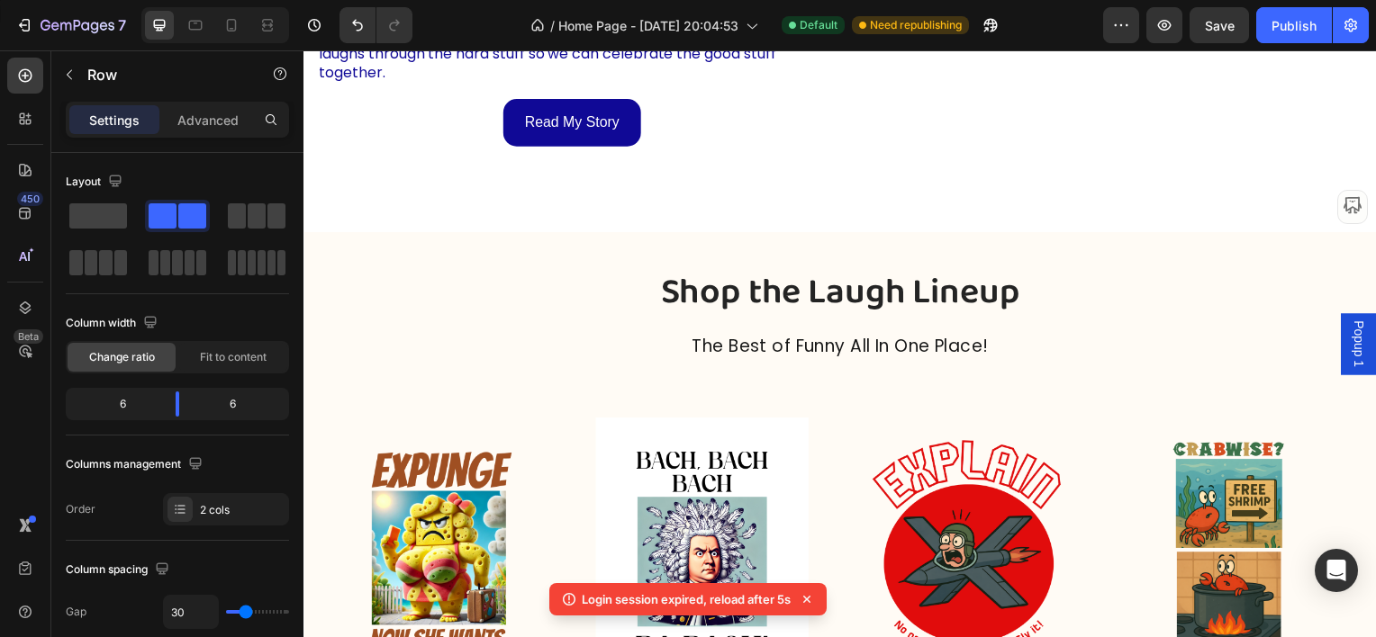
scroll to position [2970, 0]
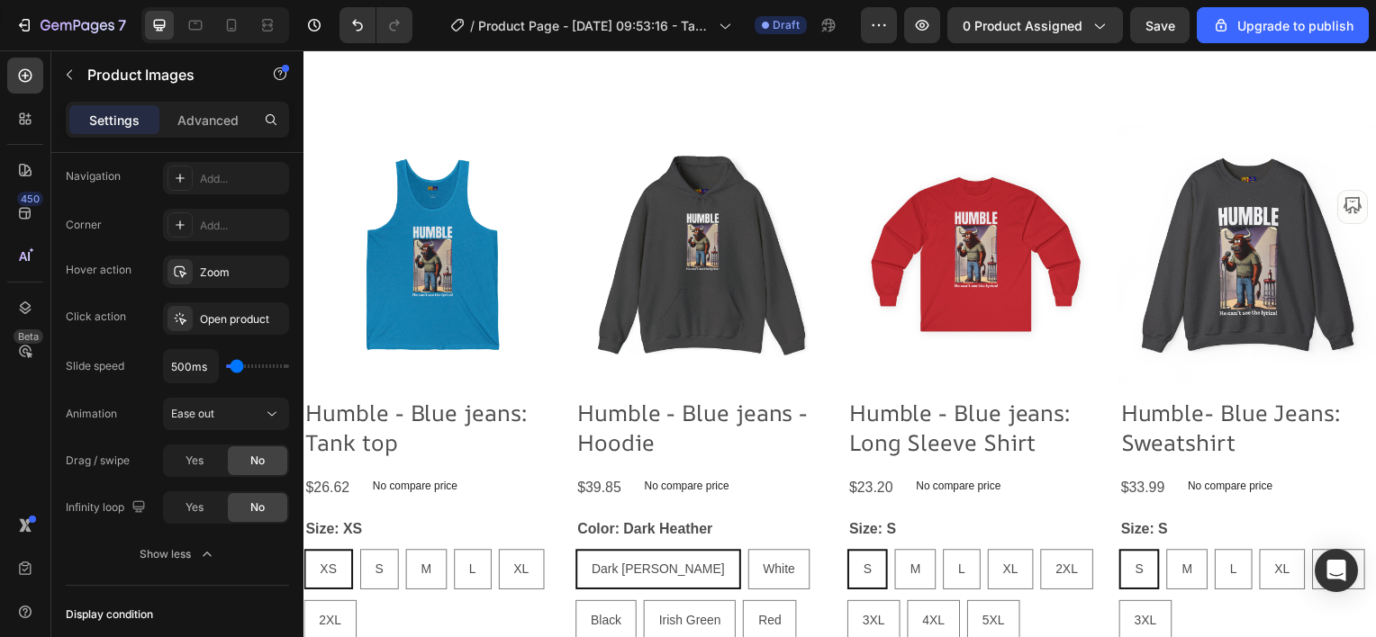
scroll to position [1768, 0]
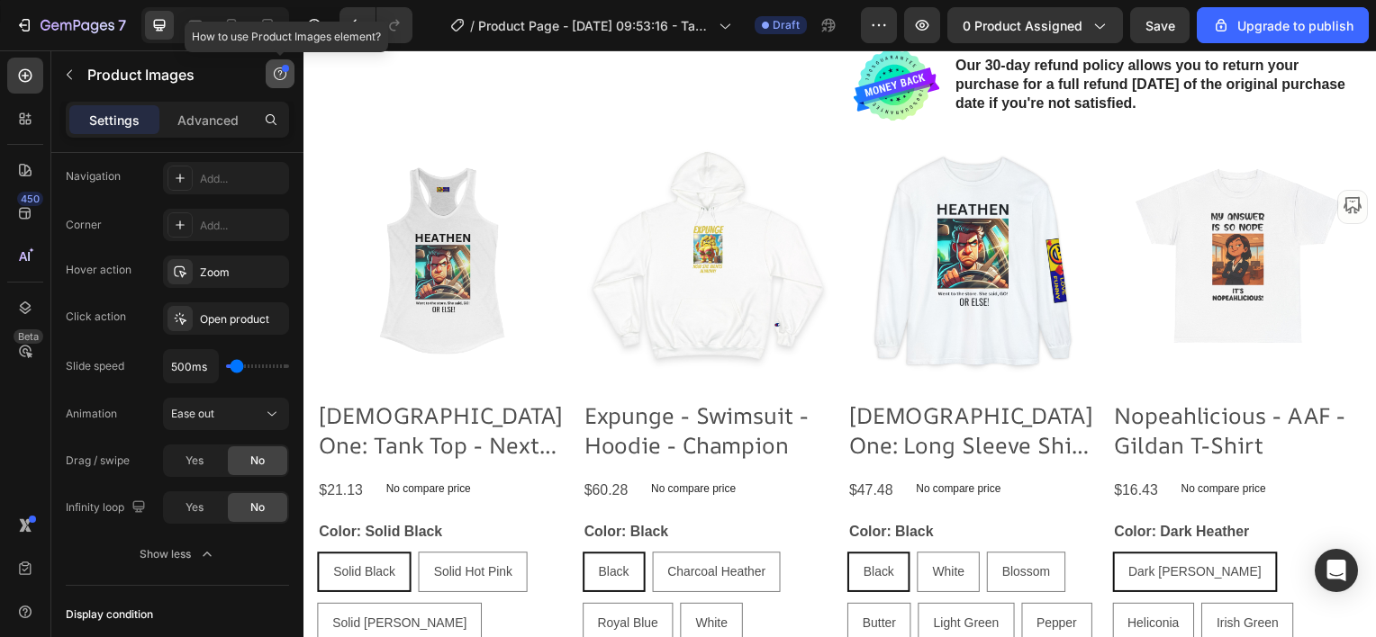
click at [280, 72] on icon "button" at bounding box center [280, 74] width 14 height 14
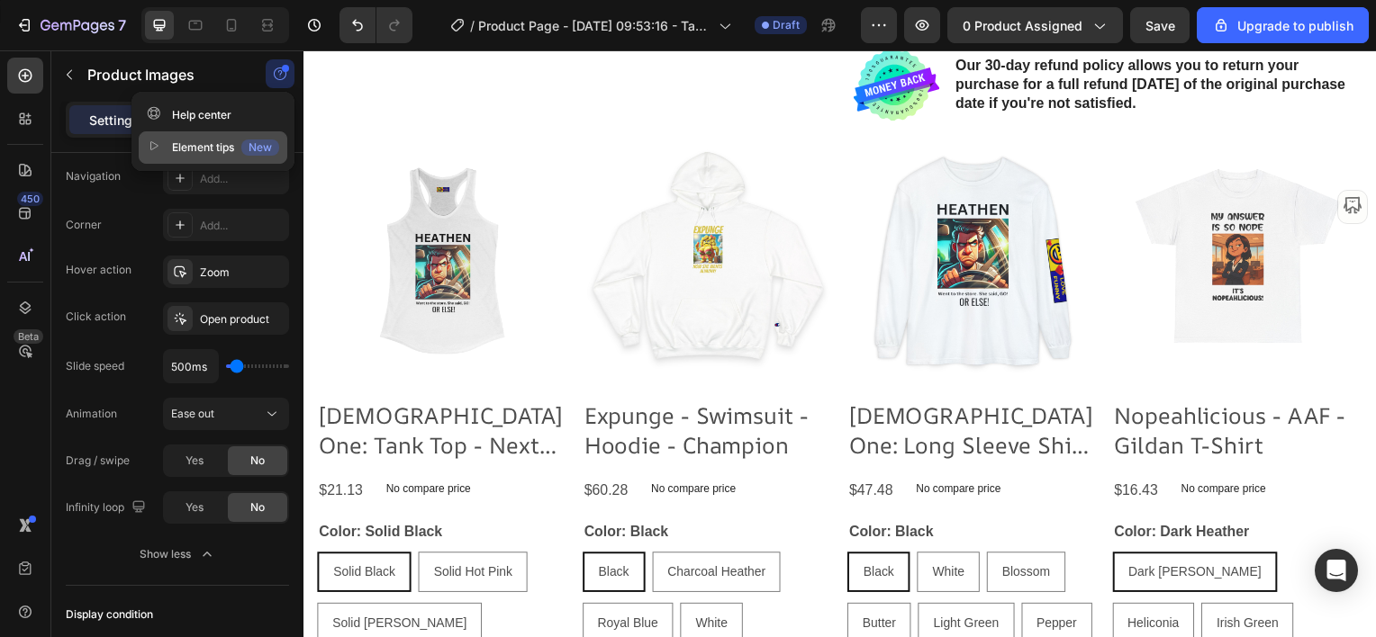
click at [222, 145] on div "Element tips New" at bounding box center [213, 148] width 132 height 18
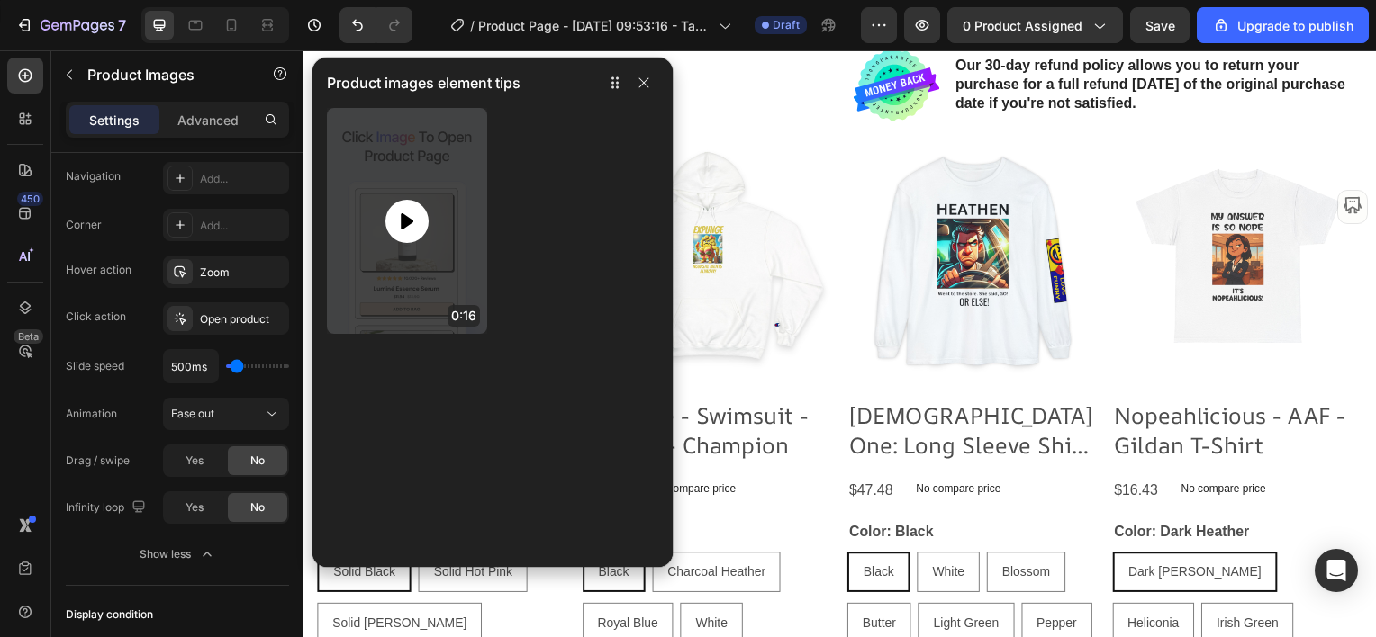
click at [416, 223] on icon at bounding box center [407, 222] width 22 height 22
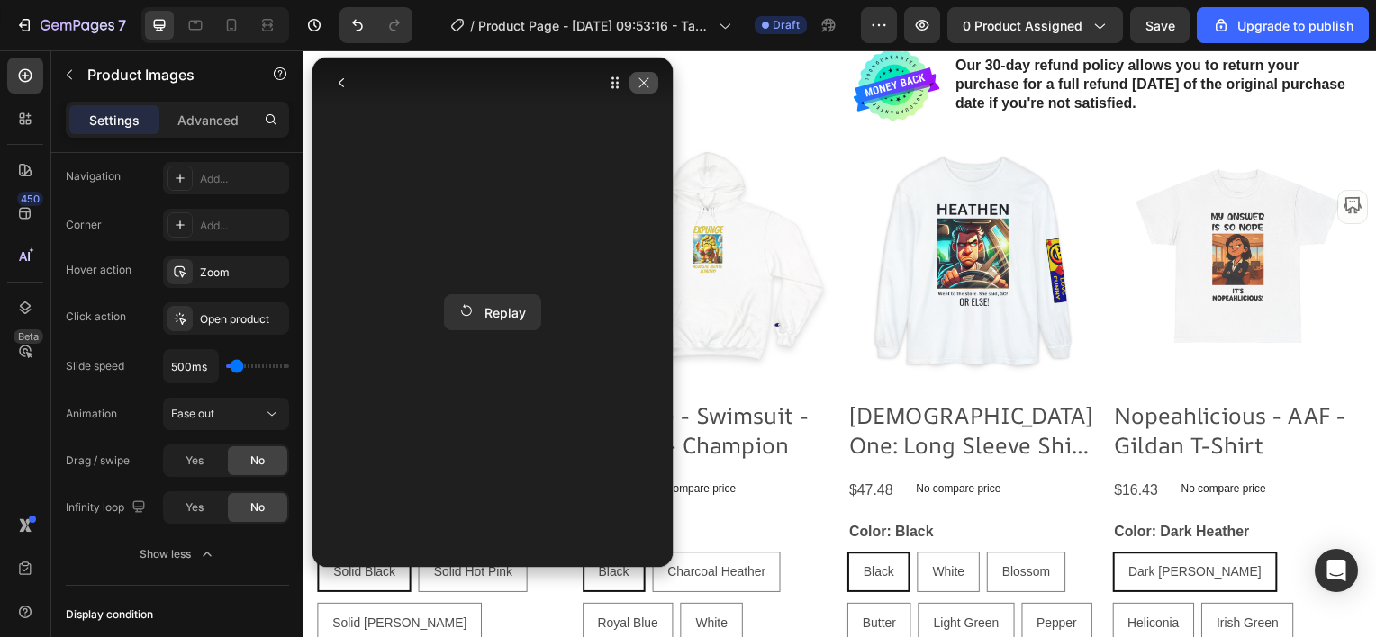
click at [629, 410] on icon "button" at bounding box center [590, 418] width 77 height 16
click at [634, 407] on icon "button" at bounding box center [590, 418] width 86 height 22
